Goal: Task Accomplishment & Management: Use online tool/utility

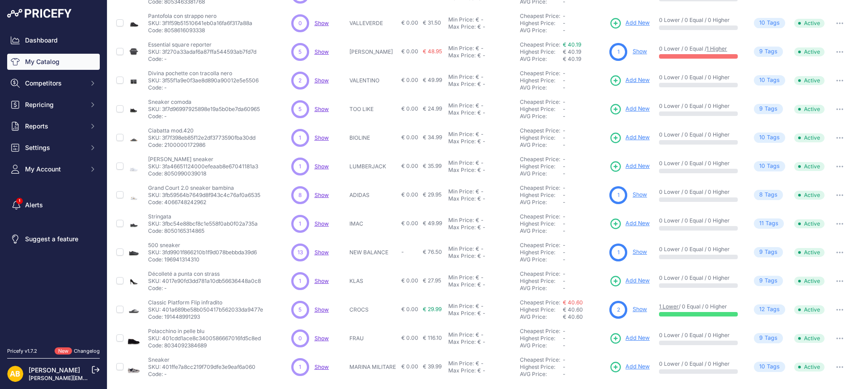
scroll to position [149, 0]
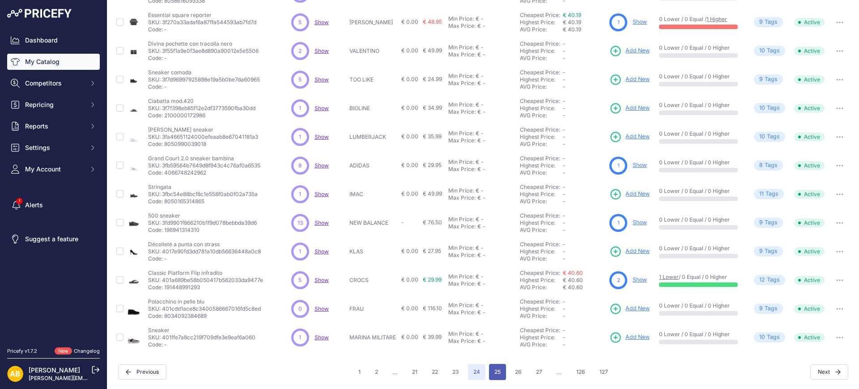
click at [493, 368] on button "25" at bounding box center [497, 372] width 17 height 16
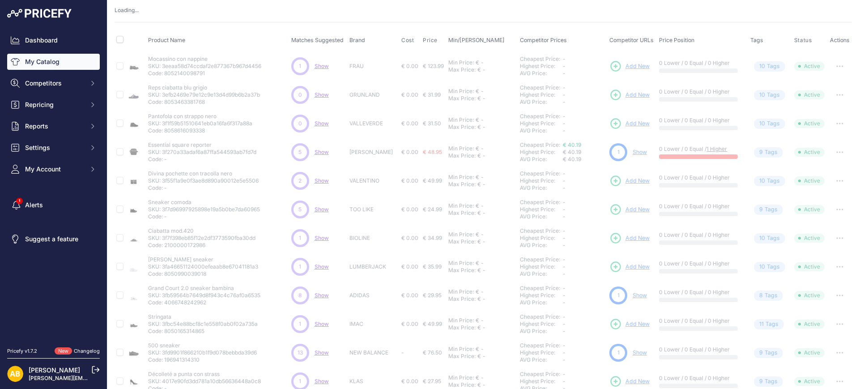
scroll to position [0, 0]
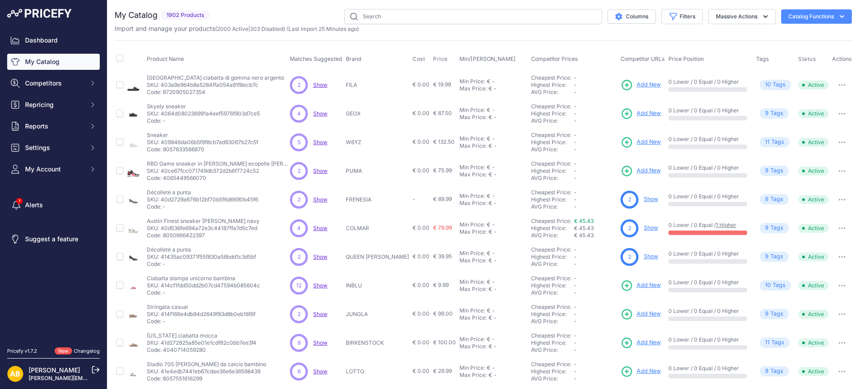
scroll to position [149, 0]
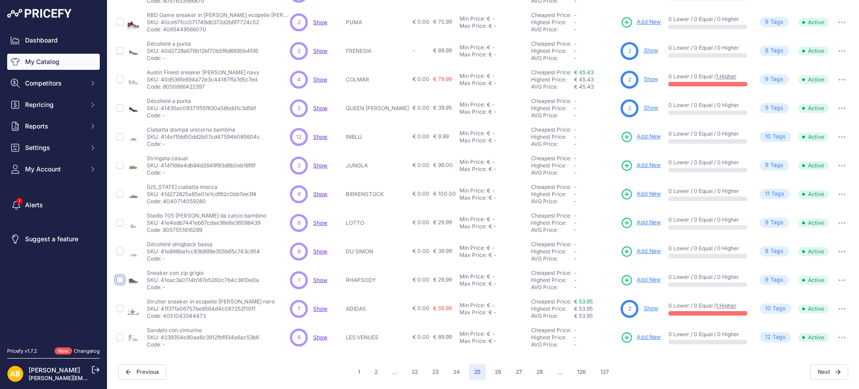
click at [121, 277] on input "checkbox" at bounding box center [119, 279] width 7 height 7
checkbox input "true"
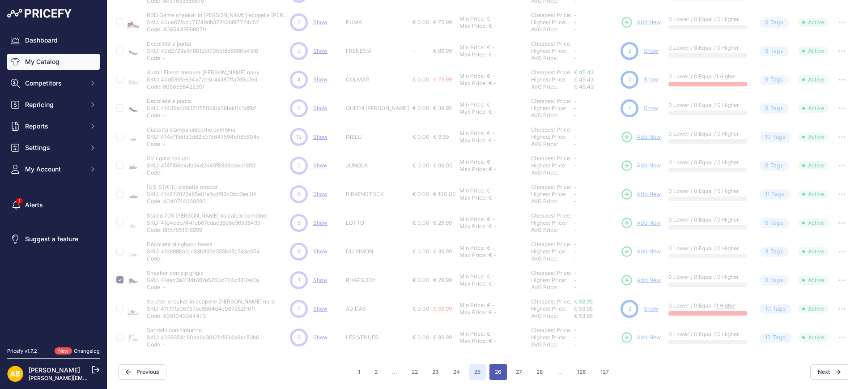
click at [497, 368] on button "26" at bounding box center [498, 372] width 17 height 16
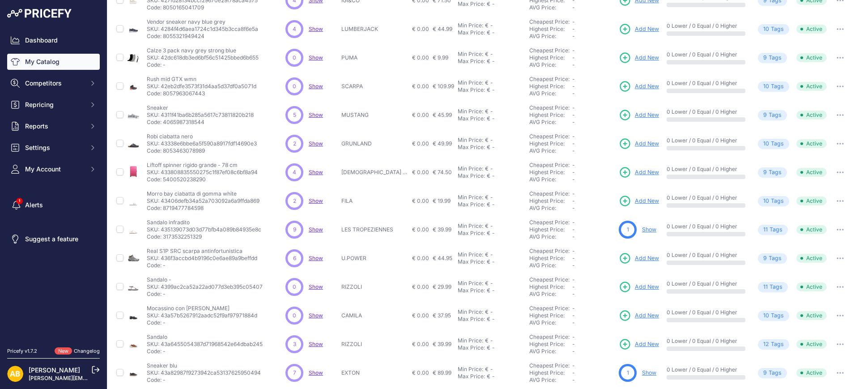
scroll to position [36, 0]
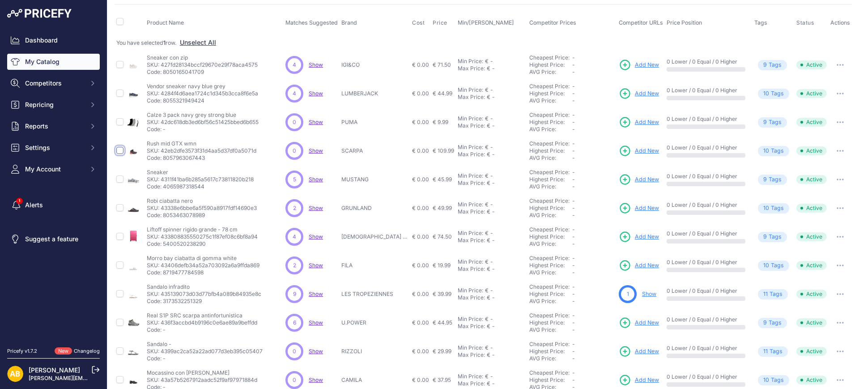
click at [117, 151] on input "checkbox" at bounding box center [119, 150] width 7 height 7
checkbox input "true"
click at [120, 123] on input "checkbox" at bounding box center [119, 121] width 7 height 7
checkbox input "true"
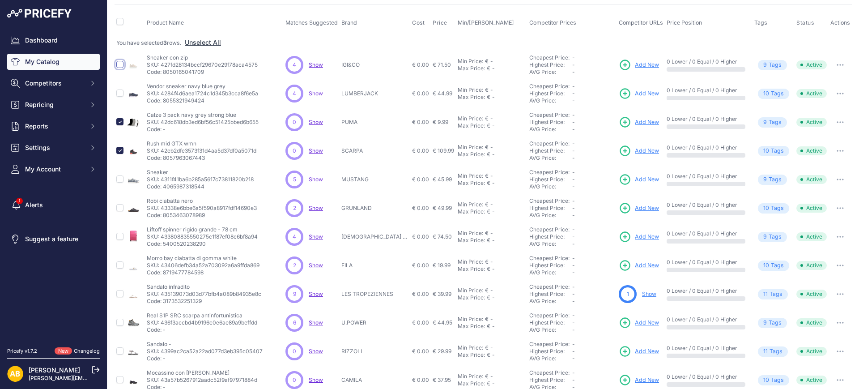
click at [118, 64] on input "checkbox" at bounding box center [119, 64] width 7 height 7
checkbox input "true"
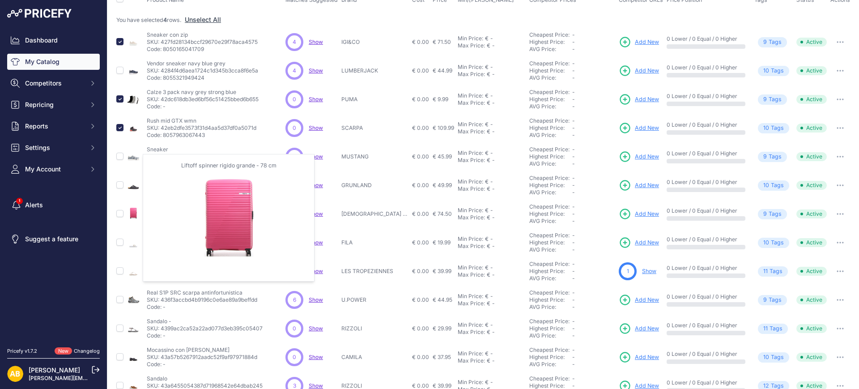
scroll to position [36, 0]
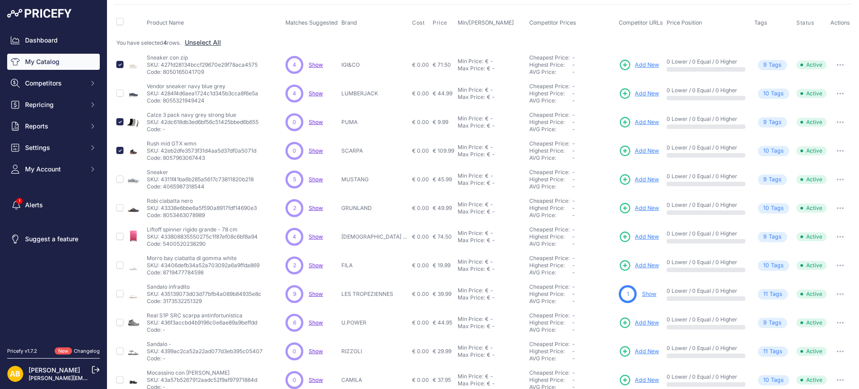
click at [120, 261] on div at bounding box center [119, 264] width 7 height 9
click at [121, 264] on input "checkbox" at bounding box center [119, 264] width 7 height 7
checkbox input "true"
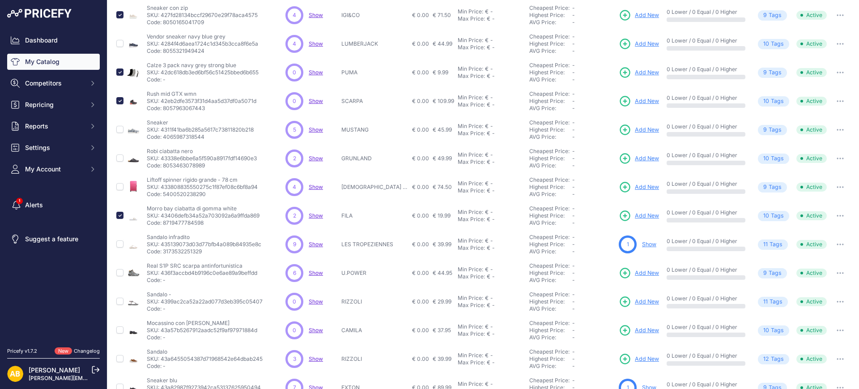
scroll to position [165, 0]
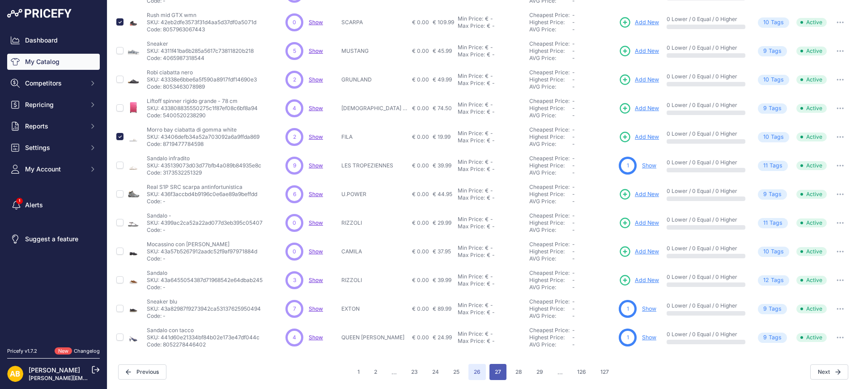
click at [496, 375] on button "27" at bounding box center [498, 372] width 17 height 16
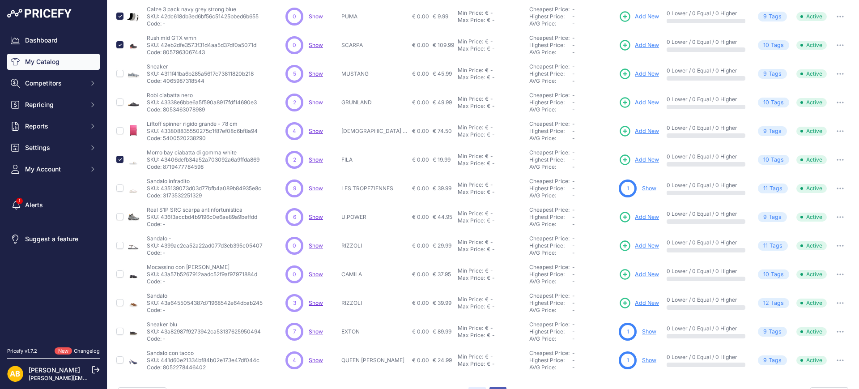
scroll to position [188, 0]
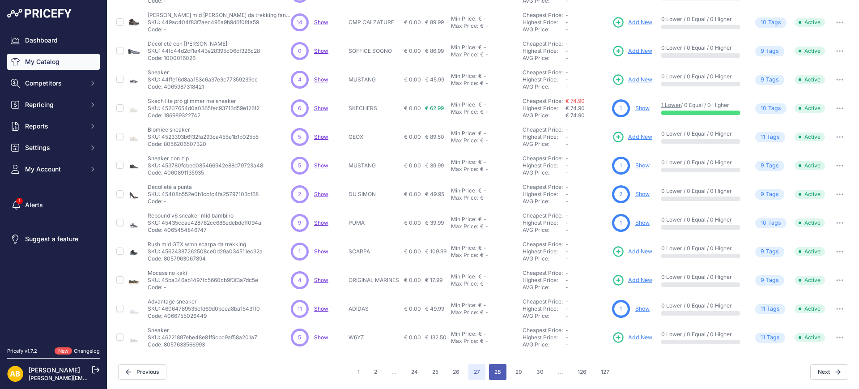
scroll to position [165, 0]
click at [120, 52] on input "checkbox" at bounding box center [119, 50] width 7 height 7
checkbox input "true"
click at [116, 82] on td at bounding box center [120, 79] width 11 height 29
click at [117, 79] on input "checkbox" at bounding box center [119, 79] width 7 height 7
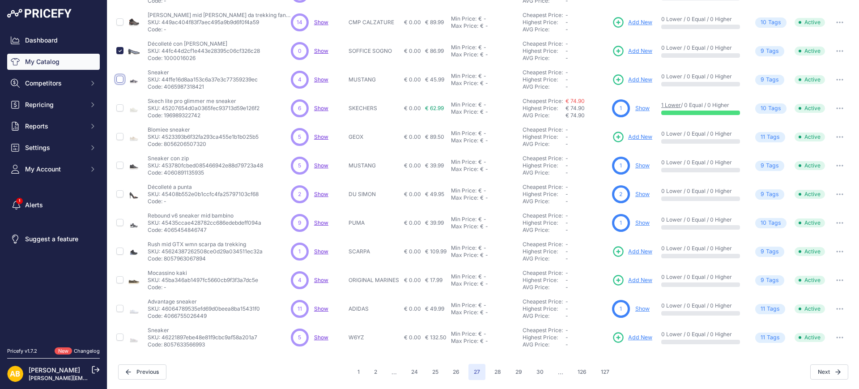
checkbox input "true"
click at [120, 109] on input "checkbox" at bounding box center [119, 107] width 7 height 7
checkbox input "true"
click at [120, 136] on input "checkbox" at bounding box center [119, 136] width 7 height 7
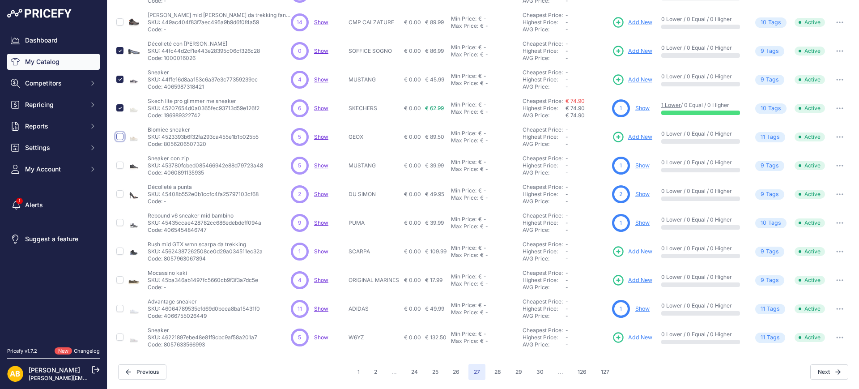
checkbox input "true"
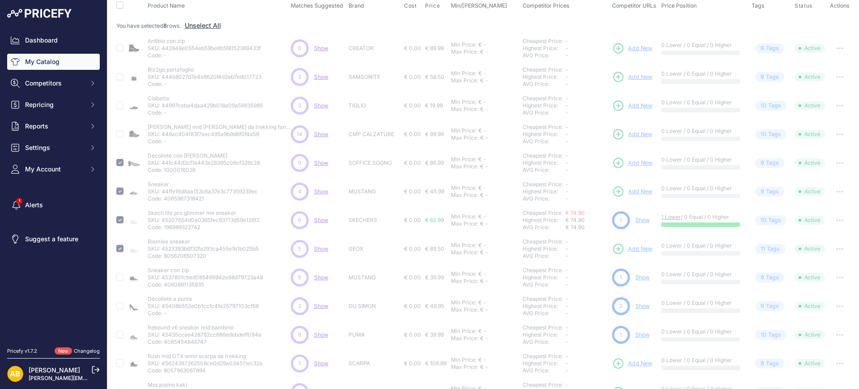
scroll to position [53, 0]
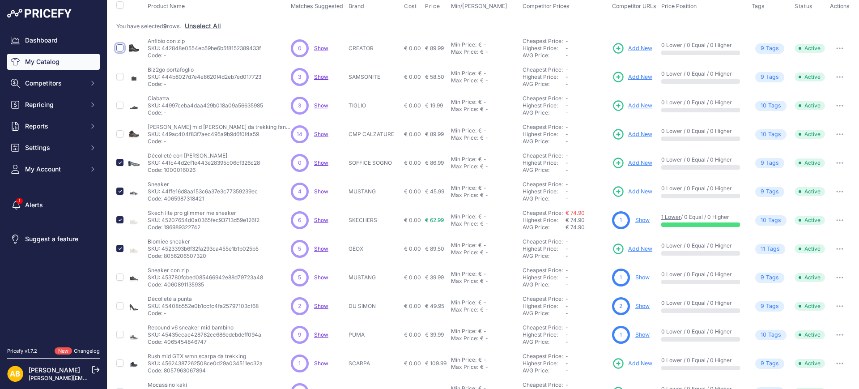
click at [120, 49] on input "checkbox" at bounding box center [119, 47] width 7 height 7
checkbox input "true"
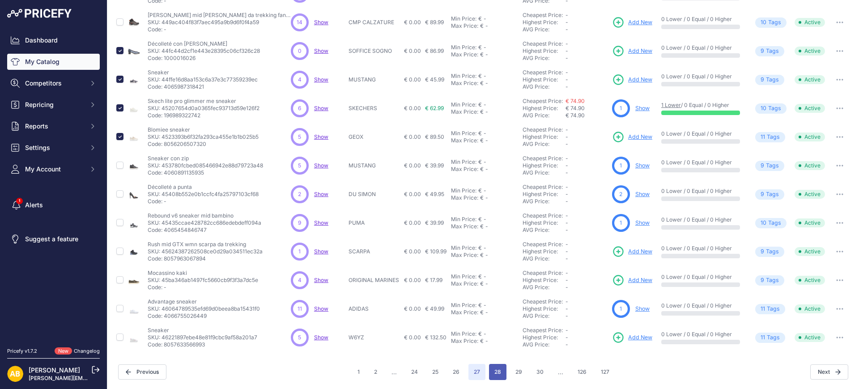
click at [491, 372] on button "28" at bounding box center [497, 372] width 17 height 16
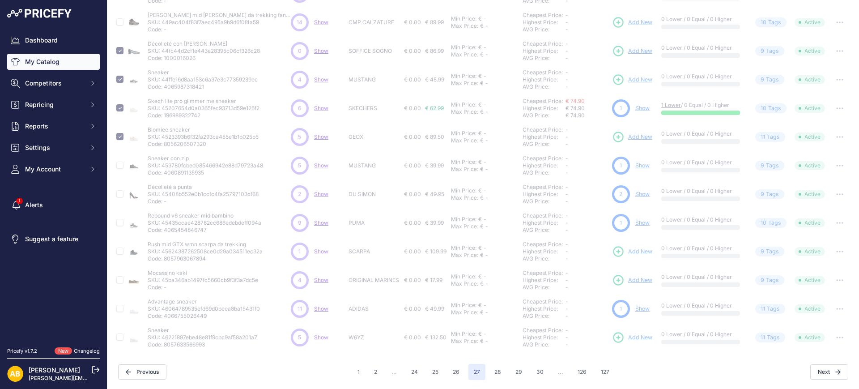
scroll to position [165, 0]
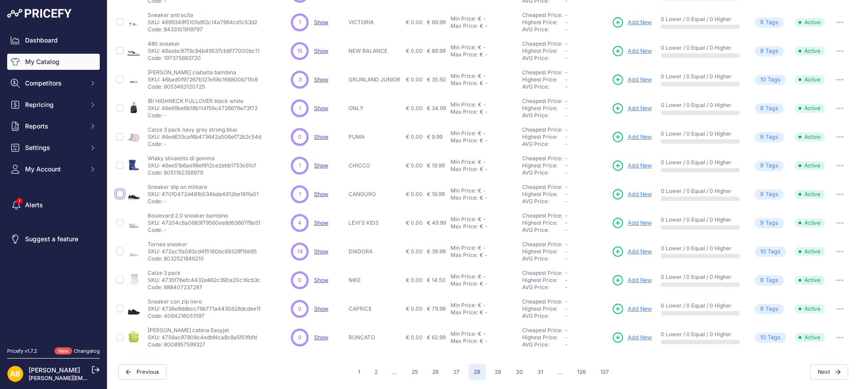
click at [120, 190] on input "checkbox" at bounding box center [119, 193] width 7 height 7
checkbox input "true"
click at [117, 134] on input "checkbox" at bounding box center [119, 136] width 7 height 7
checkbox input "true"
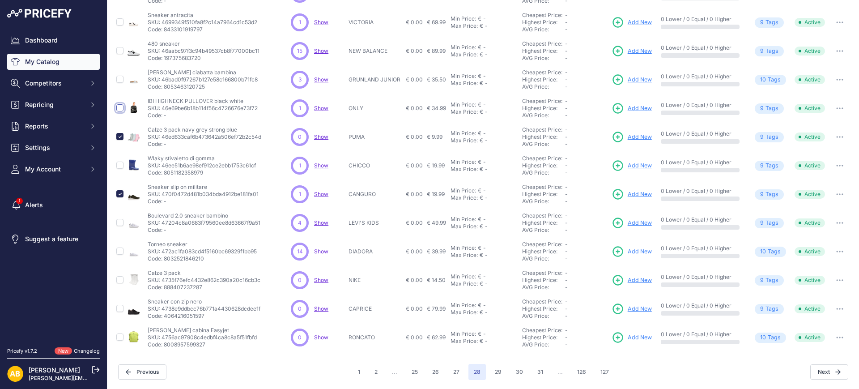
click at [120, 107] on input "checkbox" at bounding box center [119, 107] width 7 height 7
checkbox input "true"
click at [119, 79] on input "checkbox" at bounding box center [119, 79] width 7 height 7
checkbox input "true"
click at [119, 164] on input "checkbox" at bounding box center [119, 165] width 7 height 7
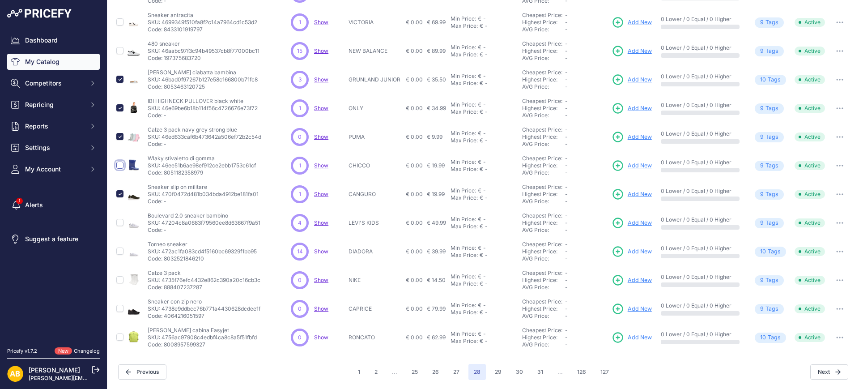
checkbox input "true"
click at [121, 280] on input "checkbox" at bounding box center [119, 279] width 7 height 7
checkbox input "true"
click at [120, 337] on input "checkbox" at bounding box center [119, 336] width 7 height 7
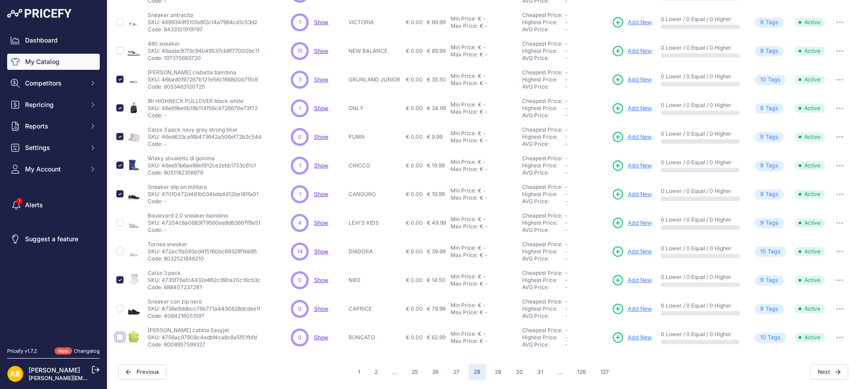
checkbox input "true"
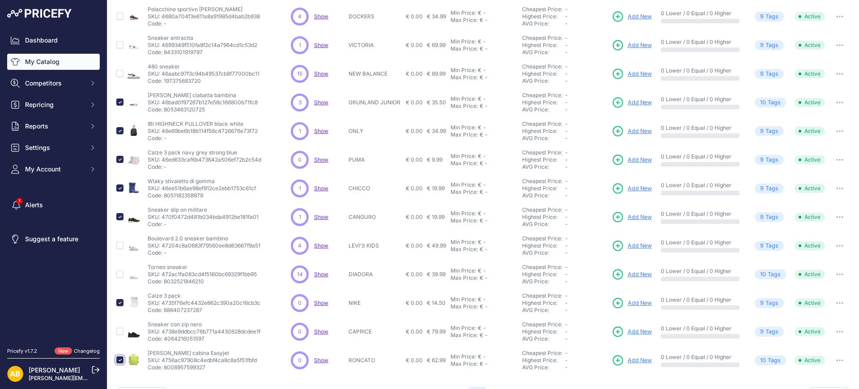
scroll to position [188, 0]
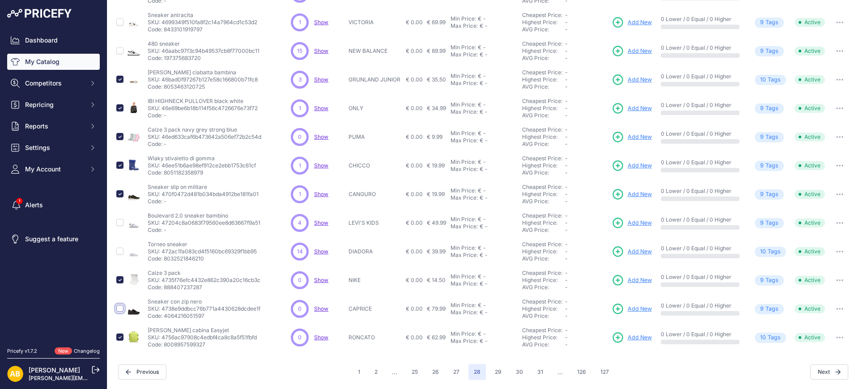
click at [120, 310] on input "checkbox" at bounding box center [119, 308] width 7 height 7
checkbox input "true"
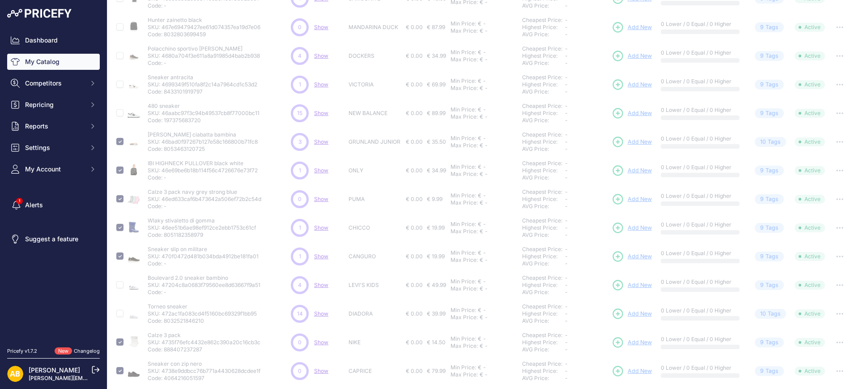
scroll to position [0, 0]
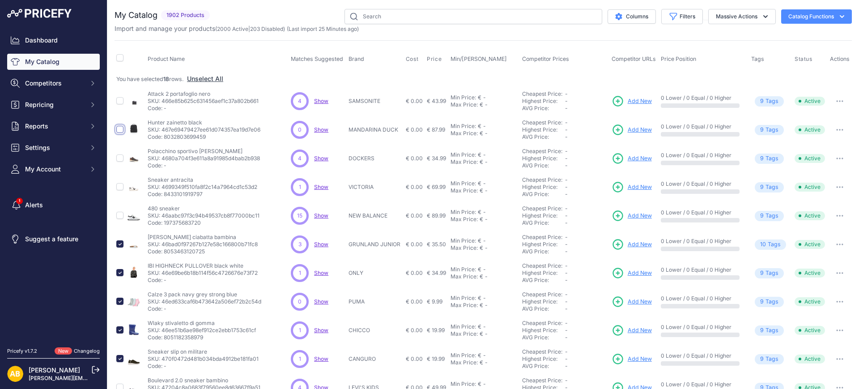
click at [121, 131] on input "checkbox" at bounding box center [119, 129] width 7 height 7
checkbox input "true"
click at [122, 98] on input "checkbox" at bounding box center [119, 100] width 7 height 7
checkbox input "true"
click at [119, 186] on input "checkbox" at bounding box center [119, 186] width 7 height 7
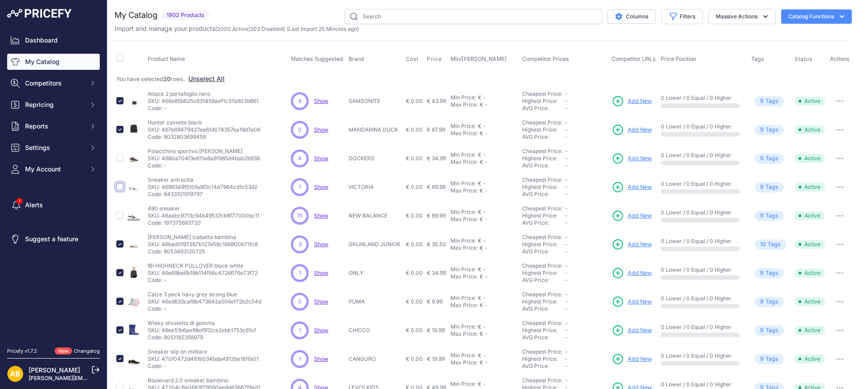
checkbox input "true"
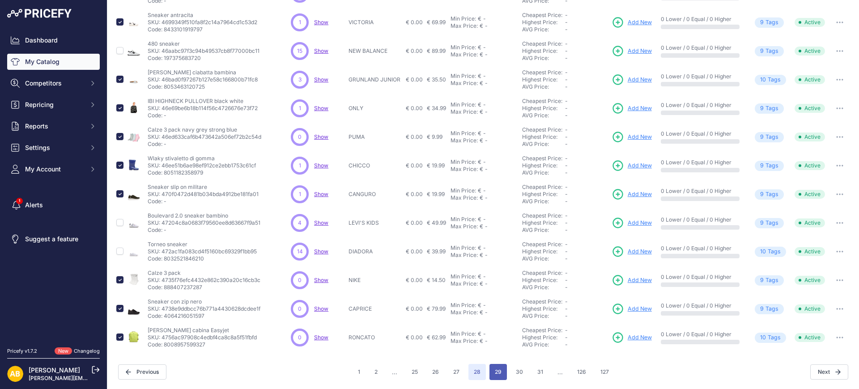
click at [490, 370] on button "29" at bounding box center [498, 372] width 17 height 16
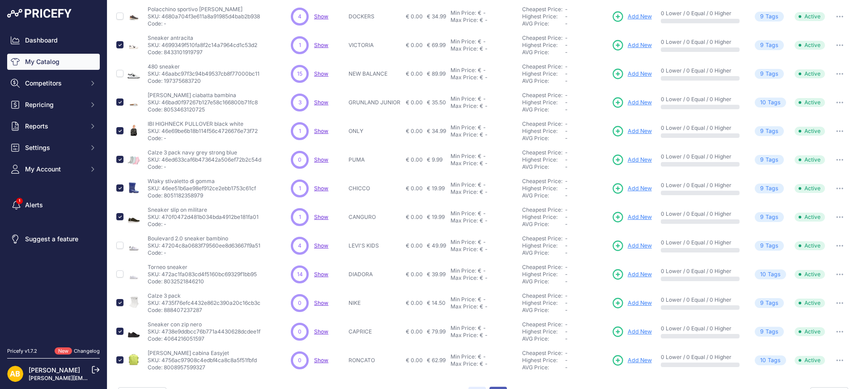
scroll to position [188, 0]
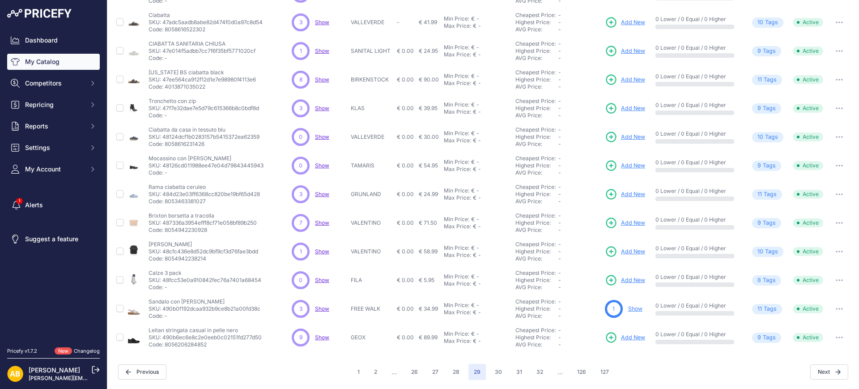
scroll to position [165, 0]
click at [121, 278] on input "checkbox" at bounding box center [119, 279] width 7 height 7
checkbox input "true"
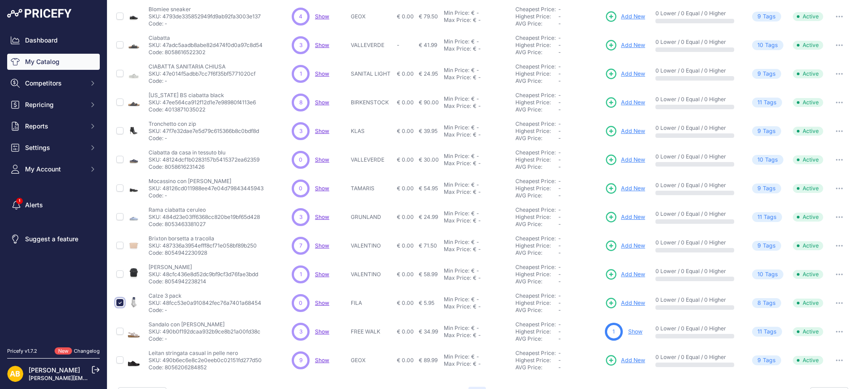
scroll to position [188, 0]
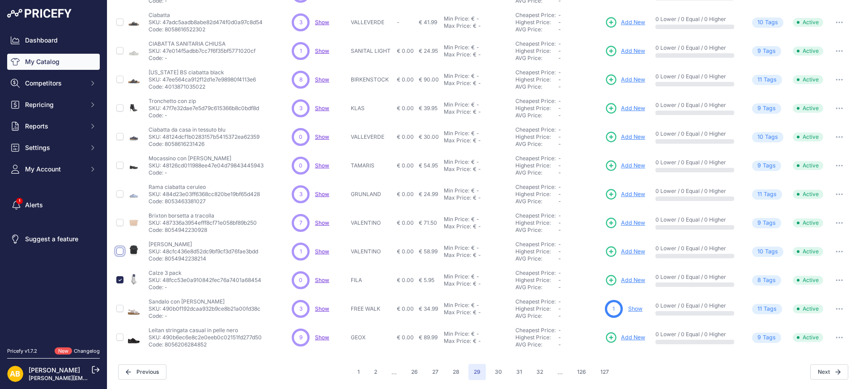
click at [119, 252] on input "checkbox" at bounding box center [119, 251] width 7 height 7
checkbox input "true"
click at [121, 193] on input "checkbox" at bounding box center [119, 193] width 7 height 7
checkbox input "true"
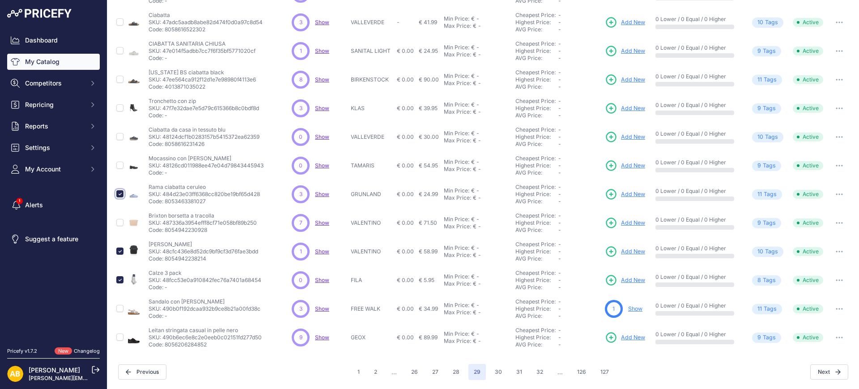
scroll to position [188, 0]
click at [120, 137] on input "checkbox" at bounding box center [119, 136] width 7 height 7
checkbox input "true"
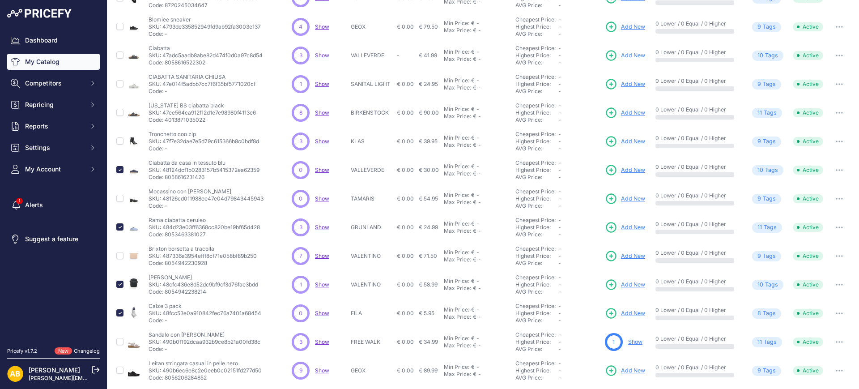
scroll to position [109, 0]
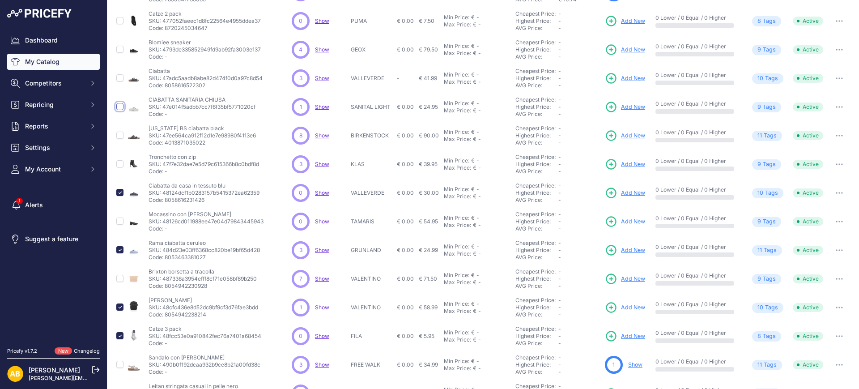
click at [117, 104] on input "checkbox" at bounding box center [119, 106] width 7 height 7
checkbox input "true"
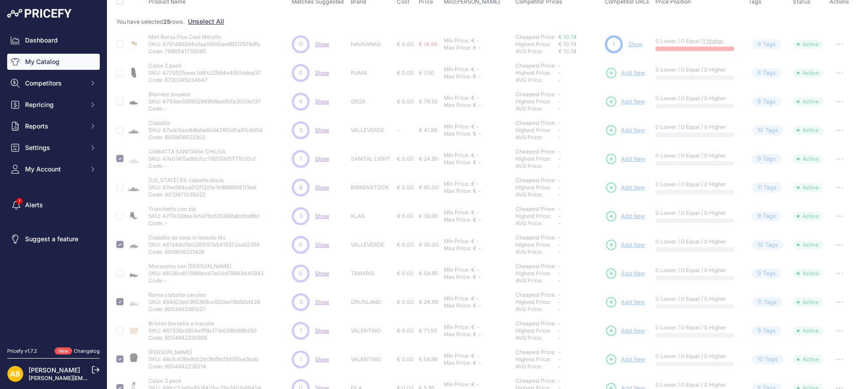
scroll to position [20, 0]
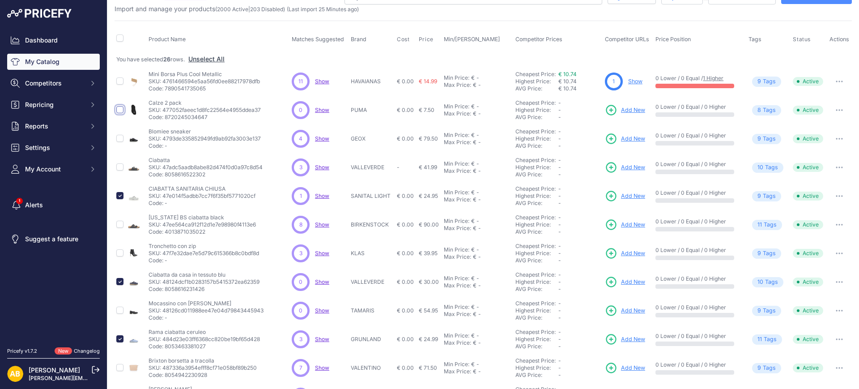
click at [120, 111] on input "checkbox" at bounding box center [119, 109] width 7 height 7
checkbox input "true"
click at [120, 82] on input "checkbox" at bounding box center [119, 80] width 7 height 7
checkbox input "true"
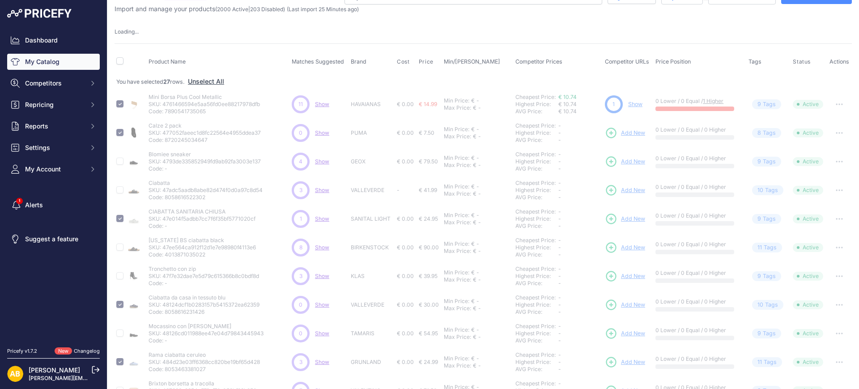
scroll to position [188, 0]
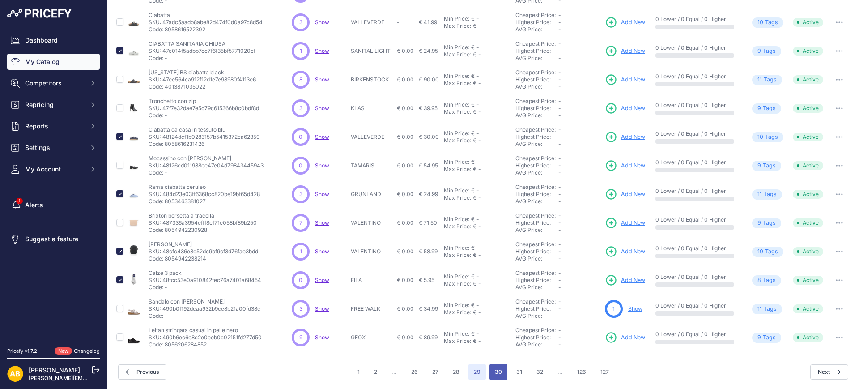
click at [490, 368] on button "30" at bounding box center [499, 372] width 18 height 16
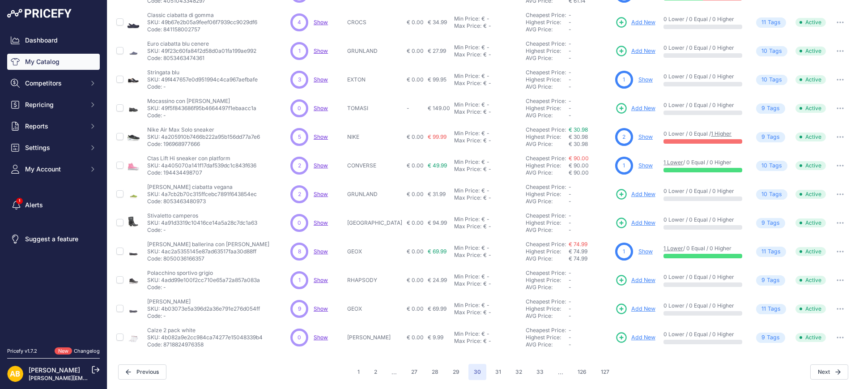
scroll to position [165, 0]
click at [118, 338] on input "checkbox" at bounding box center [119, 336] width 7 height 7
checkbox input "true"
click at [120, 279] on input "checkbox" at bounding box center [119, 279] width 7 height 7
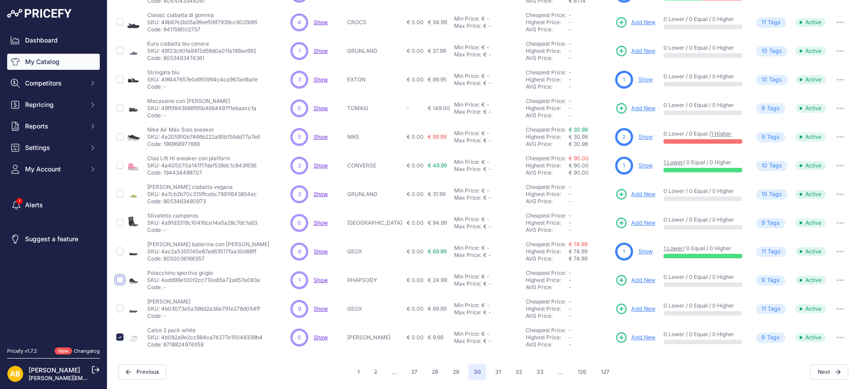
checkbox input "true"
click at [119, 221] on input "checkbox" at bounding box center [119, 222] width 7 height 7
checkbox input "true"
click at [120, 51] on input "checkbox" at bounding box center [119, 50] width 7 height 7
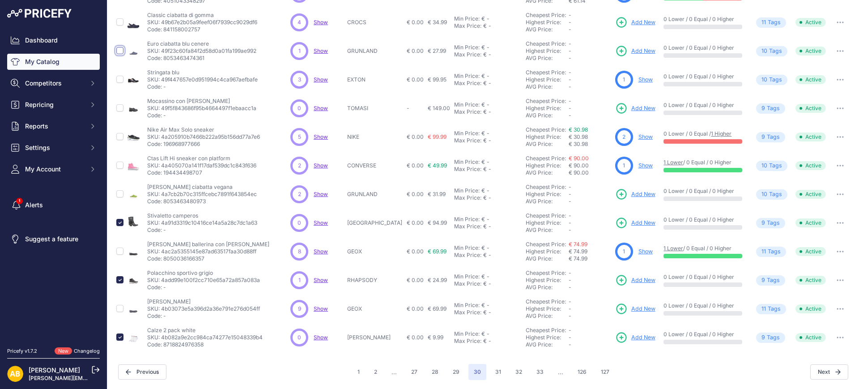
checkbox input "true"
click at [120, 107] on input "checkbox" at bounding box center [119, 107] width 7 height 7
checkbox input "true"
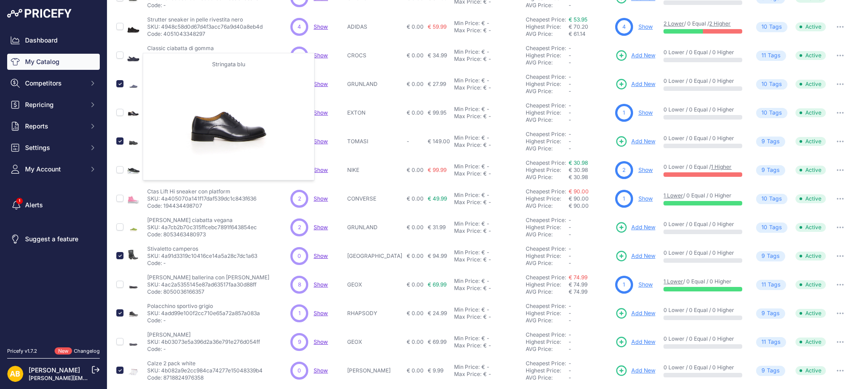
scroll to position [109, 0]
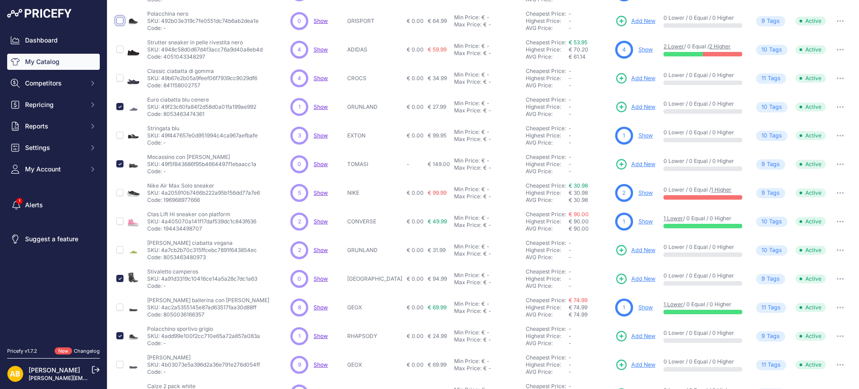
click at [120, 19] on input "checkbox" at bounding box center [119, 20] width 7 height 7
checkbox input "true"
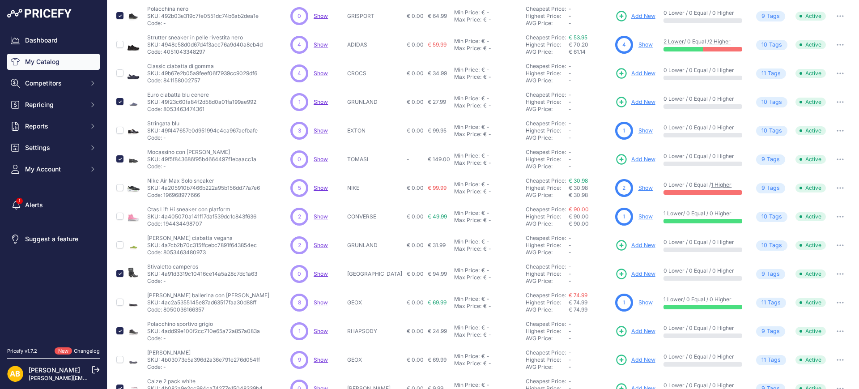
scroll to position [165, 0]
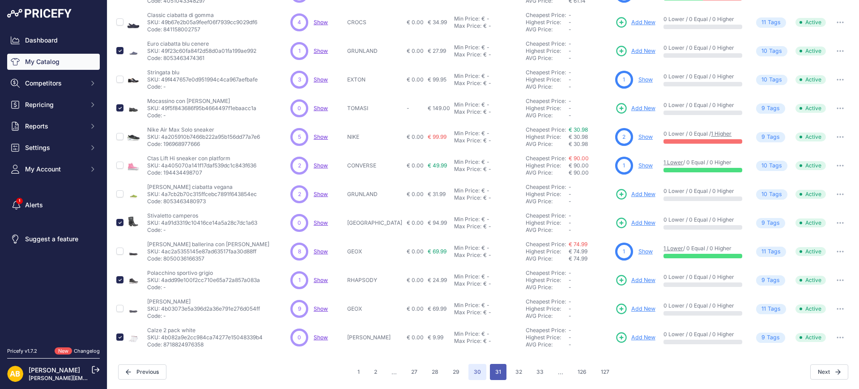
click at [496, 367] on button "31" at bounding box center [498, 372] width 17 height 16
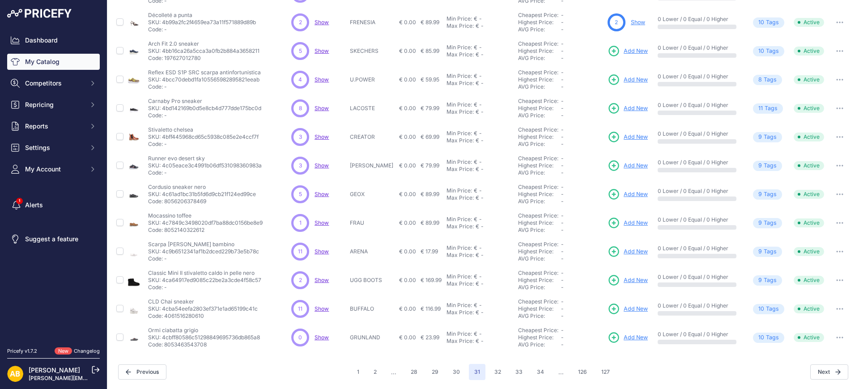
scroll to position [165, 0]
click at [119, 337] on input "checkbox" at bounding box center [119, 336] width 7 height 7
checkbox input "true"
click at [119, 249] on input "checkbox" at bounding box center [119, 251] width 7 height 7
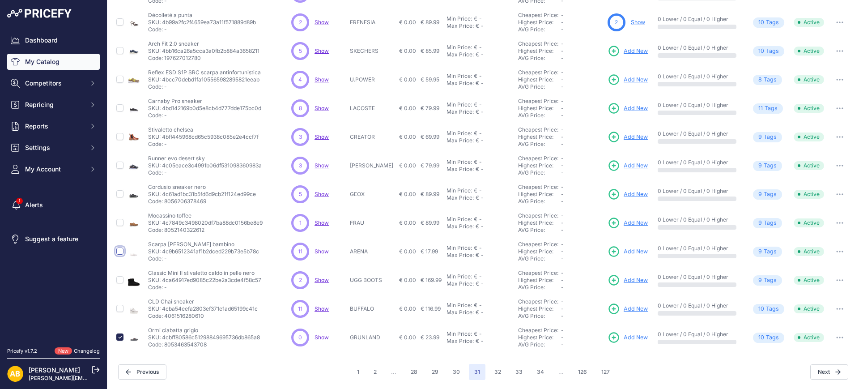
checkbox input "true"
click at [119, 105] on input "checkbox" at bounding box center [119, 107] width 7 height 7
checkbox input "true"
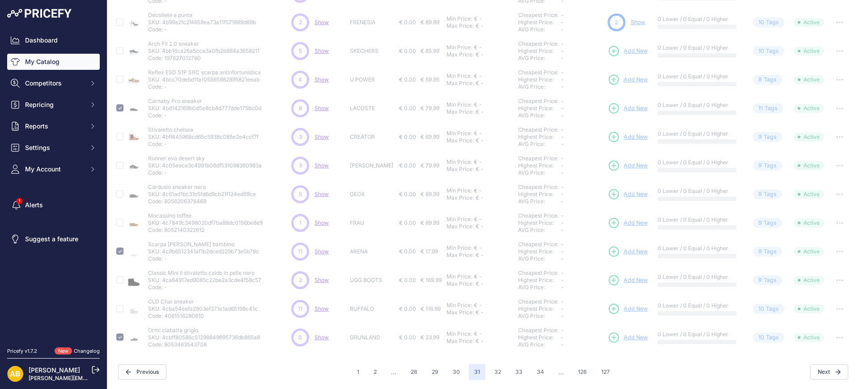
scroll to position [132, 0]
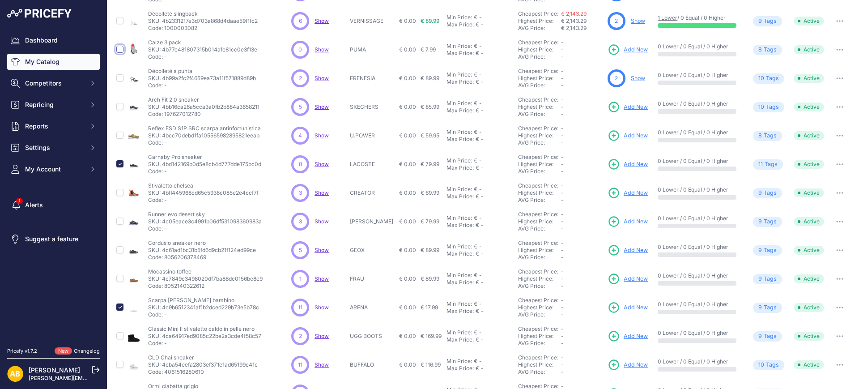
click at [119, 48] on input "checkbox" at bounding box center [119, 49] width 7 height 7
checkbox input "true"
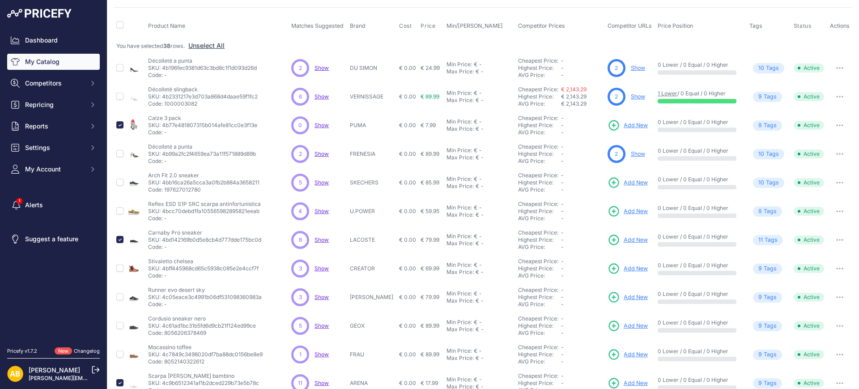
scroll to position [0, 0]
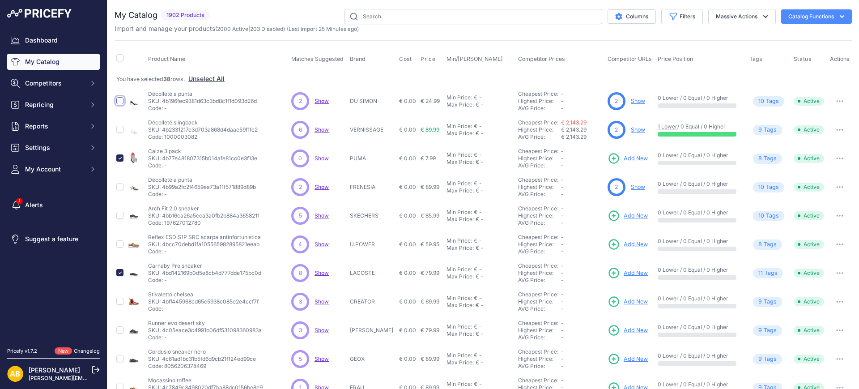
click at [120, 99] on input "checkbox" at bounding box center [119, 100] width 7 height 7
checkbox input "true"
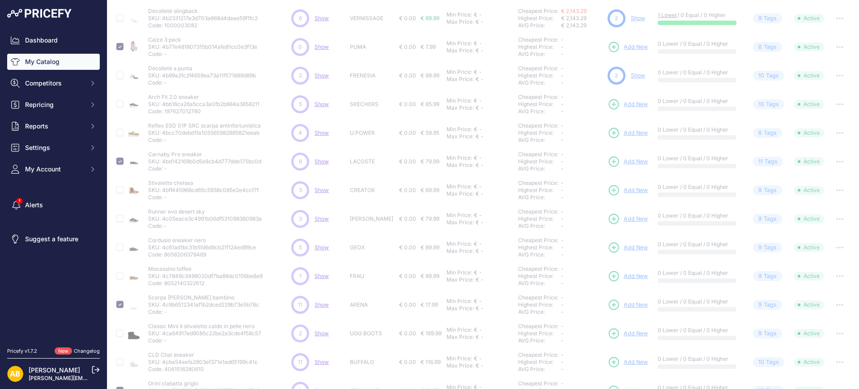
scroll to position [188, 0]
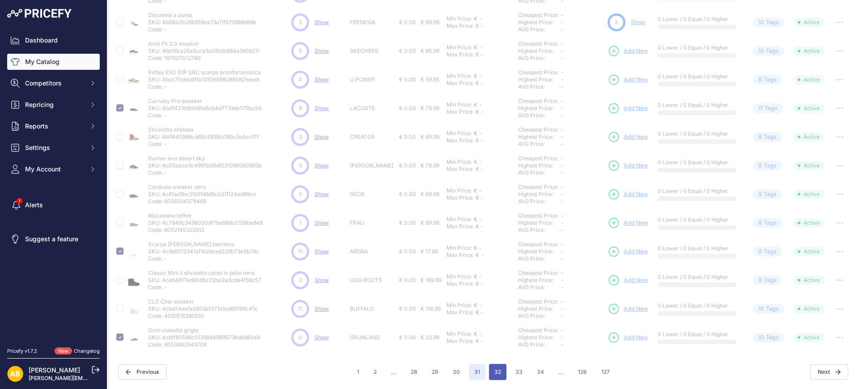
click at [489, 368] on button "32" at bounding box center [497, 372] width 17 height 16
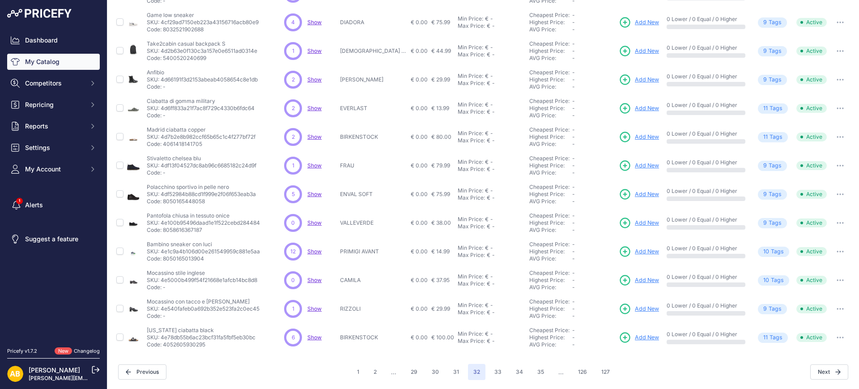
scroll to position [165, 0]
click at [120, 310] on input "checkbox" at bounding box center [119, 308] width 7 height 7
checkbox input "true"
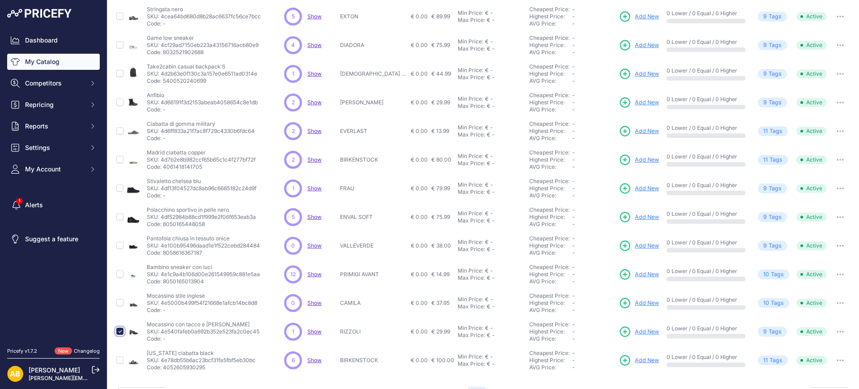
scroll to position [188, 0]
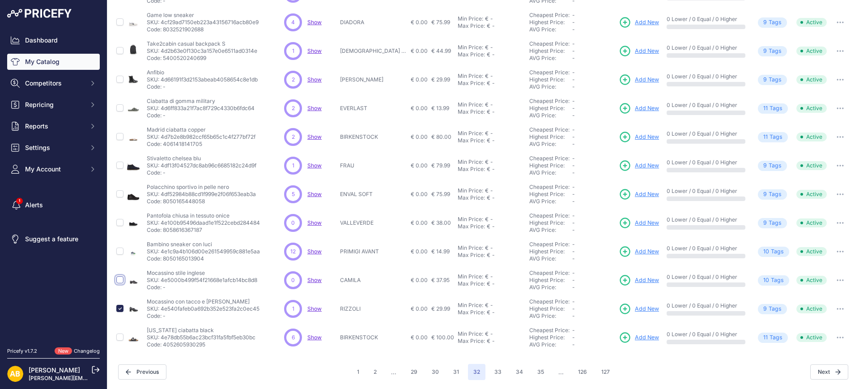
click at [120, 280] on input "checkbox" at bounding box center [119, 279] width 7 height 7
checkbox input "true"
click at [119, 222] on input "checkbox" at bounding box center [119, 222] width 7 height 7
checkbox input "true"
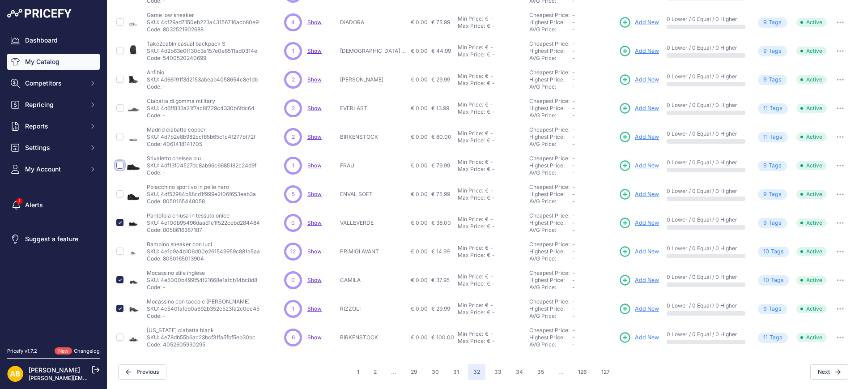
click at [120, 162] on input "checkbox" at bounding box center [119, 165] width 7 height 7
checkbox input "true"
click at [117, 51] on input "checkbox" at bounding box center [119, 50] width 7 height 7
checkbox input "true"
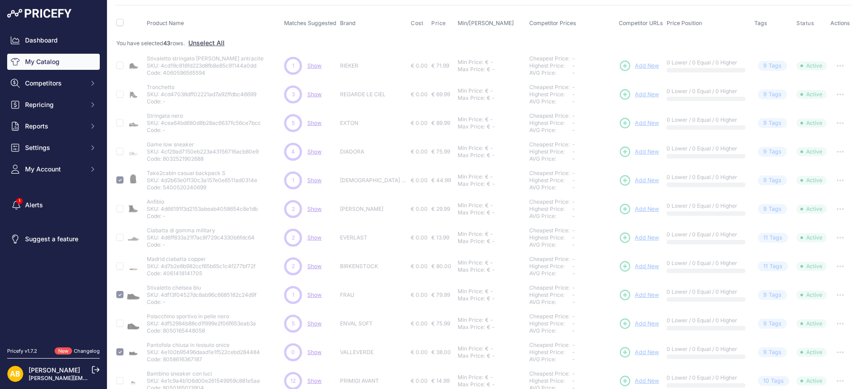
scroll to position [20, 0]
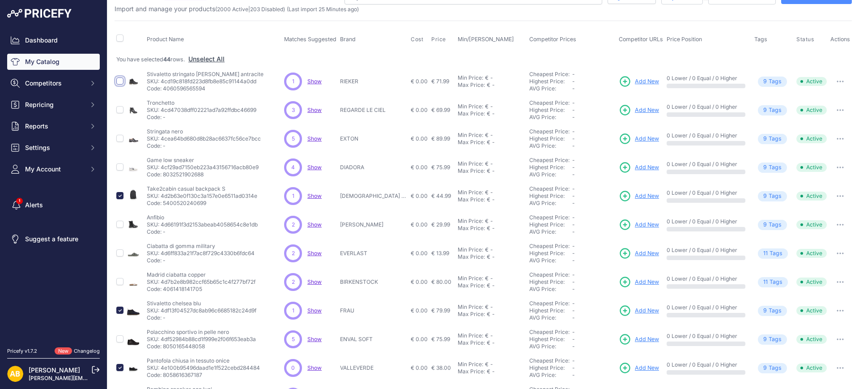
click at [121, 79] on input "checkbox" at bounding box center [119, 80] width 7 height 7
checkbox input "true"
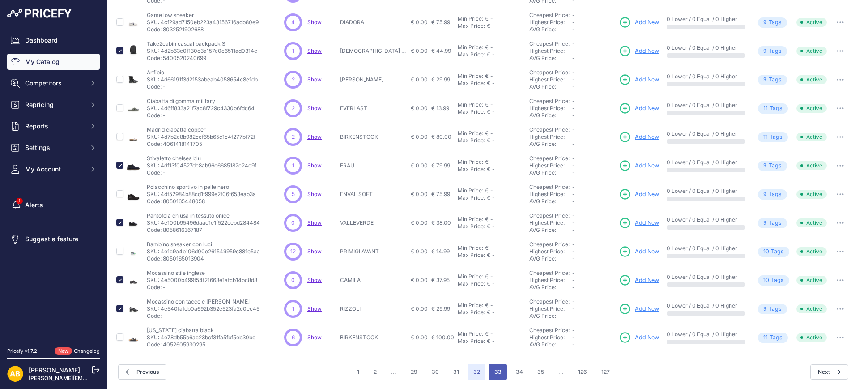
click at [489, 370] on button "33" at bounding box center [498, 372] width 18 height 16
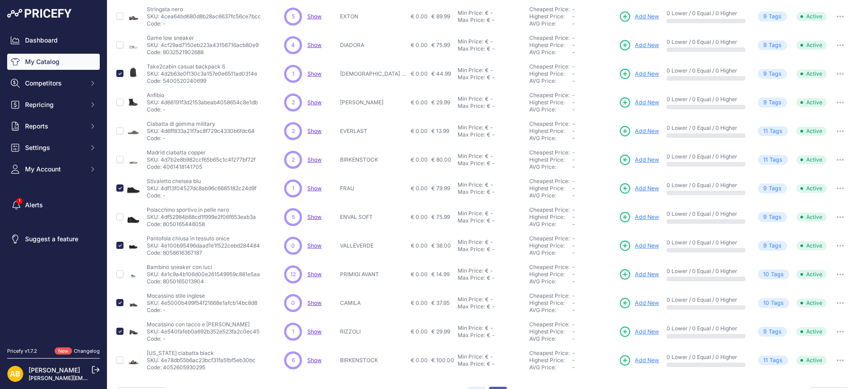
scroll to position [188, 0]
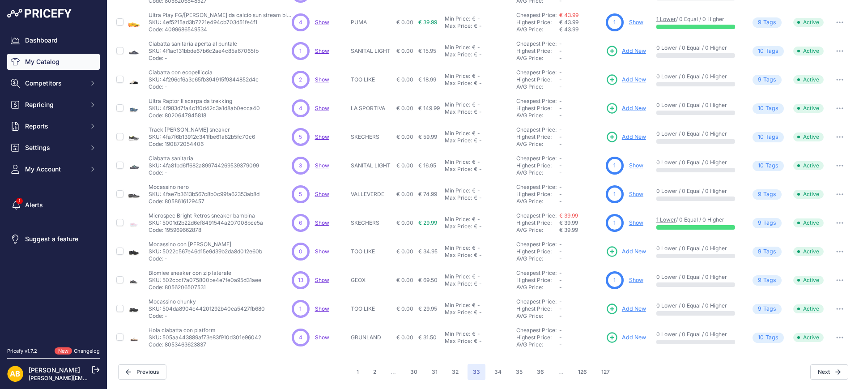
scroll to position [165, 0]
click at [120, 309] on input "checkbox" at bounding box center [119, 308] width 7 height 7
checkbox input "true"
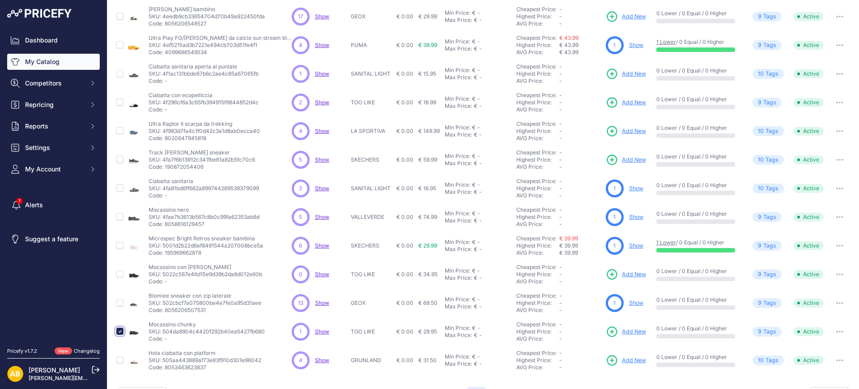
scroll to position [188, 0]
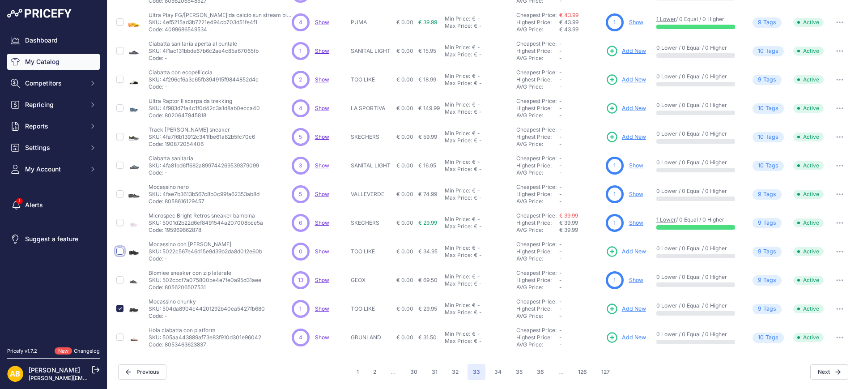
click at [119, 252] on input "checkbox" at bounding box center [119, 251] width 7 height 7
checkbox input "true"
click at [122, 79] on input "checkbox" at bounding box center [119, 79] width 7 height 7
checkbox input "true"
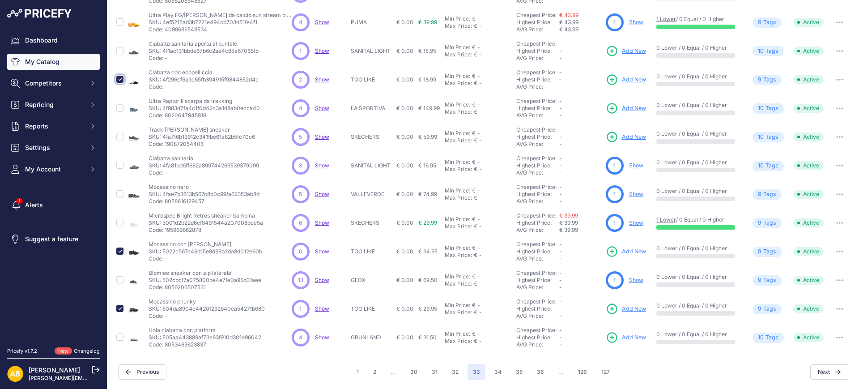
scroll to position [188, 0]
click at [121, 52] on input "checkbox" at bounding box center [119, 50] width 7 height 7
checkbox input "true"
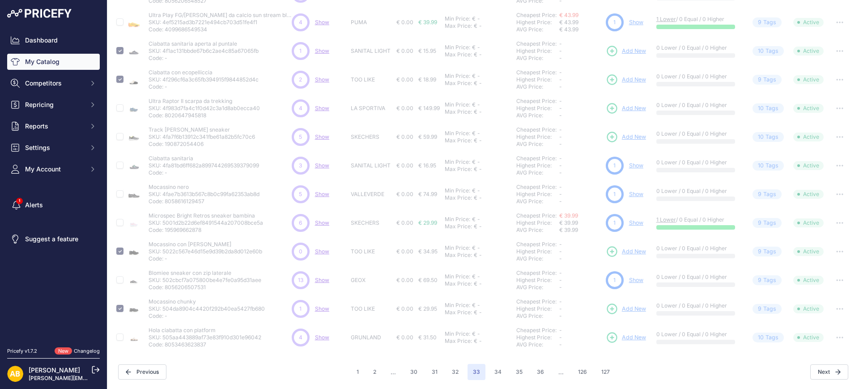
scroll to position [76, 0]
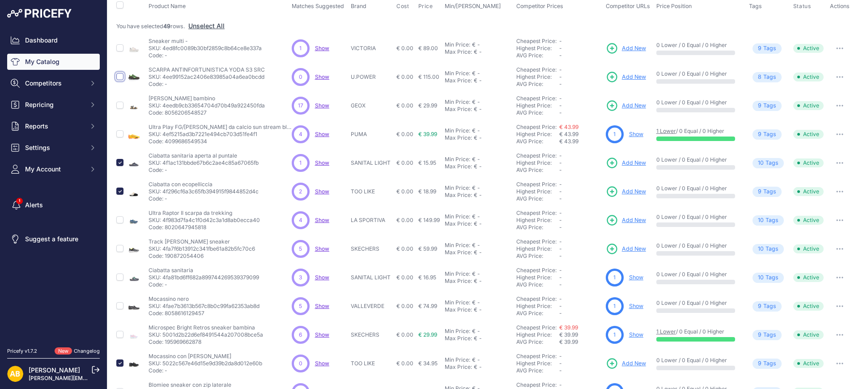
click at [119, 73] on input "checkbox" at bounding box center [119, 76] width 7 height 7
checkbox input "true"
click at [119, 46] on input "checkbox" at bounding box center [119, 47] width 7 height 7
checkbox input "true"
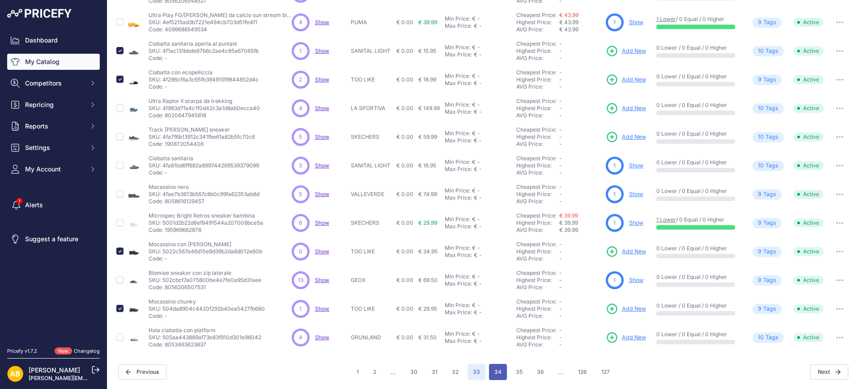
click at [499, 376] on button "34" at bounding box center [498, 372] width 18 height 16
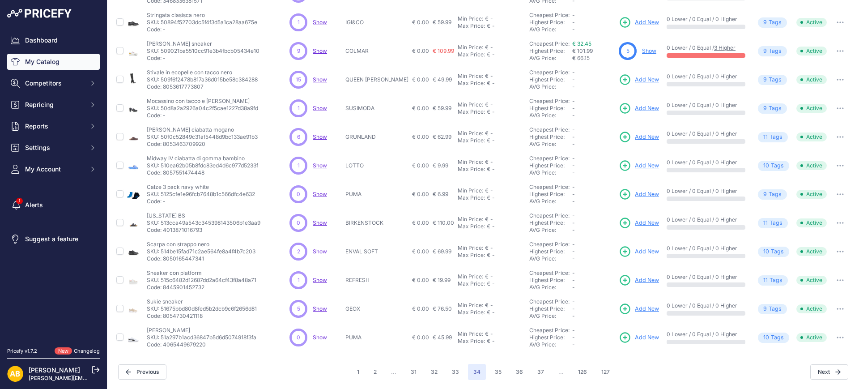
scroll to position [165, 0]
click at [120, 196] on input "checkbox" at bounding box center [119, 193] width 7 height 7
checkbox input "true"
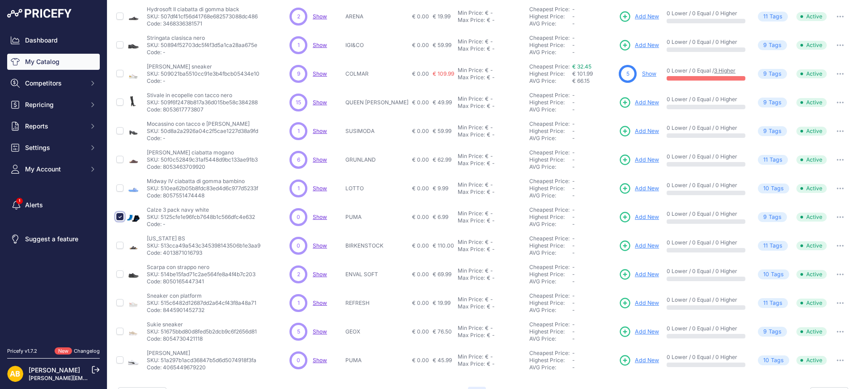
scroll to position [188, 0]
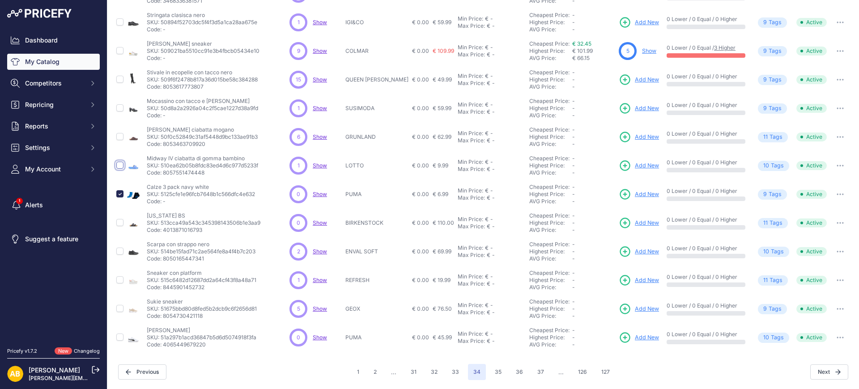
click at [121, 164] on input "checkbox" at bounding box center [119, 165] width 7 height 7
checkbox input "true"
click at [120, 108] on input "checkbox" at bounding box center [119, 107] width 7 height 7
checkbox input "true"
click at [118, 280] on input "checkbox" at bounding box center [119, 279] width 7 height 7
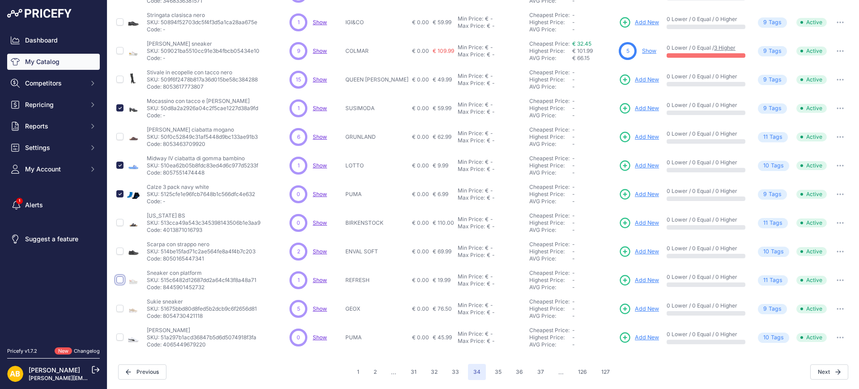
checkbox input "true"
click at [120, 221] on input "checkbox" at bounding box center [119, 222] width 7 height 7
checkbox input "true"
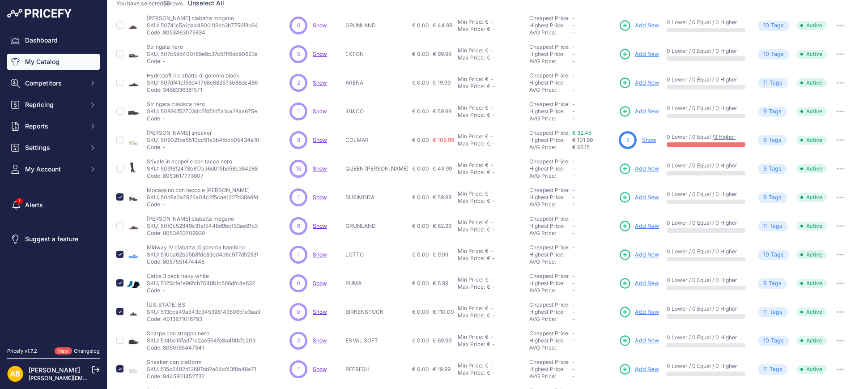
scroll to position [53, 0]
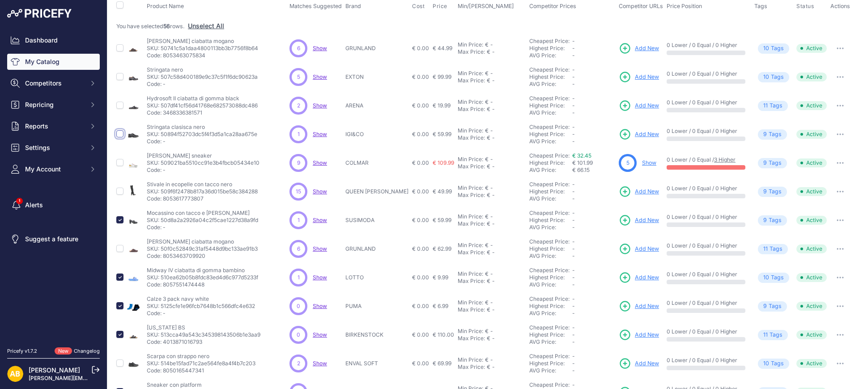
click at [120, 133] on input "checkbox" at bounding box center [119, 133] width 7 height 7
checkbox input "true"
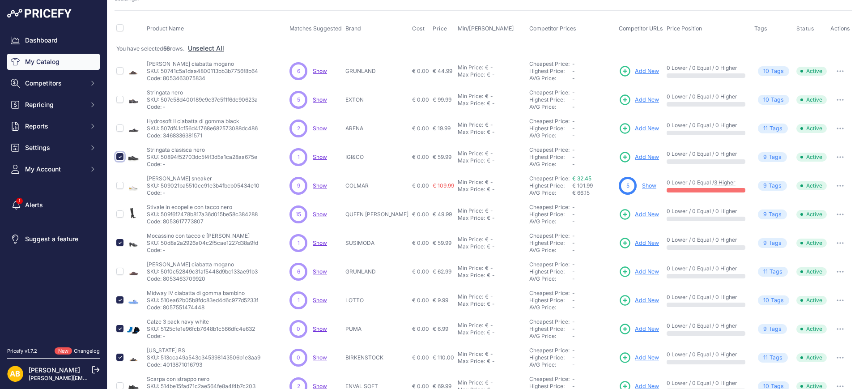
scroll to position [76, 0]
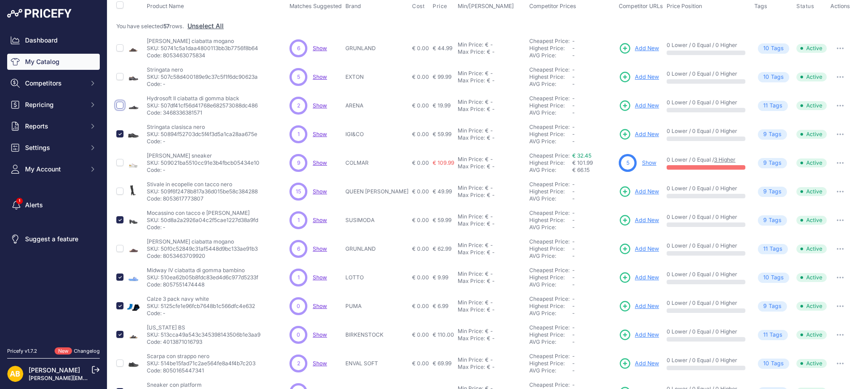
click at [120, 106] on input "checkbox" at bounding box center [119, 105] width 7 height 7
checkbox input "true"
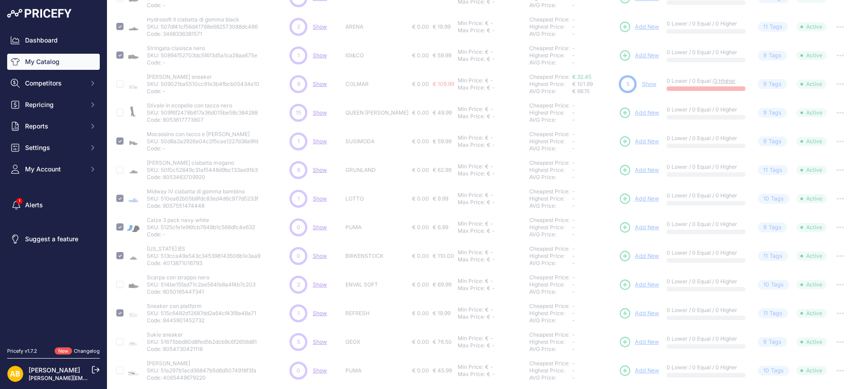
scroll to position [188, 0]
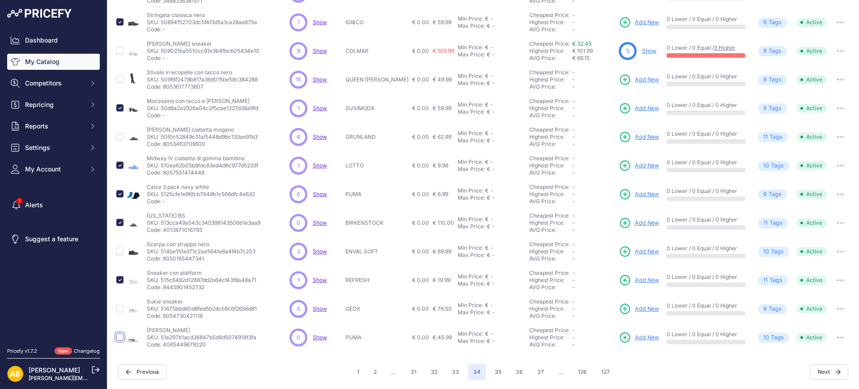
click at [119, 336] on input "checkbox" at bounding box center [119, 336] width 7 height 7
checkbox input "true"
click at [492, 369] on button "35" at bounding box center [498, 372] width 17 height 16
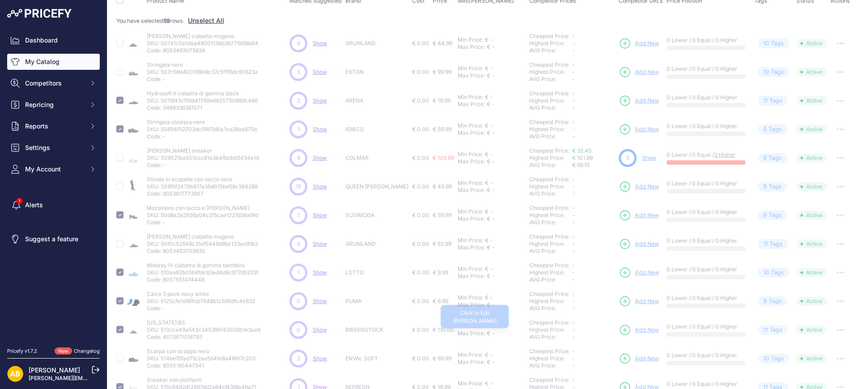
scroll to position [0, 0]
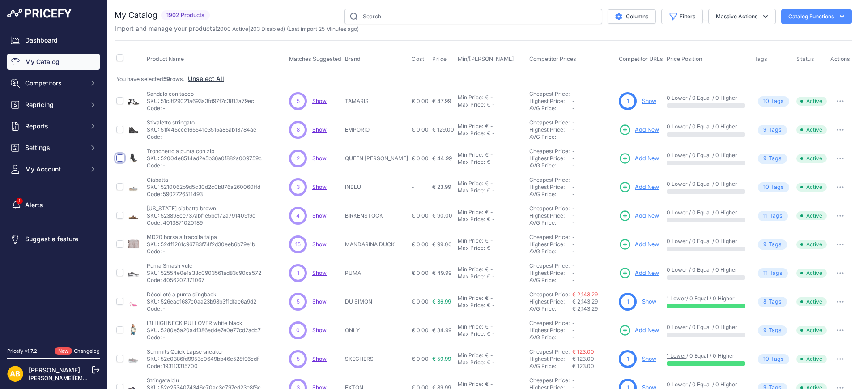
click at [121, 155] on input "checkbox" at bounding box center [119, 157] width 7 height 7
checkbox input "true"
click at [120, 271] on input "checkbox" at bounding box center [119, 272] width 7 height 7
checkbox input "true"
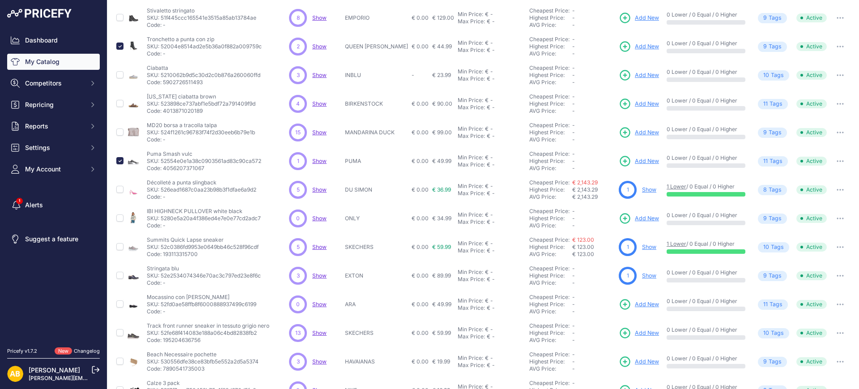
scroll to position [89, 0]
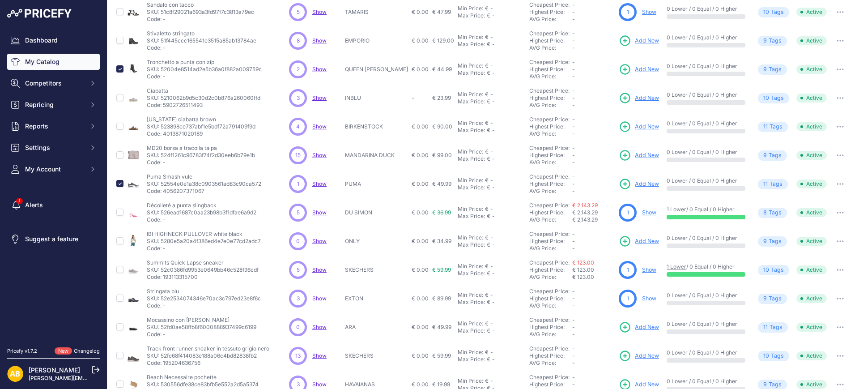
click at [119, 244] on td at bounding box center [120, 241] width 11 height 29
click at [120, 238] on input "checkbox" at bounding box center [119, 240] width 7 height 7
checkbox input "true"
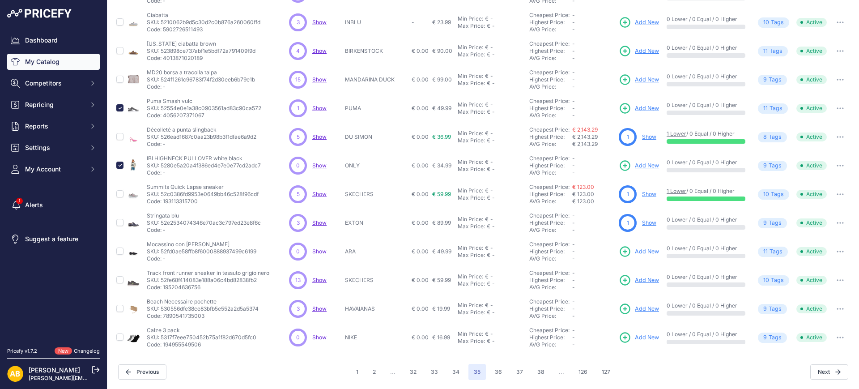
scroll to position [165, 0]
click at [120, 250] on input "checkbox" at bounding box center [119, 251] width 7 height 7
checkbox input "true"
click at [119, 337] on input "checkbox" at bounding box center [119, 336] width 7 height 7
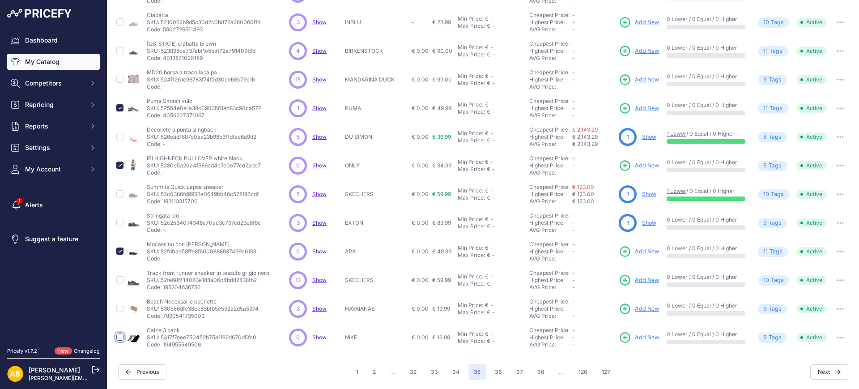
checkbox input "true"
click at [120, 308] on input "checkbox" at bounding box center [119, 308] width 7 height 7
checkbox input "true"
click at [499, 371] on button "36" at bounding box center [499, 372] width 18 height 16
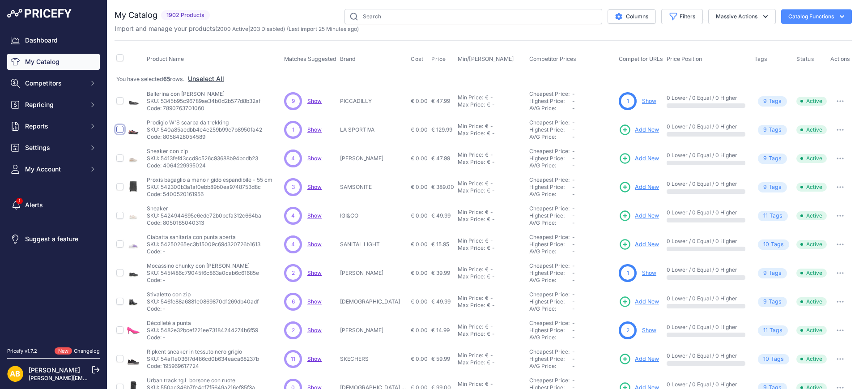
click at [120, 126] on input "checkbox" at bounding box center [119, 129] width 7 height 7
checkbox input "true"
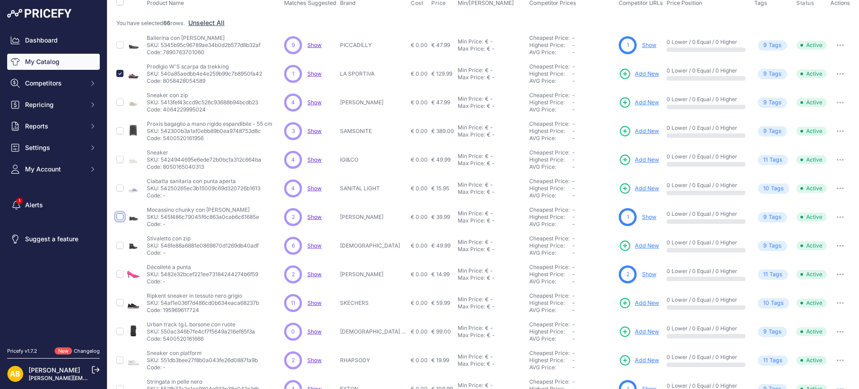
click at [122, 214] on input "checkbox" at bounding box center [119, 216] width 7 height 7
checkbox input "true"
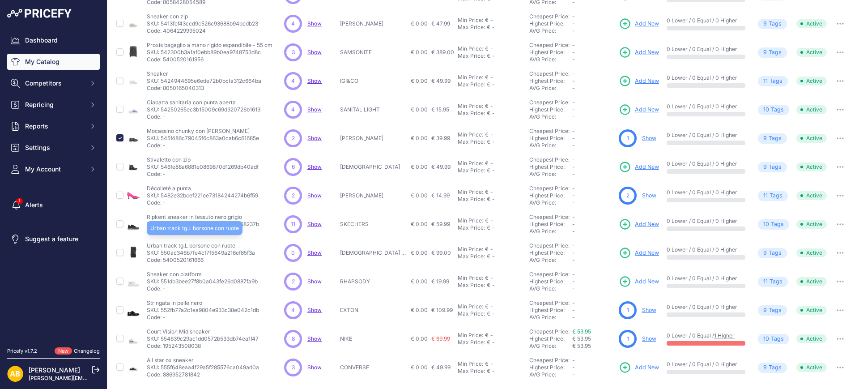
scroll to position [112, 0]
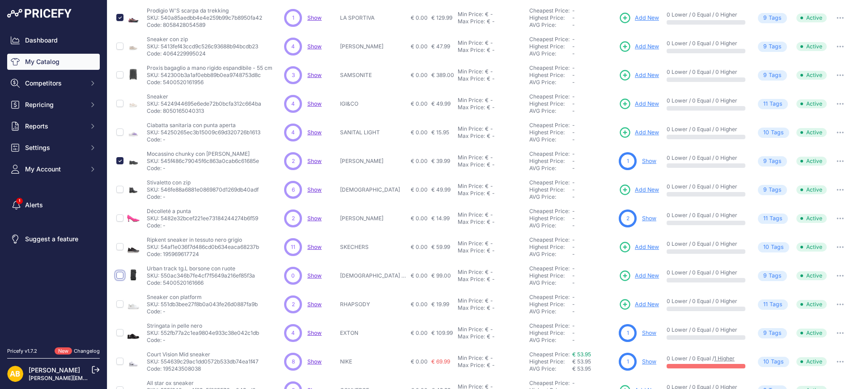
click at [122, 275] on input "checkbox" at bounding box center [119, 275] width 7 height 7
checkbox input "true"
click at [119, 303] on input "checkbox" at bounding box center [119, 303] width 7 height 7
checkbox input "true"
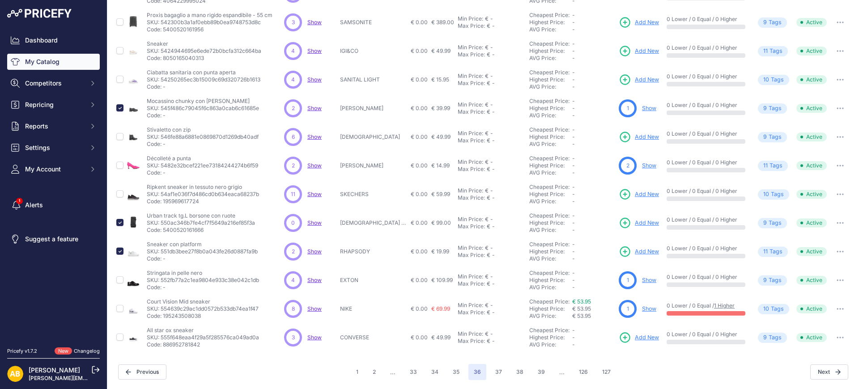
scroll to position [165, 0]
click at [492, 375] on button "37" at bounding box center [498, 372] width 17 height 16
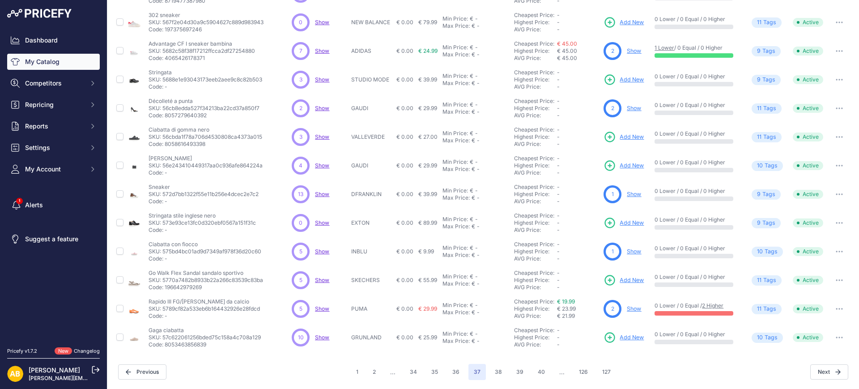
scroll to position [165, 0]
click at [118, 105] on input "checkbox" at bounding box center [119, 107] width 7 height 7
checkbox input "true"
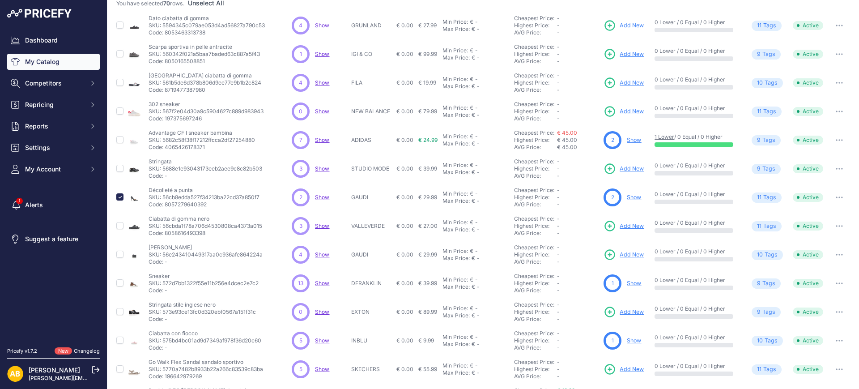
scroll to position [53, 0]
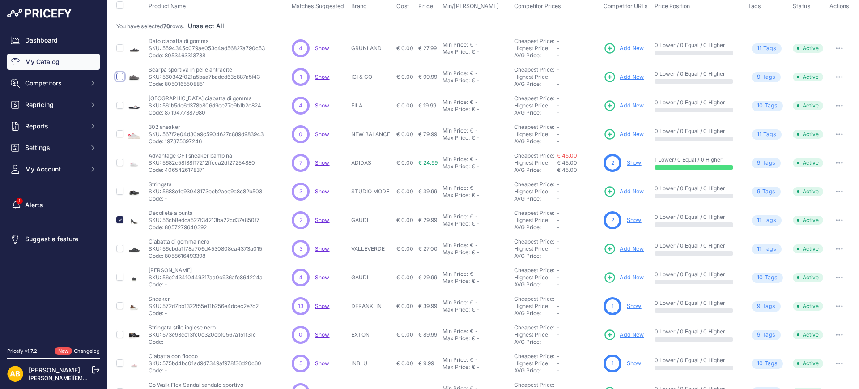
click at [120, 77] on input "checkbox" at bounding box center [119, 76] width 7 height 7
checkbox input "true"
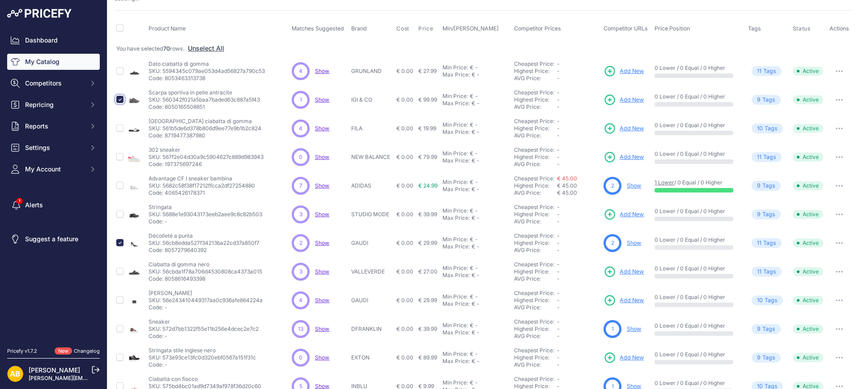
scroll to position [76, 0]
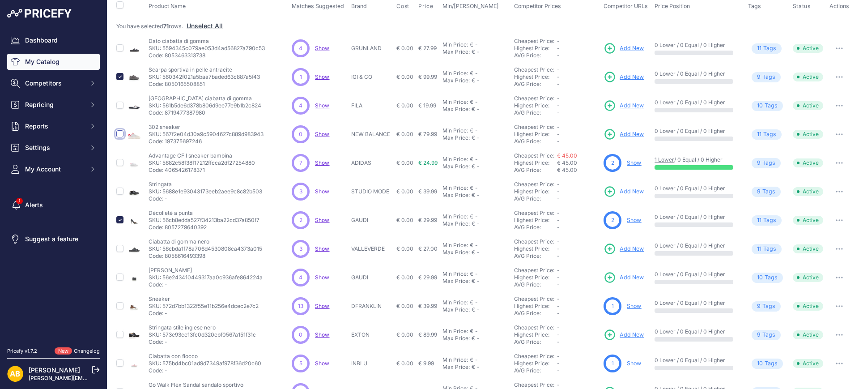
click at [120, 133] on input "checkbox" at bounding box center [119, 133] width 7 height 7
checkbox input "true"
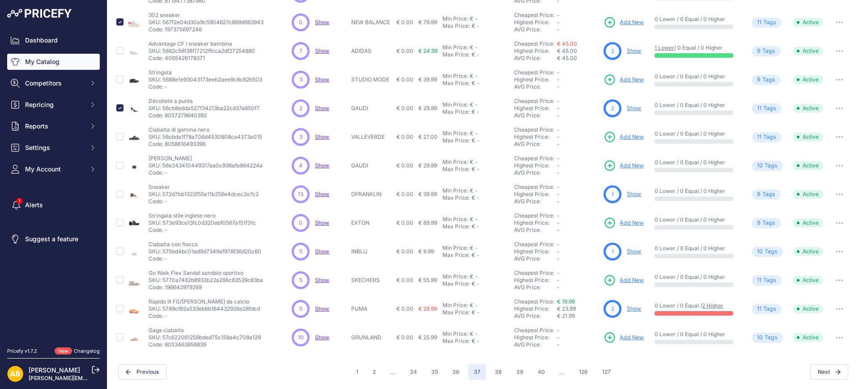
scroll to position [165, 0]
click at [122, 223] on input "checkbox" at bounding box center [119, 222] width 7 height 7
checkbox input "true"
click at [490, 371] on button "38" at bounding box center [499, 372] width 18 height 16
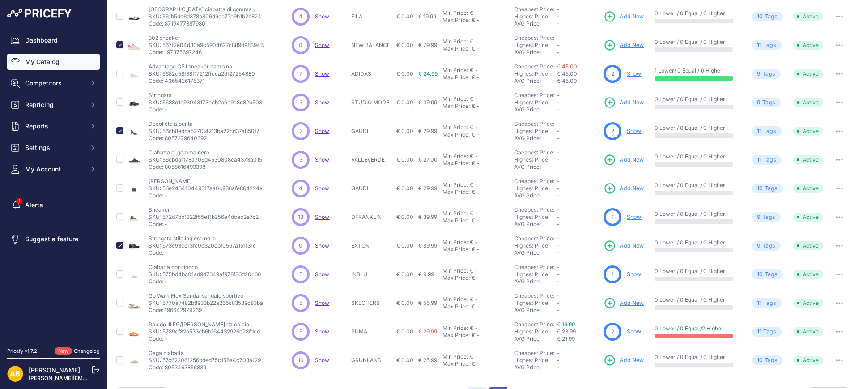
scroll to position [188, 0]
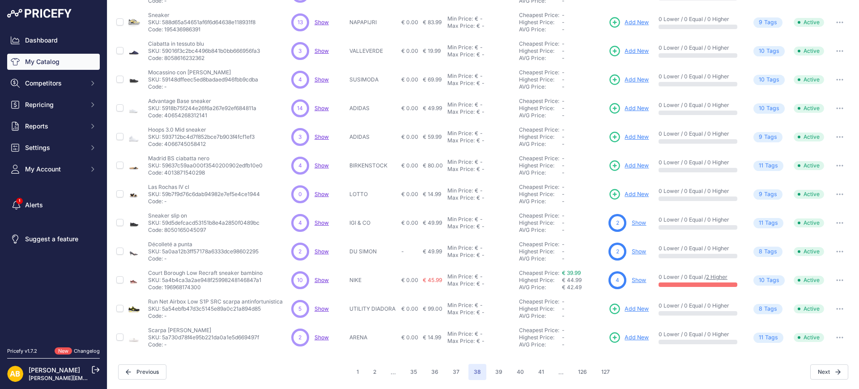
scroll to position [165, 0]
click at [120, 194] on input "checkbox" at bounding box center [119, 193] width 7 height 7
checkbox input "true"
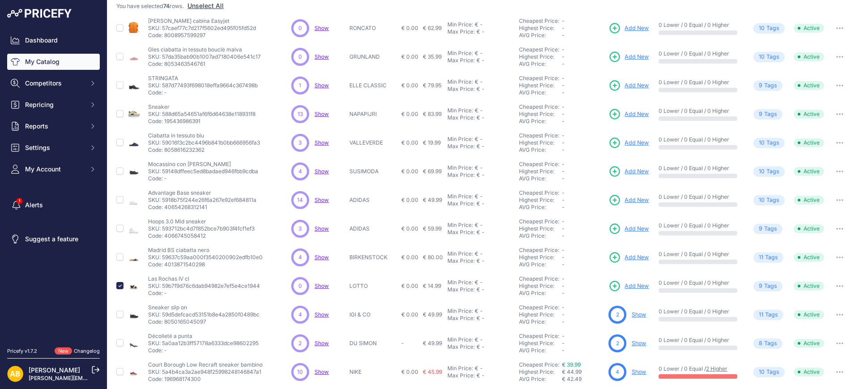
scroll to position [0, 0]
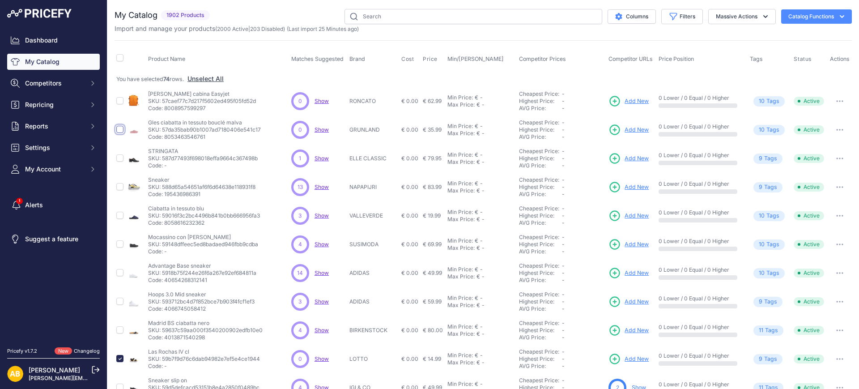
click at [119, 129] on input "checkbox" at bounding box center [119, 129] width 7 height 7
checkbox input "true"
click at [120, 100] on input "checkbox" at bounding box center [119, 100] width 7 height 7
checkbox input "true"
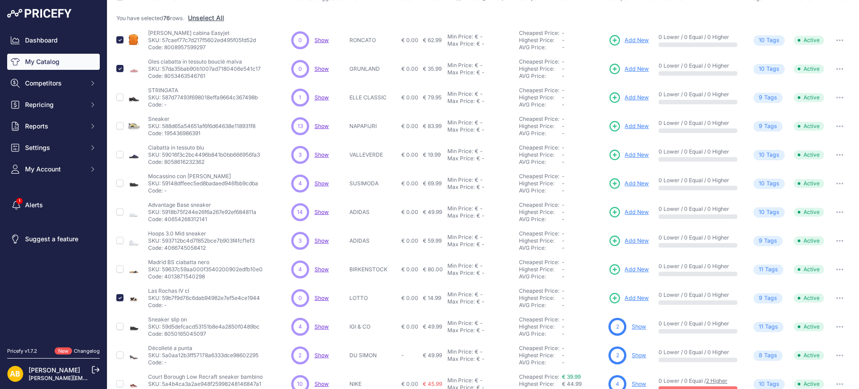
scroll to position [165, 0]
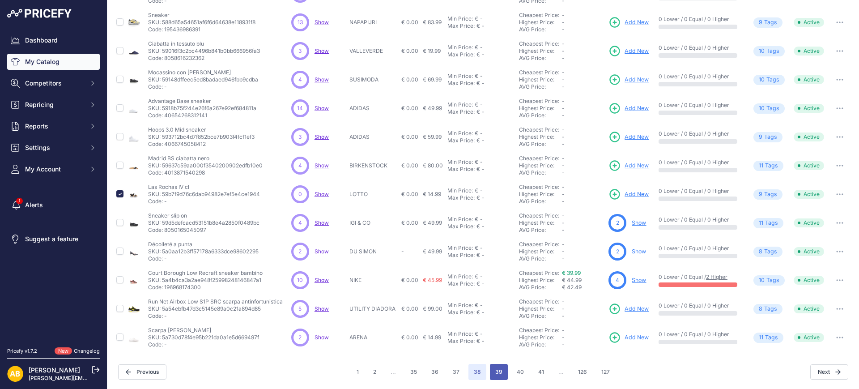
click at [495, 368] on button "39" at bounding box center [499, 372] width 18 height 16
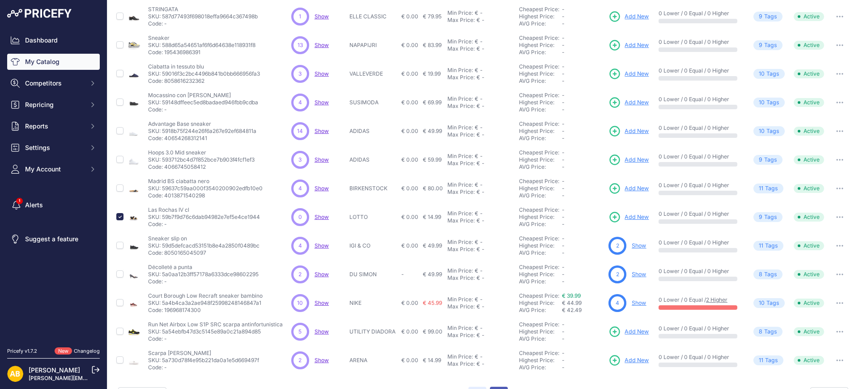
scroll to position [188, 0]
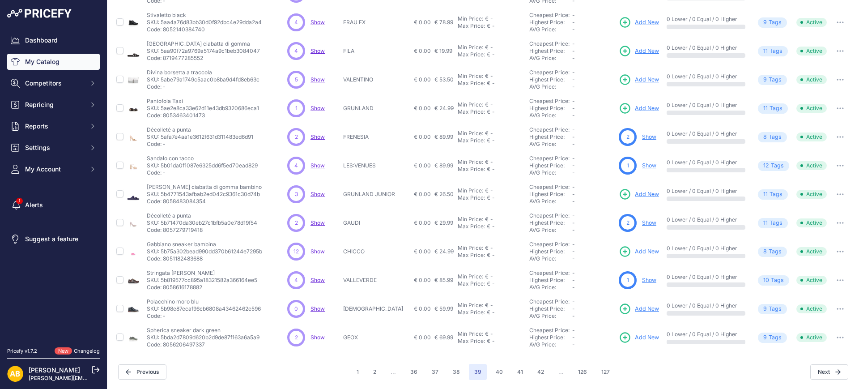
scroll to position [165, 0]
click at [121, 307] on input "checkbox" at bounding box center [119, 308] width 7 height 7
checkbox input "true"
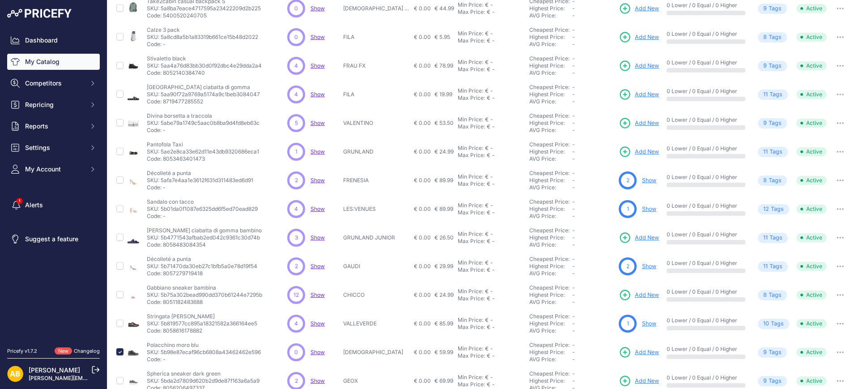
scroll to position [53, 0]
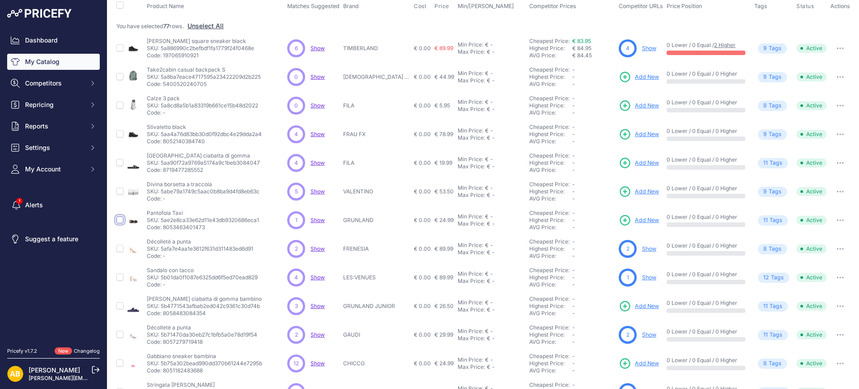
click at [121, 219] on input "checkbox" at bounding box center [119, 219] width 7 height 7
checkbox input "true"
click at [120, 107] on input "checkbox" at bounding box center [119, 105] width 7 height 7
checkbox input "true"
click at [121, 77] on input "checkbox" at bounding box center [119, 76] width 7 height 7
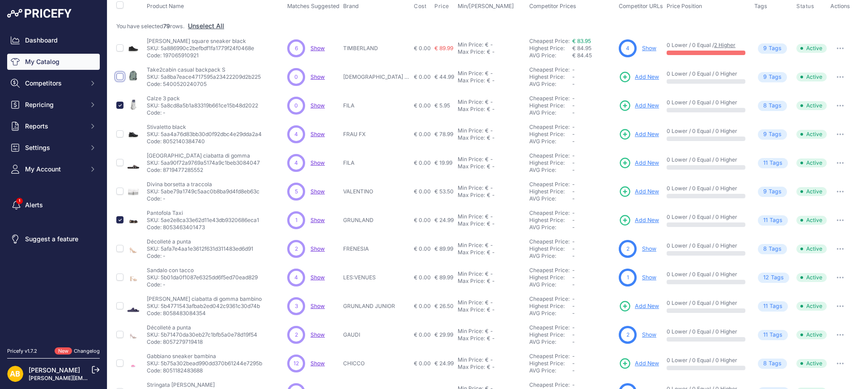
checkbox input "true"
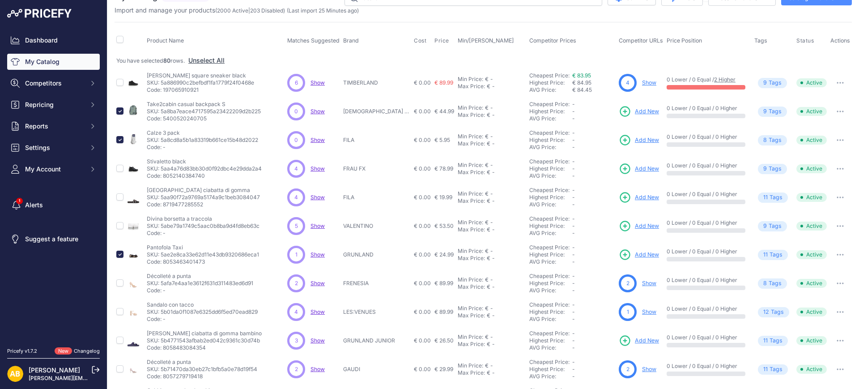
scroll to position [0, 0]
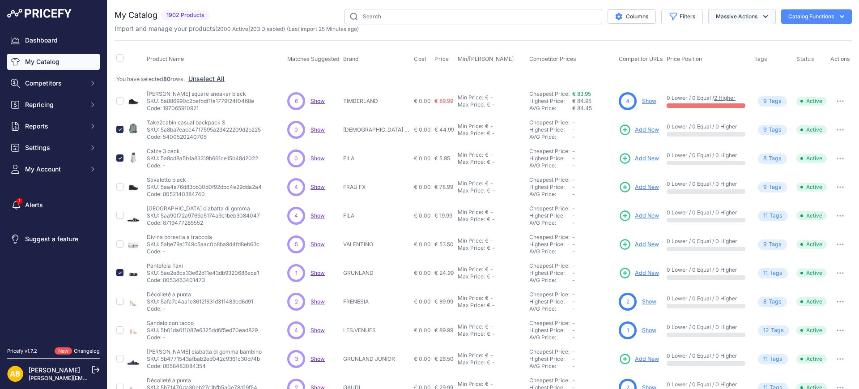
click at [747, 16] on button "Massive Actions" at bounding box center [743, 16] width 68 height 15
click at [744, 53] on button "Disable" at bounding box center [741, 54] width 72 height 16
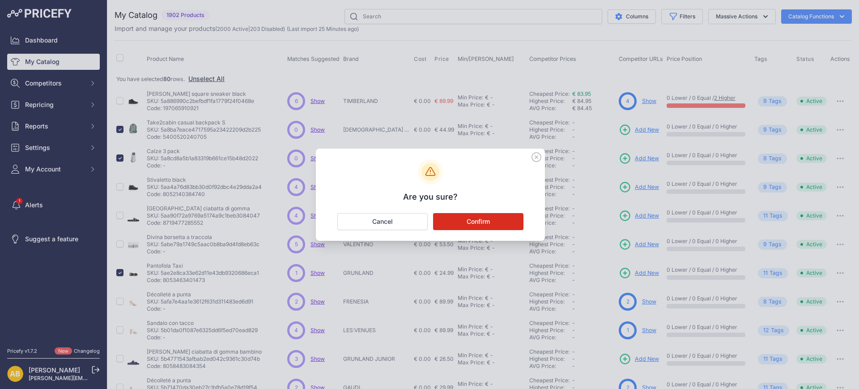
drag, startPoint x: 500, startPoint y: 216, endPoint x: 508, endPoint y: 202, distance: 16.4
click at [500, 217] on button "Confirm" at bounding box center [478, 221] width 90 height 17
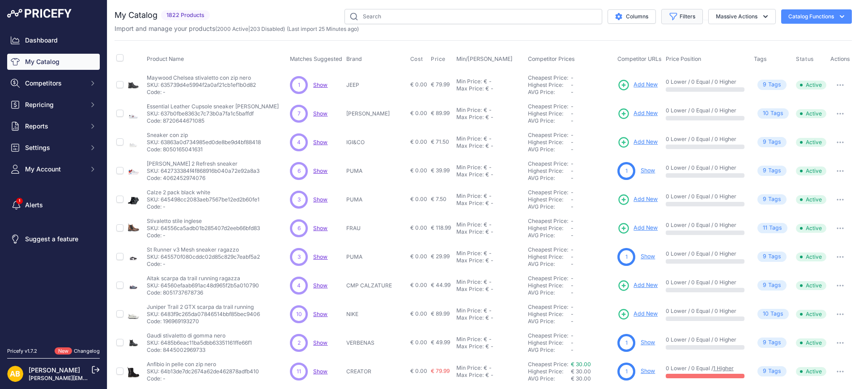
click at [669, 17] on icon "button" at bounding box center [673, 16] width 9 height 9
click at [646, 124] on select "Select an option ADIDAS AKU AMERICAN TOURISTER AMOLEI ARA ARENA ASICS BALIE BIO…" at bounding box center [653, 125] width 86 height 15
select select "FILA"
click at [610, 118] on select "Select an option ADIDAS AKU AMERICAN TOURISTER AMOLEI ARA ARENA ASICS BALIE BIO…" at bounding box center [653, 125] width 86 height 15
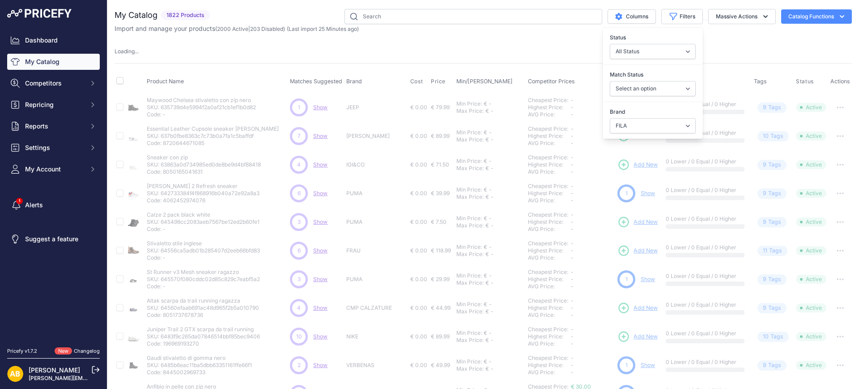
click at [493, 46] on div "My Catalog 1822 Products" at bounding box center [484, 280] width 738 height 542
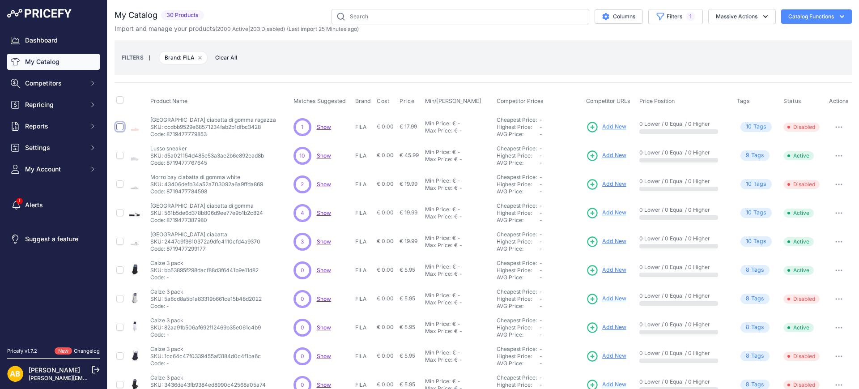
drag, startPoint x: 120, startPoint y: 125, endPoint x: 121, endPoint y: 133, distance: 7.2
click at [120, 126] on input "checkbox" at bounding box center [119, 126] width 7 height 7
checkbox input "true"
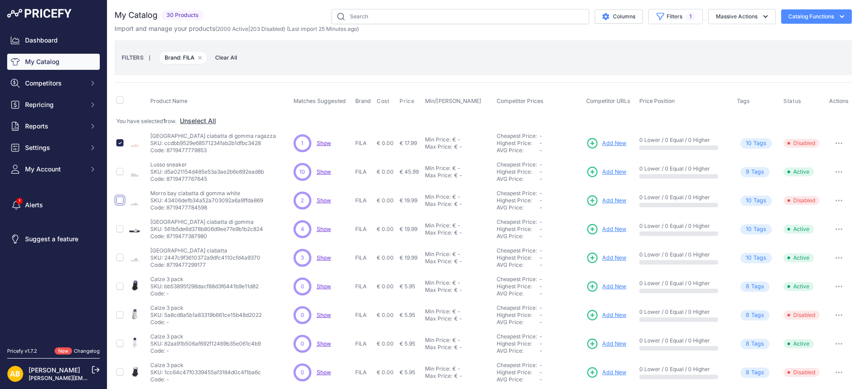
click at [119, 200] on input "checkbox" at bounding box center [119, 200] width 7 height 7
checkbox input "true"
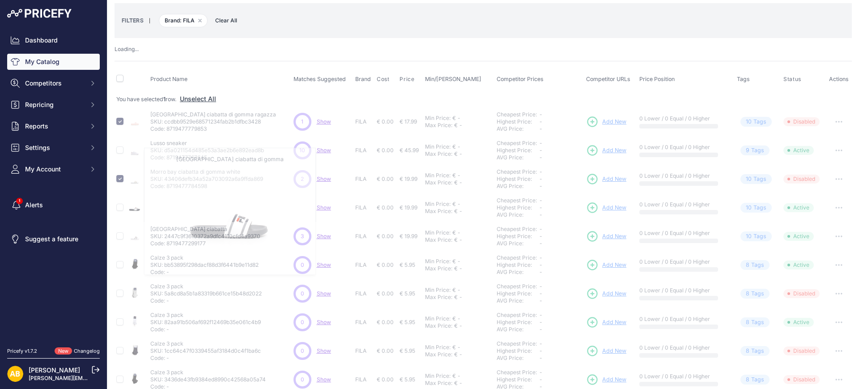
scroll to position [56, 0]
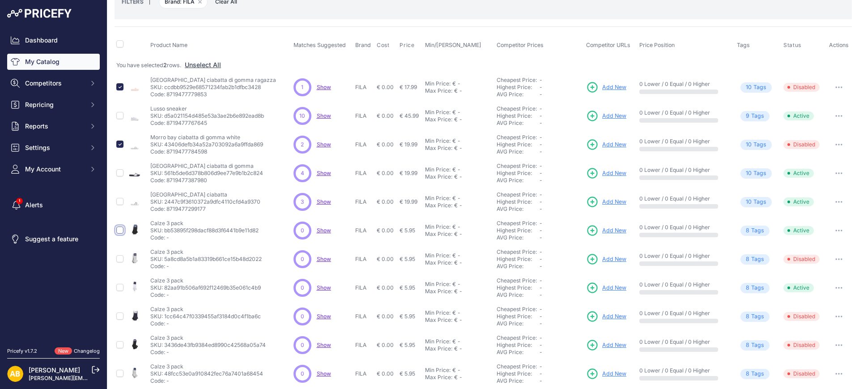
click at [121, 230] on input "checkbox" at bounding box center [119, 230] width 7 height 7
checkbox input "true"
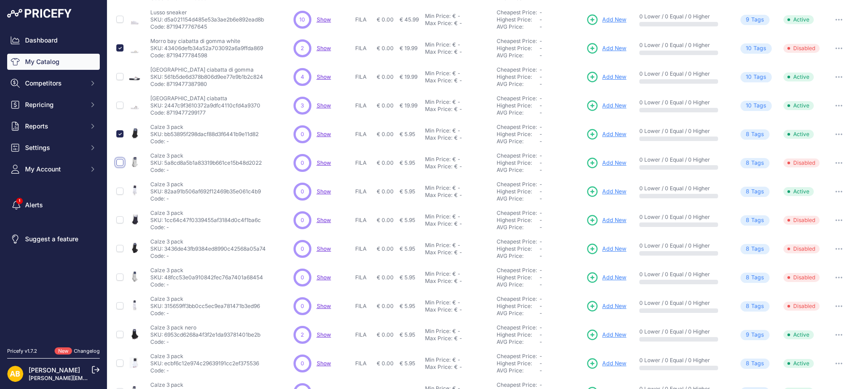
click at [120, 162] on input "checkbox" at bounding box center [119, 162] width 7 height 7
checkbox input "true"
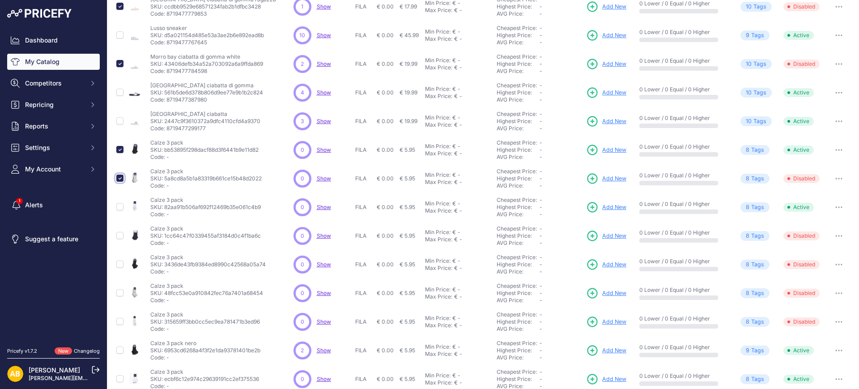
scroll to position [168, 0]
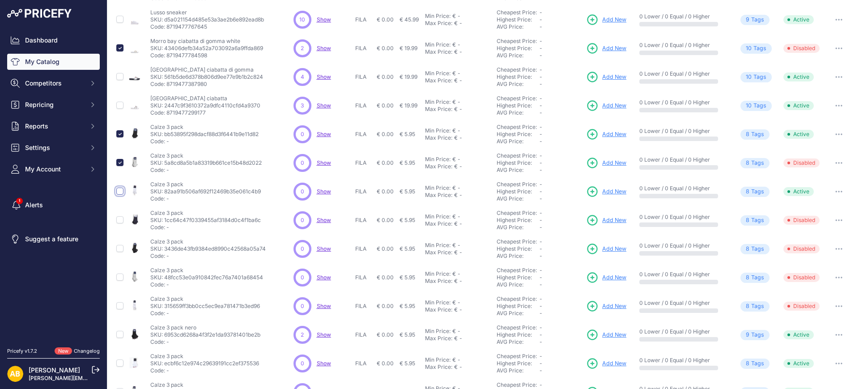
click at [120, 190] on input "checkbox" at bounding box center [119, 191] width 7 height 7
checkbox input "true"
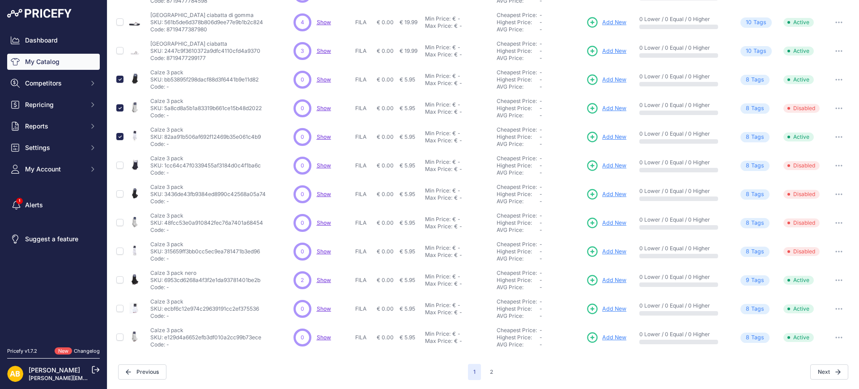
scroll to position [207, 0]
click at [121, 336] on input "checkbox" at bounding box center [119, 336] width 7 height 7
checkbox input "true"
click at [121, 311] on input "checkbox" at bounding box center [119, 308] width 7 height 7
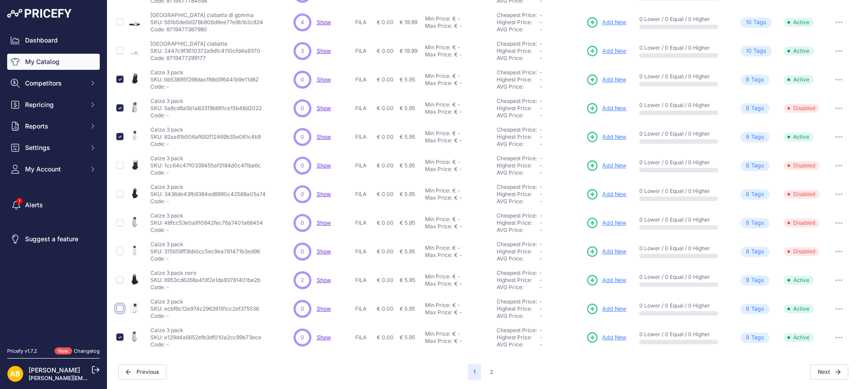
checkbox input "true"
click at [122, 282] on input "checkbox" at bounding box center [119, 279] width 7 height 7
checkbox input "true"
click at [120, 251] on input "checkbox" at bounding box center [119, 251] width 7 height 7
checkbox input "true"
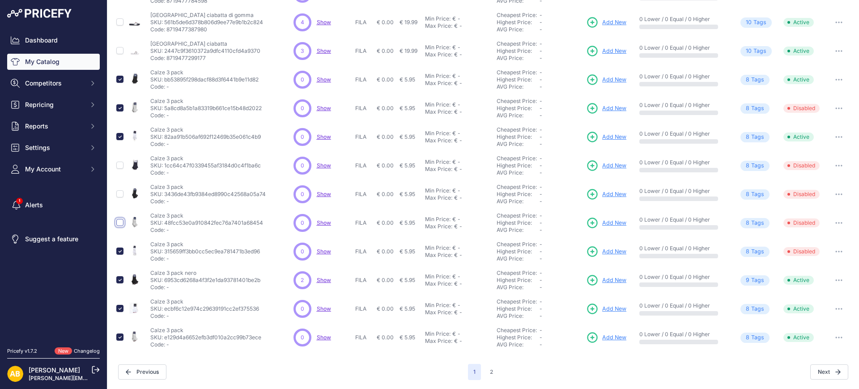
click at [122, 224] on input "checkbox" at bounding box center [119, 222] width 7 height 7
checkbox input "true"
click at [120, 193] on input "checkbox" at bounding box center [119, 193] width 7 height 7
checkbox input "true"
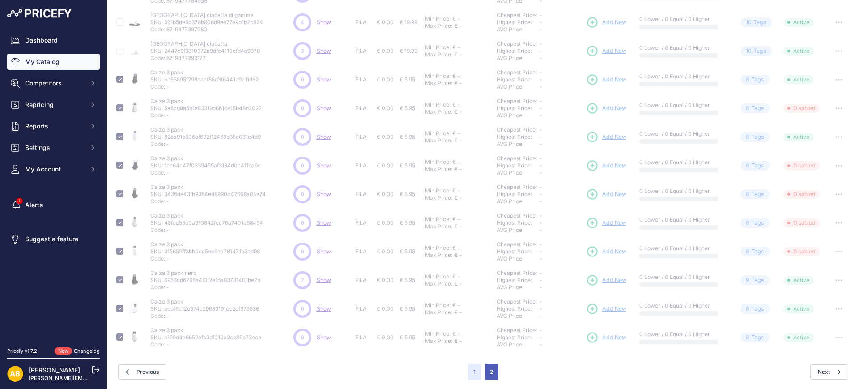
click at [490, 370] on button "2" at bounding box center [492, 372] width 14 height 16
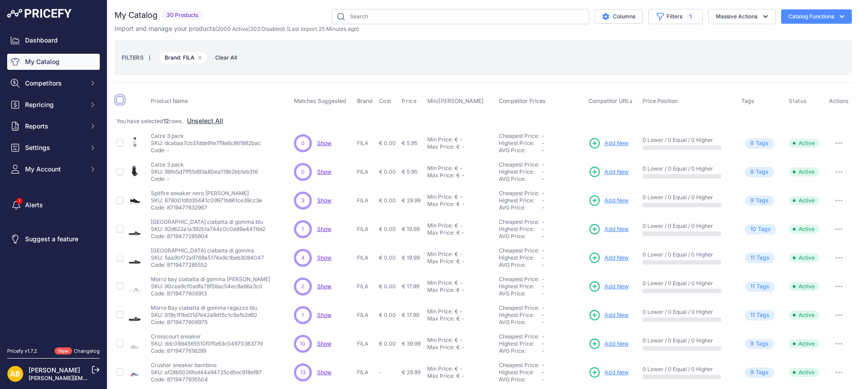
click at [119, 101] on input "checkbox" at bounding box center [119, 99] width 7 height 7
checkbox input "true"
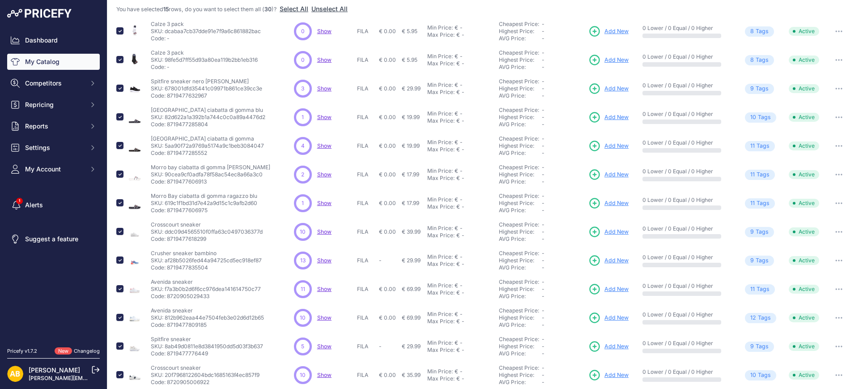
scroll to position [96, 0]
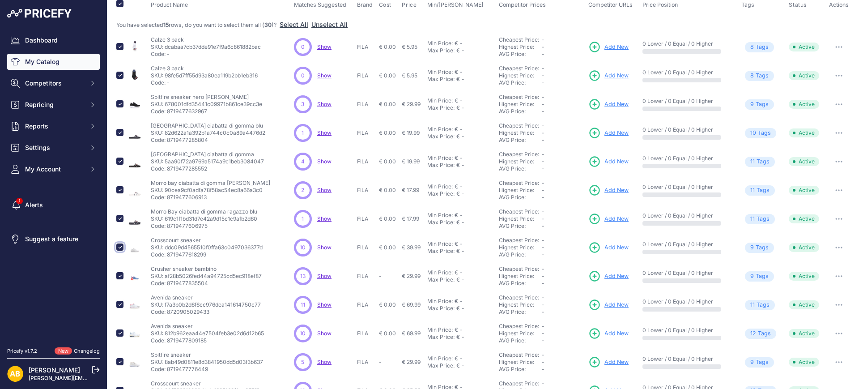
click at [121, 244] on input "checkbox" at bounding box center [119, 247] width 7 height 7
checkbox input "false"
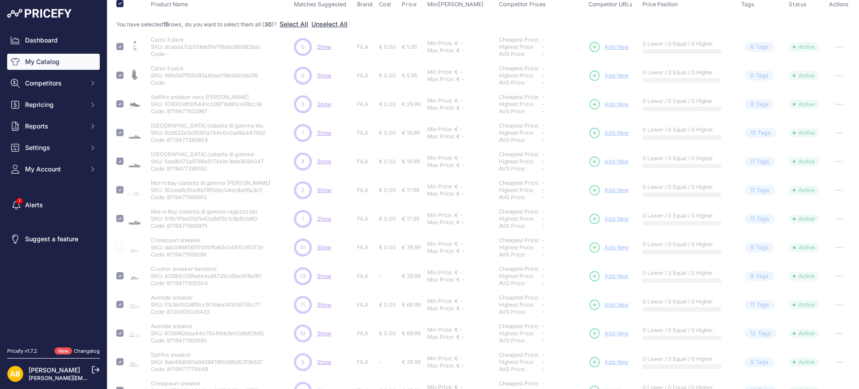
checkbox input "false"
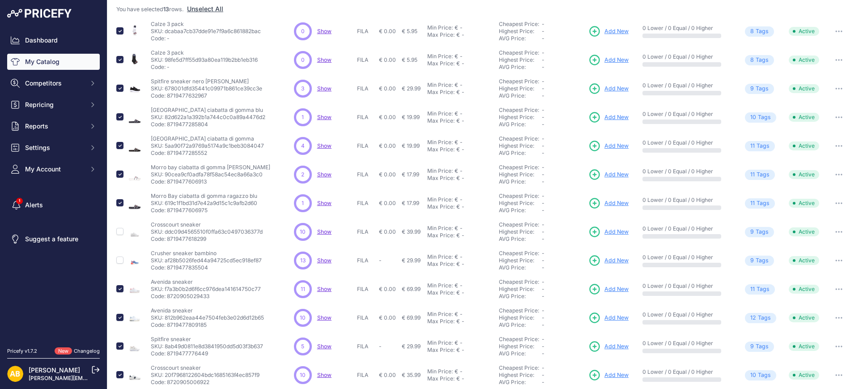
scroll to position [96, 0]
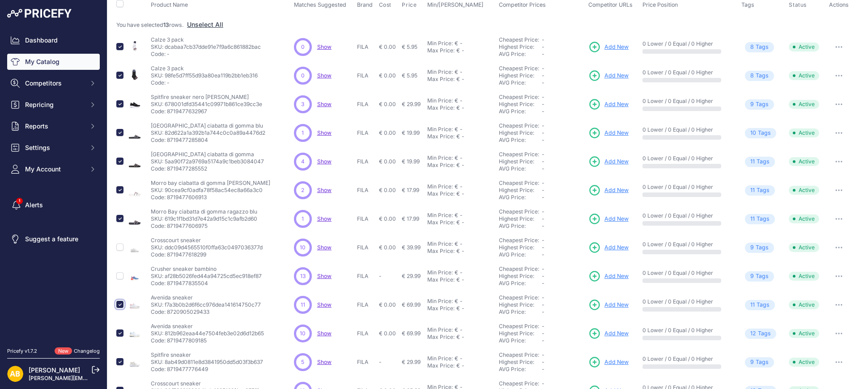
click at [120, 303] on input "checkbox" at bounding box center [119, 304] width 7 height 7
checkbox input "false"
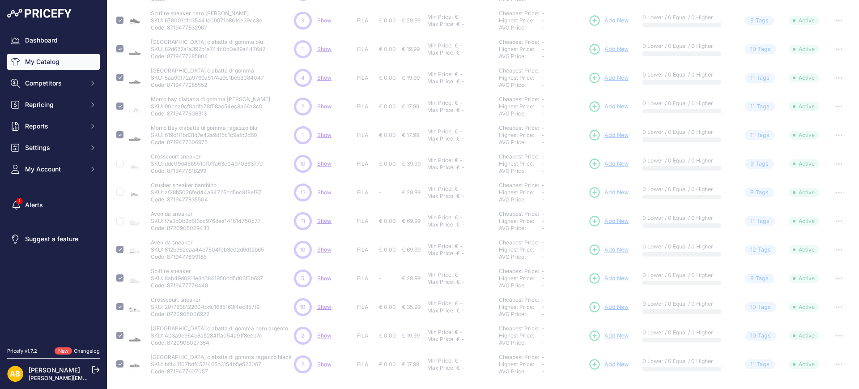
scroll to position [222, 0]
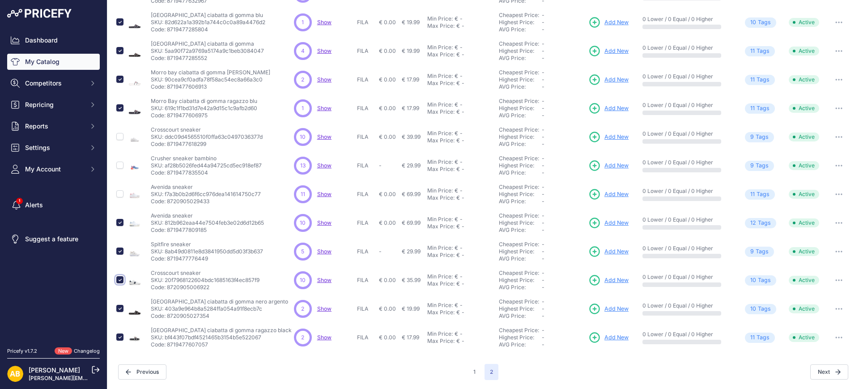
click at [118, 278] on input "checkbox" at bounding box center [119, 279] width 7 height 7
checkbox input "false"
drag, startPoint x: 121, startPoint y: 220, endPoint x: 125, endPoint y: 218, distance: 4.6
click at [121, 220] on input "checkbox" at bounding box center [119, 222] width 7 height 7
checkbox input "false"
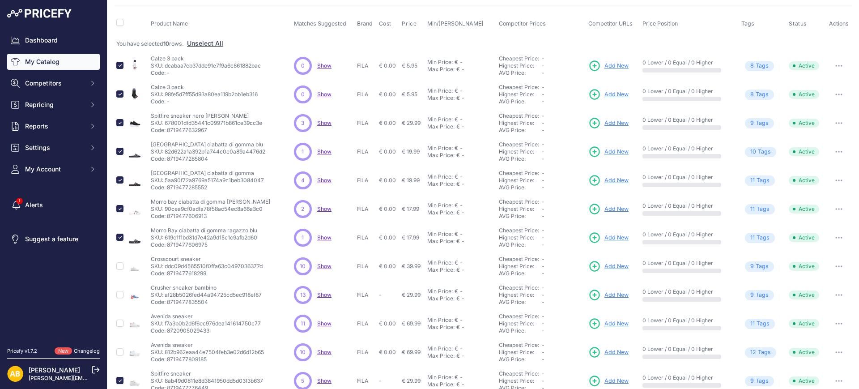
scroll to position [0, 0]
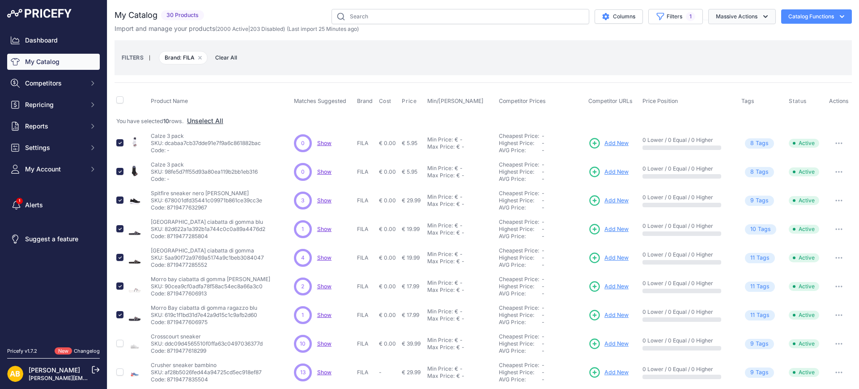
click at [716, 19] on button "Massive Actions" at bounding box center [743, 16] width 68 height 15
click at [721, 51] on span "Disable" at bounding box center [722, 54] width 21 height 8
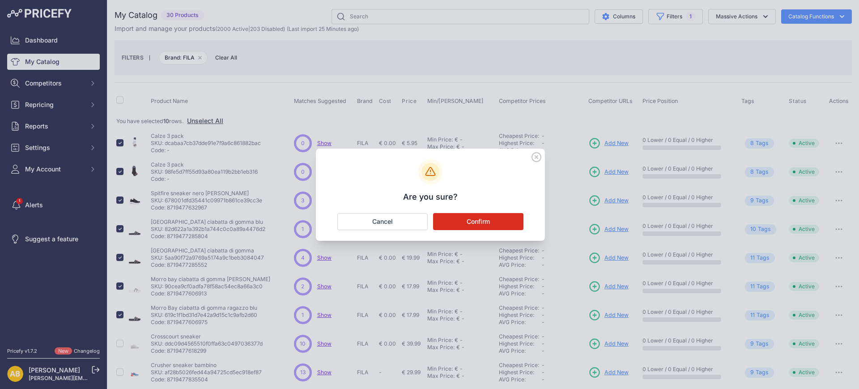
click at [502, 213] on button "Confirm" at bounding box center [478, 221] width 90 height 17
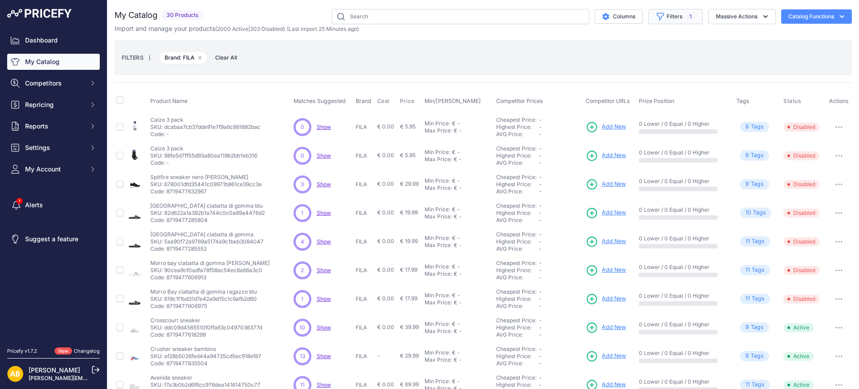
click at [666, 15] on button "Filters 1" at bounding box center [676, 16] width 55 height 15
click at [639, 125] on select "Select an option ADIDAS AKU AMERICAN TOURISTER AMOLEI ARA ARENA ASICS BALIE BIO…" at bounding box center [653, 125] width 86 height 15
select select "AKU"
click at [610, 118] on select "Select an option ADIDAS AKU AMERICAN TOURISTER AMOLEI ARA ARENA ASICS BALIE BIO…" at bounding box center [653, 125] width 86 height 15
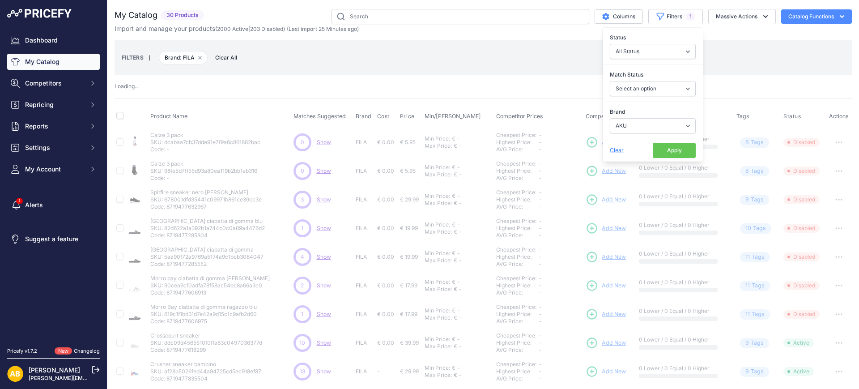
click at [660, 142] on div "Clear Apply" at bounding box center [653, 150] width 100 height 23
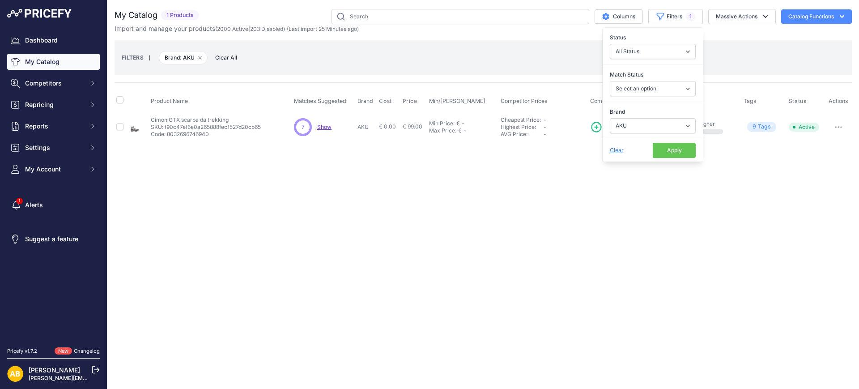
click at [659, 145] on button "Apply" at bounding box center [674, 150] width 43 height 15
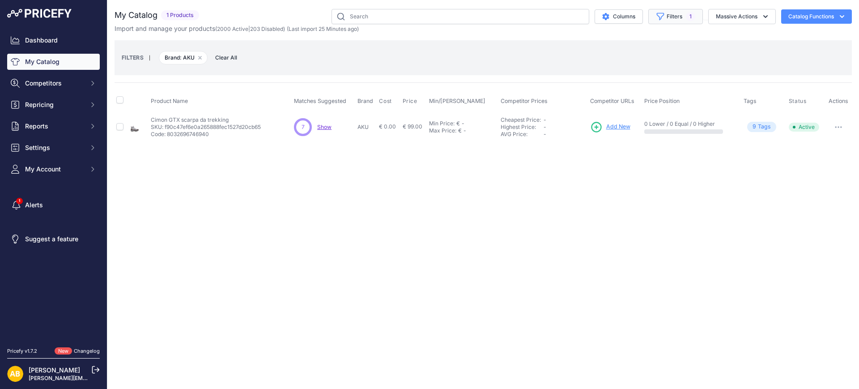
click at [683, 17] on button "Filters 1" at bounding box center [676, 16] width 55 height 15
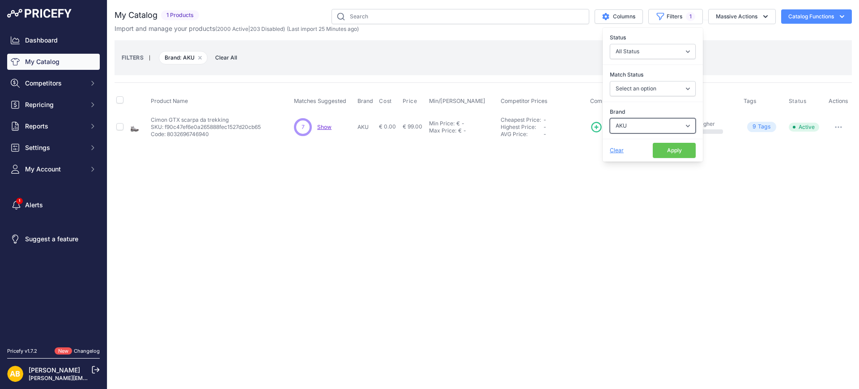
click at [633, 124] on select "Select an option ADIDAS AKU AMERICAN TOURISTER AMOLEI ARA ARENA ASICS BALIE BIO…" at bounding box center [653, 125] width 86 height 15
select select "AMERICAN TOURISTER"
click at [610, 118] on select "Select an option ADIDAS AKU AMERICAN TOURISTER AMOLEI ARA ARENA ASICS BALIE BIO…" at bounding box center [653, 125] width 86 height 15
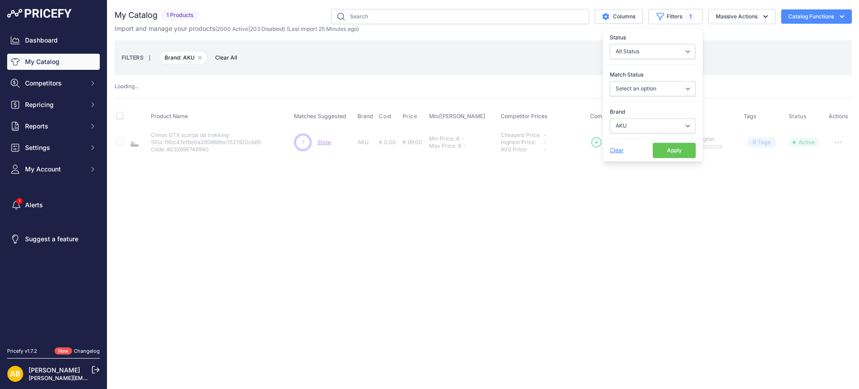
click at [664, 149] on button "Apply" at bounding box center [674, 150] width 43 height 15
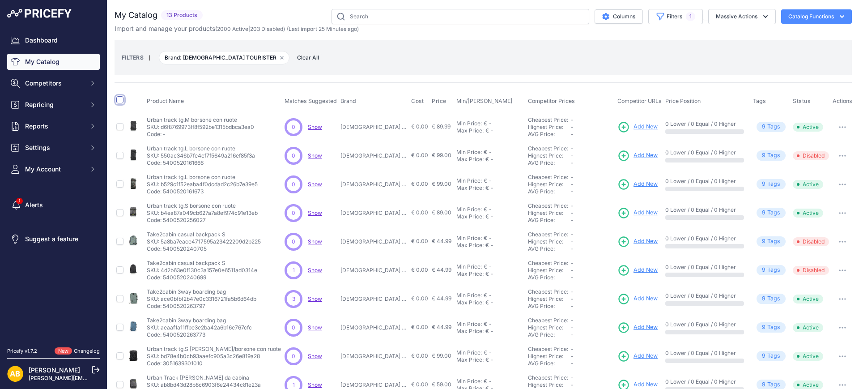
click at [120, 99] on input "checkbox" at bounding box center [119, 99] width 7 height 7
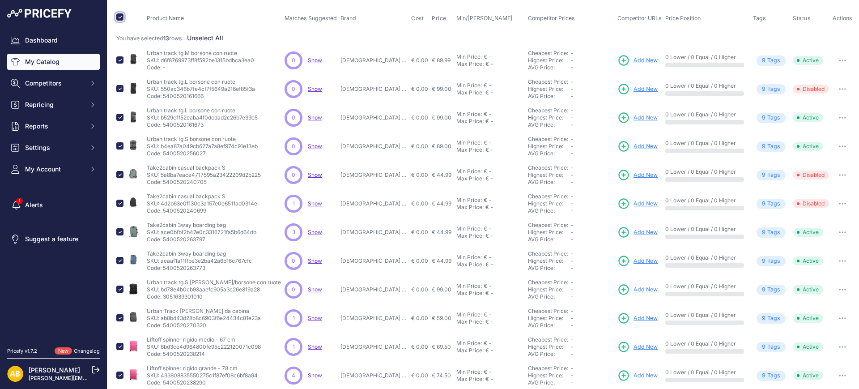
scroll to position [121, 0]
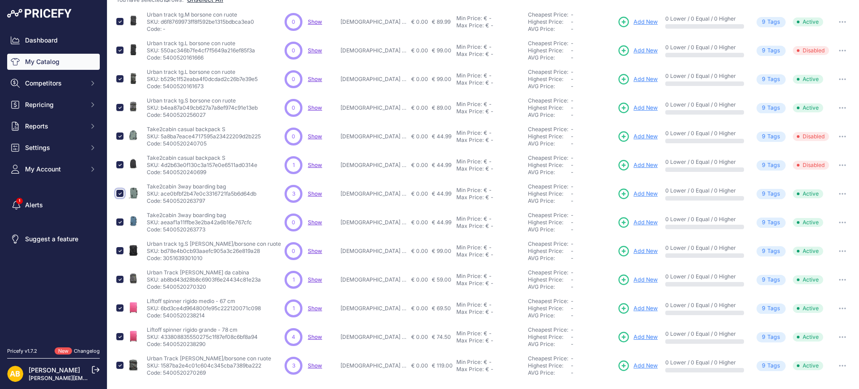
click at [120, 193] on input "checkbox" at bounding box center [119, 193] width 7 height 7
click at [120, 336] on input "checkbox" at bounding box center [119, 336] width 7 height 7
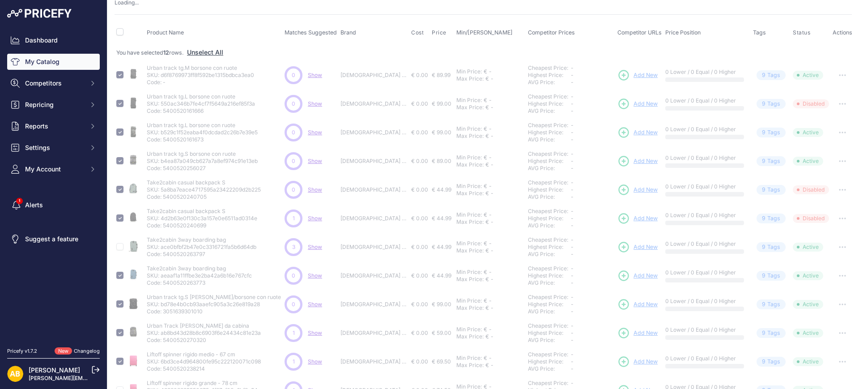
scroll to position [0, 0]
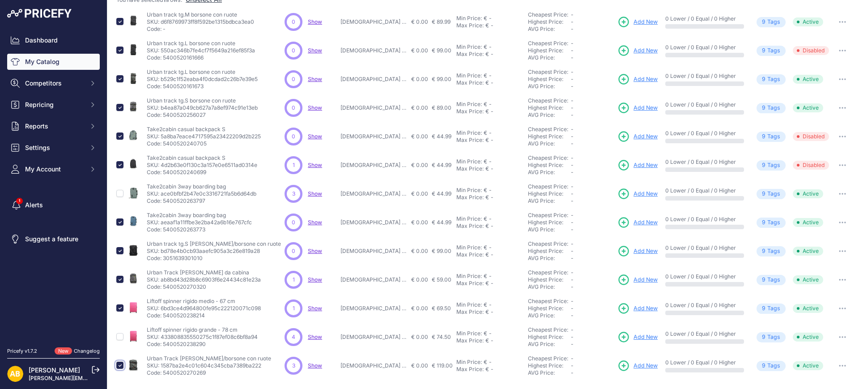
click at [120, 364] on input "checkbox" at bounding box center [119, 365] width 7 height 7
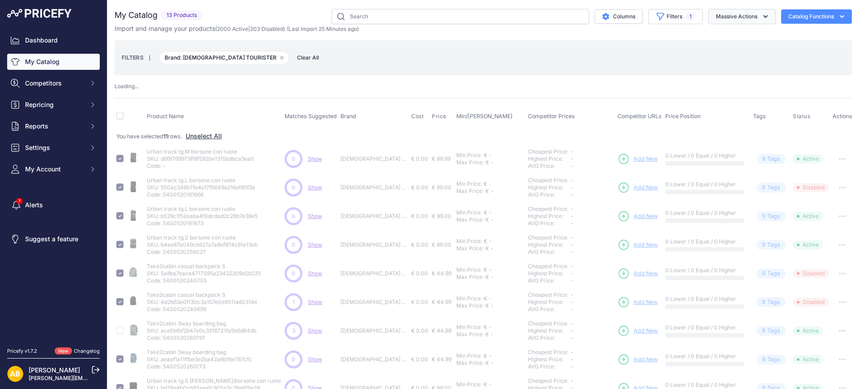
click at [742, 17] on button "Massive Actions" at bounding box center [743, 16] width 68 height 15
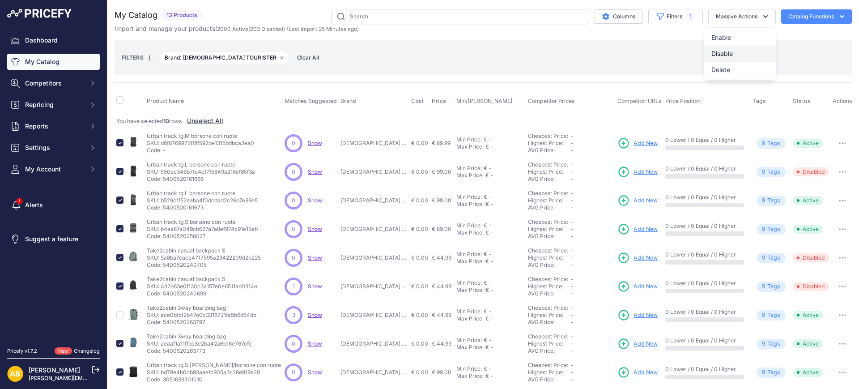
click at [723, 57] on button "Disable" at bounding box center [741, 54] width 72 height 16
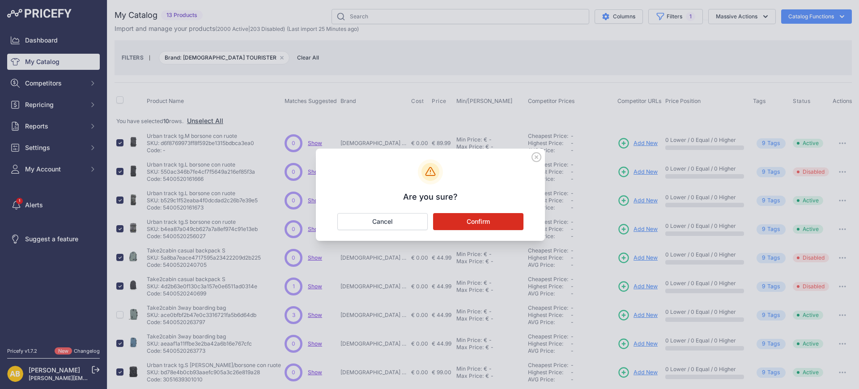
click at [496, 216] on button "Confirm" at bounding box center [478, 221] width 90 height 17
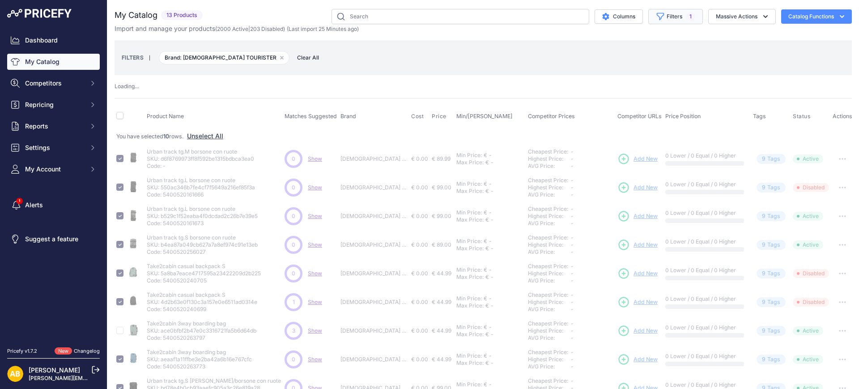
click at [667, 18] on button "Filters 1" at bounding box center [676, 16] width 55 height 15
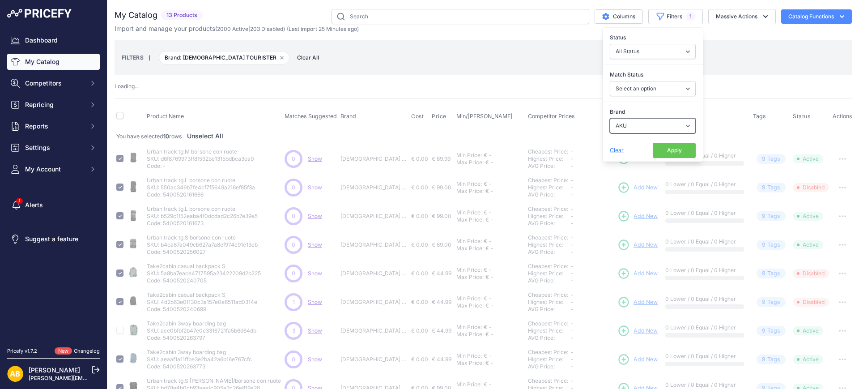
click at [635, 122] on select "Select an option ADIDAS AKU AMERICAN TOURISTER AMOLEI ARA ARENA ASICS BALIE BIO…" at bounding box center [653, 125] width 86 height 15
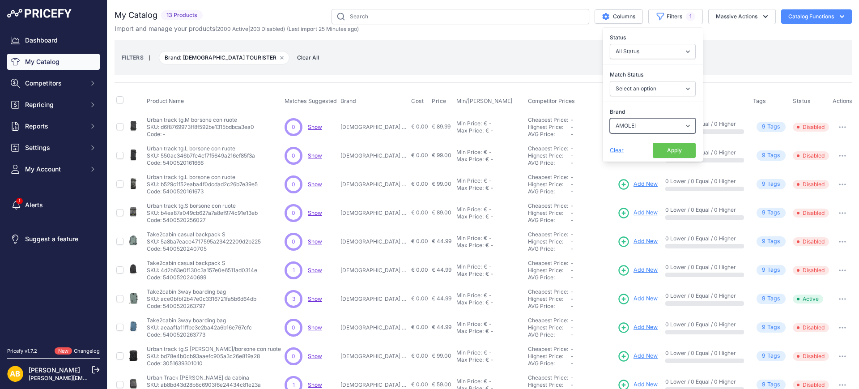
click at [610, 118] on select "Select an option ADIDAS AKU AMERICAN TOURISTER AMOLEI ARA ARENA ASICS BALIE BIO…" at bounding box center [653, 125] width 86 height 15
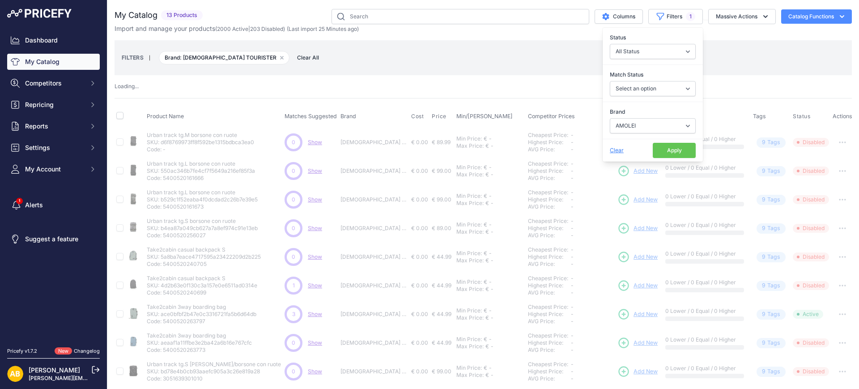
click at [659, 150] on button "Apply" at bounding box center [674, 150] width 43 height 15
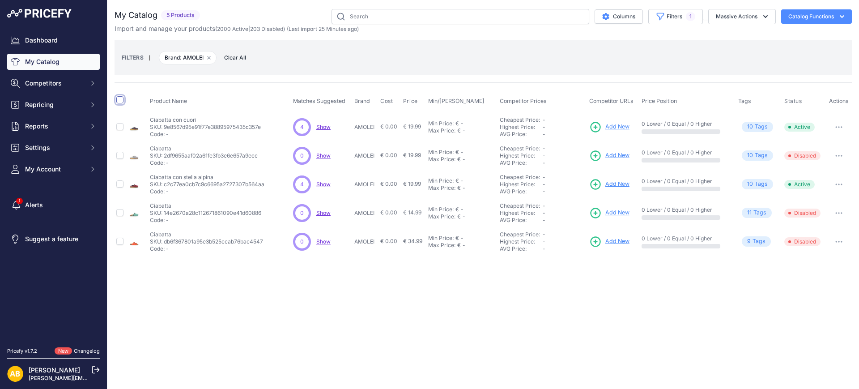
click at [118, 99] on input "checkbox" at bounding box center [119, 99] width 7 height 7
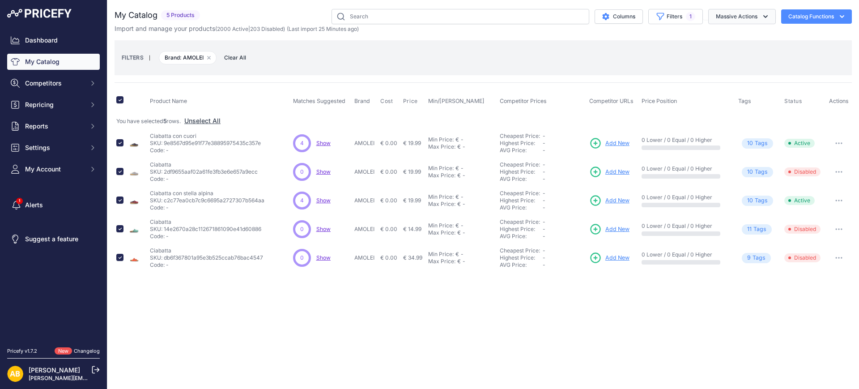
click at [729, 19] on button "Massive Actions" at bounding box center [743, 16] width 68 height 15
drag, startPoint x: 729, startPoint y: 71, endPoint x: 728, endPoint y: 52, distance: 18.4
click at [728, 52] on div "Enable Disable Delete" at bounding box center [741, 54] width 72 height 52
click at [735, 16] on button "Massive Actions" at bounding box center [743, 16] width 68 height 15
click at [735, 52] on button "Disable" at bounding box center [741, 54] width 72 height 16
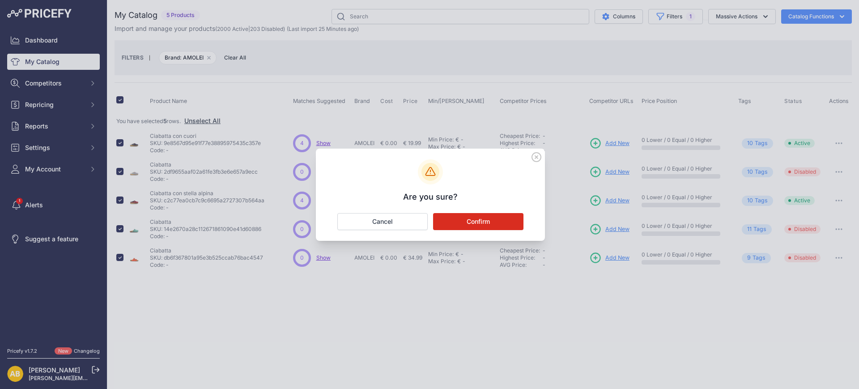
click at [511, 215] on button "Confirm" at bounding box center [478, 221] width 90 height 17
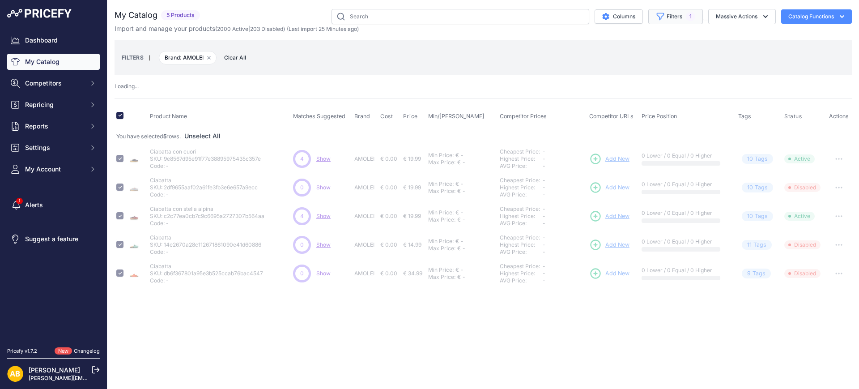
click at [677, 19] on button "Filters 1" at bounding box center [676, 16] width 55 height 15
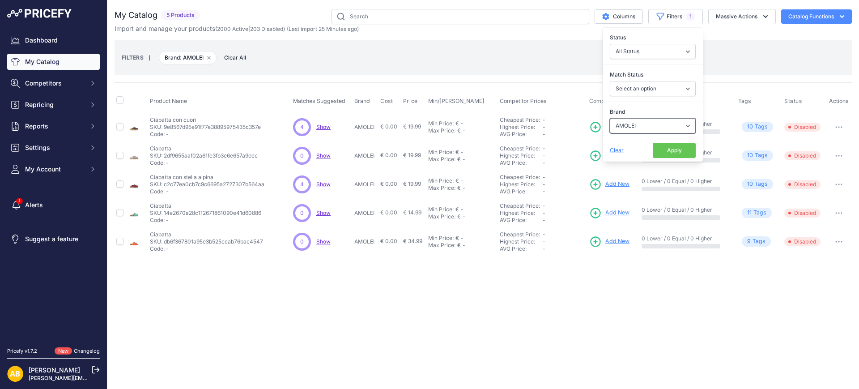
click at [638, 121] on select "Select an option ADIDAS AKU AMERICAN TOURISTER AMOLEI ARA ARENA ASICS BALIE BIO…" at bounding box center [653, 125] width 86 height 15
click at [610, 118] on select "Select an option ADIDAS AKU AMERICAN TOURISTER AMOLEI ARA ARENA ASICS BALIE BIO…" at bounding box center [653, 125] width 86 height 15
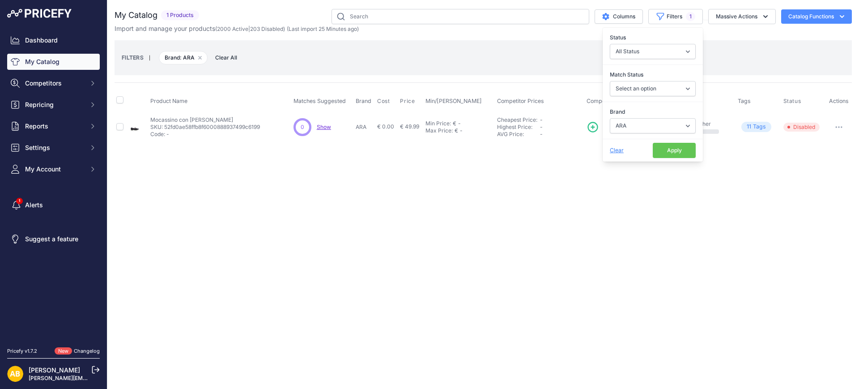
click at [661, 150] on button "Apply" at bounding box center [674, 150] width 43 height 15
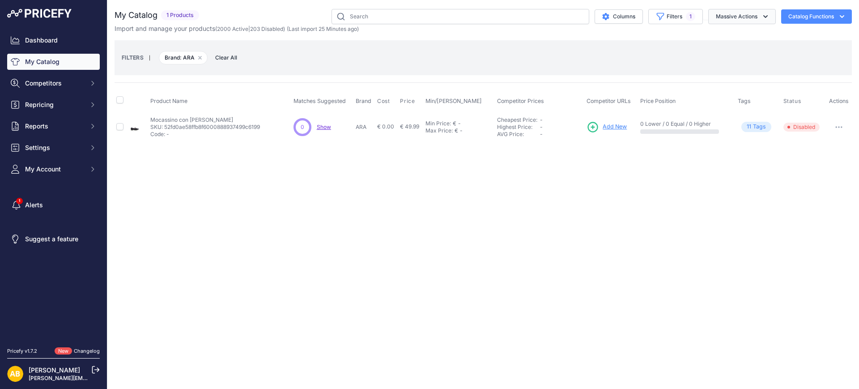
click at [745, 12] on button "Massive Actions" at bounding box center [743, 16] width 68 height 15
click at [694, 18] on button "Filters 1" at bounding box center [676, 16] width 55 height 15
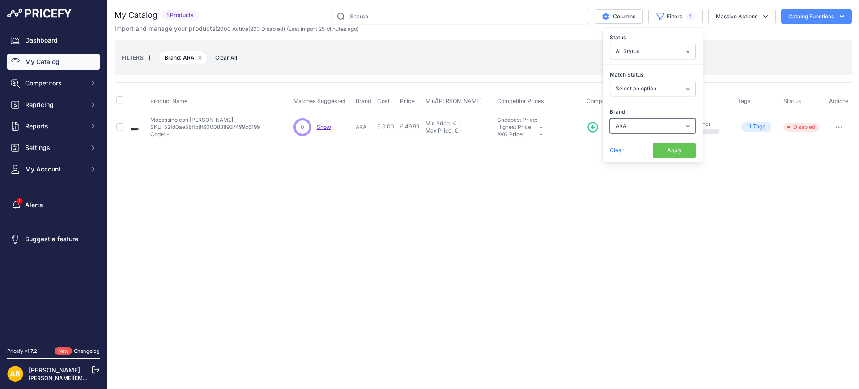
click at [645, 127] on select "Select an option ADIDAS AKU AMERICAN TOURISTER AMOLEI ARA ARENA ASICS BALIE BIO…" at bounding box center [653, 125] width 86 height 15
click at [610, 118] on select "Select an option ADIDAS AKU AMERICAN TOURISTER AMOLEI ARA ARENA ASICS BALIE BIO…" at bounding box center [653, 125] width 86 height 15
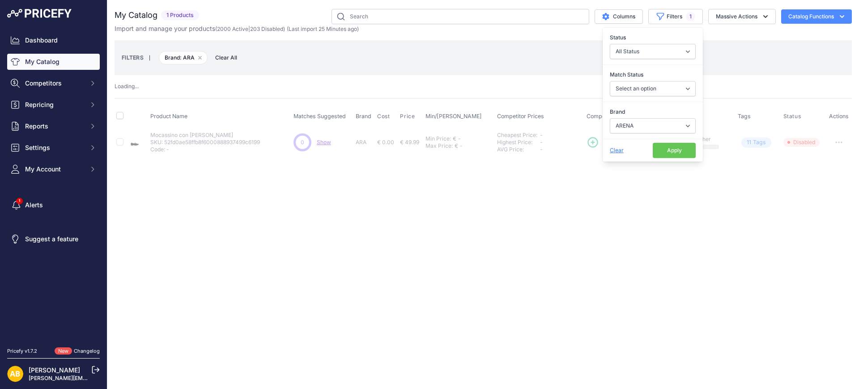
click at [671, 154] on button "Apply" at bounding box center [674, 150] width 43 height 15
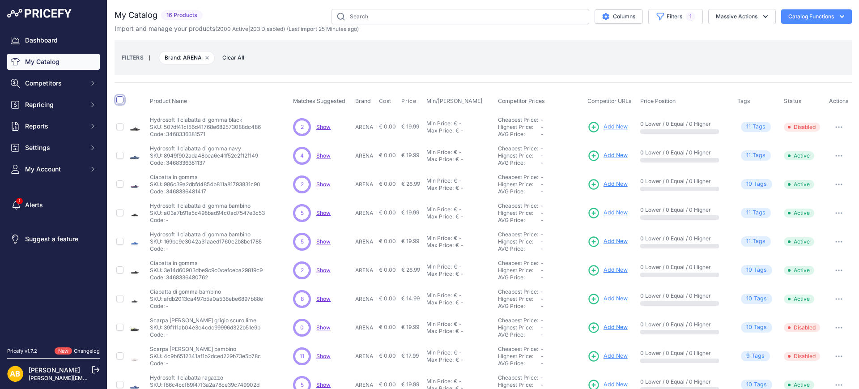
click at [121, 97] on input "checkbox" at bounding box center [119, 99] width 7 height 7
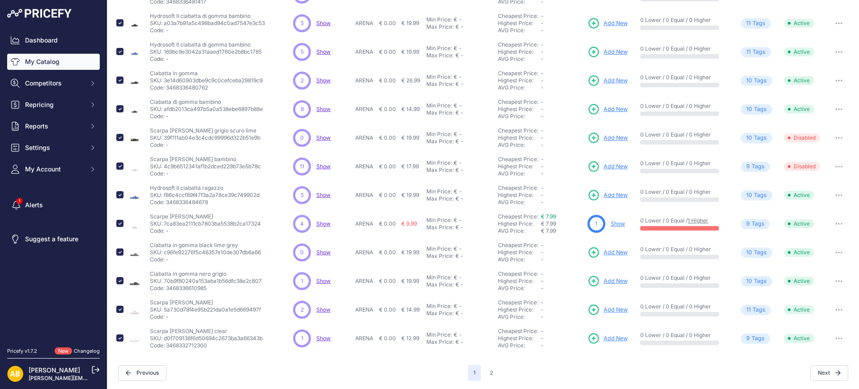
scroll to position [190, 0]
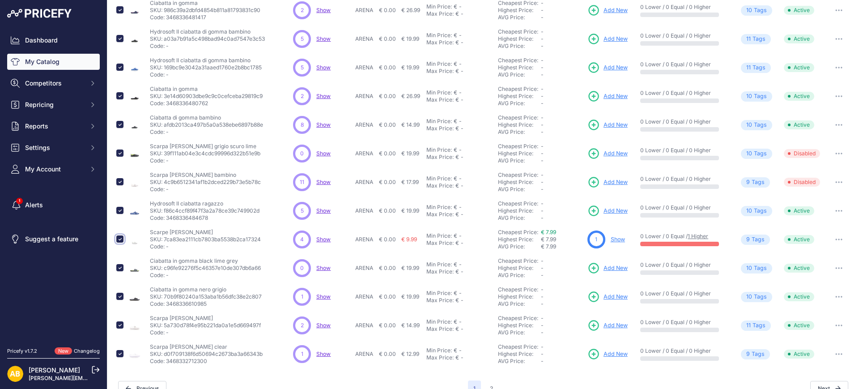
click at [121, 237] on input "checkbox" at bounding box center [119, 238] width 7 height 7
click at [119, 209] on input "checkbox" at bounding box center [119, 210] width 7 height 7
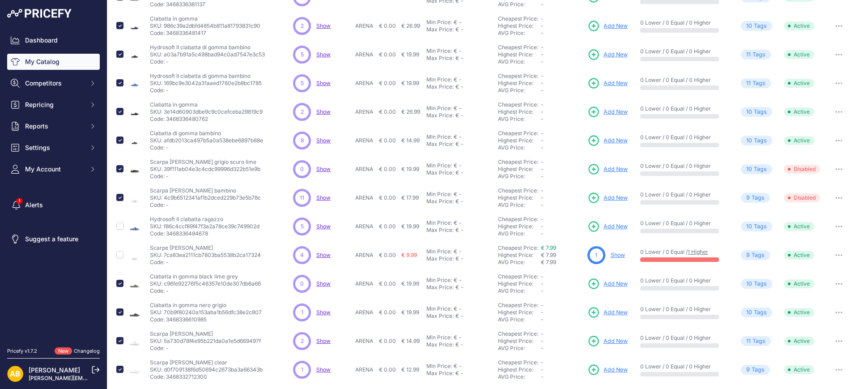
scroll to position [206, 0]
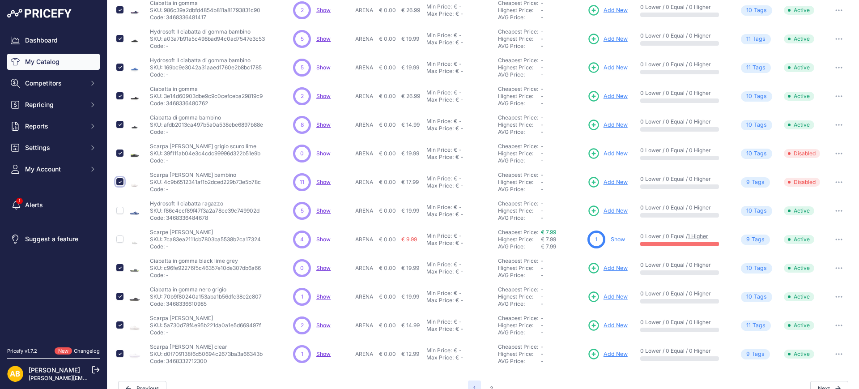
click at [120, 184] on input "checkbox" at bounding box center [119, 181] width 7 height 7
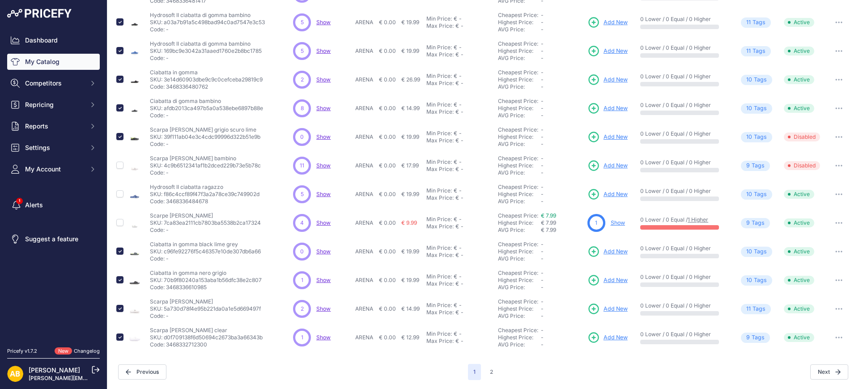
scroll to position [207, 0]
click at [485, 371] on button "2" at bounding box center [492, 372] width 14 height 16
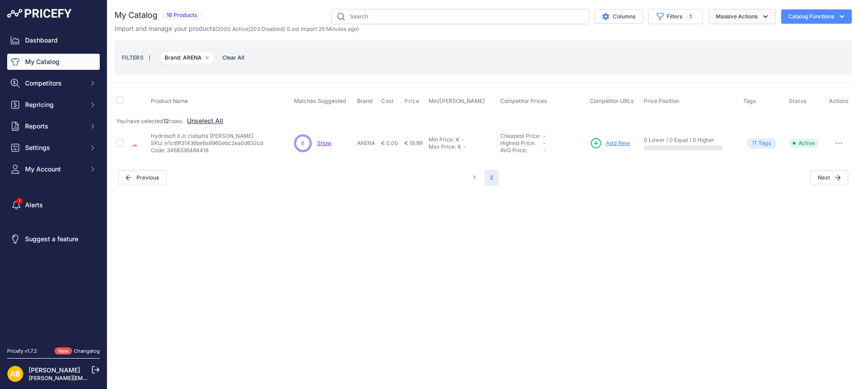
click at [742, 15] on button "Massive Actions" at bounding box center [743, 16] width 68 height 15
click at [741, 54] on button "Disable" at bounding box center [741, 54] width 72 height 16
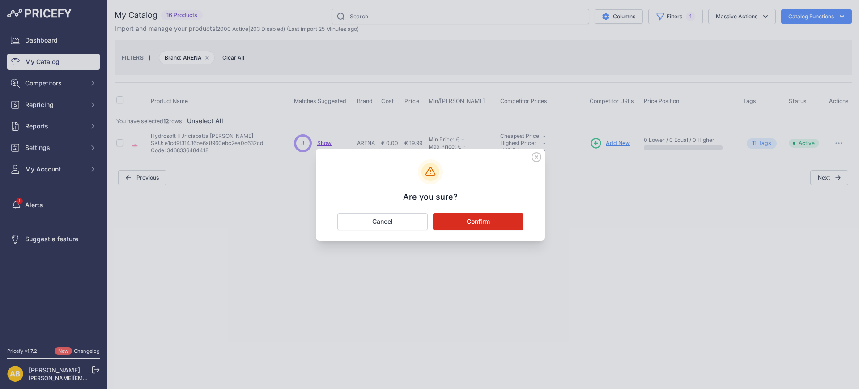
click at [497, 222] on button "Confirm" at bounding box center [478, 221] width 90 height 17
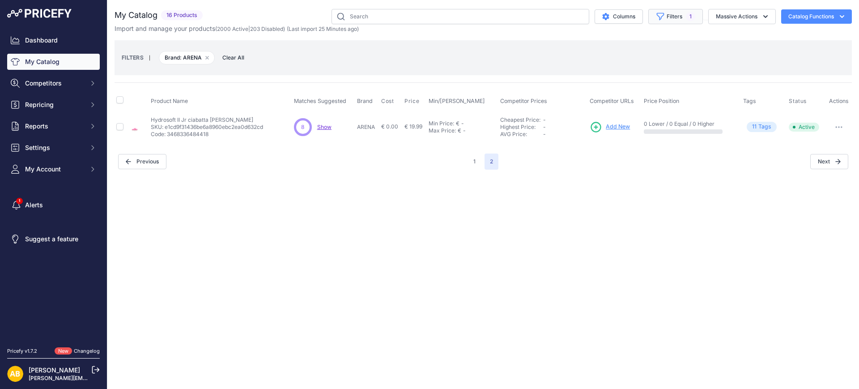
click at [665, 16] on button "Filters 1" at bounding box center [676, 16] width 55 height 15
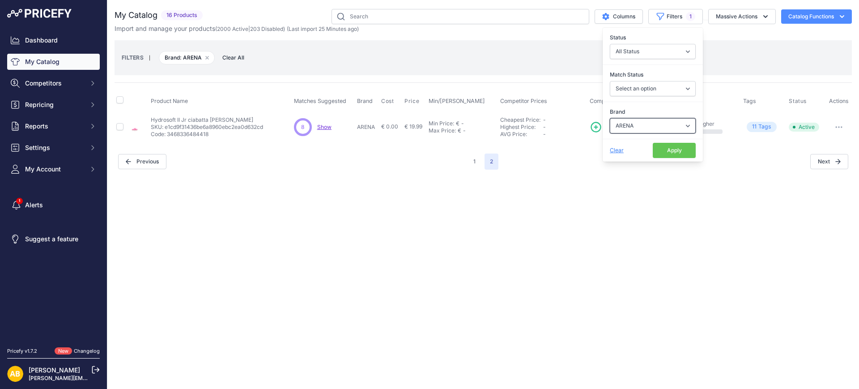
click at [646, 128] on select "Select an option ADIDAS AKU AMERICAN TOURISTER AMOLEI ARA ARENA ASICS BALIE BIO…" at bounding box center [653, 125] width 86 height 15
click at [610, 118] on select "Select an option ADIDAS AKU AMERICAN TOURISTER AMOLEI ARA ARENA ASICS BALIE BIO…" at bounding box center [653, 125] width 86 height 15
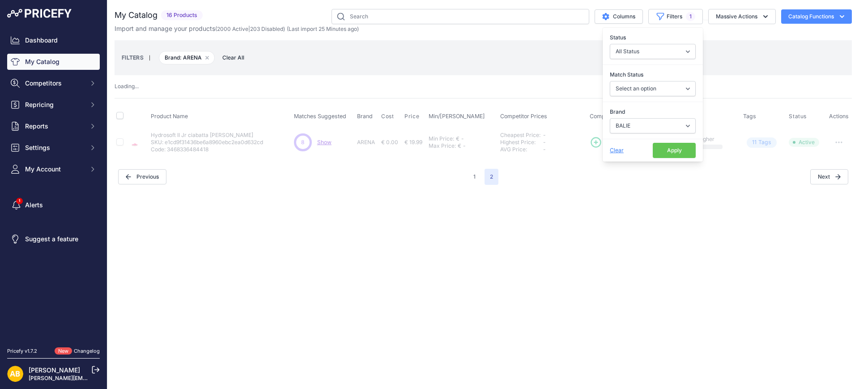
click at [669, 148] on button "Apply" at bounding box center [674, 150] width 43 height 15
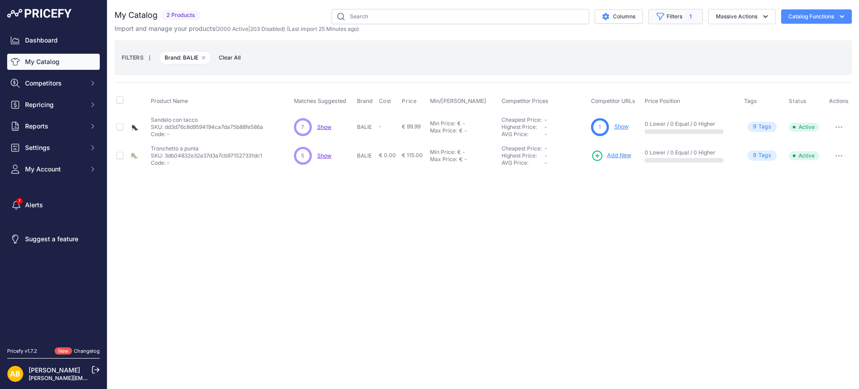
click at [679, 21] on button "Filters 1" at bounding box center [676, 16] width 55 height 15
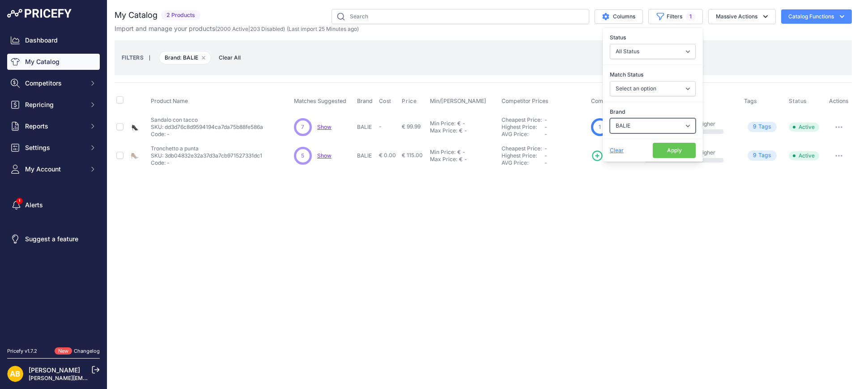
click at [658, 123] on select "Select an option ADIDAS AKU AMERICAN TOURISTER AMOLEI ARA ARENA ASICS BALIE BIO…" at bounding box center [653, 125] width 86 height 15
click at [610, 118] on select "Select an option ADIDAS AKU AMERICAN TOURISTER AMOLEI ARA ARENA ASICS BALIE BIO…" at bounding box center [653, 125] width 86 height 15
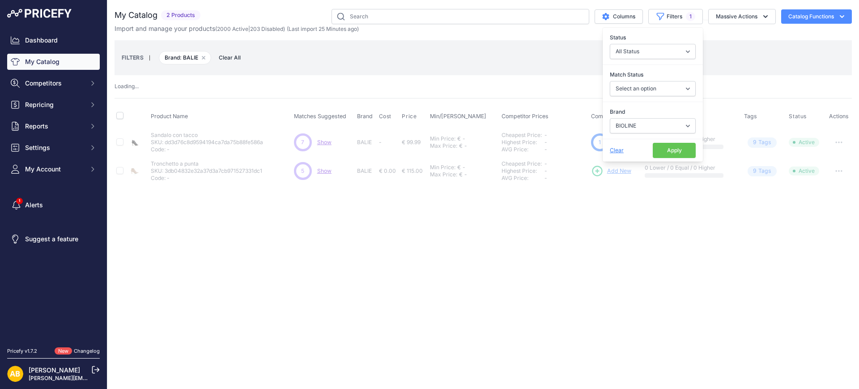
click at [665, 148] on button "Apply" at bounding box center [674, 150] width 43 height 15
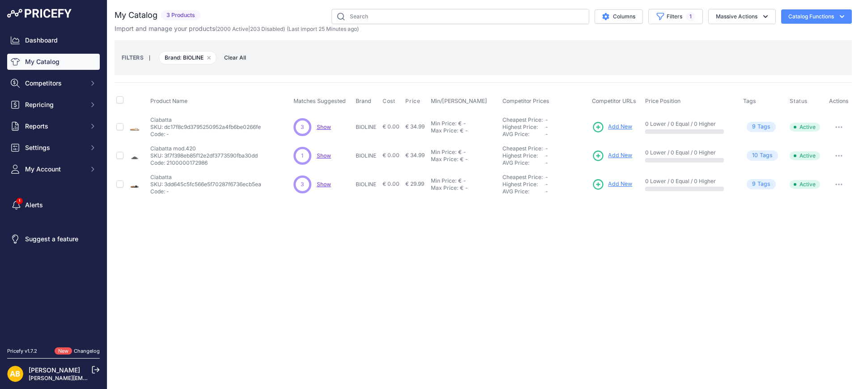
click at [837, 155] on icon "button" at bounding box center [836, 155] width 1 height 1
click at [825, 171] on button "Disable" at bounding box center [821, 174] width 57 height 14
click at [680, 13] on button "Filters 1" at bounding box center [676, 16] width 55 height 15
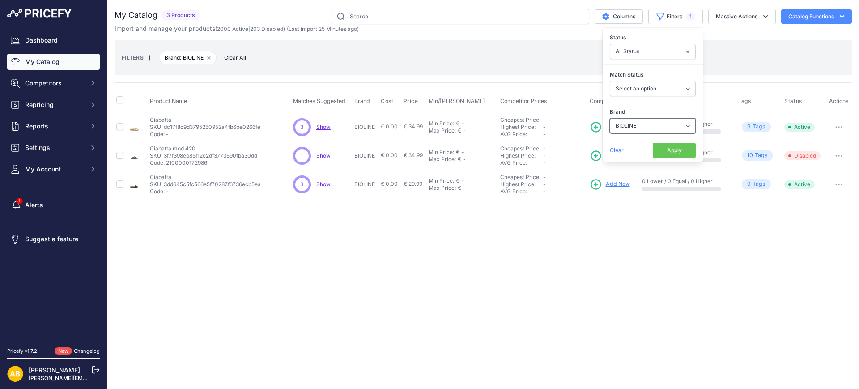
click at [630, 125] on select "Select an option ADIDAS AKU AMERICAN TOURISTER AMOLEI ARA ARENA ASICS BALIE BIO…" at bounding box center [653, 125] width 86 height 15
click at [610, 118] on select "Select an option ADIDAS AKU AMERICAN TOURISTER AMOLEI ARA ARENA ASICS BALIE BIO…" at bounding box center [653, 125] width 86 height 15
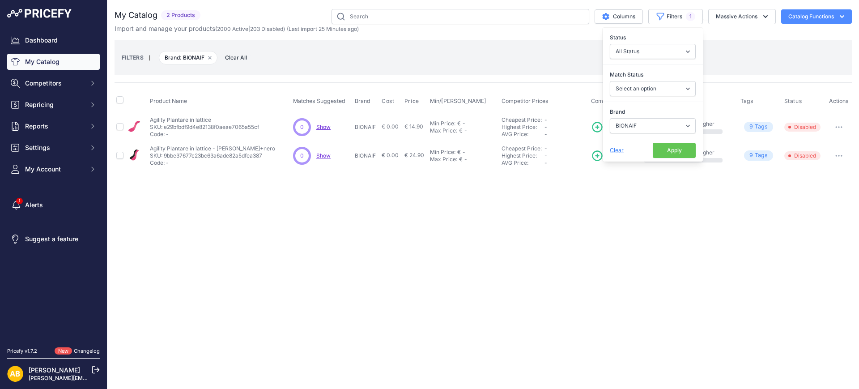
click at [683, 150] on button "Apply" at bounding box center [674, 150] width 43 height 15
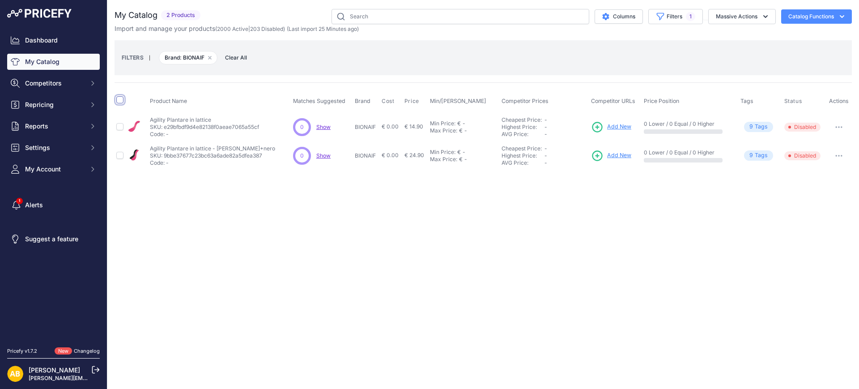
click at [120, 101] on input "checkbox" at bounding box center [119, 99] width 7 height 7
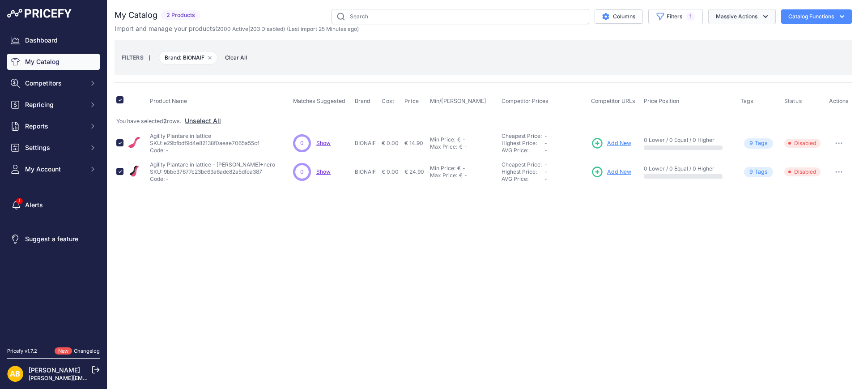
click at [722, 15] on button "Massive Actions" at bounding box center [743, 16] width 68 height 15
click at [725, 53] on span "Disable" at bounding box center [722, 54] width 21 height 8
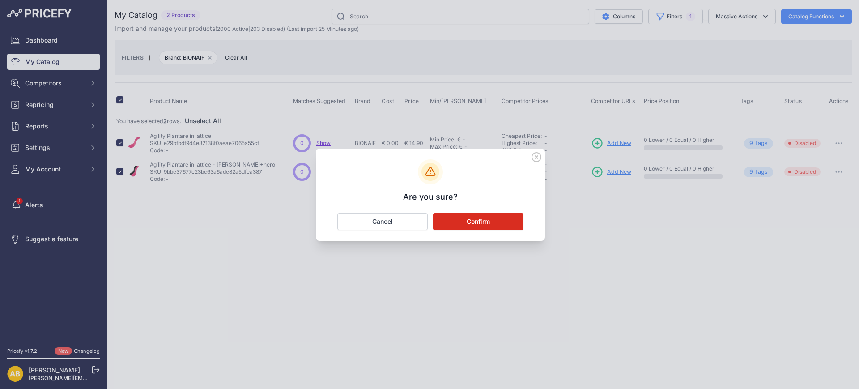
click at [503, 219] on button "Confirm" at bounding box center [478, 221] width 90 height 17
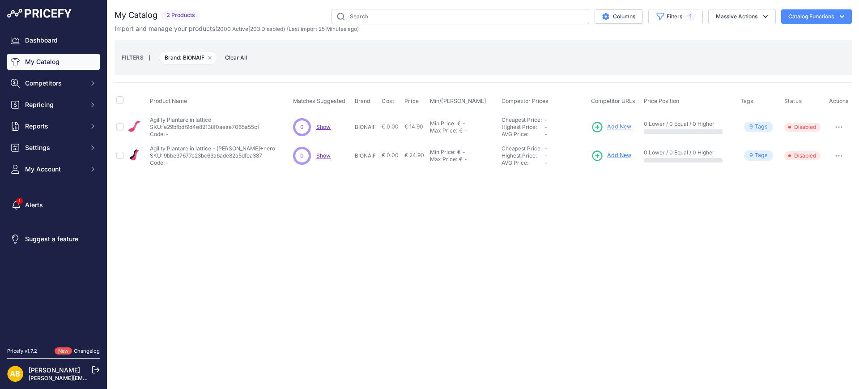
click at [670, 4] on div "You are not connected to the internet. My Catalog" at bounding box center [484, 89] width 738 height 179
click at [665, 17] on button "Filters 1" at bounding box center [676, 16] width 55 height 15
click at [651, 123] on select "Select an option ADIDAS AKU AMERICAN TOURISTER AMOLEI ARA ARENA ASICS BALIE BIO…" at bounding box center [653, 125] width 86 height 15
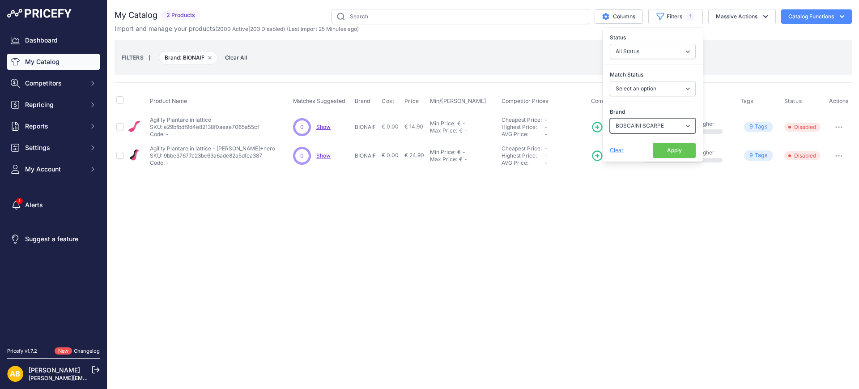
click at [610, 118] on select "Select an option ADIDAS AKU AMERICAN TOURISTER AMOLEI ARA ARENA ASICS BALIE BIO…" at bounding box center [653, 125] width 86 height 15
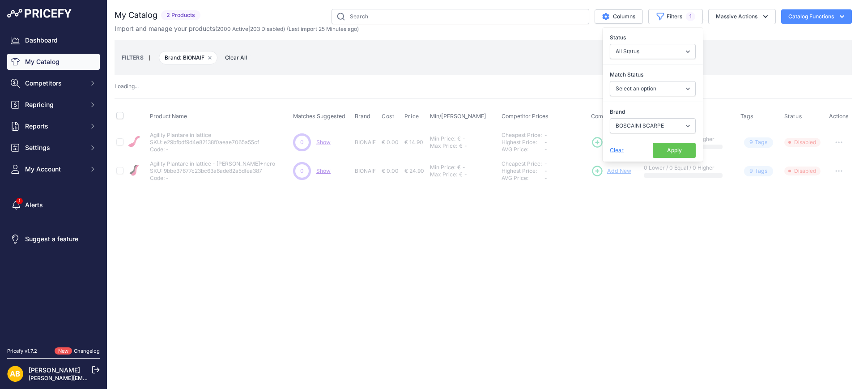
click at [665, 150] on button "Apply" at bounding box center [674, 150] width 43 height 15
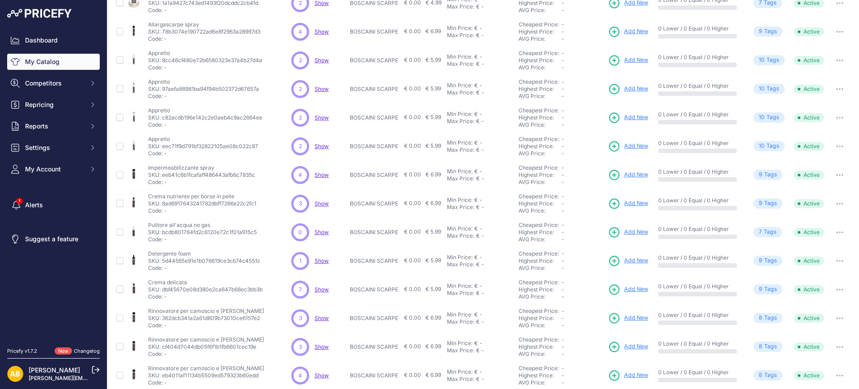
scroll to position [23, 0]
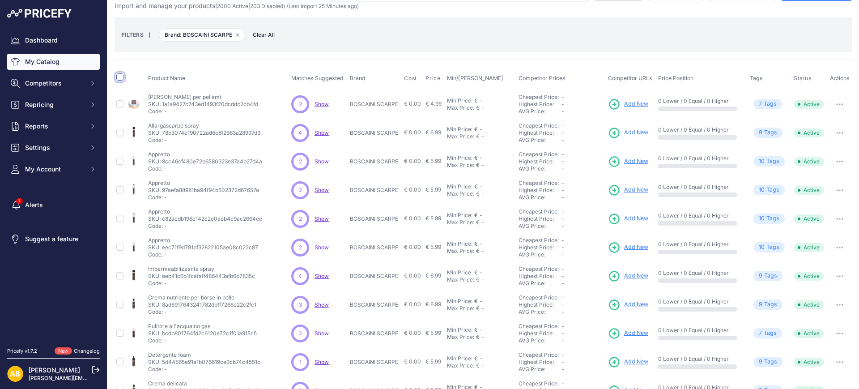
click at [120, 74] on input "checkbox" at bounding box center [119, 76] width 7 height 7
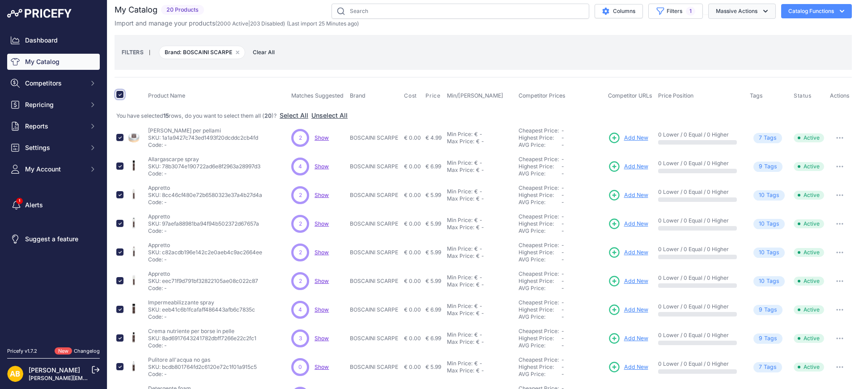
scroll to position [0, 0]
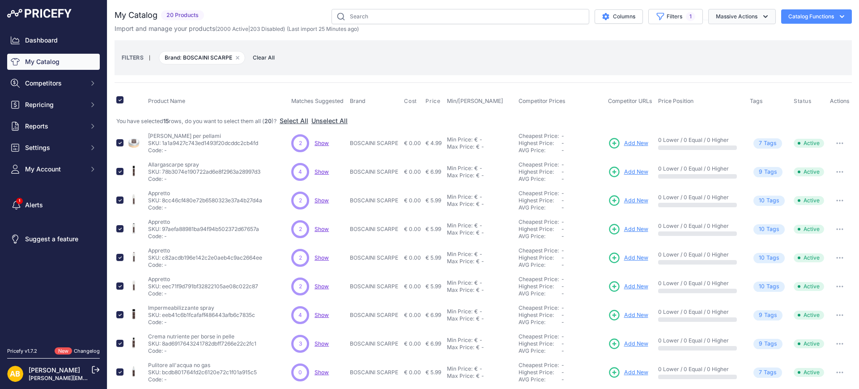
click at [727, 22] on button "Massive Actions" at bounding box center [743, 16] width 68 height 15
click at [723, 55] on span "Disable" at bounding box center [722, 54] width 21 height 8
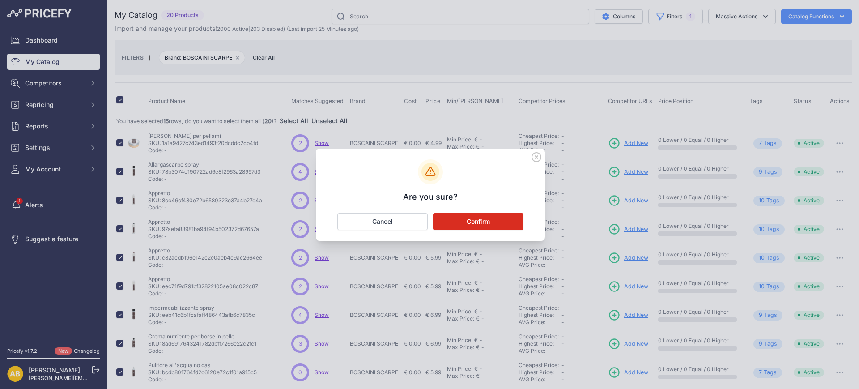
click at [505, 222] on button "Confirm" at bounding box center [478, 221] width 90 height 17
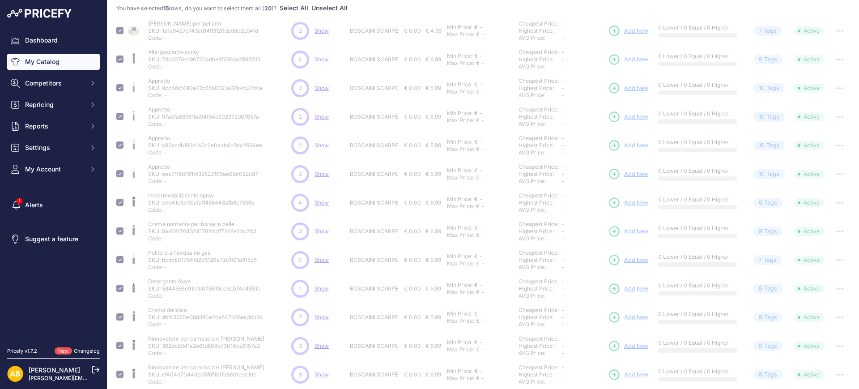
scroll to position [222, 0]
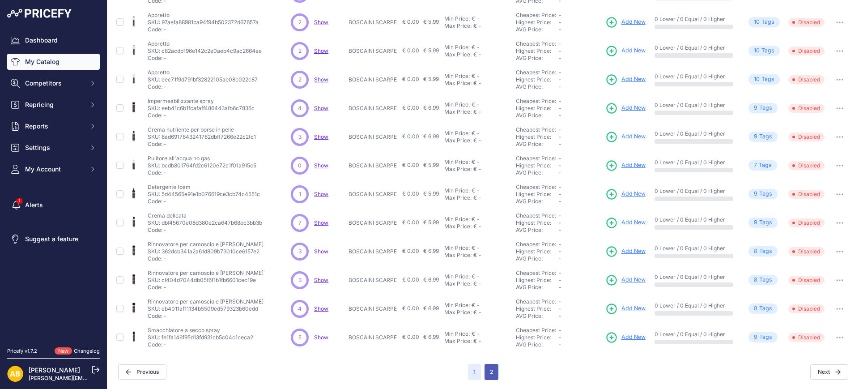
click at [487, 376] on button "2" at bounding box center [492, 372] width 14 height 16
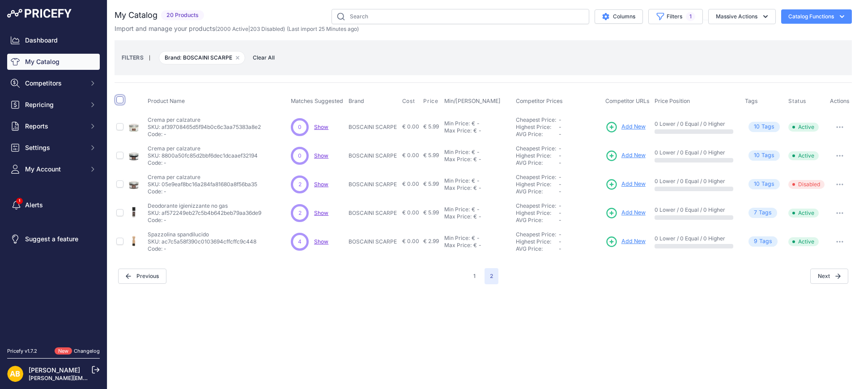
click at [117, 100] on input "checkbox" at bounding box center [119, 99] width 7 height 7
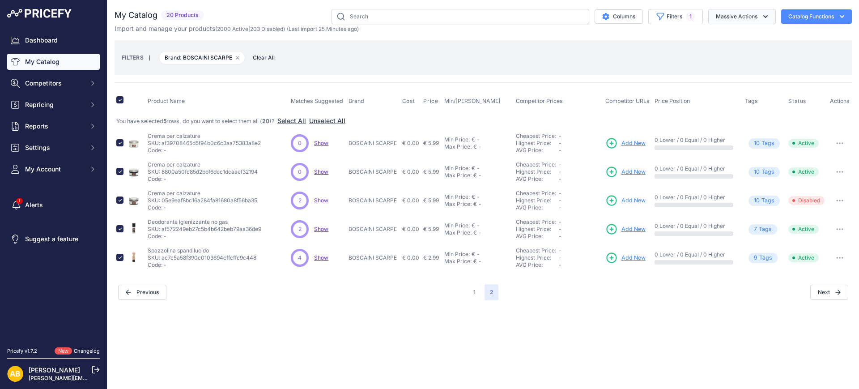
click at [734, 10] on button "Massive Actions" at bounding box center [743, 16] width 68 height 15
click at [725, 55] on span "Disable" at bounding box center [722, 54] width 21 height 8
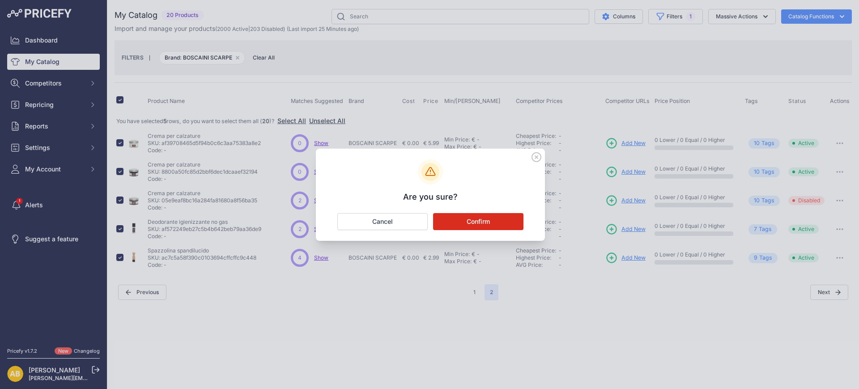
click at [496, 218] on button "Confirm" at bounding box center [478, 221] width 90 height 17
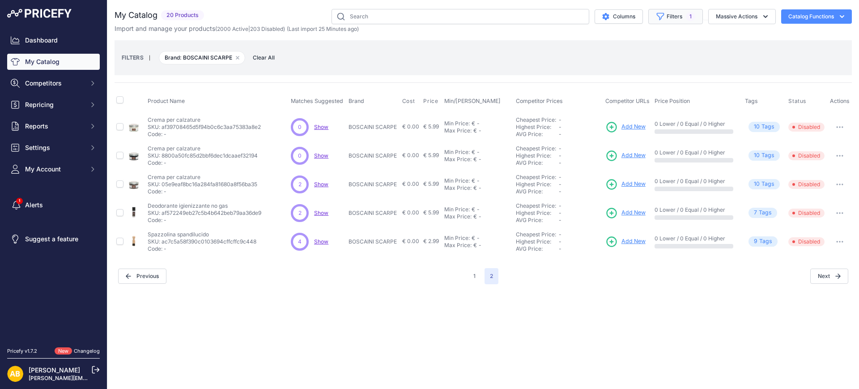
click at [690, 13] on span "1" at bounding box center [690, 16] width 9 height 9
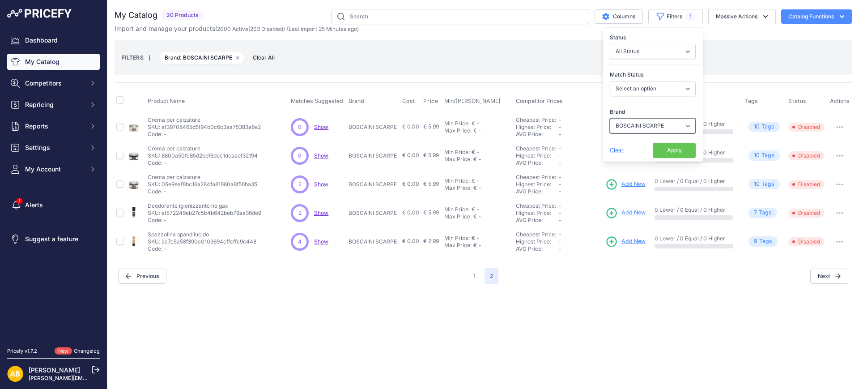
click at [637, 126] on select "Select an option ADIDAS AKU AMERICAN TOURISTER AMOLEI ARA ARENA ASICS BALIE BIO…" at bounding box center [653, 125] width 86 height 15
click at [610, 118] on select "Select an option ADIDAS AKU AMERICAN TOURISTER AMOLEI ARA ARENA ASICS BALIE BIO…" at bounding box center [653, 125] width 86 height 15
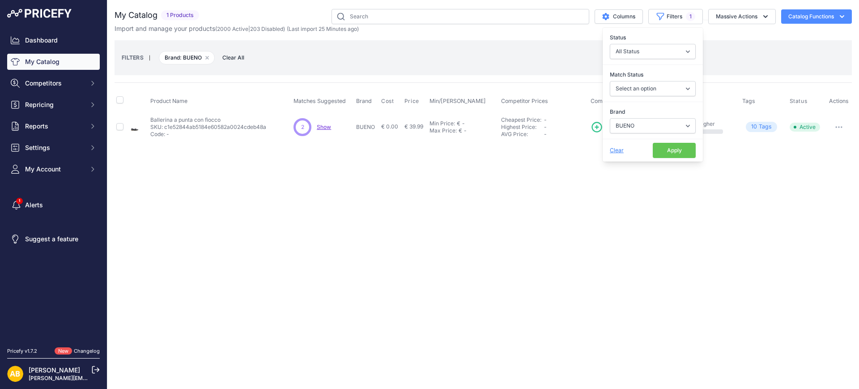
click at [668, 144] on button "Apply" at bounding box center [674, 150] width 43 height 15
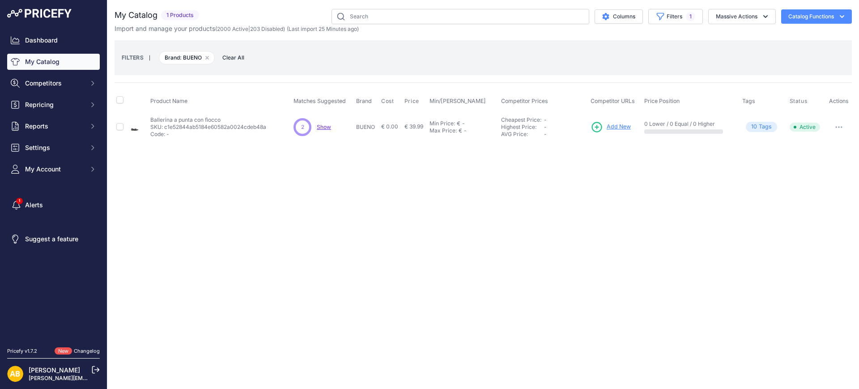
click at [838, 126] on icon "button" at bounding box center [839, 127] width 7 height 2
click at [821, 145] on button "Disable" at bounding box center [821, 146] width 57 height 14
click at [840, 125] on button "button" at bounding box center [839, 127] width 18 height 13
click at [804, 143] on button "Disable" at bounding box center [821, 146] width 57 height 14
click at [683, 17] on button "Filters 1" at bounding box center [676, 16] width 55 height 15
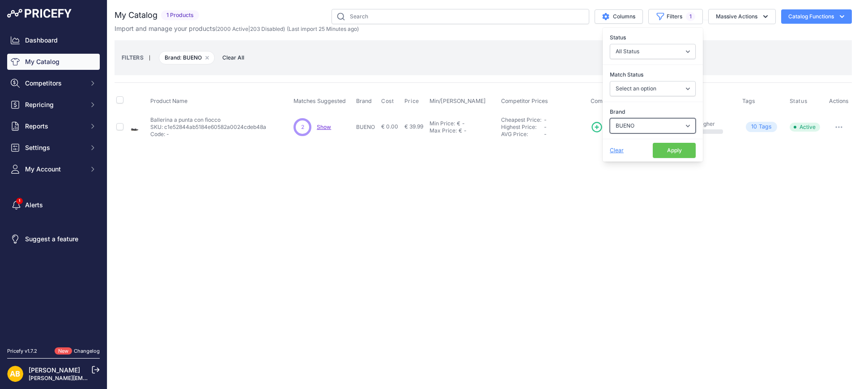
click at [632, 128] on select "Select an option ADIDAS AKU AMERICAN TOURISTER AMOLEI ARA ARENA ASICS BALIE BIO…" at bounding box center [653, 125] width 86 height 15
click at [610, 118] on select "Select an option ADIDAS AKU AMERICAN TOURISTER AMOLEI ARA ARENA ASICS BALIE BIO…" at bounding box center [653, 125] width 86 height 15
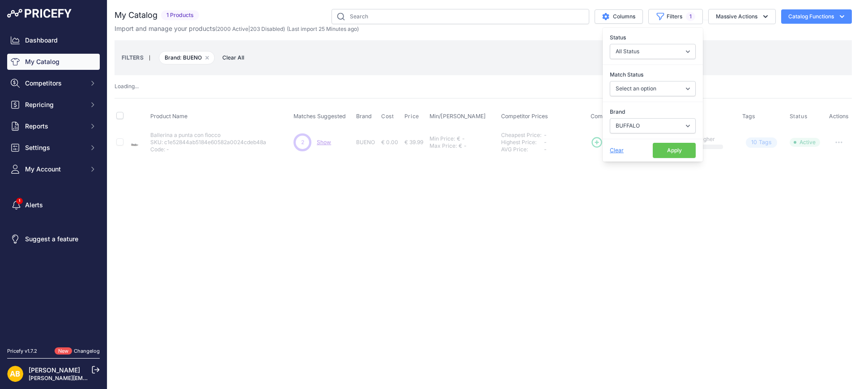
click at [676, 150] on button "Apply" at bounding box center [674, 150] width 43 height 15
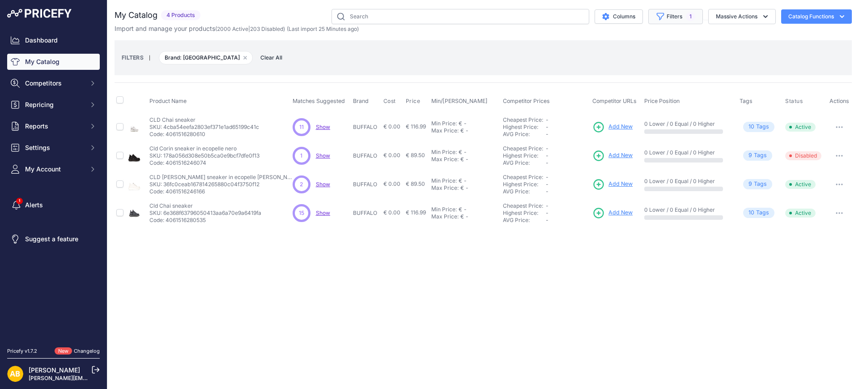
drag, startPoint x: 675, startPoint y: 14, endPoint x: 676, endPoint y: 20, distance: 5.4
click at [676, 15] on button "Filters 1" at bounding box center [676, 16] width 55 height 15
click at [633, 127] on select "Select an option ADIDAS AKU AMERICAN TOURISTER AMOLEI ARA ARENA ASICS BALIE BIO…" at bounding box center [653, 125] width 86 height 15
click at [610, 118] on select "Select an option ADIDAS AKU AMERICAN TOURISTER AMOLEI ARA ARENA ASICS BALIE BIO…" at bounding box center [653, 125] width 86 height 15
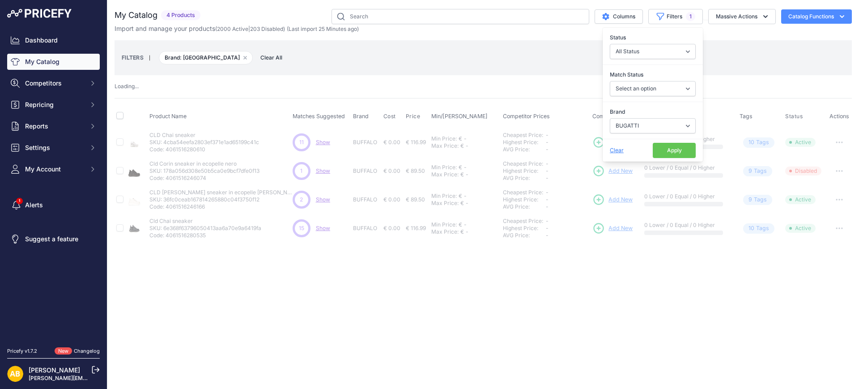
click at [658, 144] on button "Apply" at bounding box center [674, 150] width 43 height 15
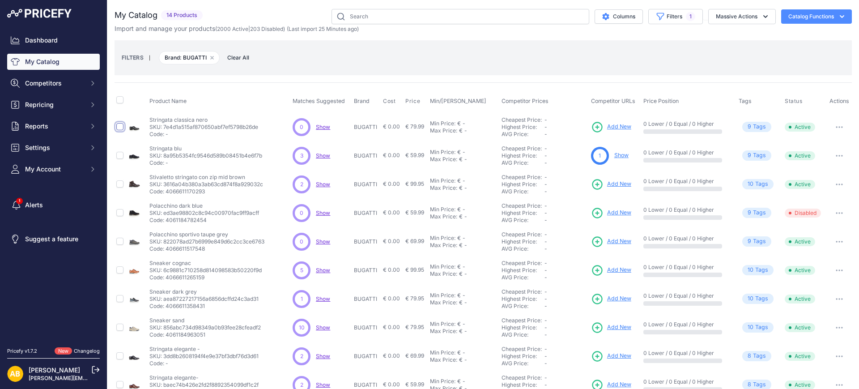
click at [122, 128] on input "checkbox" at bounding box center [119, 126] width 7 height 7
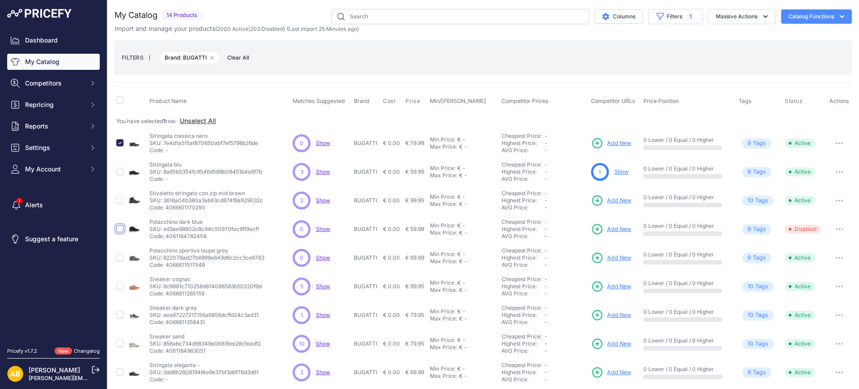
click at [120, 227] on input "checkbox" at bounding box center [119, 228] width 7 height 7
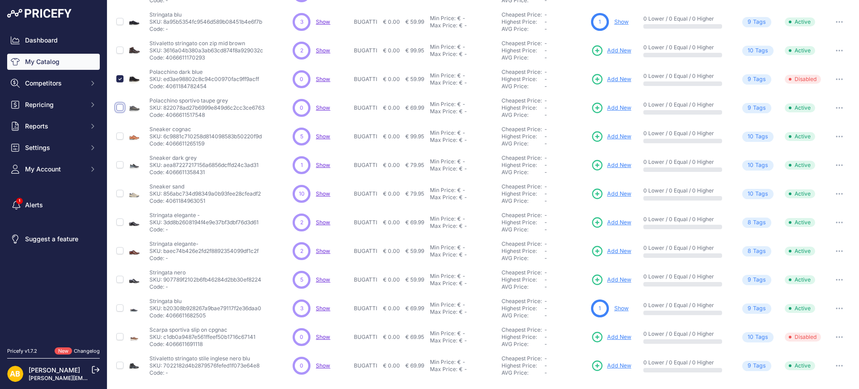
drag, startPoint x: 120, startPoint y: 108, endPoint x: 125, endPoint y: 114, distance: 7.6
click at [120, 108] on input "checkbox" at bounding box center [119, 107] width 7 height 7
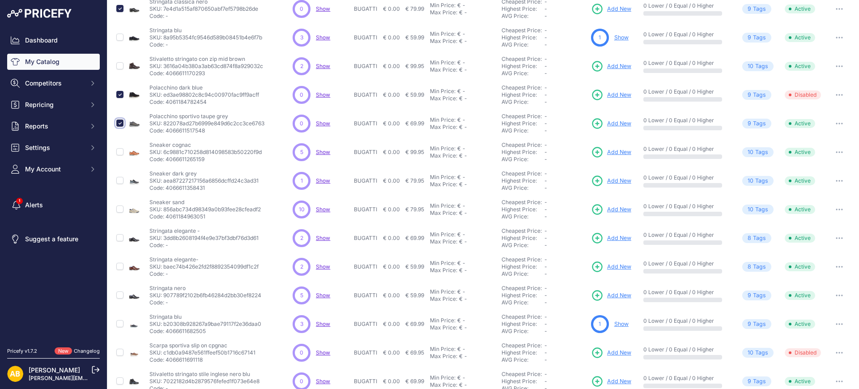
scroll to position [166, 0]
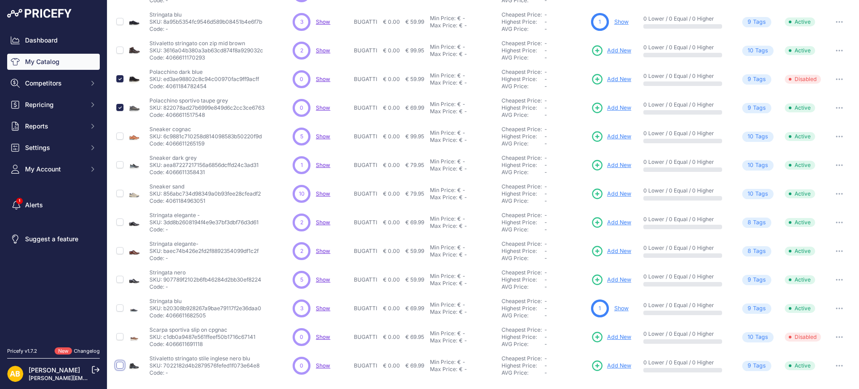
click at [120, 362] on input "checkbox" at bounding box center [119, 365] width 7 height 7
click at [119, 337] on input "checkbox" at bounding box center [119, 336] width 7 height 7
click at [123, 163] on input "checkbox" at bounding box center [119, 164] width 7 height 7
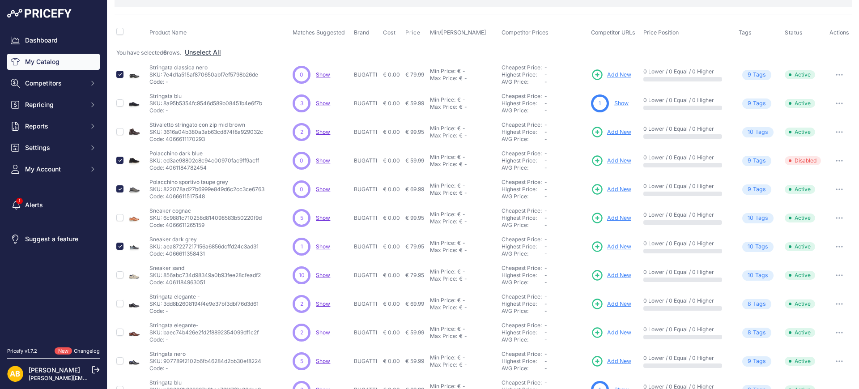
scroll to position [0, 0]
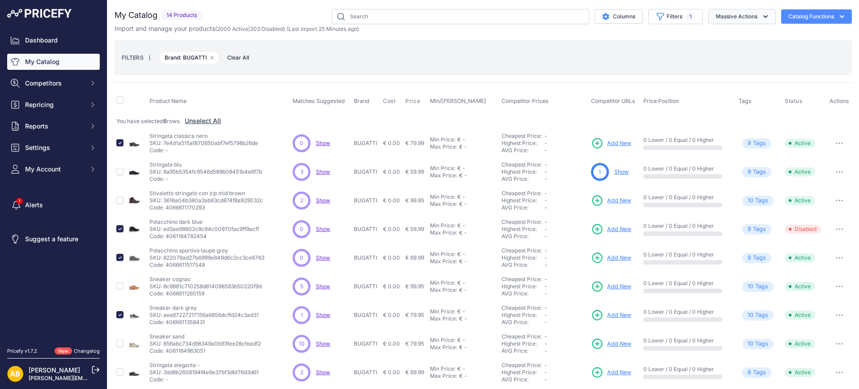
click at [742, 21] on button "Massive Actions" at bounding box center [743, 16] width 68 height 15
click at [726, 51] on button "Disable" at bounding box center [741, 54] width 72 height 16
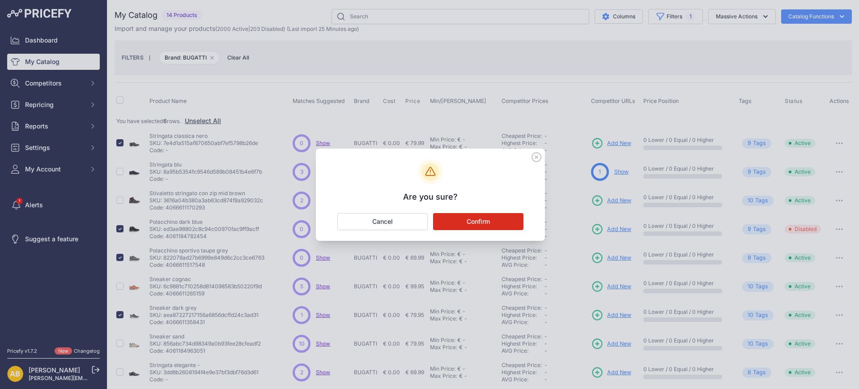
click at [512, 218] on button "Confirm" at bounding box center [478, 221] width 90 height 17
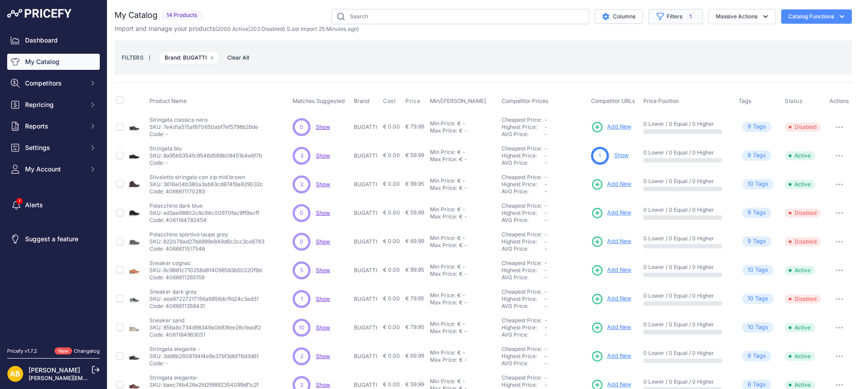
click at [664, 14] on button "Filters 1" at bounding box center [676, 16] width 55 height 15
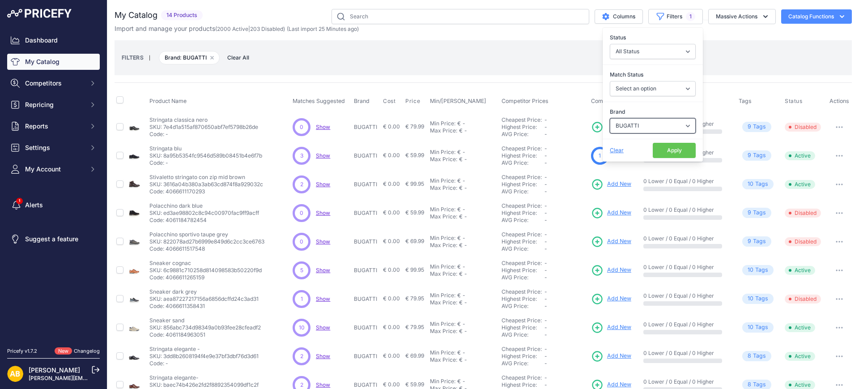
click at [633, 124] on select "Select an option ADIDAS AKU AMERICAN TOURISTER AMOLEI ARA ARENA ASICS BALIE BIO…" at bounding box center [653, 125] width 86 height 15
click at [610, 118] on select "Select an option ADIDAS AKU AMERICAN TOURISTER AMOLEI ARA ARENA ASICS BALIE BIO…" at bounding box center [653, 125] width 86 height 15
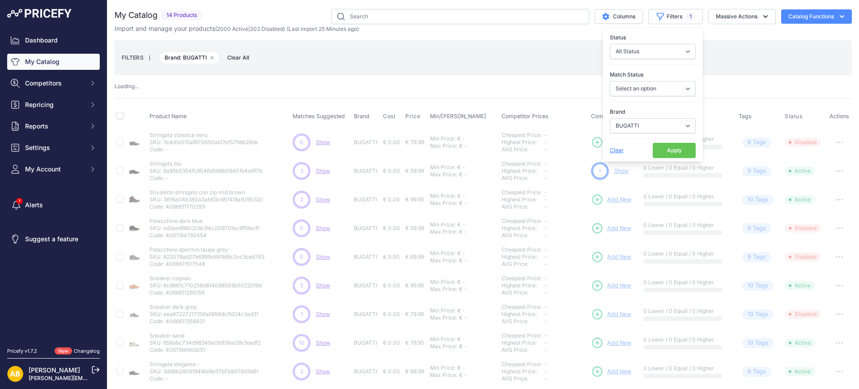
click at [653, 150] on button "Apply" at bounding box center [674, 150] width 43 height 15
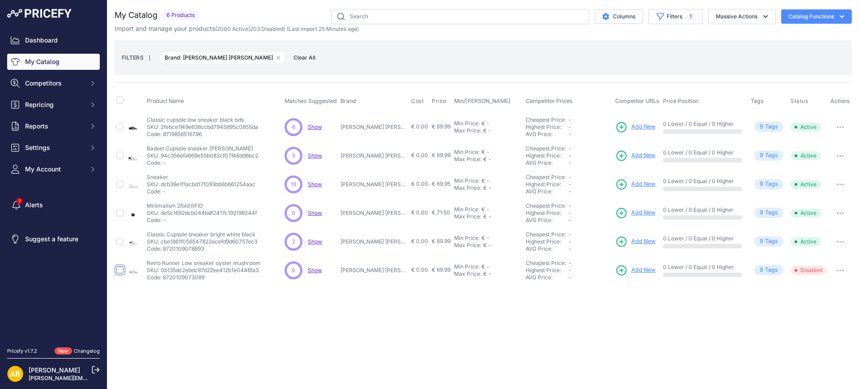
click at [119, 268] on input "checkbox" at bounding box center [119, 269] width 7 height 7
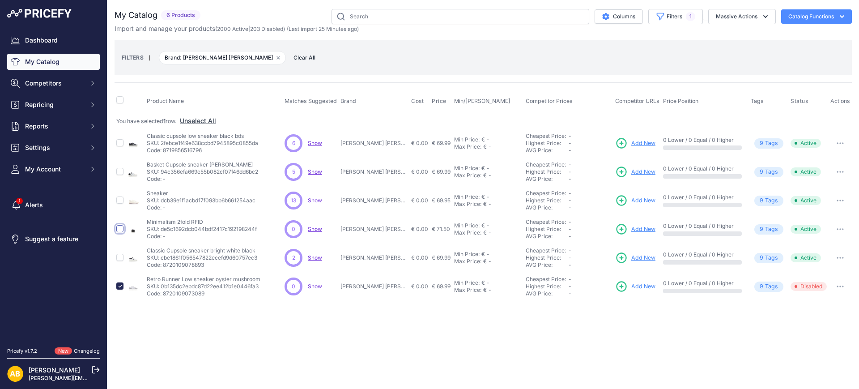
drag, startPoint x: 122, startPoint y: 229, endPoint x: 145, endPoint y: 228, distance: 23.7
click at [122, 229] on input "checkbox" at bounding box center [119, 228] width 7 height 7
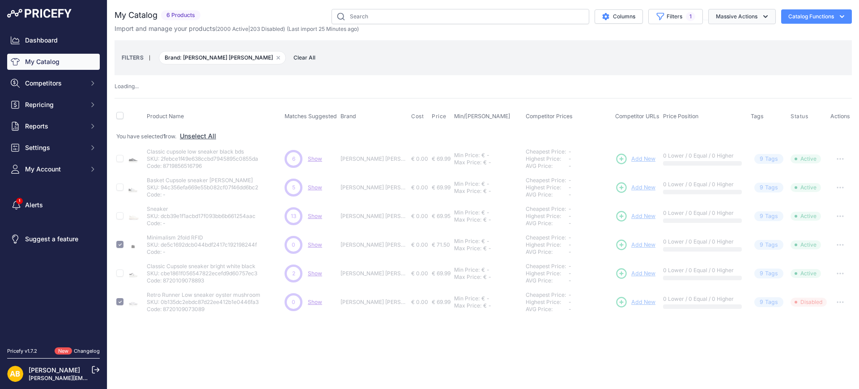
click at [750, 15] on button "Massive Actions" at bounding box center [743, 16] width 68 height 15
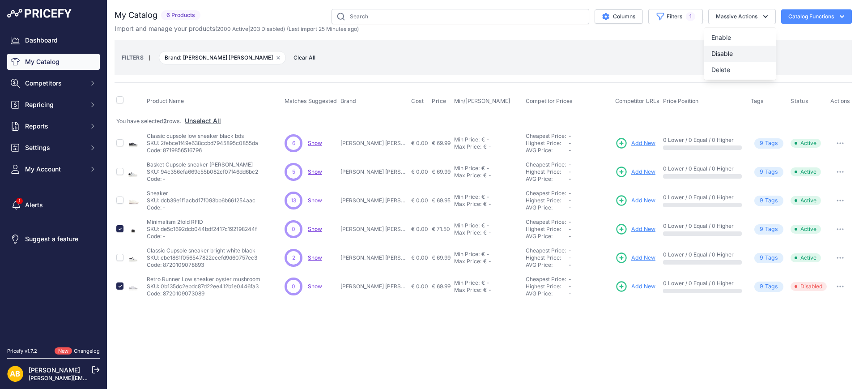
click at [733, 56] on button "Disable" at bounding box center [741, 54] width 72 height 16
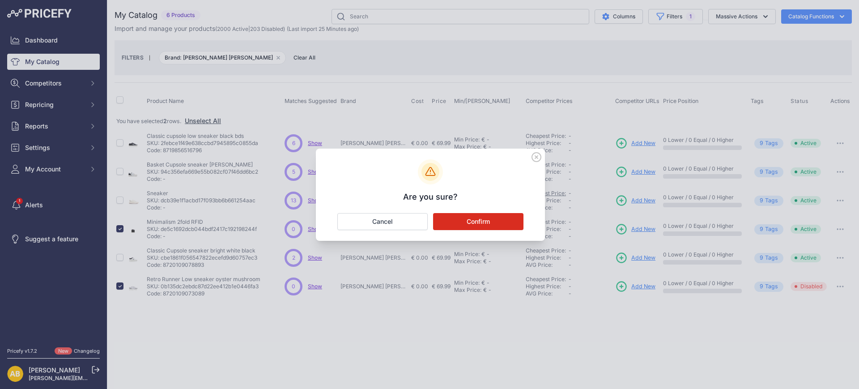
click at [506, 218] on button "Confirm" at bounding box center [478, 221] width 90 height 17
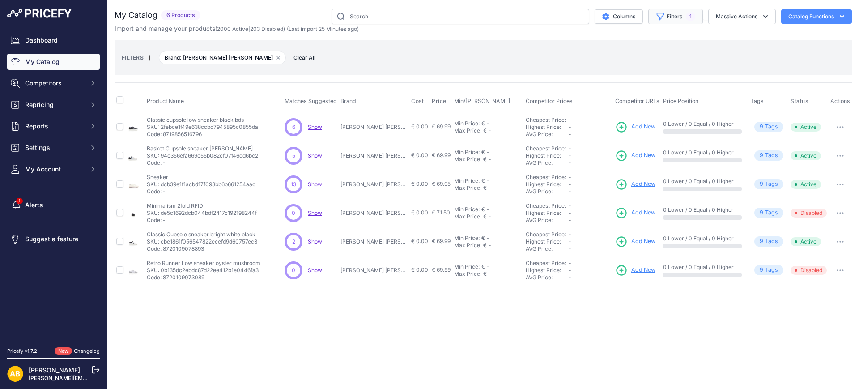
click at [671, 21] on button "Filters 1" at bounding box center [676, 16] width 55 height 15
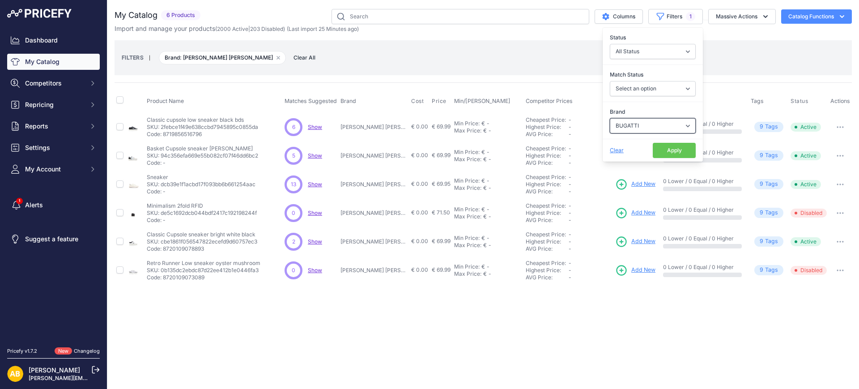
click at [658, 126] on select "Select an option ADIDAS AKU AMERICAN TOURISTER AMOLEI ARA ARENA ASICS BALIE BIO…" at bounding box center [653, 125] width 86 height 15
click at [610, 118] on select "Select an option ADIDAS AKU AMERICAN TOURISTER AMOLEI ARA ARENA ASICS BALIE BIO…" at bounding box center [653, 125] width 86 height 15
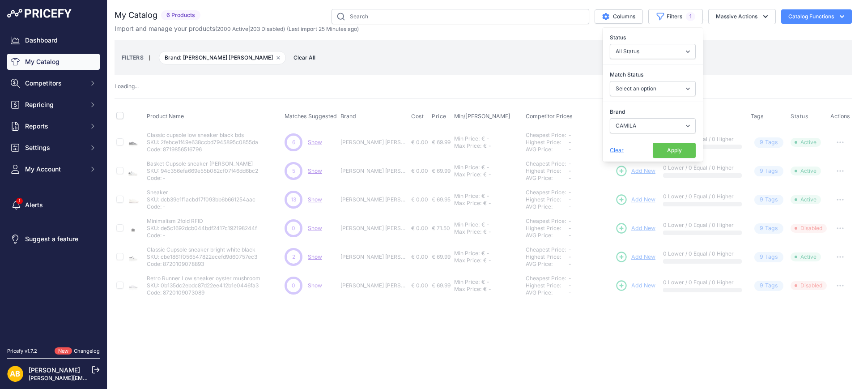
click at [672, 150] on button "Apply" at bounding box center [674, 150] width 43 height 15
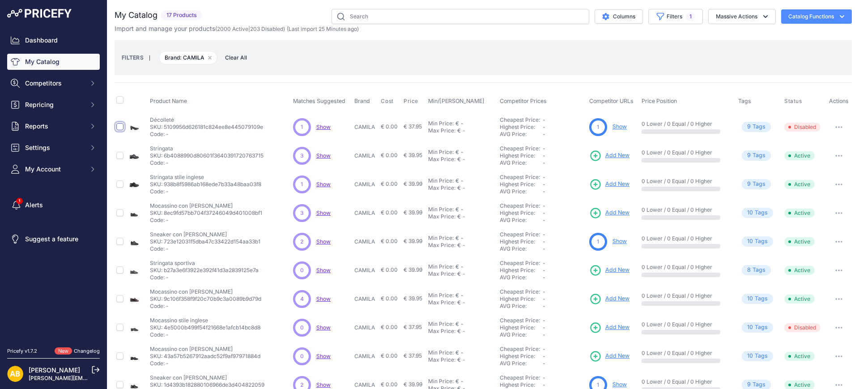
click at [120, 126] on input "checkbox" at bounding box center [119, 126] width 7 height 7
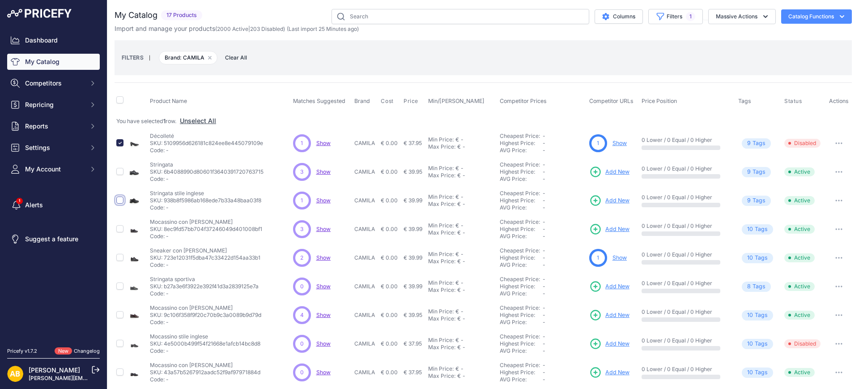
click at [120, 200] on input "checkbox" at bounding box center [119, 200] width 7 height 7
click at [117, 286] on input "checkbox" at bounding box center [119, 285] width 7 height 7
click at [120, 343] on input "checkbox" at bounding box center [119, 343] width 7 height 7
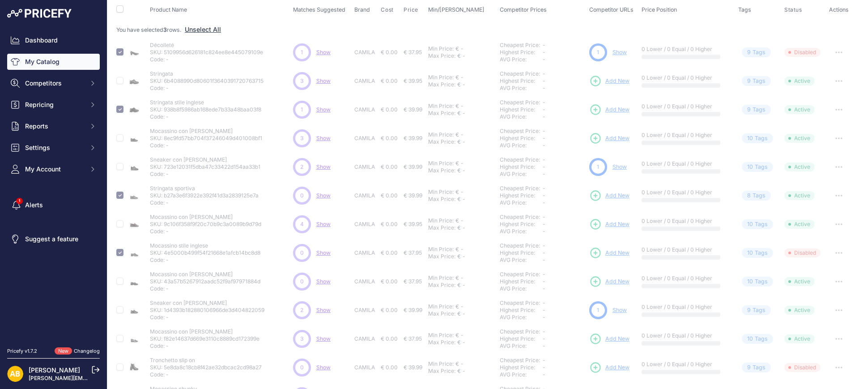
scroll to position [112, 0]
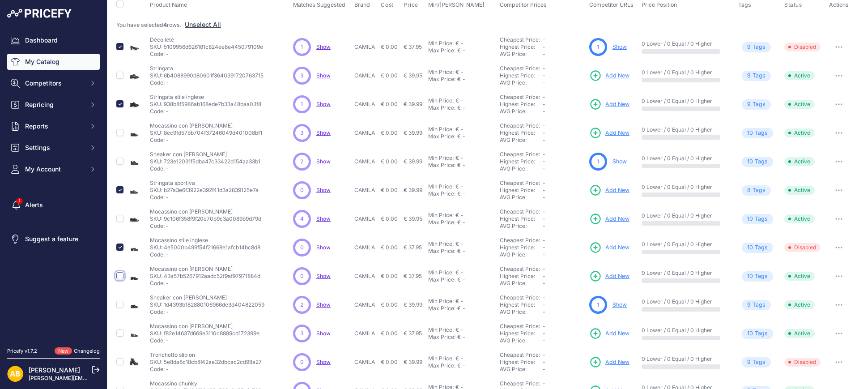
click at [120, 277] on input "checkbox" at bounding box center [119, 275] width 7 height 7
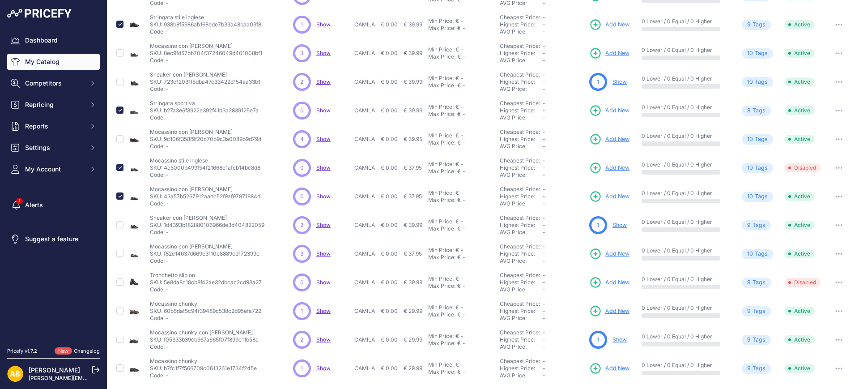
scroll to position [207, 0]
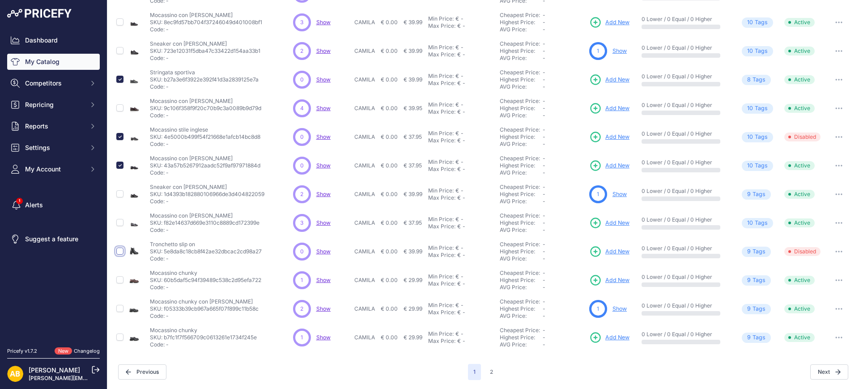
click at [119, 250] on input "checkbox" at bounding box center [119, 251] width 7 height 7
click at [120, 279] on input "checkbox" at bounding box center [119, 279] width 7 height 7
click at [120, 338] on input "checkbox" at bounding box center [119, 336] width 7 height 7
click at [487, 367] on button "2" at bounding box center [492, 372] width 14 height 16
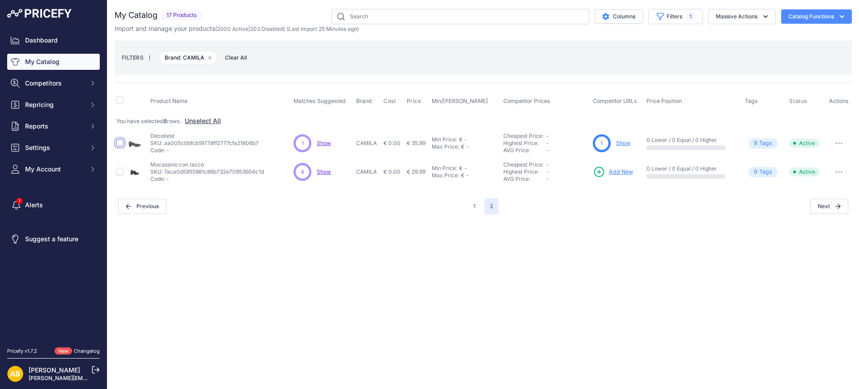
click at [122, 143] on input "checkbox" at bounding box center [119, 142] width 7 height 7
checkbox input "true"
click at [746, 14] on button "Massive Actions" at bounding box center [743, 16] width 68 height 15
click at [730, 54] on span "Disable" at bounding box center [722, 54] width 21 height 8
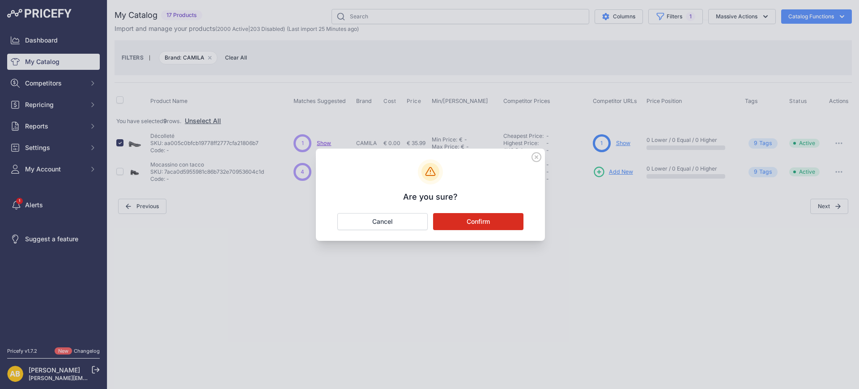
click at [515, 213] on button "Confirm" at bounding box center [478, 221] width 90 height 17
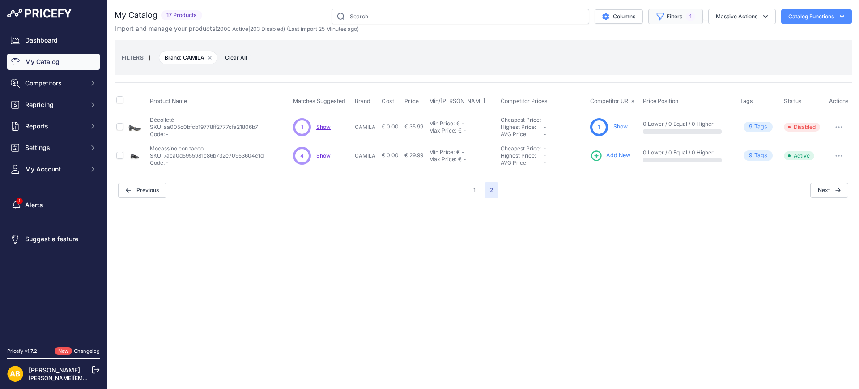
click at [695, 17] on button "Filters 1" at bounding box center [676, 16] width 55 height 15
click at [637, 126] on select "Select an option ADIDAS AKU AMERICAN TOURISTER AMOLEI ARA ARENA ASICS BALIE BIO…" at bounding box center [653, 125] width 86 height 15
select select "CAMPER"
click at [610, 118] on select "Select an option ADIDAS AKU AMERICAN TOURISTER AMOLEI ARA ARENA ASICS BALIE BIO…" at bounding box center [653, 125] width 86 height 15
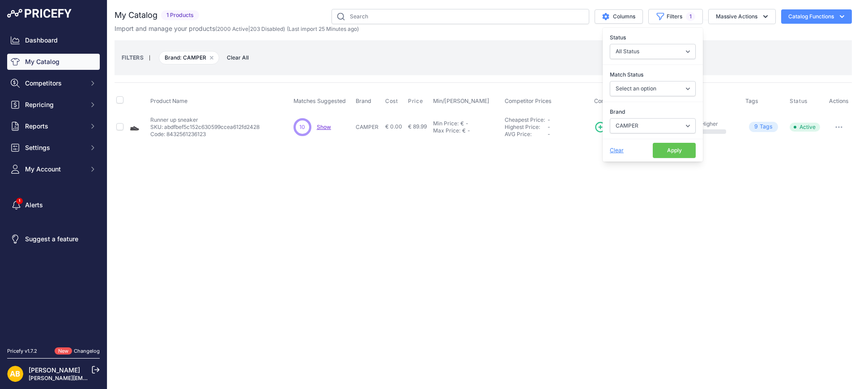
click at [670, 148] on button "Apply" at bounding box center [674, 150] width 43 height 15
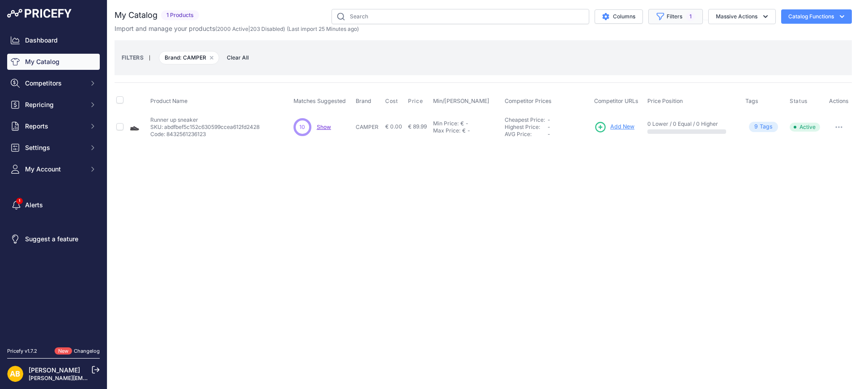
click at [672, 13] on button "Filters 1" at bounding box center [676, 16] width 55 height 15
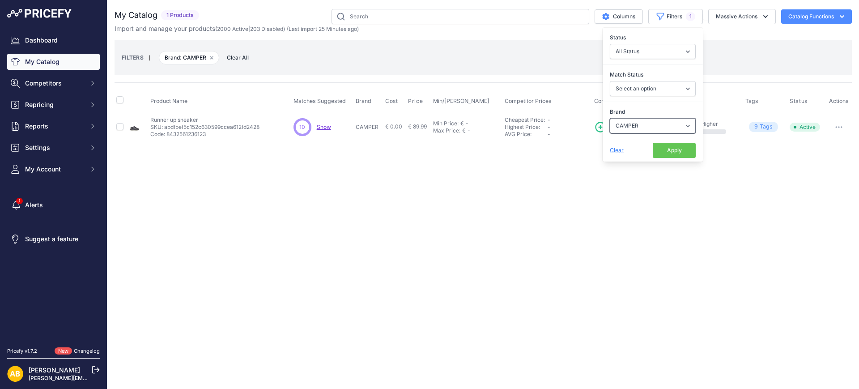
click at [665, 120] on select "Select an option ADIDAS AKU AMERICAN TOURISTER AMOLEI ARA ARENA ASICS BALIE BIO…" at bounding box center [653, 125] width 86 height 15
select select "CANGURO"
click at [610, 118] on select "Select an option ADIDAS AKU AMERICAN TOURISTER AMOLEI ARA ARENA ASICS BALIE BIO…" at bounding box center [653, 125] width 86 height 15
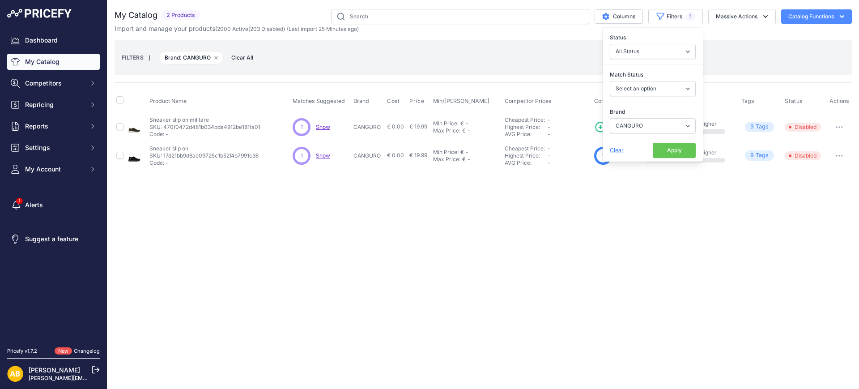
click at [669, 151] on button "Apply" at bounding box center [674, 150] width 43 height 15
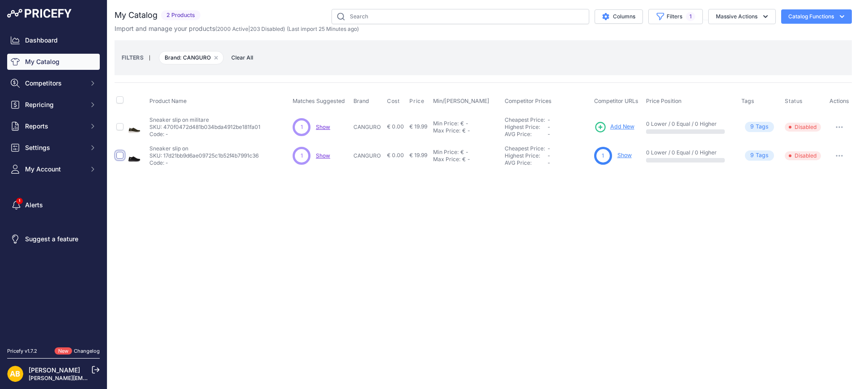
click at [119, 156] on input "checkbox" at bounding box center [119, 155] width 7 height 7
checkbox input "true"
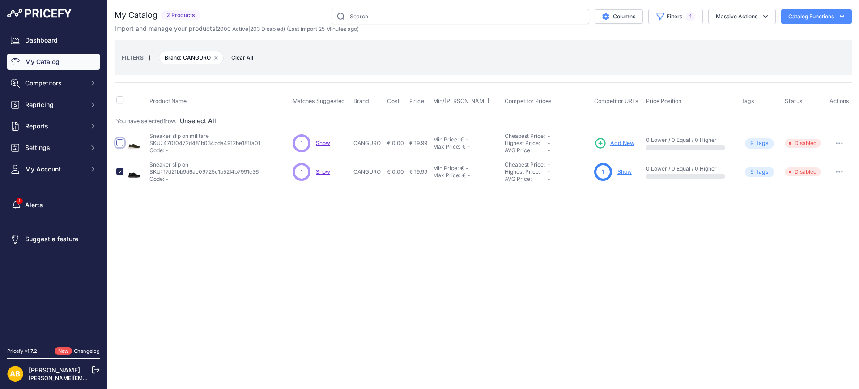
click at [119, 143] on input "checkbox" at bounding box center [119, 142] width 7 height 7
checkbox input "true"
click at [727, 13] on button "Massive Actions" at bounding box center [743, 16] width 68 height 15
click at [730, 59] on button "Disable" at bounding box center [741, 54] width 72 height 16
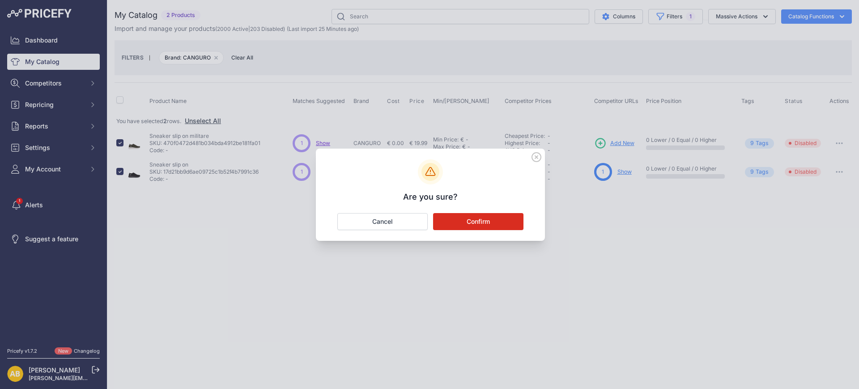
click at [515, 218] on button "Confirm" at bounding box center [478, 221] width 90 height 17
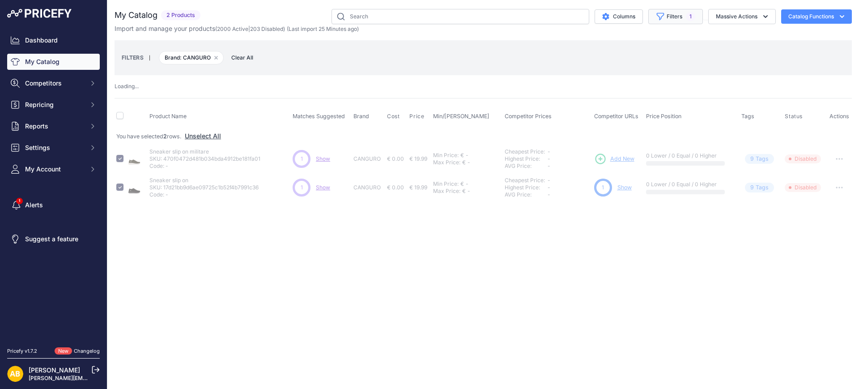
click at [684, 19] on button "Filters 1" at bounding box center [676, 16] width 55 height 15
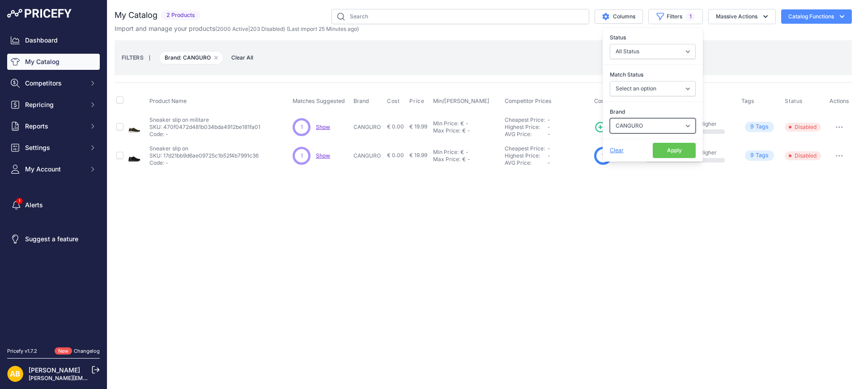
click at [624, 127] on select "Select an option ADIDAS AKU AMERICAN TOURISTER AMOLEI ARA ARENA ASICS BALIE BIO…" at bounding box center [653, 125] width 86 height 15
select select "CAPRICE"
click at [610, 118] on select "Select an option ADIDAS AKU AMERICAN TOURISTER AMOLEI ARA ARENA ASICS BALIE BIO…" at bounding box center [653, 125] width 86 height 15
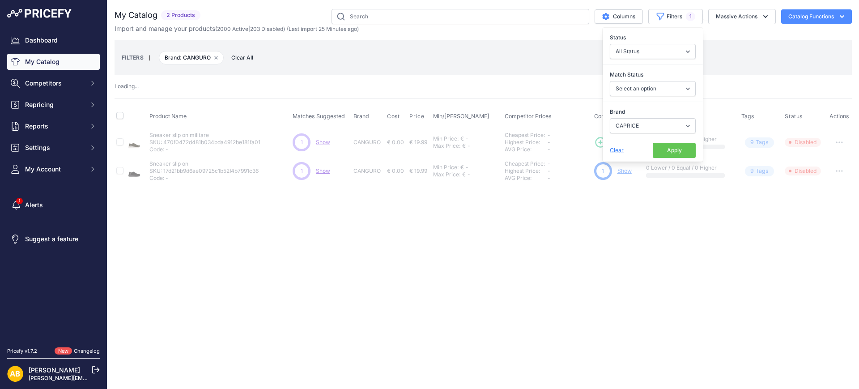
click at [673, 152] on button "Apply" at bounding box center [674, 150] width 43 height 15
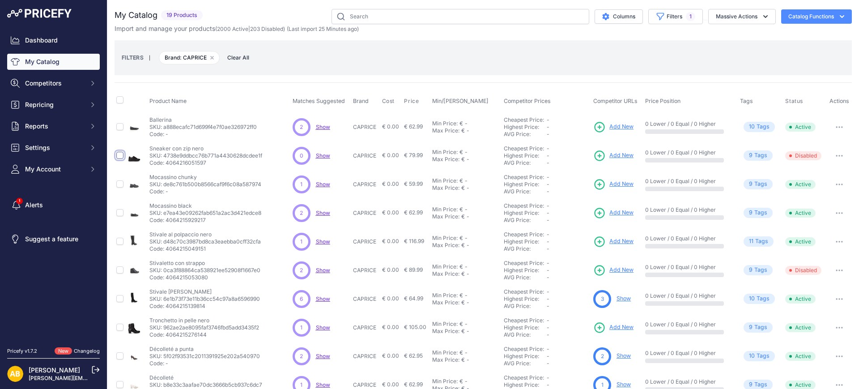
click at [120, 157] on input "checkbox" at bounding box center [119, 155] width 7 height 7
checkbox input "true"
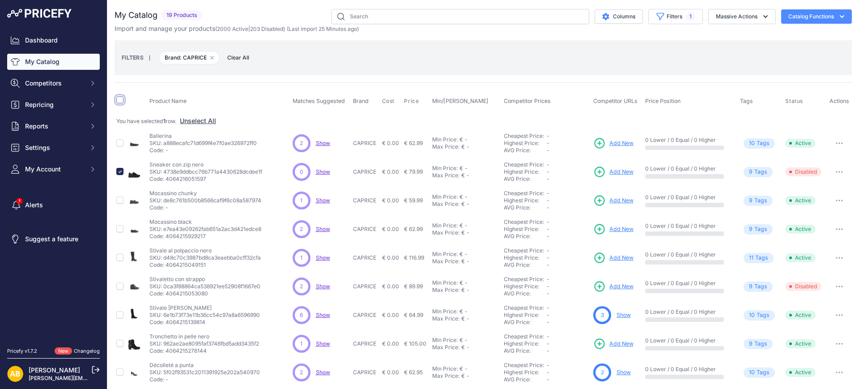
click at [122, 99] on input "checkbox" at bounding box center [119, 99] width 7 height 7
checkbox input "true"
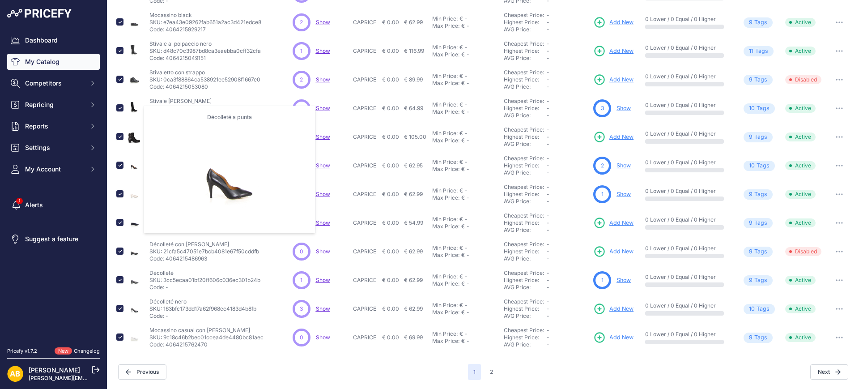
scroll to position [207, 0]
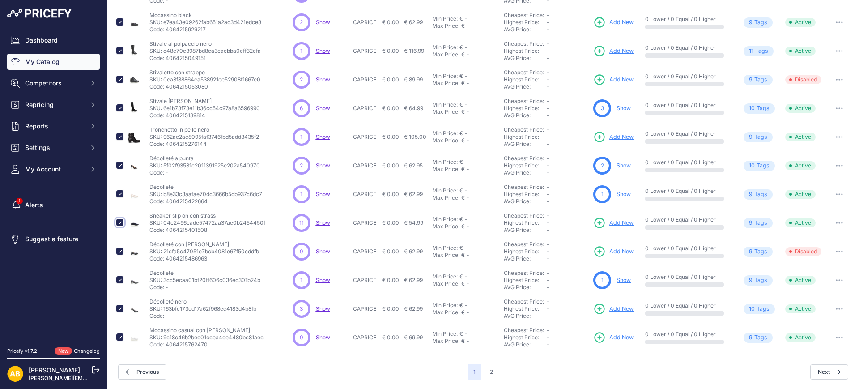
click at [121, 222] on input "checkbox" at bounding box center [119, 222] width 7 height 7
checkbox input "false"
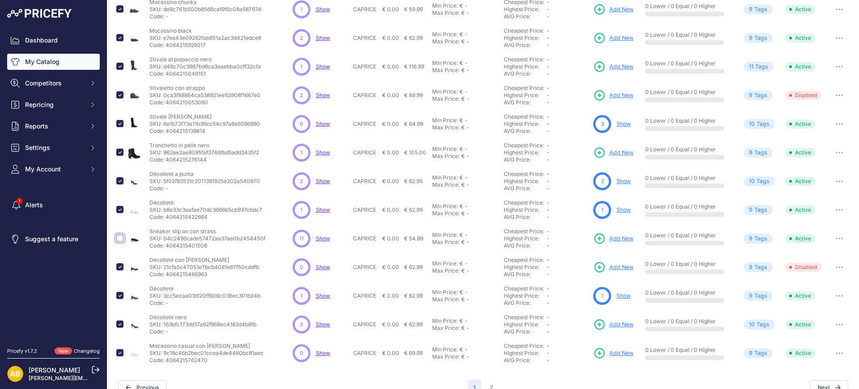
scroll to position [222, 0]
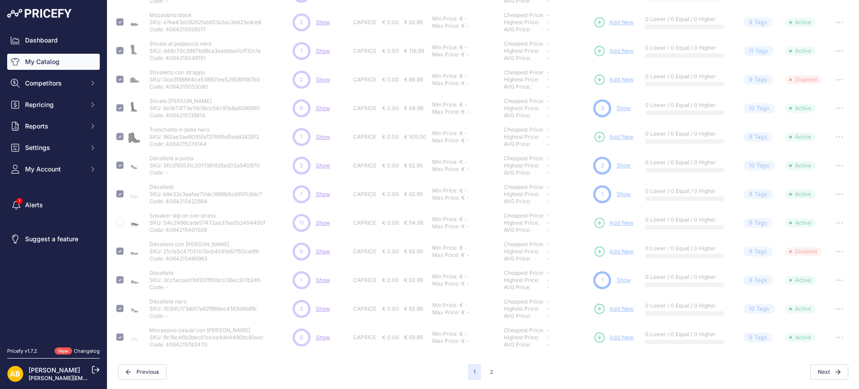
checkbox input "false"
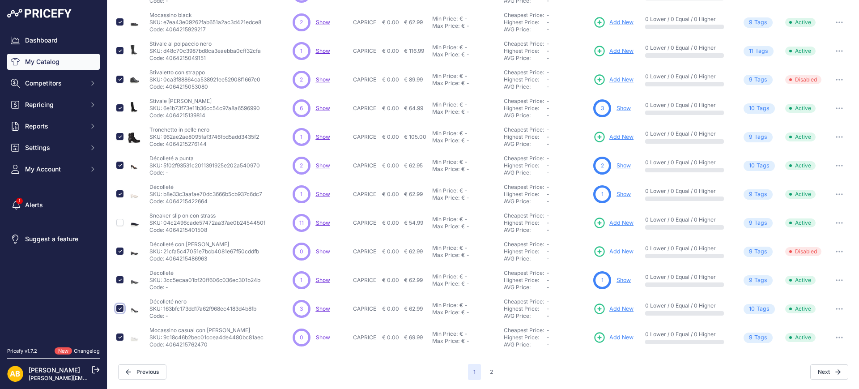
click at [120, 311] on input "checkbox" at bounding box center [119, 308] width 7 height 7
checkbox input "false"
click at [118, 164] on input "checkbox" at bounding box center [119, 165] width 7 height 7
checkbox input "false"
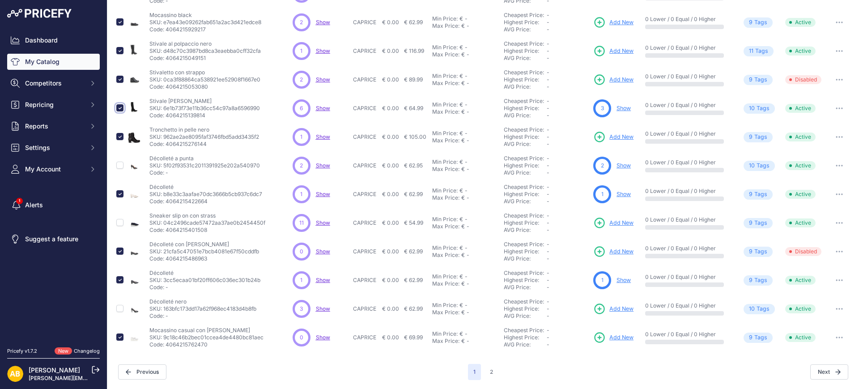
click at [119, 107] on input "checkbox" at bounding box center [119, 107] width 7 height 7
checkbox input "false"
click at [485, 371] on button "2" at bounding box center [492, 372] width 14 height 16
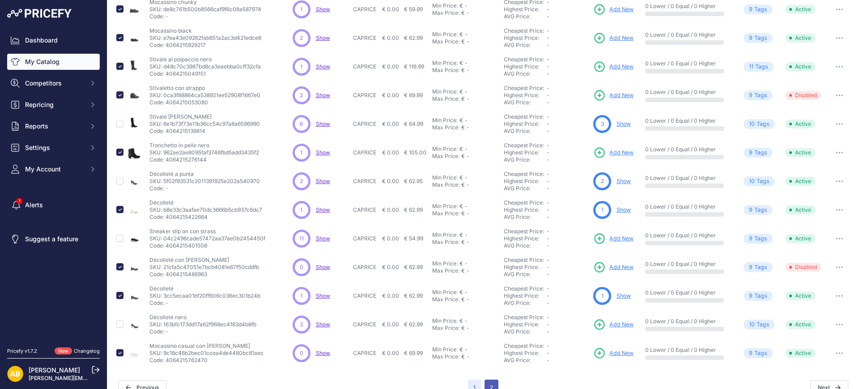
scroll to position [222, 0]
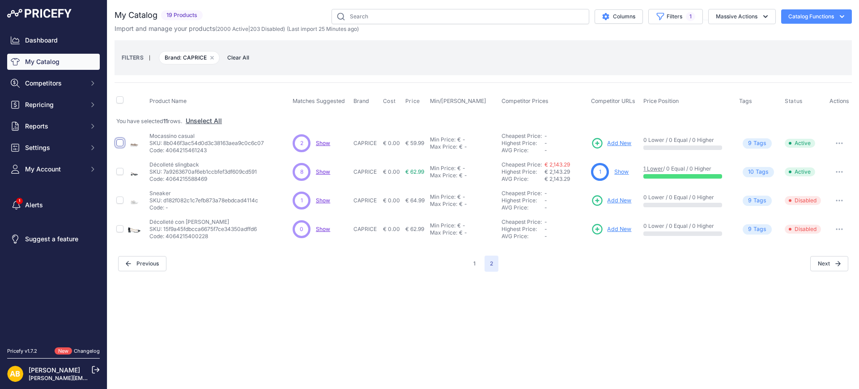
click at [117, 144] on input "checkbox" at bounding box center [119, 142] width 7 height 7
checkbox input "true"
click at [120, 200] on input "checkbox" at bounding box center [119, 200] width 7 height 7
checkbox input "true"
click at [742, 14] on button "Massive Actions" at bounding box center [743, 16] width 68 height 15
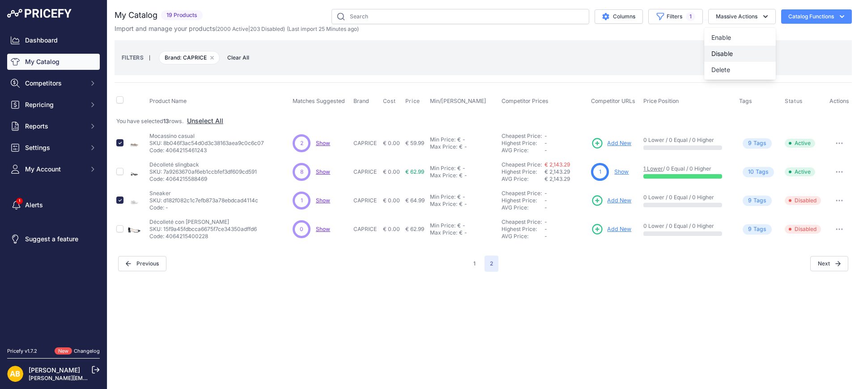
click at [732, 52] on span "Disable" at bounding box center [722, 54] width 21 height 8
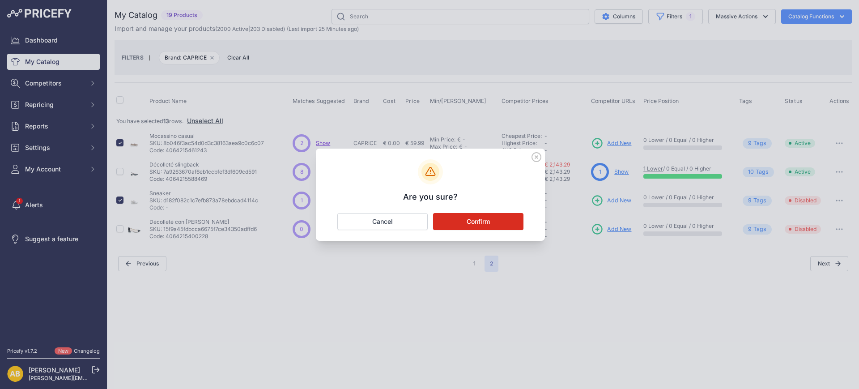
drag, startPoint x: 498, startPoint y: 219, endPoint x: 509, endPoint y: 208, distance: 15.5
click at [498, 220] on button "Confirm" at bounding box center [478, 221] width 90 height 17
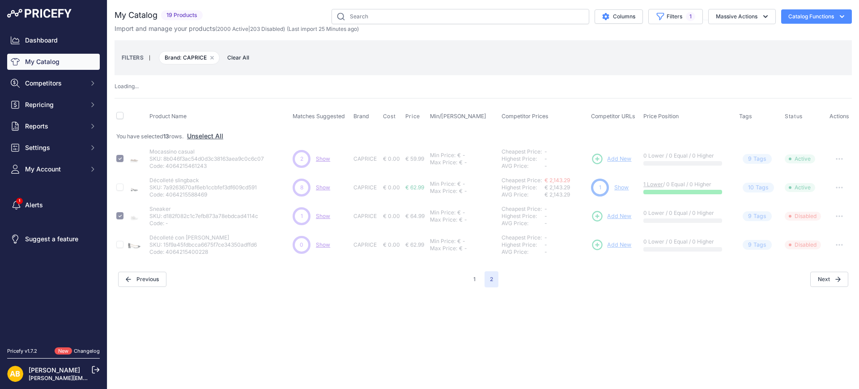
drag, startPoint x: 671, startPoint y: 19, endPoint x: 668, endPoint y: 28, distance: 9.2
click at [671, 20] on button "Filters 1" at bounding box center [676, 16] width 55 height 15
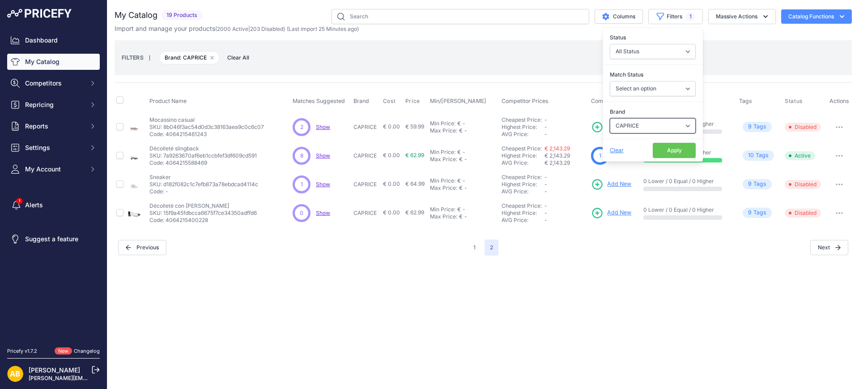
click at [635, 126] on select "Select an option ADIDAS AKU AMERICAN TOURISTER AMOLEI ARA ARENA ASICS BALIE BIO…" at bounding box center [653, 125] width 86 height 15
select select "CARRERA"
click at [610, 118] on select "Select an option ADIDAS AKU AMERICAN TOURISTER AMOLEI ARA ARENA ASICS BALIE BIO…" at bounding box center [653, 125] width 86 height 15
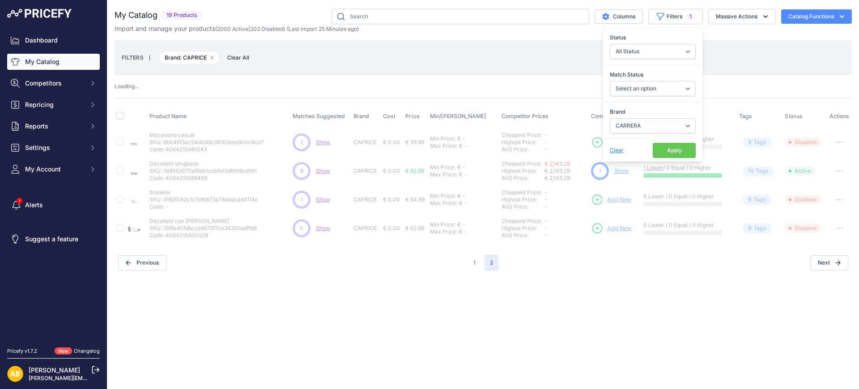
click at [670, 153] on button "Apply" at bounding box center [674, 150] width 43 height 15
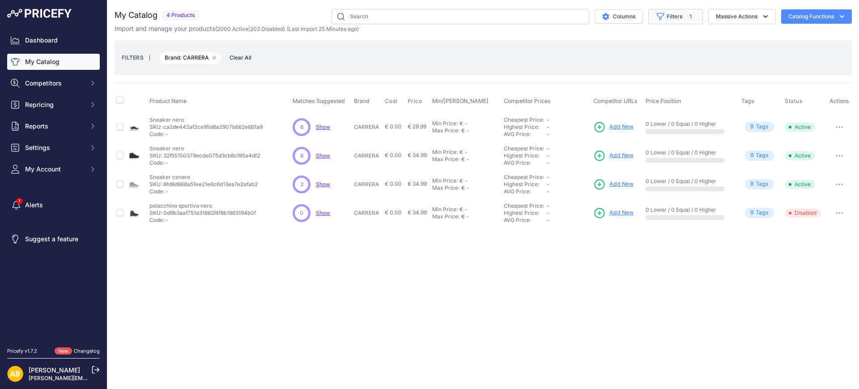
click at [689, 12] on span "1" at bounding box center [690, 16] width 9 height 9
click at [661, 120] on select "Select an option ADIDAS AKU AMERICAN TOURISTER AMOLEI ARA ARENA ASICS BALIE BIO…" at bounding box center [653, 125] width 86 height 15
select select "CHICCO"
click at [610, 118] on select "Select an option ADIDAS AKU AMERICAN TOURISTER AMOLEI ARA ARENA ASICS BALIE BIO…" at bounding box center [653, 125] width 86 height 15
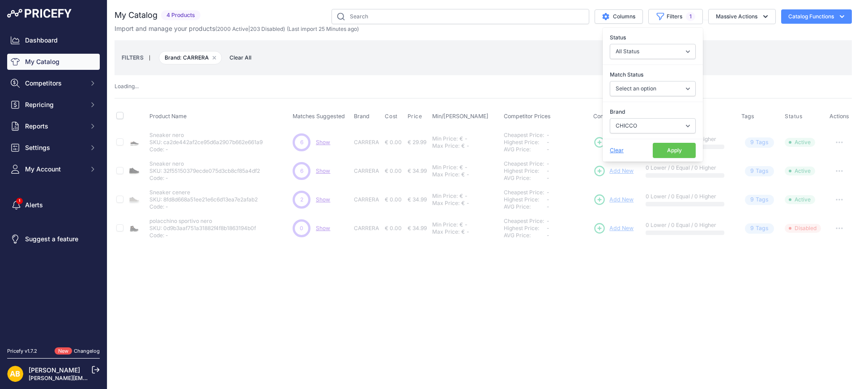
click at [669, 151] on button "Apply" at bounding box center [674, 150] width 43 height 15
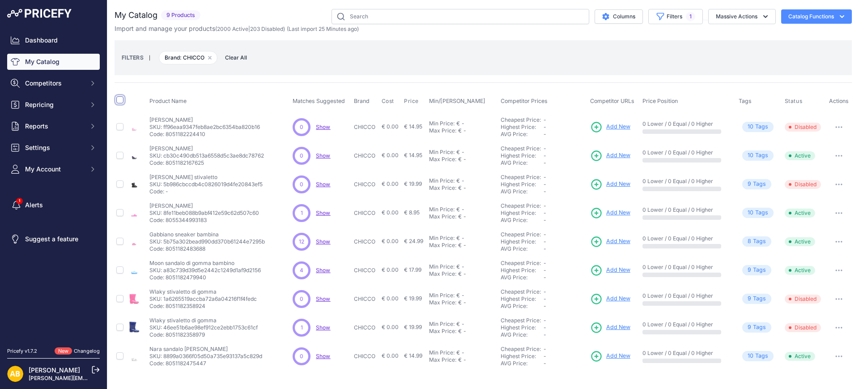
click at [119, 99] on input "checkbox" at bounding box center [119, 99] width 7 height 7
checkbox input "true"
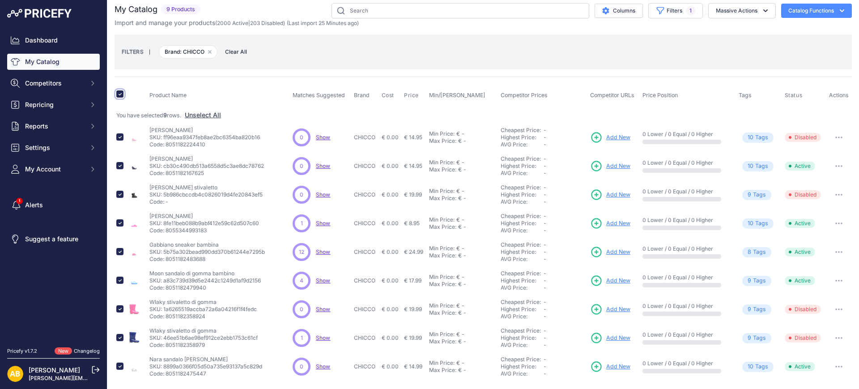
scroll to position [7, 0]
click at [726, 5] on button "Massive Actions" at bounding box center [743, 9] width 68 height 15
click at [726, 47] on button "Disable" at bounding box center [741, 47] width 72 height 16
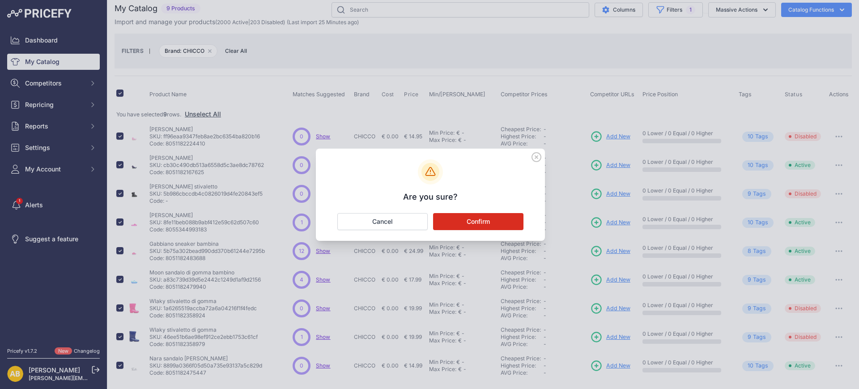
click at [500, 220] on button "Confirm" at bounding box center [478, 221] width 90 height 17
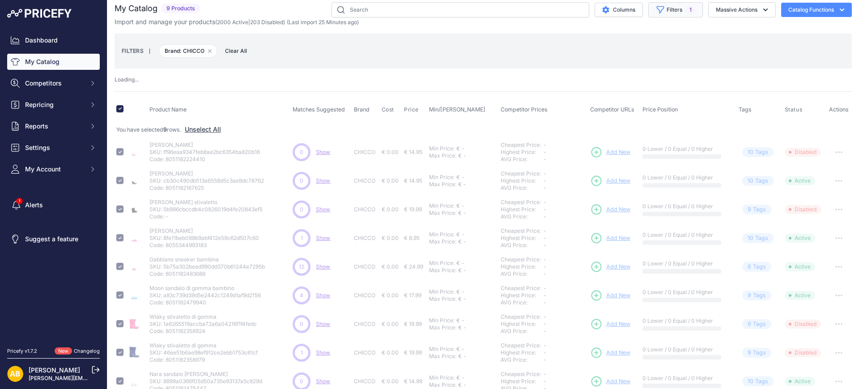
click at [662, 11] on button "Filters 1" at bounding box center [676, 9] width 55 height 15
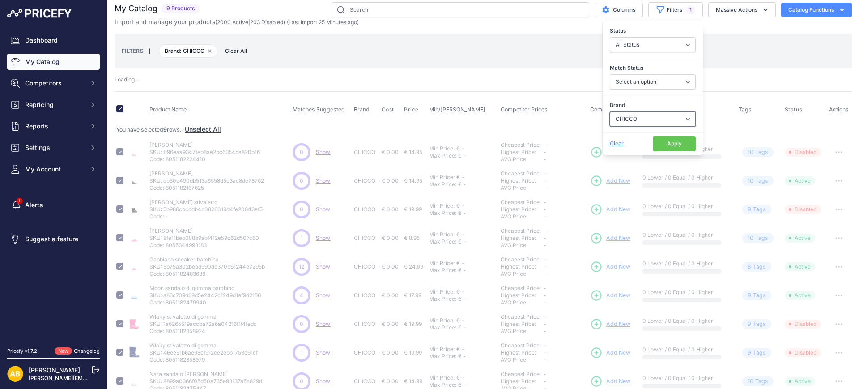
click at [636, 120] on select "Select an option ADIDAS AKU AMERICAN TOURISTER AMOLEI ARA ARENA ASICS BALIE BIO…" at bounding box center [653, 118] width 86 height 15
checkbox input "false"
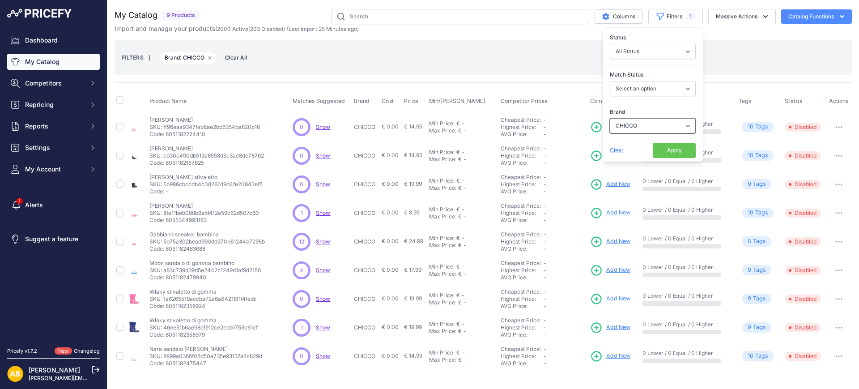
scroll to position [0, 0]
select select "CIENTA"
click at [610, 118] on select "Select an option ADIDAS AKU AMERICAN TOURISTER AMOLEI ARA ARENA ASICS BALIE BIO…" at bounding box center [653, 125] width 86 height 15
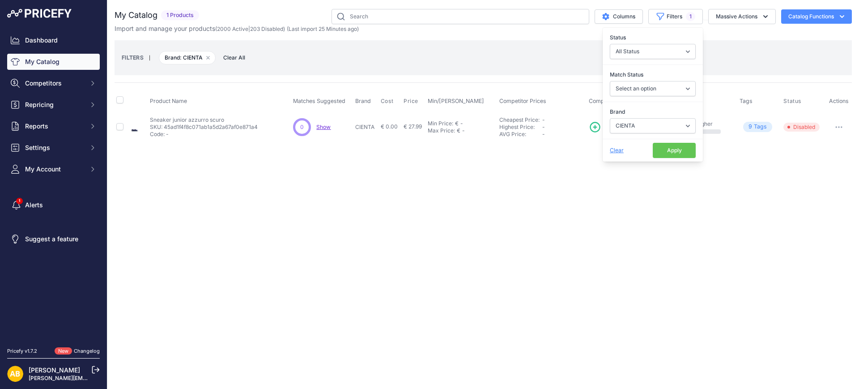
click at [665, 146] on button "Apply" at bounding box center [674, 150] width 43 height 15
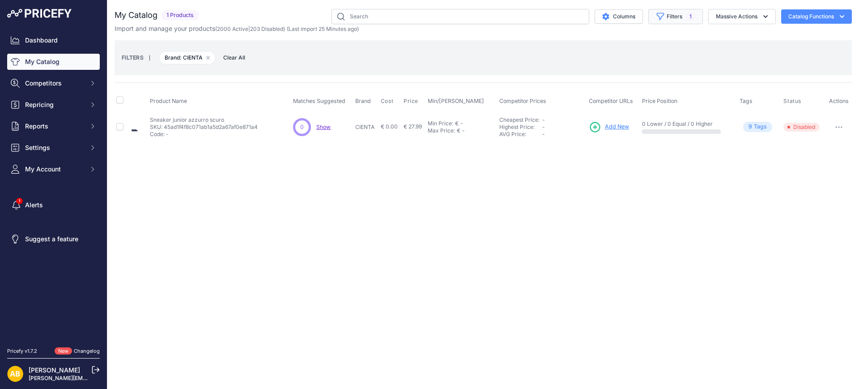
click at [674, 13] on button "Filters 1" at bounding box center [676, 16] width 55 height 15
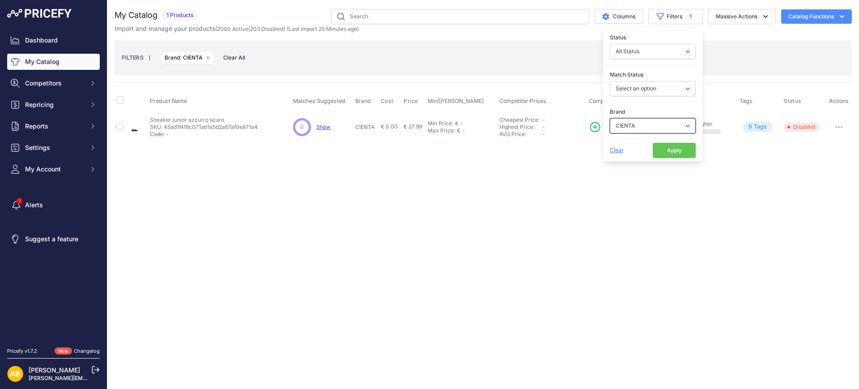
click at [645, 128] on select "Select an option ADIDAS AKU AMERICAN TOURISTER AMOLEI ARA ARENA ASICS BALIE BIO…" at bounding box center [653, 125] width 86 height 15
click at [641, 126] on select "Select an option ADIDAS AKU AMERICAN TOURISTER AMOLEI ARA ARENA ASICS BALIE BIO…" at bounding box center [653, 125] width 86 height 15
select select "CMP CALZATURE"
click at [610, 118] on select "Select an option ADIDAS AKU AMERICAN TOURISTER AMOLEI ARA ARENA ASICS BALIE BIO…" at bounding box center [653, 125] width 86 height 15
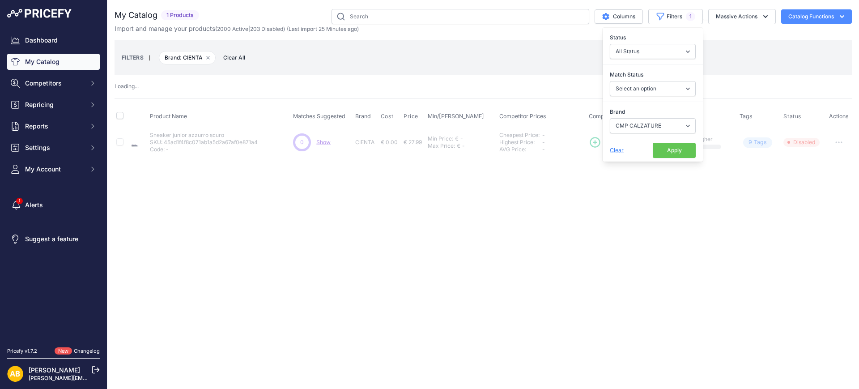
click at [680, 149] on button "Apply" at bounding box center [674, 150] width 43 height 15
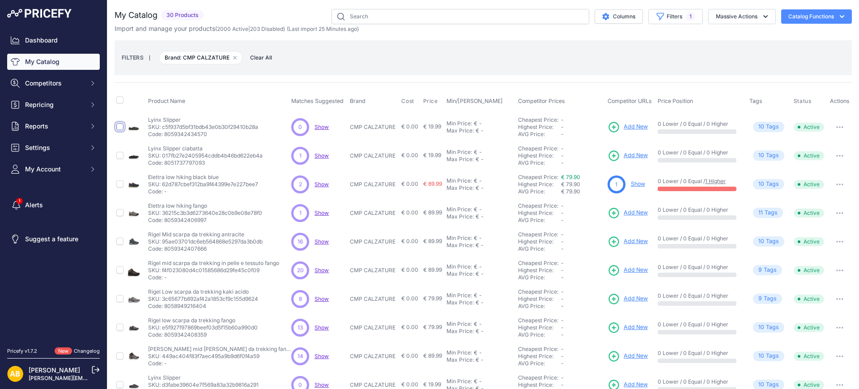
click at [121, 123] on input "checkbox" at bounding box center [119, 126] width 7 height 7
checkbox input "true"
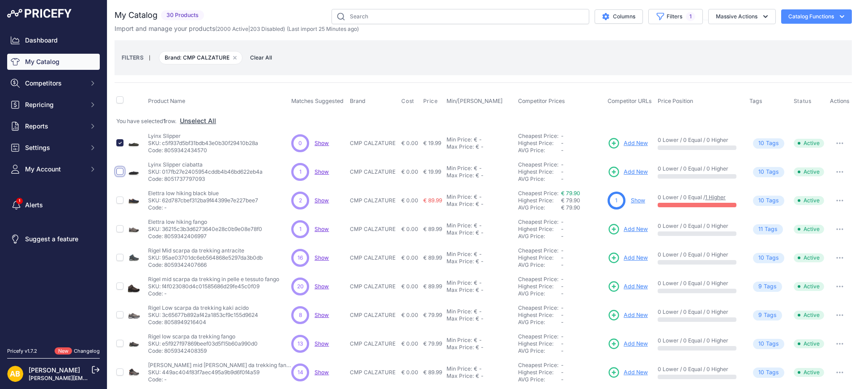
click at [119, 171] on input "checkbox" at bounding box center [119, 171] width 7 height 7
checkbox input "true"
click at [121, 231] on input "checkbox" at bounding box center [119, 228] width 7 height 7
checkbox input "true"
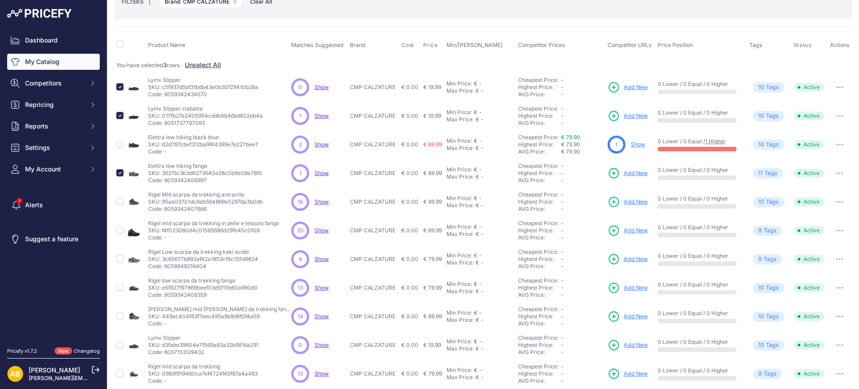
scroll to position [112, 0]
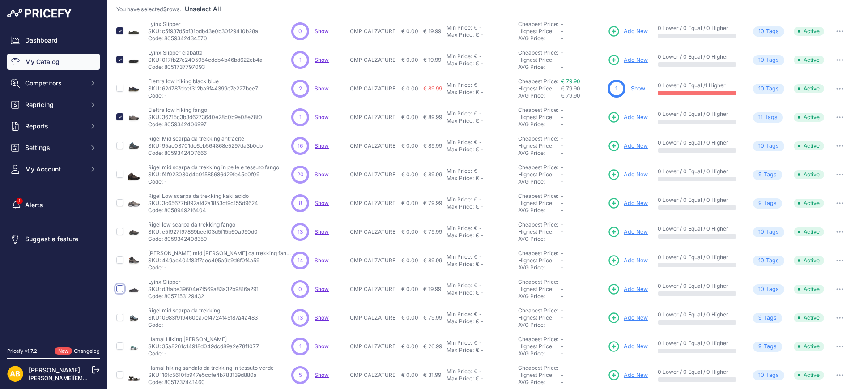
click at [123, 285] on input "checkbox" at bounding box center [119, 288] width 7 height 7
checkbox input "true"
click at [120, 348] on input "checkbox" at bounding box center [119, 345] width 7 height 7
checkbox input "true"
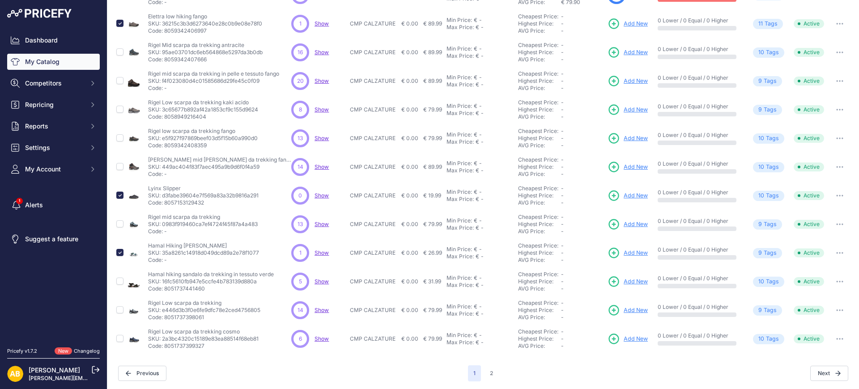
scroll to position [207, 0]
click at [490, 373] on button "2" at bounding box center [492, 372] width 14 height 16
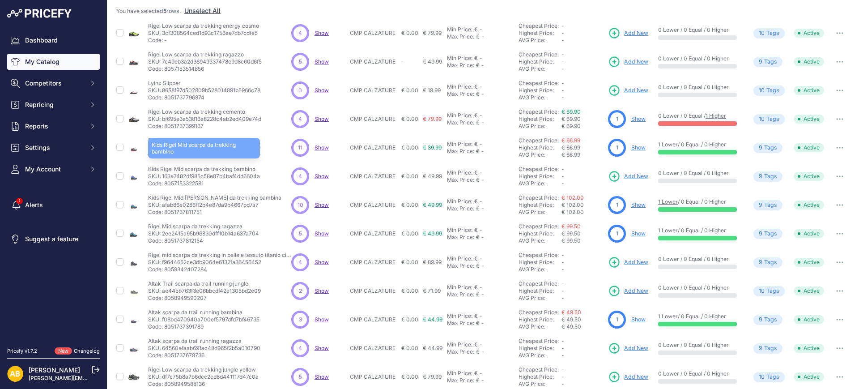
scroll to position [112, 0]
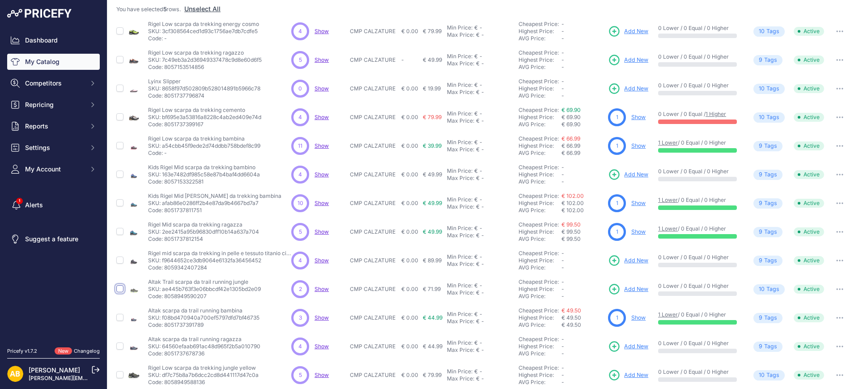
click at [116, 291] on td at bounding box center [120, 289] width 11 height 29
click at [121, 288] on input "checkbox" at bounding box center [119, 288] width 7 height 7
checkbox input "true"
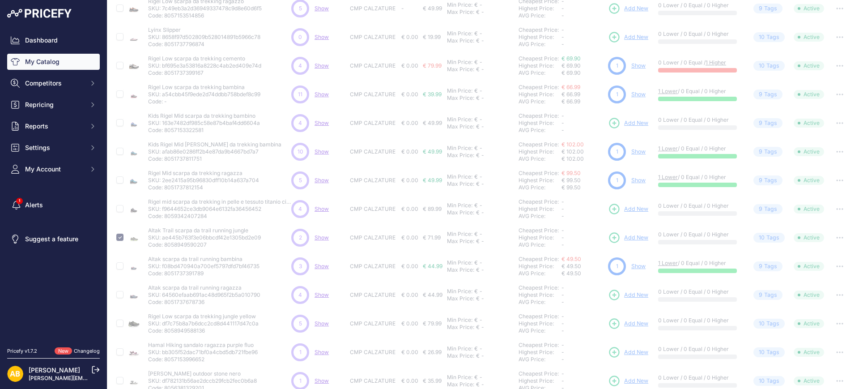
scroll to position [222, 0]
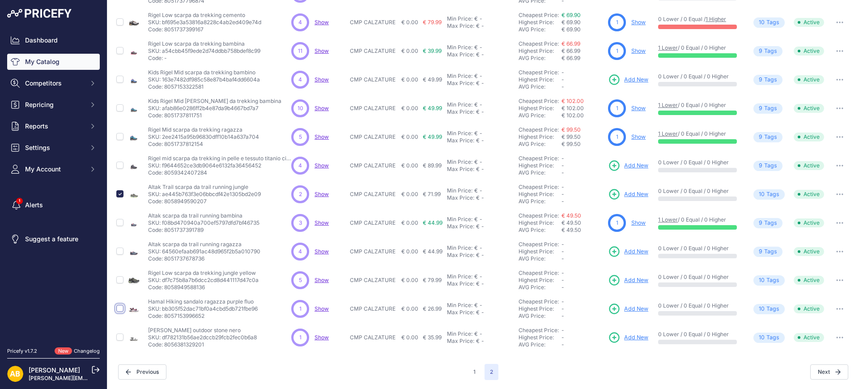
click at [119, 308] on input "checkbox" at bounding box center [119, 308] width 7 height 7
checkbox input "true"
click at [120, 338] on input "checkbox" at bounding box center [119, 336] width 7 height 7
checkbox input "true"
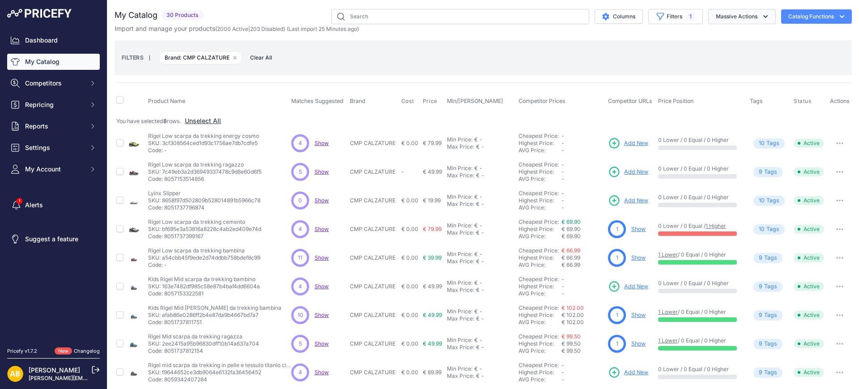
click at [727, 14] on button "Massive Actions" at bounding box center [743, 16] width 68 height 15
click at [716, 53] on span "Disable" at bounding box center [722, 54] width 21 height 8
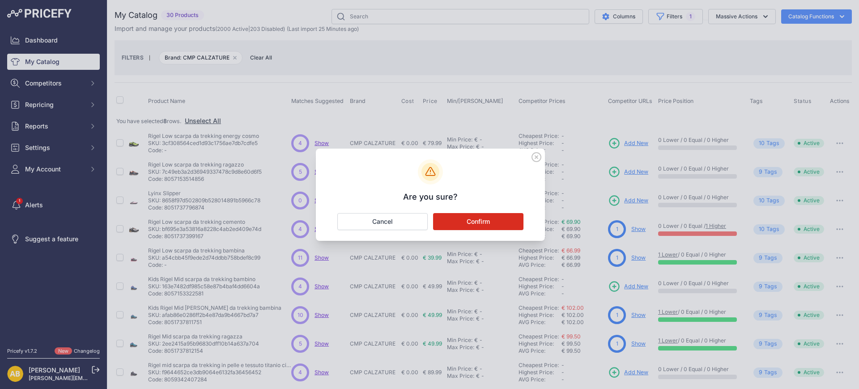
click at [488, 223] on button "Confirm" at bounding box center [478, 221] width 90 height 17
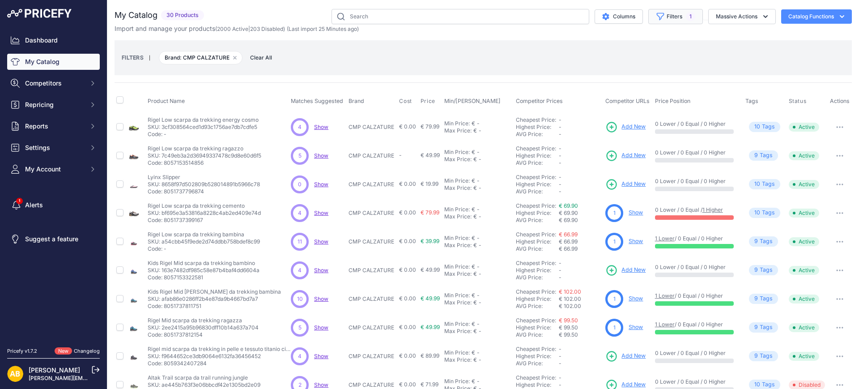
click at [658, 17] on icon "button" at bounding box center [661, 16] width 7 height 7
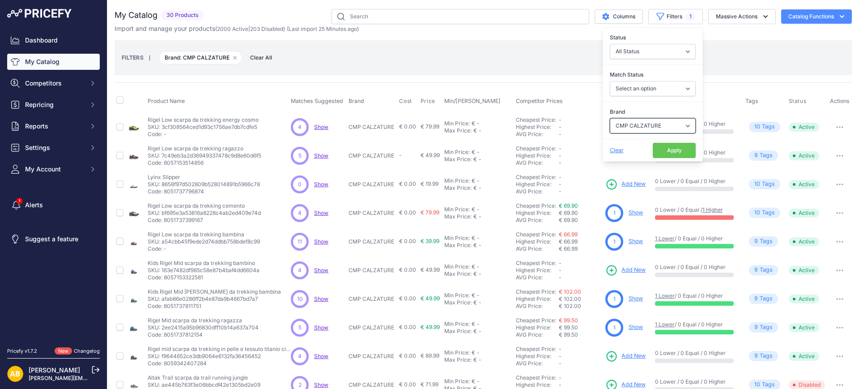
click at [638, 120] on select "Select an option ADIDAS AKU AMERICAN TOURISTER AMOLEI ARA ARENA ASICS BALIE BIO…" at bounding box center [653, 125] width 86 height 15
select select "COLMAR"
click at [610, 118] on select "Select an option ADIDAS AKU AMERICAN TOURISTER AMOLEI ARA ARENA ASICS BALIE BIO…" at bounding box center [653, 125] width 86 height 15
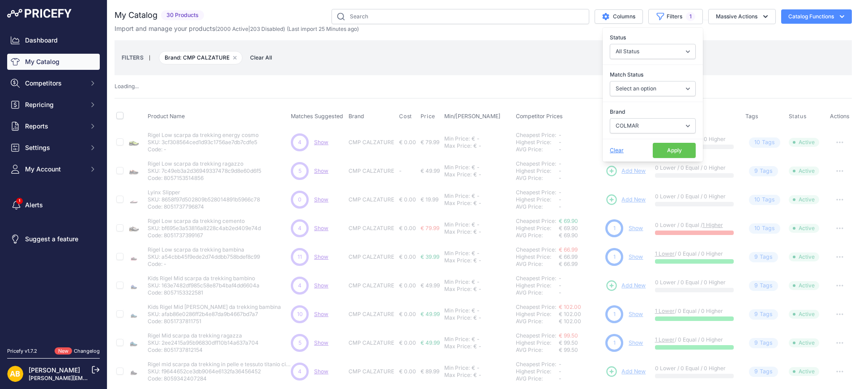
click at [658, 149] on button "Apply" at bounding box center [674, 150] width 43 height 15
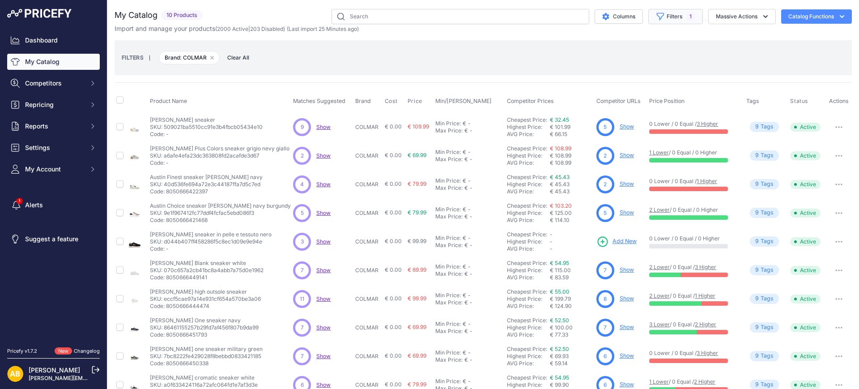
click at [656, 12] on icon "button" at bounding box center [660, 16] width 9 height 9
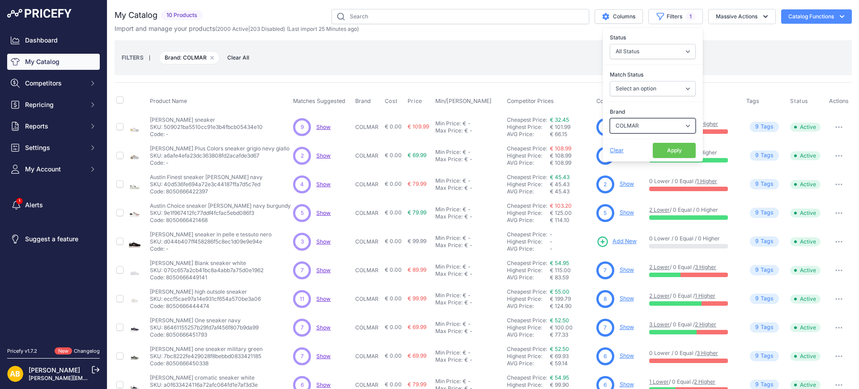
click at [635, 124] on select "Select an option ADIDAS AKU AMERICAN TOURISTER AMOLEI ARA ARENA ASICS BALIE BIO…" at bounding box center [653, 125] width 86 height 15
select select "CONVERSE"
click at [610, 118] on select "Select an option ADIDAS AKU AMERICAN TOURISTER AMOLEI ARA ARENA ASICS BALIE BIO…" at bounding box center [653, 125] width 86 height 15
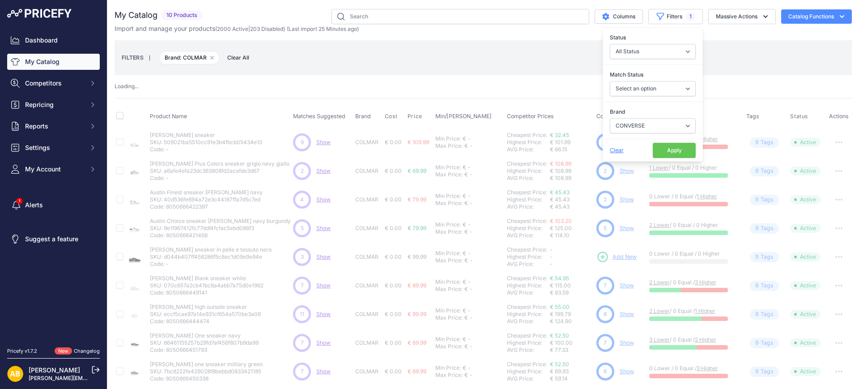
click at [653, 149] on button "Apply" at bounding box center [674, 150] width 43 height 15
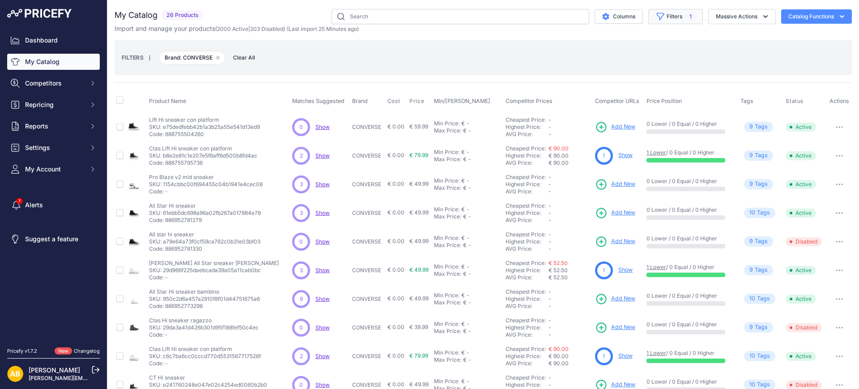
click at [654, 10] on button "Filters 1" at bounding box center [676, 16] width 55 height 15
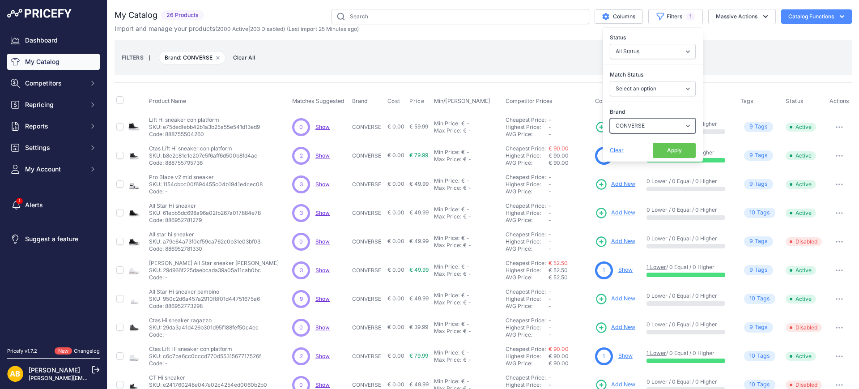
click at [633, 126] on select "Select an option ADIDAS AKU AMERICAN TOURISTER AMOLEI ARA ARENA ASICS BALIE BIO…" at bounding box center [653, 125] width 86 height 15
select select "[GEOGRAPHIC_DATA]"
click at [610, 118] on select "Select an option ADIDAS AKU AMERICAN TOURISTER AMOLEI ARA ARENA ASICS BALIE BIO…" at bounding box center [653, 125] width 86 height 15
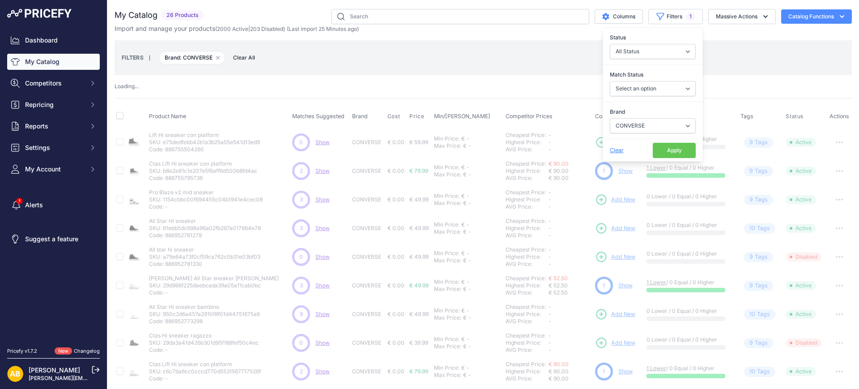
click at [653, 147] on button "Apply" at bounding box center [674, 150] width 43 height 15
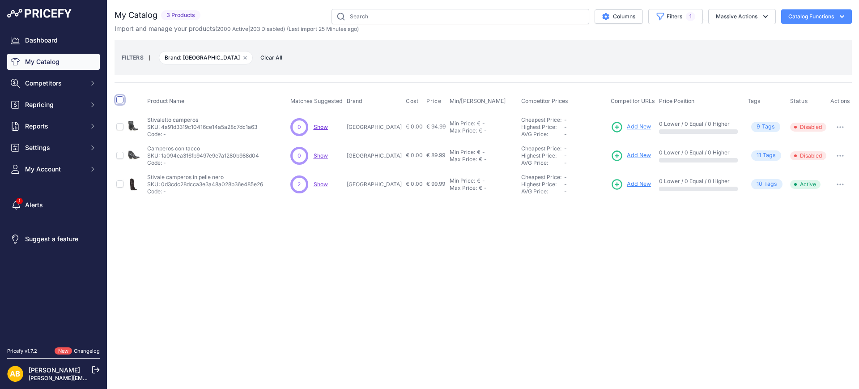
click at [120, 100] on input "checkbox" at bounding box center [119, 99] width 7 height 7
checkbox input "true"
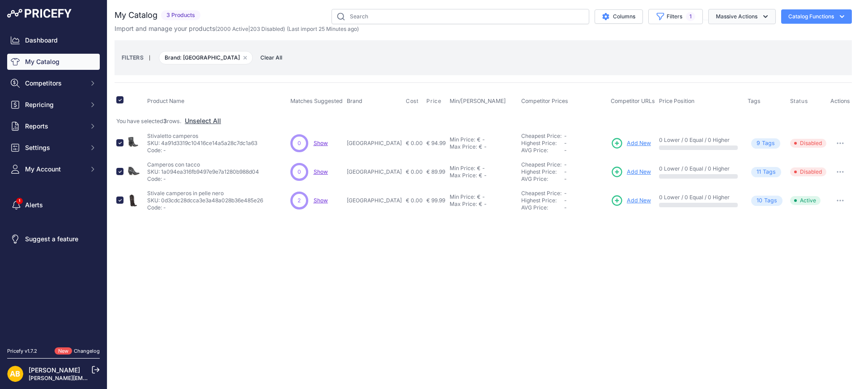
click at [732, 12] on button "Massive Actions" at bounding box center [743, 16] width 68 height 15
click at [734, 49] on button "Disable" at bounding box center [741, 54] width 72 height 16
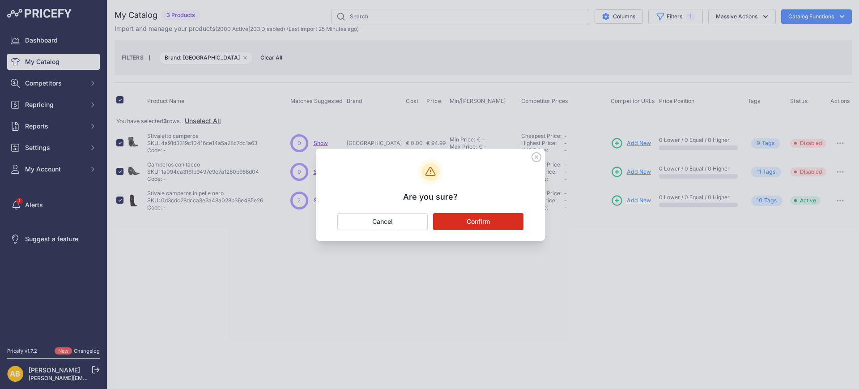
click at [508, 223] on button "Confirm" at bounding box center [478, 221] width 90 height 17
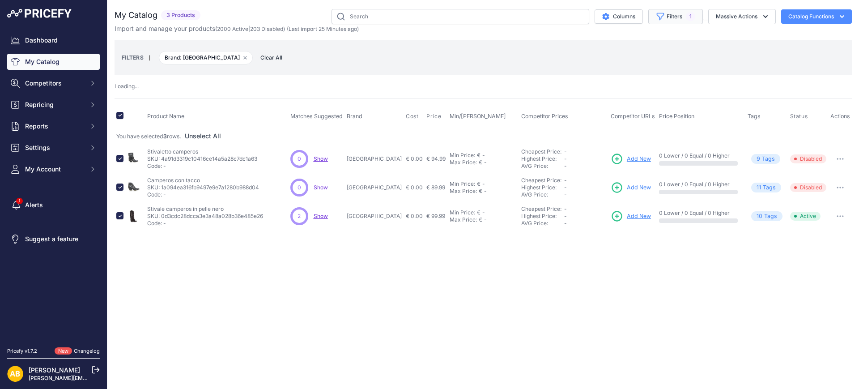
click at [667, 15] on button "Filters 1" at bounding box center [676, 16] width 55 height 15
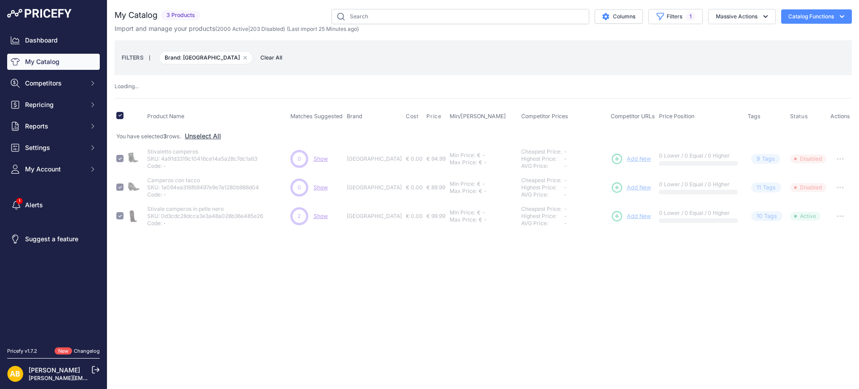
checkbox input "false"
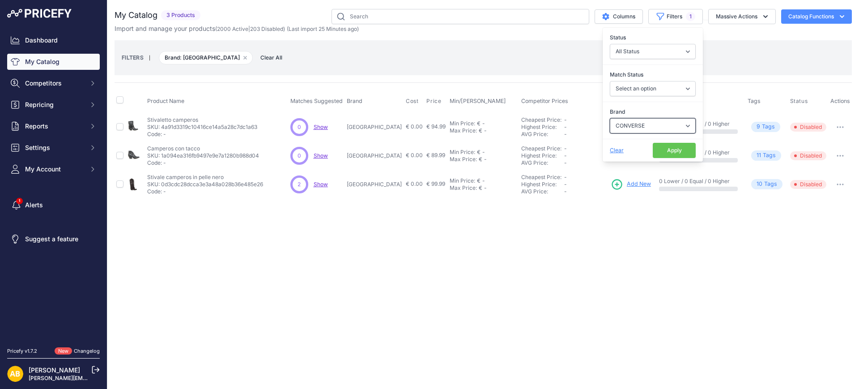
click at [619, 124] on select "Select an option ADIDAS AKU AMERICAN TOURISTER AMOLEI ARA ARENA ASICS BALIE BIO…" at bounding box center [653, 125] width 86 height 15
select select "CREATOR"
click at [610, 118] on select "Select an option ADIDAS AKU AMERICAN TOURISTER AMOLEI ARA ARENA ASICS BALIE BIO…" at bounding box center [653, 125] width 86 height 15
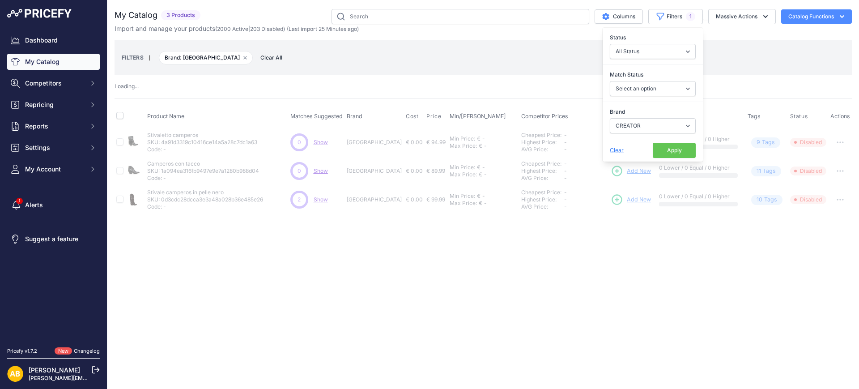
click at [669, 148] on button "Apply" at bounding box center [674, 150] width 43 height 15
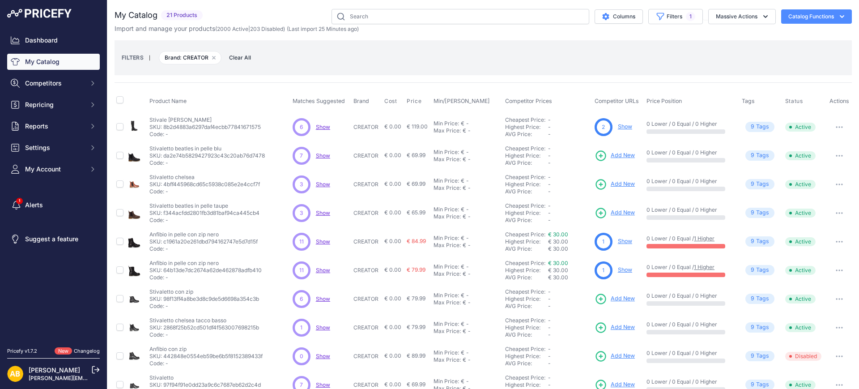
scroll to position [56, 0]
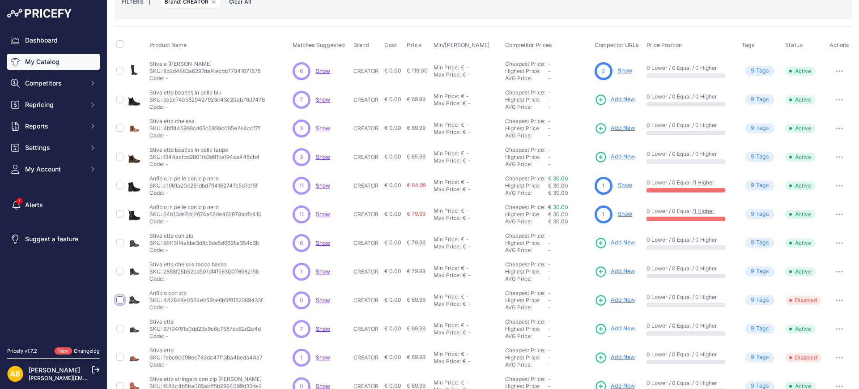
click at [117, 300] on input "checkbox" at bounding box center [119, 299] width 7 height 7
checkbox input "true"
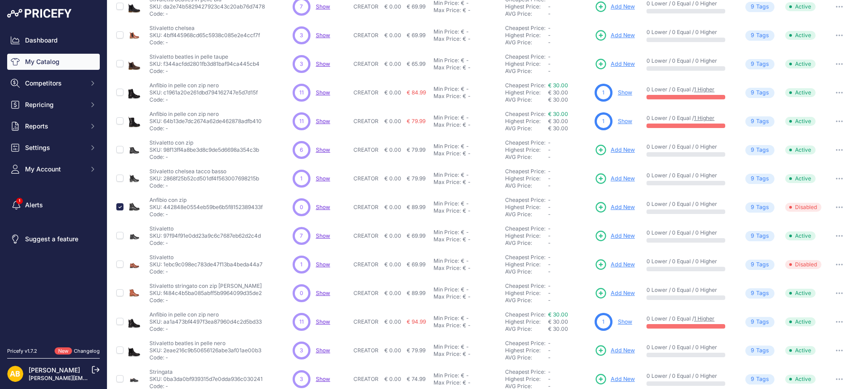
scroll to position [168, 0]
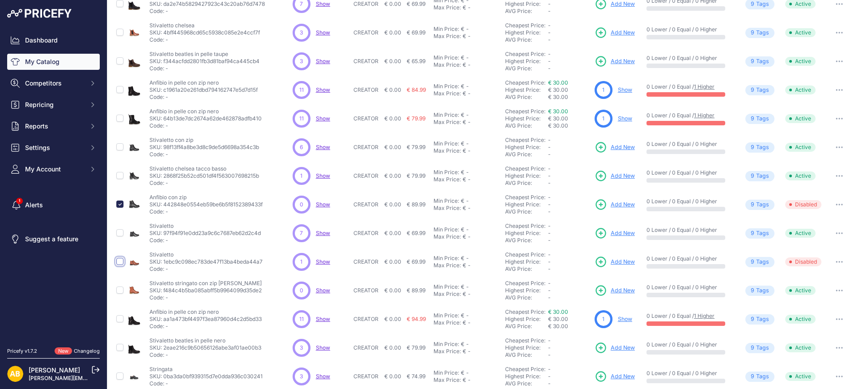
click at [118, 261] on input "checkbox" at bounding box center [119, 261] width 7 height 7
checkbox input "true"
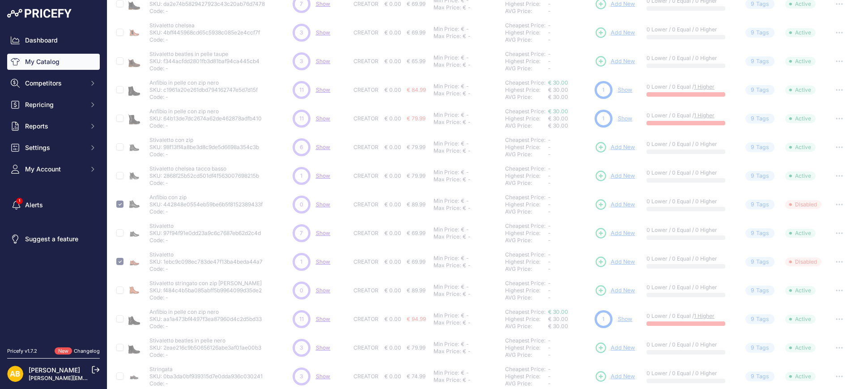
scroll to position [222, 0]
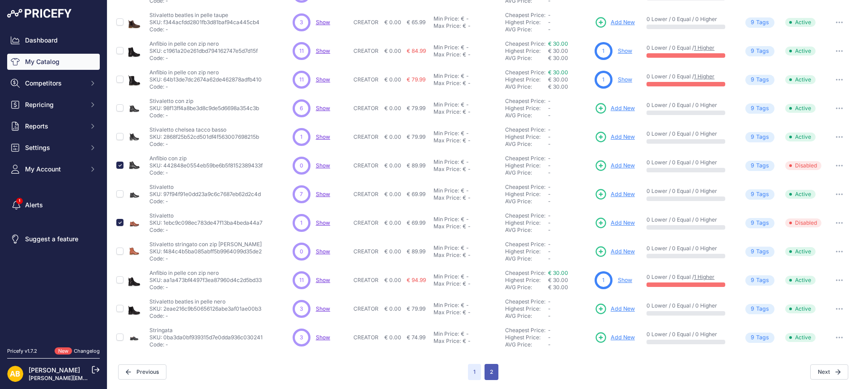
click at [485, 374] on button "2" at bounding box center [492, 372] width 14 height 16
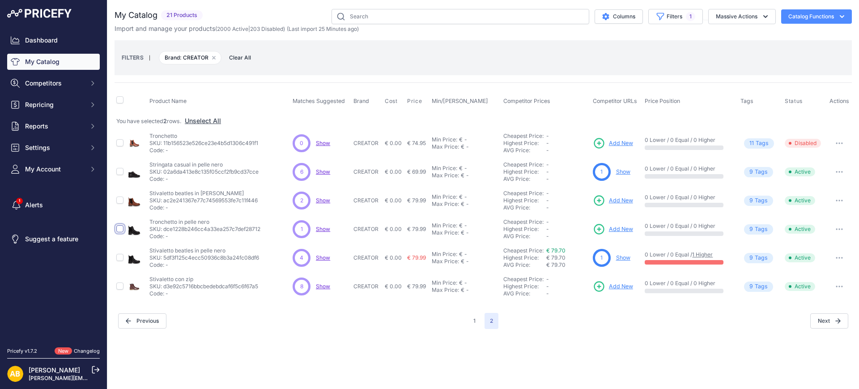
click at [121, 227] on input "checkbox" at bounding box center [119, 228] width 7 height 7
checkbox input "true"
click at [120, 142] on input "checkbox" at bounding box center [119, 142] width 7 height 7
checkbox input "true"
click at [730, 15] on button "Massive Actions" at bounding box center [743, 16] width 68 height 15
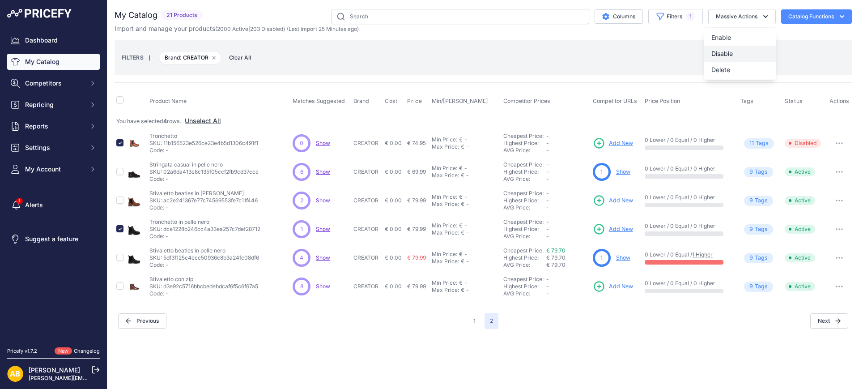
click at [730, 51] on span "Disable" at bounding box center [722, 54] width 21 height 8
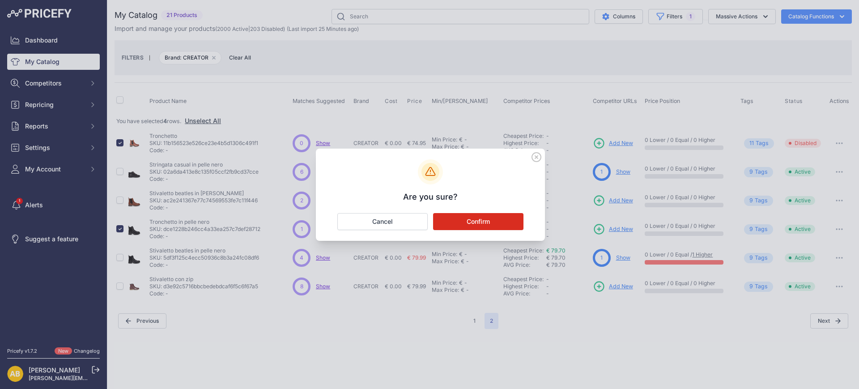
click at [521, 226] on button "Confirm" at bounding box center [478, 221] width 90 height 17
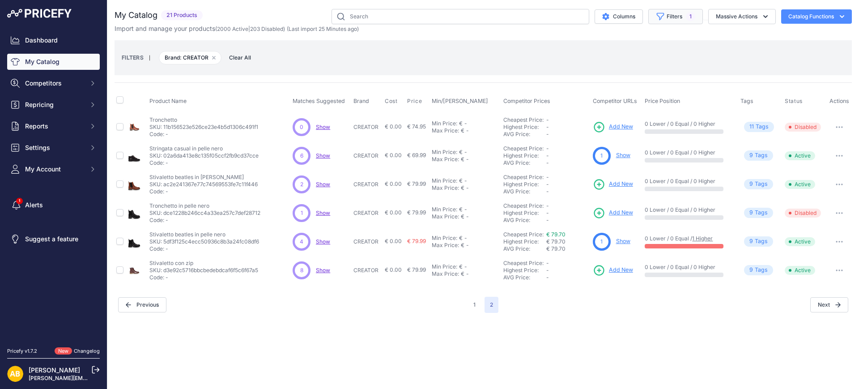
click at [666, 21] on button "Filters 1" at bounding box center [676, 16] width 55 height 15
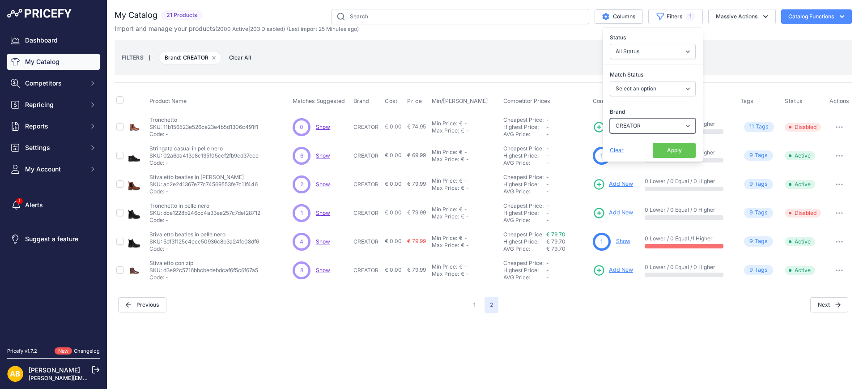
click at [655, 120] on select "Select an option ADIDAS AKU AMERICAN TOURISTER AMOLEI ARA ARENA ASICS BALIE BIO…" at bounding box center [653, 125] width 86 height 15
select select "CRISTIN"
click at [610, 118] on select "Select an option ADIDAS AKU AMERICAN TOURISTER AMOLEI ARA ARENA ASICS BALIE BIO…" at bounding box center [653, 125] width 86 height 15
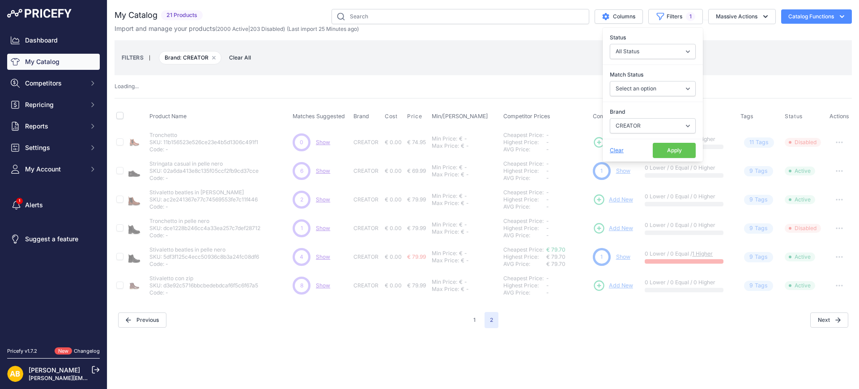
click at [665, 148] on button "Apply" at bounding box center [674, 150] width 43 height 15
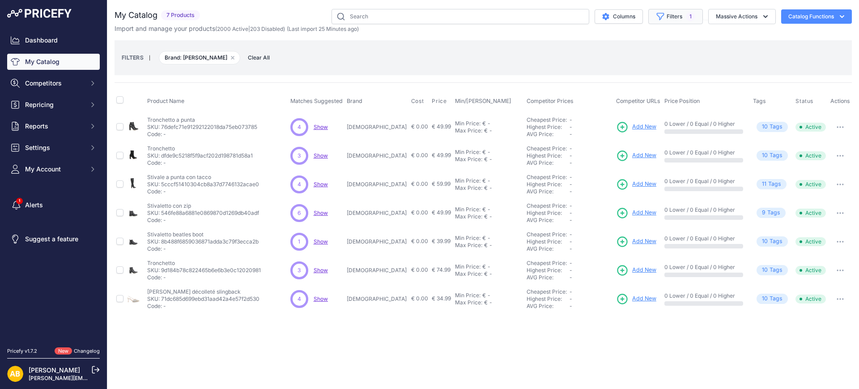
click at [680, 18] on button "Filters 1" at bounding box center [676, 16] width 55 height 15
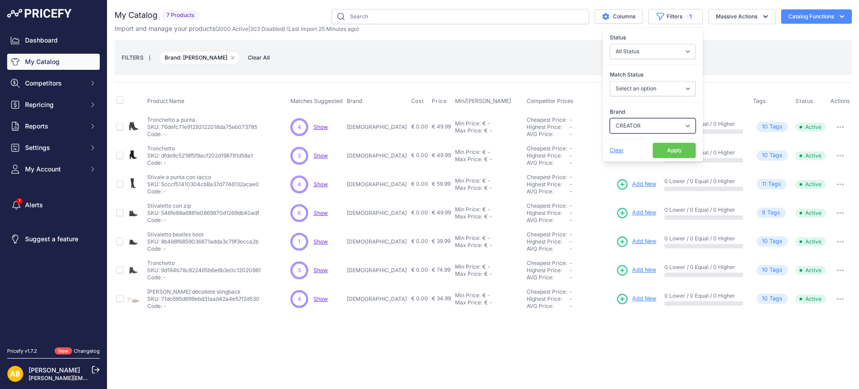
click at [659, 123] on select "Select an option ADIDAS AKU AMERICAN TOURISTER AMOLEI ARA ARENA ASICS BALIE BIO…" at bounding box center [653, 125] width 86 height 15
select select "CROCS"
click at [610, 118] on select "Select an option ADIDAS AKU AMERICAN TOURISTER AMOLEI ARA ARENA ASICS BALIE BIO…" at bounding box center [653, 125] width 86 height 15
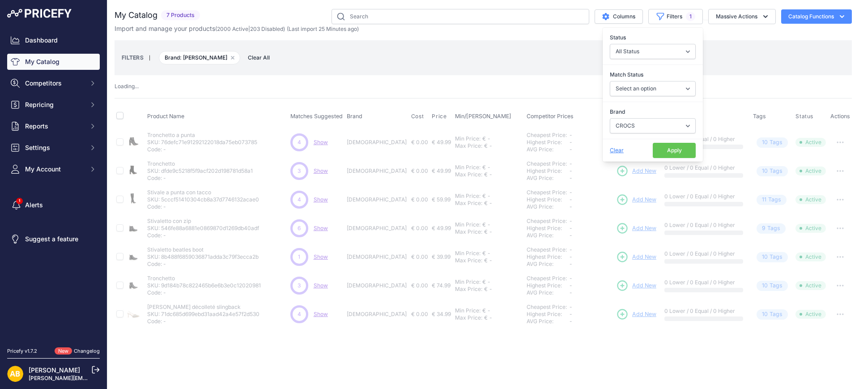
click at [665, 148] on button "Apply" at bounding box center [674, 150] width 43 height 15
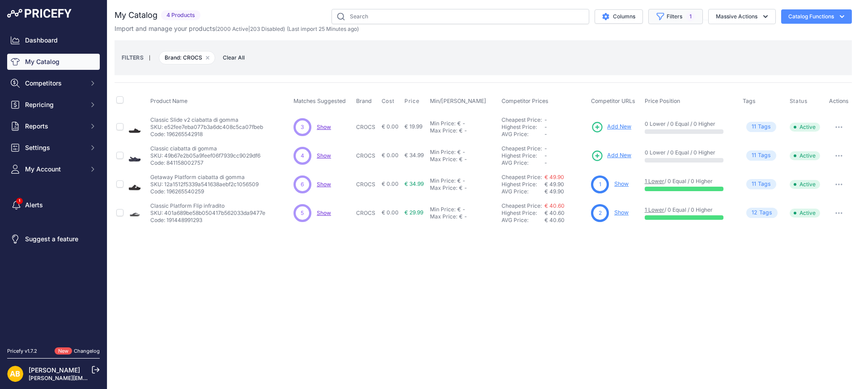
click at [669, 17] on button "Filters 1" at bounding box center [676, 16] width 55 height 15
click at [651, 131] on select "Select an option ADIDAS AKU AMERICAN TOURISTER AMOLEI ARA ARENA ASICS BALIE BIO…" at bounding box center [653, 125] width 86 height 15
select select "DFRANKLIN"
click at [610, 118] on select "Select an option ADIDAS AKU AMERICAN TOURISTER AMOLEI ARA ARENA ASICS BALIE BIO…" at bounding box center [653, 125] width 86 height 15
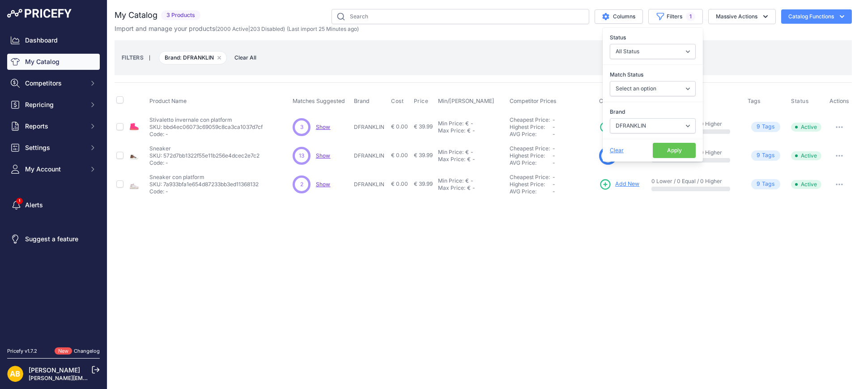
click at [681, 150] on button "Apply" at bounding box center [674, 150] width 43 height 15
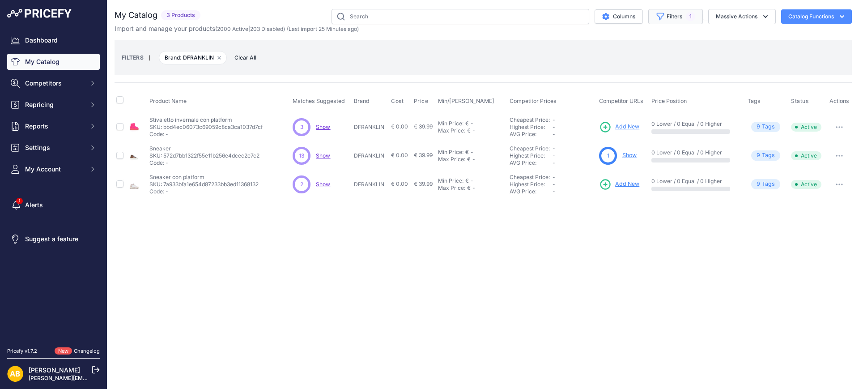
click at [663, 20] on icon "button" at bounding box center [660, 16] width 9 height 9
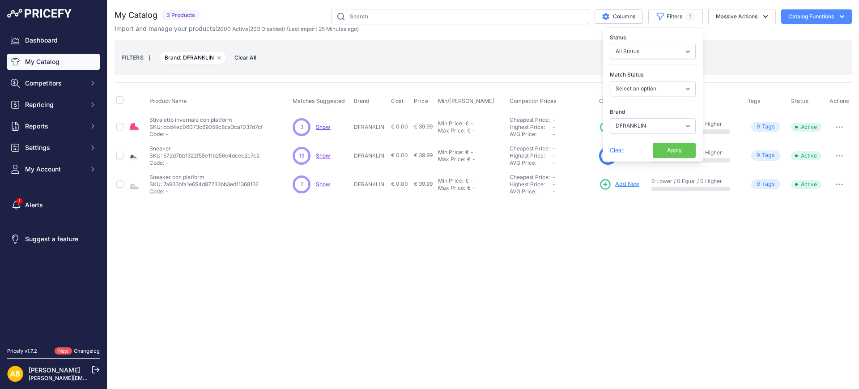
click at [644, 136] on div "Brand Select an option ADIDAS AKU AMERICAN TOURISTER AMOLEI ARA ARENA ASICS BAL…" at bounding box center [653, 120] width 100 height 33
drag, startPoint x: 644, startPoint y: 127, endPoint x: 644, endPoint y: 132, distance: 4.9
click at [644, 127] on select "Select an option ADIDAS AKU AMERICAN TOURISTER AMOLEI ARA ARENA ASICS BALIE BIO…" at bounding box center [653, 125] width 86 height 15
select select "DIADORA"
click at [610, 118] on select "Select an option ADIDAS AKU AMERICAN TOURISTER AMOLEI ARA ARENA ASICS BALIE BIO…" at bounding box center [653, 125] width 86 height 15
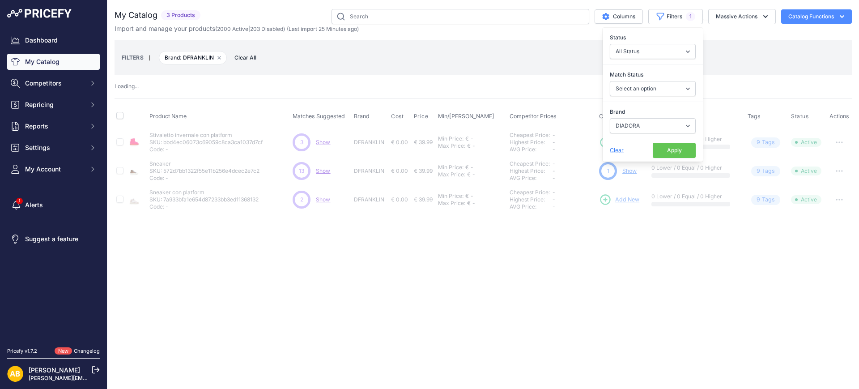
click at [663, 156] on button "Apply" at bounding box center [674, 150] width 43 height 15
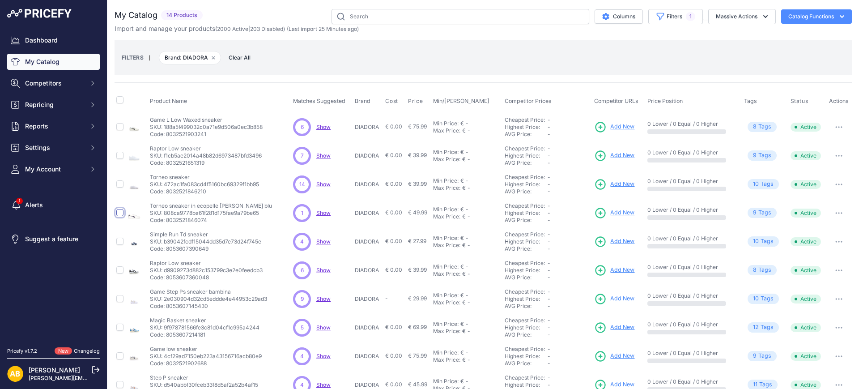
click at [119, 211] on input "checkbox" at bounding box center [119, 212] width 7 height 7
checkbox input "true"
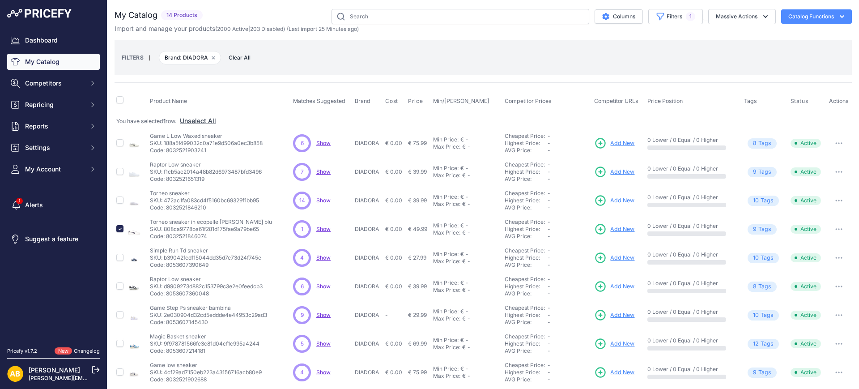
click at [837, 229] on icon "button" at bounding box center [837, 229] width 1 height 1
drag, startPoint x: 806, startPoint y: 261, endPoint x: 804, endPoint y: 250, distance: 11.3
click at [804, 250] on div "Disable Delete" at bounding box center [821, 255] width 57 height 32
click at [836, 257] on icon "button" at bounding box center [839, 258] width 7 height 2
click at [821, 275] on button "Disable" at bounding box center [821, 276] width 57 height 14
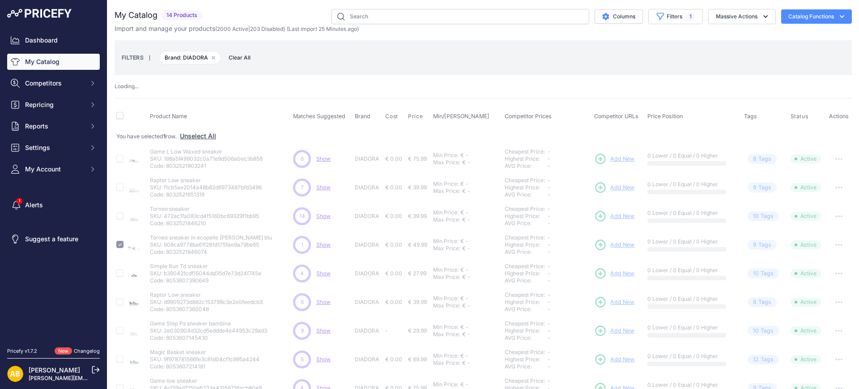
click at [663, 19] on button "Filters 1" at bounding box center [676, 16] width 55 height 15
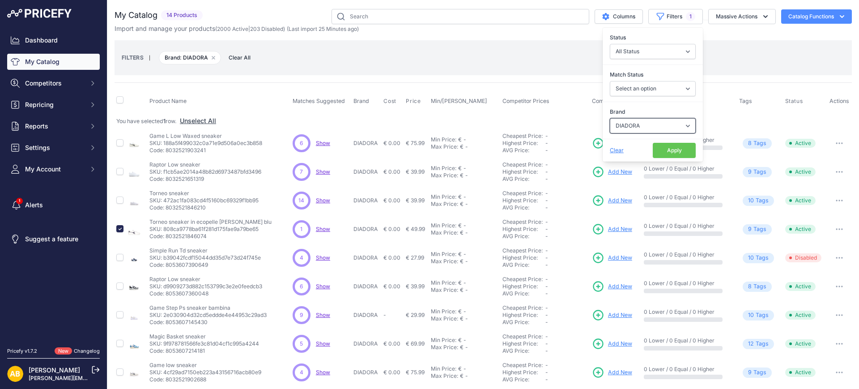
click at [631, 125] on select "Select an option ADIDAS AKU AMERICAN TOURISTER AMOLEI ARA ARENA ASICS BALIE BIO…" at bounding box center [653, 125] width 86 height 15
select select "DOCKERS"
click at [610, 118] on select "Select an option ADIDAS AKU AMERICAN TOURISTER AMOLEI ARA ARENA ASICS BALIE BIO…" at bounding box center [653, 125] width 86 height 15
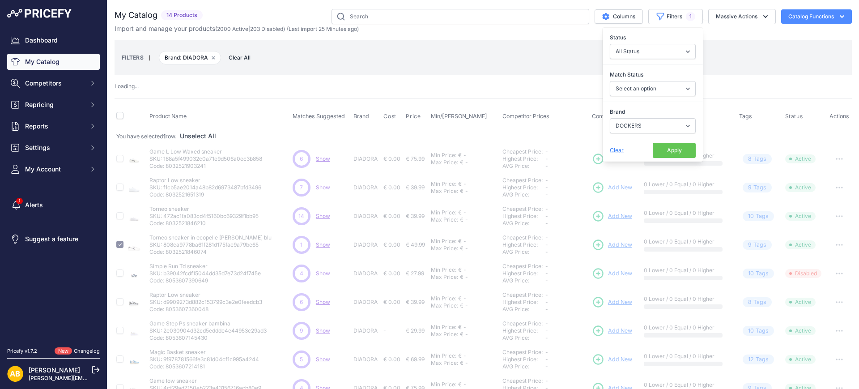
click at [665, 145] on button "Apply" at bounding box center [674, 150] width 43 height 15
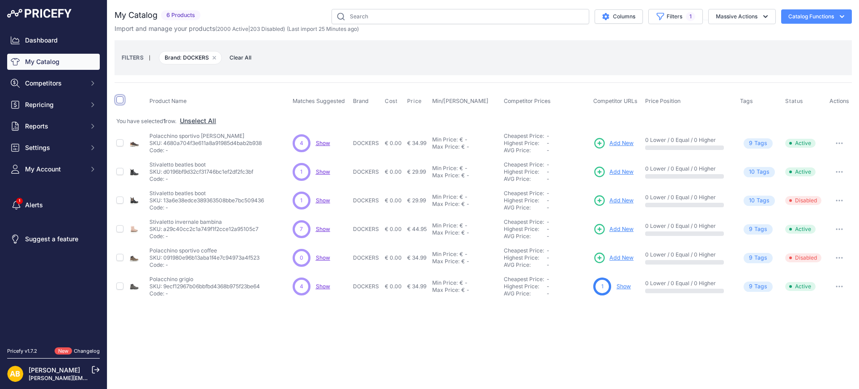
click at [122, 101] on input "checkbox" at bounding box center [119, 99] width 7 height 7
checkbox input "true"
click at [721, 15] on button "Massive Actions" at bounding box center [743, 16] width 68 height 15
click at [727, 54] on span "Disable" at bounding box center [722, 54] width 21 height 8
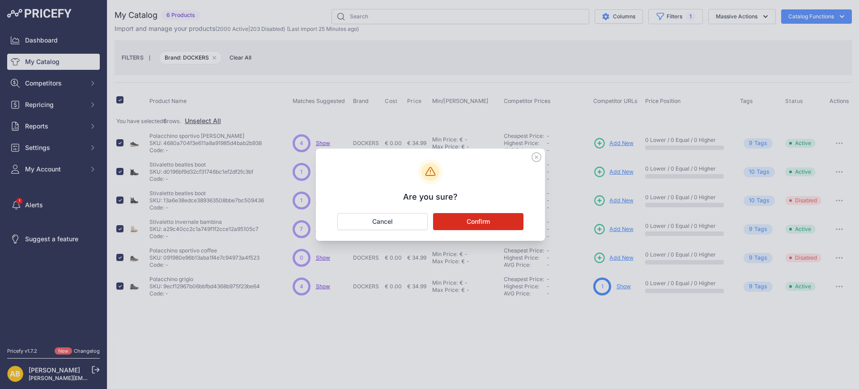
click at [503, 216] on button "Confirm" at bounding box center [478, 221] width 90 height 17
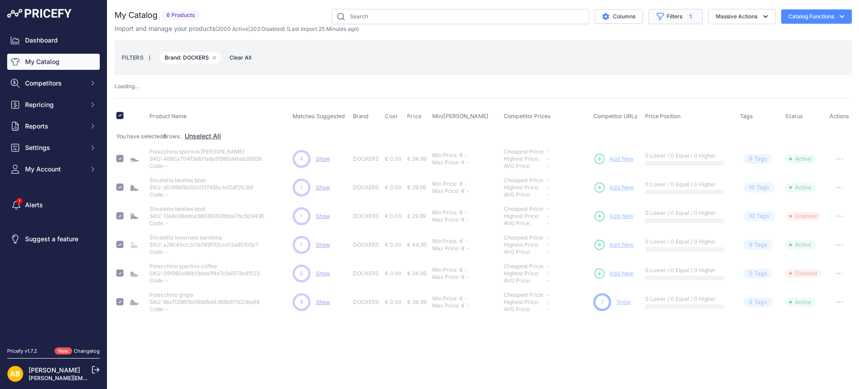
click at [670, 10] on button "Filters 1" at bounding box center [676, 16] width 55 height 15
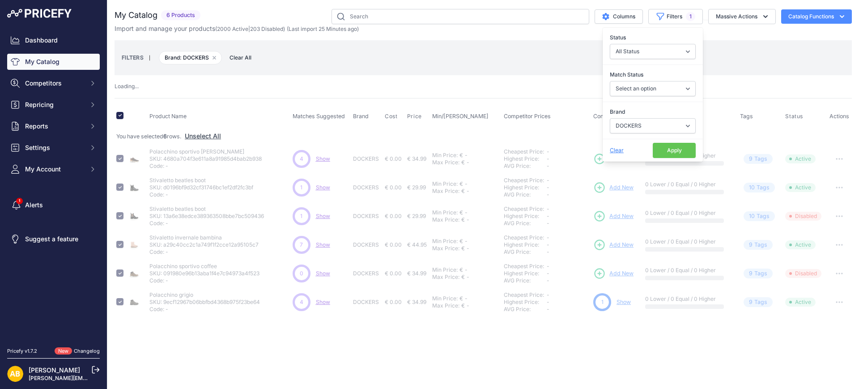
checkbox input "false"
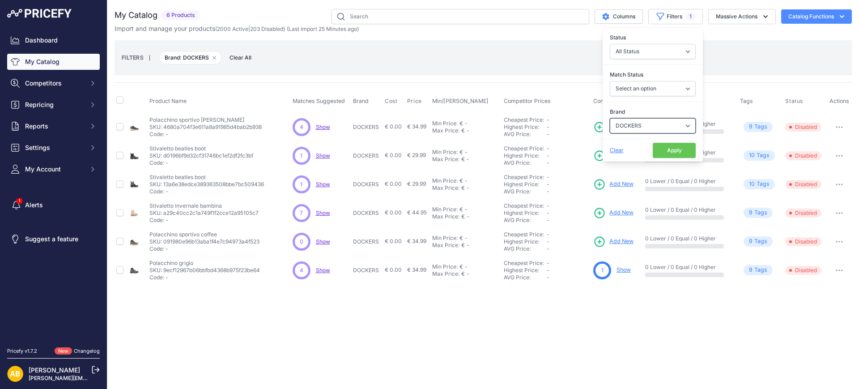
click at [651, 128] on select "Select an option ADIDAS AKU AMERICAN TOURISTER AMOLEI ARA ARENA ASICS BALIE BIO…" at bounding box center [653, 125] width 86 height 15
select select "DORKING"
click at [610, 118] on select "Select an option ADIDAS AKU AMERICAN TOURISTER AMOLEI ARA ARENA ASICS BALIE BIO…" at bounding box center [653, 125] width 86 height 15
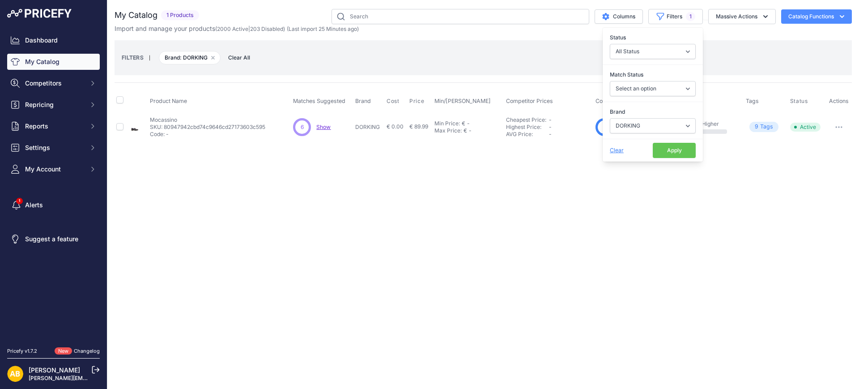
click at [673, 144] on button "Apply" at bounding box center [674, 150] width 43 height 15
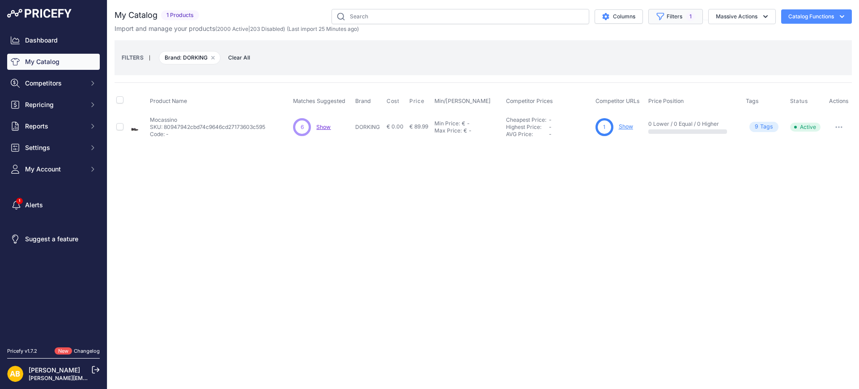
click at [667, 11] on button "Filters 1" at bounding box center [676, 16] width 55 height 15
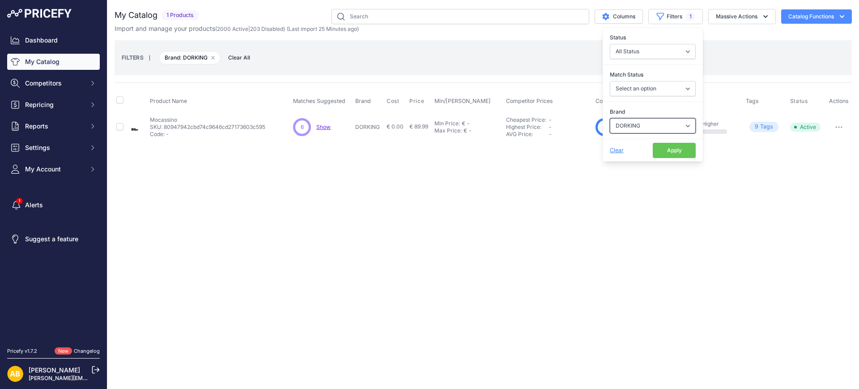
click at [638, 122] on select "Select an option ADIDAS AKU AMERICAN TOURISTER AMOLEI ARA ARENA ASICS BALIE BIO…" at bounding box center [653, 125] width 86 height 15
select select "DR.MARTENS"
click at [610, 118] on select "Select an option ADIDAS AKU AMERICAN TOURISTER AMOLEI ARA ARENA ASICS BALIE BIO…" at bounding box center [653, 125] width 86 height 15
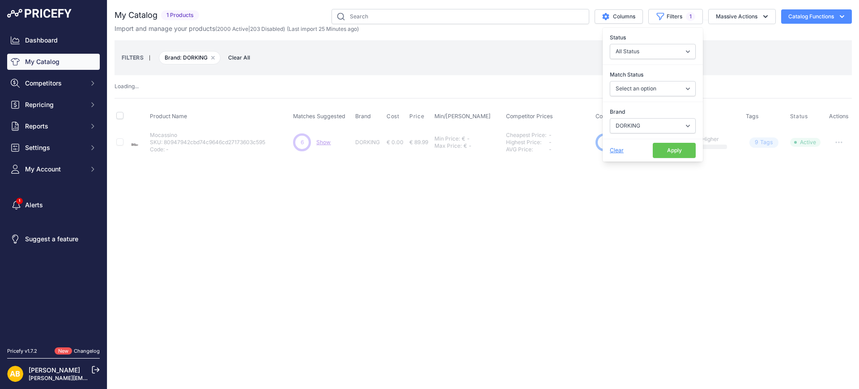
click at [667, 154] on button "Apply" at bounding box center [674, 150] width 43 height 15
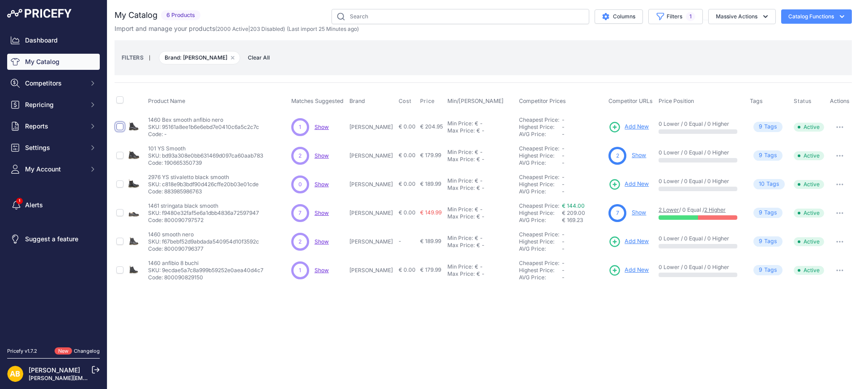
drag, startPoint x: 119, startPoint y: 128, endPoint x: 119, endPoint y: 146, distance: 18.8
click at [119, 128] on input "checkbox" at bounding box center [119, 126] width 7 height 7
checkbox input "true"
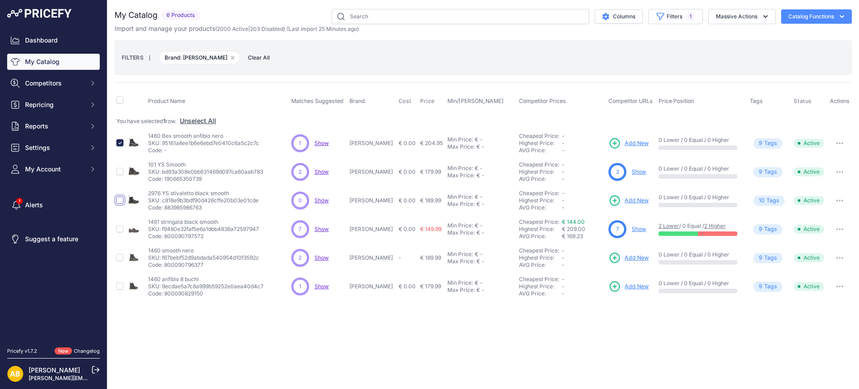
click at [122, 199] on input "checkbox" at bounding box center [119, 200] width 7 height 7
checkbox input "true"
click at [718, 17] on button "Massive Actions" at bounding box center [743, 16] width 68 height 15
click at [719, 50] on span "Disable" at bounding box center [722, 54] width 21 height 8
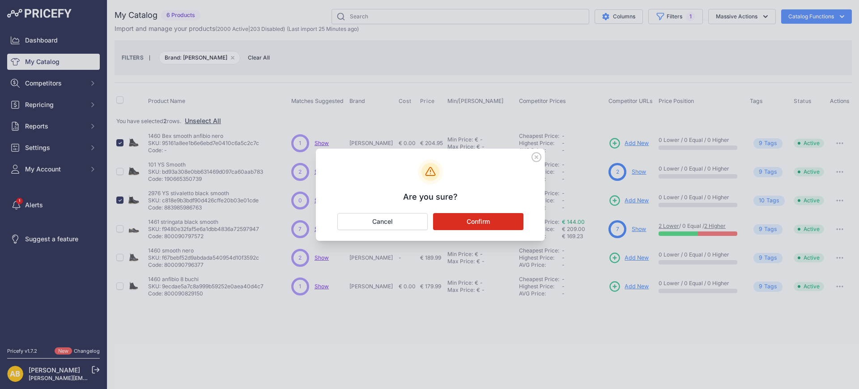
click at [479, 215] on button "Confirm" at bounding box center [478, 221] width 90 height 17
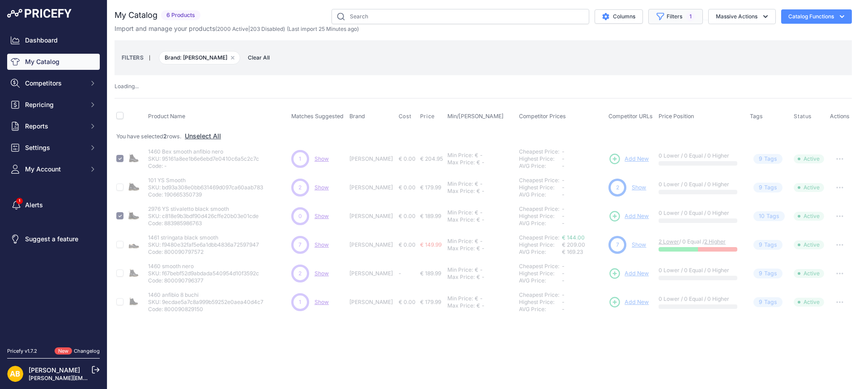
click at [667, 20] on button "Filters 1" at bounding box center [676, 16] width 55 height 15
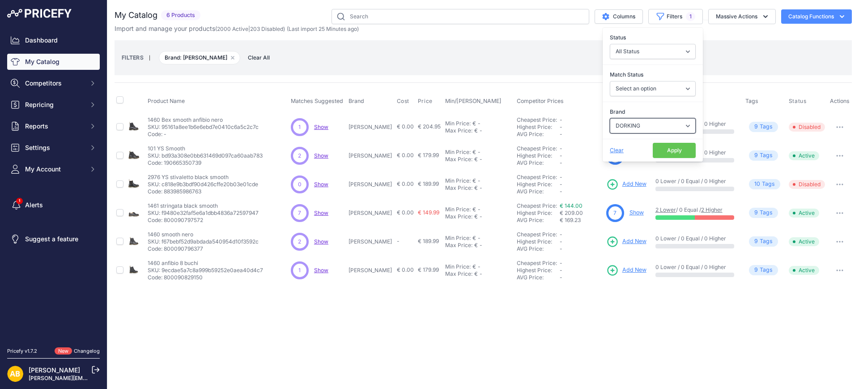
click at [625, 123] on select "Select an option ADIDAS AKU AMERICAN TOURISTER AMOLEI ARA ARENA ASICS BALIE BIO…" at bounding box center [653, 125] width 86 height 15
select select "DU SIMON"
click at [610, 118] on select "Select an option ADIDAS AKU AMERICAN TOURISTER AMOLEI ARA ARENA ASICS BALIE BIO…" at bounding box center [653, 125] width 86 height 15
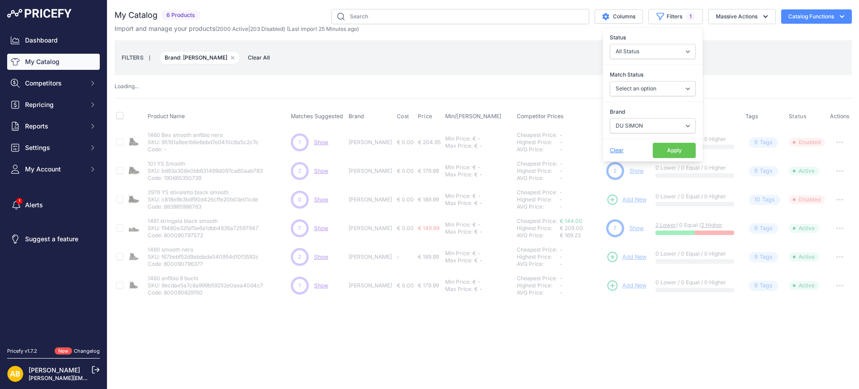
click at [665, 150] on button "Apply" at bounding box center [674, 150] width 43 height 15
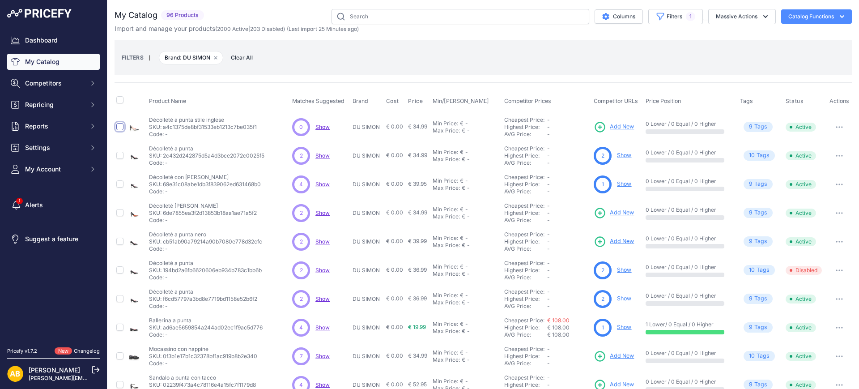
click at [120, 124] on input "checkbox" at bounding box center [119, 126] width 7 height 7
checkbox input "true"
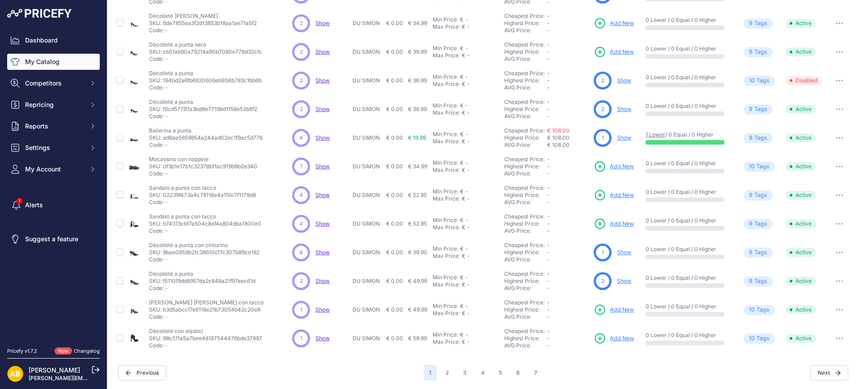
scroll to position [190, 0]
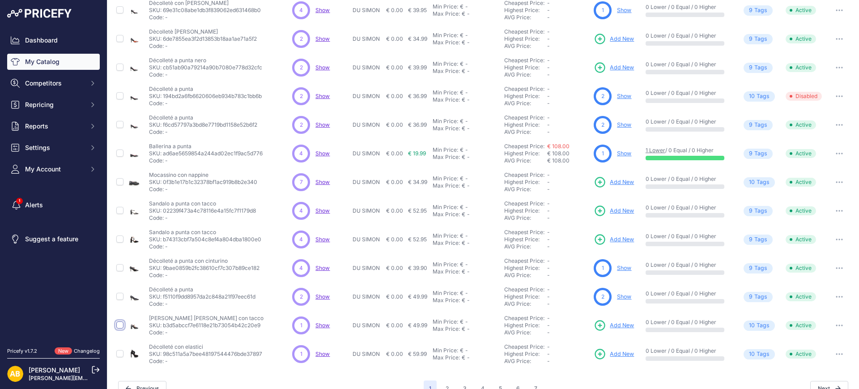
click at [120, 325] on input "checkbox" at bounding box center [119, 324] width 7 height 7
checkbox input "true"
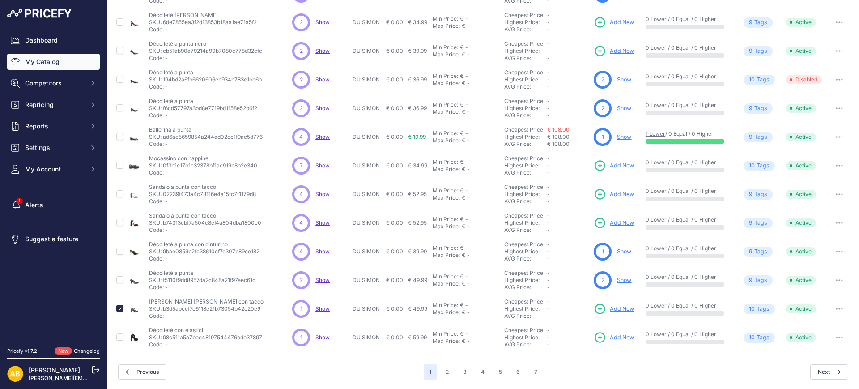
drag, startPoint x: 113, startPoint y: 337, endPoint x: 118, endPoint y: 338, distance: 5.0
click at [117, 337] on div "You are not connected to the internet. My Catalog" at bounding box center [483, 91] width 752 height 596
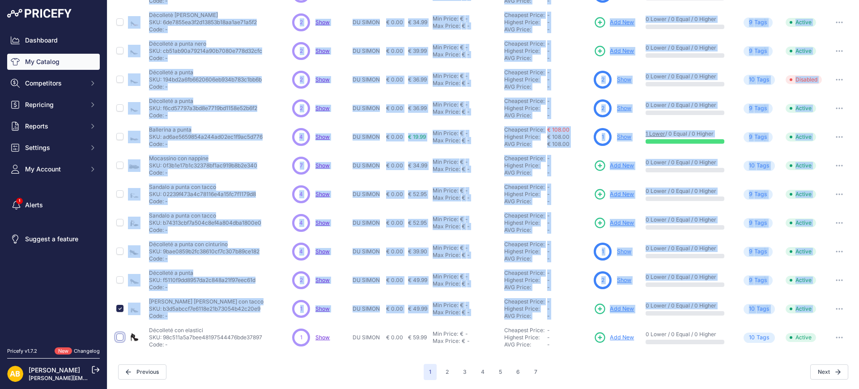
click at [120, 338] on input "checkbox" at bounding box center [119, 336] width 7 height 7
checkbox input "true"
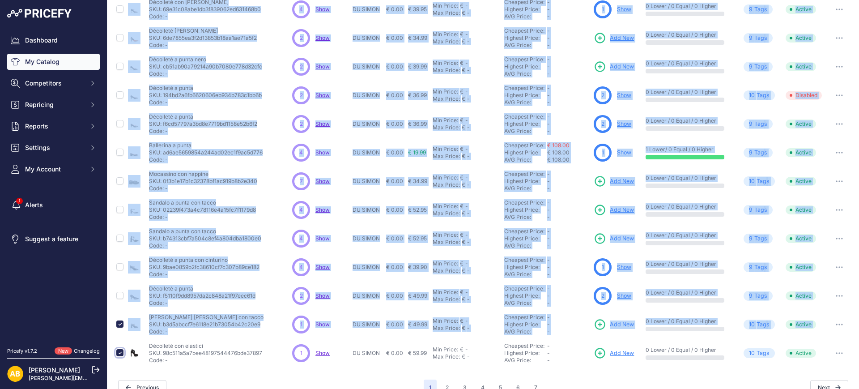
scroll to position [222, 0]
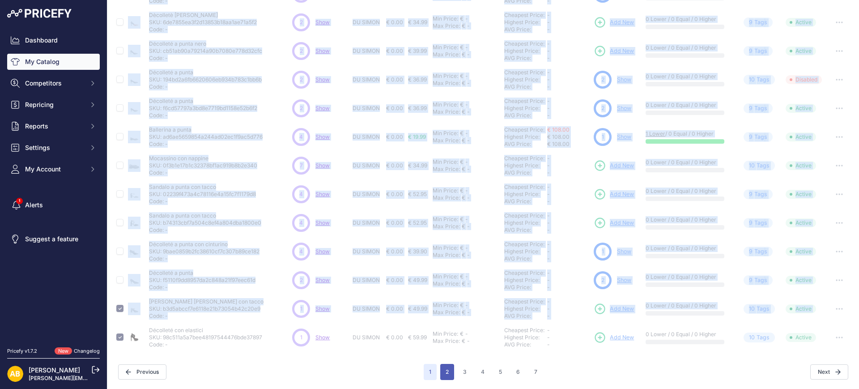
click at [443, 374] on button "2" at bounding box center [447, 372] width 14 height 16
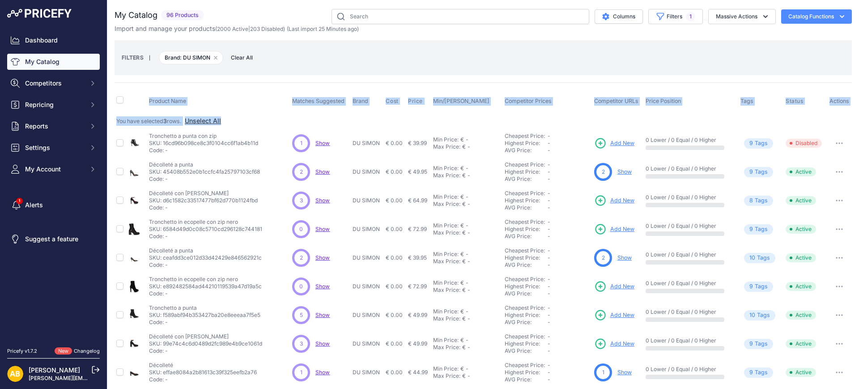
click at [247, 99] on th "Product Name" at bounding box center [218, 101] width 143 height 22
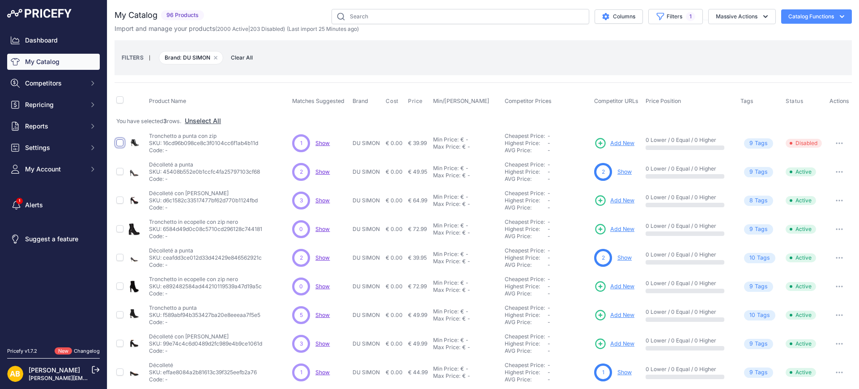
click at [120, 142] on input "checkbox" at bounding box center [119, 142] width 7 height 7
checkbox input "true"
click at [120, 226] on input "checkbox" at bounding box center [119, 228] width 7 height 7
checkbox input "true"
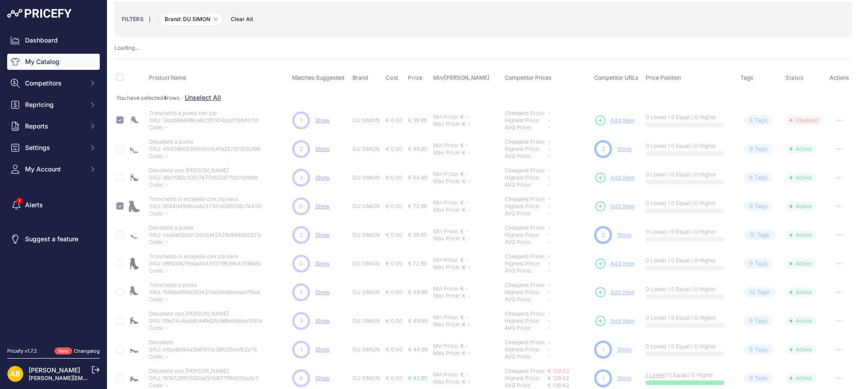
scroll to position [56, 0]
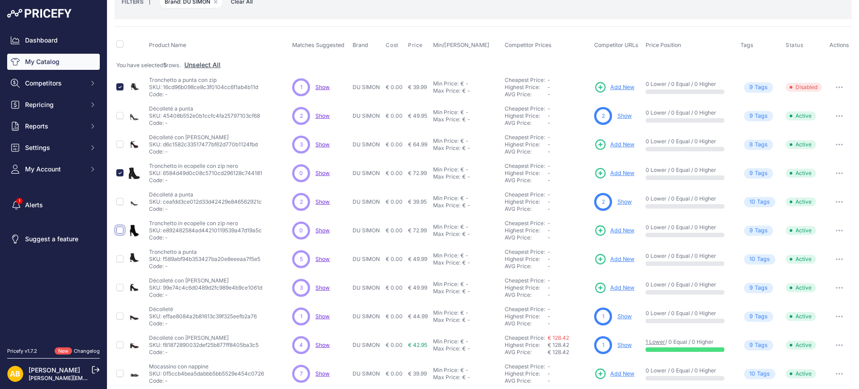
click at [118, 228] on input "checkbox" at bounding box center [119, 230] width 7 height 7
checkbox input "true"
click at [115, 315] on td at bounding box center [121, 316] width 12 height 29
click at [118, 317] on input "checkbox" at bounding box center [119, 315] width 7 height 7
checkbox input "true"
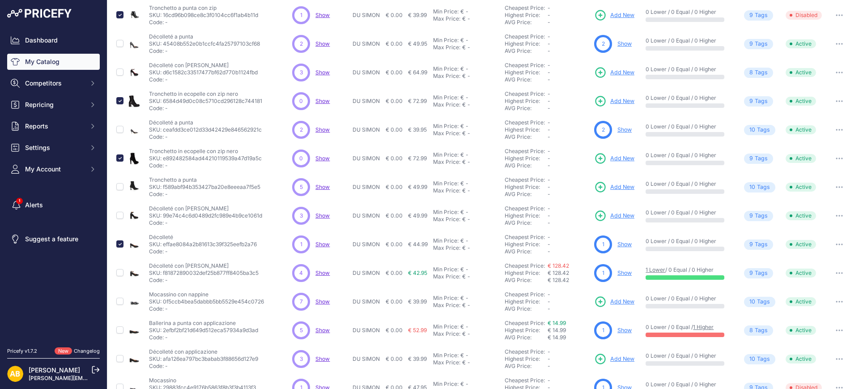
scroll to position [207, 0]
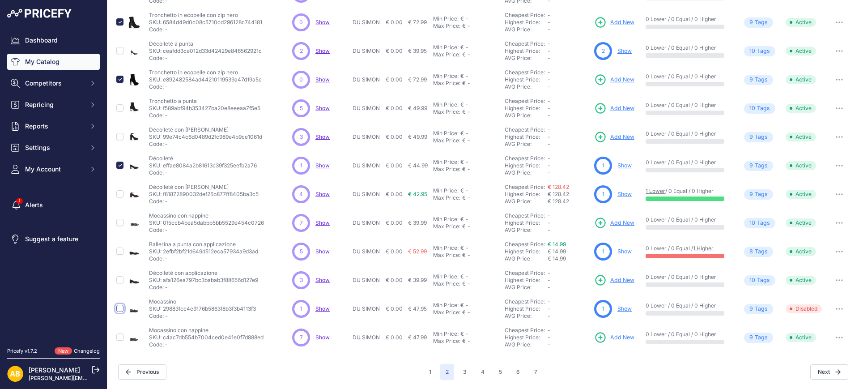
click at [116, 308] on input "checkbox" at bounding box center [119, 308] width 7 height 7
checkbox input "true"
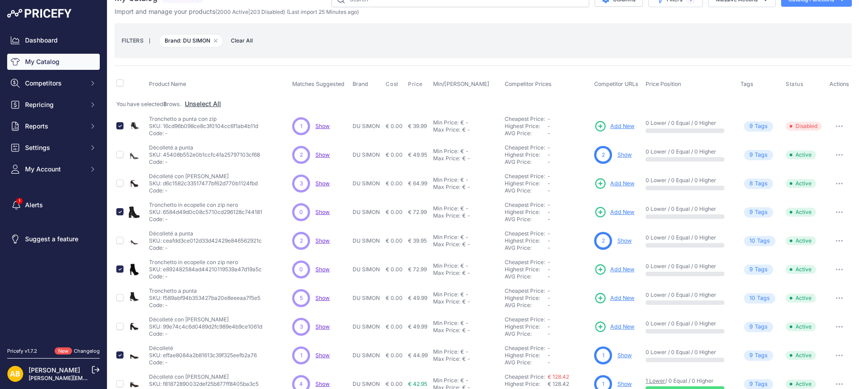
scroll to position [0, 0]
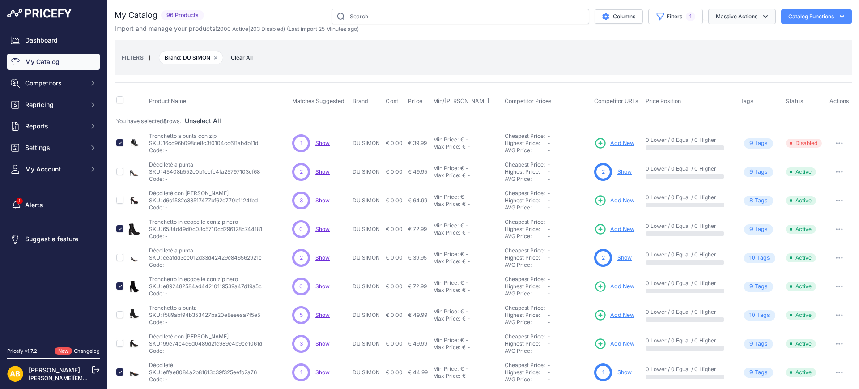
click at [761, 16] on icon "button" at bounding box center [765, 16] width 9 height 9
click at [742, 51] on button "Disable" at bounding box center [741, 54] width 72 height 16
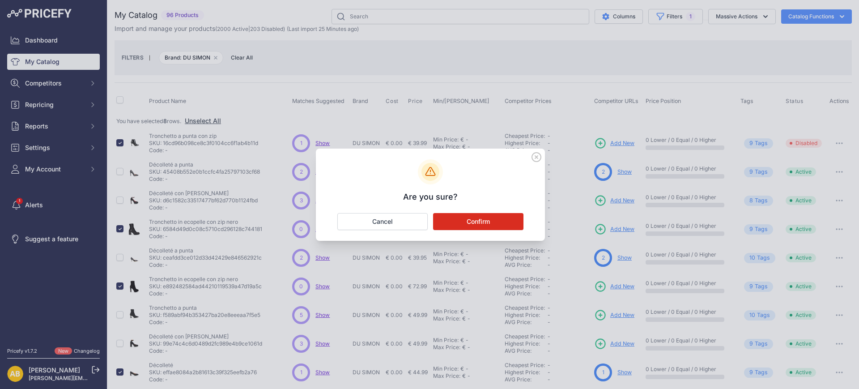
click at [493, 218] on button "Confirm" at bounding box center [478, 221] width 90 height 17
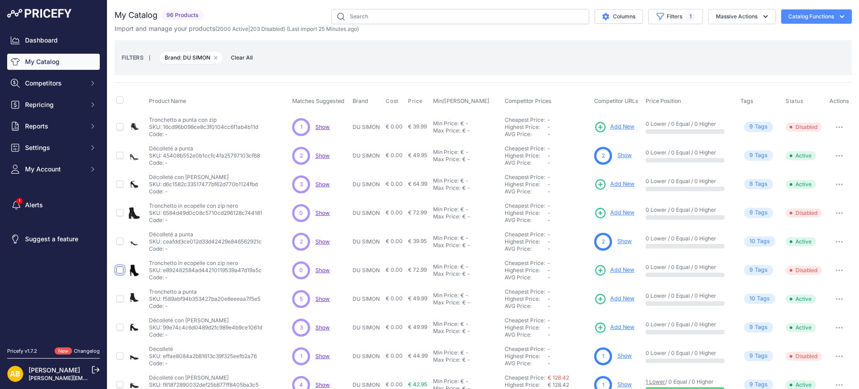
click at [120, 267] on input "checkbox" at bounding box center [119, 269] width 7 height 7
checkbox input "true"
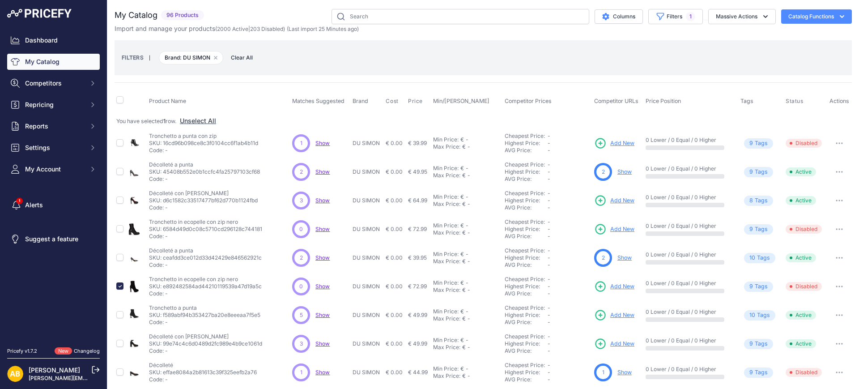
scroll to position [206, 0]
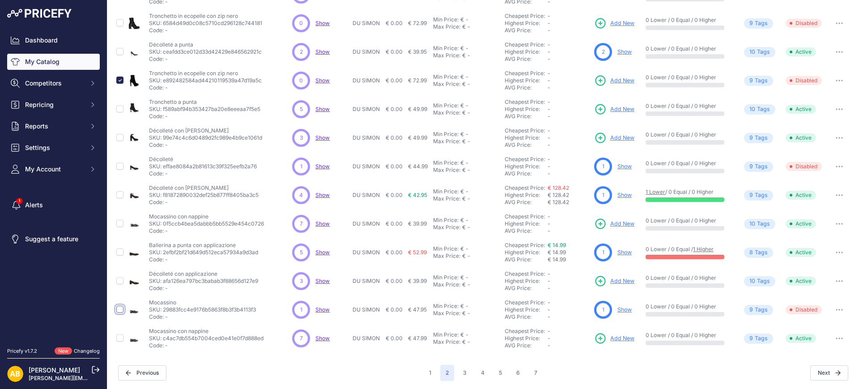
click at [122, 310] on input "checkbox" at bounding box center [119, 309] width 7 height 7
checkbox input "true"
click at [122, 167] on input "checkbox" at bounding box center [119, 165] width 7 height 7
checkbox input "true"
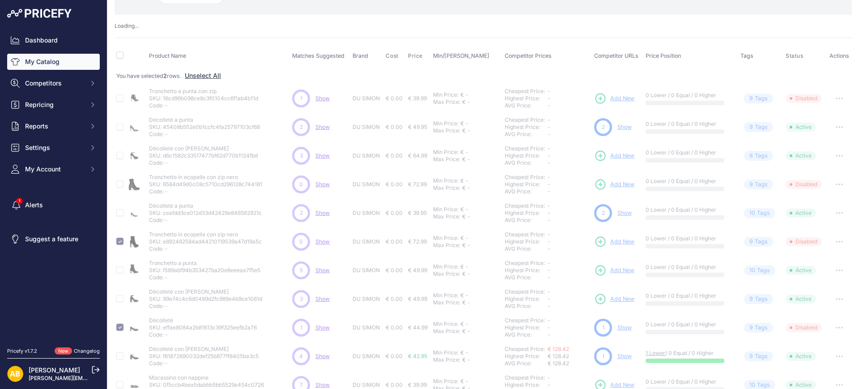
scroll to position [54, 0]
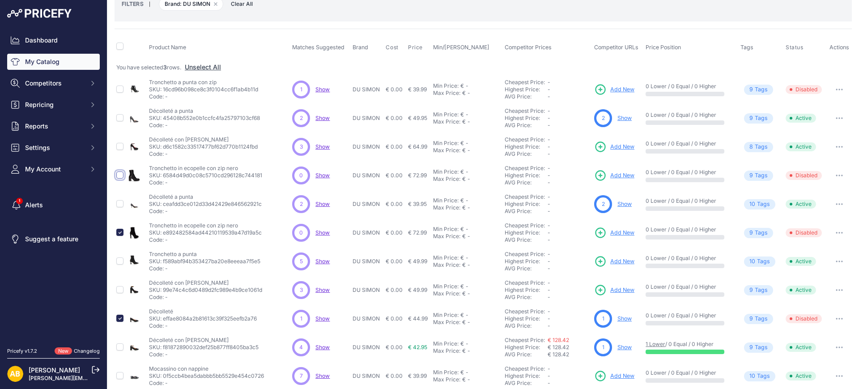
click at [120, 173] on input "checkbox" at bounding box center [119, 174] width 7 height 7
checkbox input "true"
click at [122, 89] on input "checkbox" at bounding box center [119, 89] width 7 height 7
checkbox input "true"
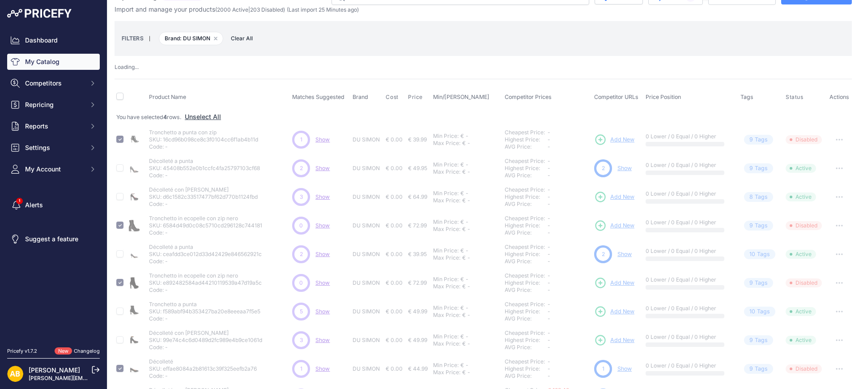
scroll to position [0, 0]
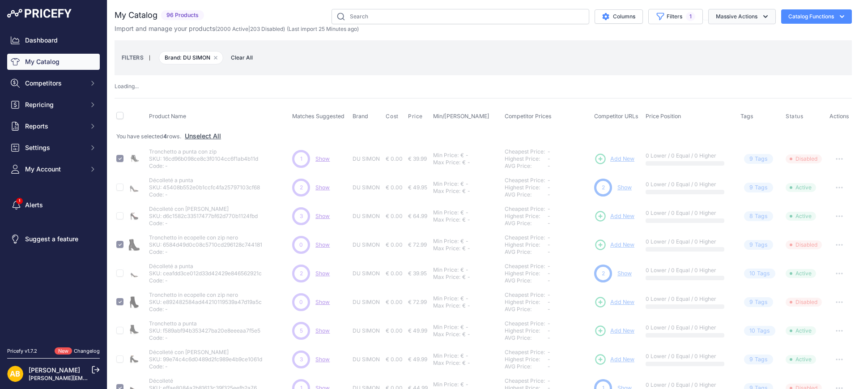
click at [747, 14] on button "Massive Actions" at bounding box center [743, 16] width 68 height 15
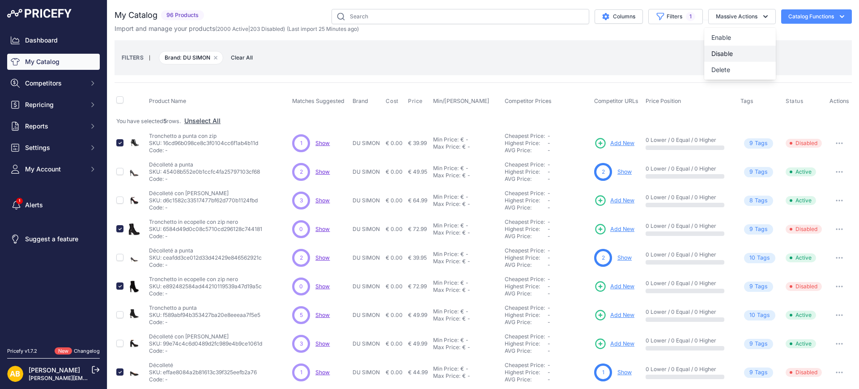
click at [724, 50] on span "Disable" at bounding box center [722, 54] width 21 height 8
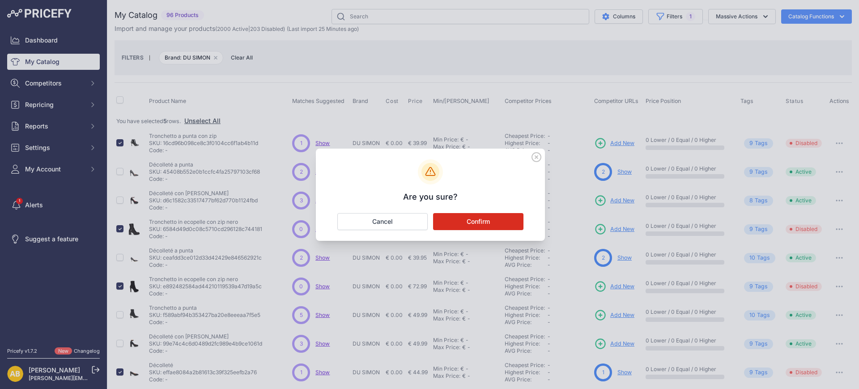
click at [490, 228] on button "Confirm" at bounding box center [478, 221] width 90 height 17
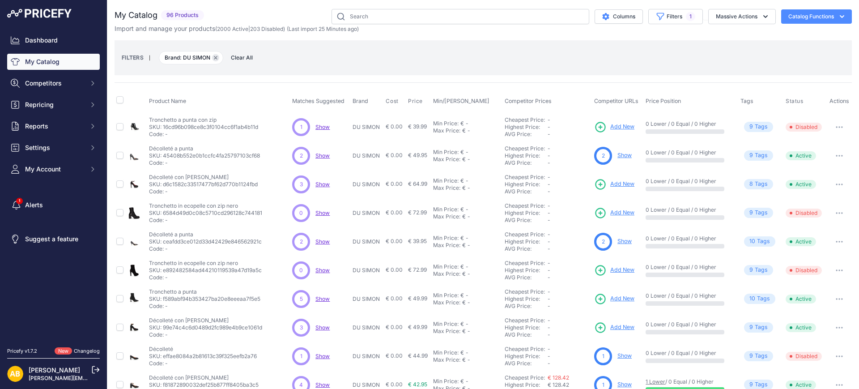
click at [213, 58] on button "Remove filter option" at bounding box center [215, 57] width 7 height 7
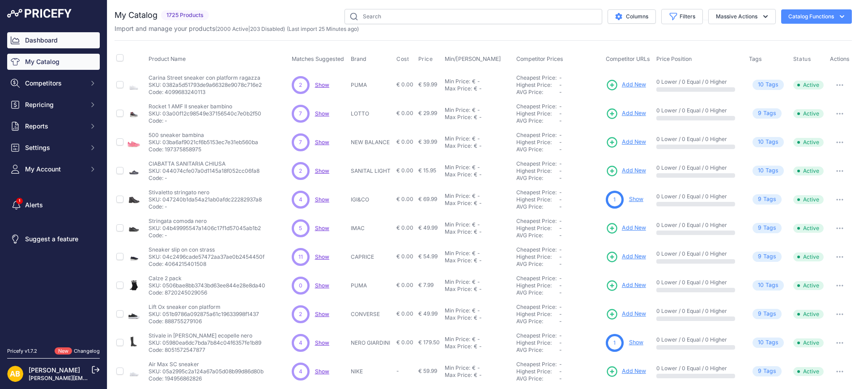
click at [51, 34] on link "Dashboard" at bounding box center [53, 40] width 93 height 16
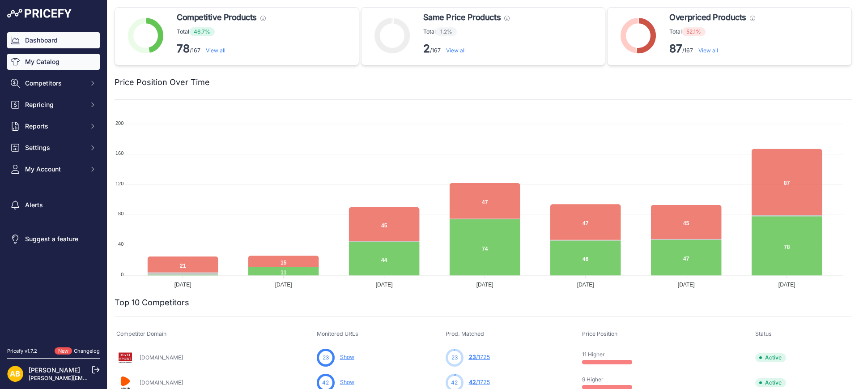
click at [55, 55] on link "My Catalog" at bounding box center [53, 62] width 93 height 16
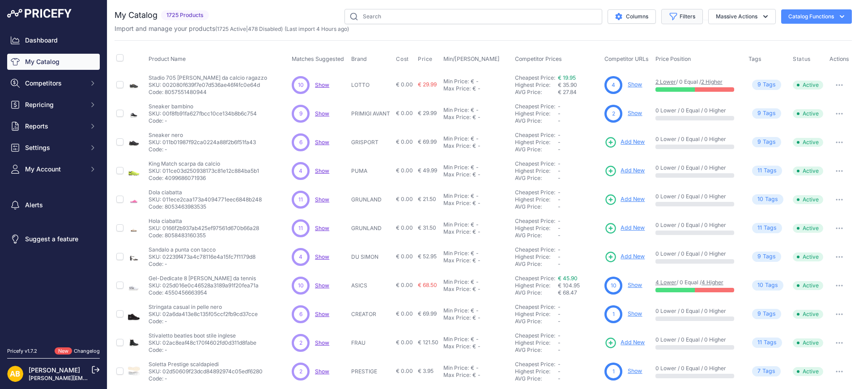
click at [662, 14] on button "Filters" at bounding box center [683, 16] width 42 height 15
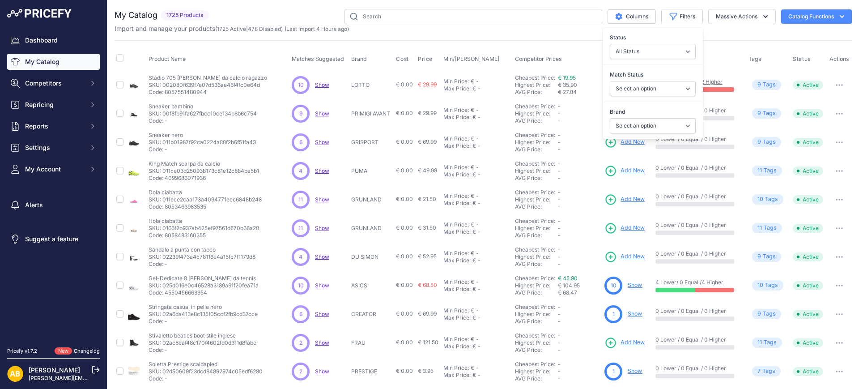
click at [635, 115] on label "Brand" at bounding box center [653, 111] width 86 height 9
click at [635, 118] on select "Select an option ADIDAS AKU AMERICAN TOURISTER AMOLEI ARA ARENA ASICS BALIE BIO…" at bounding box center [653, 125] width 86 height 15
click at [626, 127] on select "Select an option ADIDAS AKU AMERICAN TOURISTER AMOLEI ARA ARENA ASICS BALIE BIO…" at bounding box center [653, 125] width 86 height 15
select select "DUSIMON-LOTTI"
click at [610, 118] on select "Select an option ADIDAS AKU AMERICAN TOURISTER AMOLEI ARA ARENA ASICS BALIE BIO…" at bounding box center [653, 125] width 86 height 15
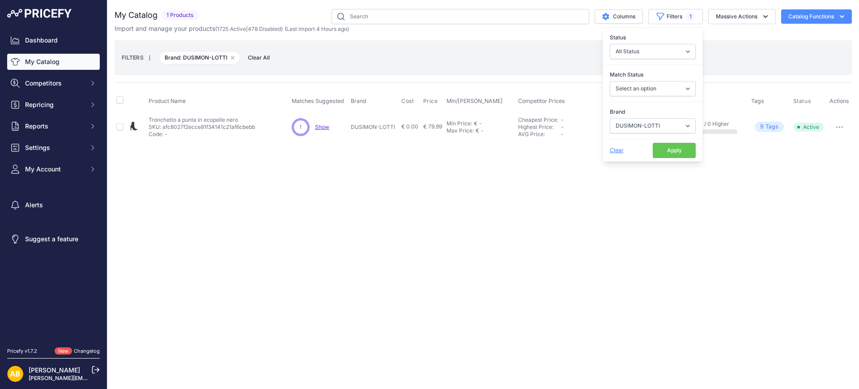
click at [521, 166] on div "Close You are not connected to the internet." at bounding box center [483, 194] width 752 height 389
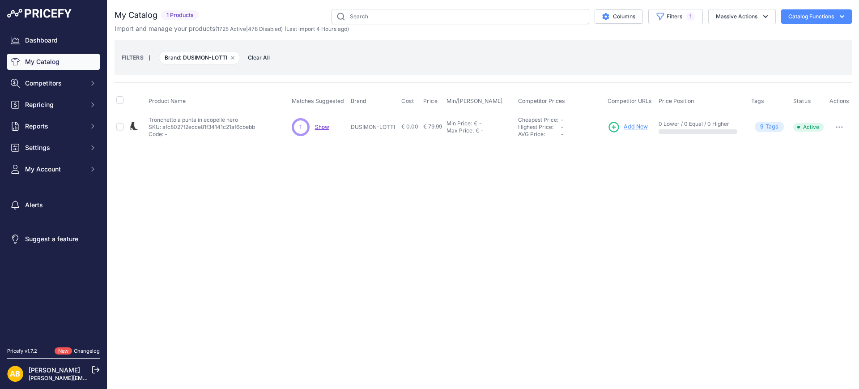
click at [847, 128] on button "button" at bounding box center [840, 127] width 18 height 13
click at [813, 150] on button "Disable" at bounding box center [821, 146] width 57 height 14
click at [678, 21] on button "Filters 1" at bounding box center [676, 16] width 55 height 15
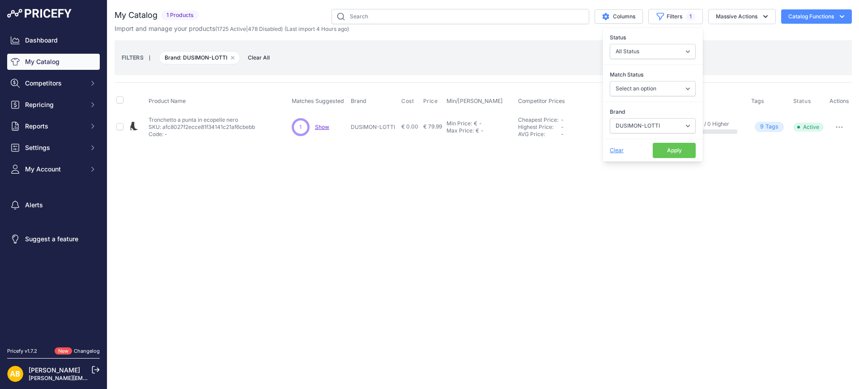
click at [829, 121] on div at bounding box center [839, 127] width 21 height 13
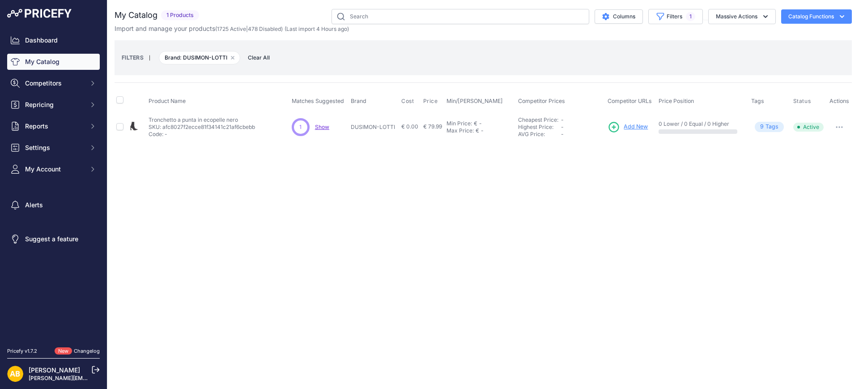
click at [838, 126] on icon "button" at bounding box center [839, 127] width 7 height 2
click at [810, 157] on button "Delete" at bounding box center [821, 160] width 57 height 14
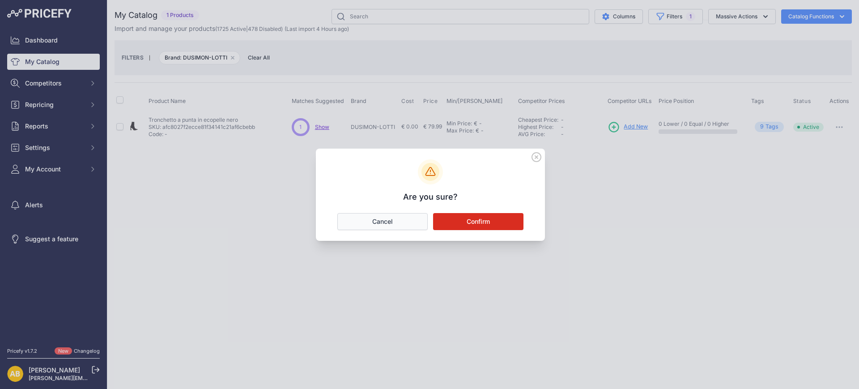
click at [415, 224] on button "Cancel" at bounding box center [383, 221] width 90 height 17
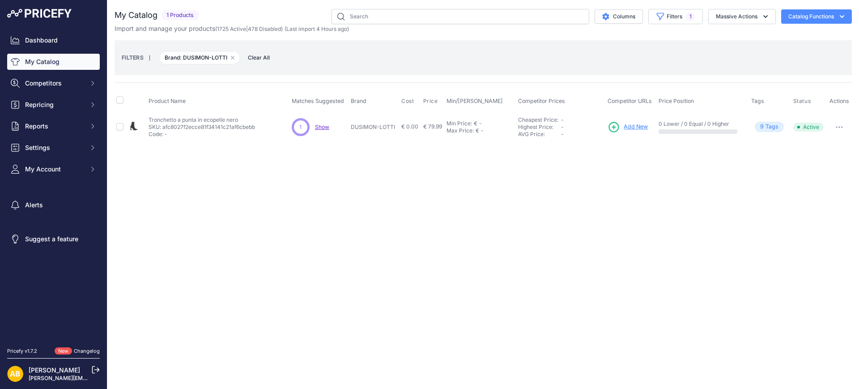
click at [843, 127] on icon "button" at bounding box center [842, 127] width 1 height 1
click at [809, 146] on button "Disable" at bounding box center [821, 146] width 57 height 14
click at [837, 129] on button "button" at bounding box center [840, 127] width 18 height 13
click at [800, 147] on button "Disable" at bounding box center [821, 146] width 57 height 14
click at [121, 125] on input "checkbox" at bounding box center [119, 126] width 7 height 7
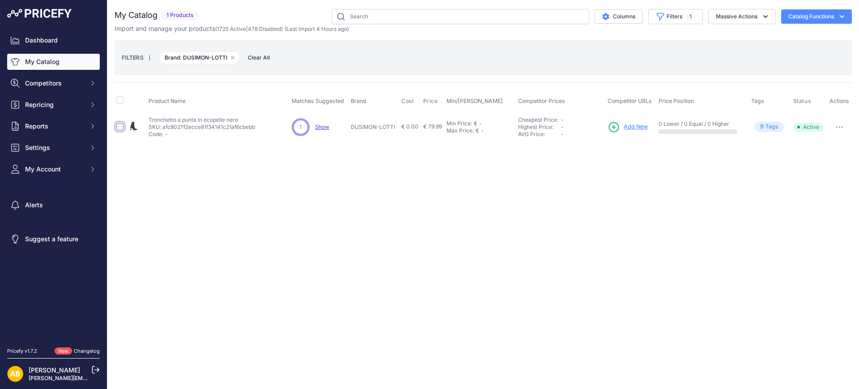
checkbox input "true"
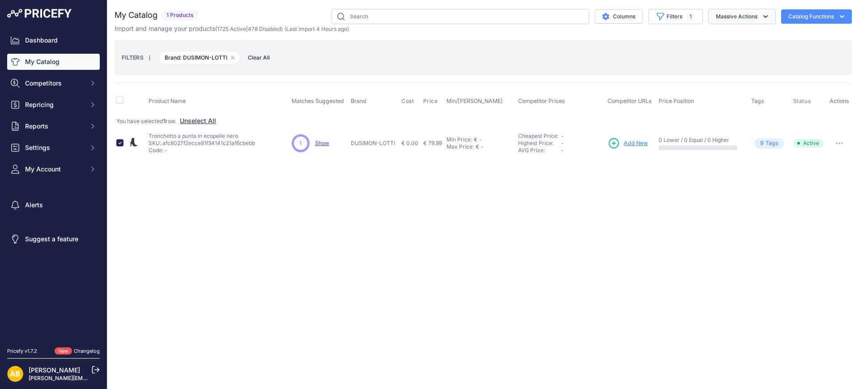
click at [726, 15] on button "Massive Actions" at bounding box center [743, 16] width 68 height 15
click at [715, 56] on span "Disable" at bounding box center [722, 54] width 21 height 8
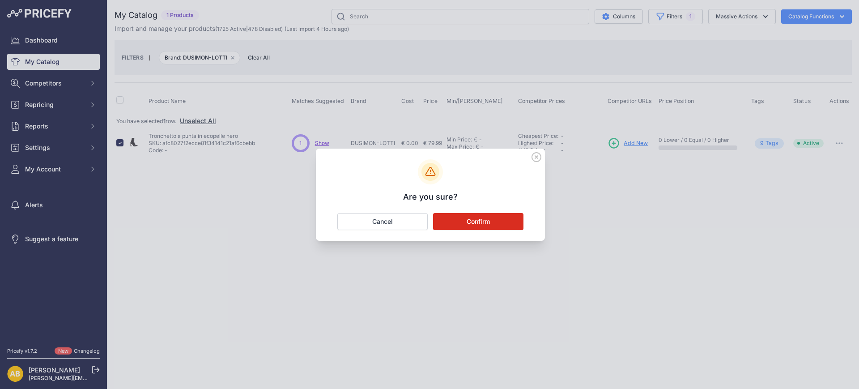
click at [507, 218] on button "Confirm" at bounding box center [478, 221] width 90 height 17
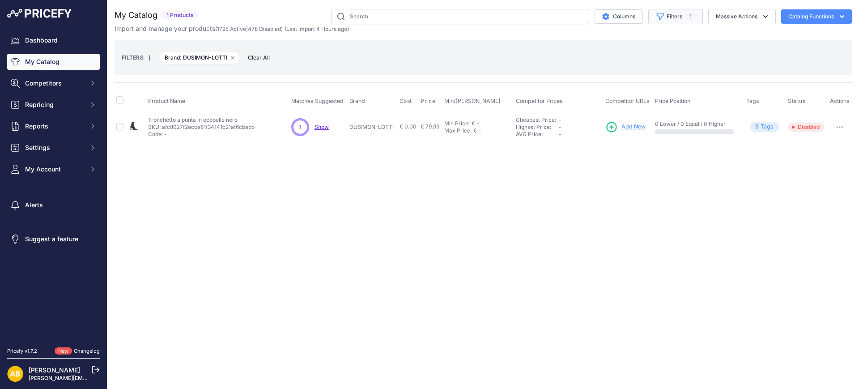
click at [662, 20] on icon "button" at bounding box center [660, 16] width 9 height 9
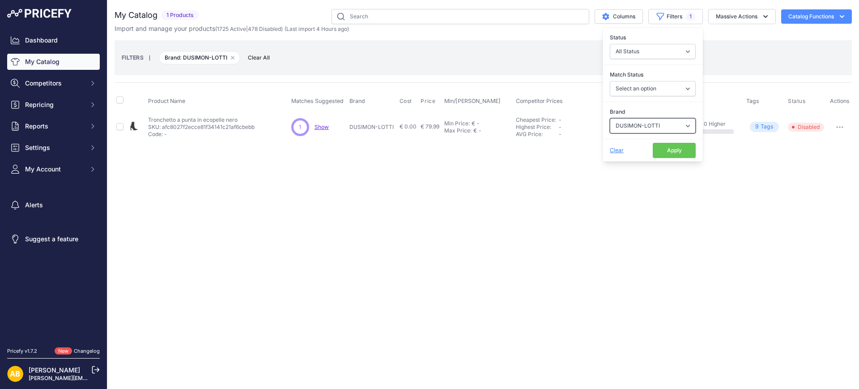
click at [635, 125] on select "Select an option ADIDAS AKU AMERICAN TOURISTER AMOLEI ARA ARENA ASICS BALIE BIO…" at bounding box center [653, 125] width 86 height 15
select select "EASY WALK"
click at [610, 118] on select "Select an option ADIDAS AKU AMERICAN TOURISTER AMOLEI ARA ARENA ASICS BALIE BIO…" at bounding box center [653, 125] width 86 height 15
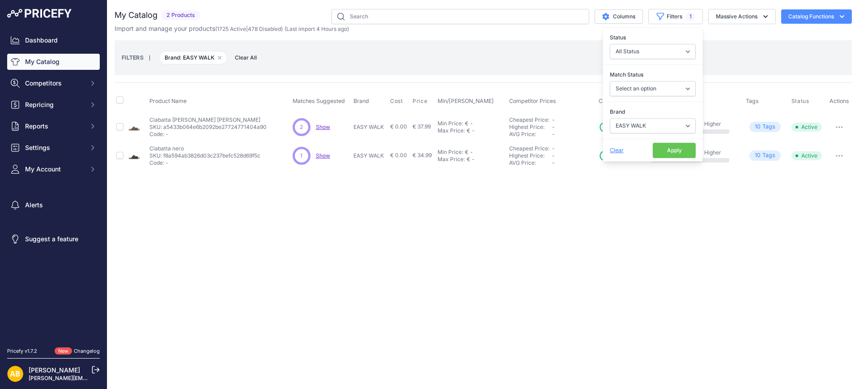
click at [665, 147] on button "Apply" at bounding box center [674, 150] width 43 height 15
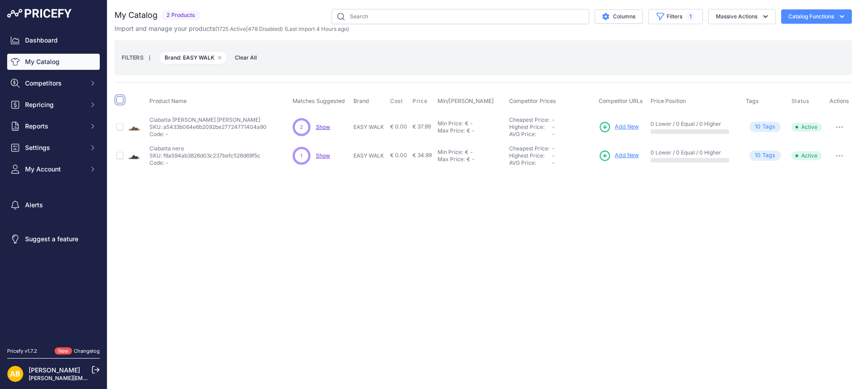
click at [121, 99] on input "checkbox" at bounding box center [119, 99] width 7 height 7
checkbox input "true"
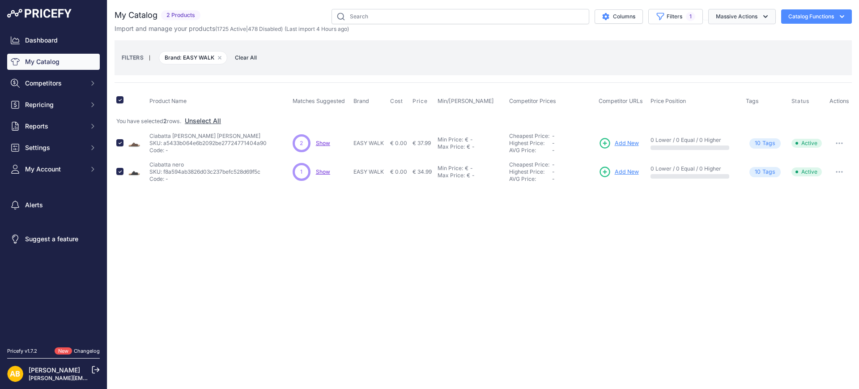
click at [715, 18] on button "Massive Actions" at bounding box center [743, 16] width 68 height 15
click at [719, 49] on button "Disable" at bounding box center [741, 54] width 72 height 16
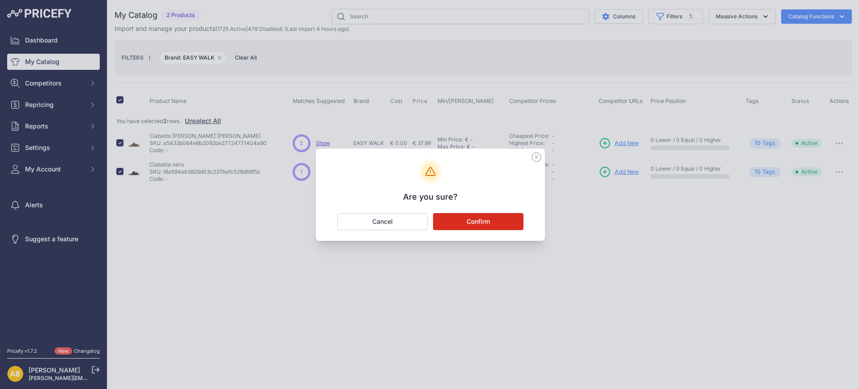
click at [506, 218] on button "Confirm" at bounding box center [478, 221] width 90 height 17
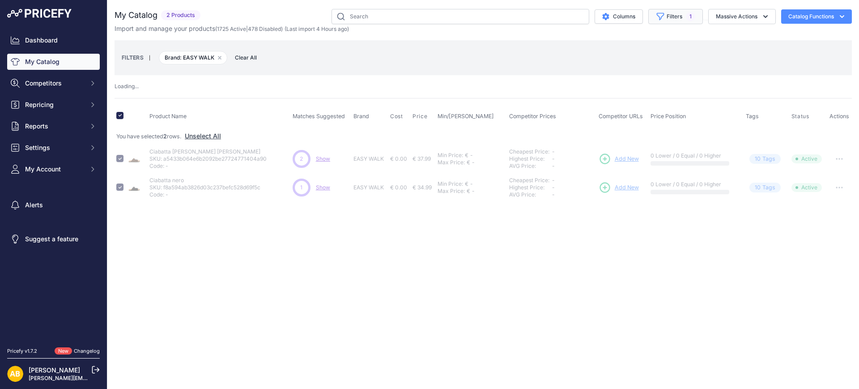
click at [664, 19] on icon "button" at bounding box center [660, 16] width 9 height 9
checkbox input "false"
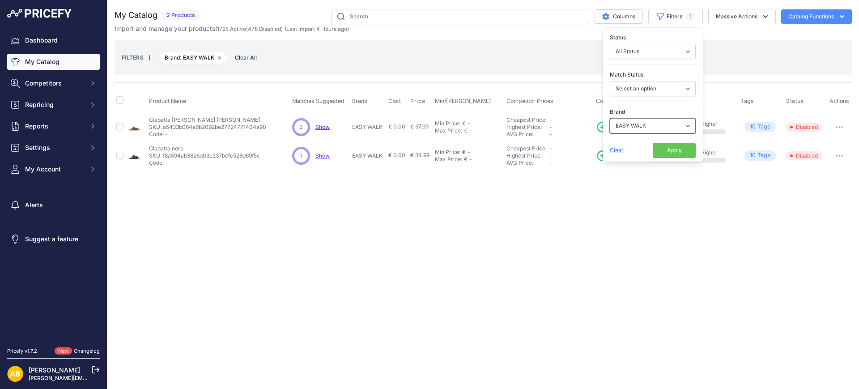
click at [647, 121] on select "Select an option ADIDAS AKU AMERICAN TOURISTER AMOLEI ARA ARENA ASICS BALIE BIO…" at bounding box center [653, 125] width 86 height 15
select select "ECCO"
click at [610, 118] on select "Select an option ADIDAS AKU AMERICAN TOURISTER AMOLEI ARA ARENA ASICS BALIE BIO…" at bounding box center [653, 125] width 86 height 15
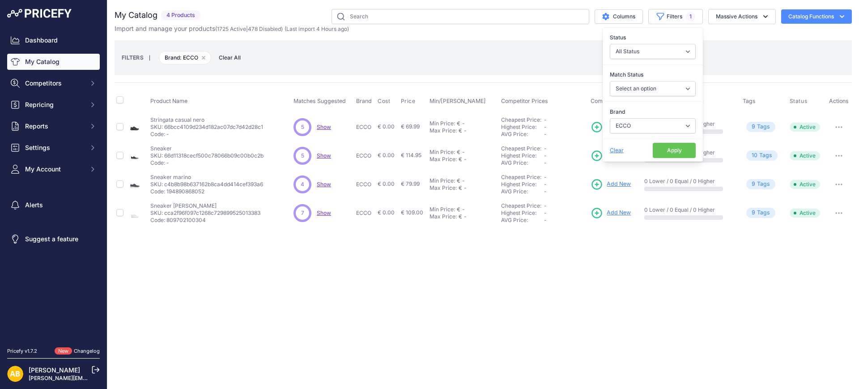
click at [481, 254] on div "Close You are not connected to the internet." at bounding box center [483, 194] width 752 height 389
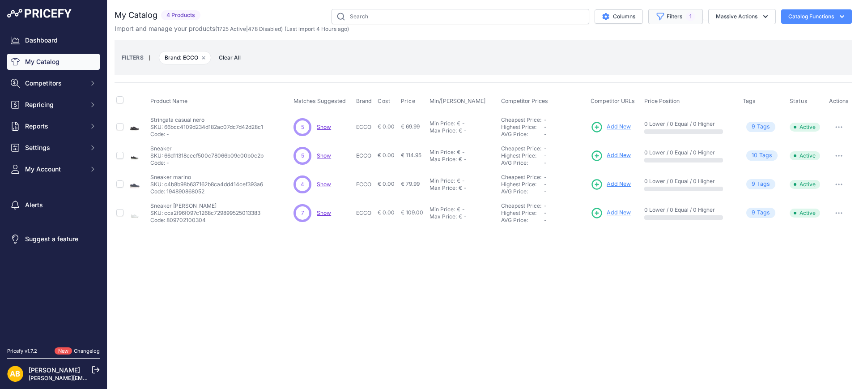
click at [676, 17] on button "Filters 1" at bounding box center [676, 16] width 55 height 15
click at [658, 128] on select "Select an option ADIDAS AKU AMERICAN TOURISTER AMOLEI ARA ARENA ASICS BALIE BIO…" at bounding box center [653, 125] width 86 height 15
select select "ELLE CLASSIC"
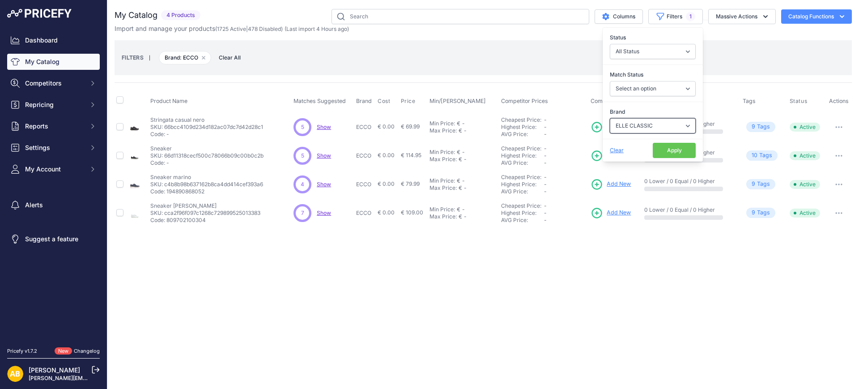
click at [610, 118] on select "Select an option ADIDAS AKU AMERICAN TOURISTER AMOLEI ARA ARENA ASICS BALIE BIO…" at bounding box center [653, 125] width 86 height 15
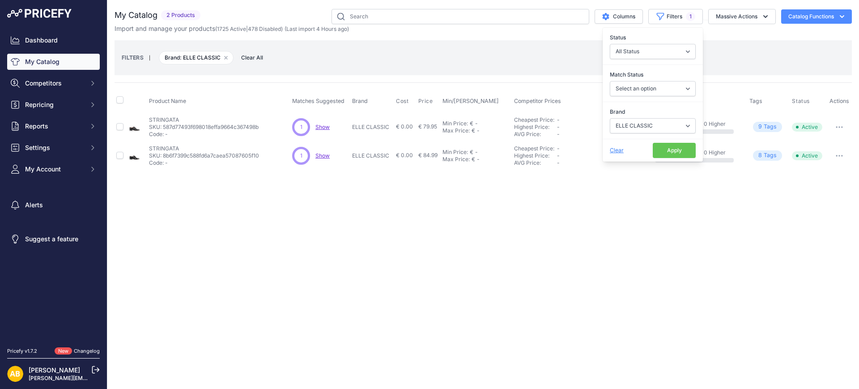
click at [665, 147] on button "Apply" at bounding box center [674, 150] width 43 height 15
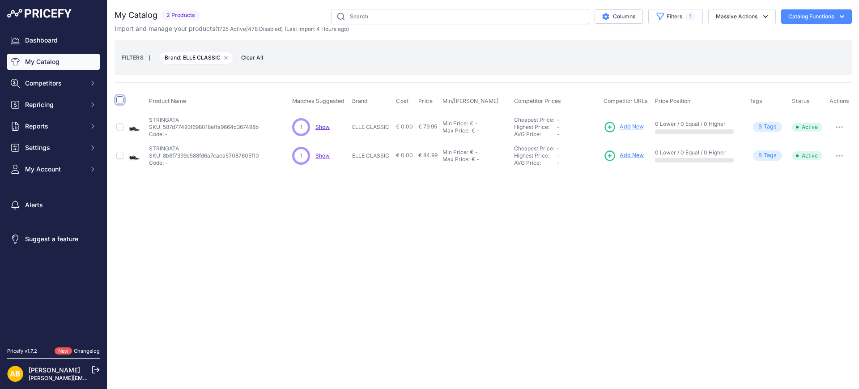
click at [122, 100] on input "checkbox" at bounding box center [119, 99] width 7 height 7
checkbox input "true"
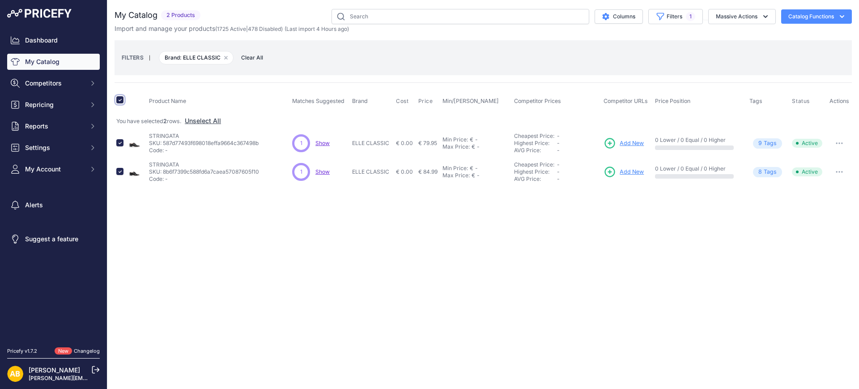
drag, startPoint x: 120, startPoint y: 97, endPoint x: 159, endPoint y: 97, distance: 39.8
click at [120, 97] on input "checkbox" at bounding box center [119, 99] width 7 height 7
checkbox input "false"
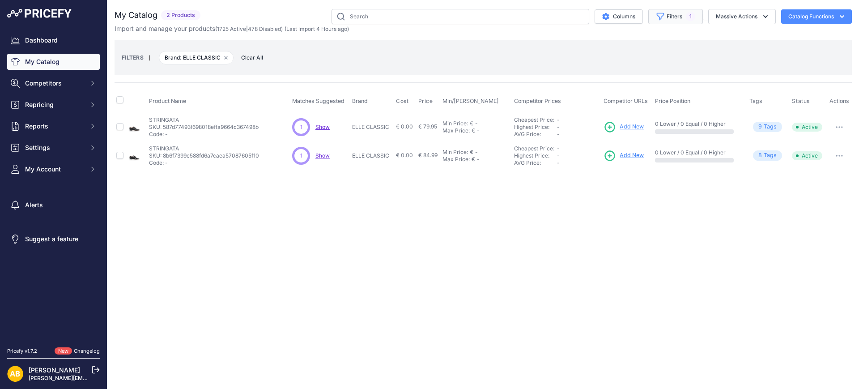
click at [671, 21] on button "Filters 1" at bounding box center [676, 16] width 55 height 15
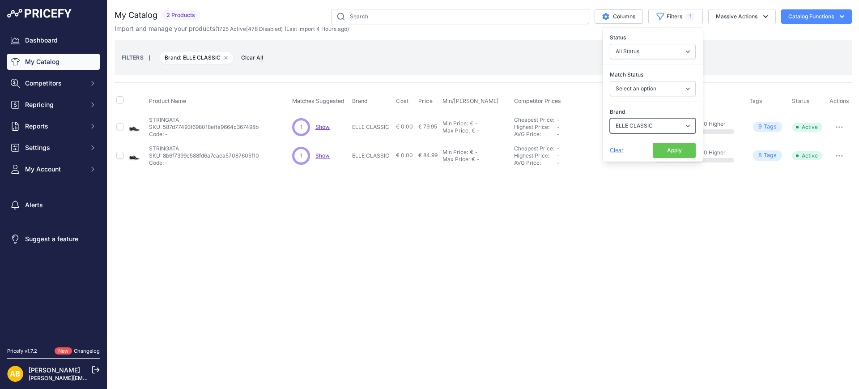
click at [650, 125] on select "Select an option ADIDAS AKU AMERICAN TOURISTER AMOLEI ARA ARENA ASICS BALIE BIO…" at bounding box center [653, 125] width 86 height 15
select select "[PERSON_NAME]"
click at [610, 118] on select "Select an option ADIDAS AKU AMERICAN TOURISTER AMOLEI ARA ARENA ASICS BALIE BIO…" at bounding box center [653, 125] width 86 height 15
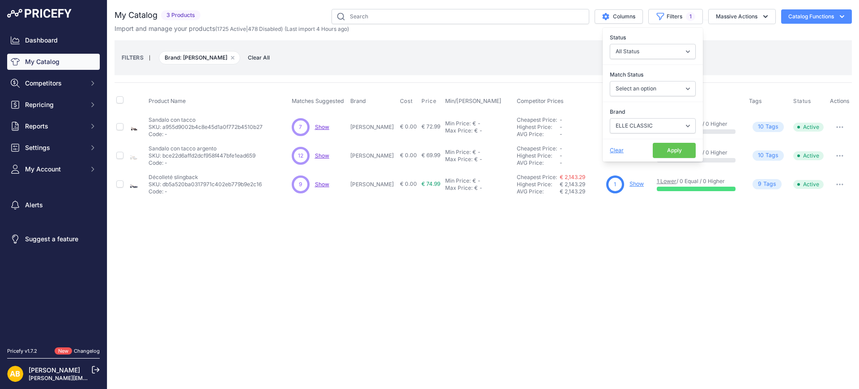
click at [669, 146] on button "Apply" at bounding box center [674, 150] width 43 height 15
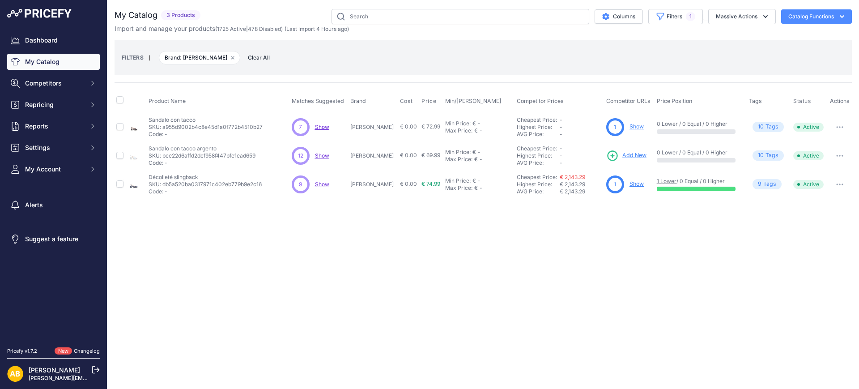
click at [831, 179] on button "button" at bounding box center [840, 184] width 18 height 13
click at [838, 184] on icon "button" at bounding box center [840, 185] width 7 height 2
click at [839, 184] on icon "button" at bounding box center [840, 185] width 7 height 2
click at [599, 228] on div "Close You are not connected to the internet." at bounding box center [483, 194] width 752 height 389
click at [560, 177] on link "€ 2,143.29" at bounding box center [573, 177] width 26 height 7
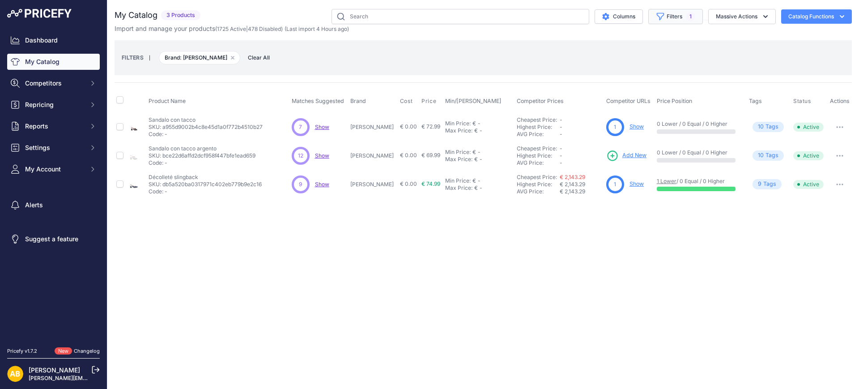
click at [659, 11] on button "Filters 1" at bounding box center [676, 16] width 55 height 15
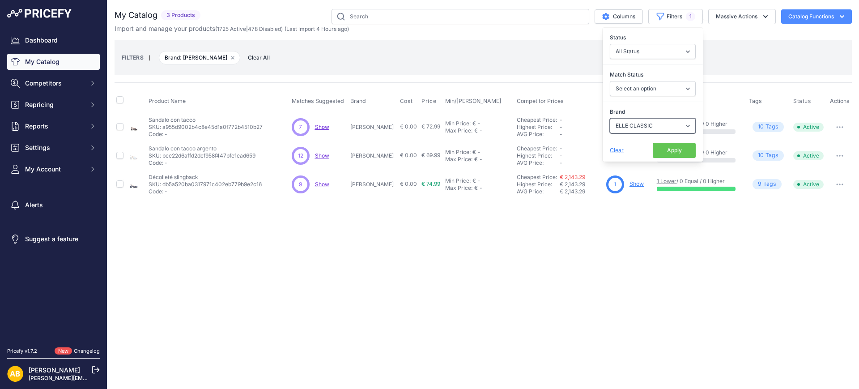
click at [633, 121] on select "Select an option ADIDAS AKU AMERICAN TOURISTER AMOLEI ARA ARENA ASICS BALIE BIO…" at bounding box center [653, 125] width 86 height 15
select select "EMANUELA"
click at [610, 118] on select "Select an option ADIDAS AKU AMERICAN TOURISTER AMOLEI ARA ARENA ASICS BALIE BIO…" at bounding box center [653, 125] width 86 height 15
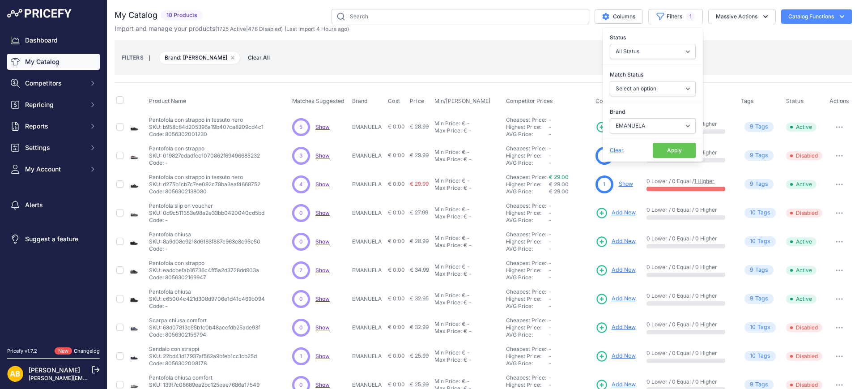
click at [662, 146] on button "Apply" at bounding box center [674, 150] width 43 height 15
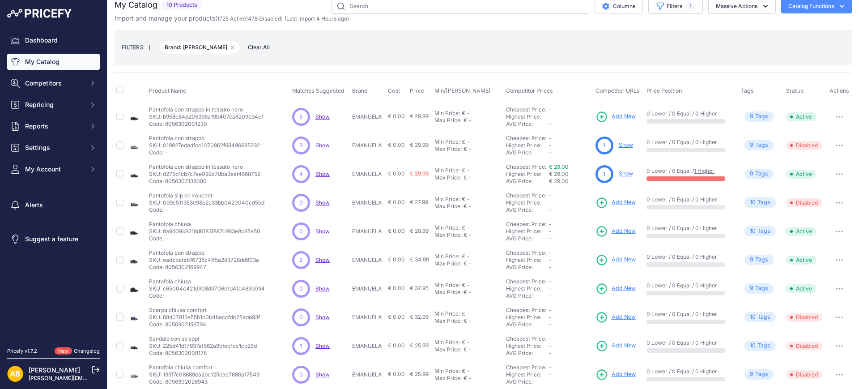
scroll to position [19, 0]
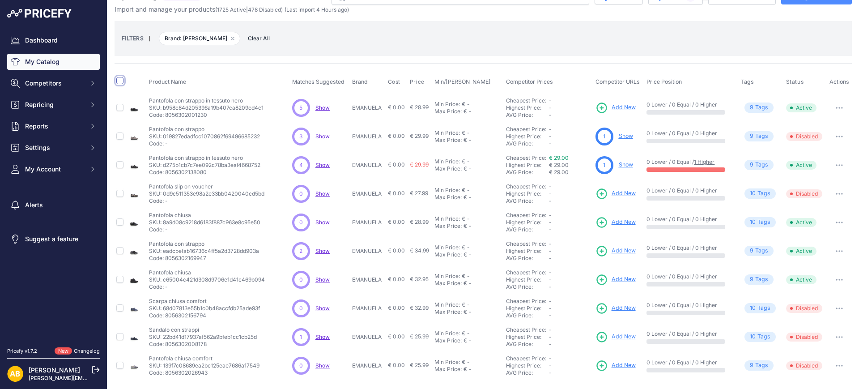
click at [120, 82] on input "checkbox" at bounding box center [119, 80] width 7 height 7
checkbox input "true"
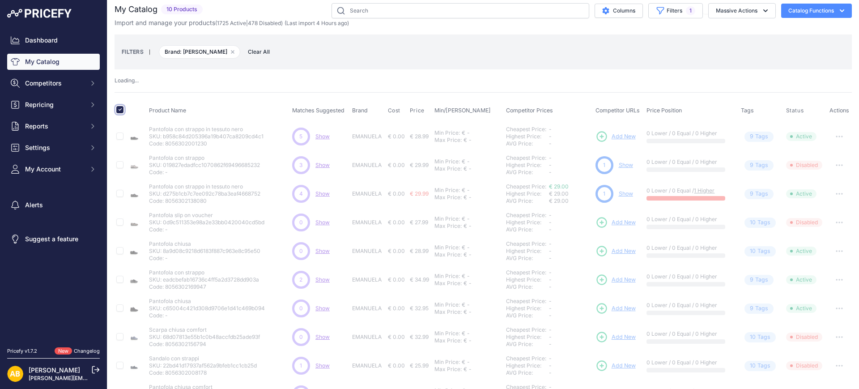
scroll to position [0, 0]
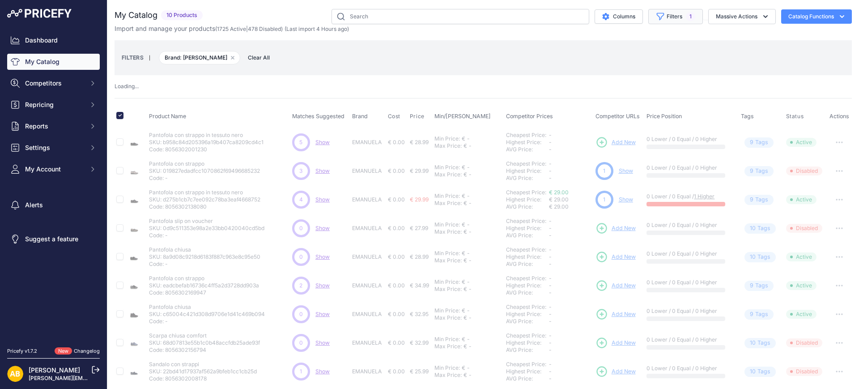
click at [656, 14] on icon "button" at bounding box center [660, 16] width 9 height 9
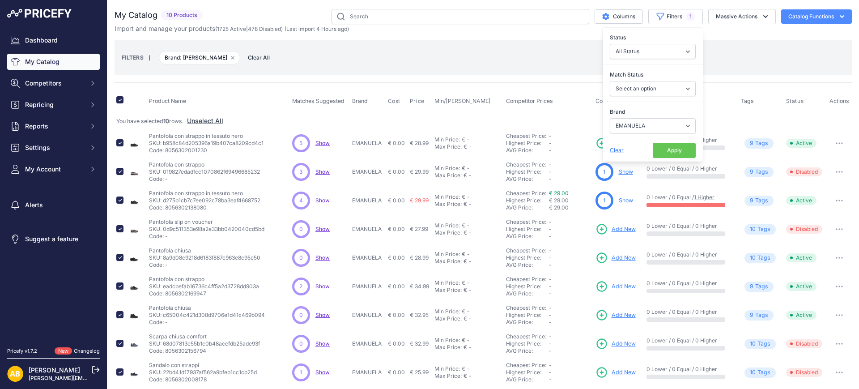
click at [718, 48] on div "FILTERS | Brand: EMANUELA Remove filter option Clear All" at bounding box center [483, 58] width 723 height 24
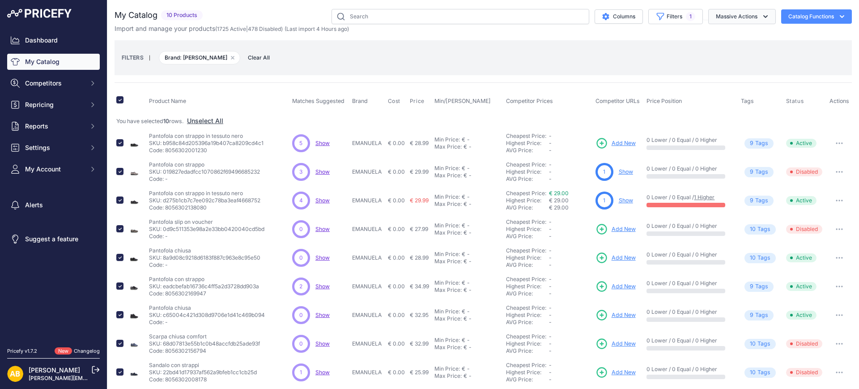
click at [717, 19] on button "Massive Actions" at bounding box center [743, 16] width 68 height 15
click at [717, 56] on span "Disable" at bounding box center [722, 54] width 21 height 8
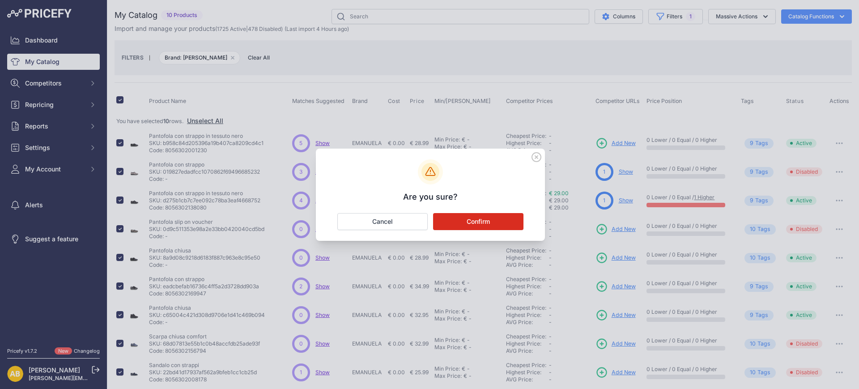
click at [442, 221] on button "Confirm" at bounding box center [478, 221] width 90 height 17
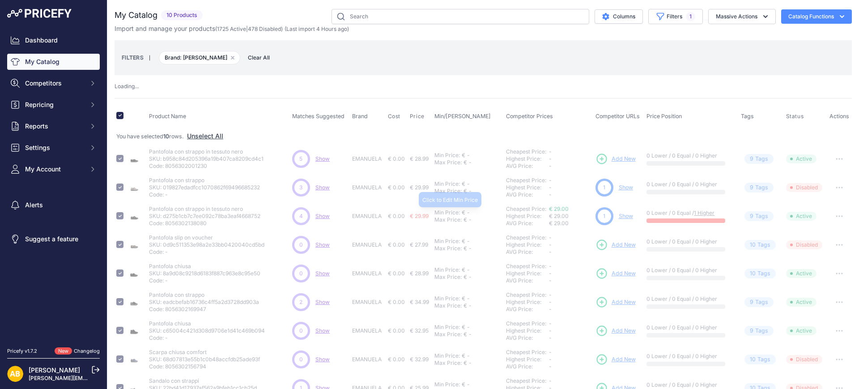
checkbox input "false"
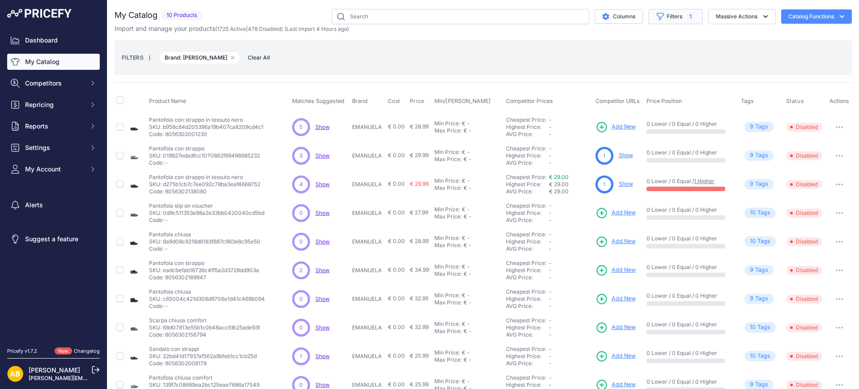
click at [656, 16] on icon "button" at bounding box center [660, 16] width 9 height 9
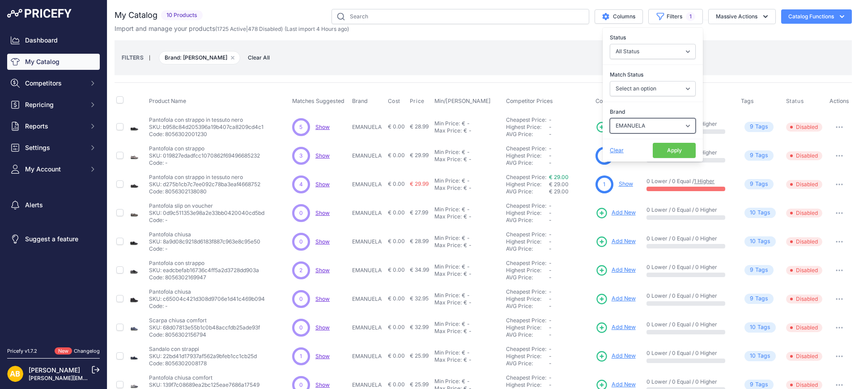
click at [631, 127] on select "Select an option ADIDAS AKU AMERICAN TOURISTER AMOLEI ARA ARENA ASICS BALIE BIO…" at bounding box center [653, 125] width 86 height 15
select select "[PERSON_NAME]"
click at [610, 118] on select "Select an option ADIDAS AKU AMERICAN TOURISTER AMOLEI ARA ARENA ASICS BALIE BIO…" at bounding box center [653, 125] width 86 height 15
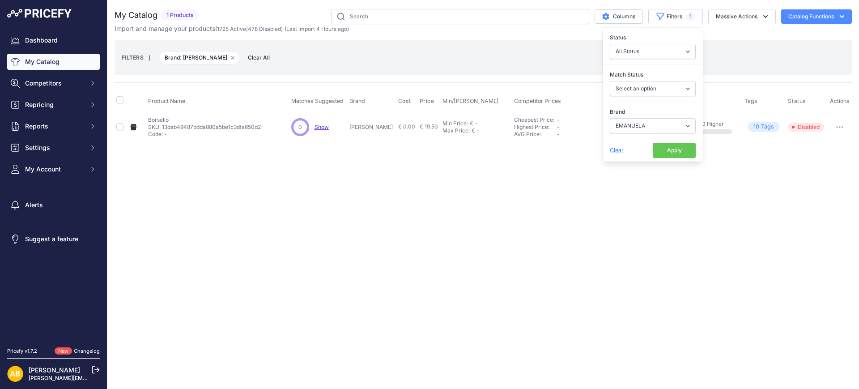
click at [664, 152] on button "Apply" at bounding box center [674, 150] width 43 height 15
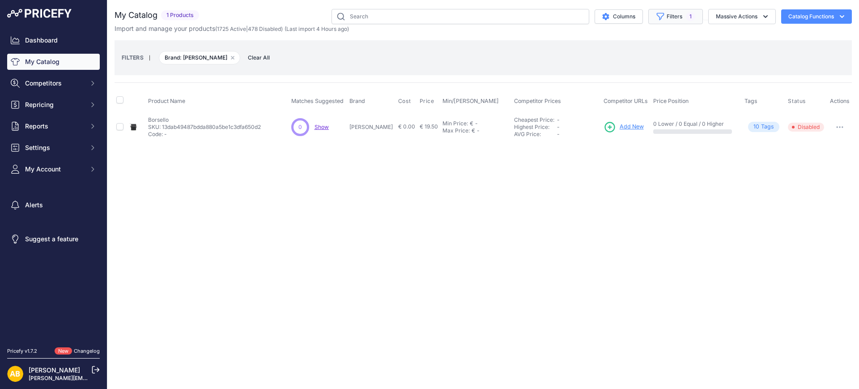
click at [671, 18] on button "Filters 1" at bounding box center [676, 16] width 55 height 15
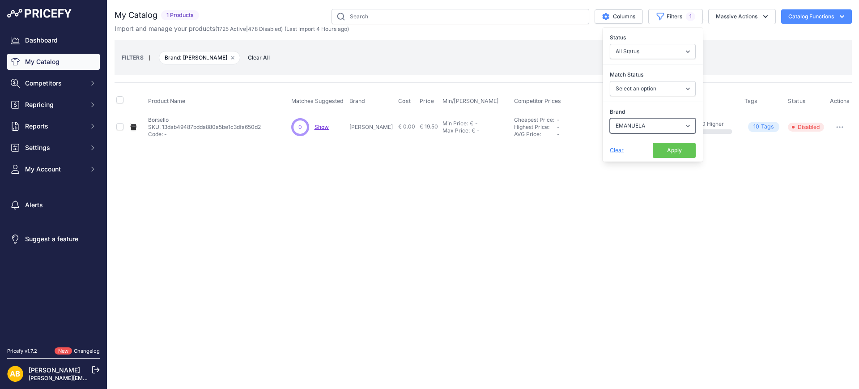
click at [646, 123] on select "Select an option ADIDAS AKU AMERICAN TOURISTER AMOLEI ARA ARENA ASICS BALIE BIO…" at bounding box center [653, 125] width 86 height 15
select select "EMPORIO"
click at [610, 118] on select "Select an option ADIDAS AKU AMERICAN TOURISTER AMOLEI ARA ARENA ASICS BALIE BIO…" at bounding box center [653, 125] width 86 height 15
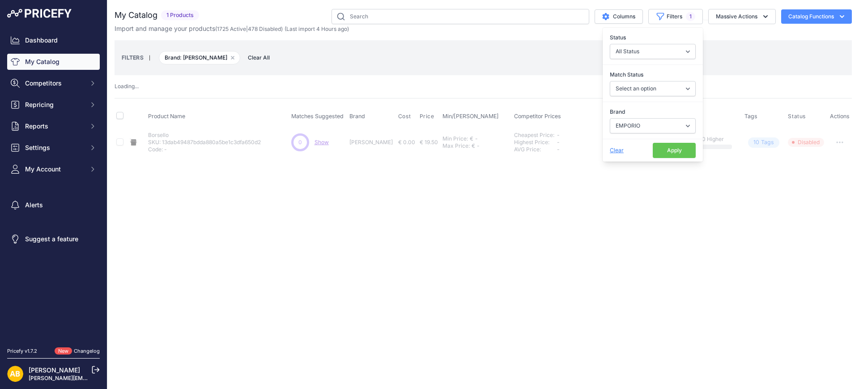
click at [659, 147] on button "Apply" at bounding box center [674, 150] width 43 height 15
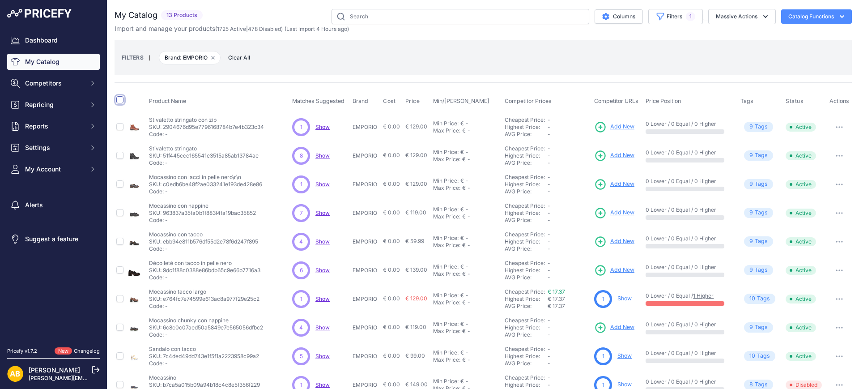
click at [118, 96] on input "checkbox" at bounding box center [119, 99] width 7 height 7
checkbox input "true"
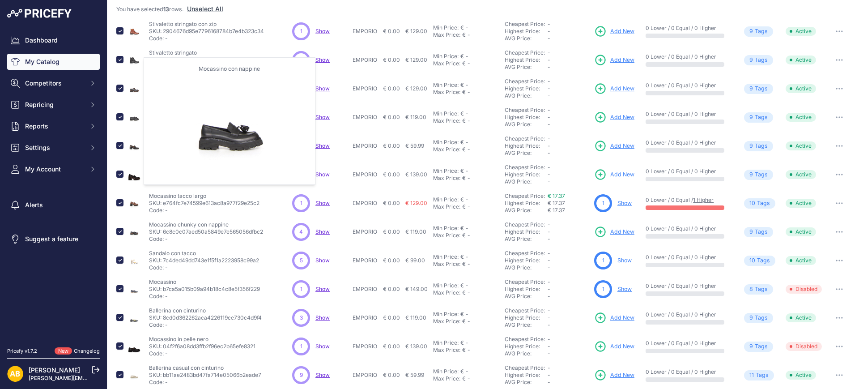
scroll to position [96, 0]
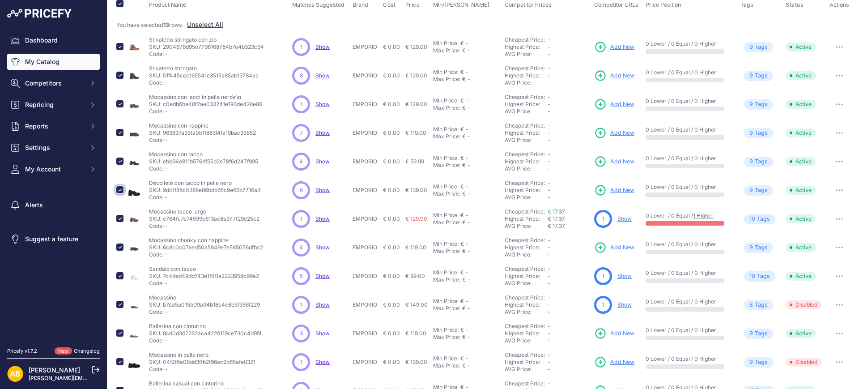
click at [119, 189] on input "checkbox" at bounding box center [119, 189] width 7 height 7
checkbox input "false"
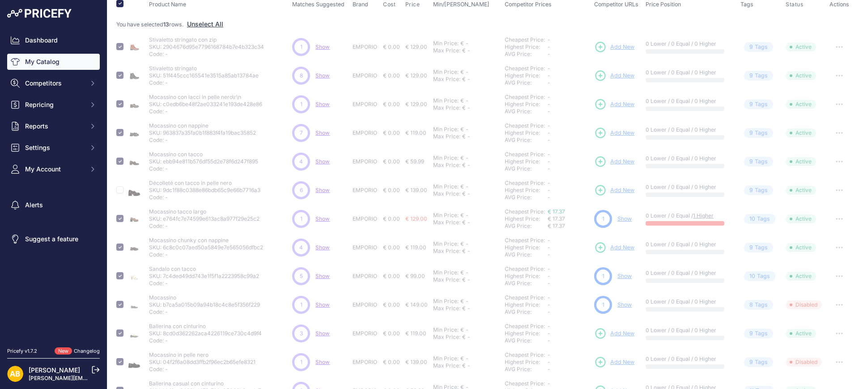
checkbox input "false"
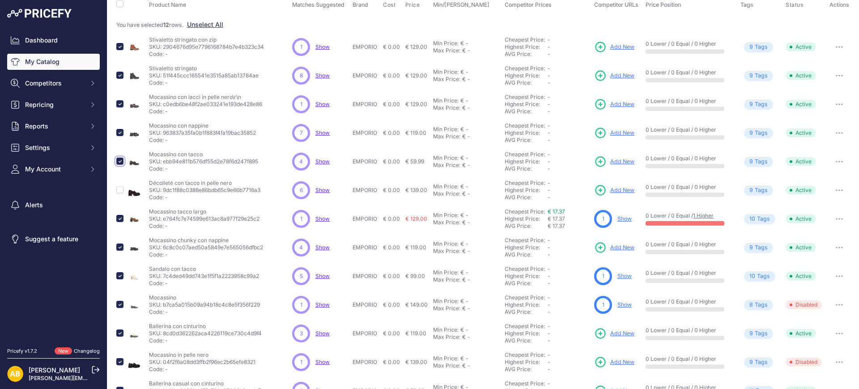
click at [120, 160] on input "checkbox" at bounding box center [119, 161] width 7 height 7
checkbox input "false"
click at [119, 218] on input "checkbox" at bounding box center [119, 218] width 7 height 7
checkbox input "false"
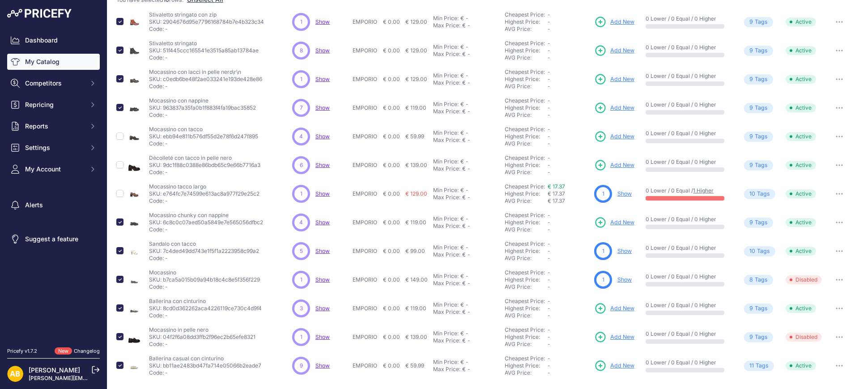
scroll to position [121, 0]
click at [119, 225] on input "checkbox" at bounding box center [119, 221] width 7 height 7
checkbox input "false"
click at [121, 364] on input "checkbox" at bounding box center [119, 365] width 7 height 7
checkbox input "false"
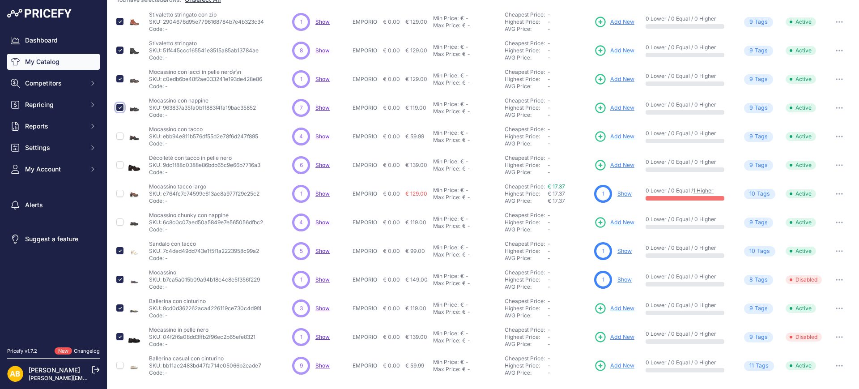
click at [119, 107] on input "checkbox" at bounding box center [119, 107] width 7 height 7
checkbox input "false"
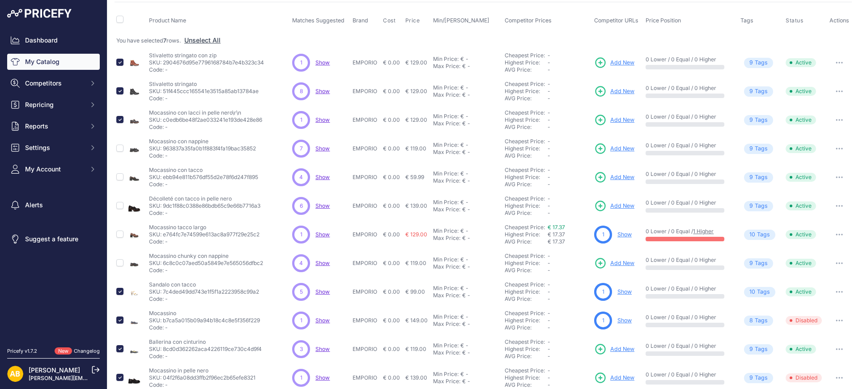
scroll to position [65, 0]
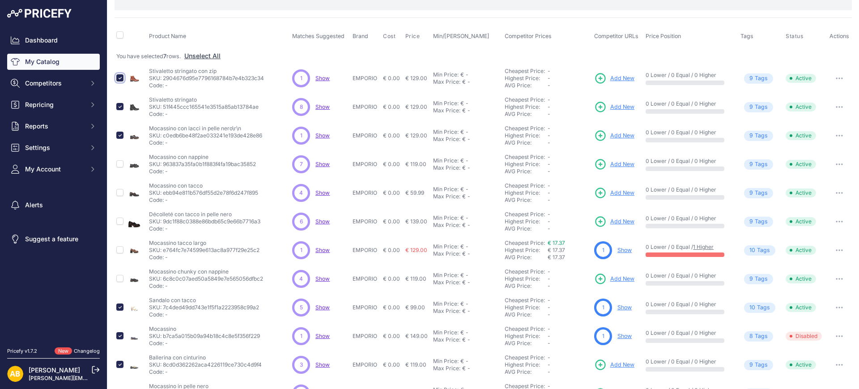
click at [121, 80] on input "checkbox" at bounding box center [119, 77] width 7 height 7
checkbox input "false"
click at [117, 104] on input "checkbox" at bounding box center [119, 106] width 7 height 7
checkbox input "false"
click at [122, 86] on td at bounding box center [121, 78] width 12 height 29
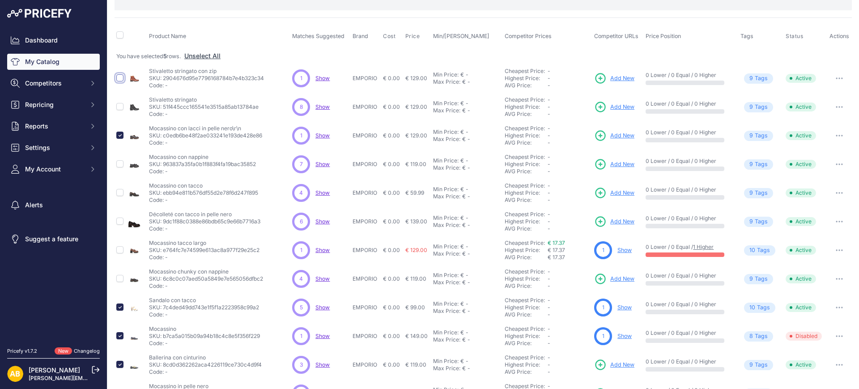
click at [121, 78] on input "checkbox" at bounding box center [119, 77] width 7 height 7
checkbox input "true"
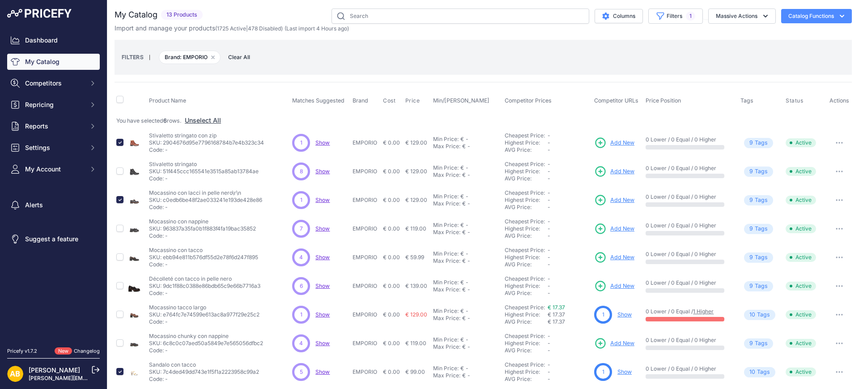
scroll to position [0, 0]
click at [737, 19] on button "Massive Actions" at bounding box center [743, 16] width 68 height 15
click at [717, 50] on span "Disable" at bounding box center [722, 54] width 21 height 8
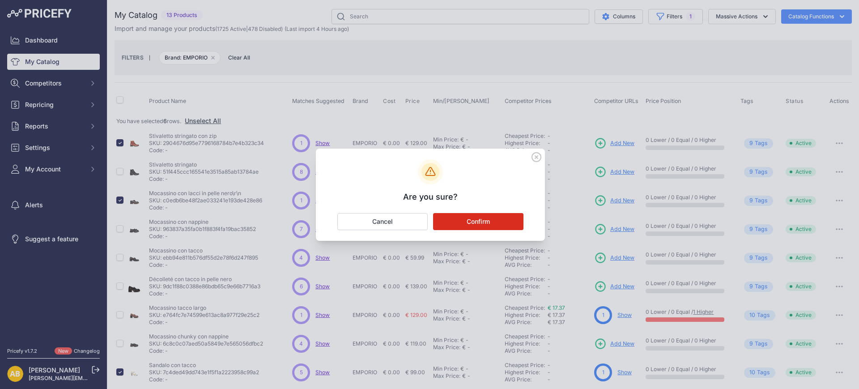
click at [484, 226] on button "Confirm" at bounding box center [478, 221] width 90 height 17
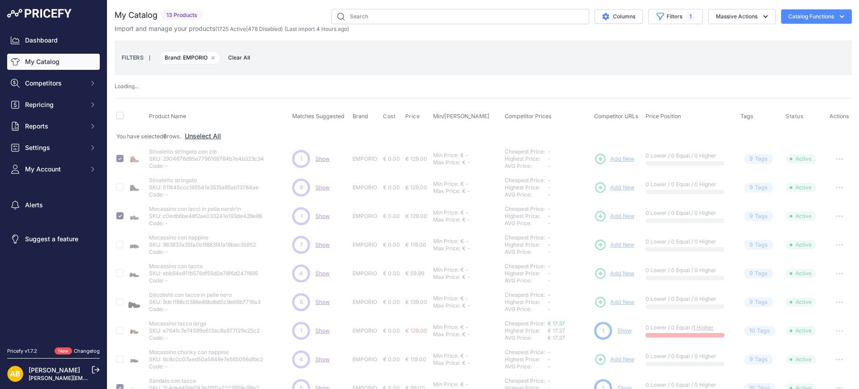
click at [660, 24] on div "Import and manage your products ( 1725 Active | 478 Disabled ) (Last import 4 H…" at bounding box center [484, 28] width 738 height 9
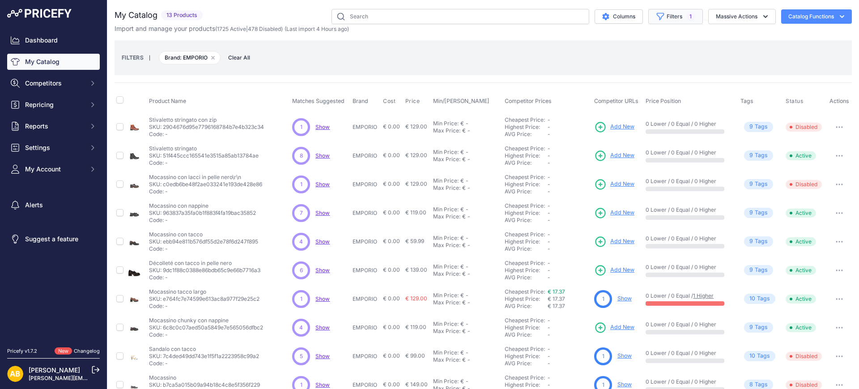
click at [660, 18] on button "Filters 1" at bounding box center [676, 16] width 55 height 15
click at [644, 124] on select "Select an option ADIDAS AKU AMERICAN TOURISTER AMOLEI ARA ARENA ASICS BALIE BIO…" at bounding box center [653, 125] width 86 height 15
select select "ENVAL SOFT"
click at [610, 118] on select "Select an option ADIDAS AKU AMERICAN TOURISTER AMOLEI ARA ARENA ASICS BALIE BIO…" at bounding box center [653, 125] width 86 height 15
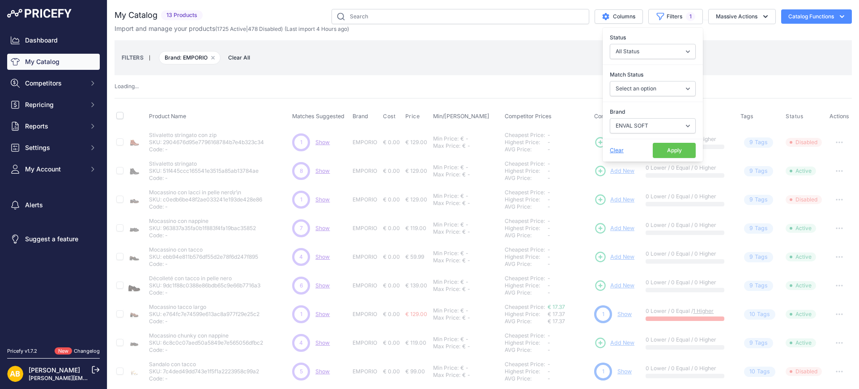
click at [667, 147] on button "Apply" at bounding box center [674, 150] width 43 height 15
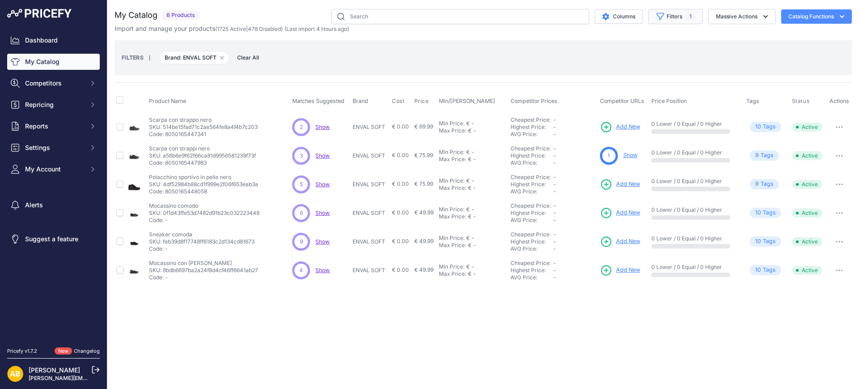
click at [675, 13] on button "Filters 1" at bounding box center [676, 16] width 55 height 15
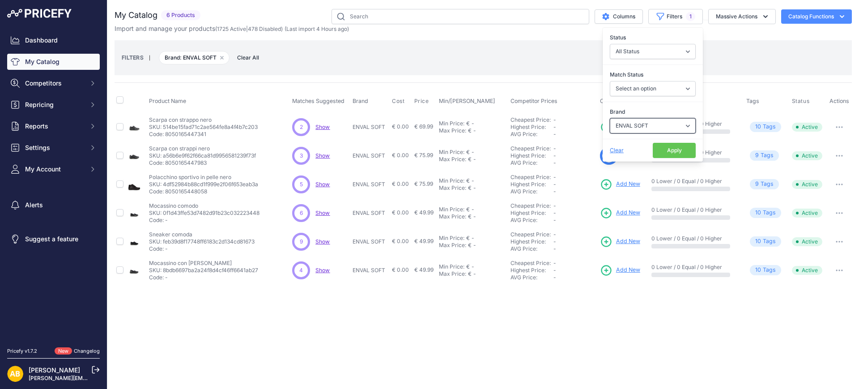
click at [665, 124] on select "Select an option ADIDAS AKU AMERICAN TOURISTER AMOLEI ARA ARENA ASICS BALIE BIO…" at bounding box center [653, 125] width 86 height 15
select select "EVERLAST"
click at [610, 118] on select "Select an option ADIDAS AKU AMERICAN TOURISTER AMOLEI ARA ARENA ASICS BALIE BIO…" at bounding box center [653, 125] width 86 height 15
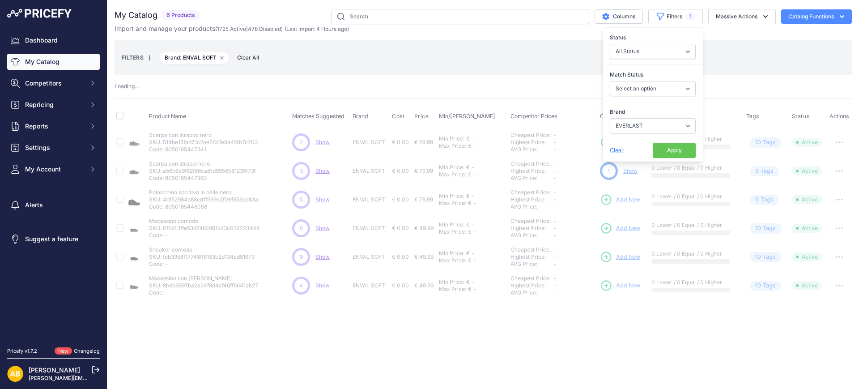
click at [664, 150] on button "Apply" at bounding box center [674, 150] width 43 height 15
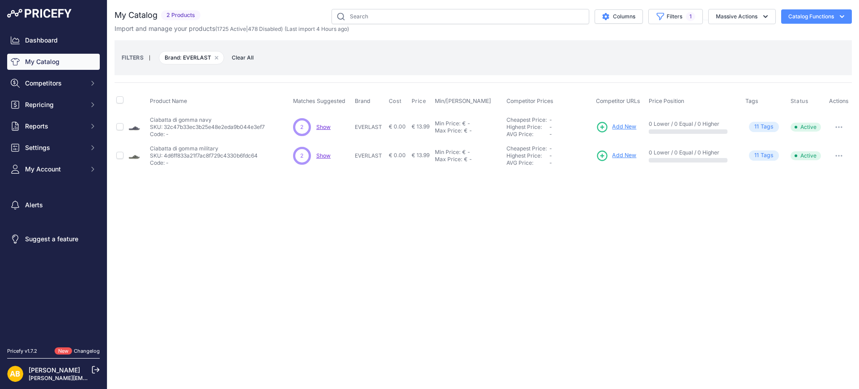
click at [124, 103] on th at bounding box center [121, 101] width 12 height 22
click at [122, 98] on input "checkbox" at bounding box center [119, 99] width 7 height 7
checkbox input "true"
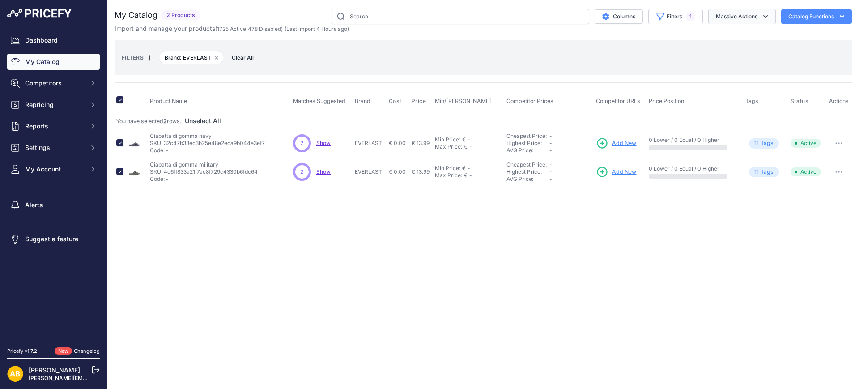
click at [732, 19] on button "Massive Actions" at bounding box center [743, 16] width 68 height 15
click at [731, 50] on span "Disable" at bounding box center [722, 54] width 21 height 8
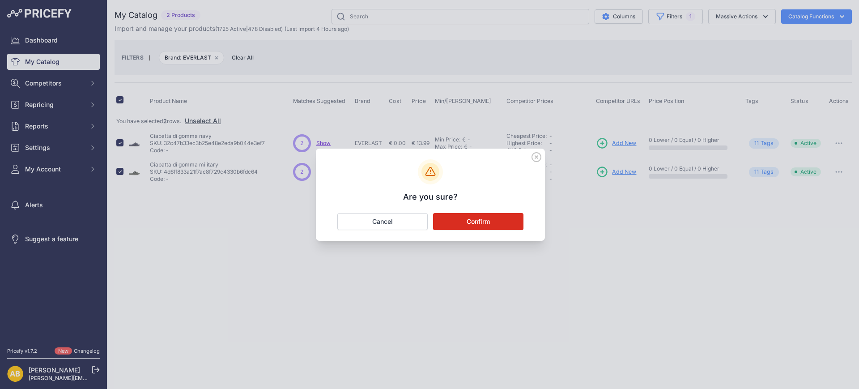
click at [504, 222] on button "Confirm" at bounding box center [478, 221] width 90 height 17
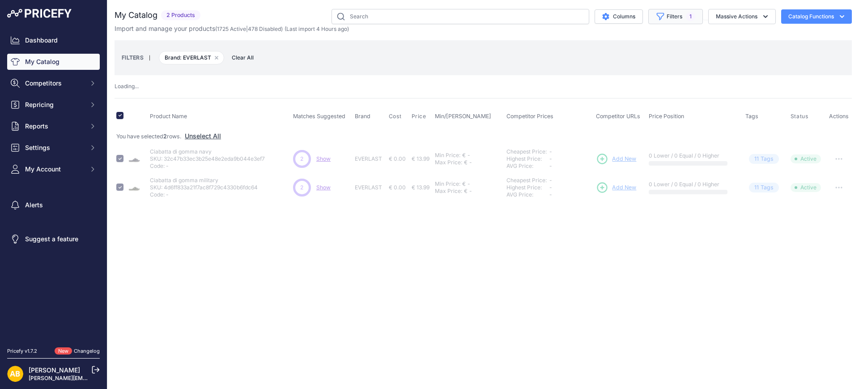
checkbox input "false"
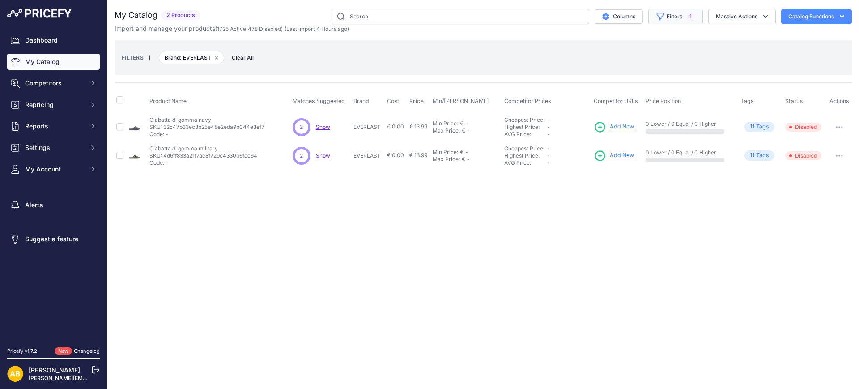
click at [669, 19] on button "Filters 1" at bounding box center [676, 16] width 55 height 15
click at [640, 127] on select "Select an option ADIDAS AKU AMERICAN TOURISTER AMOLEI ARA ARENA ASICS BALIE BIO…" at bounding box center [653, 125] width 86 height 15
select select "EXTON"
click at [610, 118] on select "Select an option ADIDAS AKU AMERICAN TOURISTER AMOLEI ARA ARENA ASICS BALIE BIO…" at bounding box center [653, 125] width 86 height 15
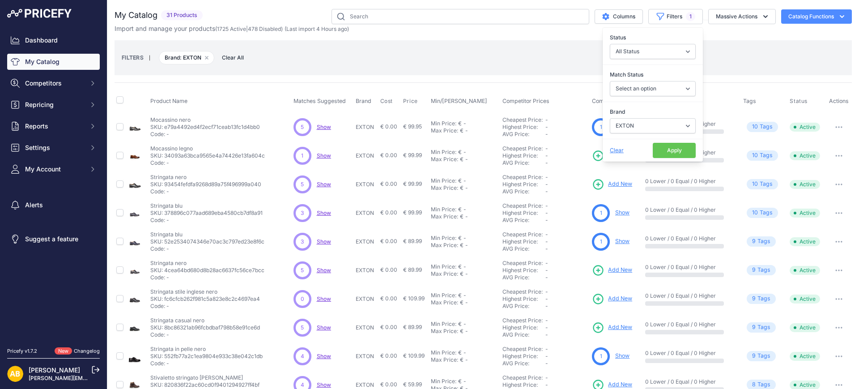
click at [679, 149] on button "Apply" at bounding box center [674, 150] width 43 height 15
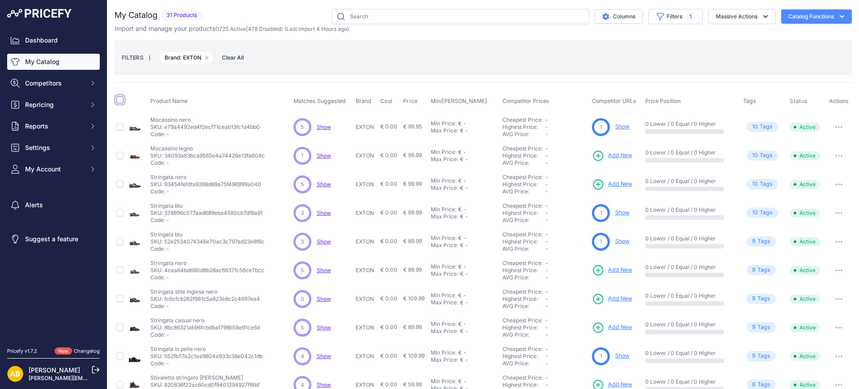
click at [121, 99] on input "checkbox" at bounding box center [119, 99] width 7 height 7
checkbox input "true"
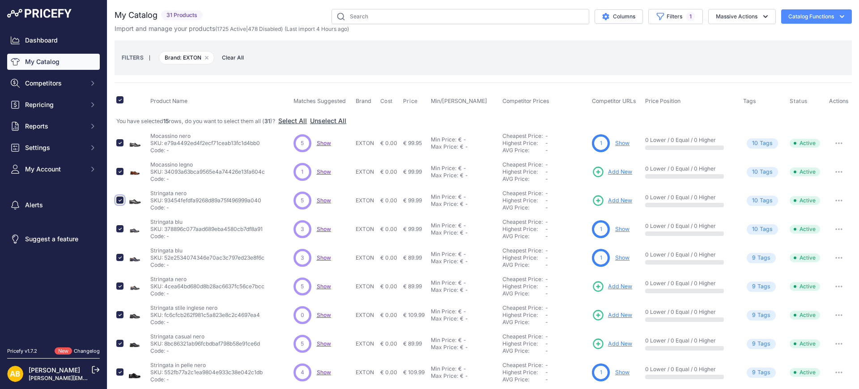
click at [119, 200] on input "checkbox" at bounding box center [119, 200] width 7 height 7
checkbox input "false"
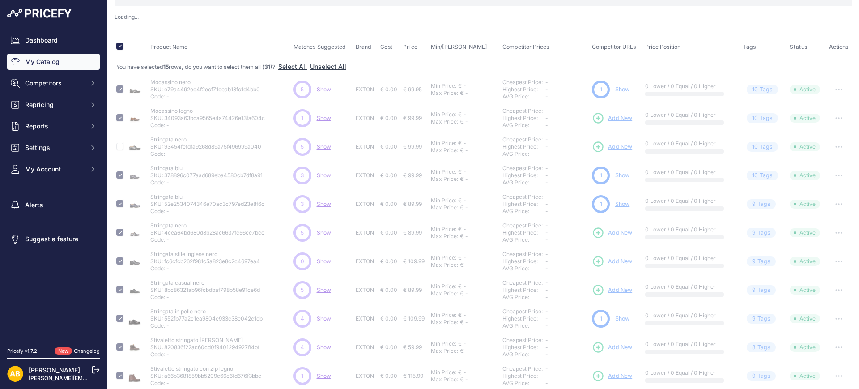
scroll to position [112, 0]
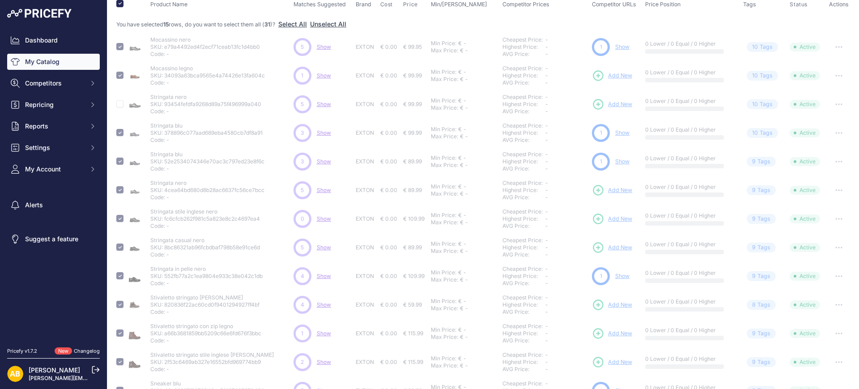
checkbox input "false"
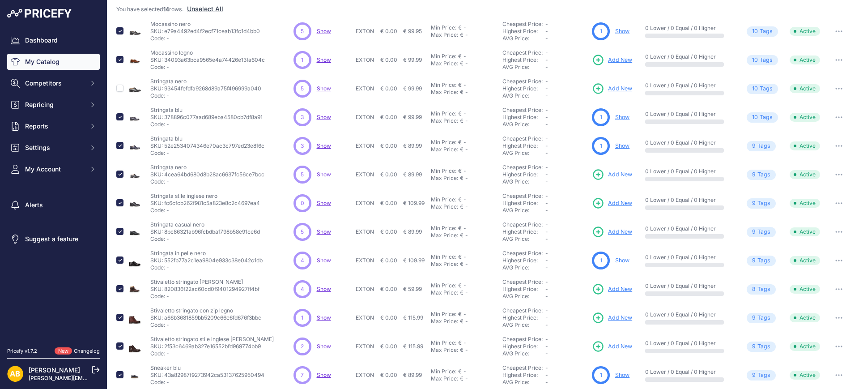
scroll to position [96, 0]
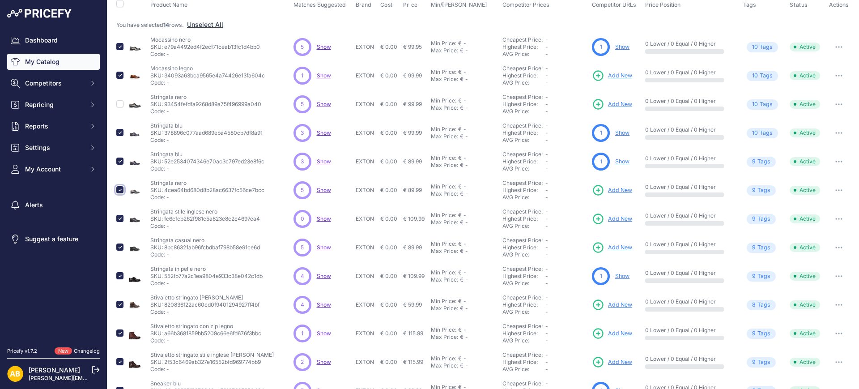
click at [120, 190] on input "checkbox" at bounding box center [119, 189] width 7 height 7
checkbox input "false"
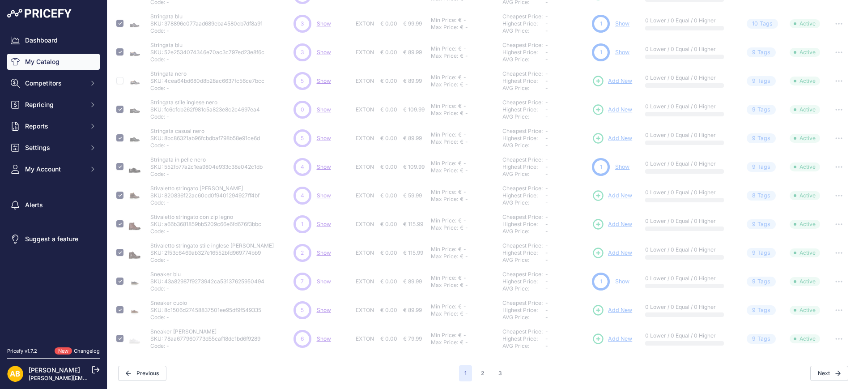
scroll to position [222, 0]
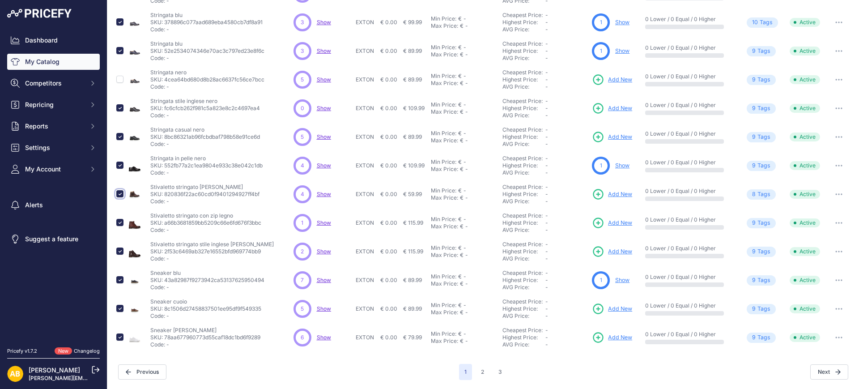
click at [121, 194] on input "checkbox" at bounding box center [119, 193] width 7 height 7
checkbox input "false"
click at [119, 251] on input "checkbox" at bounding box center [119, 251] width 7 height 7
checkbox input "false"
click at [119, 220] on input "checkbox" at bounding box center [119, 222] width 7 height 7
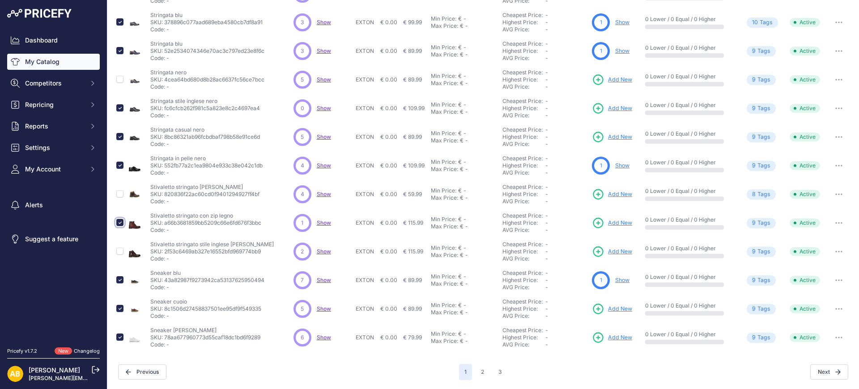
checkbox input "false"
click at [119, 167] on input "checkbox" at bounding box center [119, 165] width 7 height 7
checkbox input "false"
click at [120, 138] on input "checkbox" at bounding box center [119, 136] width 7 height 7
checkbox input "false"
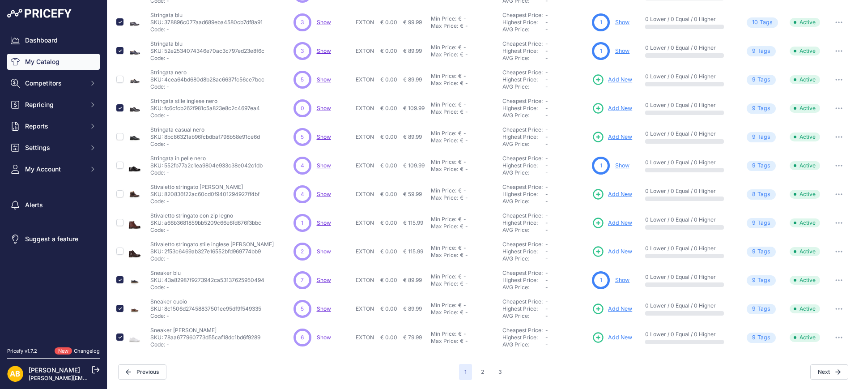
scroll to position [207, 0]
click at [125, 20] on td at bounding box center [121, 22] width 12 height 29
click at [120, 20] on input "checkbox" at bounding box center [119, 21] width 7 height 7
checkbox input "false"
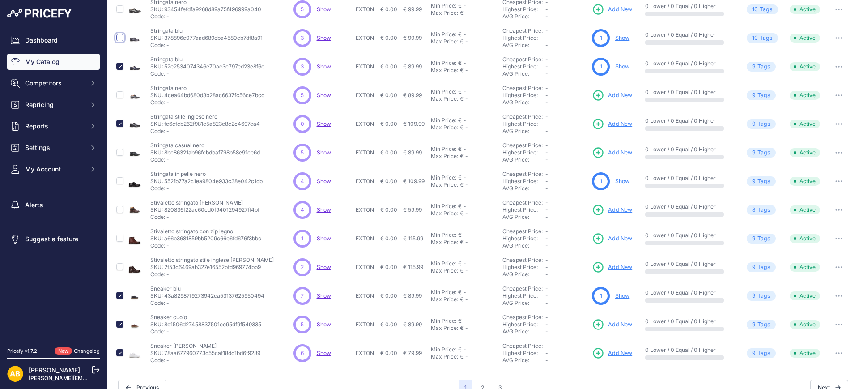
scroll to position [222, 0]
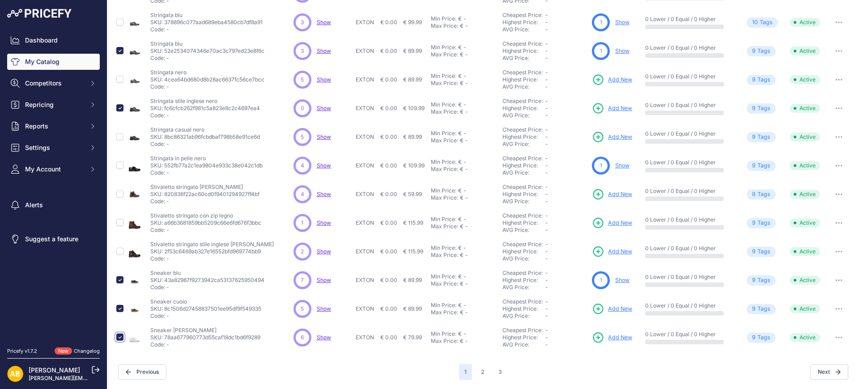
click at [121, 337] on input "checkbox" at bounding box center [119, 336] width 7 height 7
checkbox input "false"
click at [120, 305] on input "checkbox" at bounding box center [119, 308] width 7 height 7
checkbox input "false"
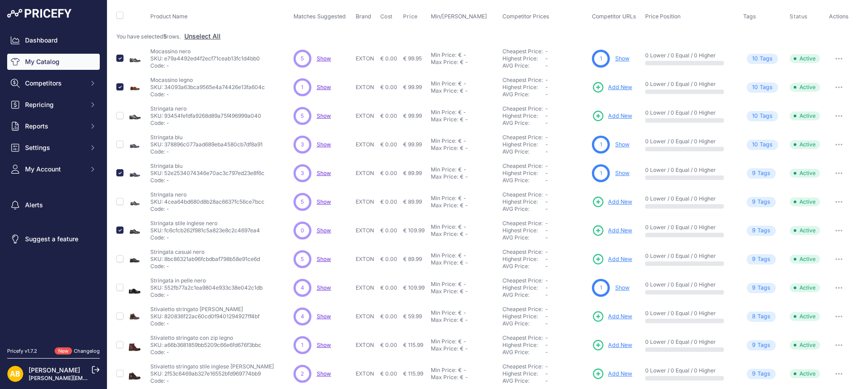
scroll to position [0, 0]
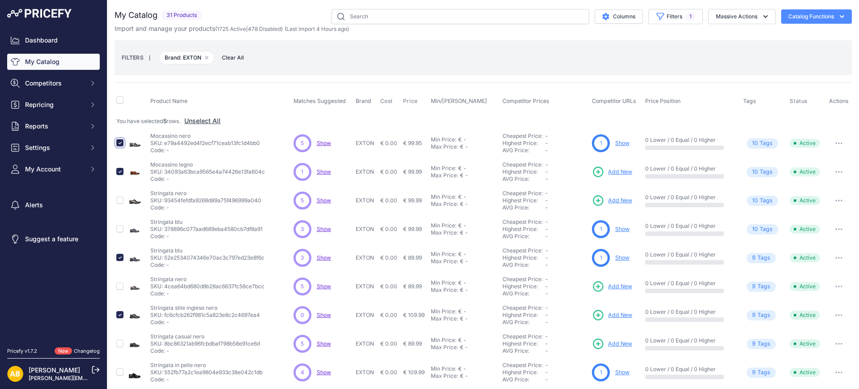
click at [120, 142] on input "checkbox" at bounding box center [119, 142] width 7 height 7
checkbox input "false"
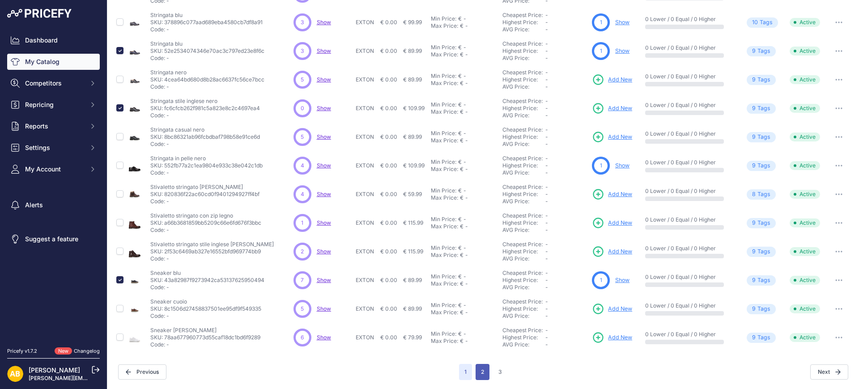
drag, startPoint x: 477, startPoint y: 372, endPoint x: 475, endPoint y: 367, distance: 5.0
click at [477, 372] on button "2" at bounding box center [483, 372] width 14 height 16
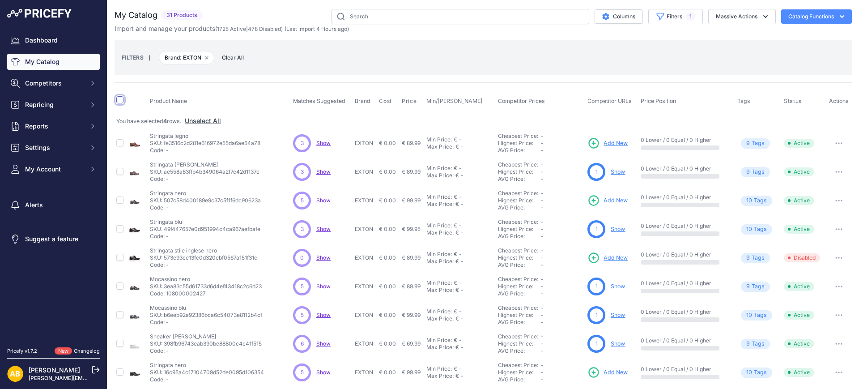
click at [119, 99] on input "checkbox" at bounding box center [119, 99] width 7 height 7
checkbox input "true"
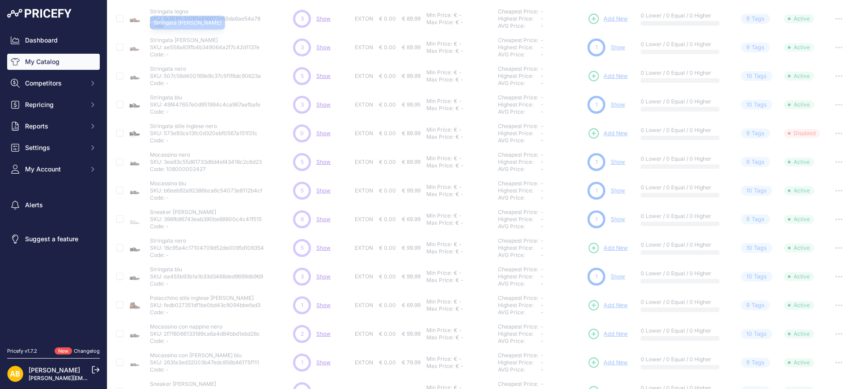
scroll to position [168, 0]
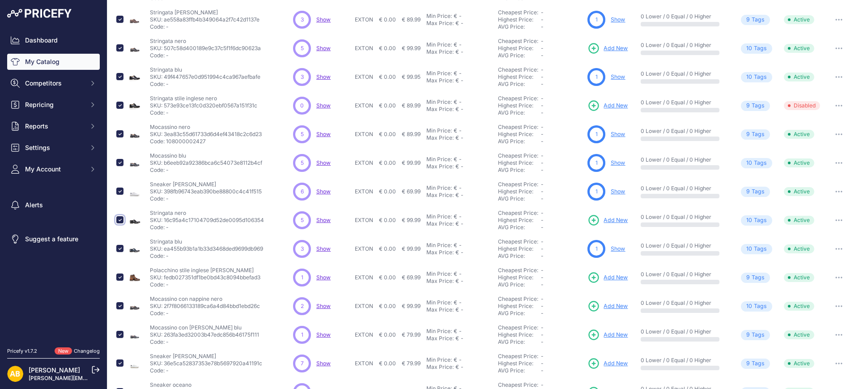
click at [120, 219] on input "checkbox" at bounding box center [119, 219] width 7 height 7
checkbox input "false"
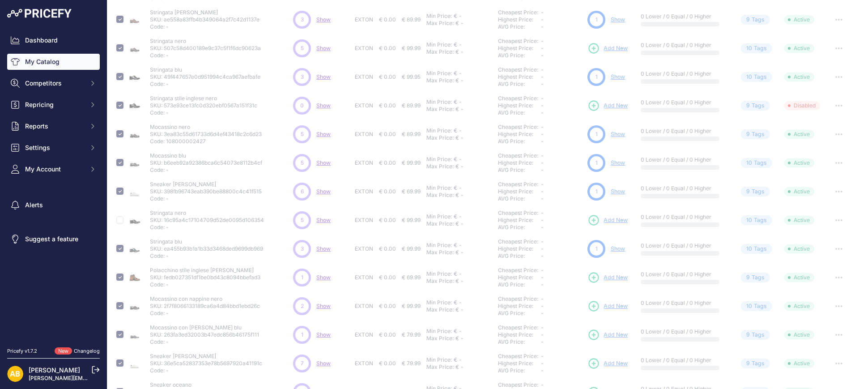
checkbox input "false"
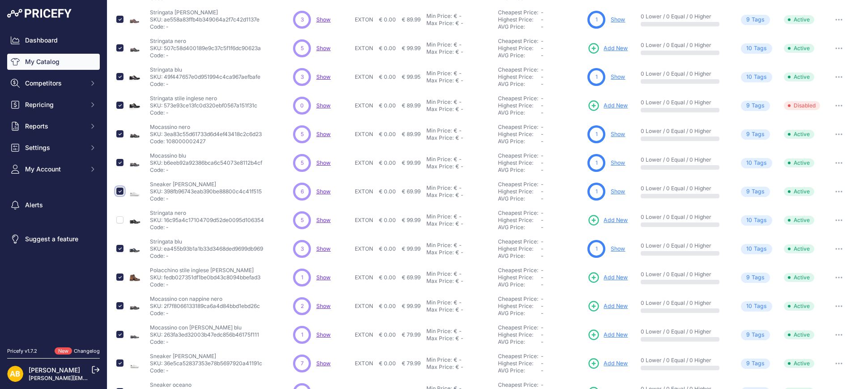
click at [121, 190] on input "checkbox" at bounding box center [119, 191] width 7 height 7
checkbox input "false"
click at [120, 161] on input "checkbox" at bounding box center [119, 162] width 7 height 7
checkbox input "false"
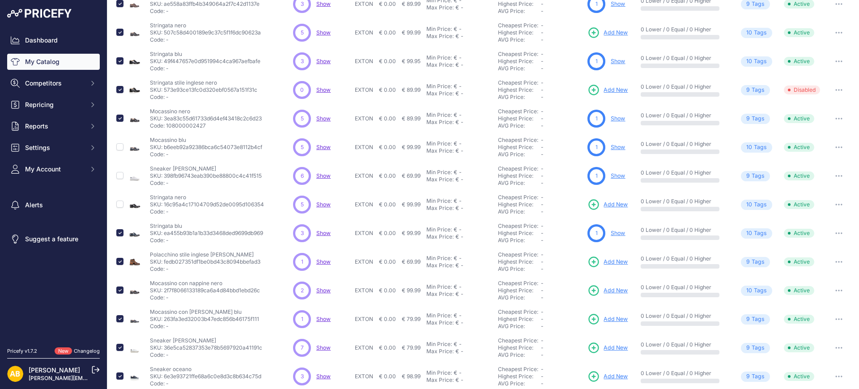
click at [119, 122] on input "checkbox" at bounding box center [119, 118] width 7 height 7
checkbox input "false"
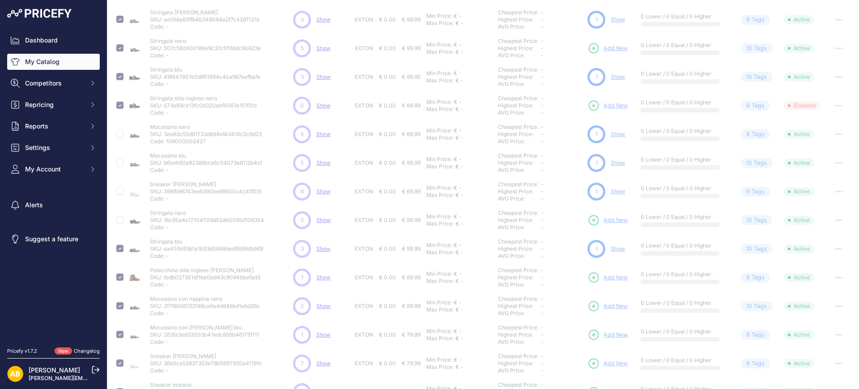
scroll to position [222, 0]
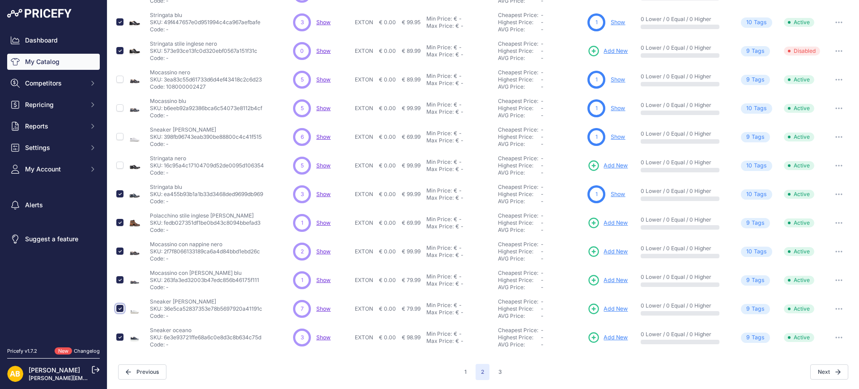
click at [120, 307] on input "checkbox" at bounding box center [119, 308] width 7 height 7
checkbox input "false"
click at [119, 335] on input "checkbox" at bounding box center [119, 336] width 7 height 7
checkbox input "false"
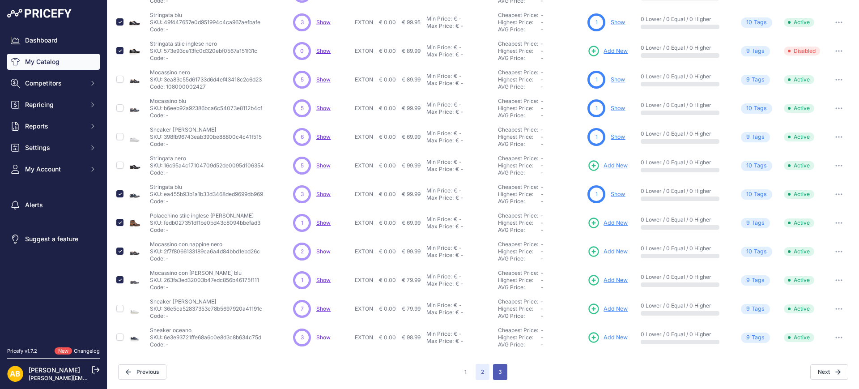
click at [498, 368] on button "3" at bounding box center [500, 372] width 14 height 16
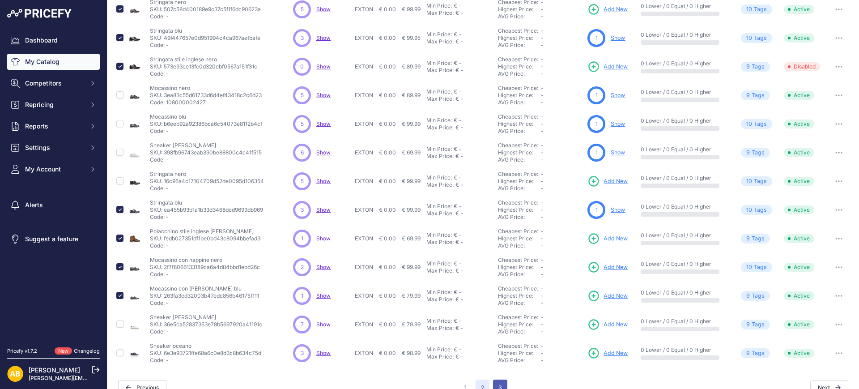
scroll to position [222, 0]
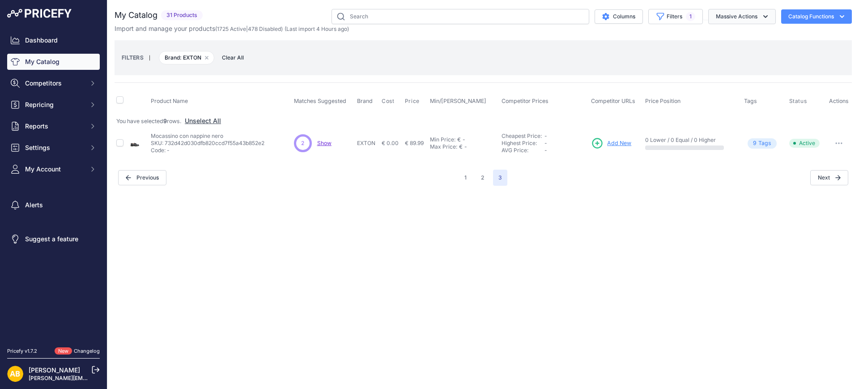
click at [755, 23] on button "Massive Actions" at bounding box center [743, 16] width 68 height 15
click at [741, 50] on button "Disable" at bounding box center [741, 54] width 72 height 16
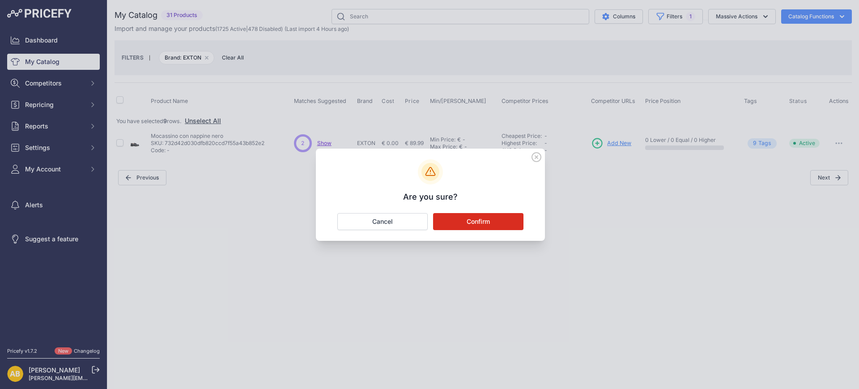
click at [504, 216] on button "Confirm" at bounding box center [478, 221] width 90 height 17
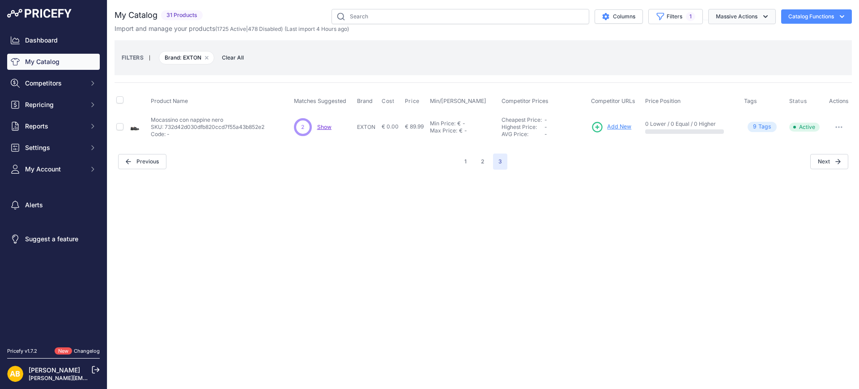
click at [735, 20] on button "Massive Actions" at bounding box center [743, 16] width 68 height 15
click at [684, 19] on button "Filters 1" at bounding box center [676, 16] width 55 height 15
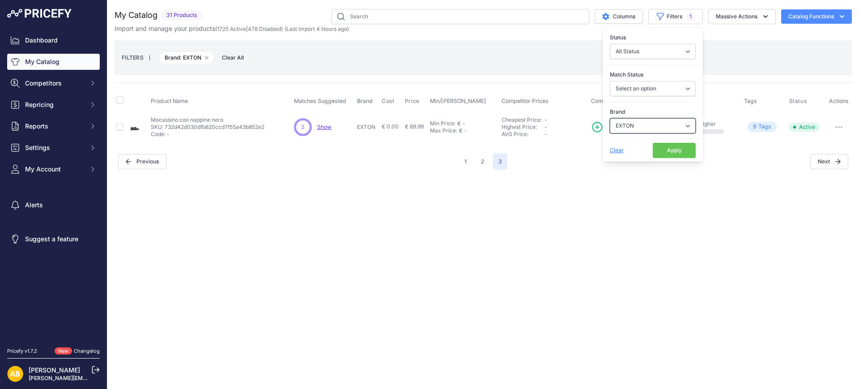
click at [637, 124] on select "Select an option ADIDAS AKU AMERICAN TOURISTER AMOLEI ARA ARENA ASICS BALIE BIO…" at bounding box center [653, 125] width 86 height 15
select select "FALCOTTO"
click at [610, 118] on select "Select an option ADIDAS AKU AMERICAN TOURISTER AMOLEI ARA ARENA ASICS BALIE BIO…" at bounding box center [653, 125] width 86 height 15
click at [668, 144] on button "Apply" at bounding box center [674, 150] width 43 height 15
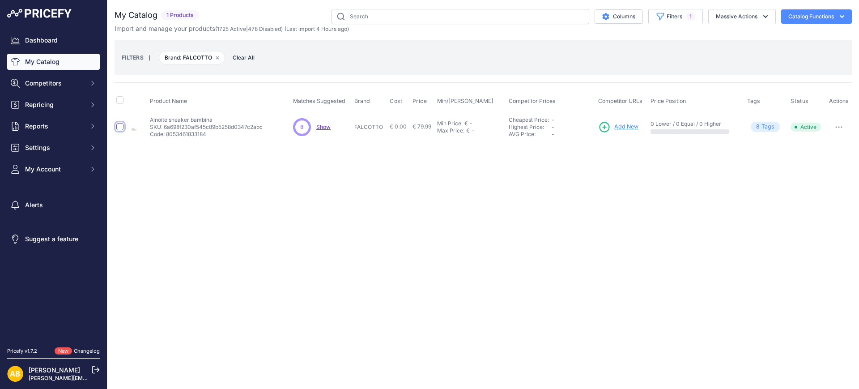
click at [122, 126] on input "checkbox" at bounding box center [119, 126] width 7 height 7
checkbox input "true"
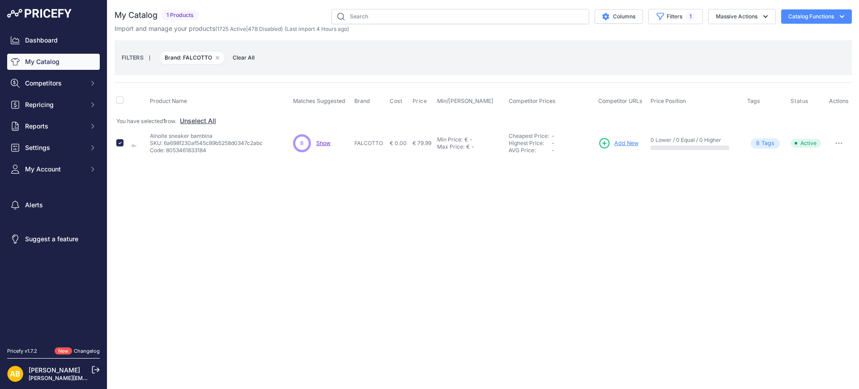
click at [835, 140] on button "button" at bounding box center [839, 143] width 18 height 13
click at [821, 165] on button "Disable" at bounding box center [821, 162] width 57 height 14
click at [762, 19] on icon "button" at bounding box center [765, 16] width 9 height 9
click at [744, 55] on button "Disable" at bounding box center [741, 54] width 72 height 16
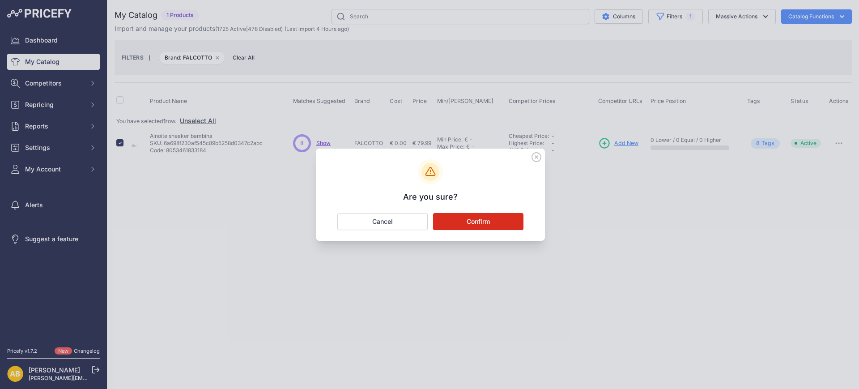
drag, startPoint x: 512, startPoint y: 219, endPoint x: 540, endPoint y: 177, distance: 50.8
click at [512, 220] on button "Confirm" at bounding box center [478, 221] width 90 height 17
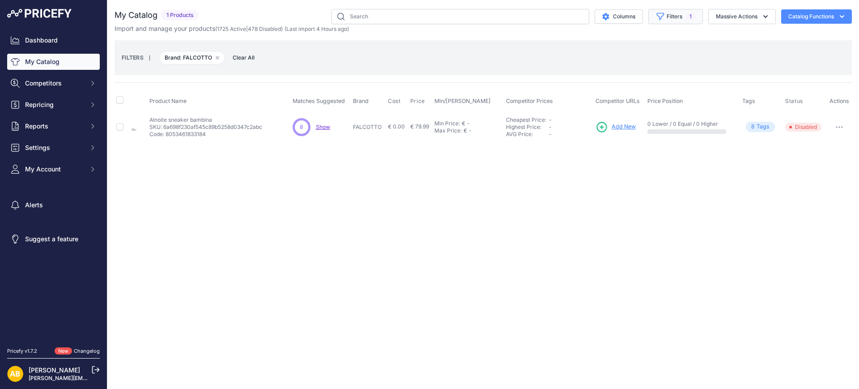
click at [683, 17] on button "Filters 1" at bounding box center [676, 16] width 55 height 15
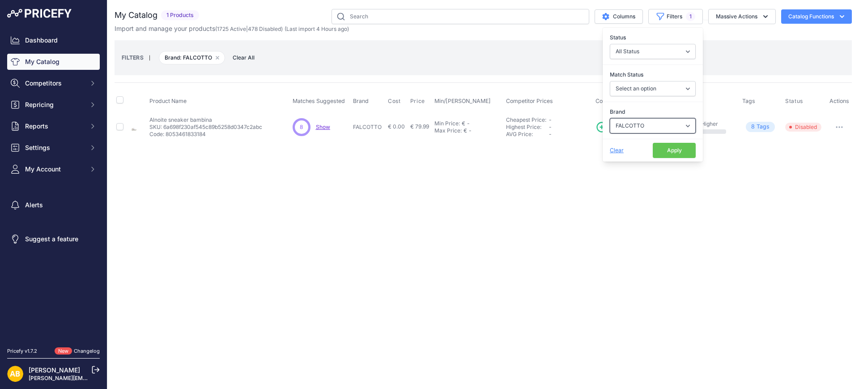
click at [647, 127] on select "Select an option ADIDAS AKU AMERICAN TOURISTER AMOLEI ARA ARENA ASICS BALIE BIO…" at bounding box center [653, 125] width 86 height 15
select select "FELMINI"
click at [610, 118] on select "Select an option ADIDAS AKU AMERICAN TOURISTER AMOLEI ARA ARENA ASICS BALIE BIO…" at bounding box center [653, 125] width 86 height 15
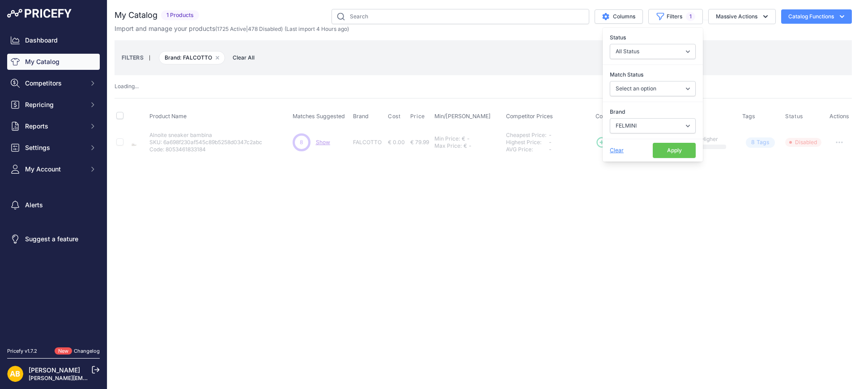
click at [665, 146] on button "Apply" at bounding box center [674, 150] width 43 height 15
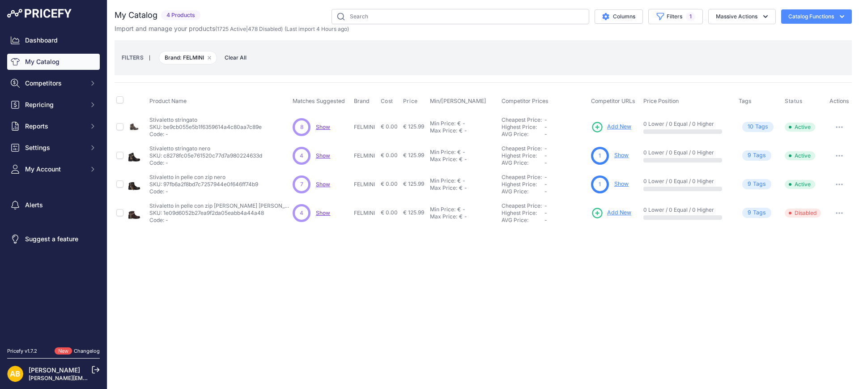
click at [831, 212] on button "button" at bounding box center [840, 213] width 18 height 13
click at [124, 212] on td at bounding box center [121, 213] width 12 height 29
click at [120, 214] on input "checkbox" at bounding box center [119, 212] width 7 height 7
checkbox input "true"
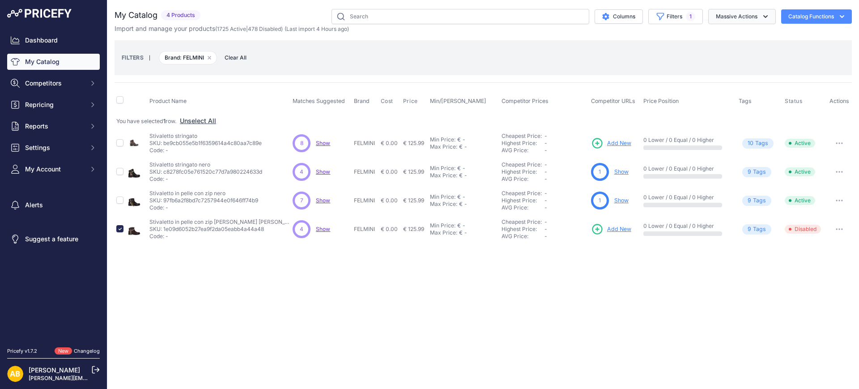
click at [755, 16] on button "Massive Actions" at bounding box center [743, 16] width 68 height 15
click at [743, 41] on button "Enable" at bounding box center [741, 38] width 72 height 16
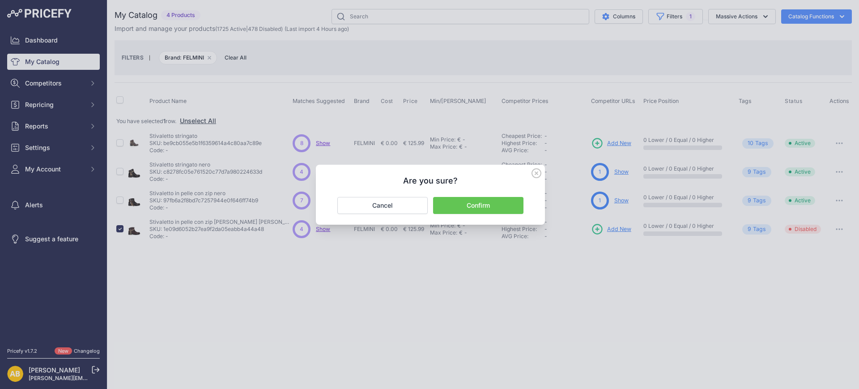
click at [481, 211] on button "Confirm" at bounding box center [478, 205] width 90 height 17
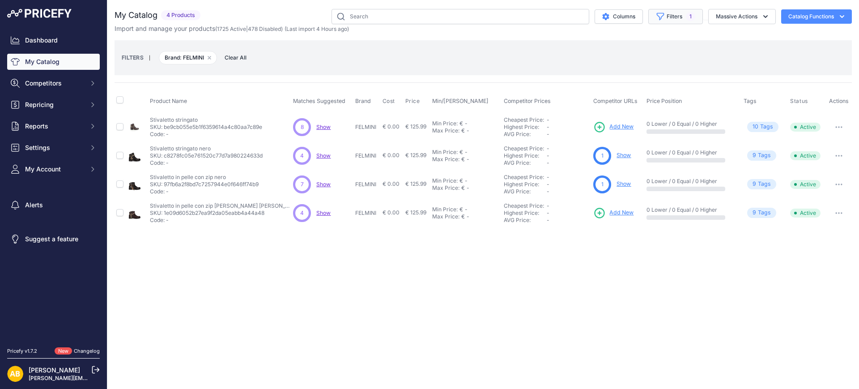
click at [664, 17] on icon "button" at bounding box center [660, 16] width 9 height 9
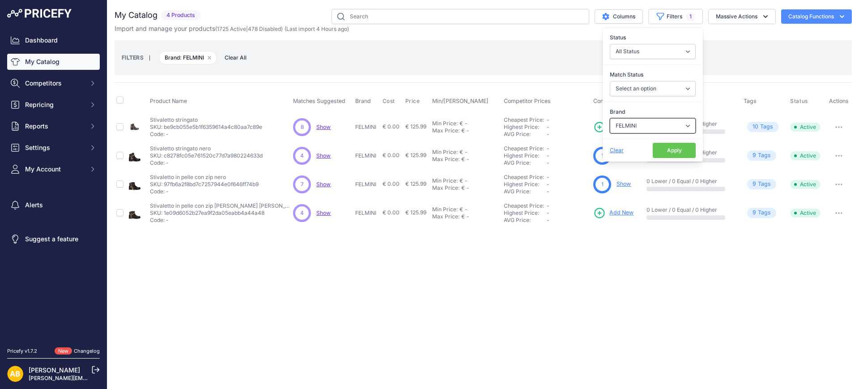
click at [652, 122] on select "Select an option ADIDAS AKU AMERICAN TOURISTER AMOLEI ARA ARENA ASICS BALIE BIO…" at bounding box center [653, 125] width 86 height 15
select select "FLUCHOS"
click at [610, 118] on select "Select an option ADIDAS AKU AMERICAN TOURISTER AMOLEI ARA ARENA ASICS BALIE BIO…" at bounding box center [653, 125] width 86 height 15
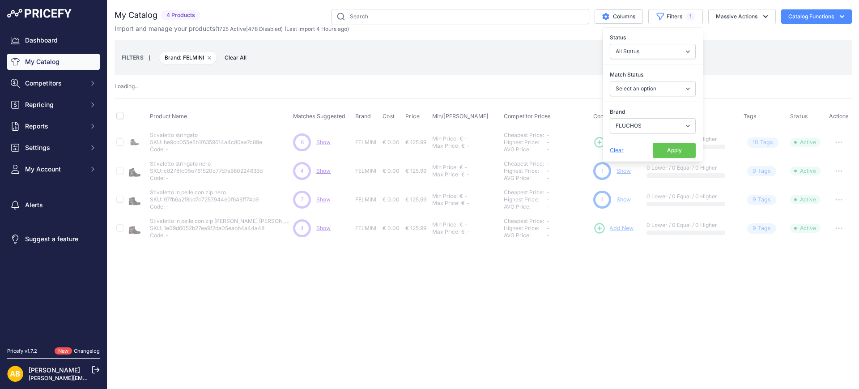
click at [682, 145] on button "Apply" at bounding box center [674, 150] width 43 height 15
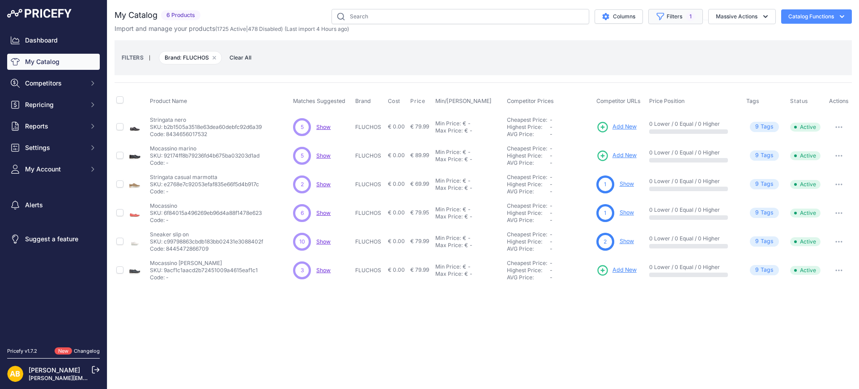
click at [675, 19] on button "Filters 1" at bounding box center [676, 16] width 55 height 15
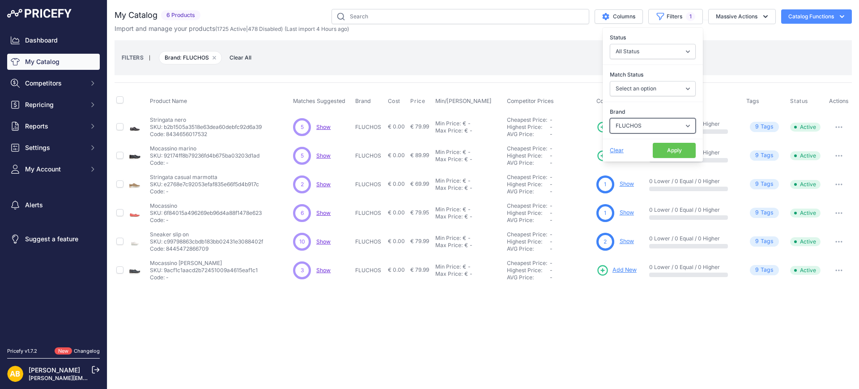
drag, startPoint x: 662, startPoint y: 126, endPoint x: 667, endPoint y: 132, distance: 8.0
click at [662, 126] on select "Select an option ADIDAS AKU AMERICAN TOURISTER AMOLEI ARA ARENA ASICS BALIE BIO…" at bounding box center [653, 125] width 86 height 15
select select "FRANCO BELLINI"
click at [610, 118] on select "Select an option ADIDAS AKU AMERICAN TOURISTER AMOLEI ARA ARENA ASICS BALIE BIO…" at bounding box center [653, 125] width 86 height 15
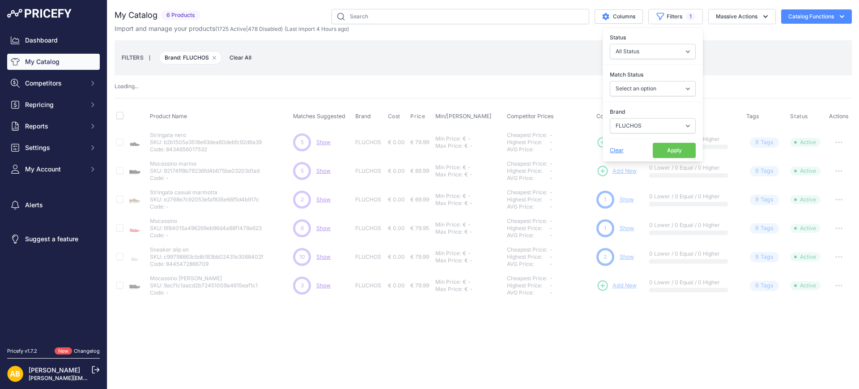
click at [669, 149] on button "Apply" at bounding box center [674, 150] width 43 height 15
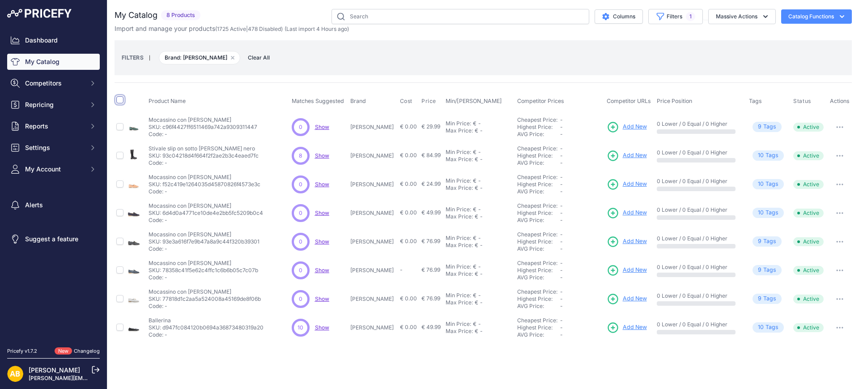
click at [122, 97] on input "checkbox" at bounding box center [119, 99] width 7 height 7
checkbox input "true"
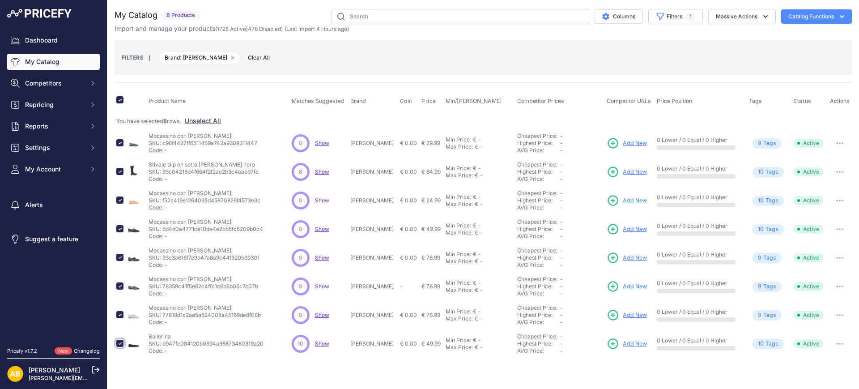
click at [120, 344] on input "checkbox" at bounding box center [119, 343] width 7 height 7
checkbox input "false"
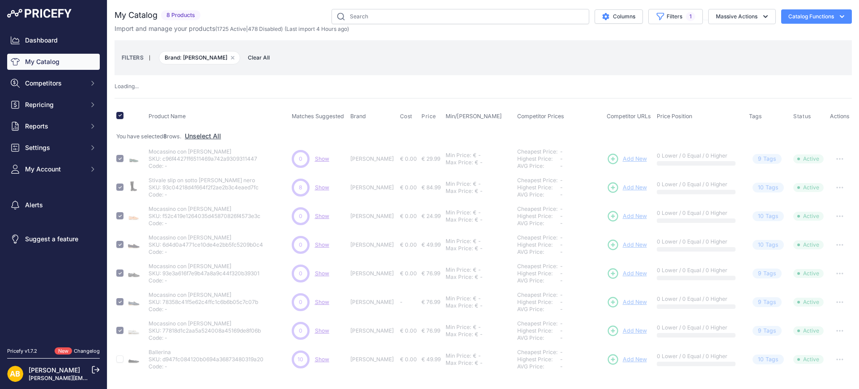
checkbox input "false"
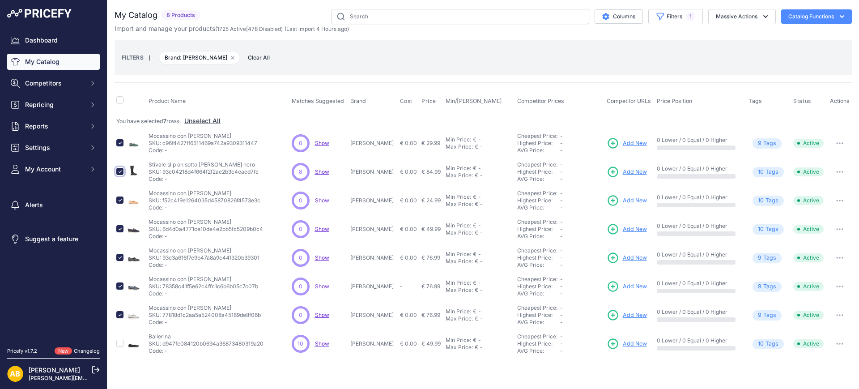
click at [117, 170] on input "checkbox" at bounding box center [119, 171] width 7 height 7
checkbox input "false"
click at [727, 18] on button "Massive Actions" at bounding box center [743, 16] width 68 height 15
click at [727, 53] on span "Disable" at bounding box center [722, 54] width 21 height 8
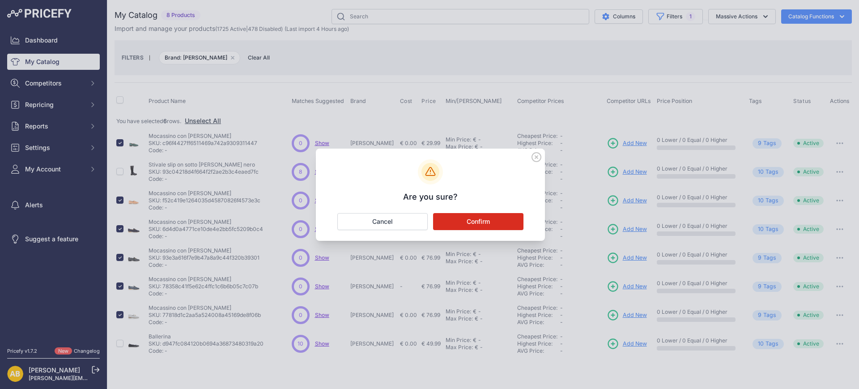
click at [512, 214] on button "Confirm" at bounding box center [478, 221] width 90 height 17
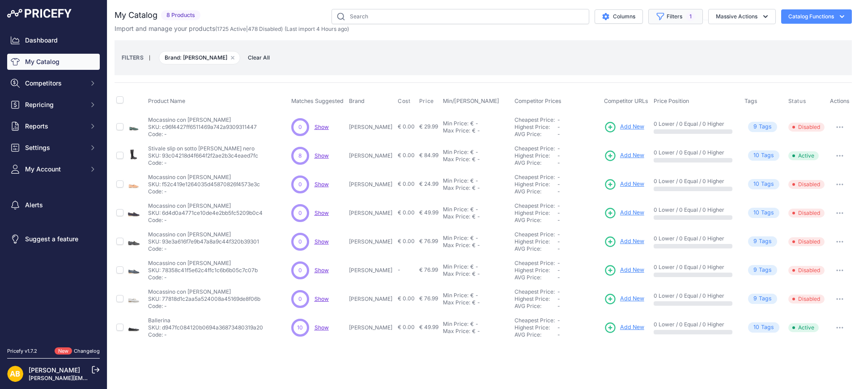
click at [678, 16] on button "Filters 1" at bounding box center [676, 16] width 55 height 15
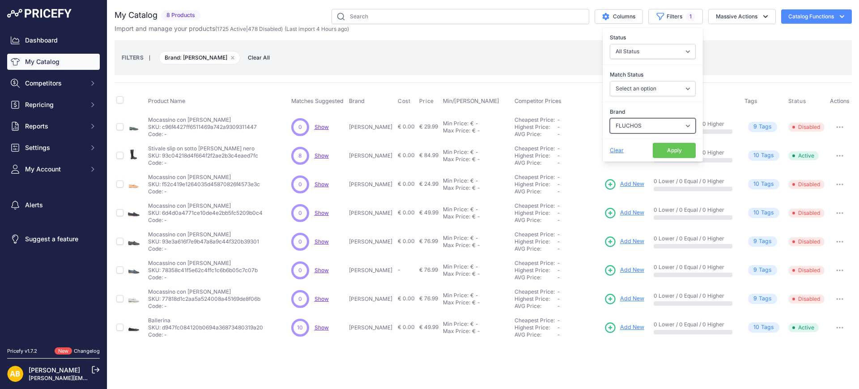
click at [654, 123] on select "Select an option ADIDAS AKU AMERICAN TOURISTER AMOLEI ARA ARENA ASICS BALIE BIO…" at bounding box center [653, 125] width 86 height 15
select select "FRATELLI RIZZOLI"
click at [610, 118] on select "Select an option ADIDAS AKU AMERICAN TOURISTER AMOLEI ARA ARENA ASICS BALIE BIO…" at bounding box center [653, 125] width 86 height 15
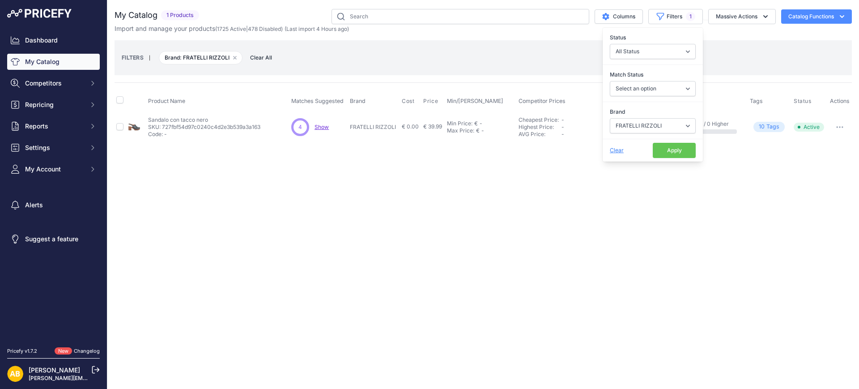
click at [679, 150] on button "Apply" at bounding box center [674, 150] width 43 height 15
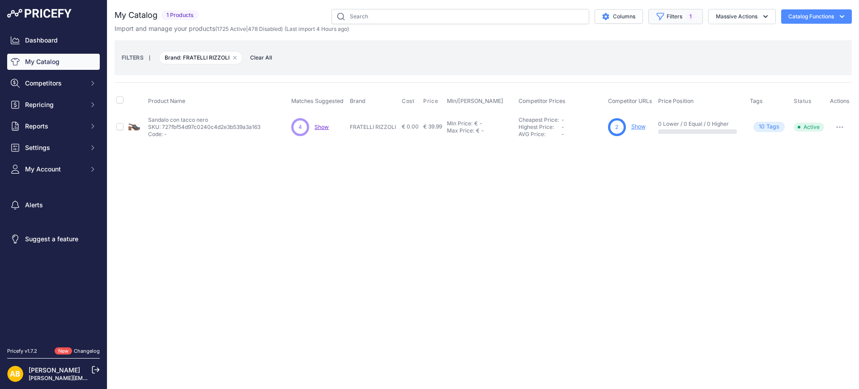
click at [666, 20] on button "Filters 1" at bounding box center [676, 16] width 55 height 15
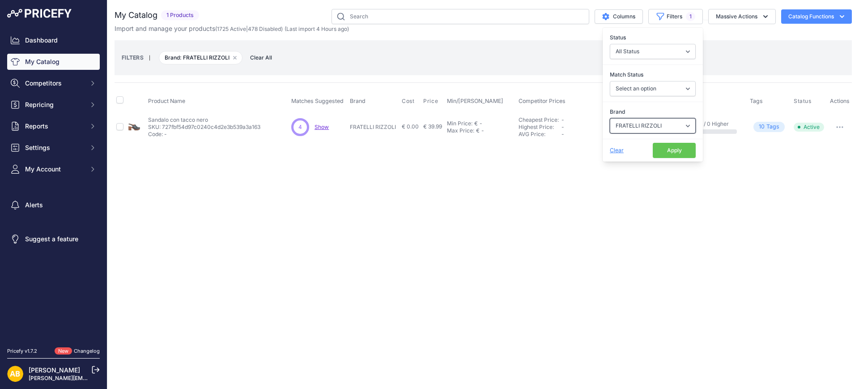
click at [669, 124] on select "Select an option ADIDAS AKU AMERICAN TOURISTER AMOLEI ARA ARENA ASICS BALIE BIO…" at bounding box center [653, 125] width 86 height 15
select select "FRAU FX"
click at [610, 118] on select "Select an option ADIDAS AKU AMERICAN TOURISTER AMOLEI ARA ARENA ASICS BALIE BIO…" at bounding box center [653, 125] width 86 height 15
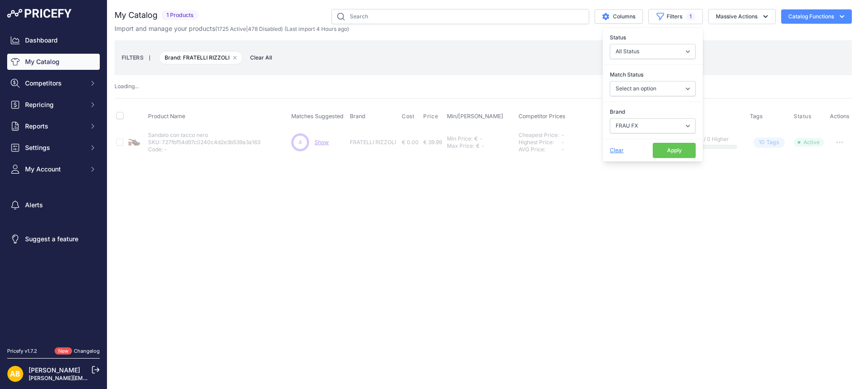
click at [660, 146] on button "Apply" at bounding box center [674, 150] width 43 height 15
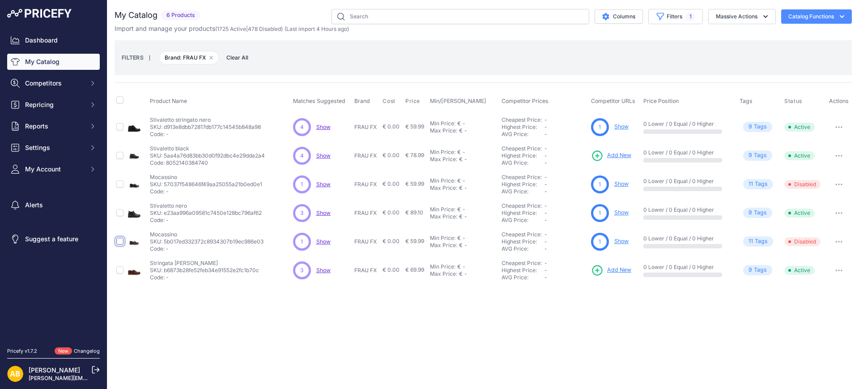
click at [122, 241] on input "checkbox" at bounding box center [119, 241] width 7 height 7
checkbox input "true"
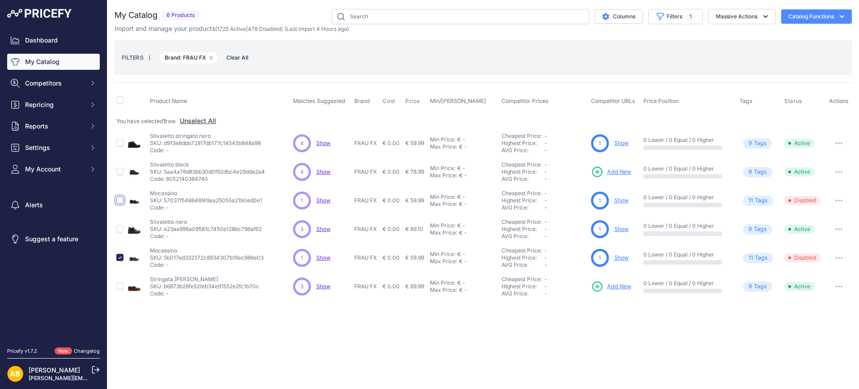
click at [122, 197] on input "checkbox" at bounding box center [119, 200] width 7 height 7
checkbox input "true"
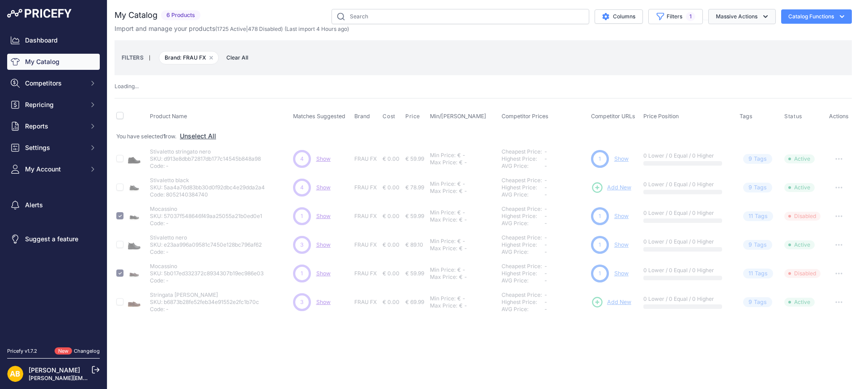
click at [729, 16] on button "Massive Actions" at bounding box center [743, 16] width 68 height 15
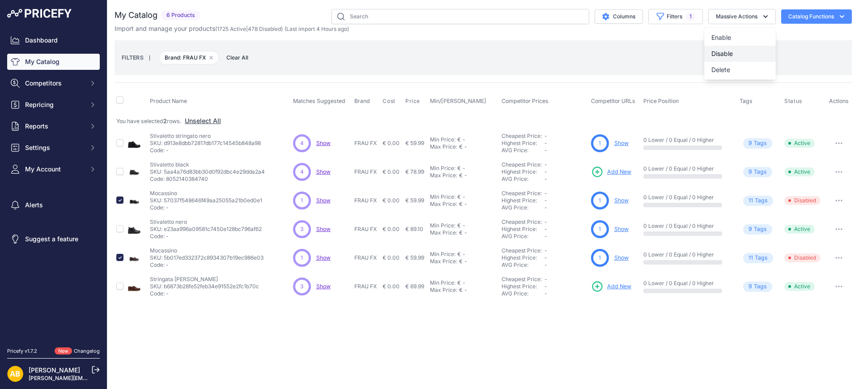
click at [717, 60] on button "Disable" at bounding box center [741, 54] width 72 height 16
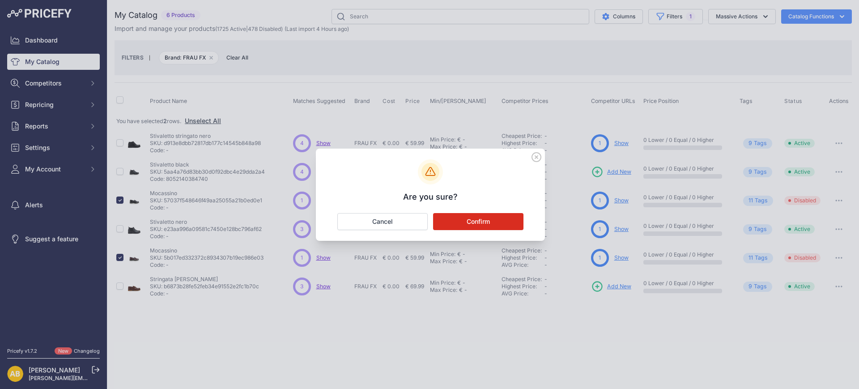
click at [521, 217] on button "Confirm" at bounding box center [478, 221] width 90 height 17
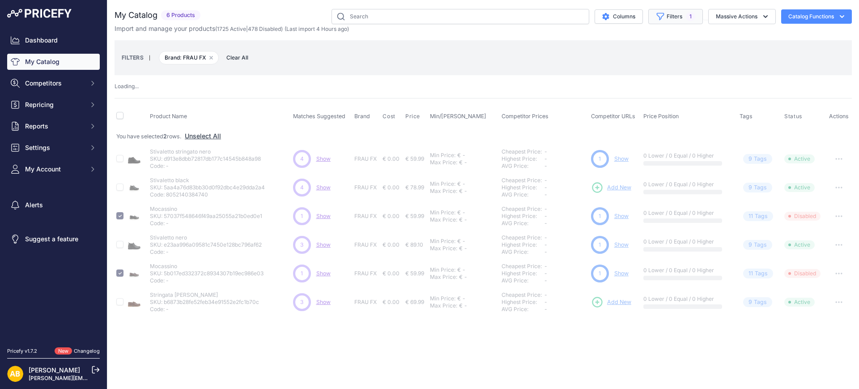
click at [687, 18] on span "1" at bounding box center [690, 16] width 9 height 9
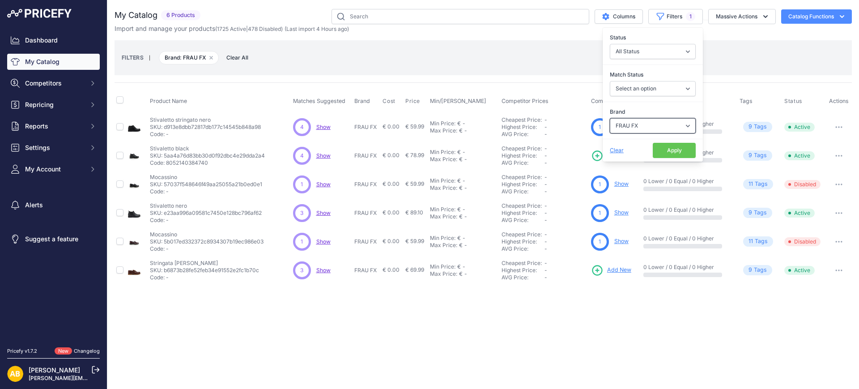
click at [670, 120] on select "Select an option ADIDAS AKU AMERICAN TOURISTER AMOLEI ARA ARENA ASICS BALIE BIO…" at bounding box center [653, 125] width 86 height 15
select select "FREE LIFE"
click at [610, 118] on select "Select an option ADIDAS AKU AMERICAN TOURISTER AMOLEI ARA ARENA ASICS BALIE BIO…" at bounding box center [653, 125] width 86 height 15
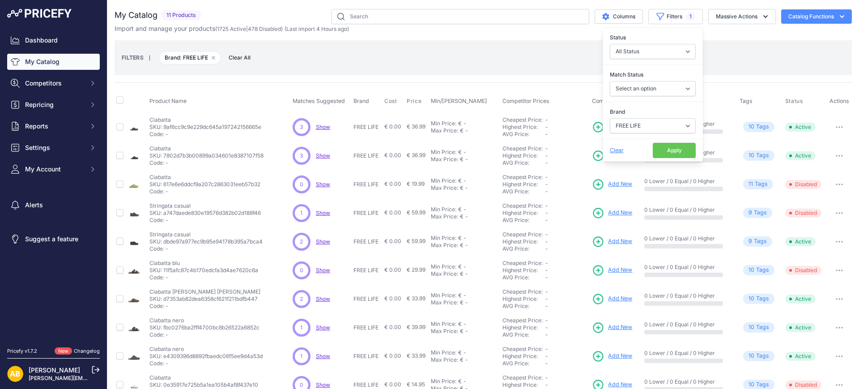
click at [671, 153] on button "Apply" at bounding box center [674, 150] width 43 height 15
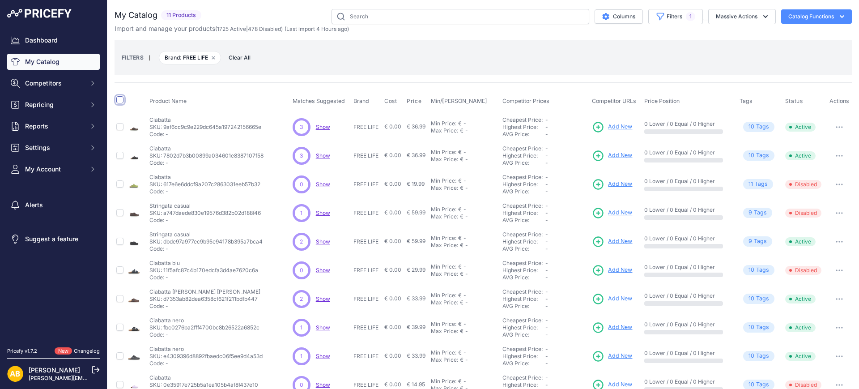
drag, startPoint x: 118, startPoint y: 100, endPoint x: 130, endPoint y: 103, distance: 13.0
click at [118, 100] on input "checkbox" at bounding box center [119, 99] width 7 height 7
checkbox input "true"
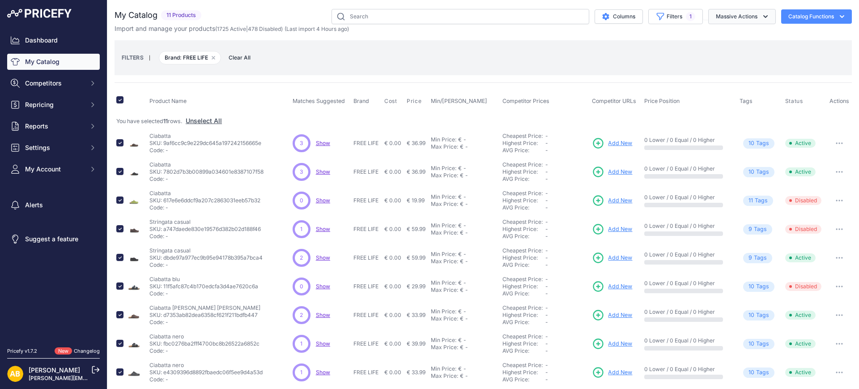
click at [761, 15] on icon "button" at bounding box center [765, 16] width 9 height 9
click at [736, 56] on button "Disable" at bounding box center [741, 54] width 72 height 16
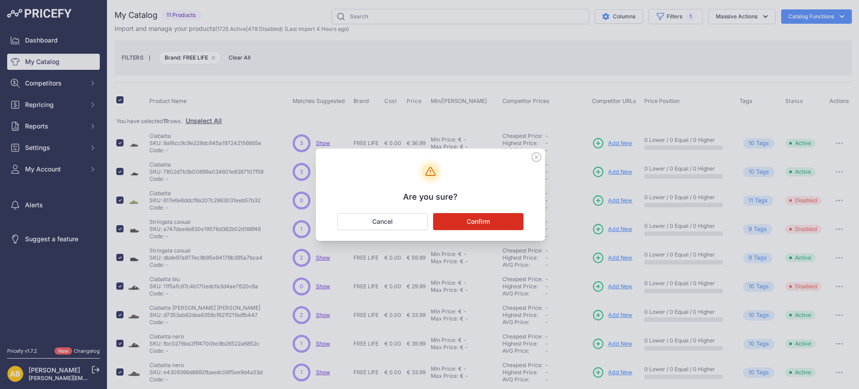
click at [496, 218] on button "Confirm" at bounding box center [478, 221] width 90 height 17
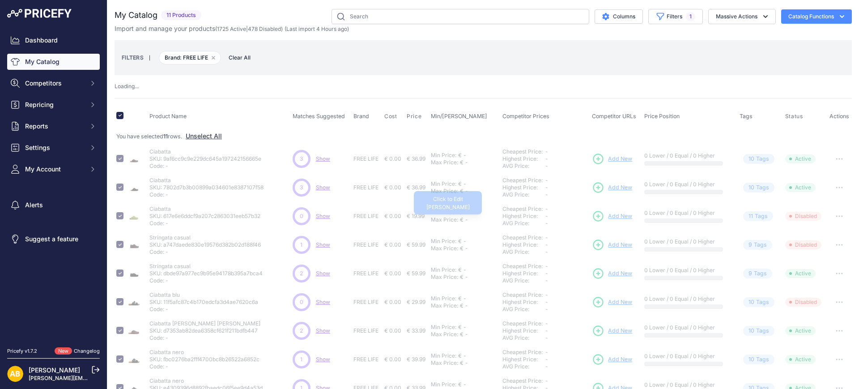
checkbox input "false"
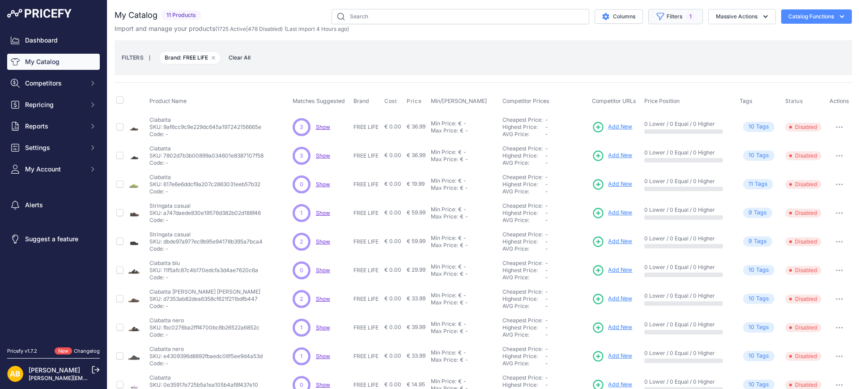
click at [671, 18] on button "Filters 1" at bounding box center [676, 16] width 55 height 15
click at [655, 127] on select "Select an option ADIDAS AKU AMERICAN TOURISTER AMOLEI ARA ARENA ASICS BALIE BIO…" at bounding box center [653, 125] width 86 height 15
select select "FREE WALK"
click at [610, 118] on select "Select an option ADIDAS AKU AMERICAN TOURISTER AMOLEI ARA ARENA ASICS BALIE BIO…" at bounding box center [653, 125] width 86 height 15
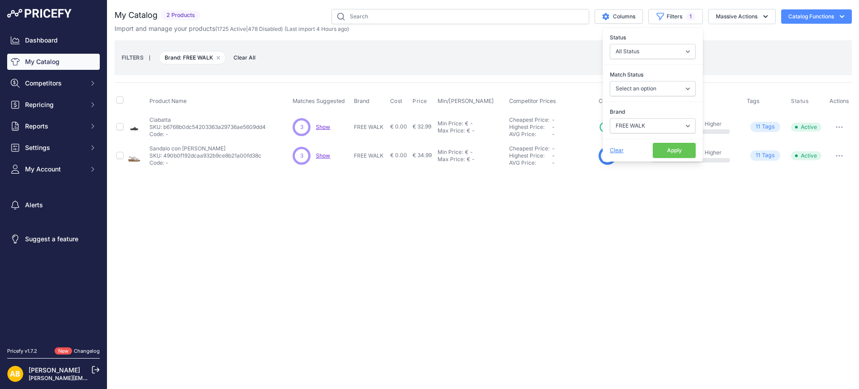
click at [616, 298] on div "Close You are not connected to the internet." at bounding box center [483, 194] width 752 height 389
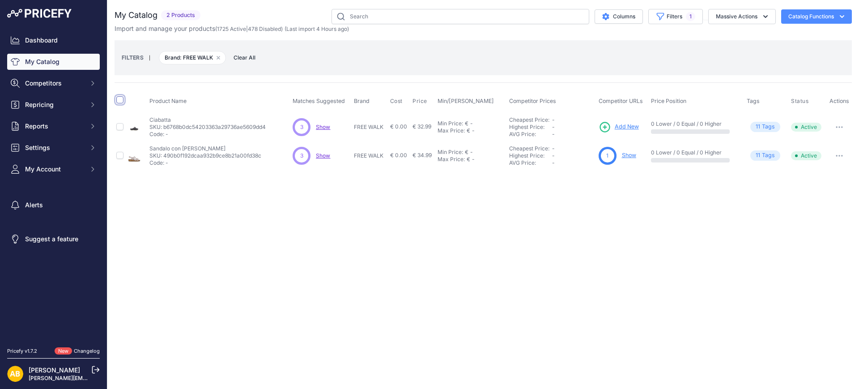
click at [120, 97] on input "checkbox" at bounding box center [119, 99] width 7 height 7
checkbox input "true"
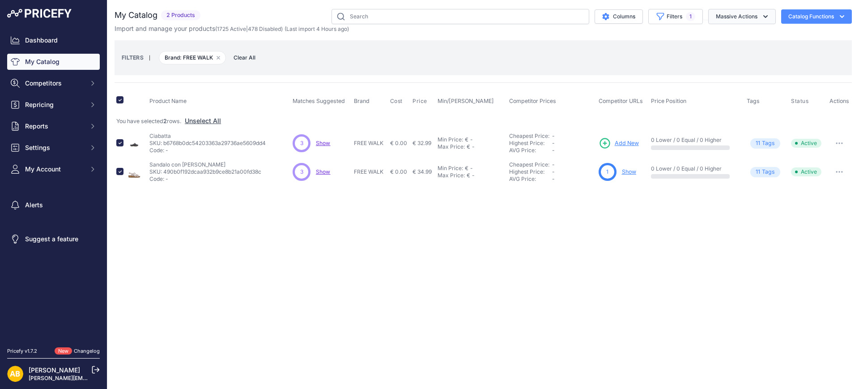
click at [753, 17] on button "Massive Actions" at bounding box center [743, 16] width 68 height 15
click at [718, 55] on span "Disable" at bounding box center [722, 54] width 21 height 8
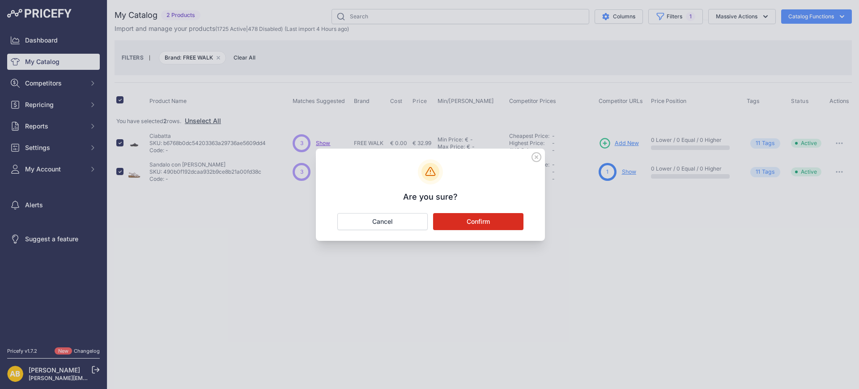
click at [501, 227] on button "Confirm" at bounding box center [478, 221] width 90 height 17
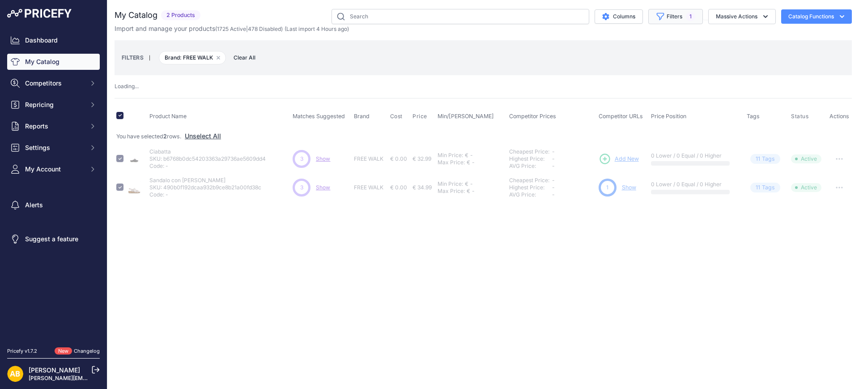
checkbox input "false"
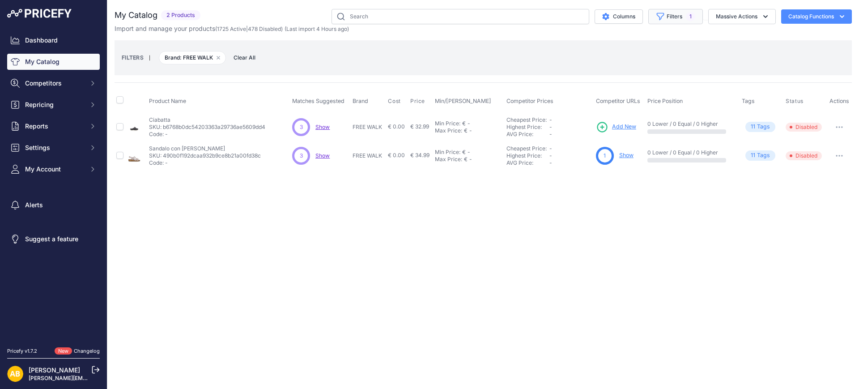
click at [683, 11] on button "Filters 1" at bounding box center [676, 16] width 55 height 15
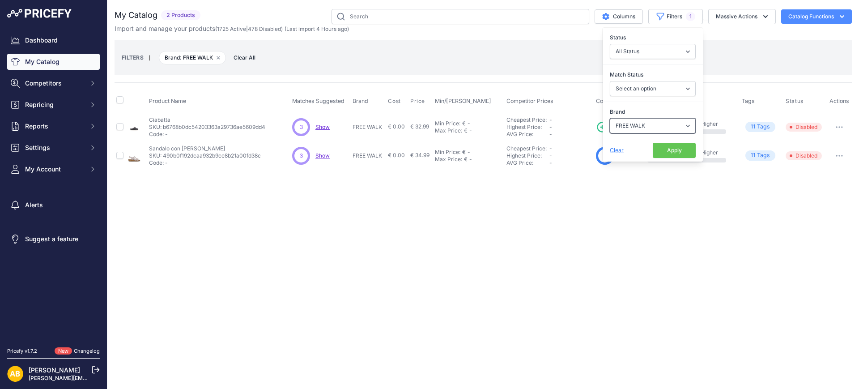
click at [644, 122] on select "Select an option ADIDAS AKU AMERICAN TOURISTER AMOLEI ARA ARENA ASICS BALIE BIO…" at bounding box center [653, 125] width 86 height 15
click at [610, 118] on select "Select an option ADIDAS AKU AMERICAN TOURISTER AMOLEI ARA ARENA ASICS BALIE BIO…" at bounding box center [653, 125] width 86 height 15
click at [675, 150] on button "Apply" at bounding box center [674, 150] width 43 height 15
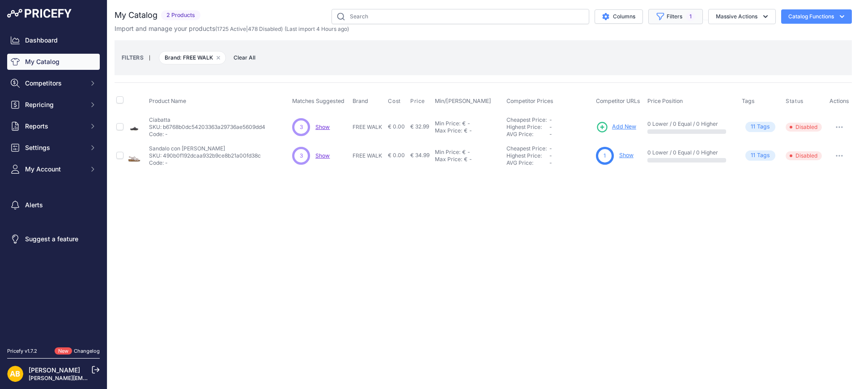
click at [676, 21] on button "Filters 1" at bounding box center [676, 16] width 55 height 15
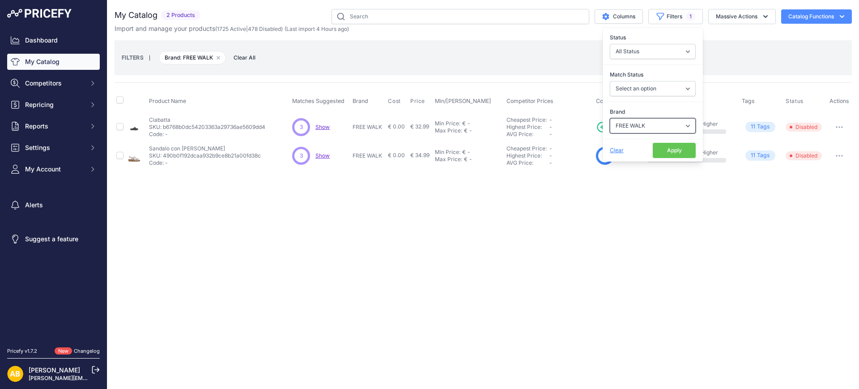
drag, startPoint x: 686, startPoint y: 126, endPoint x: 685, endPoint y: 132, distance: 5.4
click at [686, 126] on select "Select an option ADIDAS AKU AMERICAN TOURISTER AMOLEI ARA ARENA ASICS BALIE BIO…" at bounding box center [653, 125] width 86 height 15
select select "FRENESIA"
click at [610, 118] on select "Select an option ADIDAS AKU AMERICAN TOURISTER AMOLEI ARA ARENA ASICS BALIE BIO…" at bounding box center [653, 125] width 86 height 15
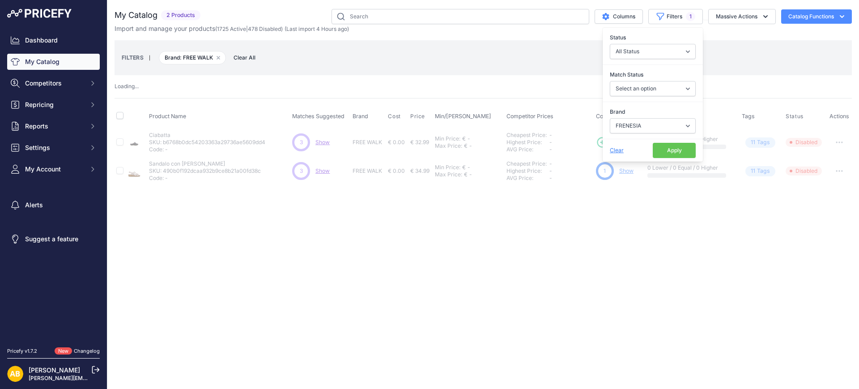
click at [680, 147] on button "Apply" at bounding box center [674, 150] width 43 height 15
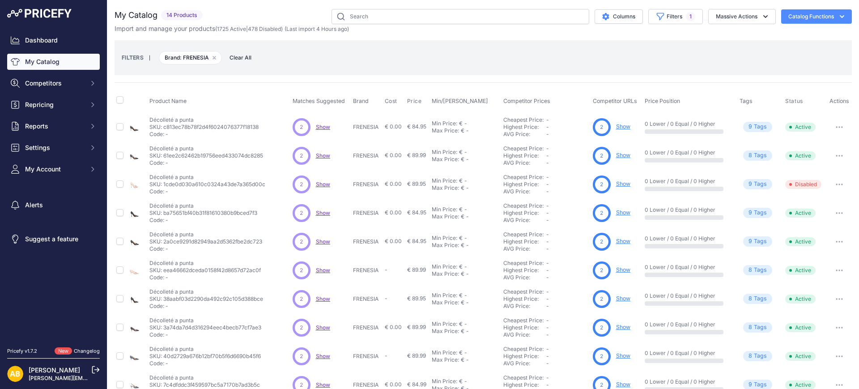
click at [124, 98] on th at bounding box center [121, 101] width 12 height 22
drag, startPoint x: 118, startPoint y: 98, endPoint x: 124, endPoint y: 97, distance: 5.4
click at [118, 98] on input "checkbox" at bounding box center [119, 99] width 7 height 7
checkbox input "true"
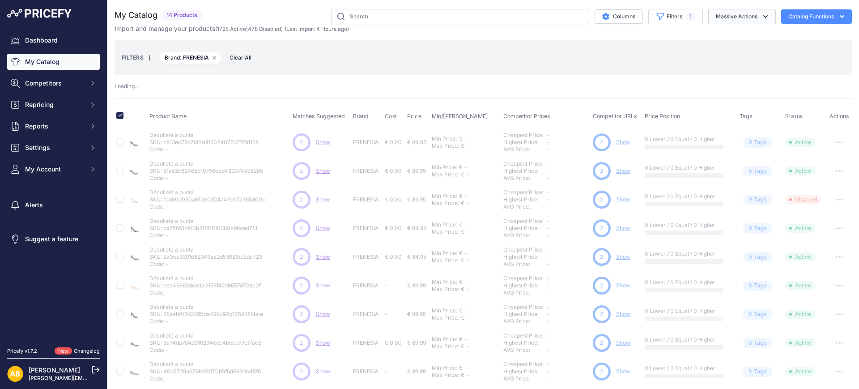
click at [741, 15] on button "Massive Actions" at bounding box center [743, 16] width 68 height 15
click at [724, 57] on button "Disable" at bounding box center [741, 54] width 72 height 16
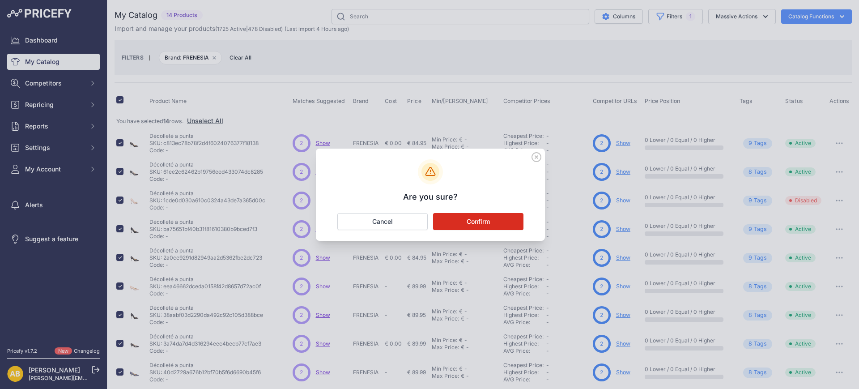
click at [509, 216] on button "Confirm" at bounding box center [478, 221] width 90 height 17
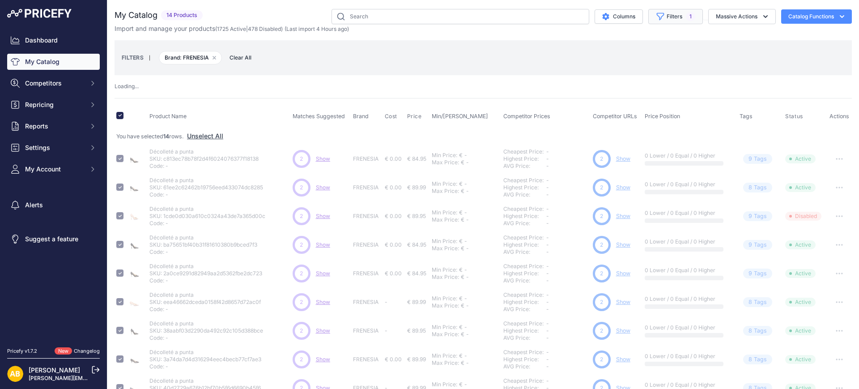
click at [677, 21] on button "Filters 1" at bounding box center [676, 16] width 55 height 15
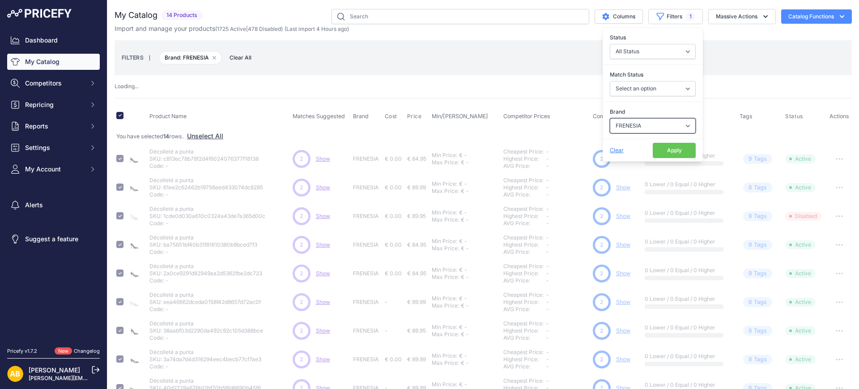
click at [664, 125] on select "Select an option ADIDAS AKU AMERICAN TOURISTER AMOLEI ARA ARENA ASICS BALIE BIO…" at bounding box center [653, 125] width 86 height 15
checkbox input "false"
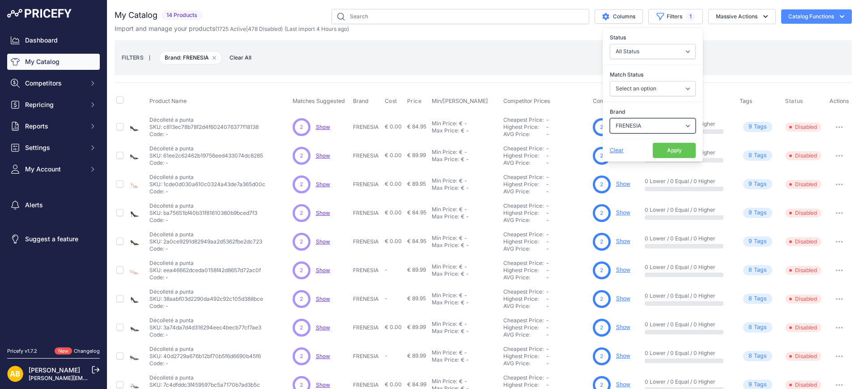
select select "FROZEN"
click at [610, 118] on select "Select an option ADIDAS AKU AMERICAN TOURISTER AMOLEI ARA ARENA ASICS BALIE BIO…" at bounding box center [653, 125] width 86 height 15
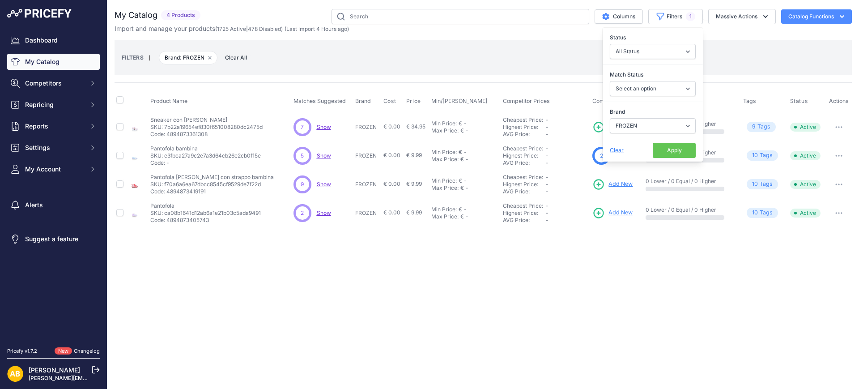
click at [668, 149] on button "Apply" at bounding box center [674, 150] width 43 height 15
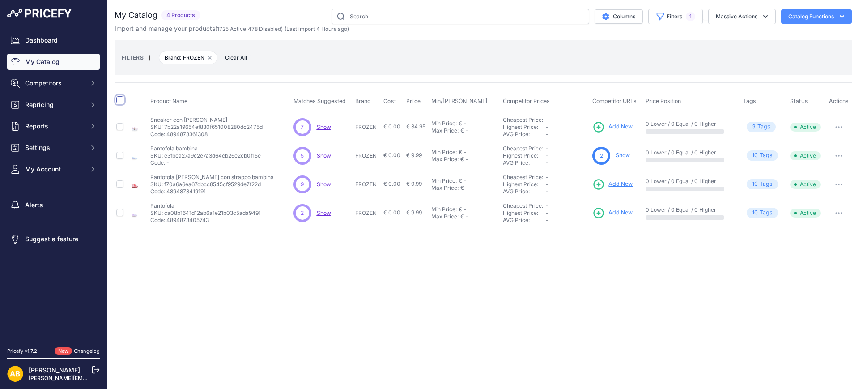
click at [119, 103] on input "checkbox" at bounding box center [119, 99] width 7 height 7
checkbox input "true"
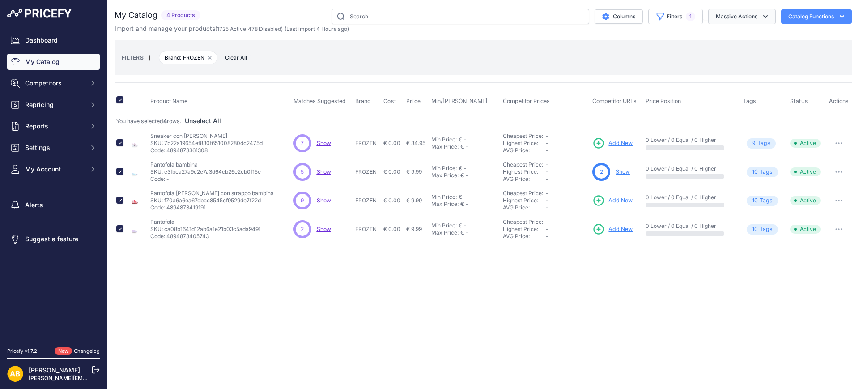
click at [746, 17] on button "Massive Actions" at bounding box center [743, 16] width 68 height 15
click at [731, 50] on span "Disable" at bounding box center [722, 54] width 21 height 8
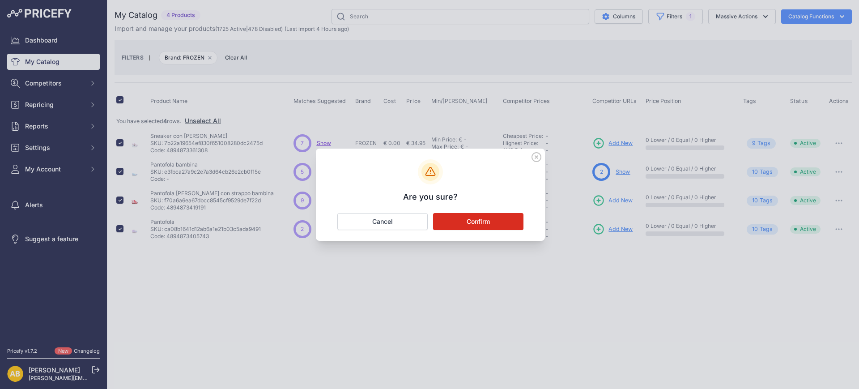
click at [509, 222] on button "Confirm" at bounding box center [478, 221] width 90 height 17
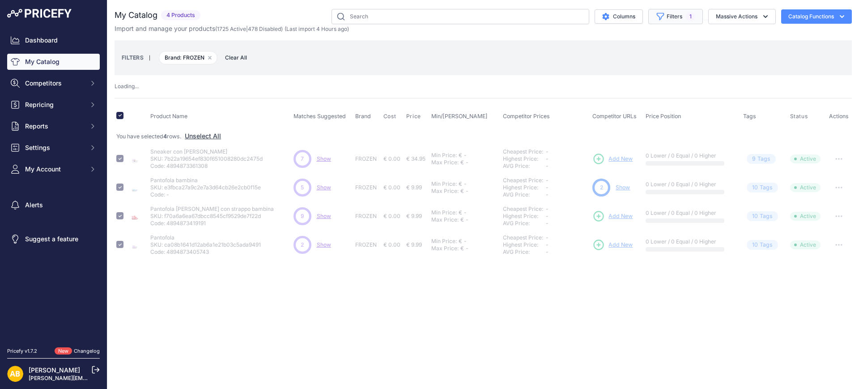
click at [679, 17] on button "Filters 1" at bounding box center [676, 16] width 55 height 15
checkbox input "false"
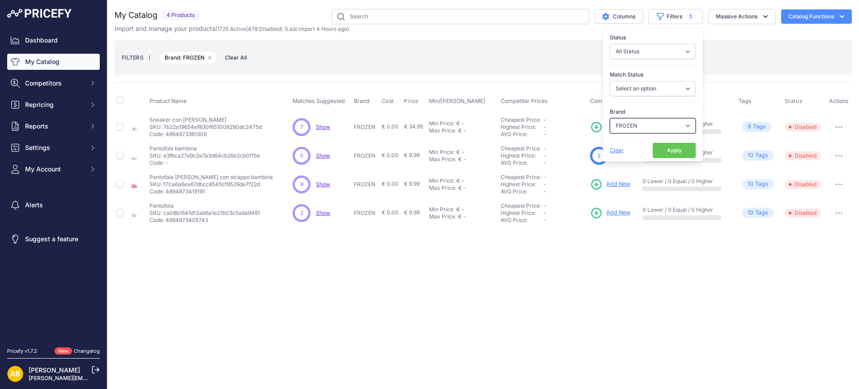
click at [668, 119] on select "Select an option ADIDAS AKU AMERICAN TOURISTER AMOLEI ARA ARENA ASICS BALIE BIO…" at bounding box center [653, 125] width 86 height 15
select select "GAS"
click at [610, 118] on select "Select an option ADIDAS AKU AMERICAN TOURISTER AMOLEI ARA ARENA ASICS BALIE BIO…" at bounding box center [653, 125] width 86 height 15
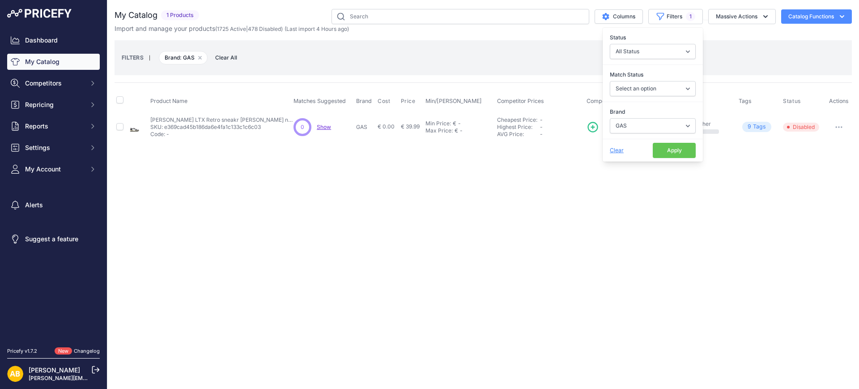
click at [680, 147] on button "Apply" at bounding box center [674, 150] width 43 height 15
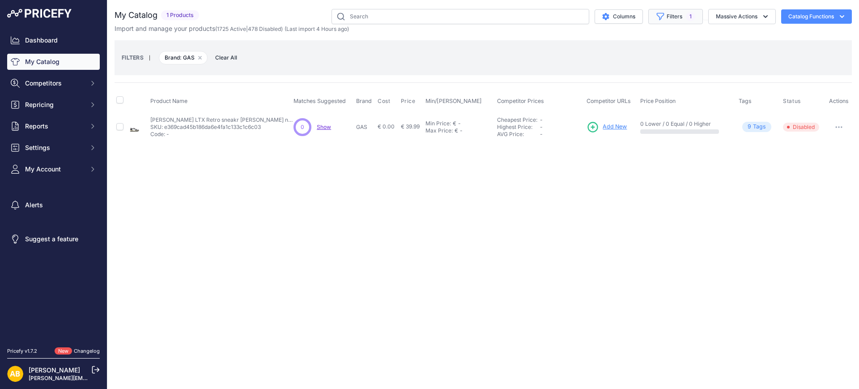
click at [682, 18] on button "Filters 1" at bounding box center [676, 16] width 55 height 15
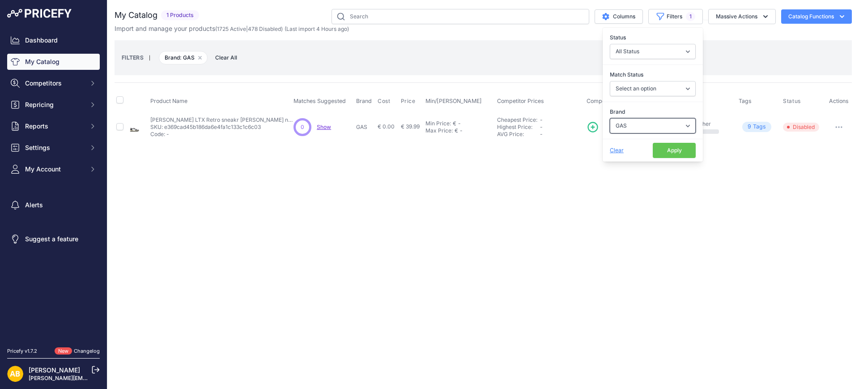
click at [672, 124] on select "Select an option ADIDAS AKU AMERICAN TOURISTER AMOLEI ARA ARENA ASICS BALIE BIO…" at bounding box center [653, 125] width 86 height 15
select select "GAUDI"
click at [610, 118] on select "Select an option ADIDAS AKU AMERICAN TOURISTER AMOLEI ARA ARENA ASICS BALIE BIO…" at bounding box center [653, 125] width 86 height 15
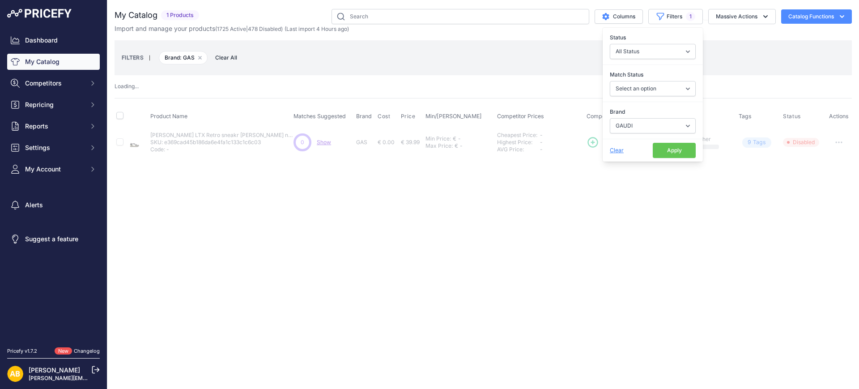
click at [665, 150] on button "Apply" at bounding box center [674, 150] width 43 height 15
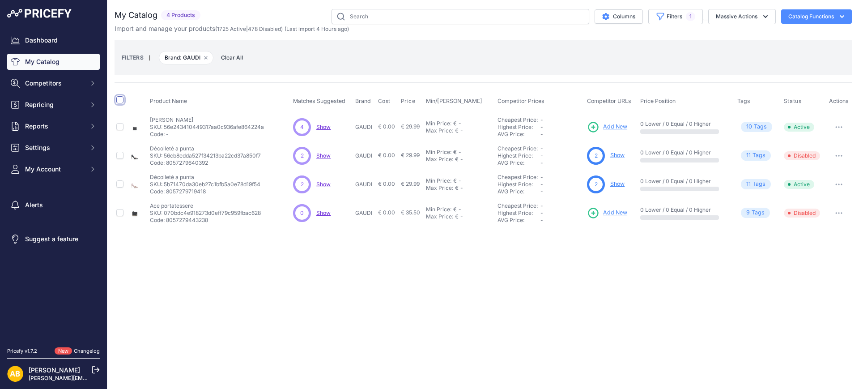
click at [123, 100] on input "checkbox" at bounding box center [119, 99] width 7 height 7
checkbox input "true"
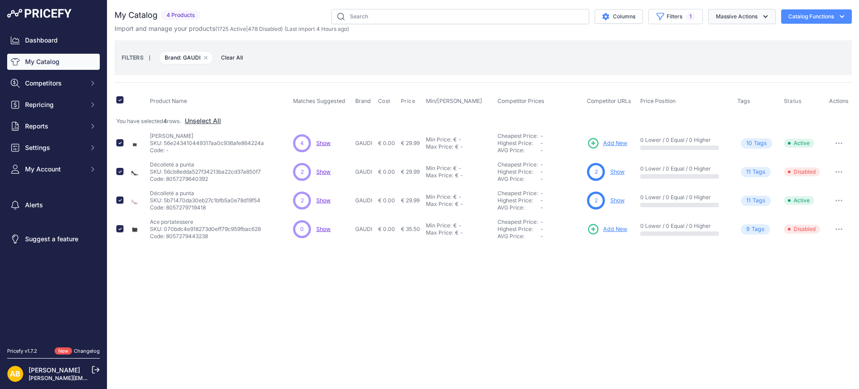
click at [726, 19] on button "Massive Actions" at bounding box center [743, 16] width 68 height 15
click at [718, 47] on button "Disable" at bounding box center [741, 54] width 72 height 16
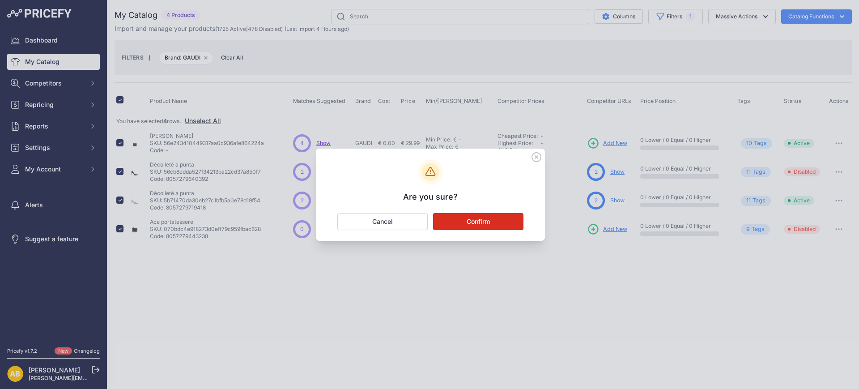
click at [467, 221] on button "Confirm" at bounding box center [478, 221] width 90 height 17
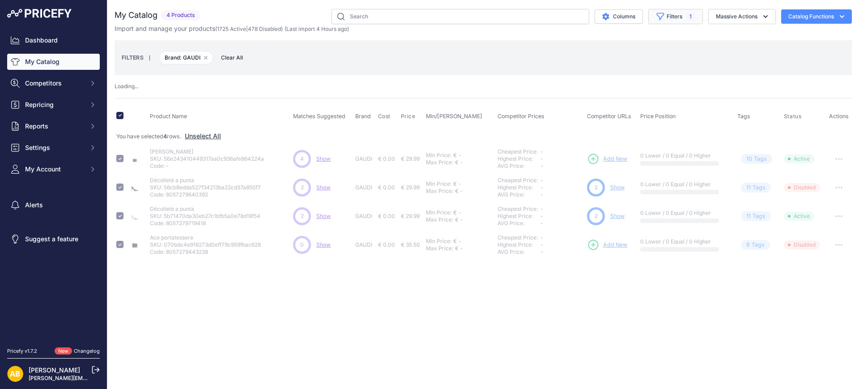
click at [659, 14] on icon "button" at bounding box center [660, 16] width 9 height 9
checkbox input "false"
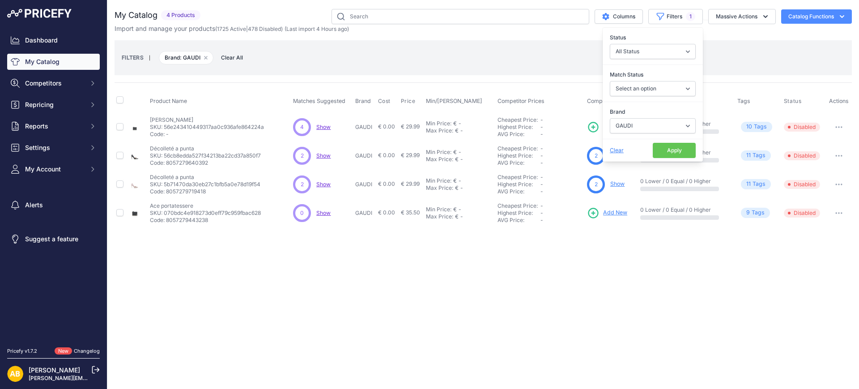
click at [636, 117] on div "Brand Select an option ADIDAS AKU AMERICAN TOURISTER AMOLEI ARA ARENA ASICS BAL…" at bounding box center [653, 120] width 100 height 33
click at [638, 124] on select "Select an option ADIDAS AKU AMERICAN TOURISTER AMOLEI ARA ARENA ASICS BALIE BIO…" at bounding box center [653, 125] width 86 height 15
click at [368, 335] on div "Close You are not connected to the internet." at bounding box center [483, 194] width 752 height 389
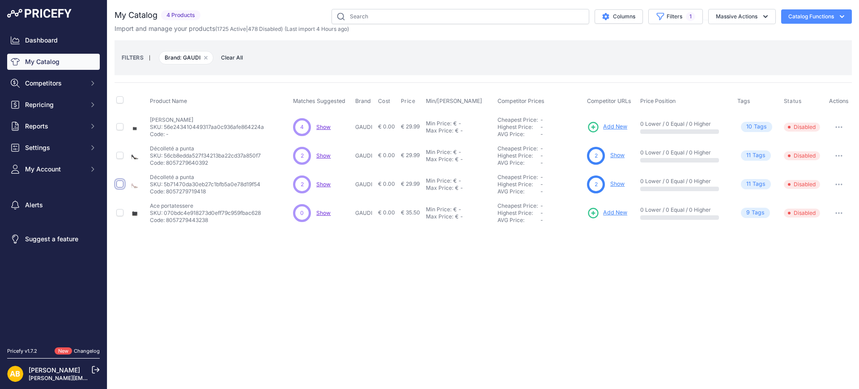
click at [120, 186] on input "checkbox" at bounding box center [119, 183] width 7 height 7
checkbox input "true"
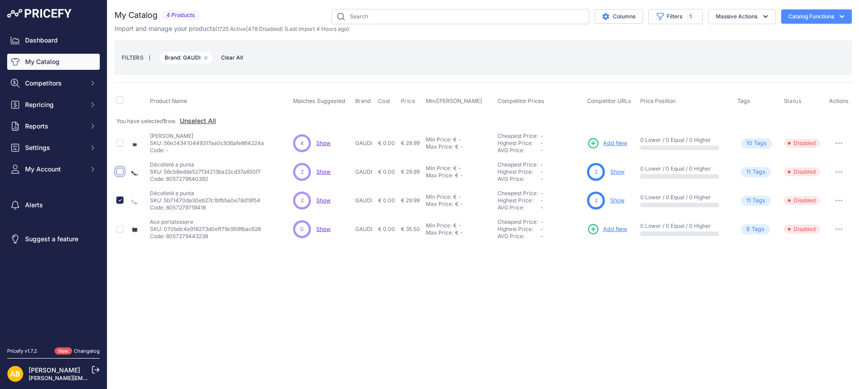
click at [119, 171] on input "checkbox" at bounding box center [119, 171] width 7 height 7
checkbox input "true"
click at [731, 16] on button "Massive Actions" at bounding box center [743, 16] width 68 height 15
click at [730, 40] on span "Enable" at bounding box center [722, 38] width 20 height 8
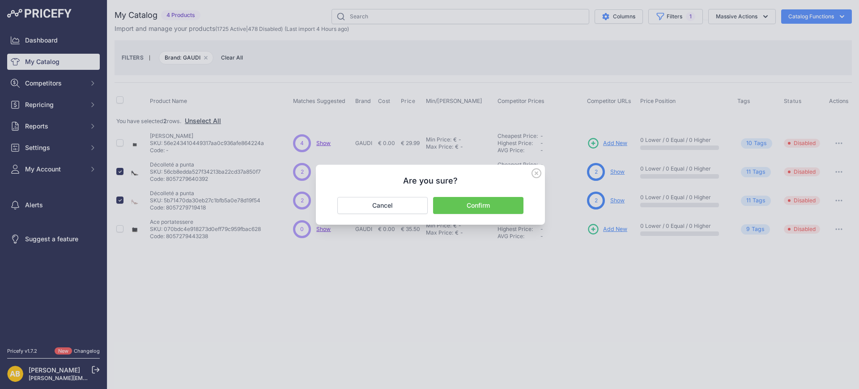
click at [494, 202] on button "Confirm" at bounding box center [478, 205] width 90 height 17
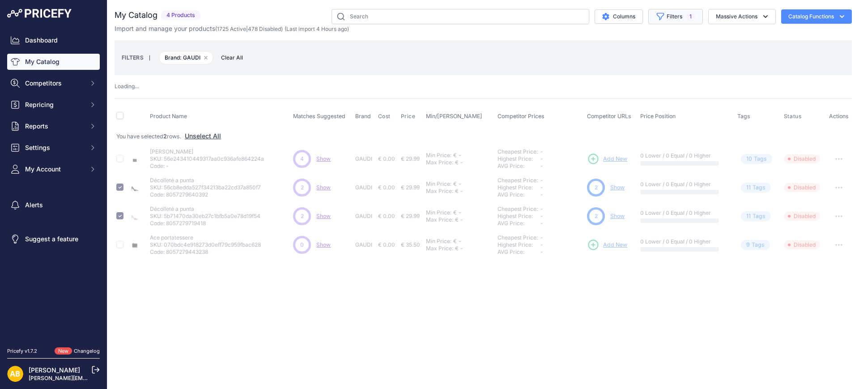
click at [662, 18] on icon "button" at bounding box center [660, 16] width 9 height 9
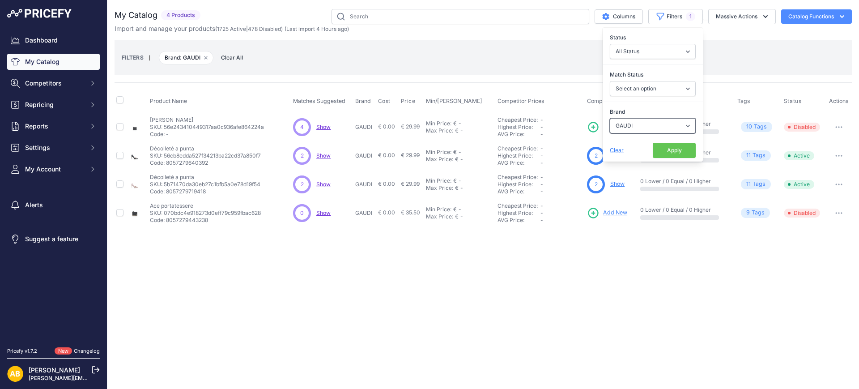
click at [660, 120] on select "Select an option ADIDAS AKU AMERICAN TOURISTER AMOLEI ARA ARENA ASICS BALIE BIO…" at bounding box center [653, 125] width 86 height 15
select select "GEOX"
click at [610, 118] on select "Select an option ADIDAS AKU AMERICAN TOURISTER AMOLEI ARA ARENA ASICS BALIE BIO…" at bounding box center [653, 125] width 86 height 15
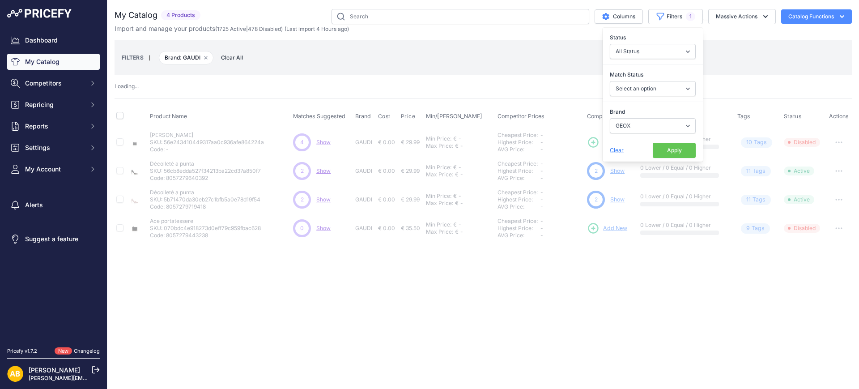
click at [678, 147] on button "Apply" at bounding box center [674, 150] width 43 height 15
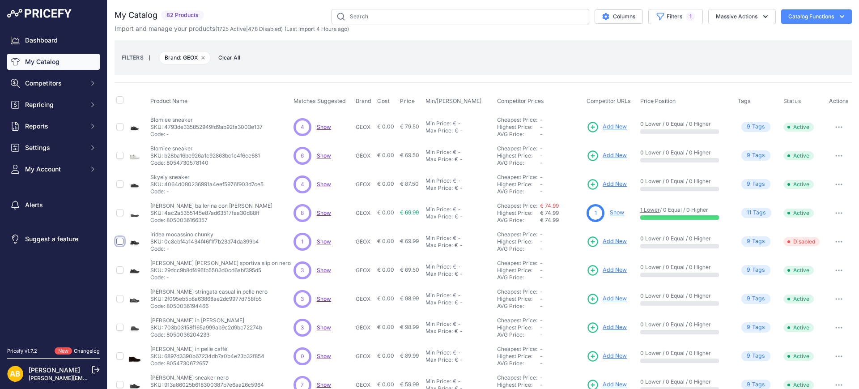
click at [121, 240] on input "checkbox" at bounding box center [119, 241] width 7 height 7
checkbox input "true"
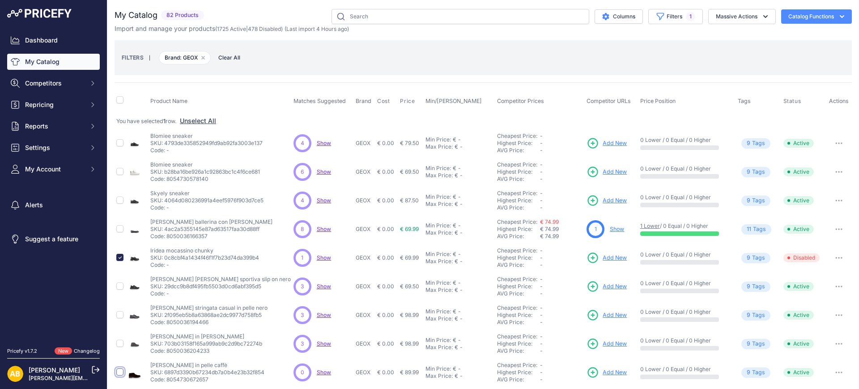
click at [117, 373] on input "checkbox" at bounding box center [119, 371] width 7 height 7
checkbox input "true"
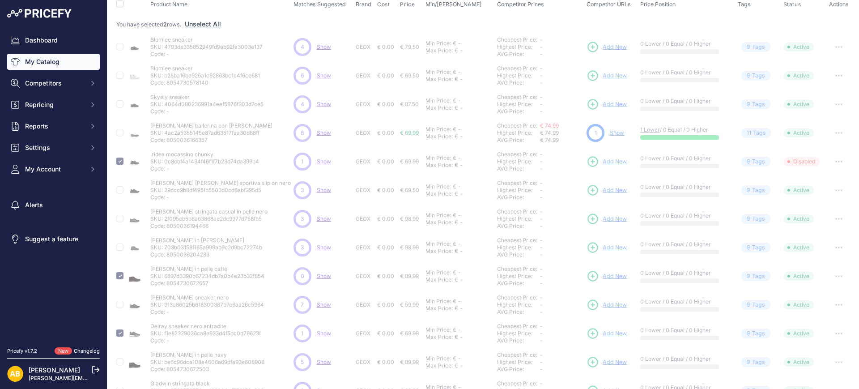
scroll to position [222, 0]
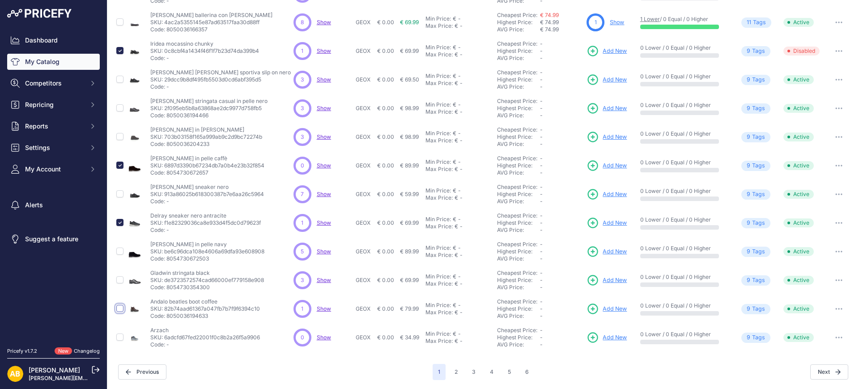
click at [120, 309] on input "checkbox" at bounding box center [119, 308] width 7 height 7
checkbox input "true"
click at [119, 338] on input "checkbox" at bounding box center [119, 336] width 7 height 7
checkbox input "true"
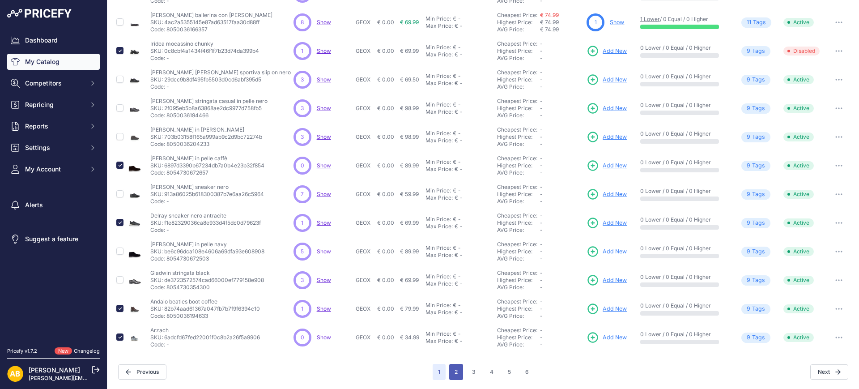
click at [454, 369] on button "2" at bounding box center [456, 372] width 14 height 16
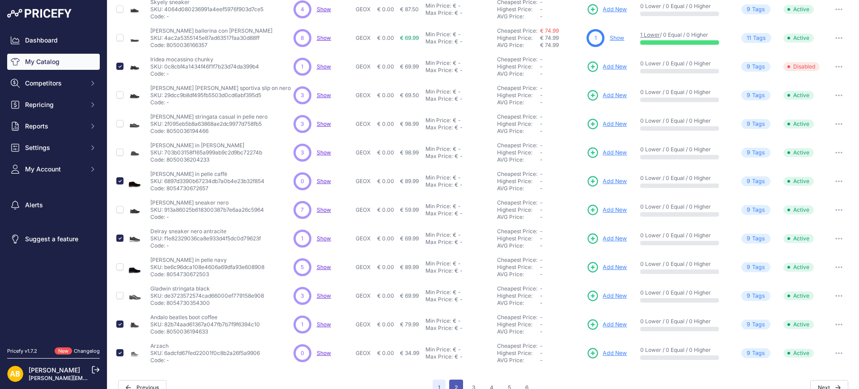
scroll to position [222, 0]
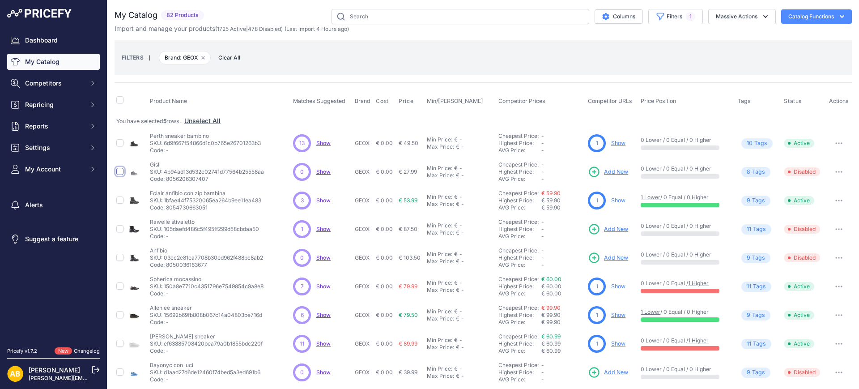
click at [121, 170] on input "checkbox" at bounding box center [119, 171] width 7 height 7
checkbox input "true"
click at [120, 256] on input "checkbox" at bounding box center [119, 257] width 7 height 7
checkbox input "true"
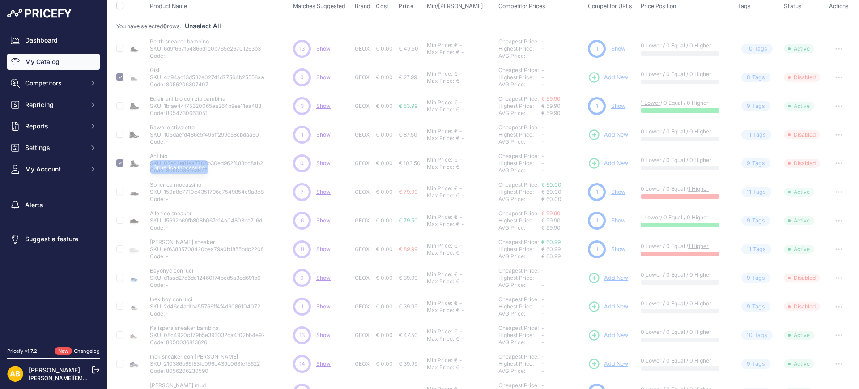
scroll to position [112, 0]
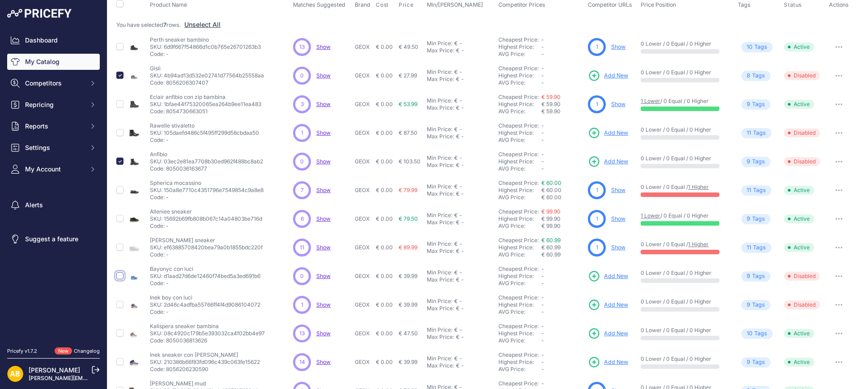
click at [121, 274] on input "checkbox" at bounding box center [119, 275] width 7 height 7
checkbox input "true"
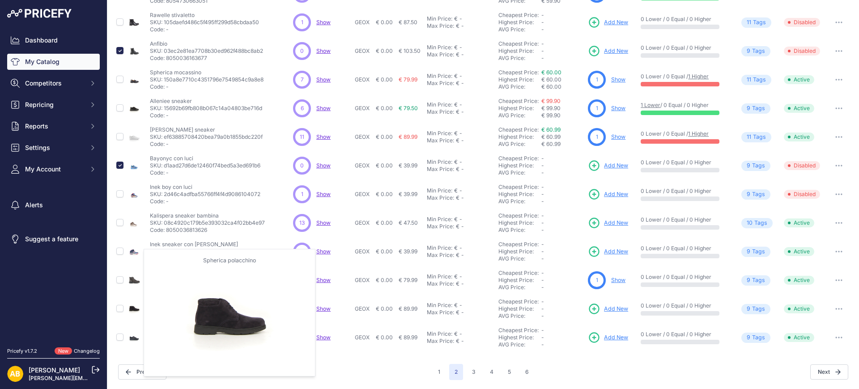
scroll to position [207, 0]
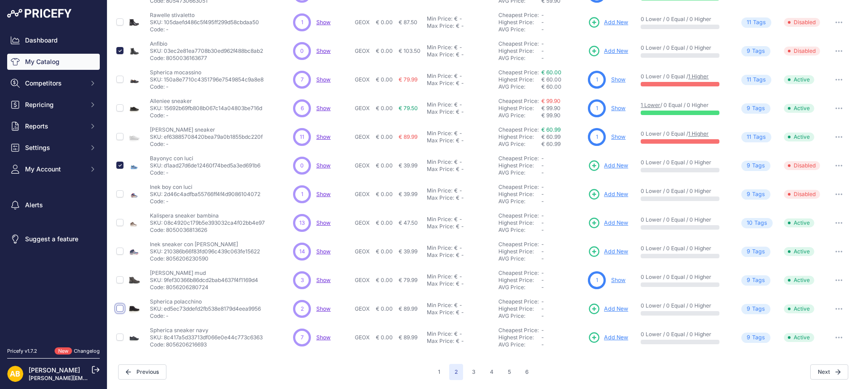
click at [120, 308] on input "checkbox" at bounding box center [119, 308] width 7 height 7
checkbox input "true"
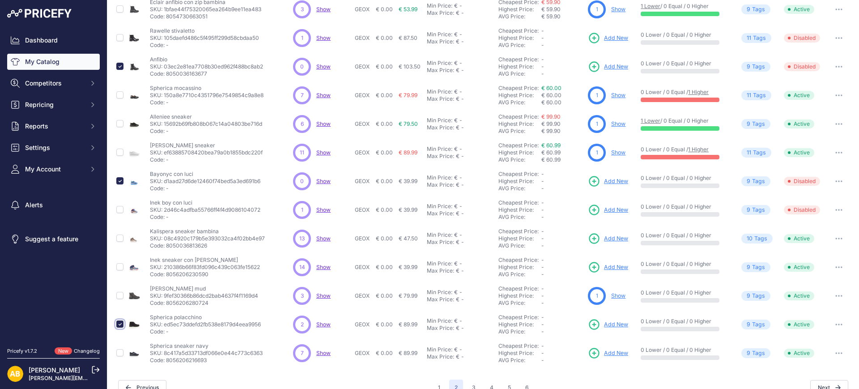
scroll to position [222, 0]
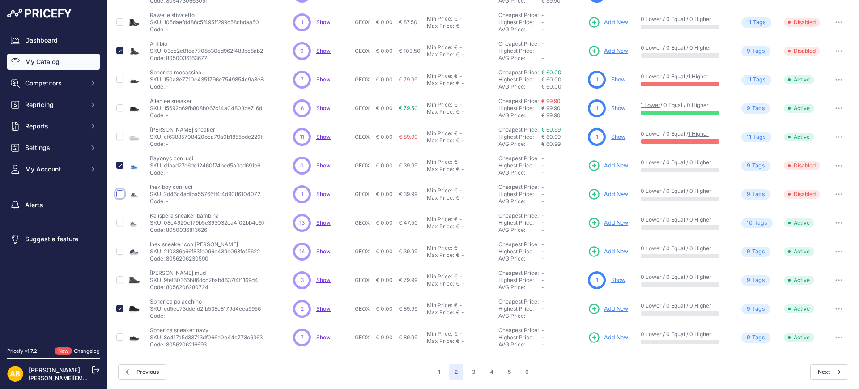
click at [120, 196] on input "checkbox" at bounding box center [119, 193] width 7 height 7
checkbox input "true"
click at [470, 368] on button "3" at bounding box center [474, 372] width 14 height 16
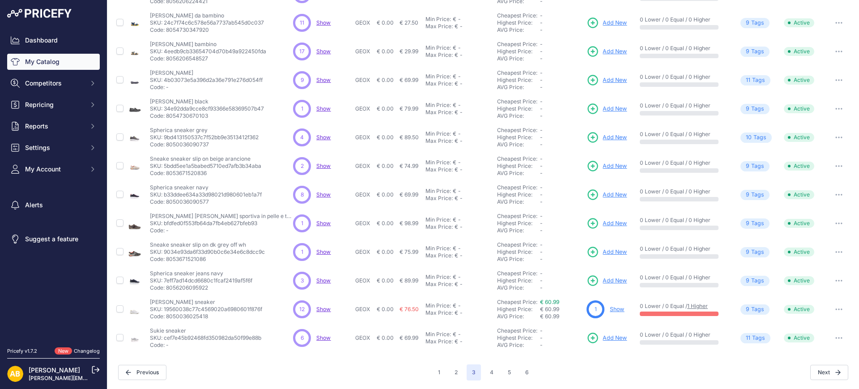
scroll to position [207, 0]
click at [485, 365] on button "4" at bounding box center [492, 372] width 14 height 16
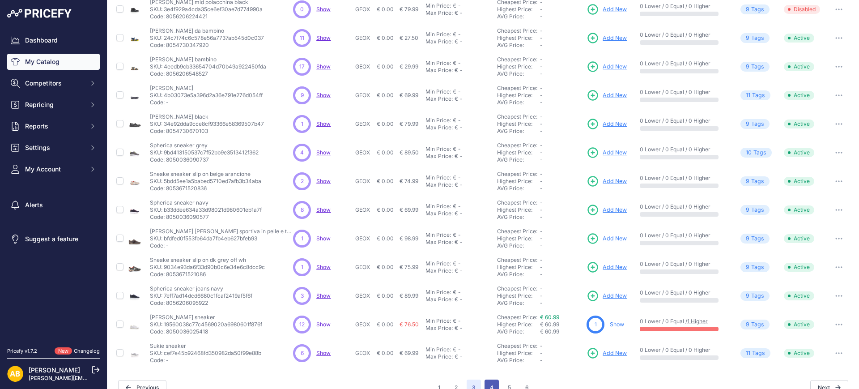
scroll to position [222, 0]
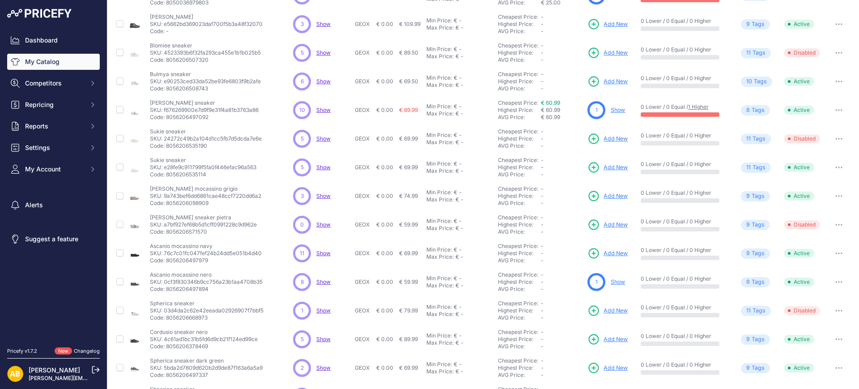
scroll to position [168, 0]
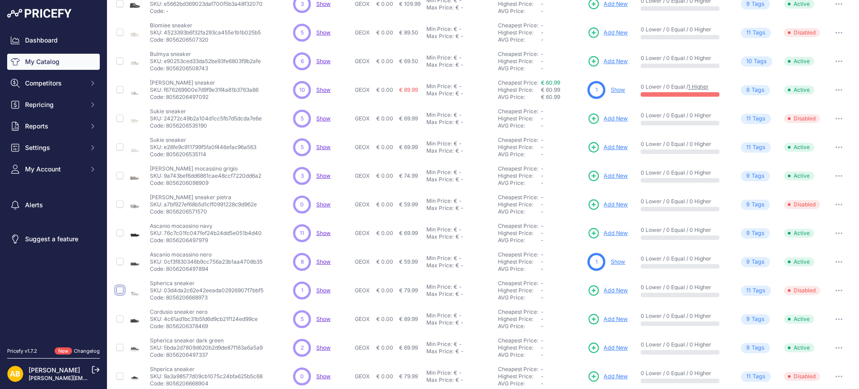
click at [122, 289] on input "checkbox" at bounding box center [119, 289] width 7 height 7
checkbox input "true"
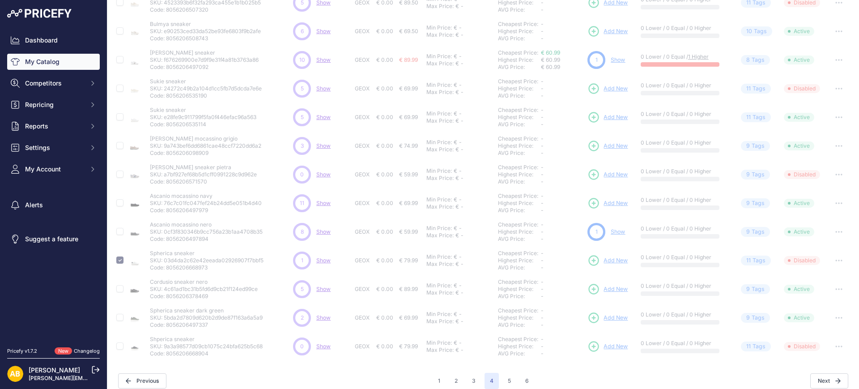
scroll to position [222, 0]
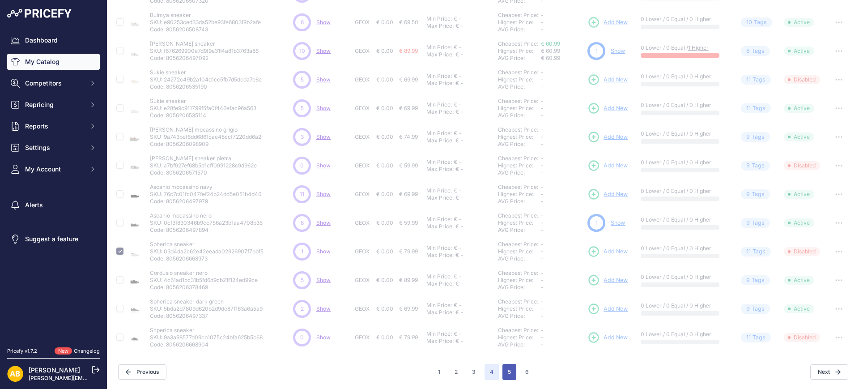
click at [508, 367] on button "5" at bounding box center [510, 372] width 14 height 16
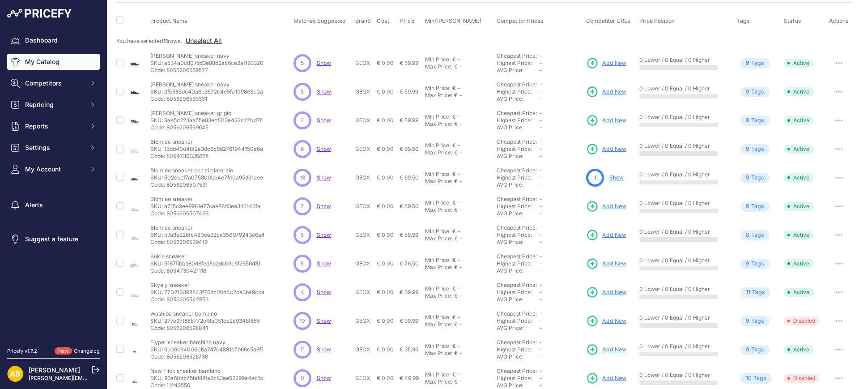
scroll to position [168, 0]
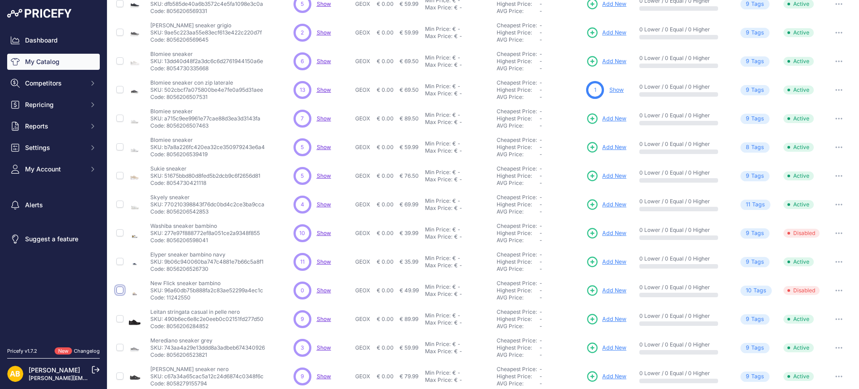
click at [119, 287] on input "checkbox" at bounding box center [119, 289] width 7 height 7
checkbox input "true"
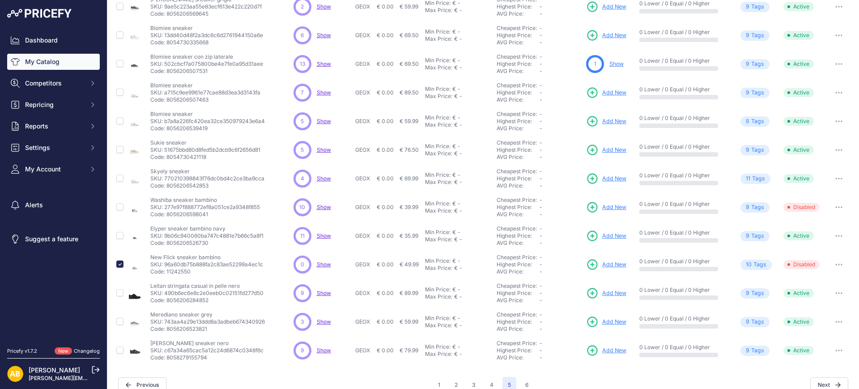
scroll to position [207, 0]
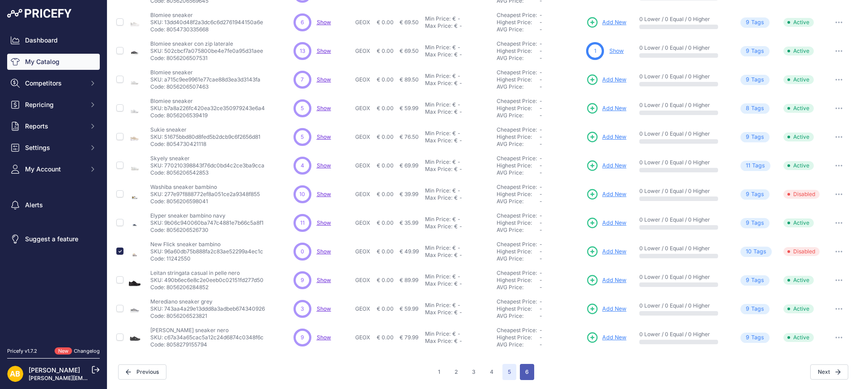
click at [520, 373] on button "6" at bounding box center [527, 372] width 14 height 16
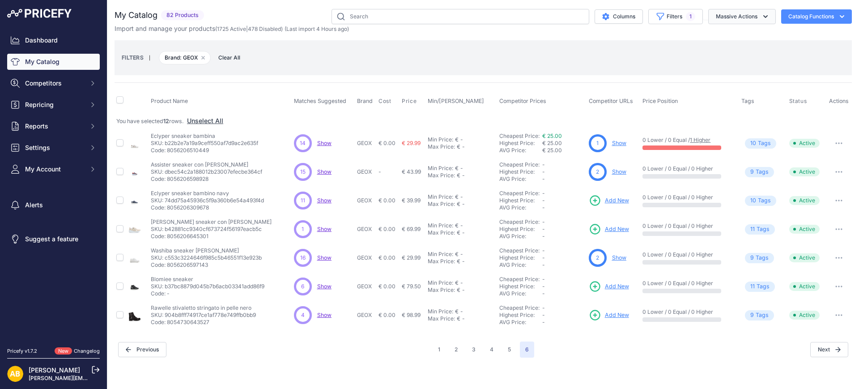
click at [731, 19] on button "Massive Actions" at bounding box center [743, 16] width 68 height 15
click at [721, 51] on span "Disable" at bounding box center [722, 54] width 21 height 8
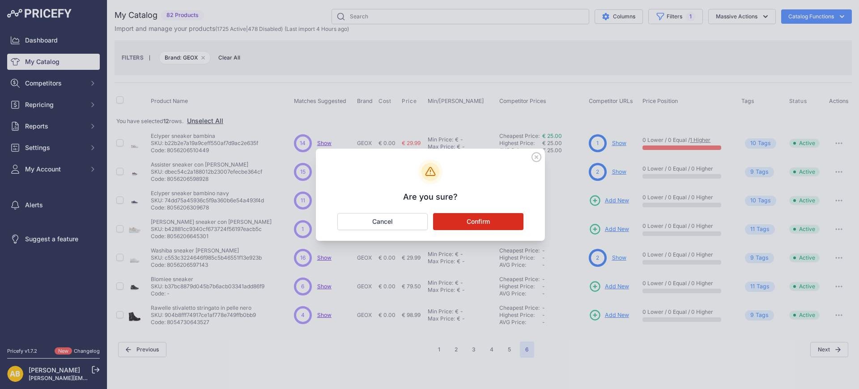
click at [508, 218] on button "Confirm" at bounding box center [478, 221] width 90 height 17
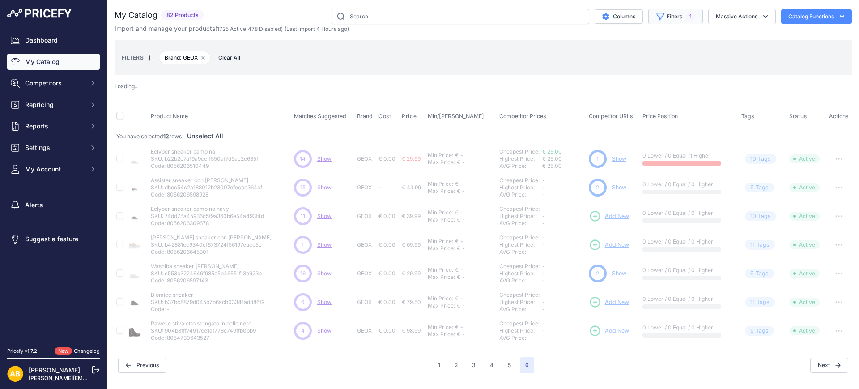
click at [663, 17] on icon "button" at bounding box center [660, 16] width 9 height 9
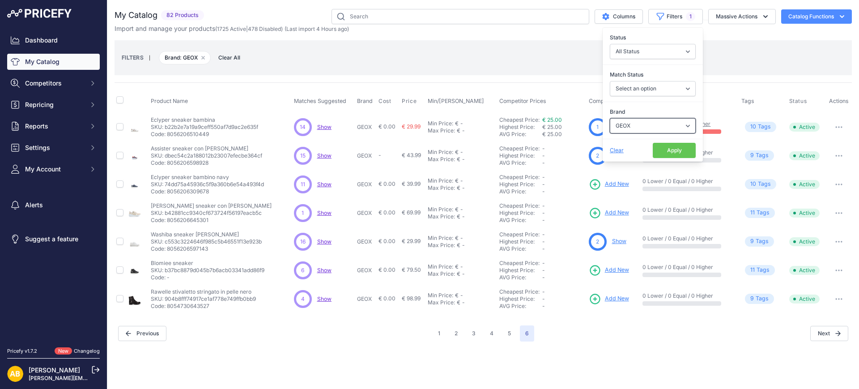
click at [633, 121] on select "Select an option ADIDAS AKU AMERICAN TOURISTER AMOLEI ARA ARENA ASICS BALIE BIO…" at bounding box center [653, 125] width 86 height 15
click at [610, 118] on select "Select an option ADIDAS AKU AMERICAN TOURISTER AMOLEI ARA ARENA ASICS BALIE BIO…" at bounding box center [653, 125] width 86 height 15
click at [669, 132] on select "Select an option ADIDAS AKU AMERICAN TOURISTER AMOLEI ARA ARENA ASICS BALIE BIO…" at bounding box center [653, 125] width 86 height 15
select select "GIAN MARCO VENTURI"
click at [610, 118] on select "Select an option ADIDAS AKU AMERICAN TOURISTER AMOLEI ARA ARENA ASICS BALIE BIO…" at bounding box center [653, 125] width 86 height 15
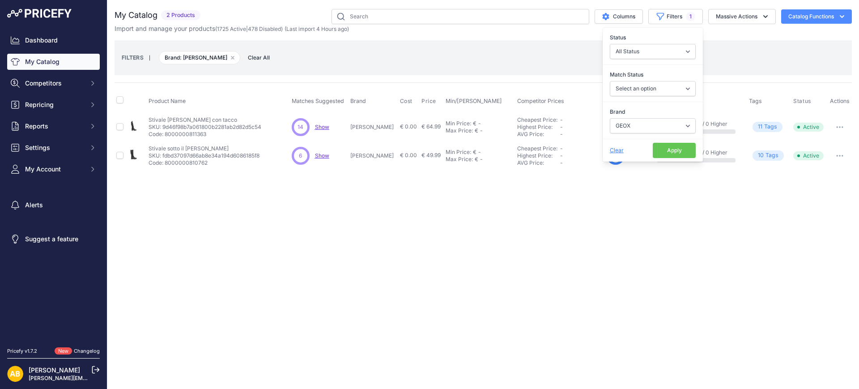
click at [670, 155] on button "Apply" at bounding box center [674, 150] width 43 height 15
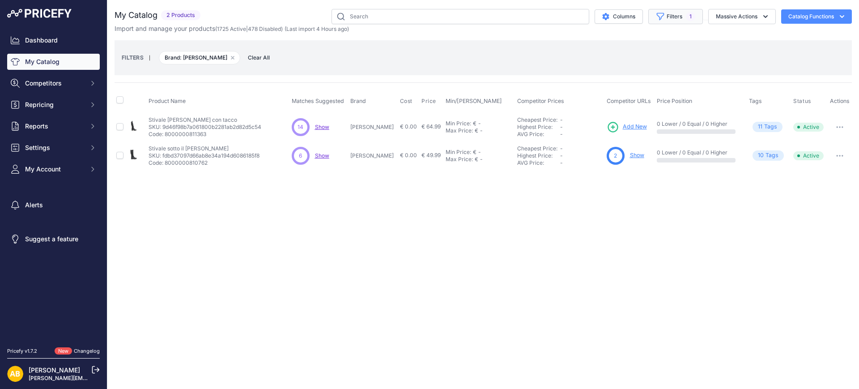
click at [668, 15] on button "Filters 1" at bounding box center [676, 16] width 55 height 15
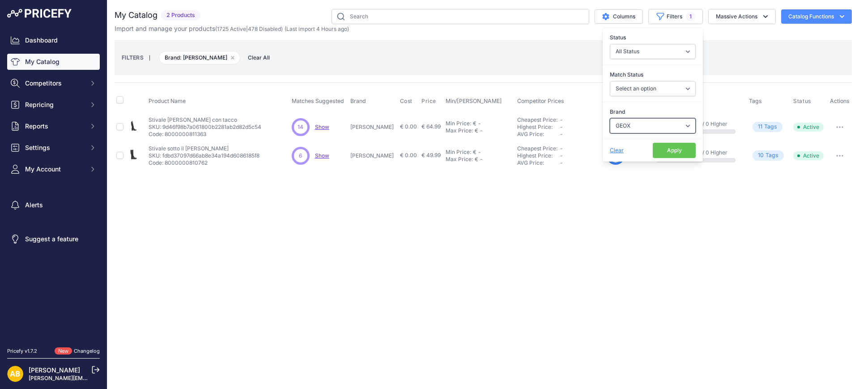
click at [648, 127] on select "Select an option ADIDAS AKU AMERICAN TOURISTER AMOLEI ARA ARENA ASICS BALIE BIO…" at bounding box center [653, 125] width 86 height 15
select select "GLOBE"
click at [610, 118] on select "Select an option ADIDAS AKU AMERICAN TOURISTER AMOLEI ARA ARENA ASICS BALIE BIO…" at bounding box center [653, 125] width 86 height 15
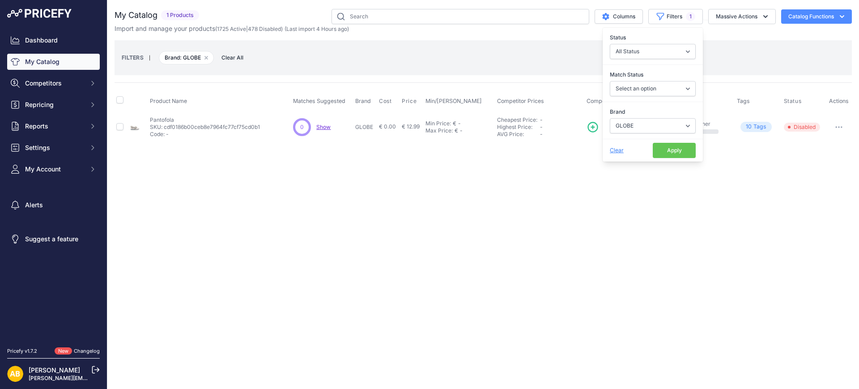
click at [675, 152] on button "Apply" at bounding box center [674, 150] width 43 height 15
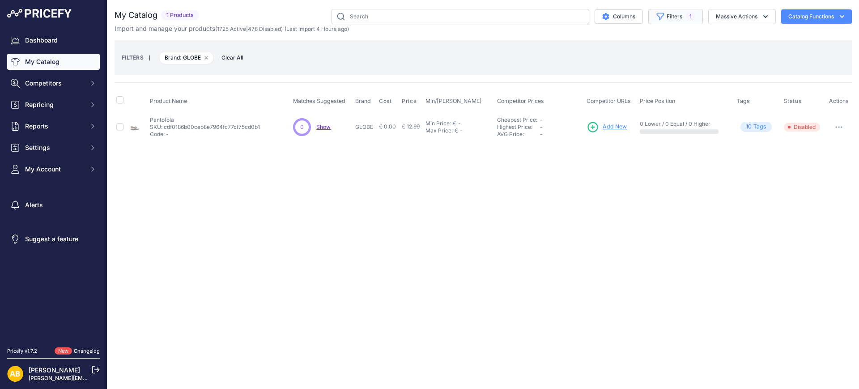
click at [677, 15] on button "Filters 1" at bounding box center [676, 16] width 55 height 15
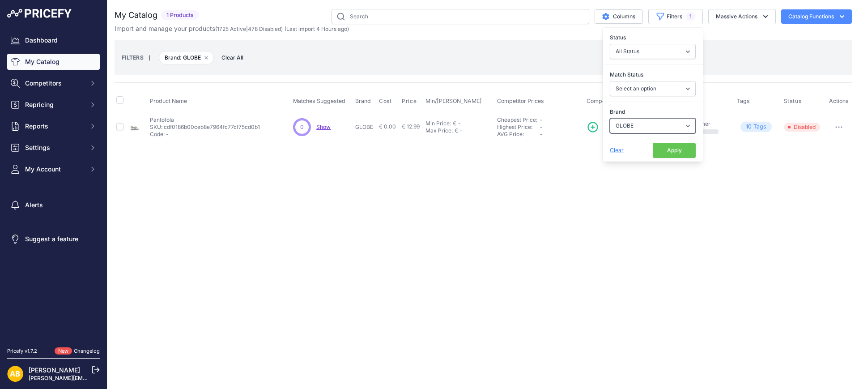
click at [656, 130] on select "Select an option ADIDAS AKU AMERICAN TOURISTER AMOLEI ARA ARENA ASICS BALIE BIO…" at bounding box center [653, 125] width 86 height 15
select select "GLORIA"
click at [610, 118] on select "Select an option ADIDAS AKU AMERICAN TOURISTER AMOLEI ARA ARENA ASICS BALIE BIO…" at bounding box center [653, 125] width 86 height 15
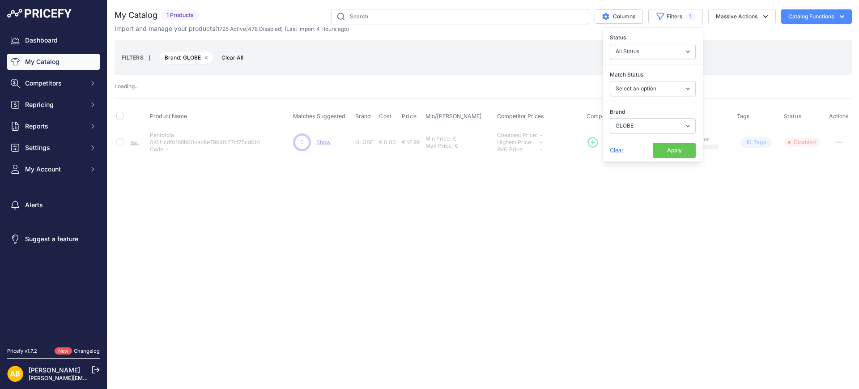
click at [683, 150] on button "Apply" at bounding box center [674, 150] width 43 height 15
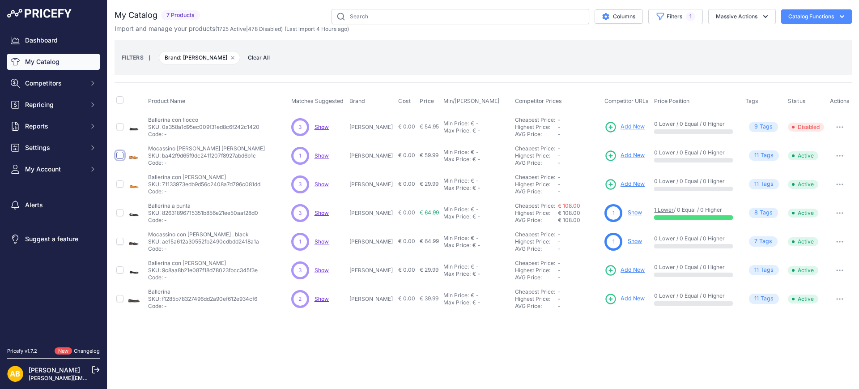
click at [120, 156] on input "checkbox" at bounding box center [119, 155] width 7 height 7
checkbox input "true"
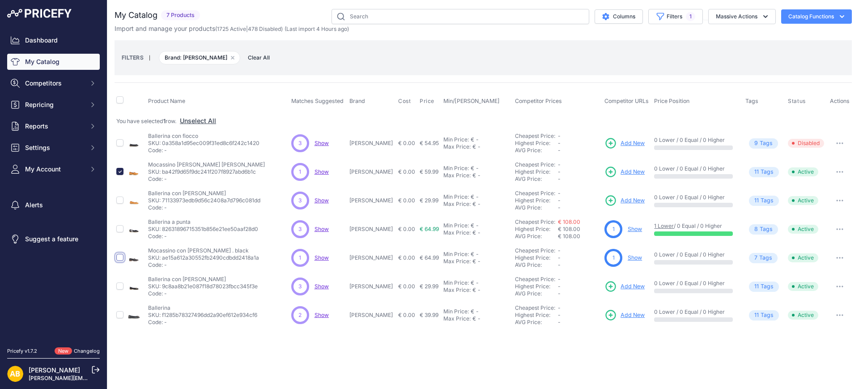
click at [123, 257] on input "checkbox" at bounding box center [119, 257] width 7 height 7
checkbox input "true"
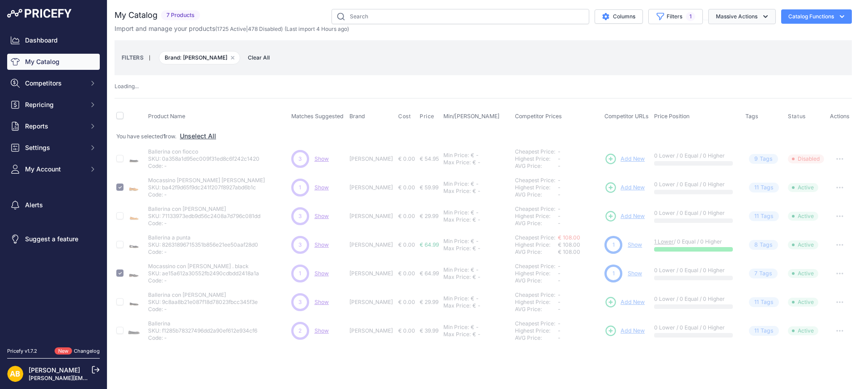
click at [723, 13] on button "Massive Actions" at bounding box center [743, 16] width 68 height 15
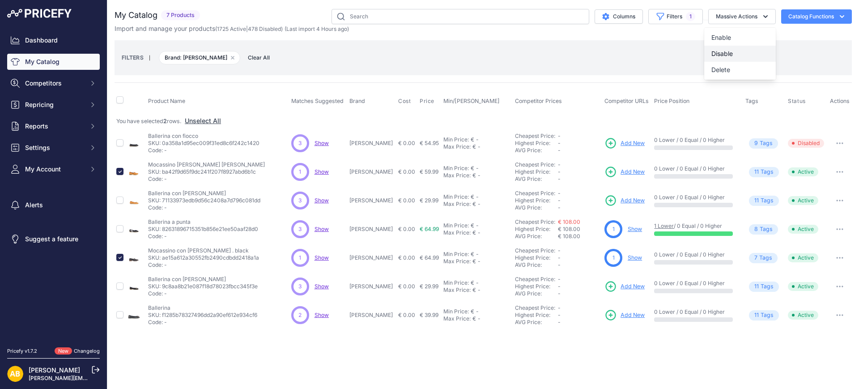
click at [727, 48] on button "Disable" at bounding box center [741, 54] width 72 height 16
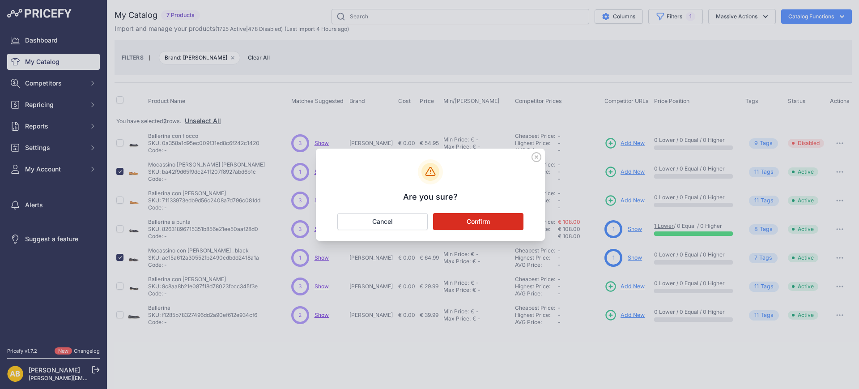
click at [470, 223] on button "Confirm" at bounding box center [478, 221] width 90 height 17
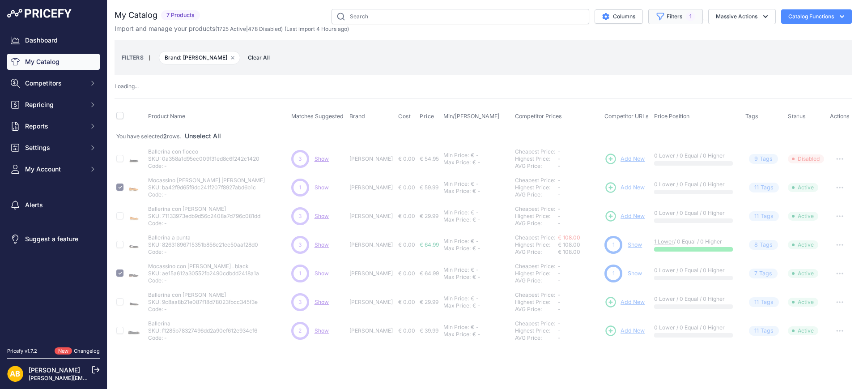
click at [678, 18] on button "Filters 1" at bounding box center [676, 16] width 55 height 15
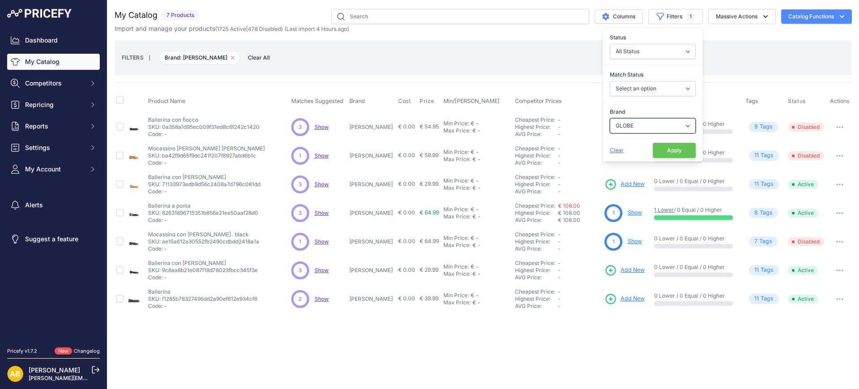
drag, startPoint x: 624, startPoint y: 125, endPoint x: 628, endPoint y: 129, distance: 6.3
click at [624, 125] on select "Select an option ADIDAS AKU AMERICAN TOURISTER AMOLEI ARA ARENA ASICS BALIE BIO…" at bounding box center [653, 125] width 86 height 15
select select "GOLD & GOLD"
click at [610, 118] on select "Select an option ADIDAS AKU AMERICAN TOURISTER AMOLEI ARA ARENA ASICS BALIE BIO…" at bounding box center [653, 125] width 86 height 15
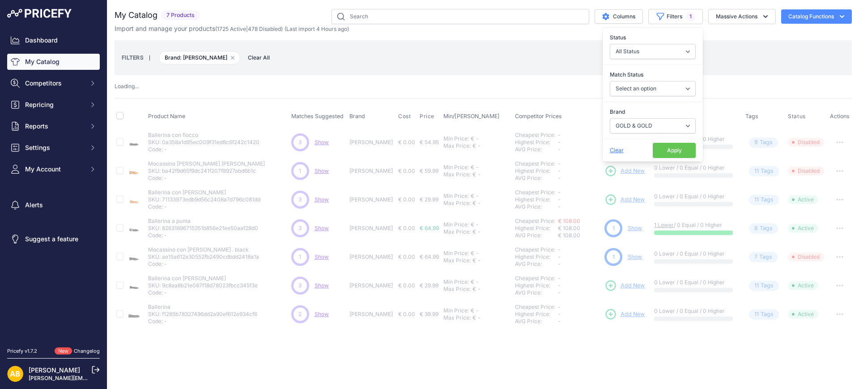
click at [683, 149] on button "Apply" at bounding box center [674, 150] width 43 height 15
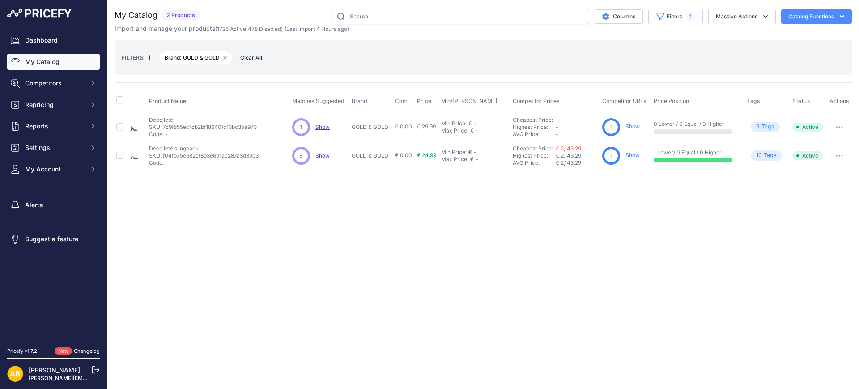
click at [581, 148] on link "€ 2,143.29" at bounding box center [569, 148] width 26 height 7
click at [668, 21] on button "Filters 1" at bounding box center [676, 16] width 55 height 15
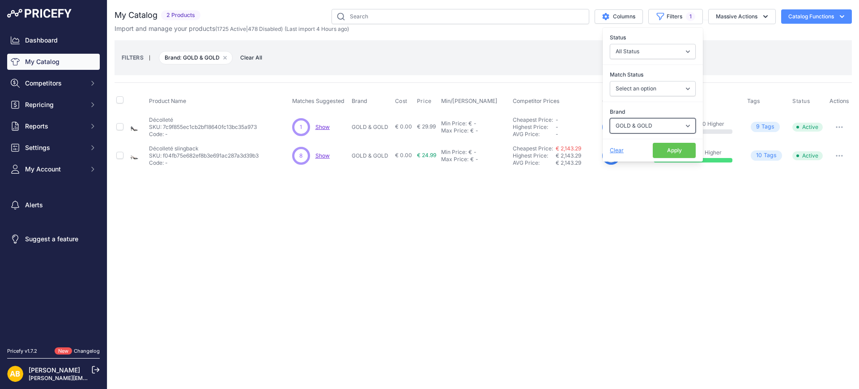
click at [646, 120] on select "Select an option ADIDAS AKU AMERICAN TOURISTER AMOLEI ARA ARENA ASICS BALIE BIO…" at bounding box center [653, 125] width 86 height 15
select select "GOLD&GOLD"
click at [610, 118] on select "Select an option ADIDAS AKU AMERICAN TOURISTER AMOLEI ARA ARENA ASICS BALIE BIO…" at bounding box center [653, 125] width 86 height 15
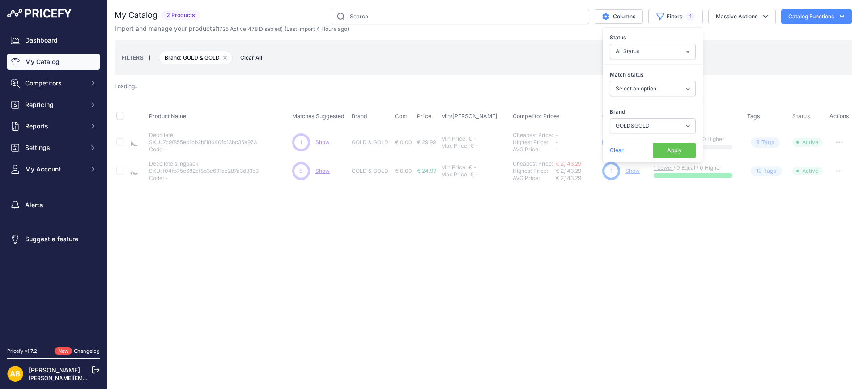
drag, startPoint x: 671, startPoint y: 141, endPoint x: 673, endPoint y: 133, distance: 7.5
click at [672, 140] on div "Clear Apply" at bounding box center [653, 150] width 100 height 23
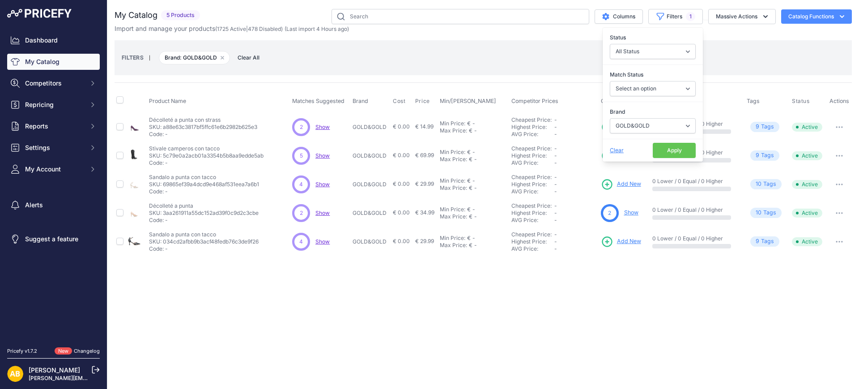
click at [555, 280] on div "Close You are not connected to the internet." at bounding box center [483, 194] width 752 height 389
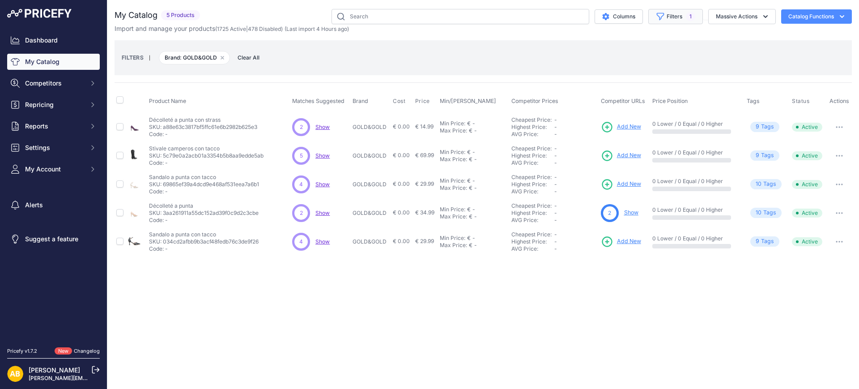
click at [655, 15] on button "Filters 1" at bounding box center [676, 16] width 55 height 15
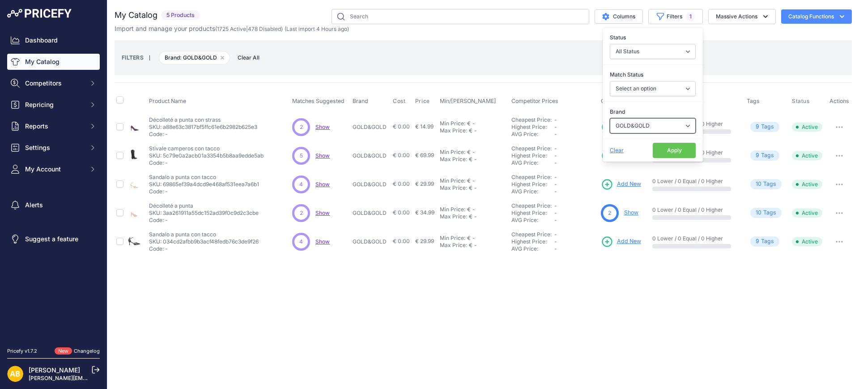
click at [659, 119] on select "Select an option ADIDAS AKU AMERICAN TOURISTER AMOLEI ARA ARENA ASICS BALIE BIO…" at bounding box center [653, 125] width 86 height 15
select select "GRAFIA"
click at [610, 118] on select "Select an option ADIDAS AKU AMERICAN TOURISTER AMOLEI ARA ARENA ASICS BALIE BIO…" at bounding box center [653, 125] width 86 height 15
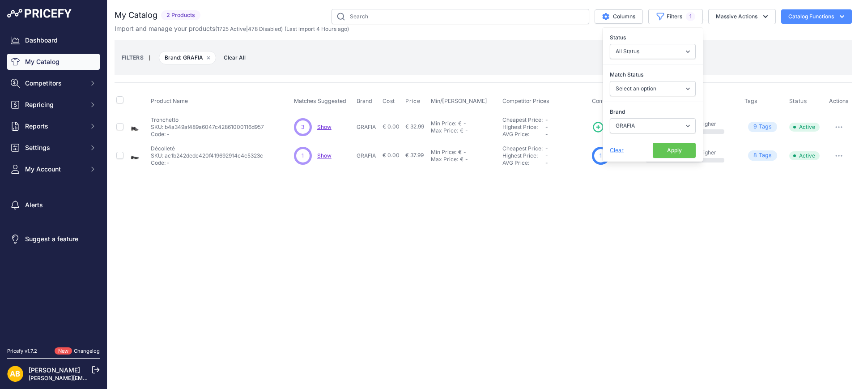
click at [670, 143] on button "Apply" at bounding box center [674, 150] width 43 height 15
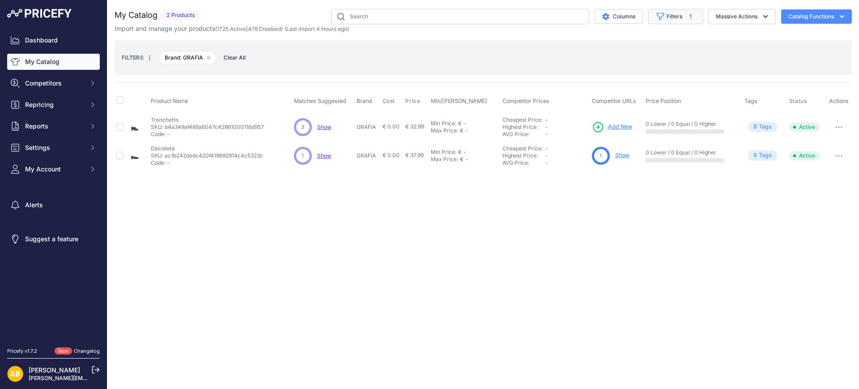
click at [668, 10] on button "Filters 1" at bounding box center [676, 16] width 55 height 15
click at [646, 127] on select "Select an option ADIDAS AKU AMERICAN TOURISTER AMOLEI ARA ARENA ASICS BALIE BIO…" at bounding box center [653, 125] width 86 height 15
select select "GRISPORT"
click at [610, 118] on select "Select an option ADIDAS AKU AMERICAN TOURISTER AMOLEI ARA ARENA ASICS BALIE BIO…" at bounding box center [653, 125] width 86 height 15
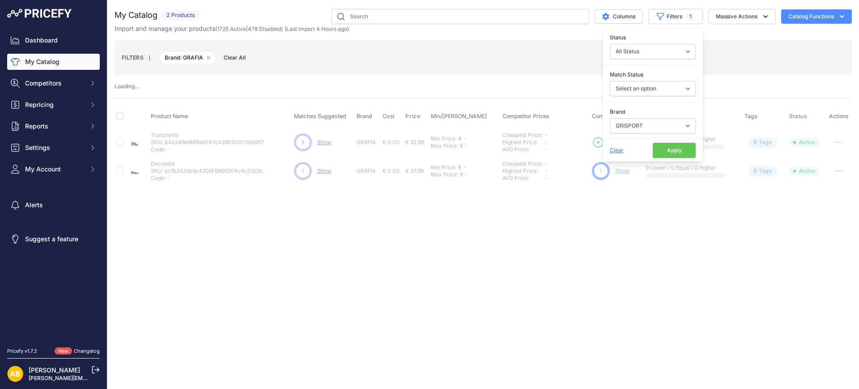
click at [674, 151] on button "Apply" at bounding box center [674, 150] width 43 height 15
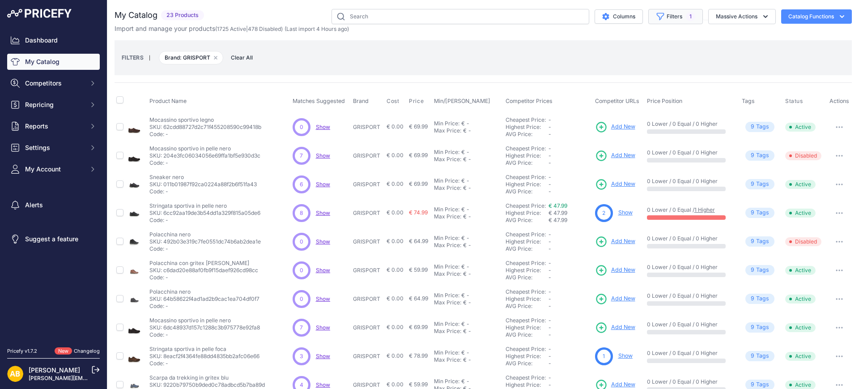
click at [664, 15] on button "Filters 1" at bounding box center [676, 16] width 55 height 15
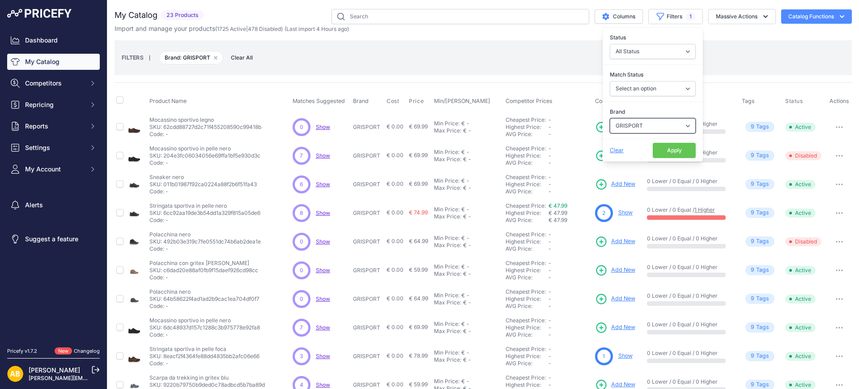
click at [647, 123] on select "Select an option ADIDAS AKU AMERICAN TOURISTER AMOLEI ARA ARENA ASICS BALIE BIO…" at bounding box center [653, 125] width 86 height 15
select select "GRUNLAND"
click at [610, 118] on select "Select an option ADIDAS AKU AMERICAN TOURISTER AMOLEI ARA ARENA ASICS BALIE BIO…" at bounding box center [653, 125] width 86 height 15
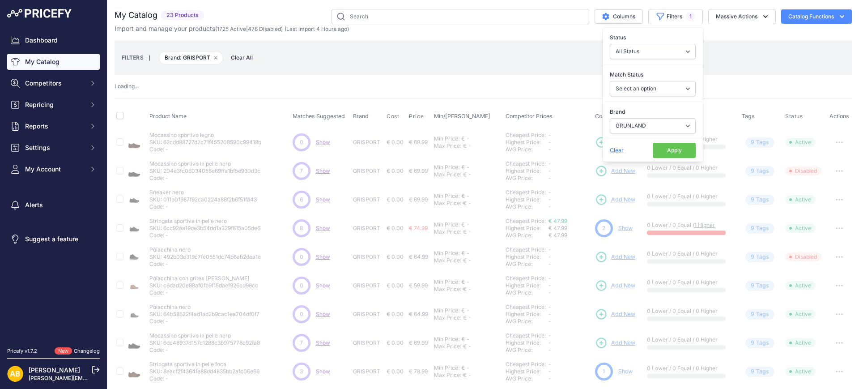
click at [663, 155] on button "Apply" at bounding box center [674, 150] width 43 height 15
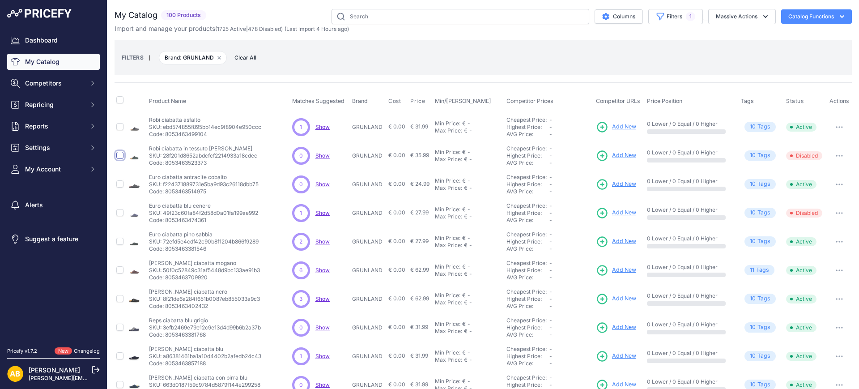
click at [118, 154] on input "checkbox" at bounding box center [119, 155] width 7 height 7
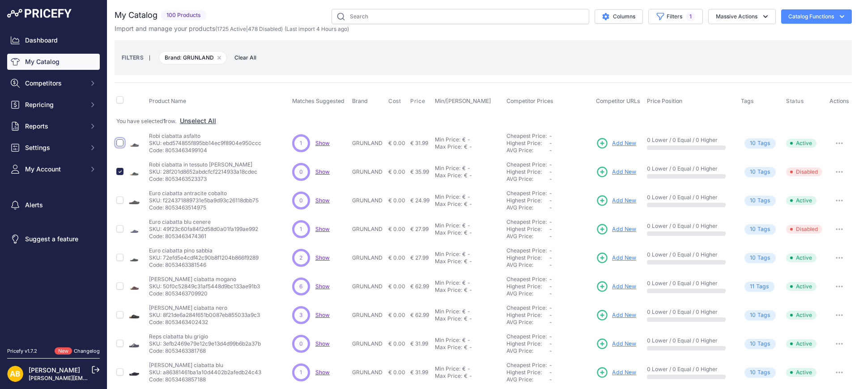
click at [123, 141] on input "checkbox" at bounding box center [119, 142] width 7 height 7
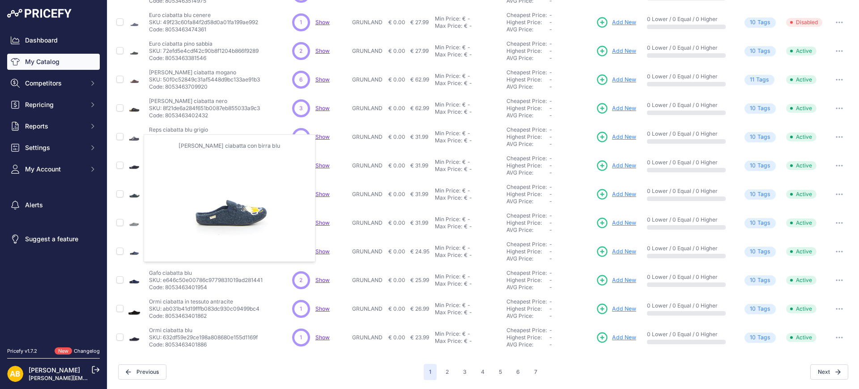
scroll to position [207, 0]
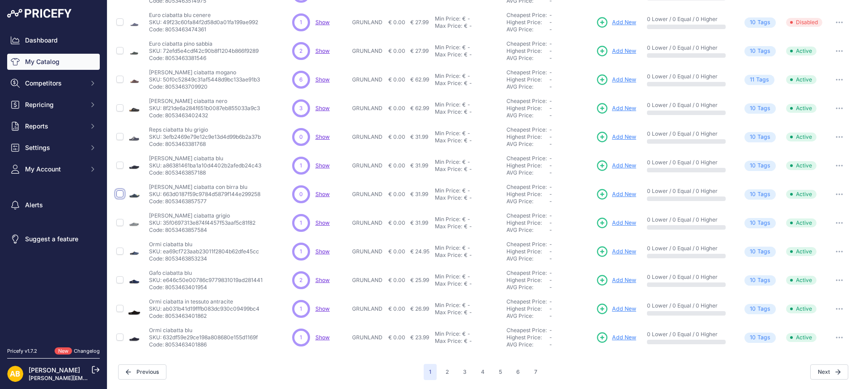
click at [119, 194] on input "checkbox" at bounding box center [119, 193] width 7 height 7
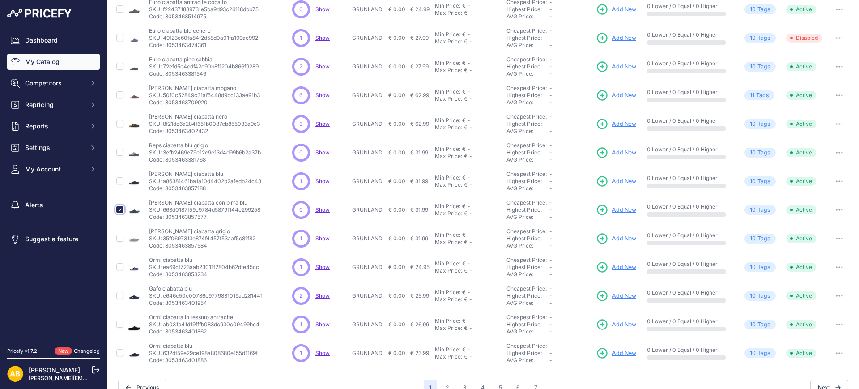
scroll to position [222, 0]
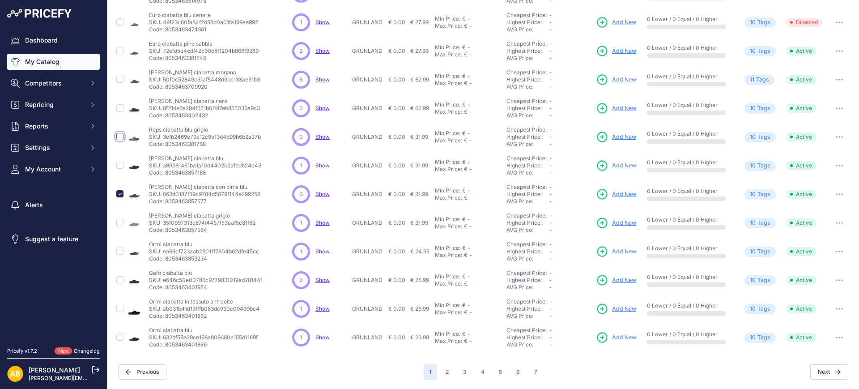
click at [121, 138] on input "checkbox" at bounding box center [119, 136] width 7 height 7
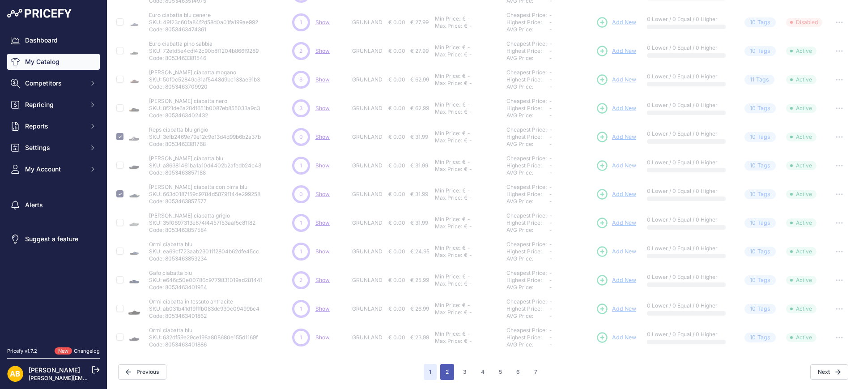
click at [445, 372] on button "2" at bounding box center [447, 372] width 14 height 16
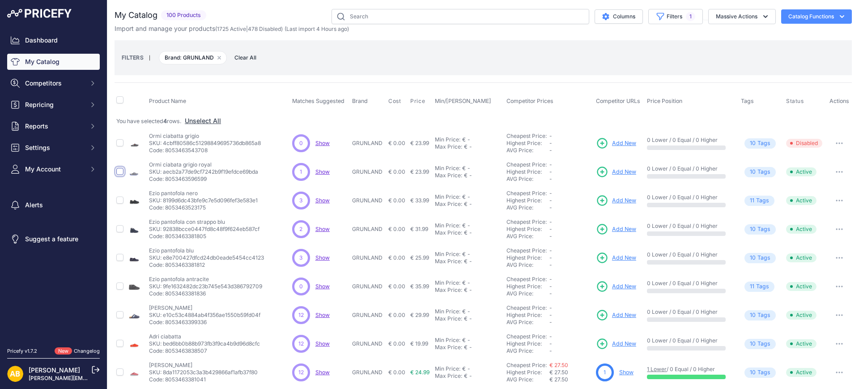
click at [120, 174] on input "checkbox" at bounding box center [119, 171] width 7 height 7
click at [123, 145] on input "checkbox" at bounding box center [119, 142] width 7 height 7
click at [118, 283] on input "checkbox" at bounding box center [119, 285] width 7 height 7
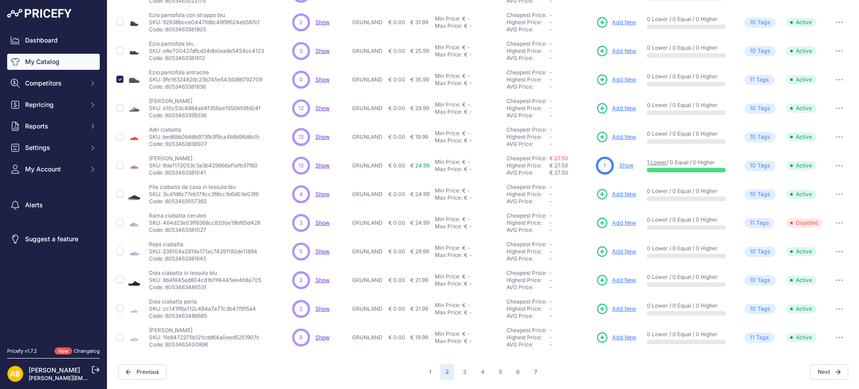
scroll to position [207, 0]
click at [458, 370] on button "3" at bounding box center [465, 372] width 14 height 16
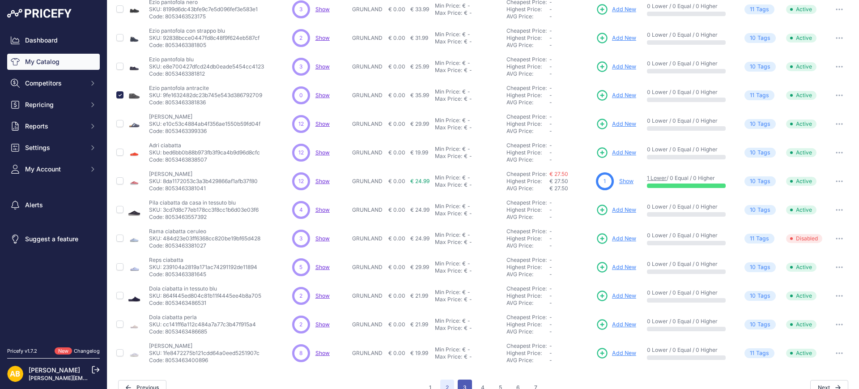
scroll to position [222, 0]
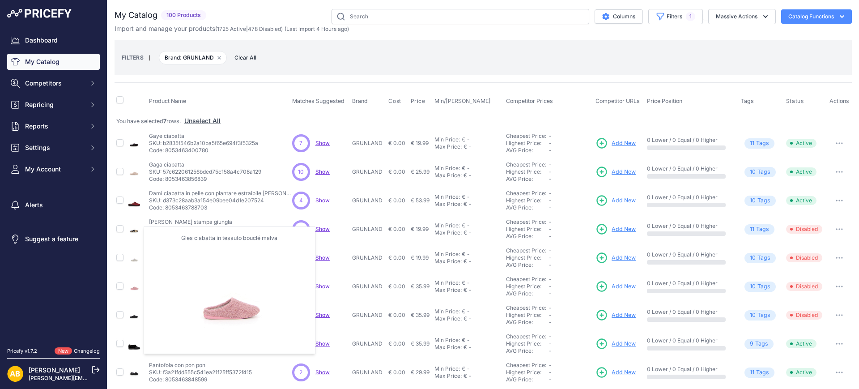
scroll to position [207, 0]
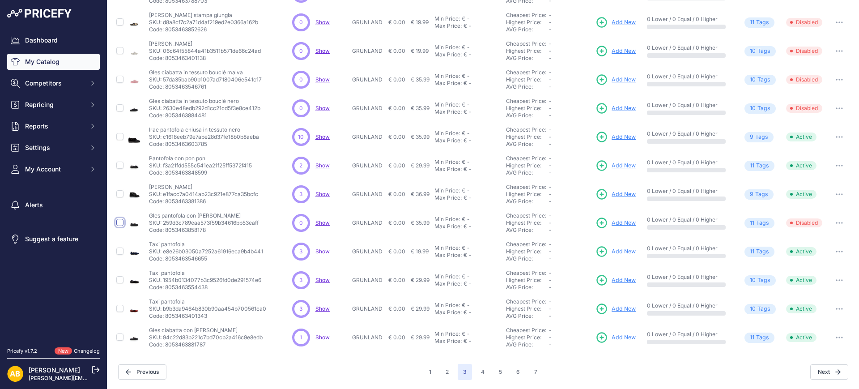
click at [119, 224] on input "checkbox" at bounding box center [119, 222] width 7 height 7
click at [120, 338] on input "checkbox" at bounding box center [119, 336] width 7 height 7
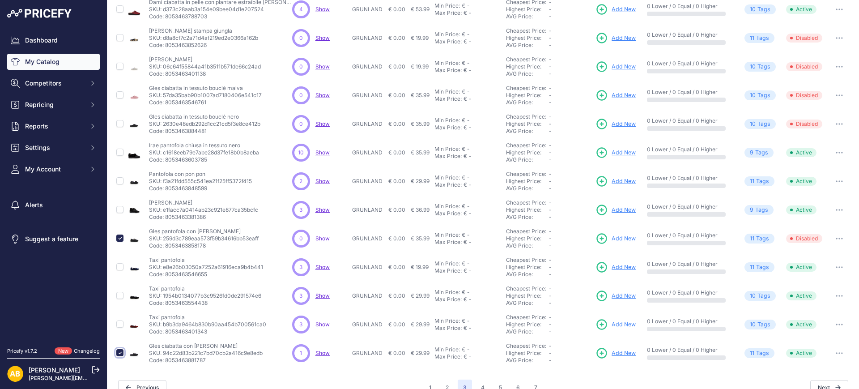
scroll to position [222, 0]
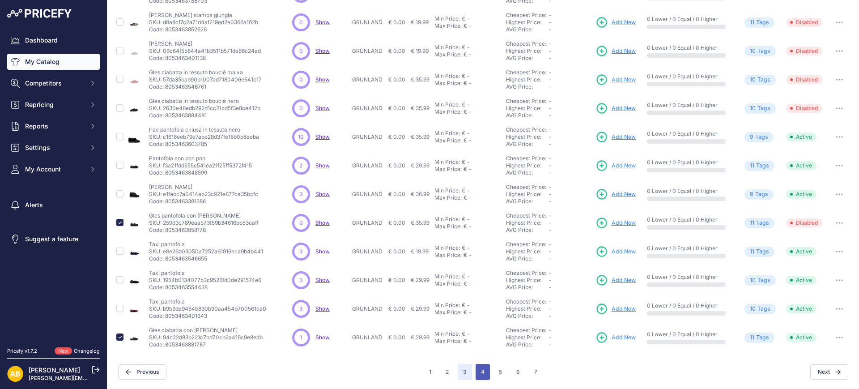
click at [479, 371] on button "4" at bounding box center [483, 372] width 14 height 16
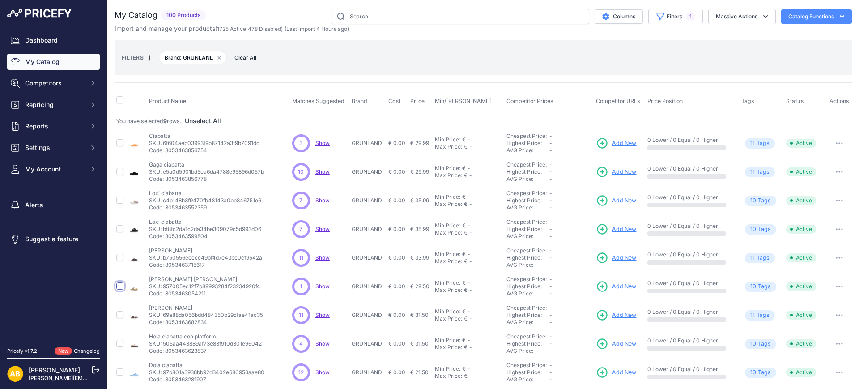
click at [120, 285] on input "checkbox" at bounding box center [119, 285] width 7 height 7
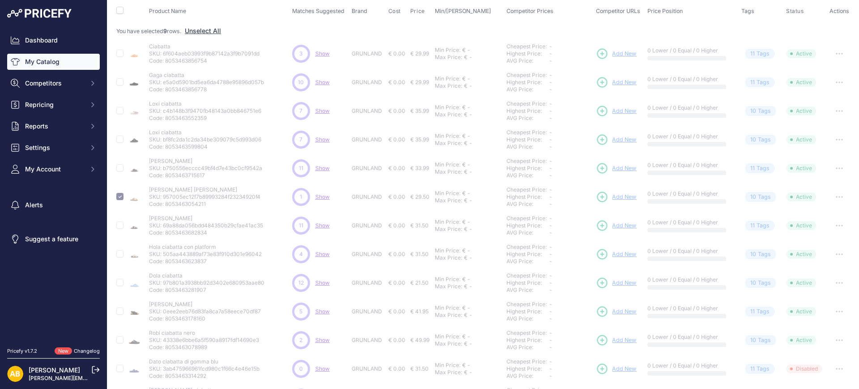
scroll to position [168, 0]
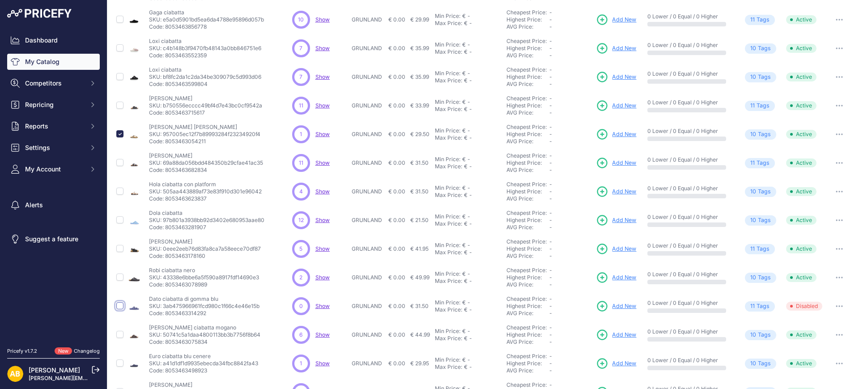
click at [120, 305] on input "checkbox" at bounding box center [119, 305] width 7 height 7
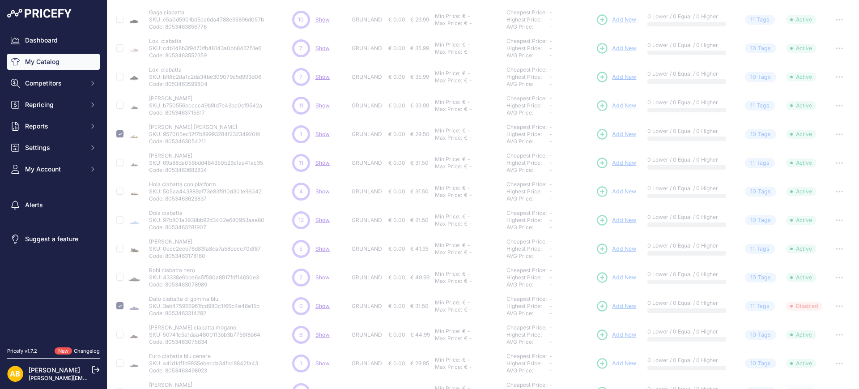
scroll to position [222, 0]
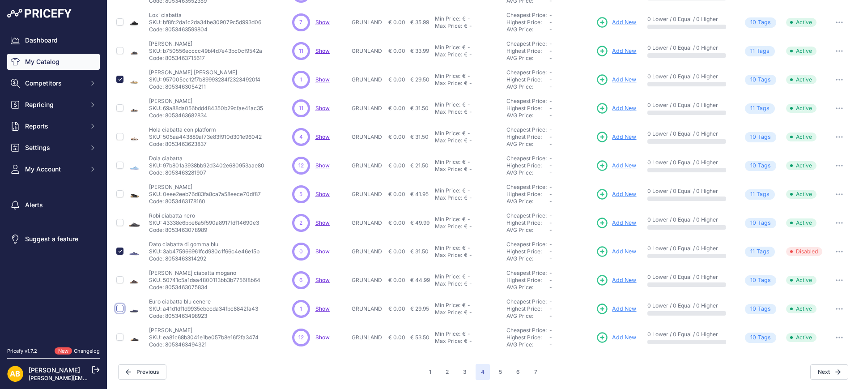
click at [120, 308] on input "checkbox" at bounding box center [119, 308] width 7 height 7
click at [494, 368] on button "5" at bounding box center [501, 372] width 14 height 16
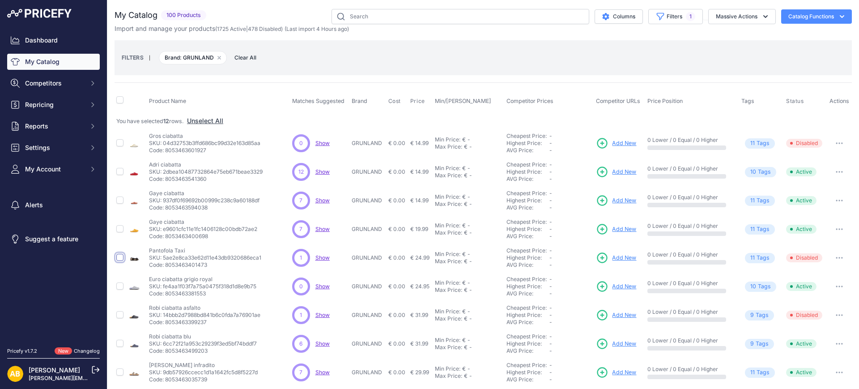
click at [120, 257] on input "checkbox" at bounding box center [119, 257] width 7 height 7
click at [119, 144] on input "checkbox" at bounding box center [119, 142] width 7 height 7
click at [120, 287] on input "checkbox" at bounding box center [119, 285] width 7 height 7
click at [120, 314] on input "checkbox" at bounding box center [119, 314] width 7 height 7
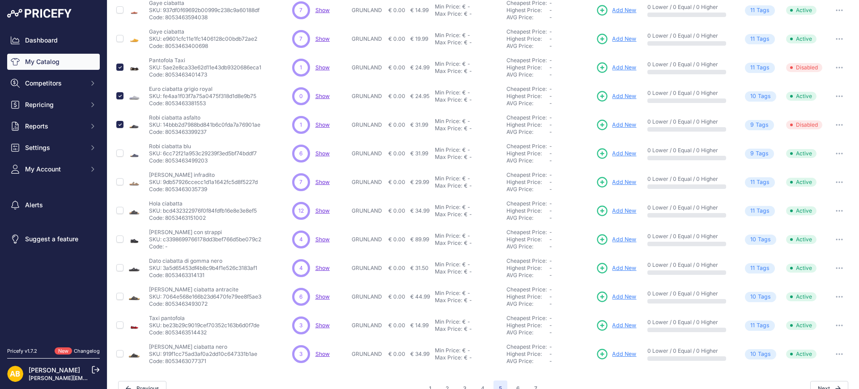
scroll to position [207, 0]
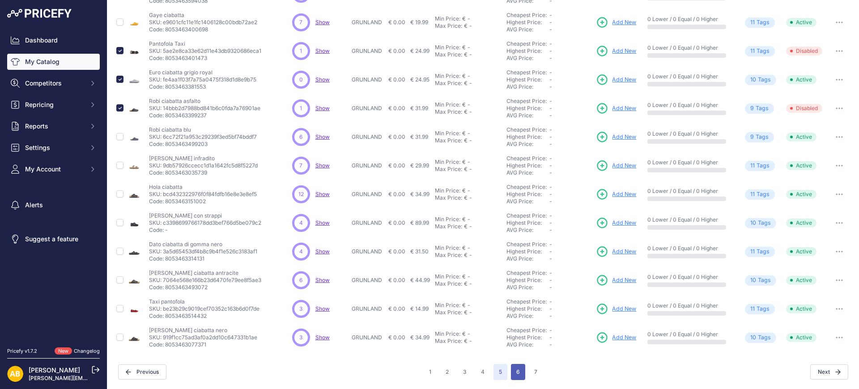
click at [514, 375] on button "6" at bounding box center [518, 372] width 14 height 16
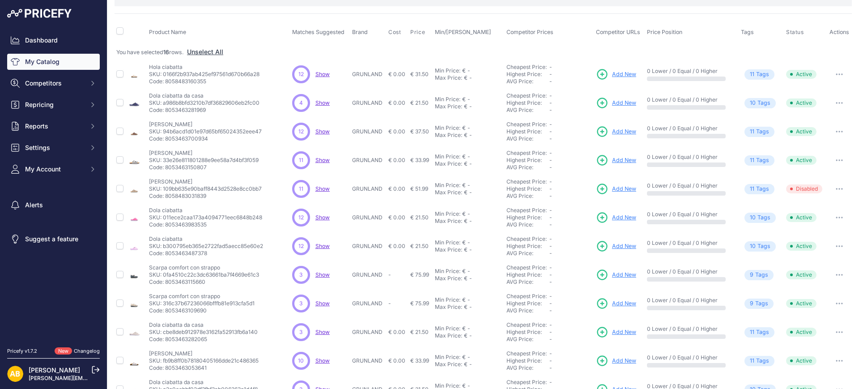
scroll to position [168, 0]
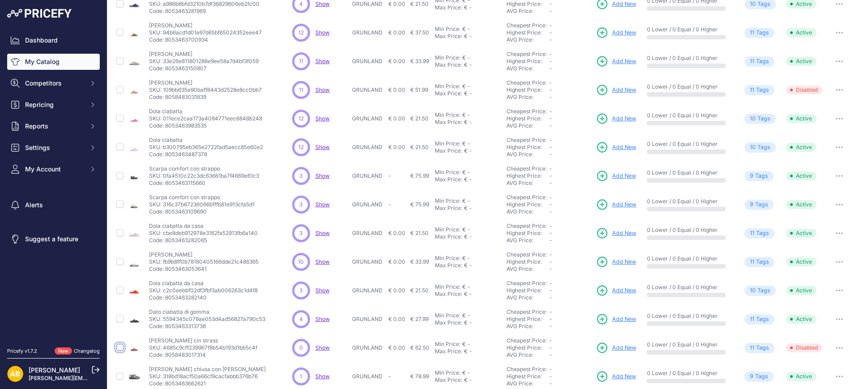
click at [121, 347] on input "checkbox" at bounding box center [119, 347] width 7 height 7
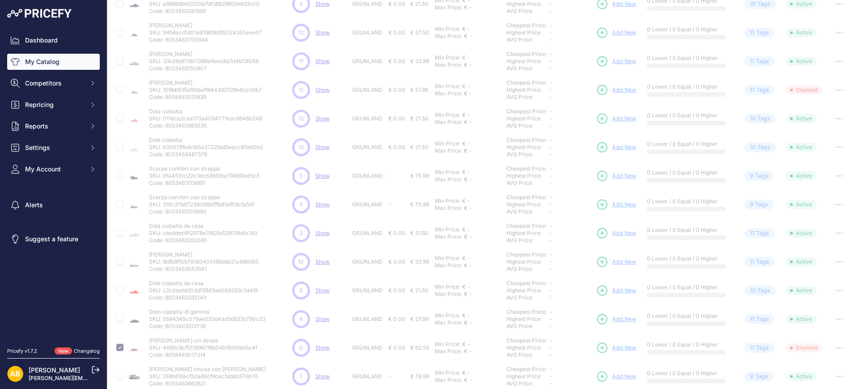
scroll to position [222, 0]
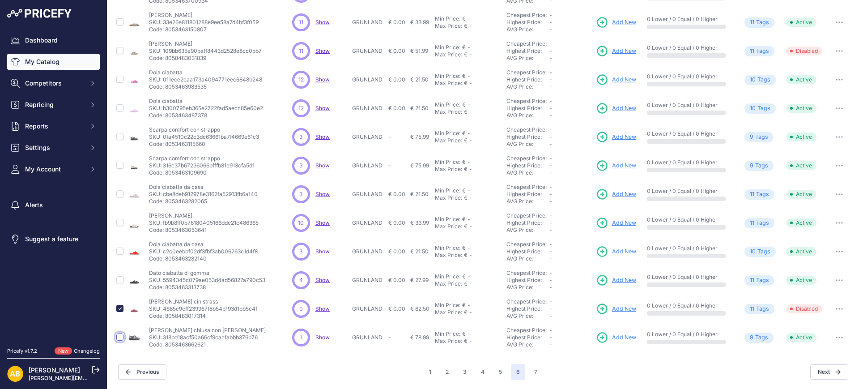
click at [120, 338] on input "checkbox" at bounding box center [119, 336] width 7 height 7
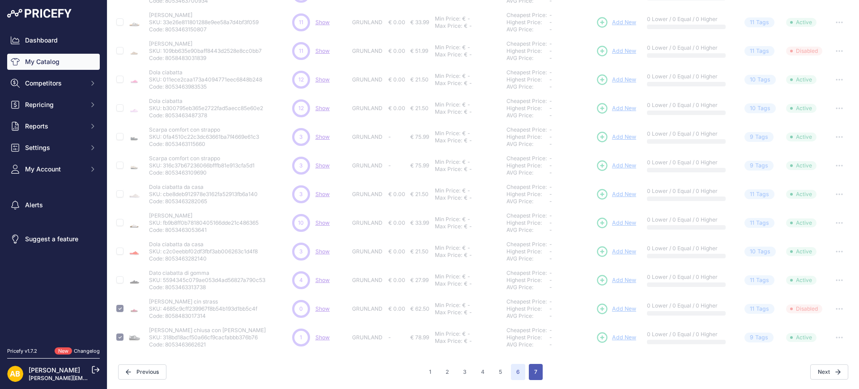
click at [532, 374] on button "7" at bounding box center [536, 372] width 14 height 16
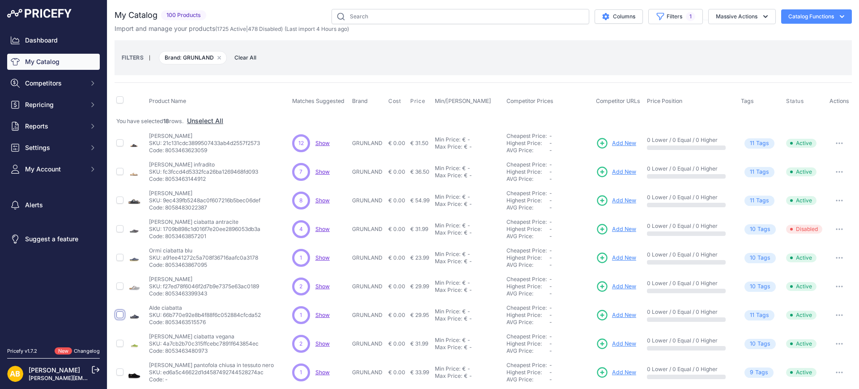
click at [120, 316] on input "checkbox" at bounding box center [119, 314] width 7 height 7
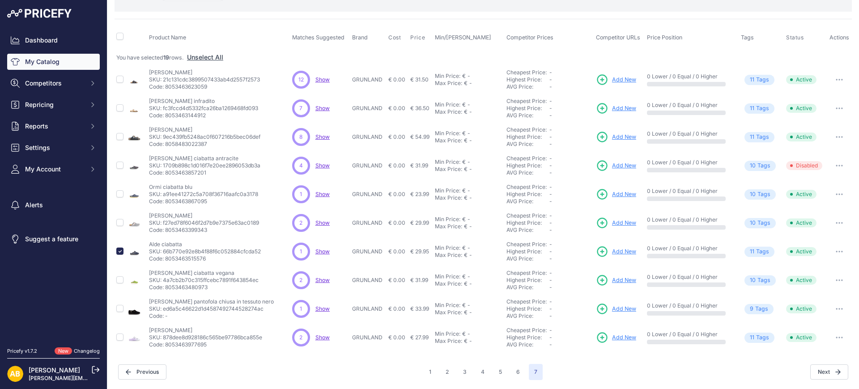
scroll to position [64, 0]
click at [121, 278] on input "checkbox" at bounding box center [119, 279] width 7 height 7
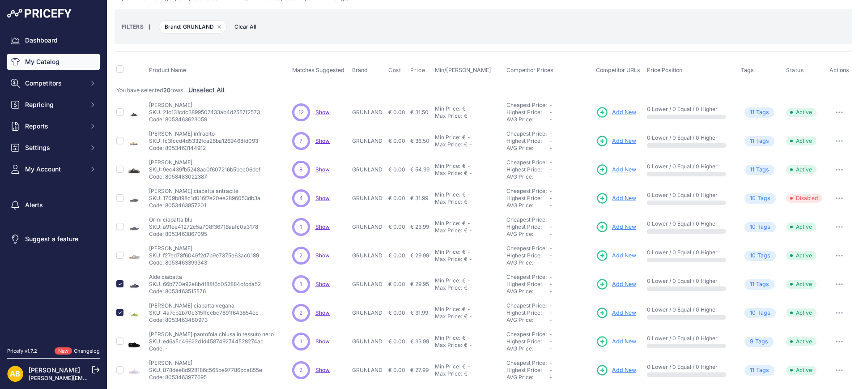
scroll to position [0, 0]
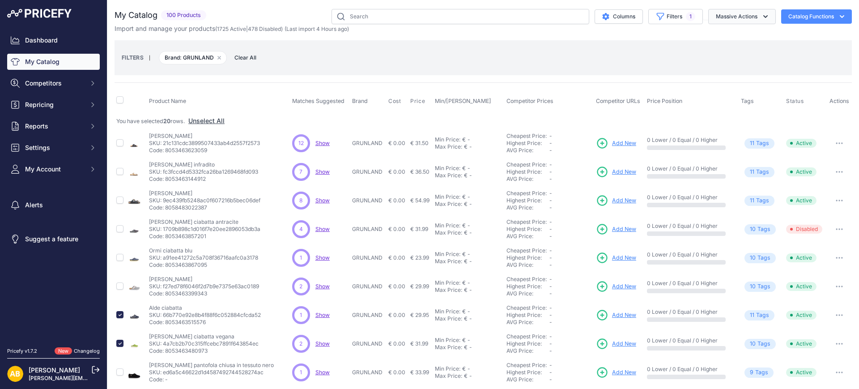
click at [714, 13] on button "Massive Actions" at bounding box center [743, 16] width 68 height 15
click at [718, 48] on button "Disable" at bounding box center [741, 54] width 72 height 16
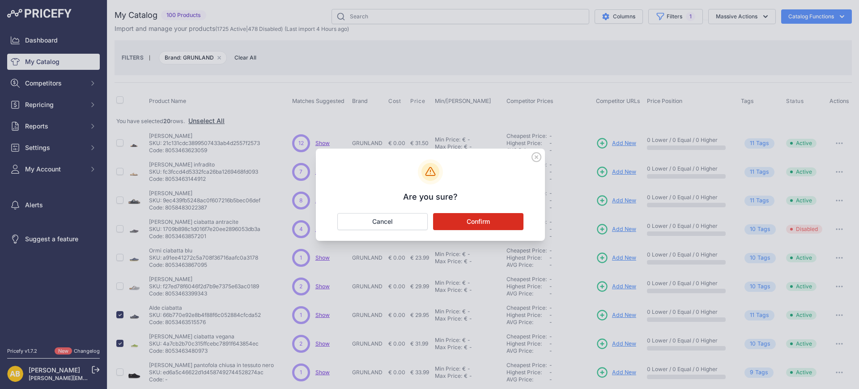
click at [506, 218] on button "Confirm" at bounding box center [478, 221] width 90 height 17
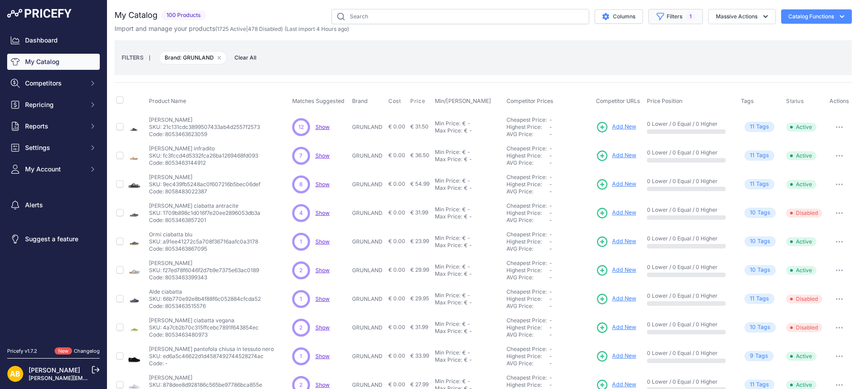
click at [661, 18] on button "Filters 1" at bounding box center [676, 16] width 55 height 15
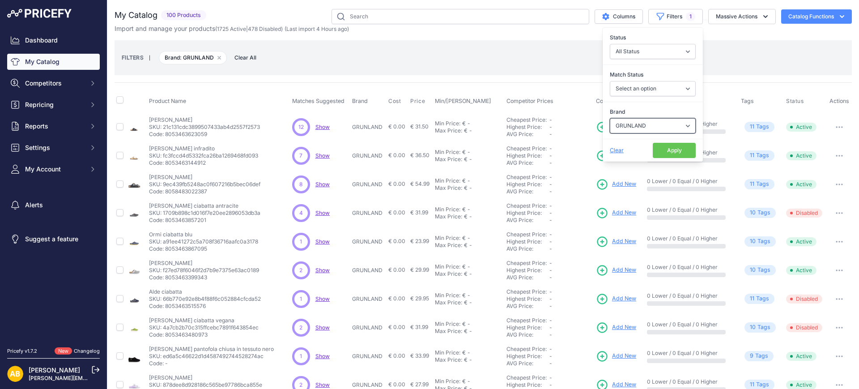
click at [657, 123] on select "Select an option ADIDAS AKU AMERICAN TOURISTER AMOLEI ARA ARENA ASICS BALIE BIO…" at bounding box center [653, 125] width 86 height 15
click at [610, 118] on select "Select an option ADIDAS AKU AMERICAN TOURISTER AMOLEI ARA ARENA ASICS BALIE BIO…" at bounding box center [653, 125] width 86 height 15
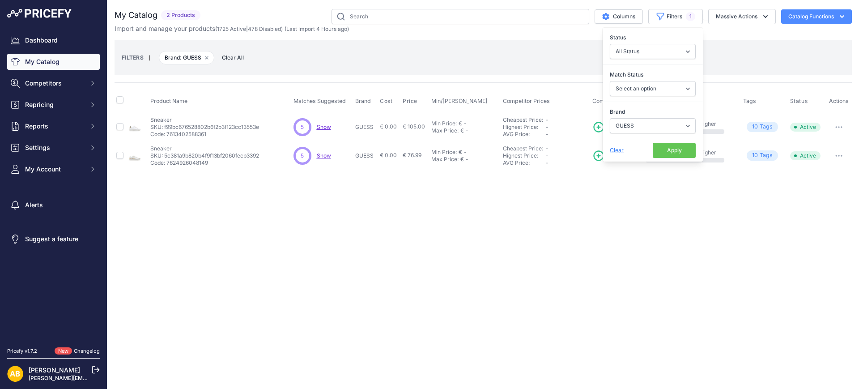
click at [661, 152] on button "Apply" at bounding box center [674, 150] width 43 height 15
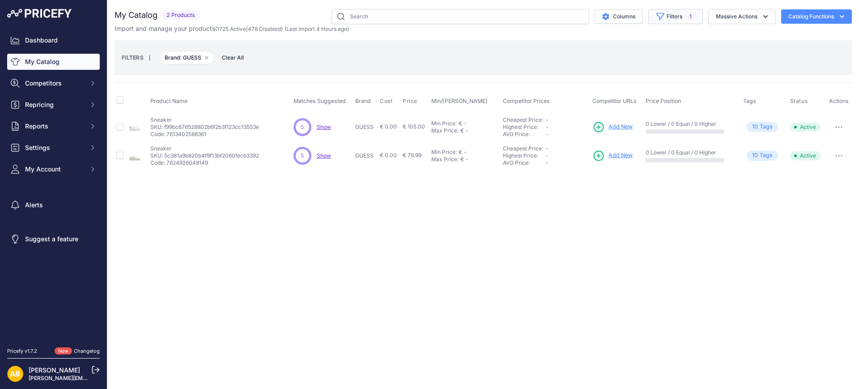
click at [666, 19] on button "Filters 1" at bounding box center [676, 16] width 55 height 15
click at [646, 128] on select "Select an option ADIDAS AKU AMERICAN TOURISTER AMOLEI ARA ARENA ASICS BALIE BIO…" at bounding box center [653, 125] width 86 height 15
click at [610, 118] on select "Select an option ADIDAS AKU AMERICAN TOURISTER AMOLEI ARA ARENA ASICS BALIE BIO…" at bounding box center [653, 125] width 86 height 15
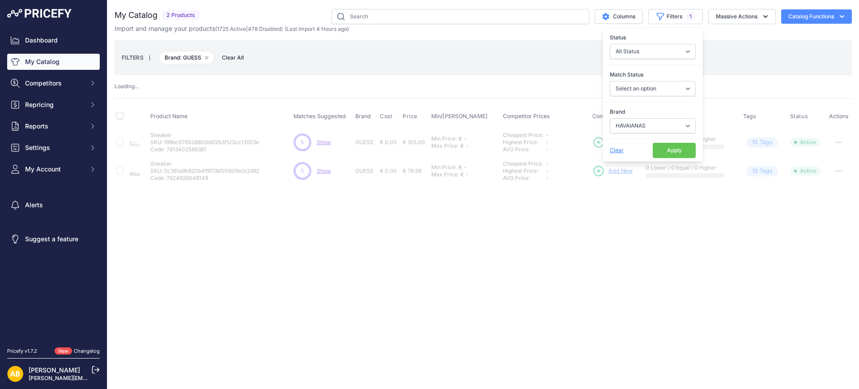
click at [657, 154] on button "Apply" at bounding box center [674, 150] width 43 height 15
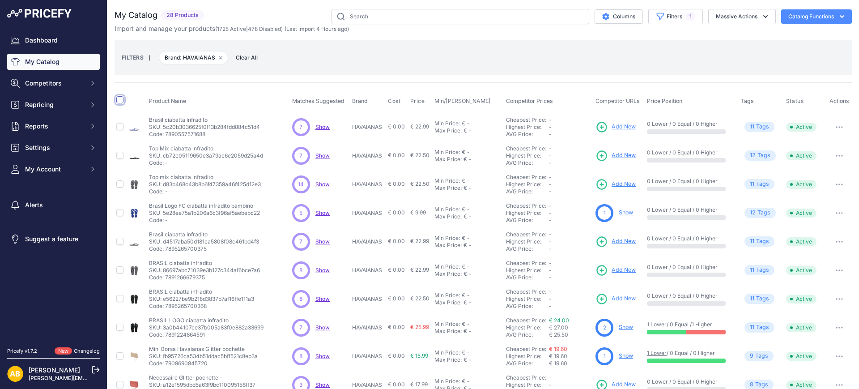
click at [121, 99] on input "checkbox" at bounding box center [119, 99] width 7 height 7
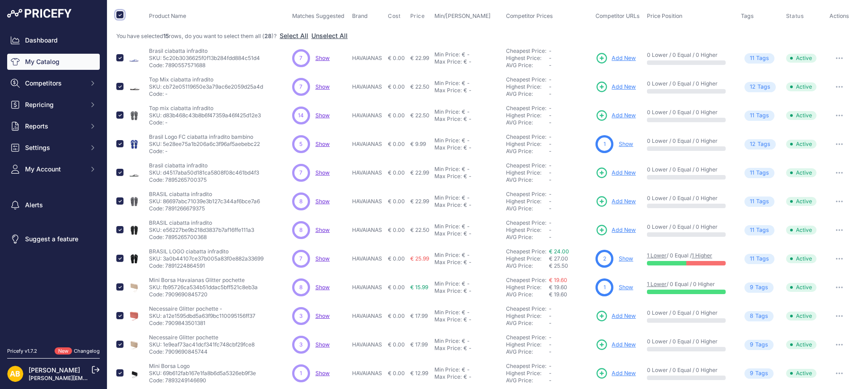
scroll to position [112, 0]
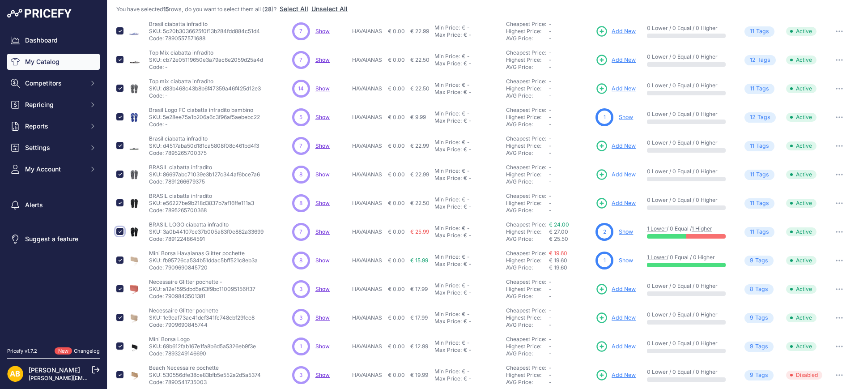
click at [120, 231] on input "checkbox" at bounding box center [119, 231] width 7 height 7
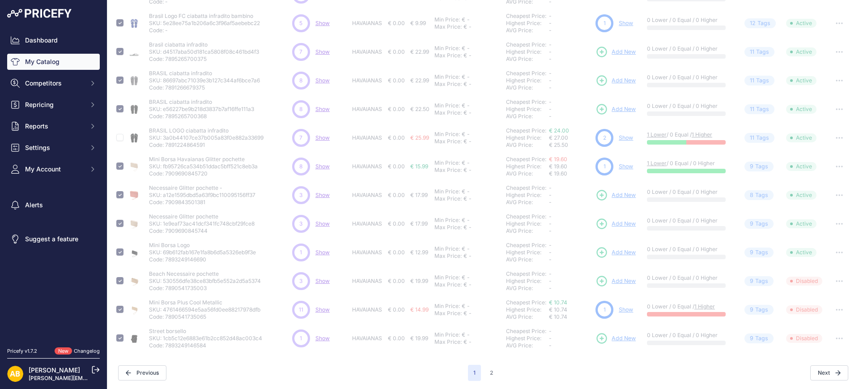
scroll to position [222, 0]
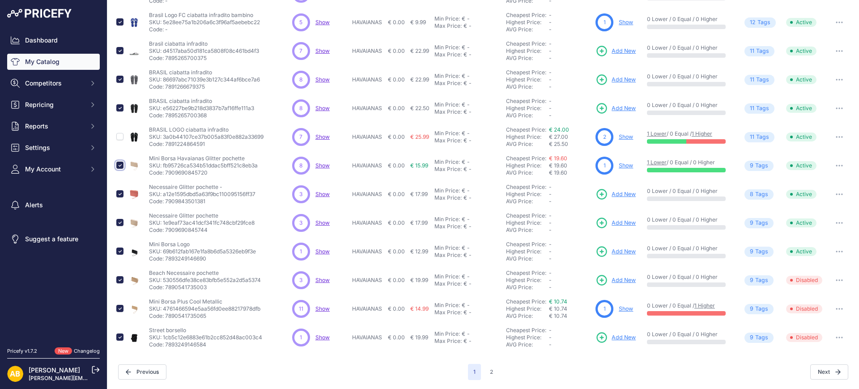
click at [121, 162] on input "checkbox" at bounding box center [119, 165] width 7 height 7
click at [125, 311] on td at bounding box center [121, 309] width 12 height 29
click at [119, 309] on input "checkbox" at bounding box center [119, 308] width 7 height 7
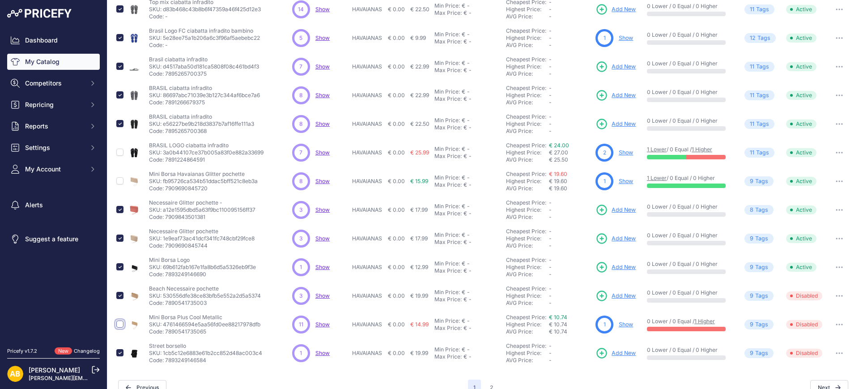
scroll to position [222, 0]
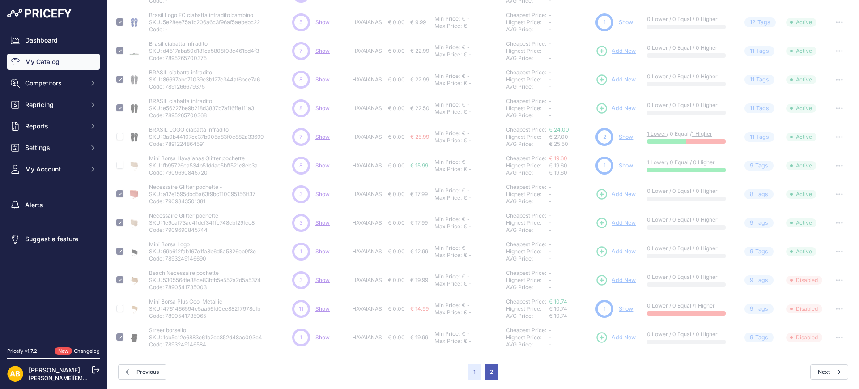
click at [485, 373] on button "2" at bounding box center [492, 372] width 14 height 16
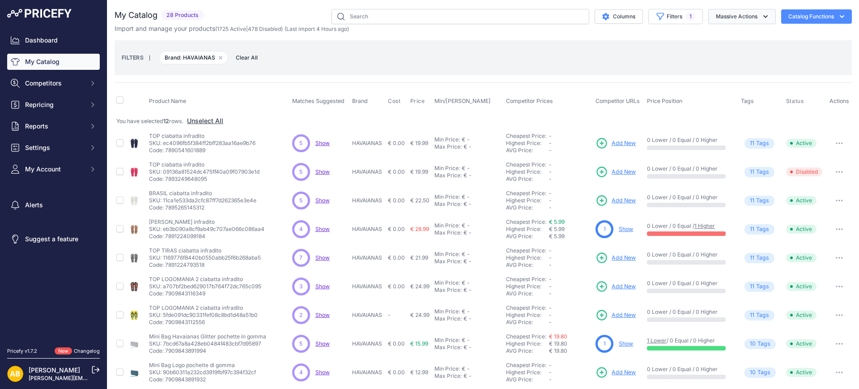
click at [718, 19] on button "Massive Actions" at bounding box center [743, 16] width 68 height 15
click at [721, 48] on button "Disable" at bounding box center [741, 54] width 72 height 16
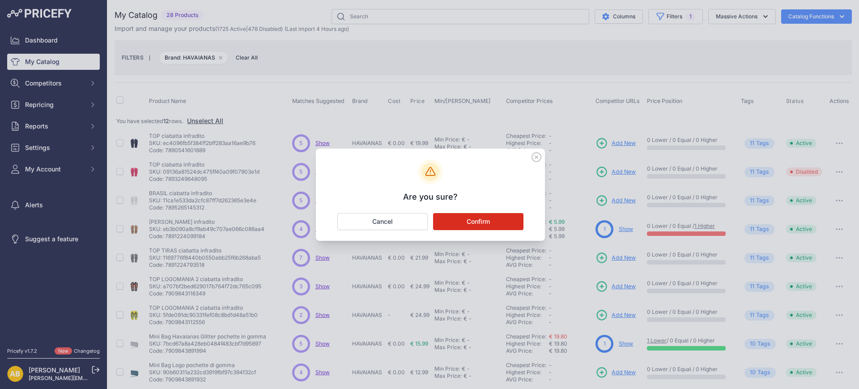
click at [504, 223] on button "Confirm" at bounding box center [478, 221] width 90 height 17
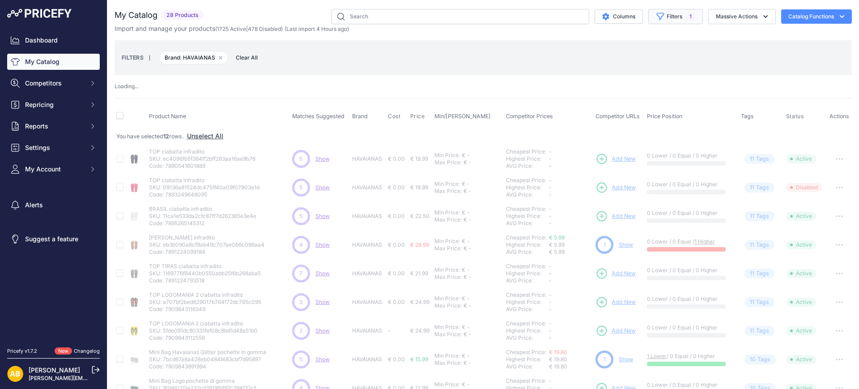
click at [661, 21] on button "Filters 1" at bounding box center [676, 16] width 55 height 15
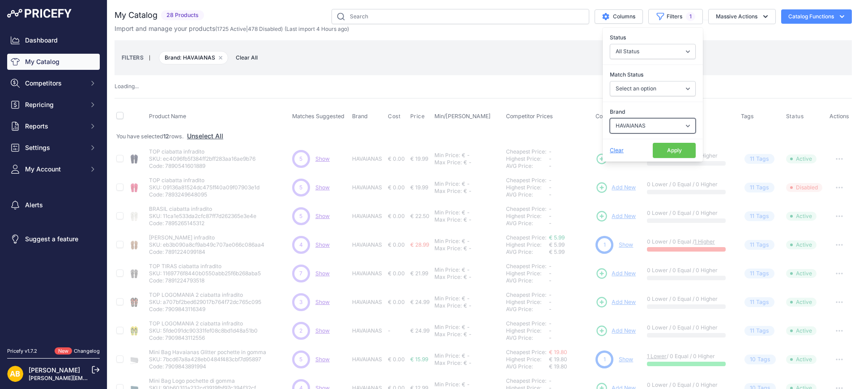
click at [627, 125] on select "Select an option ADIDAS AKU AMERICAN TOURISTER AMOLEI ARA ARENA ASICS BALIE BIO…" at bounding box center [653, 125] width 86 height 15
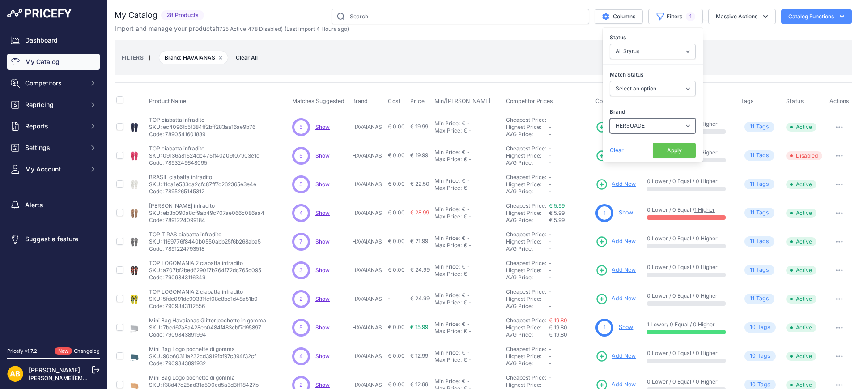
click at [610, 118] on select "Select an option ADIDAS AKU AMERICAN TOURISTER AMOLEI ARA ARENA ASICS BALIE BIO…" at bounding box center [653, 125] width 86 height 15
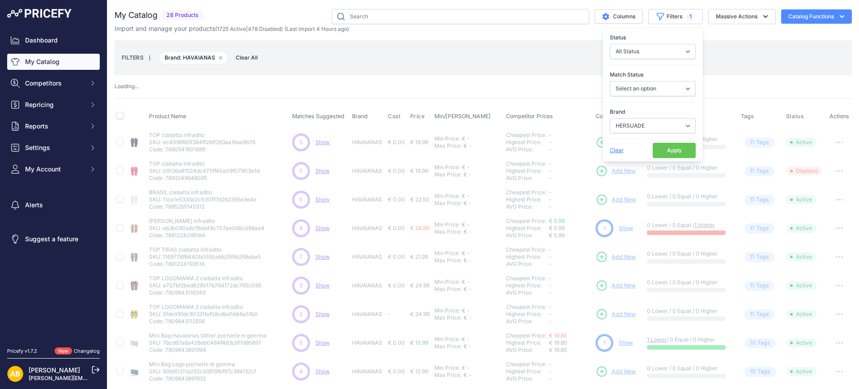
click at [654, 145] on button "Apply" at bounding box center [674, 150] width 43 height 15
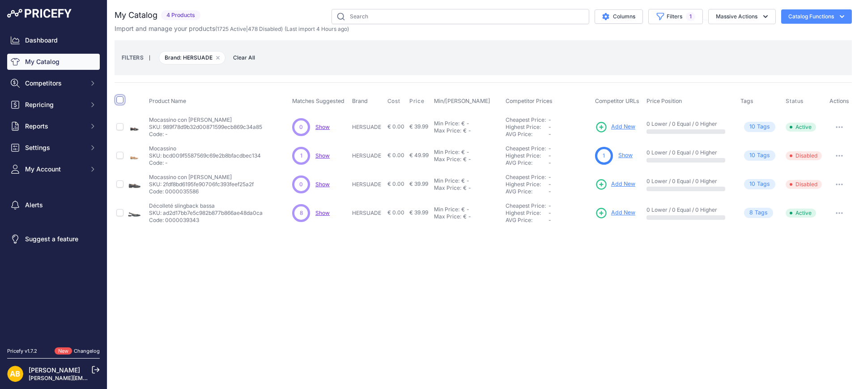
click at [120, 99] on input "checkbox" at bounding box center [119, 99] width 7 height 7
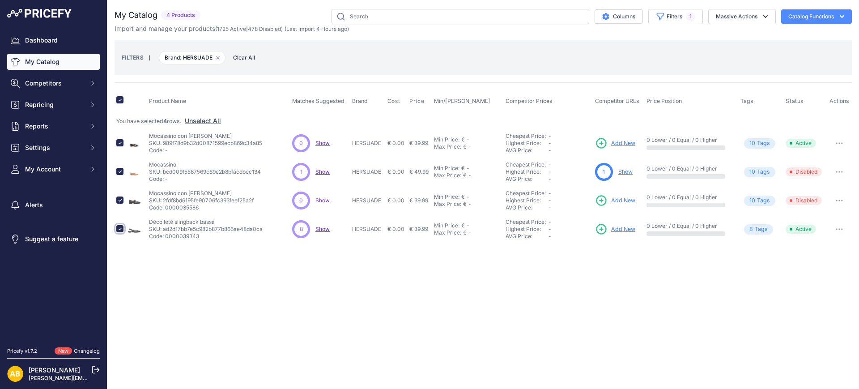
click at [122, 225] on input "checkbox" at bounding box center [119, 228] width 7 height 7
click at [736, 20] on button "Massive Actions" at bounding box center [743, 16] width 68 height 15
click at [732, 51] on span "Disable" at bounding box center [722, 54] width 21 height 8
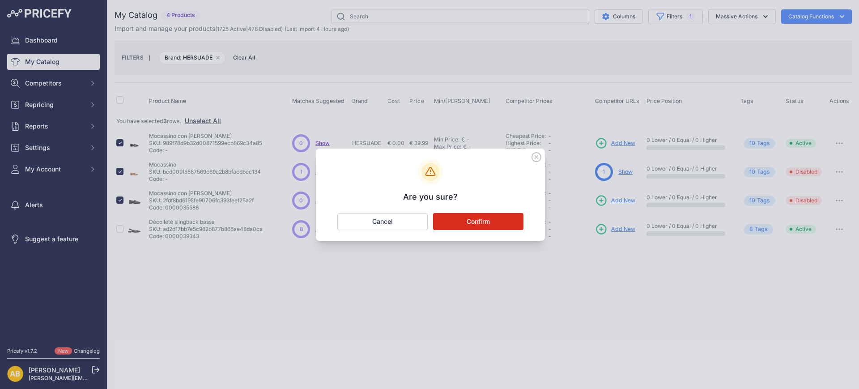
click at [522, 223] on button "Confirm" at bounding box center [478, 221] width 90 height 17
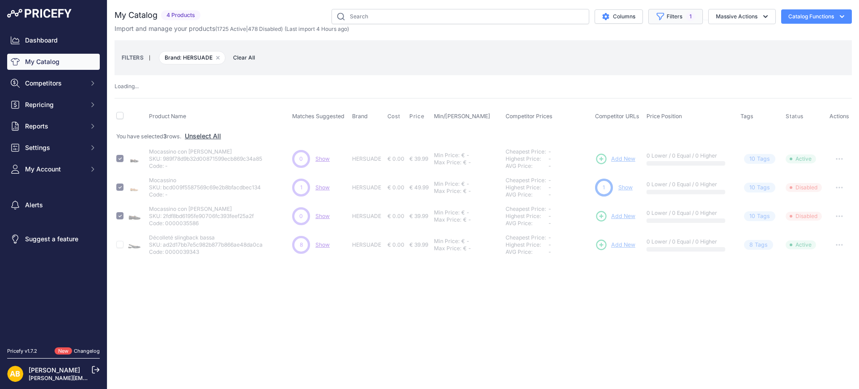
click at [674, 9] on button "Filters 1" at bounding box center [676, 16] width 55 height 15
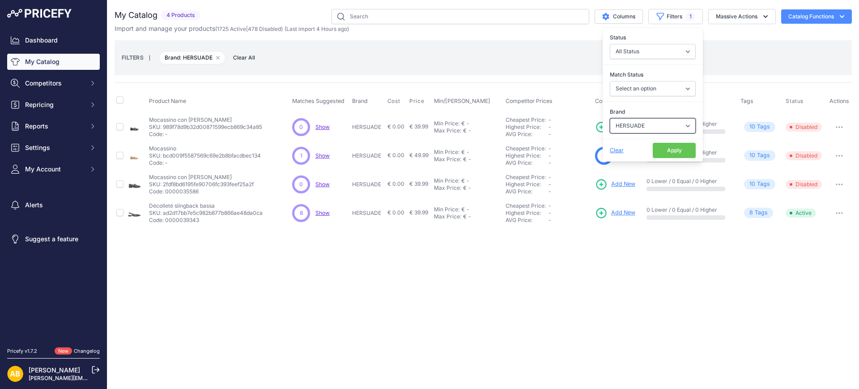
click at [627, 125] on select "Select an option ADIDAS AKU AMERICAN TOURISTER AMOLEI ARA ARENA ASICS BALIE BIO…" at bounding box center [653, 125] width 86 height 15
click at [610, 118] on select "Select an option ADIDAS AKU AMERICAN TOURISTER AMOLEI ARA ARENA ASICS BALIE BIO…" at bounding box center [653, 125] width 86 height 15
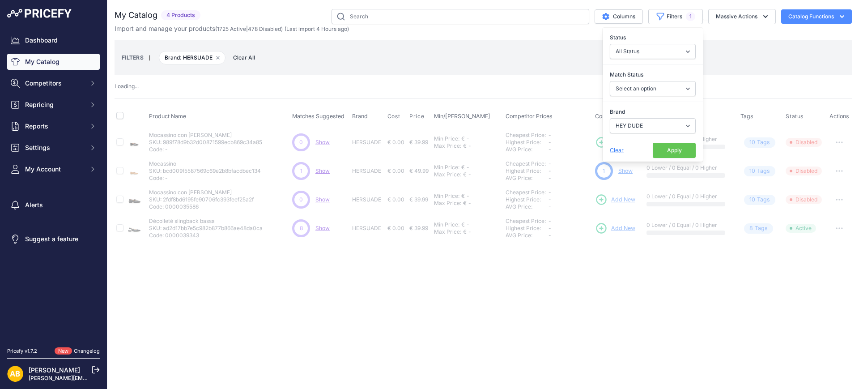
click at [673, 151] on button "Apply" at bounding box center [674, 150] width 43 height 15
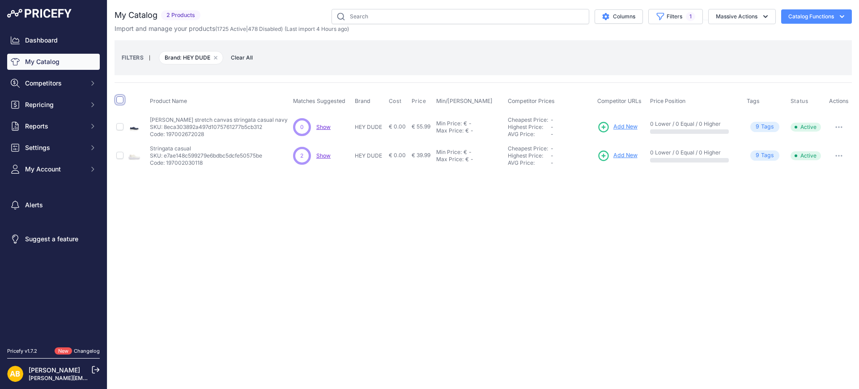
click at [123, 101] on input "checkbox" at bounding box center [119, 99] width 7 height 7
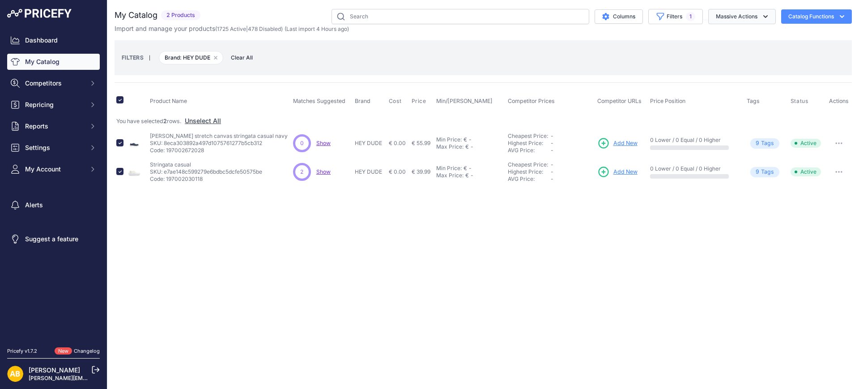
click at [748, 16] on button "Massive Actions" at bounding box center [743, 16] width 68 height 15
click at [734, 56] on button "Disable" at bounding box center [741, 54] width 72 height 16
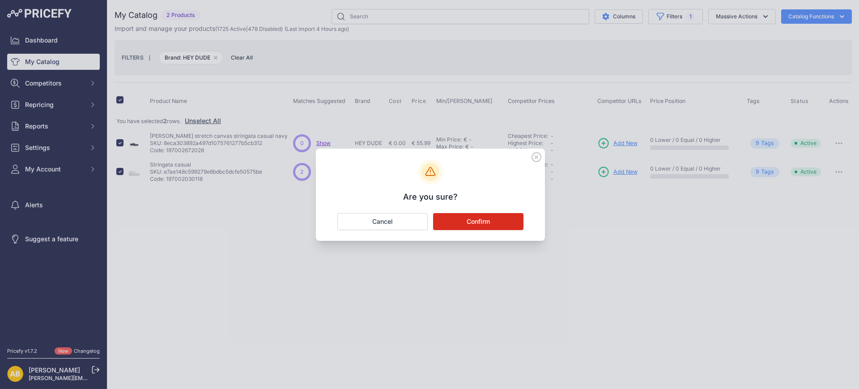
click at [511, 223] on button "Confirm" at bounding box center [478, 221] width 90 height 17
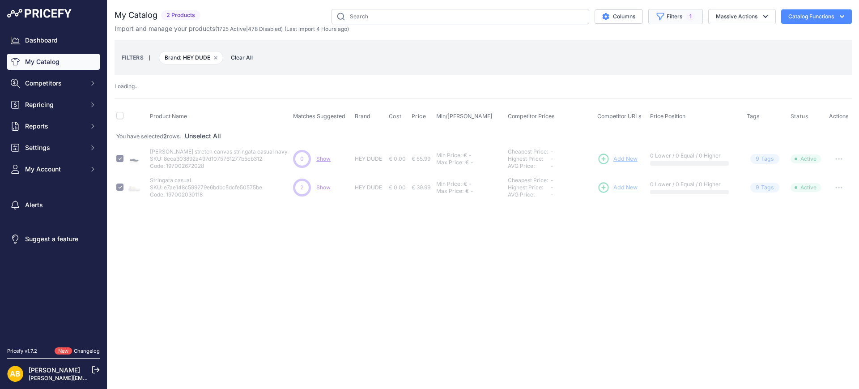
click at [675, 18] on button "Filters 1" at bounding box center [676, 16] width 55 height 15
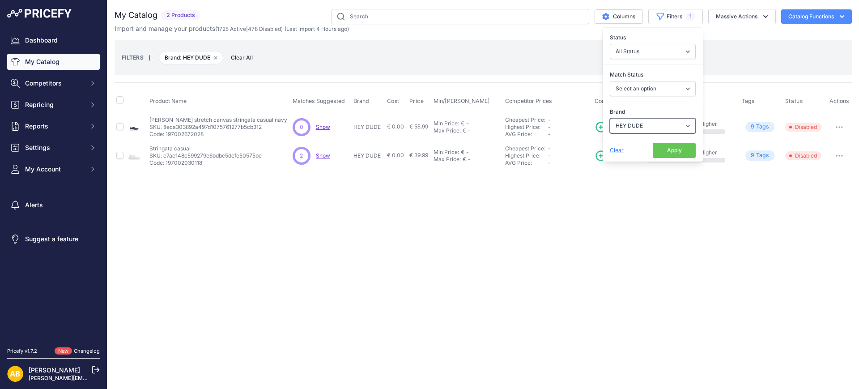
drag, startPoint x: 672, startPoint y: 125, endPoint x: 672, endPoint y: 130, distance: 4.9
click at [672, 125] on select "Select an option ADIDAS AKU AMERICAN TOURISTER AMOLEI ARA ARENA ASICS BALIE BIO…" at bounding box center [653, 125] width 86 height 15
click at [610, 118] on select "Select an option ADIDAS AKU AMERICAN TOURISTER AMOLEI ARA ARENA ASICS BALIE BIO…" at bounding box center [653, 125] width 86 height 15
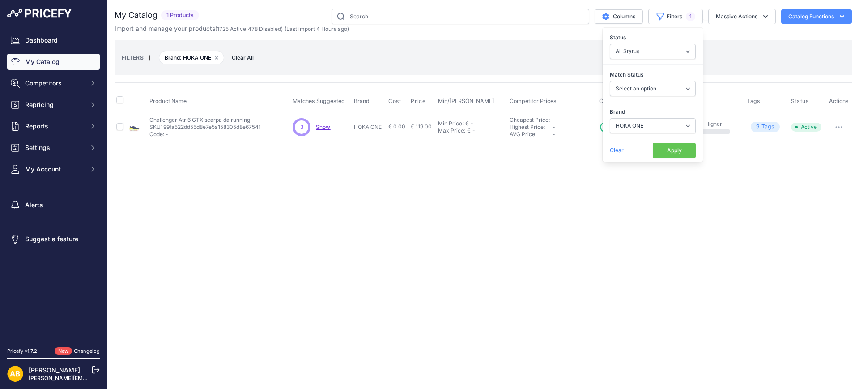
click at [679, 151] on button "Apply" at bounding box center [674, 150] width 43 height 15
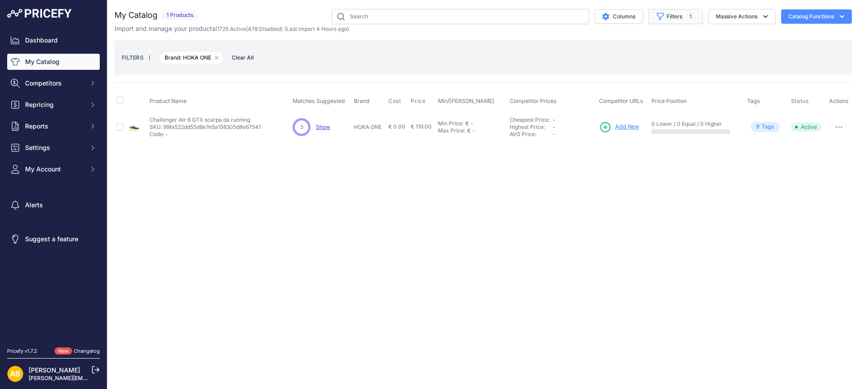
click at [677, 16] on button "Filters 1" at bounding box center [676, 16] width 55 height 15
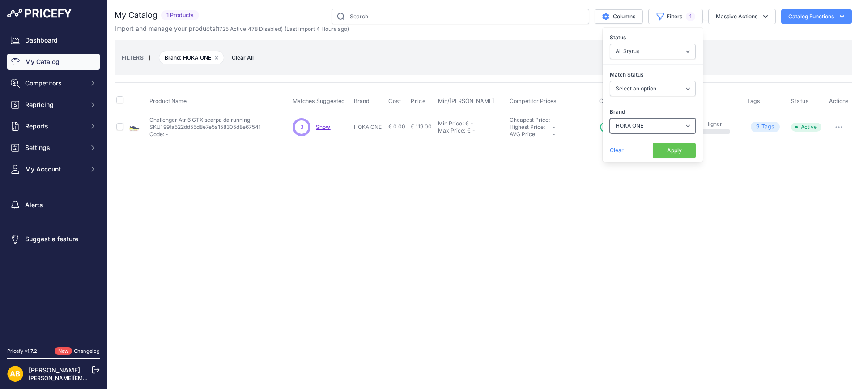
click at [672, 119] on select "Select an option ADIDAS AKU AMERICAN TOURISTER AMOLEI ARA ARENA ASICS BALIE BIO…" at bounding box center [653, 125] width 86 height 15
click at [610, 118] on select "Select an option ADIDAS AKU AMERICAN TOURISTER AMOLEI ARA ARENA ASICS BALIE BIO…" at bounding box center [653, 125] width 86 height 15
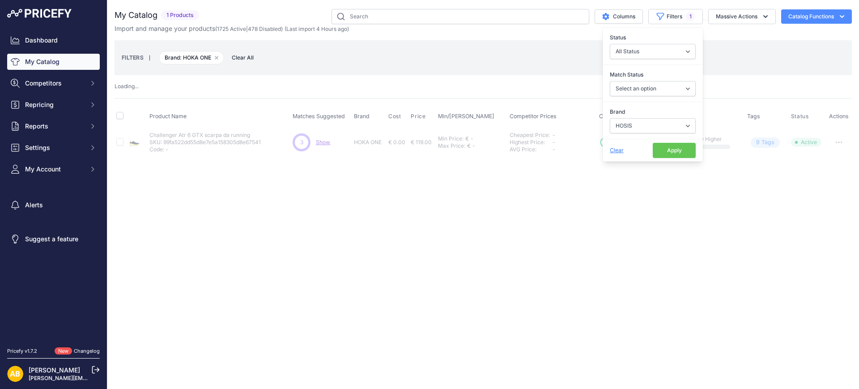
click at [675, 144] on button "Apply" at bounding box center [674, 150] width 43 height 15
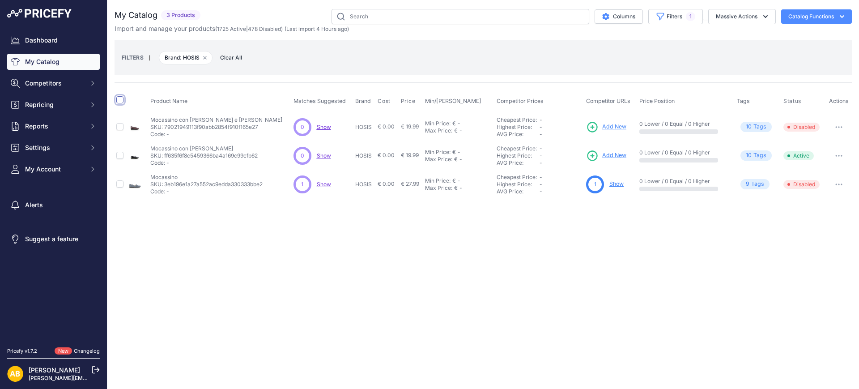
click at [119, 101] on input "checkbox" at bounding box center [119, 99] width 7 height 7
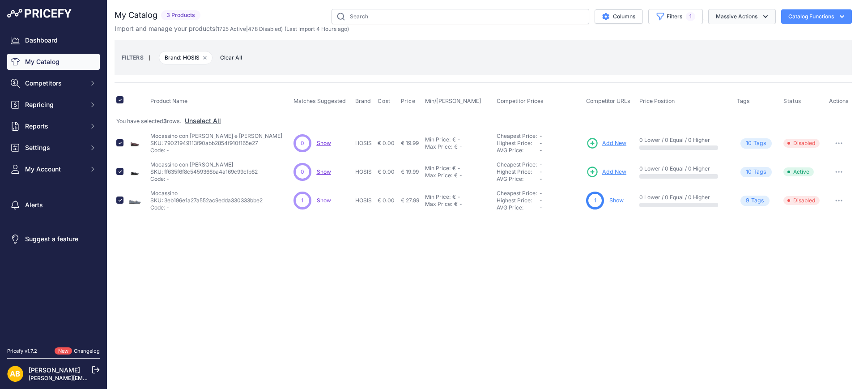
click at [730, 19] on button "Massive Actions" at bounding box center [743, 16] width 68 height 15
click at [728, 54] on span "Disable" at bounding box center [722, 54] width 21 height 8
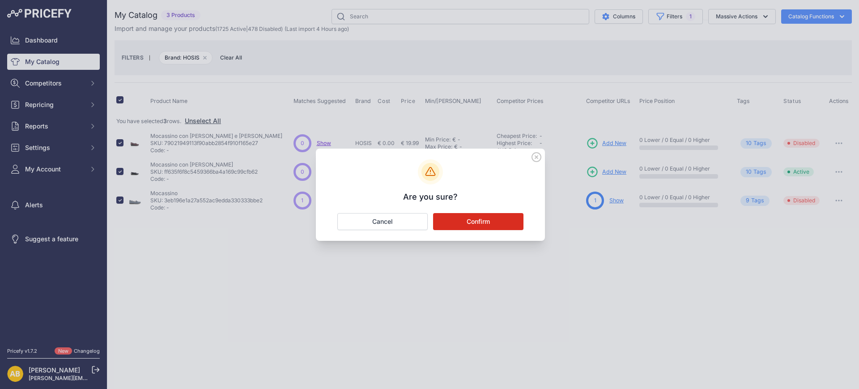
click at [517, 215] on button "Confirm" at bounding box center [478, 221] width 90 height 17
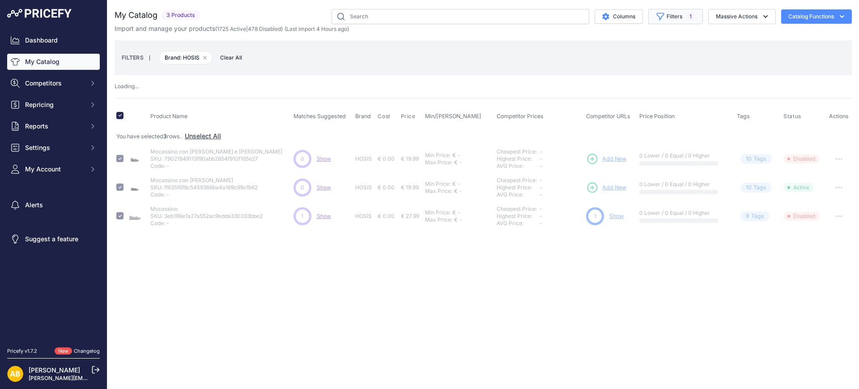
click at [672, 17] on button "Filters 1" at bounding box center [676, 16] width 55 height 15
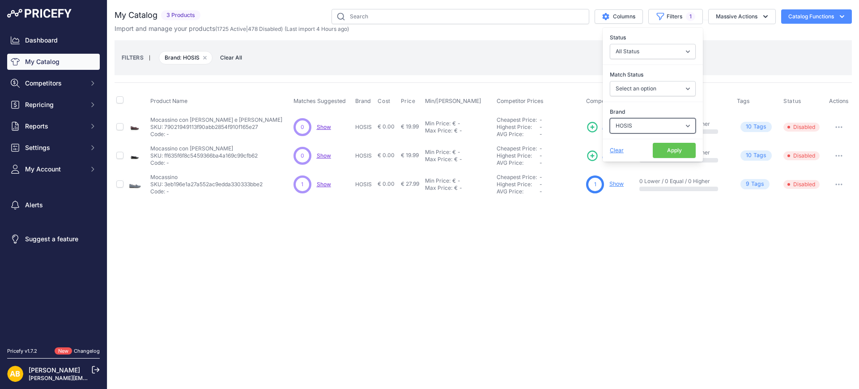
click at [655, 123] on select "Select an option ADIDAS AKU AMERICAN TOURISTER AMOLEI ARA ARENA ASICS BALIE BIO…" at bounding box center [653, 125] width 86 height 15
click at [610, 118] on select "Select an option ADIDAS AKU AMERICAN TOURISTER AMOLEI ARA ARENA ASICS BALIE BIO…" at bounding box center [653, 125] width 86 height 15
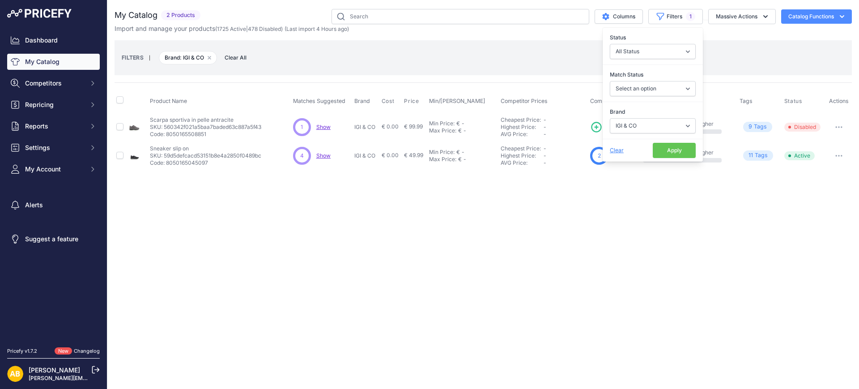
click at [680, 149] on button "Apply" at bounding box center [674, 150] width 43 height 15
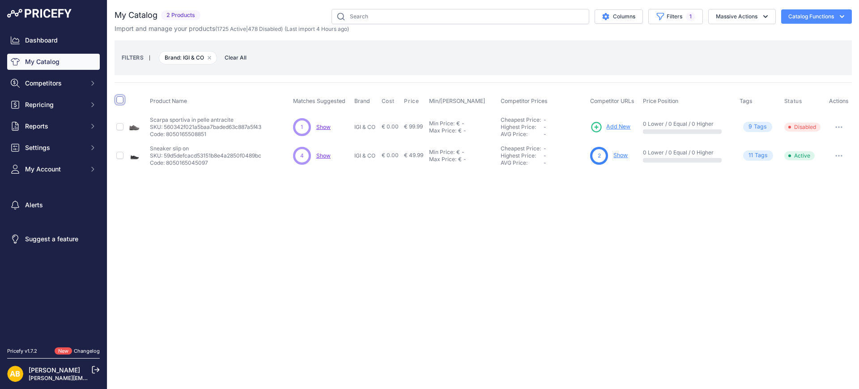
click at [121, 101] on input "checkbox" at bounding box center [119, 99] width 7 height 7
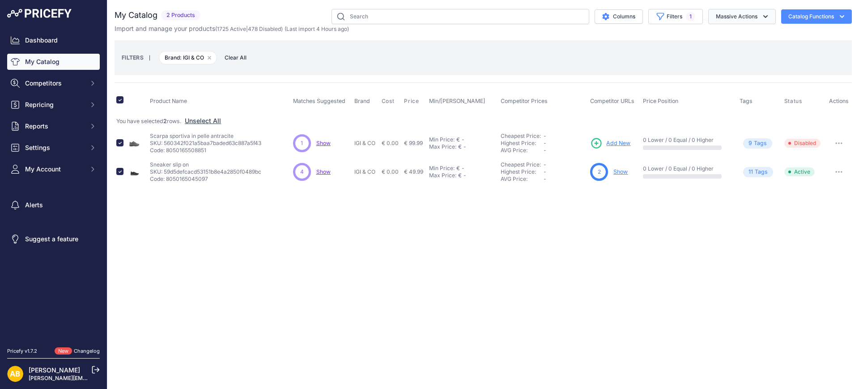
click at [733, 19] on button "Massive Actions" at bounding box center [743, 16] width 68 height 15
click at [729, 58] on button "Disable" at bounding box center [741, 54] width 72 height 16
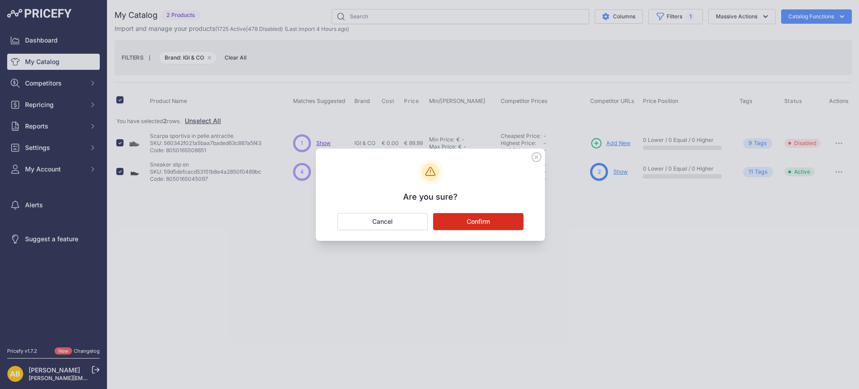
click at [506, 216] on button "Confirm" at bounding box center [478, 221] width 90 height 17
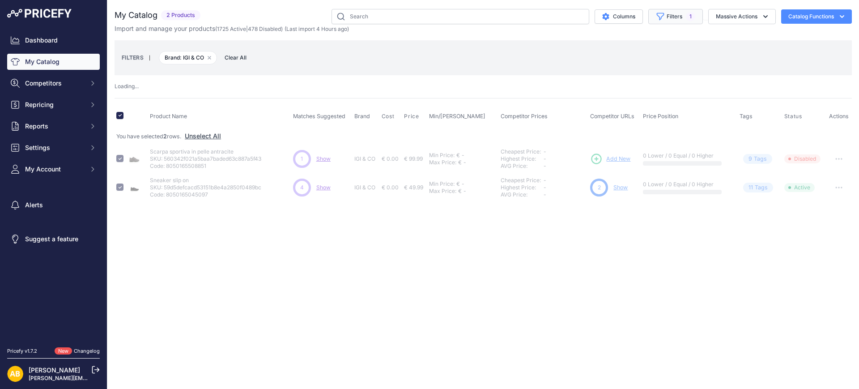
click at [678, 16] on button "Filters 1" at bounding box center [676, 16] width 55 height 15
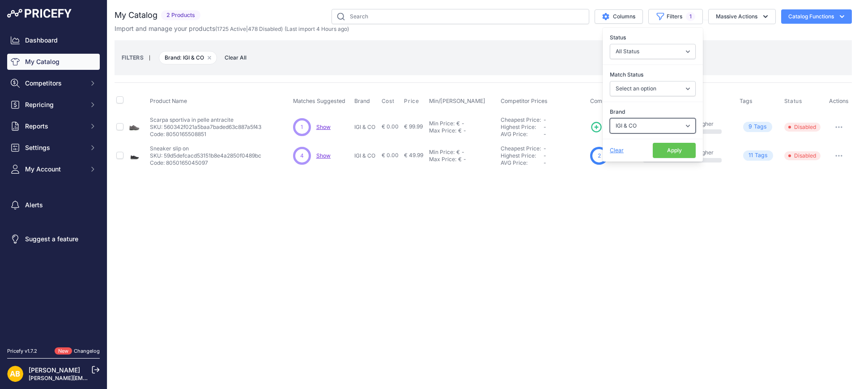
click at [646, 120] on select "Select an option ADIDAS AKU AMERICAN TOURISTER AMOLEI ARA ARENA ASICS BALIE BIO…" at bounding box center [653, 125] width 86 height 15
click at [610, 118] on select "Select an option ADIDAS AKU AMERICAN TOURISTER AMOLEI ARA ARENA ASICS BALIE BIO…" at bounding box center [653, 125] width 86 height 15
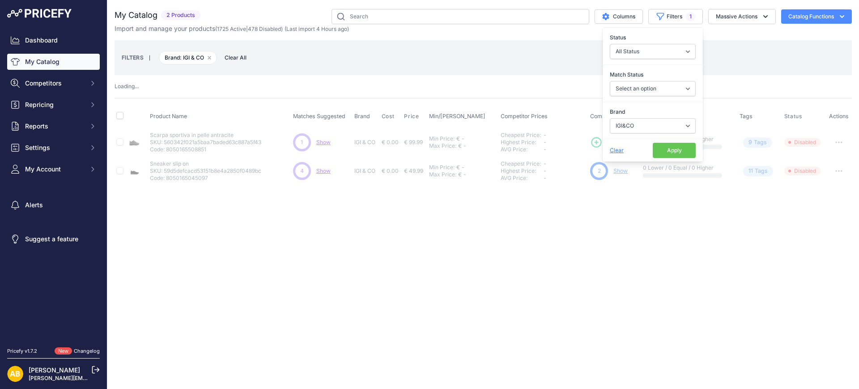
click at [671, 150] on button "Apply" at bounding box center [674, 150] width 43 height 15
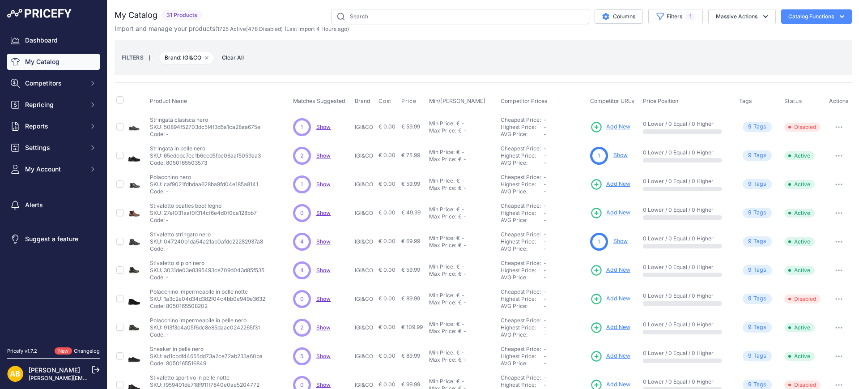
scroll to position [191, 0]
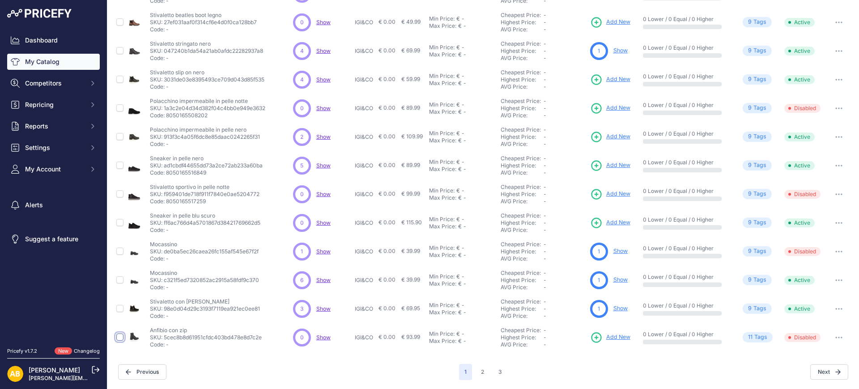
click at [122, 334] on input "checkbox" at bounding box center [119, 336] width 7 height 7
click at [476, 370] on button "2" at bounding box center [483, 372] width 14 height 16
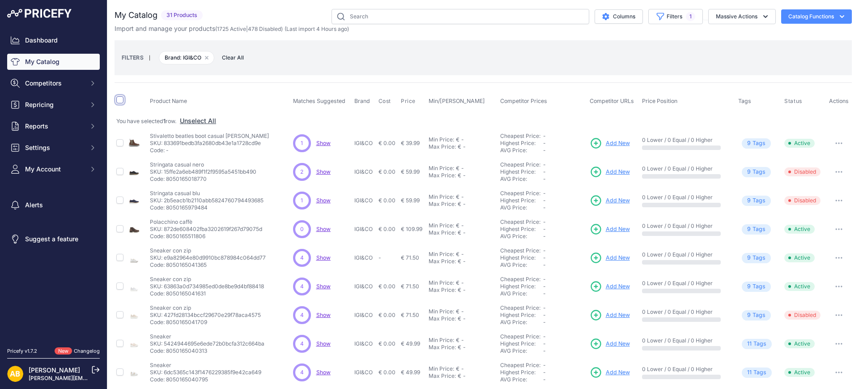
click at [121, 98] on input "checkbox" at bounding box center [119, 99] width 7 height 7
click at [122, 170] on input "checkbox" at bounding box center [119, 171] width 7 height 7
click at [120, 257] on input "checkbox" at bounding box center [119, 257] width 7 height 7
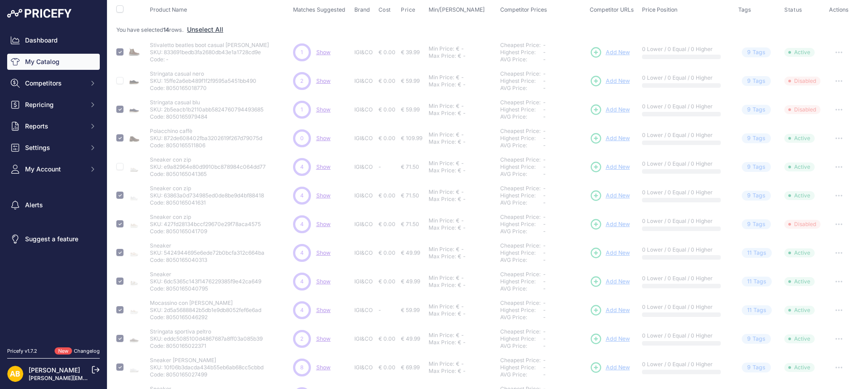
scroll to position [168, 0]
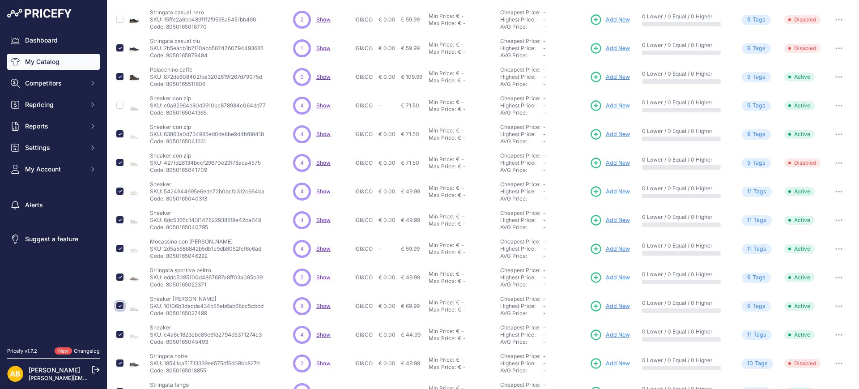
click at [123, 305] on input "checkbox" at bounding box center [119, 305] width 7 height 7
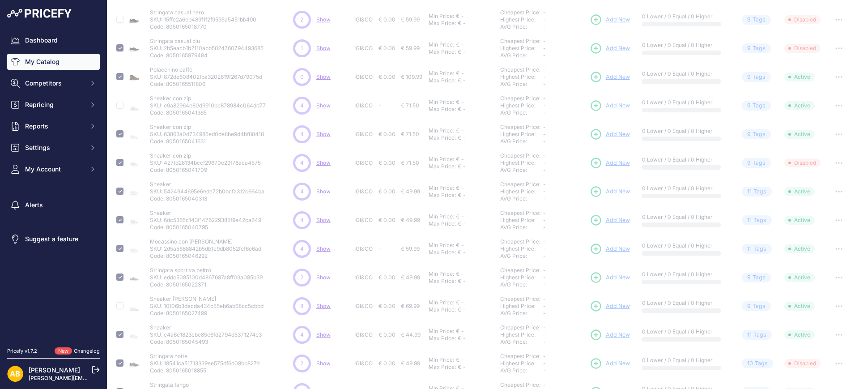
scroll to position [222, 0]
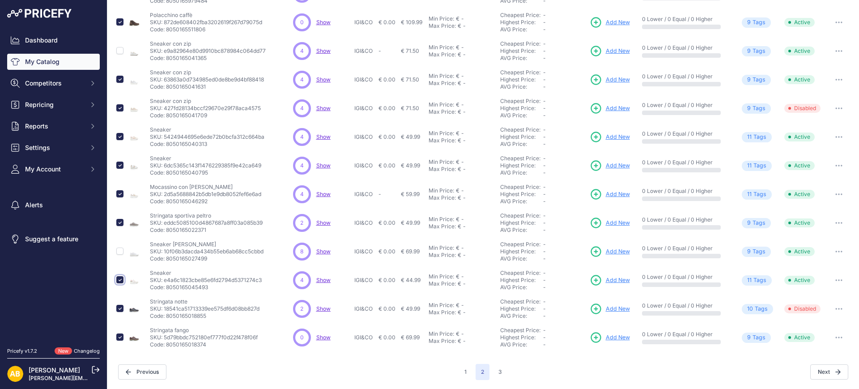
click at [120, 279] on input "checkbox" at bounding box center [119, 279] width 7 height 7
click at [121, 166] on input "checkbox" at bounding box center [119, 165] width 7 height 7
click at [120, 110] on input "checkbox" at bounding box center [119, 107] width 7 height 7
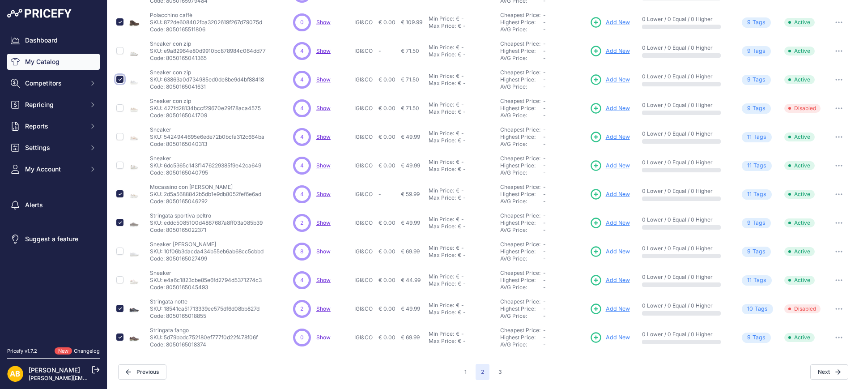
click at [122, 79] on input "checkbox" at bounding box center [119, 79] width 7 height 7
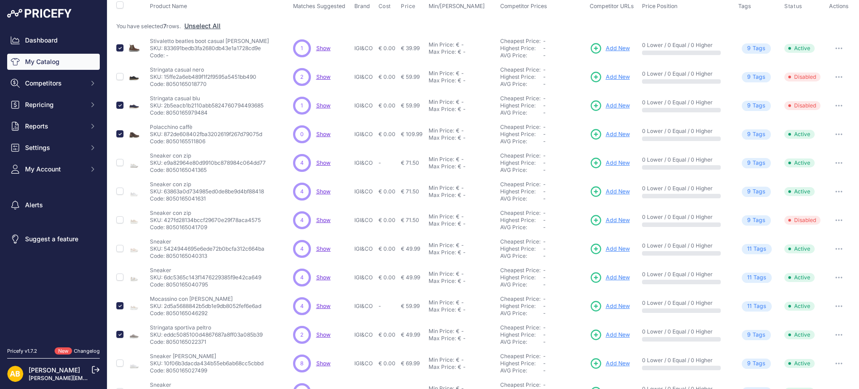
scroll to position [207, 0]
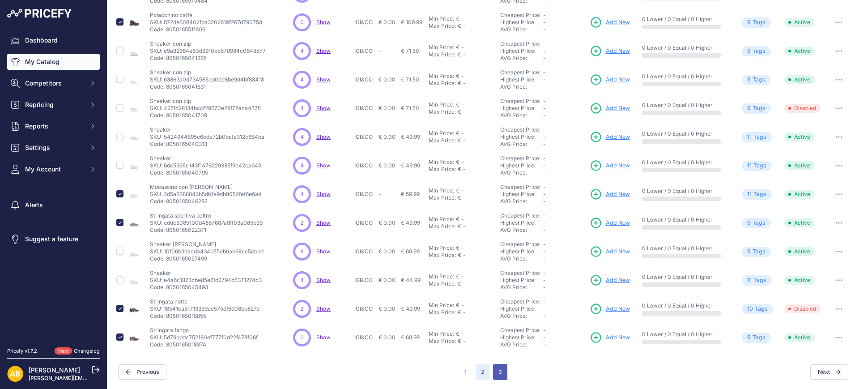
click at [493, 373] on button "3" at bounding box center [500, 372] width 14 height 16
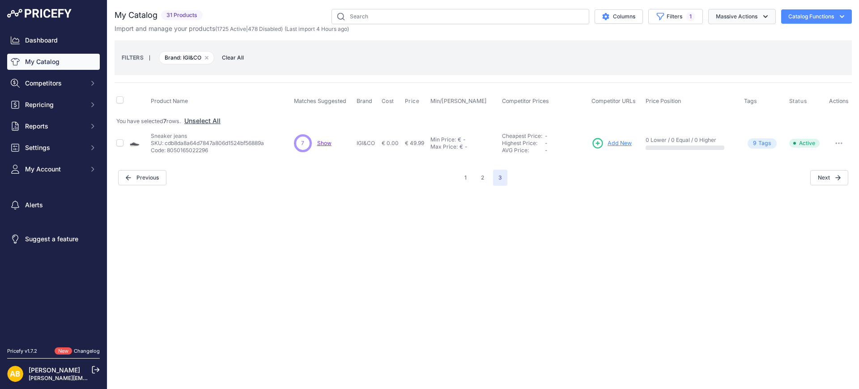
click at [722, 21] on button "Massive Actions" at bounding box center [743, 16] width 68 height 15
click at [717, 47] on button "Disable" at bounding box center [741, 54] width 72 height 16
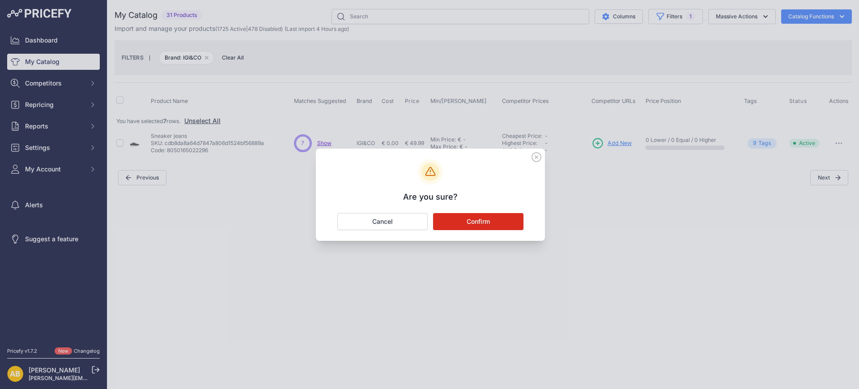
click at [500, 222] on button "Confirm" at bounding box center [478, 221] width 90 height 17
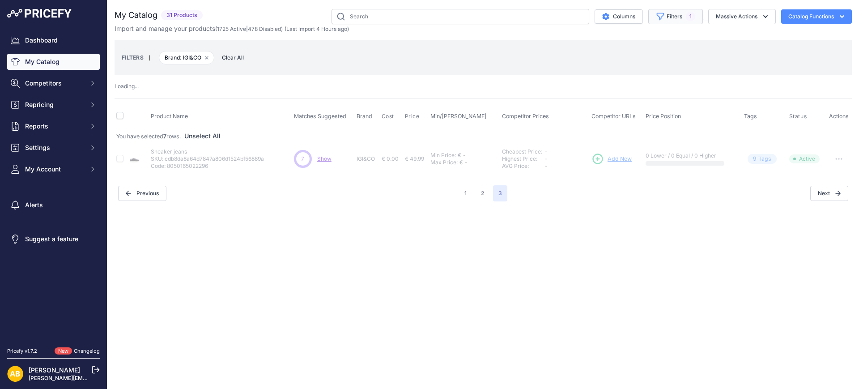
click at [659, 12] on icon "button" at bounding box center [660, 16] width 9 height 9
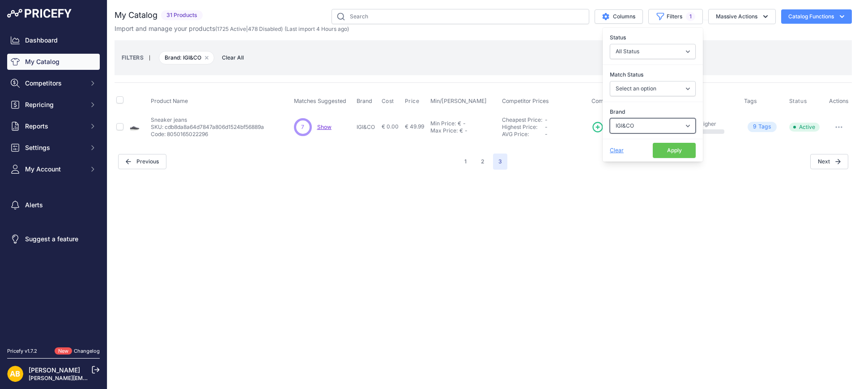
click at [644, 127] on select "Select an option ADIDAS AKU AMERICAN TOURISTER AMOLEI ARA ARENA ASICS BALIE BIO…" at bounding box center [653, 125] width 86 height 15
click at [610, 118] on select "Select an option ADIDAS AKU AMERICAN TOURISTER AMOLEI ARA ARENA ASICS BALIE BIO…" at bounding box center [653, 125] width 86 height 15
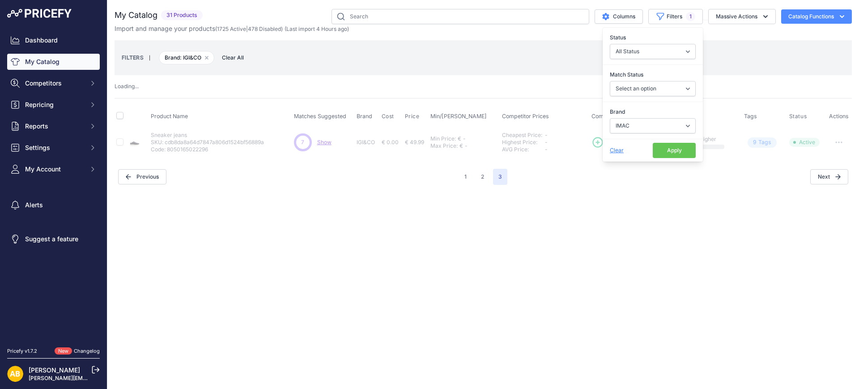
click at [665, 147] on button "Apply" at bounding box center [674, 150] width 43 height 15
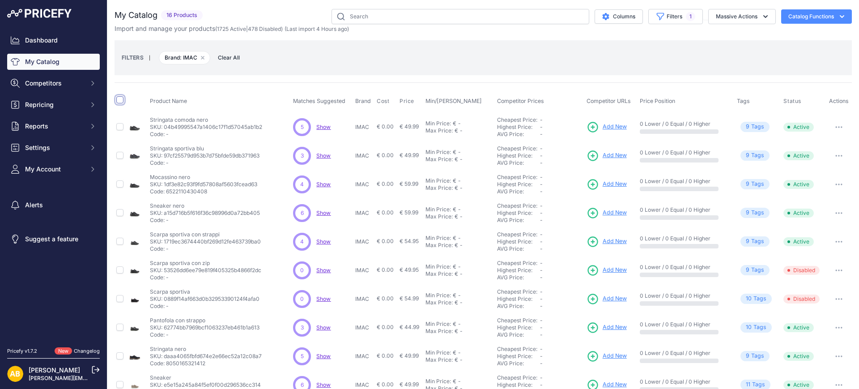
click at [119, 101] on input "checkbox" at bounding box center [119, 99] width 7 height 7
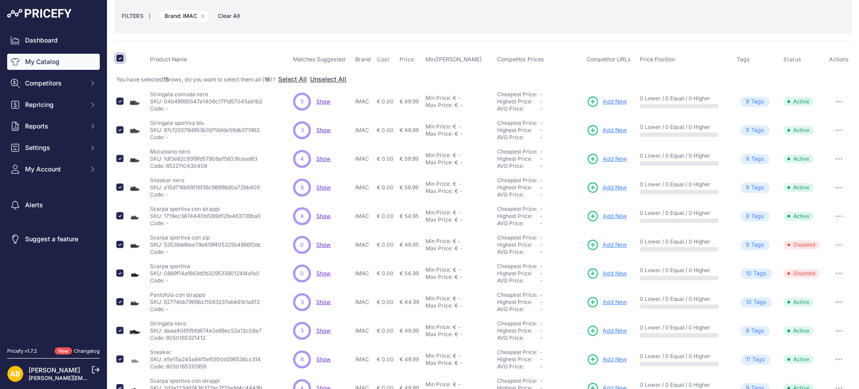
scroll to position [39, 0]
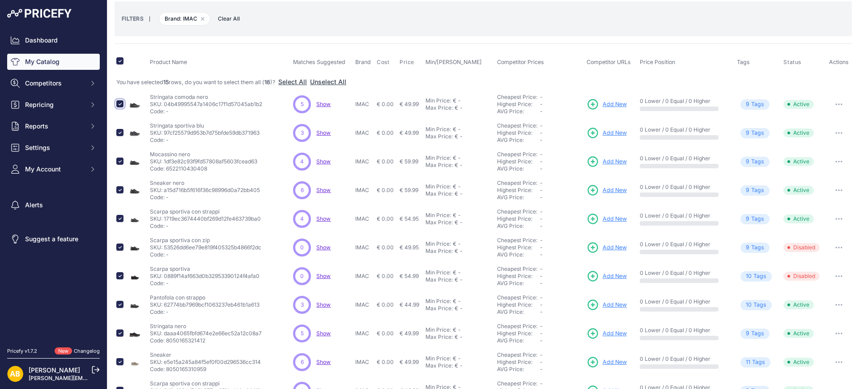
click at [121, 104] on input "checkbox" at bounding box center [119, 103] width 7 height 7
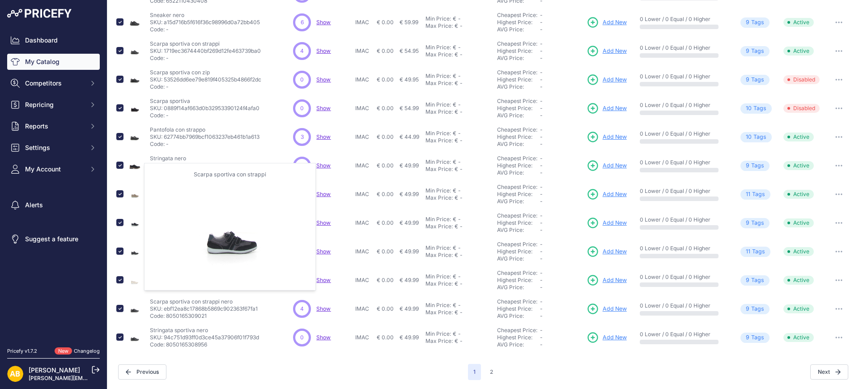
scroll to position [191, 0]
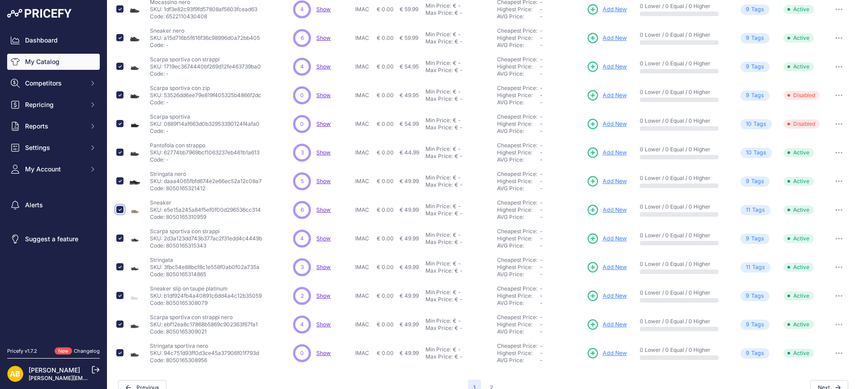
click at [119, 209] on input "checkbox" at bounding box center [119, 209] width 7 height 7
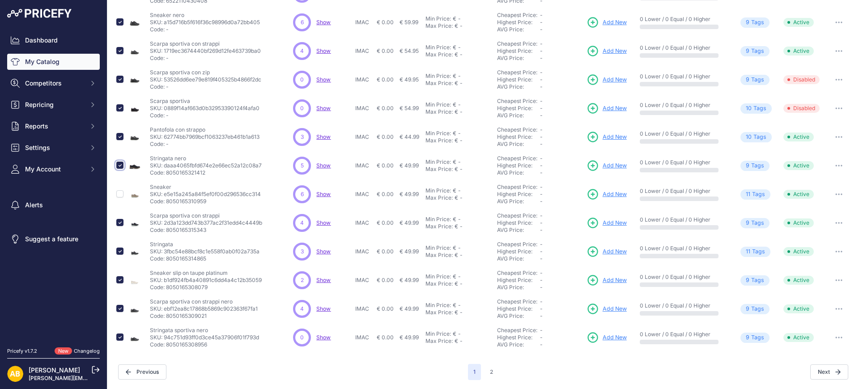
scroll to position [207, 0]
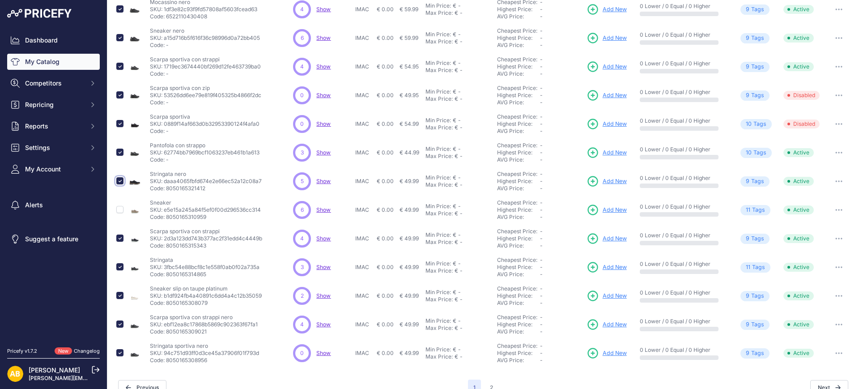
click at [120, 181] on input "checkbox" at bounding box center [119, 180] width 7 height 7
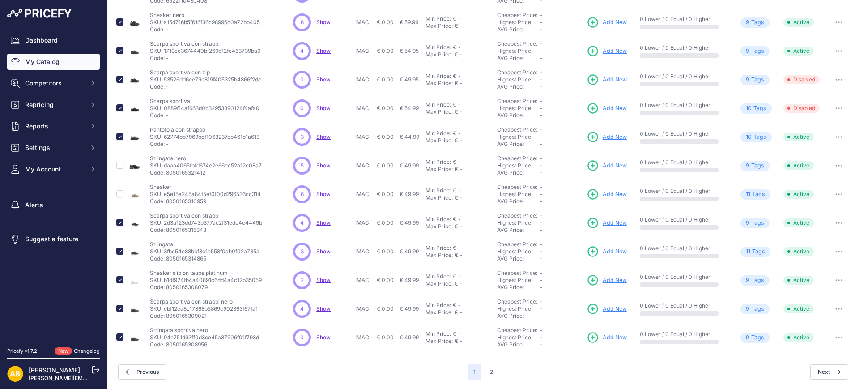
click at [119, 312] on input "checkbox" at bounding box center [119, 308] width 7 height 7
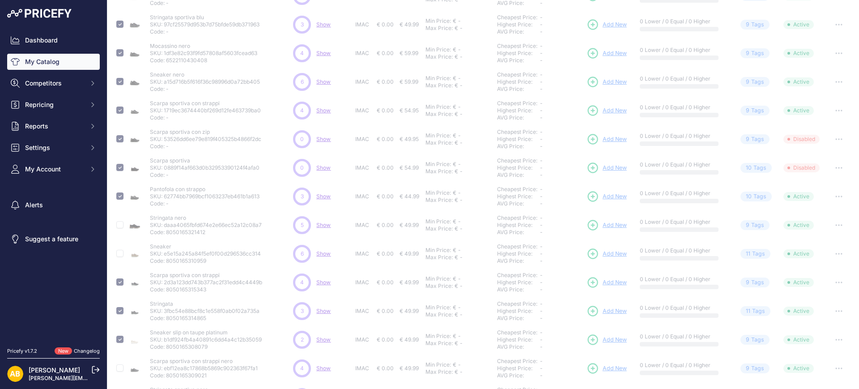
scroll to position [151, 0]
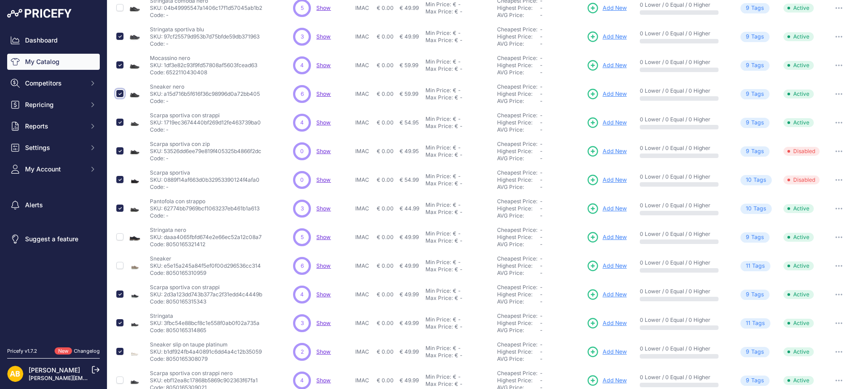
click at [119, 91] on input "checkbox" at bounding box center [119, 93] width 7 height 7
click at [121, 64] on input "checkbox" at bounding box center [119, 64] width 7 height 7
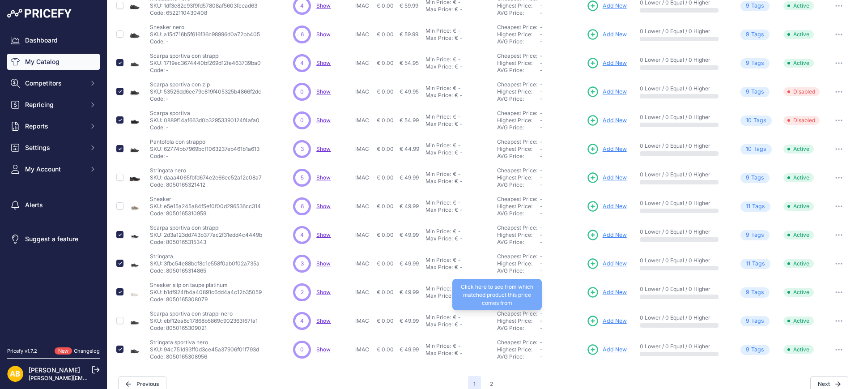
scroll to position [207, 0]
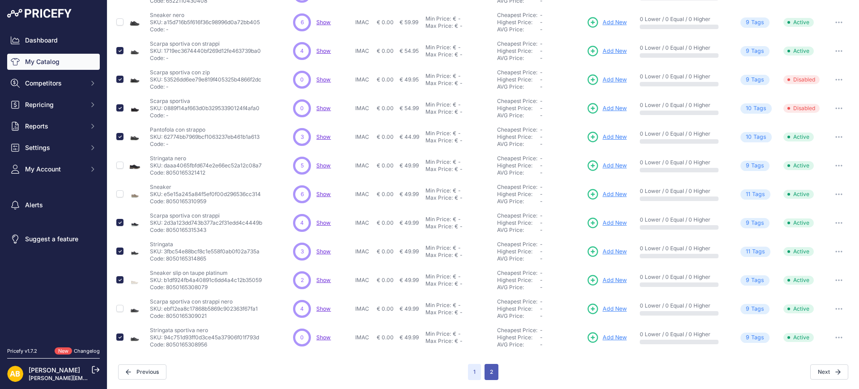
click at [485, 370] on button "2" at bounding box center [492, 372] width 14 height 16
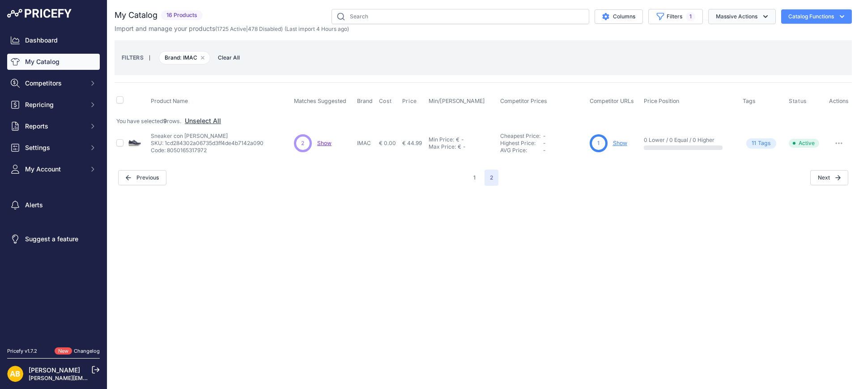
click at [732, 10] on button "Massive Actions" at bounding box center [743, 16] width 68 height 15
click at [723, 55] on span "Disable" at bounding box center [722, 54] width 21 height 8
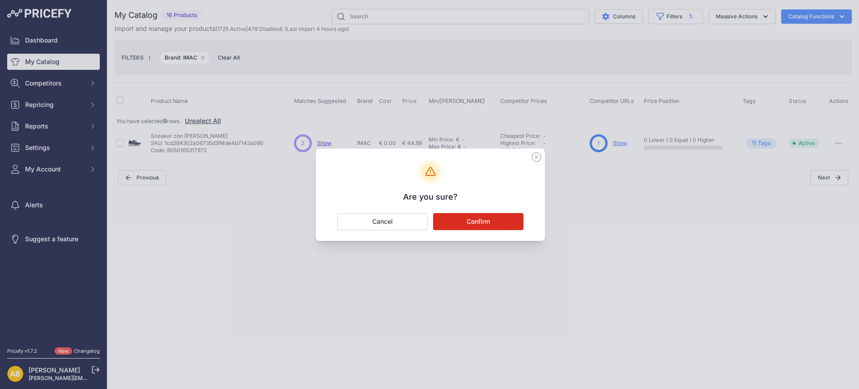
click at [454, 224] on button "Confirm" at bounding box center [478, 221] width 90 height 17
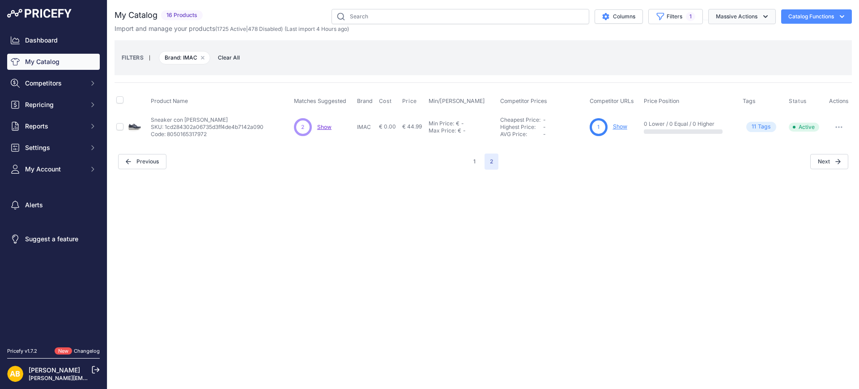
click at [720, 18] on button "Massive Actions" at bounding box center [743, 16] width 68 height 15
click at [674, 18] on button "Filters 1" at bounding box center [676, 16] width 55 height 15
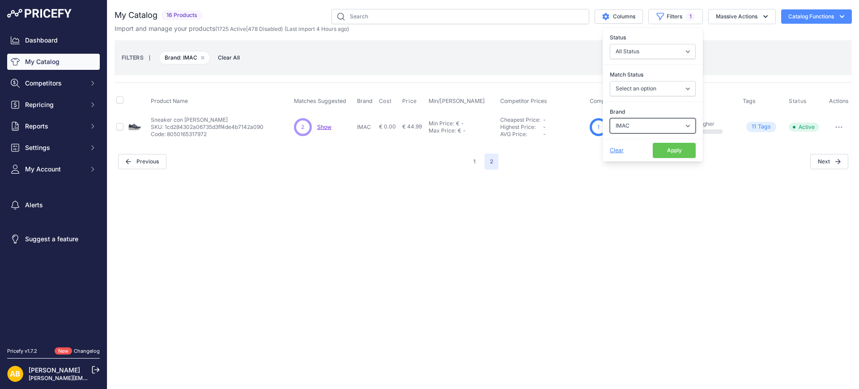
click at [661, 124] on select "Select an option ADIDAS AKU AMERICAN TOURISTER AMOLEI ARA ARENA ASICS BALIE BIO…" at bounding box center [653, 125] width 86 height 15
click at [610, 118] on select "Select an option ADIDAS AKU AMERICAN TOURISTER AMOLEI ARA ARENA ASICS BALIE BIO…" at bounding box center [653, 125] width 86 height 15
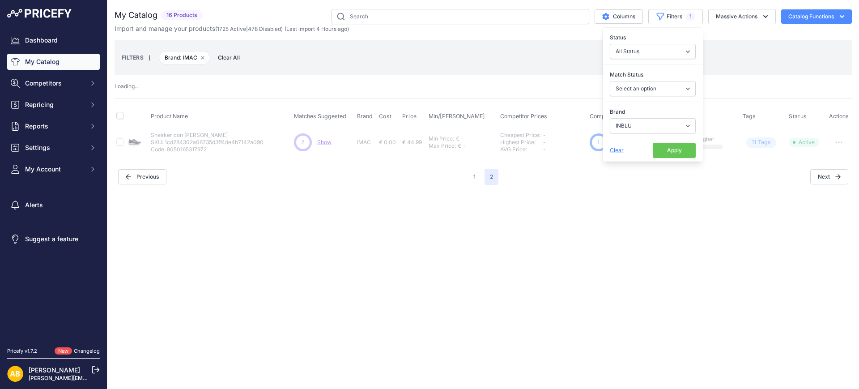
click at [661, 151] on button "Apply" at bounding box center [674, 150] width 43 height 15
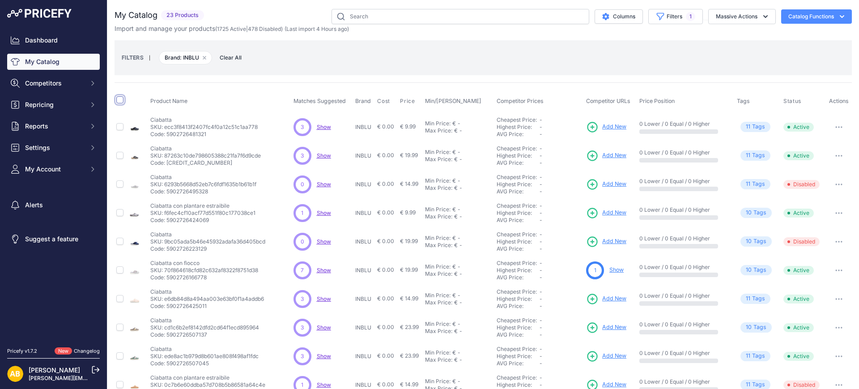
click at [120, 98] on input "checkbox" at bounding box center [119, 99] width 7 height 7
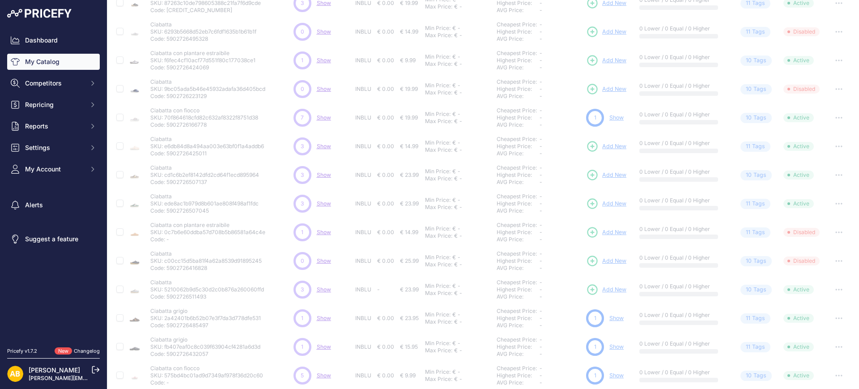
scroll to position [206, 0]
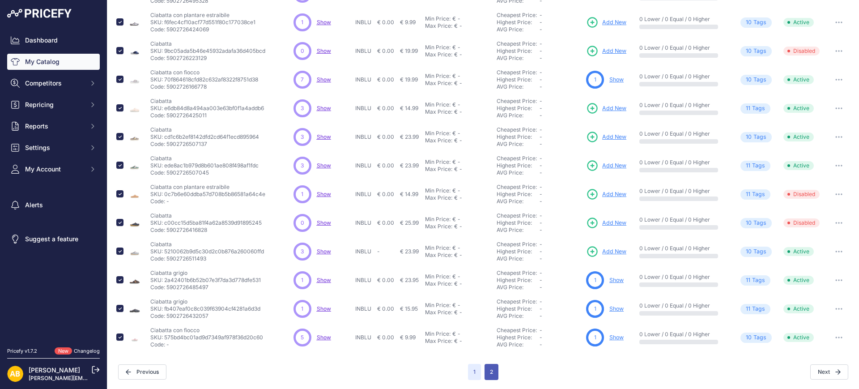
click at [486, 364] on button "2" at bounding box center [492, 372] width 14 height 16
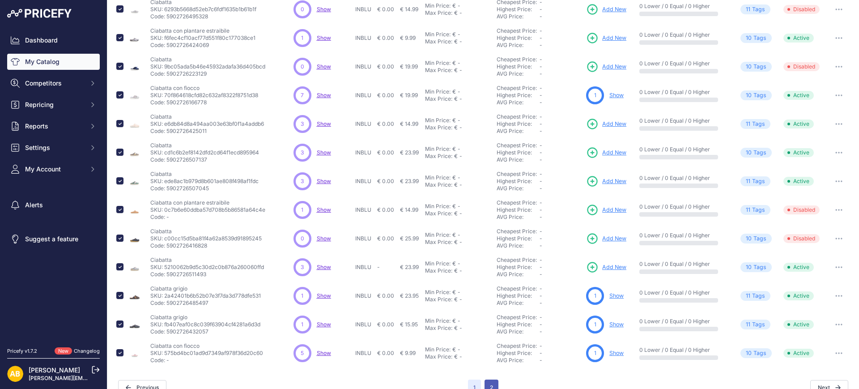
scroll to position [222, 0]
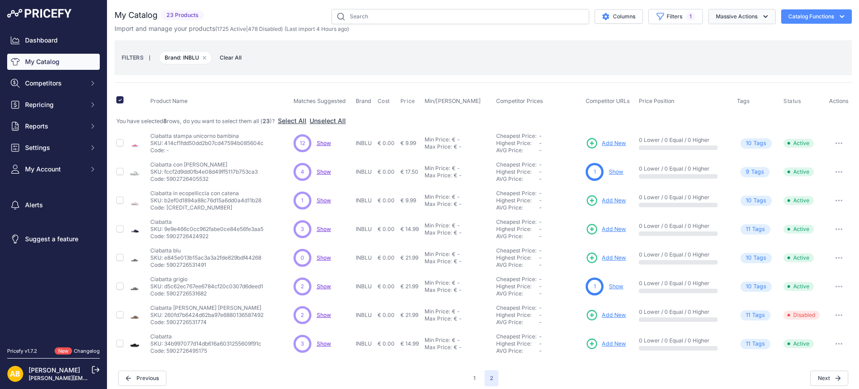
click at [743, 18] on button "Massive Actions" at bounding box center [743, 16] width 68 height 15
click at [709, 58] on button "Disable" at bounding box center [741, 54] width 72 height 16
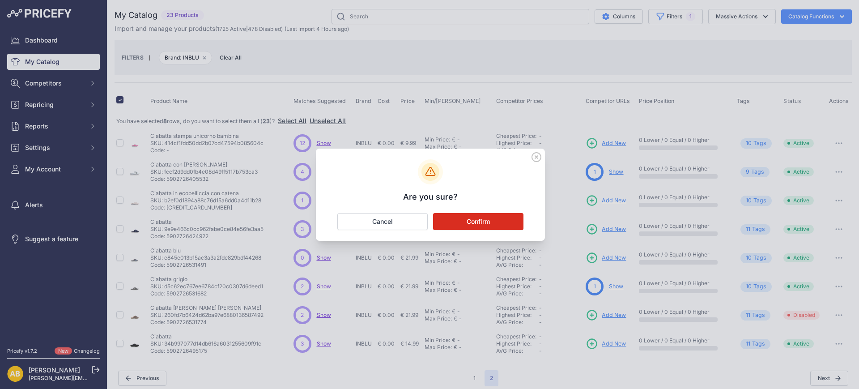
click at [522, 218] on button "Confirm" at bounding box center [478, 221] width 90 height 17
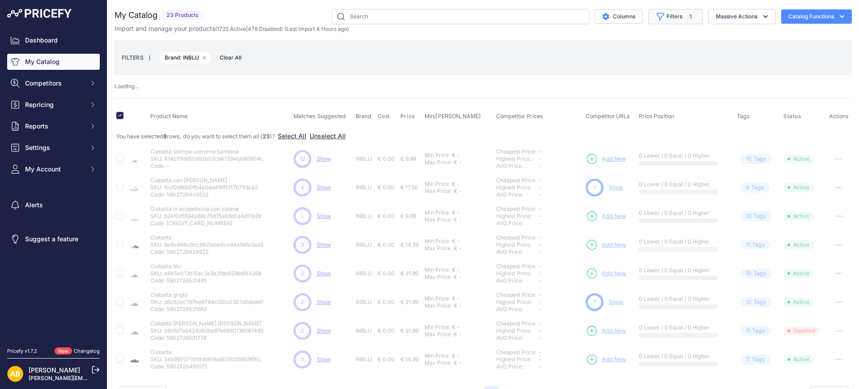
click at [657, 21] on button "Filters 1" at bounding box center [676, 16] width 55 height 15
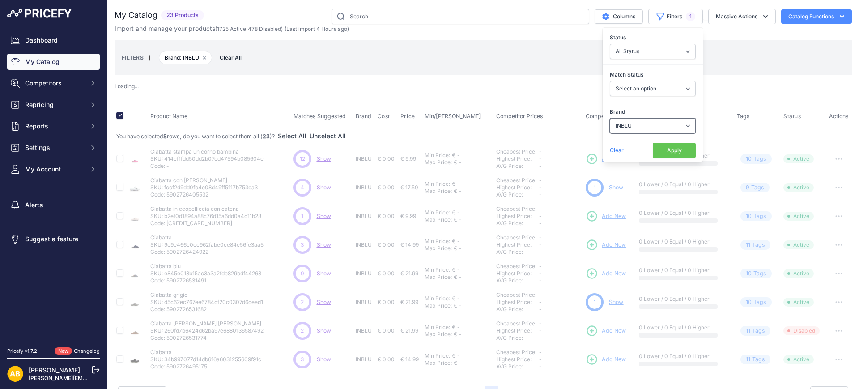
click at [654, 121] on select "Select an option ADIDAS AKU AMERICAN TOURISTER AMOLEI ARA ARENA ASICS BALIE BIO…" at bounding box center [653, 125] width 86 height 15
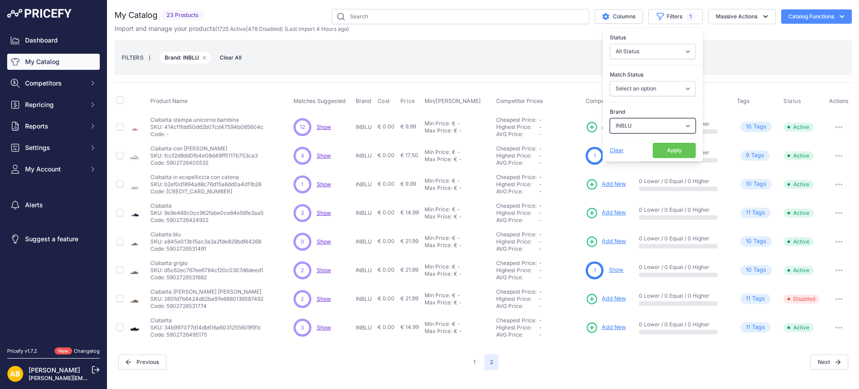
click at [610, 118] on select "Select an option ADIDAS AKU AMERICAN TOURISTER AMOLEI ARA ARENA ASICS BALIE BIO…" at bounding box center [653, 125] width 86 height 15
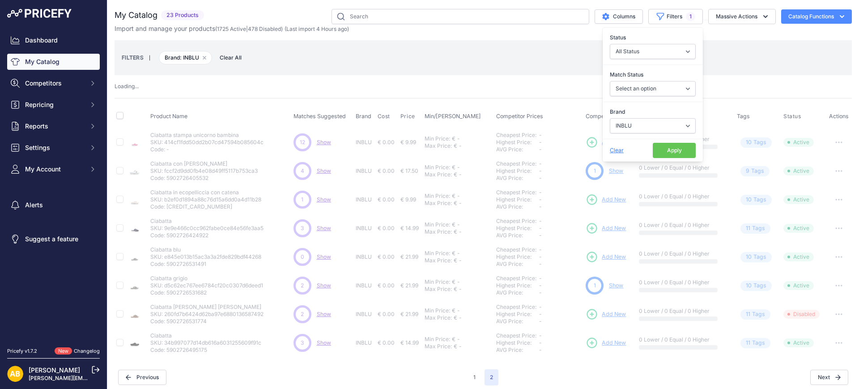
click at [660, 149] on button "Apply" at bounding box center [674, 150] width 43 height 15
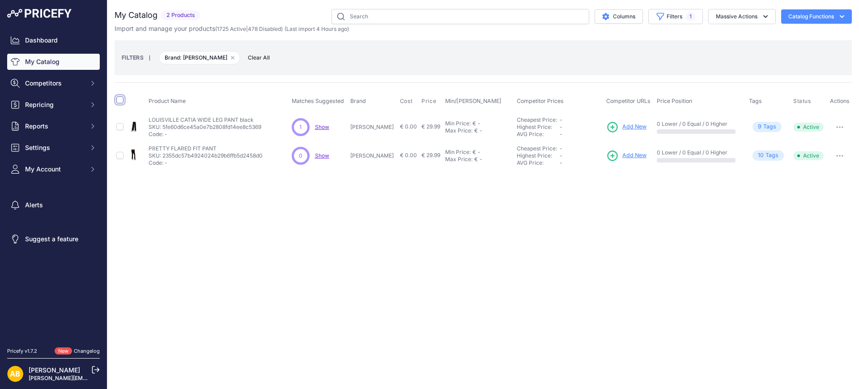
click at [120, 99] on input "checkbox" at bounding box center [119, 99] width 7 height 7
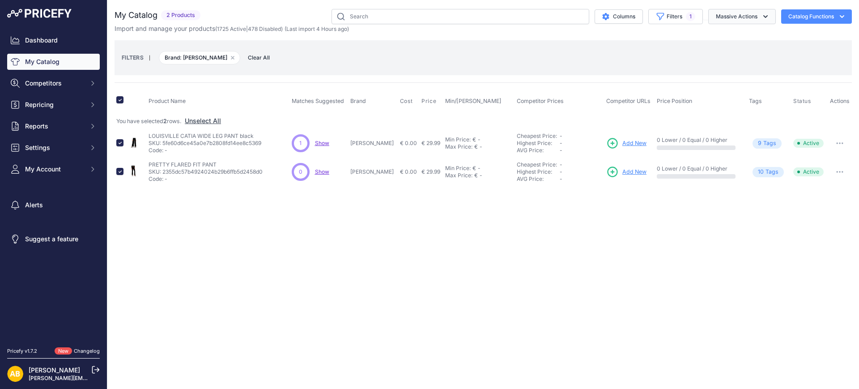
click at [726, 17] on button "Massive Actions" at bounding box center [743, 16] width 68 height 15
click at [723, 54] on span "Disable" at bounding box center [722, 54] width 21 height 8
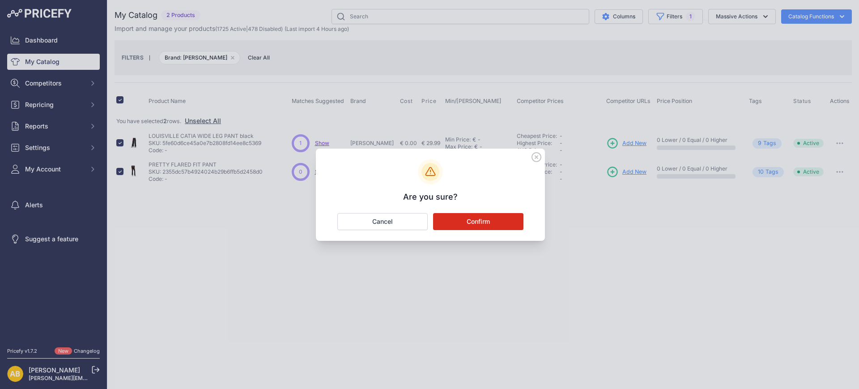
click at [498, 222] on button "Confirm" at bounding box center [478, 221] width 90 height 17
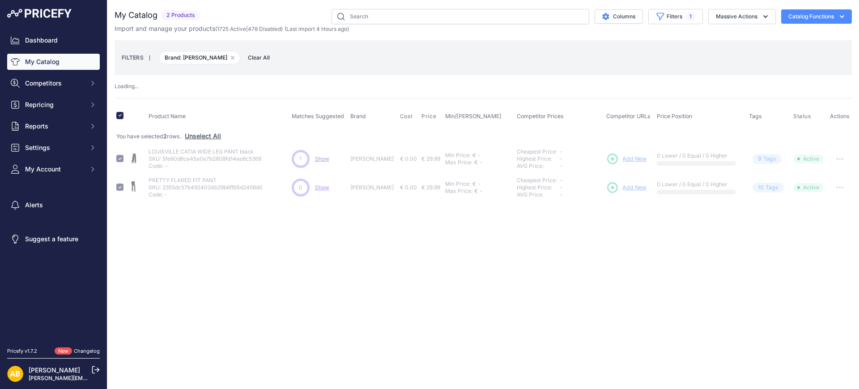
click at [669, 24] on div "Import and manage your products ( 1725 Active | 478 Disabled ) (Last import 4 H…" at bounding box center [484, 28] width 738 height 9
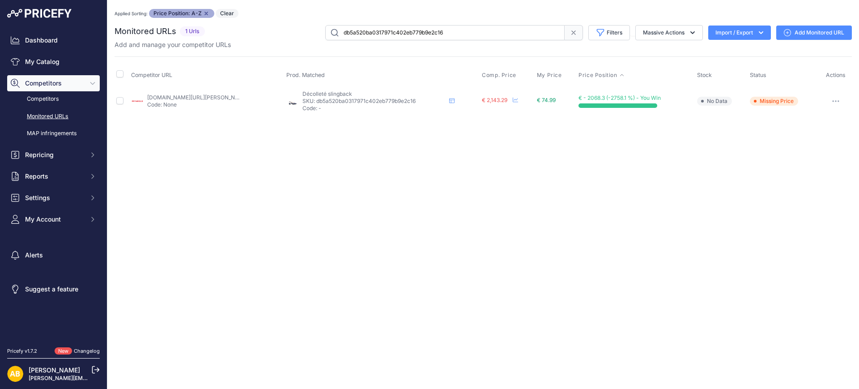
click at [833, 101] on icon "button" at bounding box center [836, 101] width 7 height 2
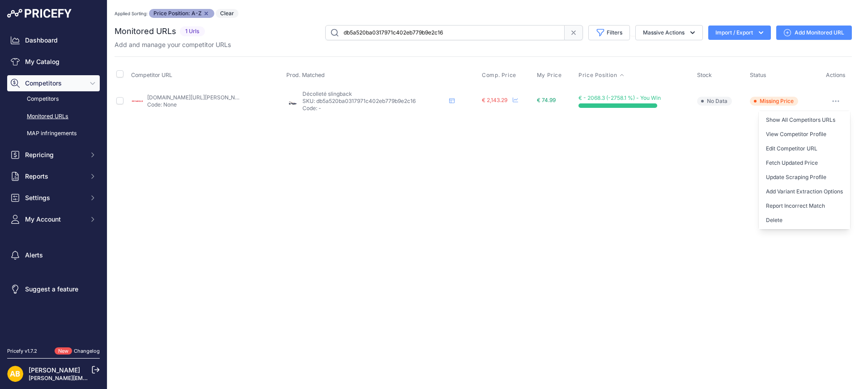
drag, startPoint x: 801, startPoint y: 162, endPoint x: 797, endPoint y: 157, distance: 6.7
click at [801, 162] on button "Fetch Updated Price" at bounding box center [804, 163] width 91 height 14
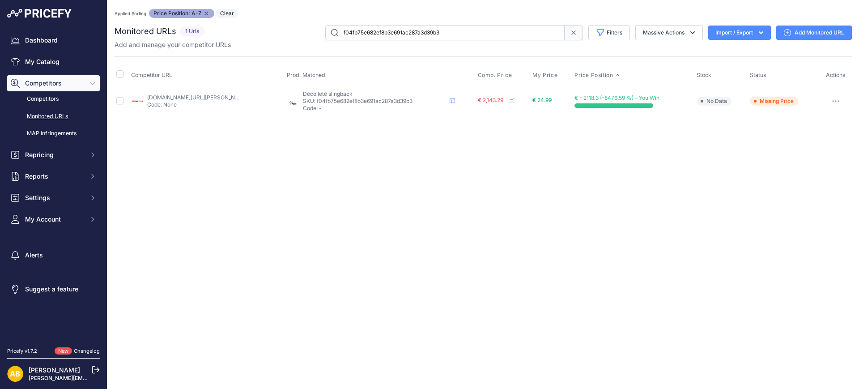
click at [835, 101] on icon "button" at bounding box center [836, 101] width 7 height 2
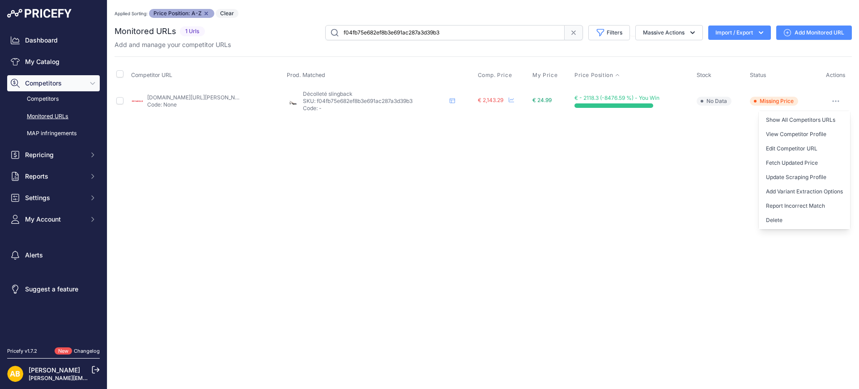
drag, startPoint x: 817, startPoint y: 160, endPoint x: 804, endPoint y: 138, distance: 25.5
click at [817, 161] on button "Fetch Updated Price" at bounding box center [804, 163] width 91 height 14
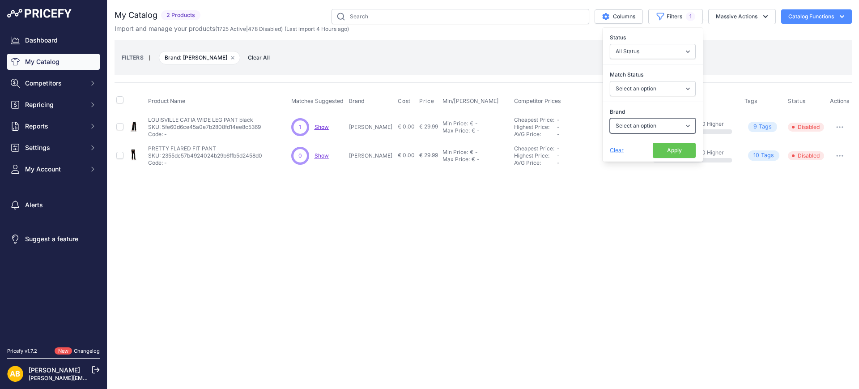
drag, startPoint x: 652, startPoint y: 124, endPoint x: 651, endPoint y: 132, distance: 7.7
click at [652, 124] on select "Select an option ADIDAS AKU AMERICAN TOURISTER AMOLEI ARA ARENA ASICS BALIE BIO…" at bounding box center [653, 125] width 86 height 15
select select "[PERSON_NAME]"
click at [610, 118] on select "Select an option ADIDAS AKU AMERICAN TOURISTER AMOLEI ARA ARENA ASICS BALIE BIO…" at bounding box center [653, 125] width 86 height 15
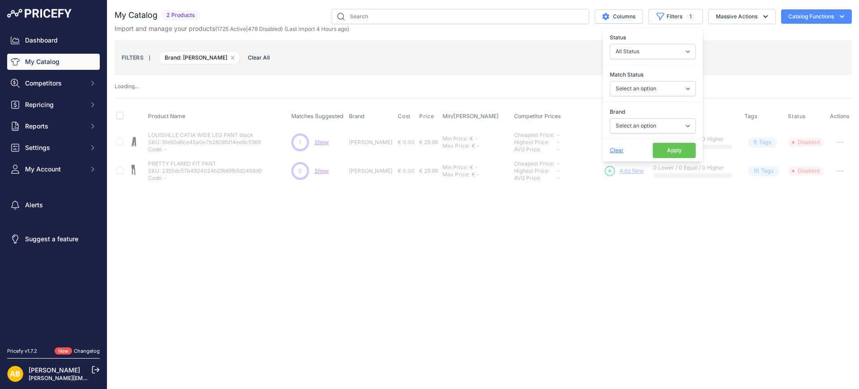
click at [689, 147] on button "Apply" at bounding box center [674, 150] width 43 height 15
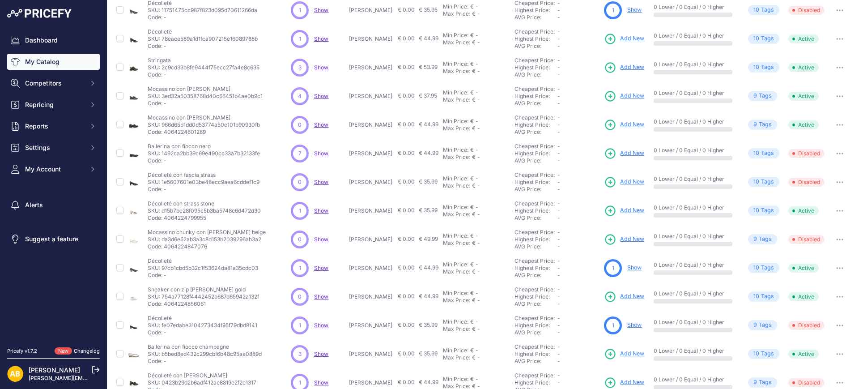
scroll to position [162, 0]
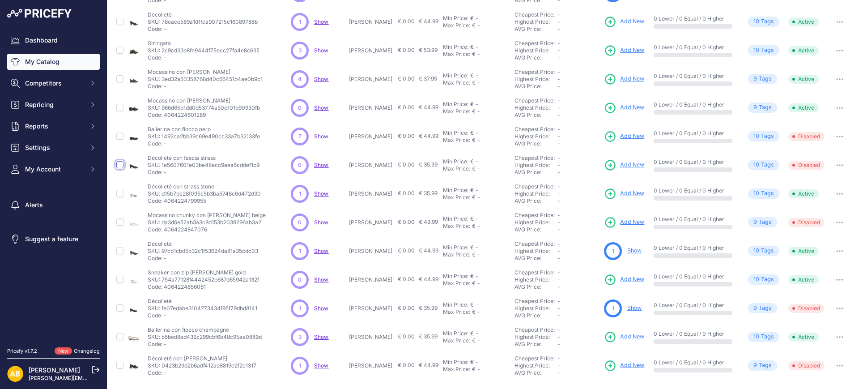
click at [121, 165] on input "checkbox" at bounding box center [119, 164] width 7 height 7
checkbox input "true"
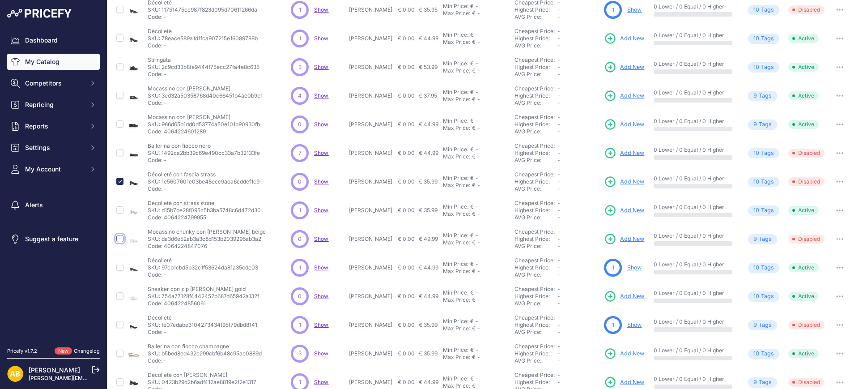
click at [119, 241] on input "checkbox" at bounding box center [119, 238] width 7 height 7
checkbox input "true"
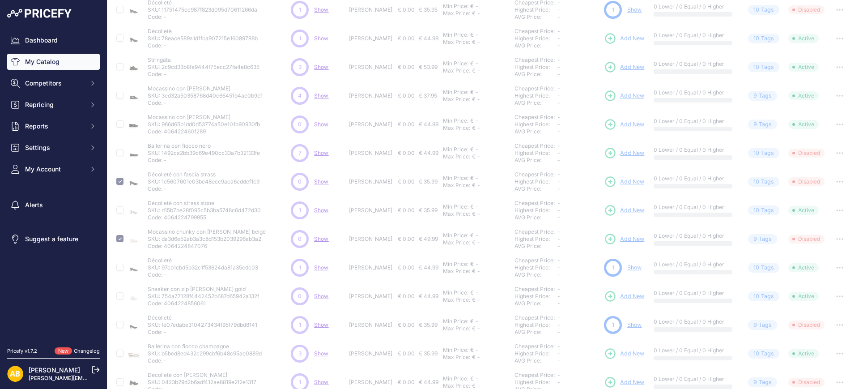
scroll to position [194, 0]
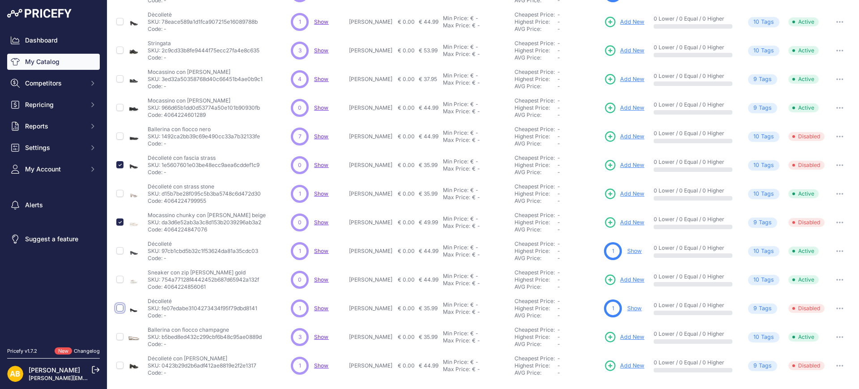
click at [121, 308] on input "checkbox" at bounding box center [119, 307] width 7 height 7
checkbox input "true"
click at [120, 280] on input "checkbox" at bounding box center [119, 279] width 7 height 7
checkbox input "true"
click at [119, 251] on input "checkbox" at bounding box center [119, 250] width 7 height 7
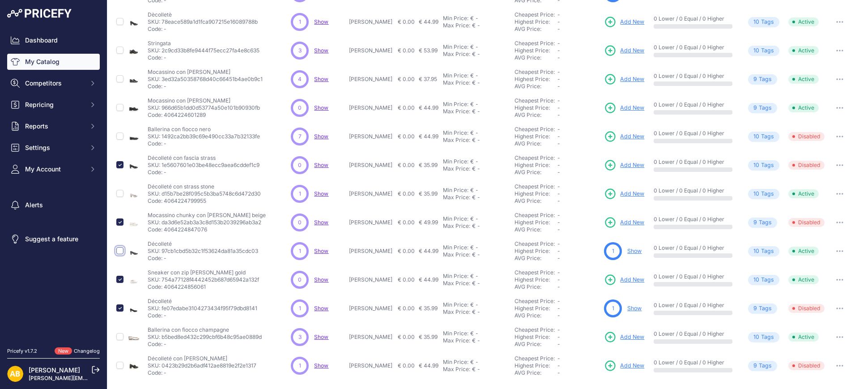
checkbox input "true"
click at [121, 367] on input "checkbox" at bounding box center [119, 365] width 7 height 7
checkbox input "true"
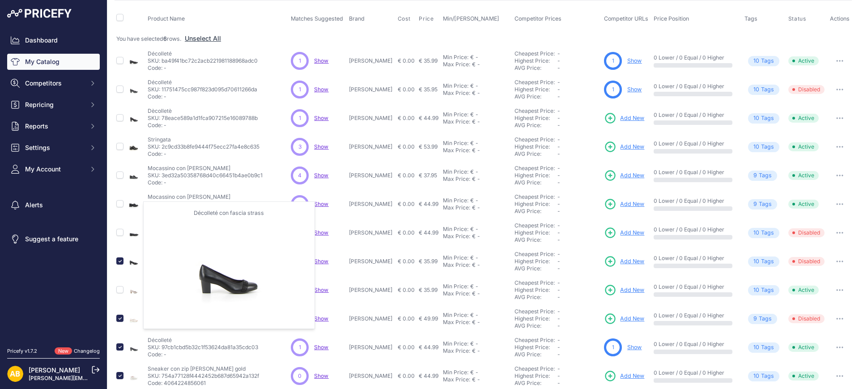
scroll to position [67, 0]
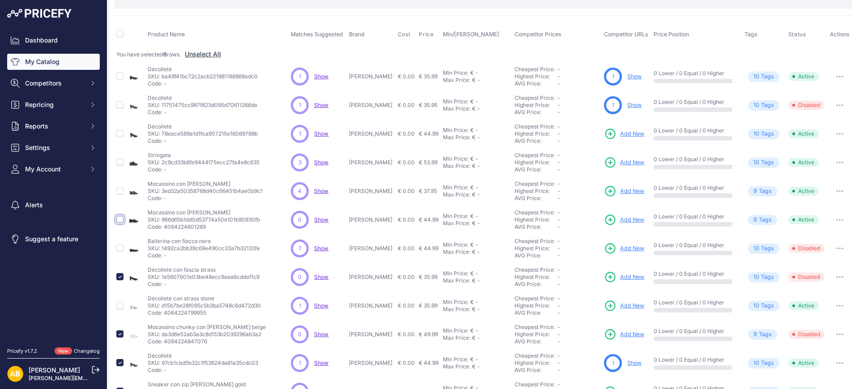
click at [123, 219] on input "checkbox" at bounding box center [119, 219] width 7 height 7
checkbox input "true"
click at [122, 104] on input "checkbox" at bounding box center [119, 104] width 7 height 7
checkbox input "true"
click at [122, 77] on input "checkbox" at bounding box center [119, 76] width 7 height 7
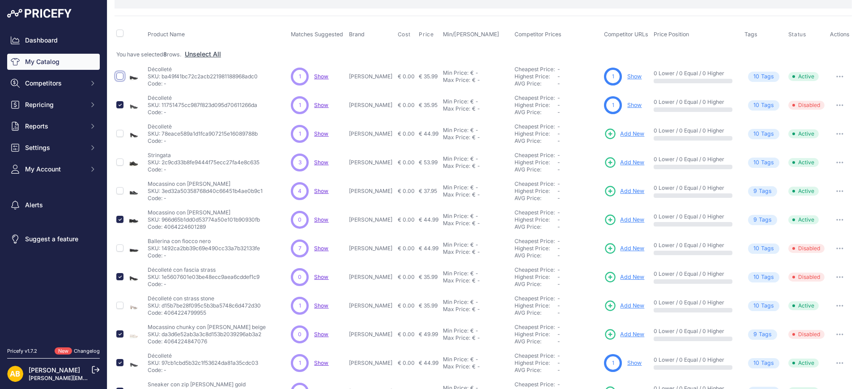
checkbox input "true"
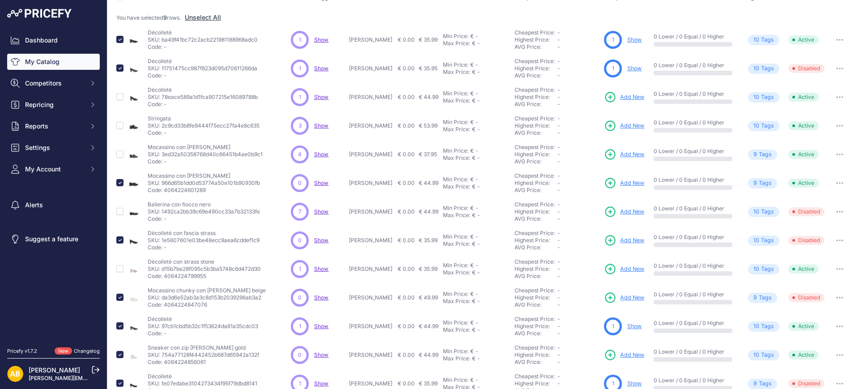
scroll to position [11, 0]
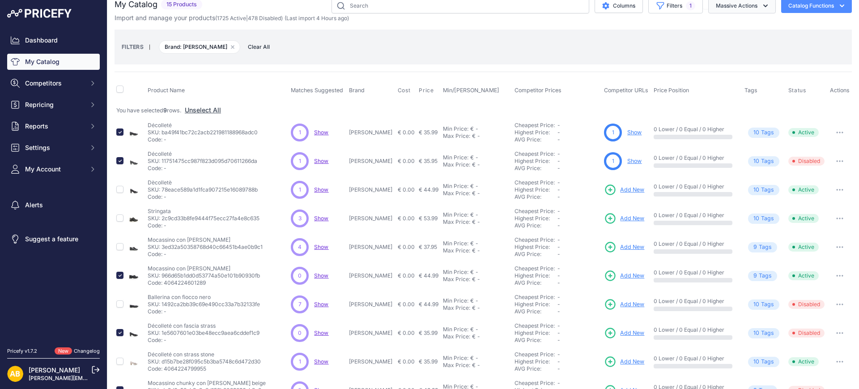
click at [716, 5] on button "Massive Actions" at bounding box center [743, 5] width 68 height 15
click at [706, 48] on button "Disable" at bounding box center [741, 43] width 72 height 16
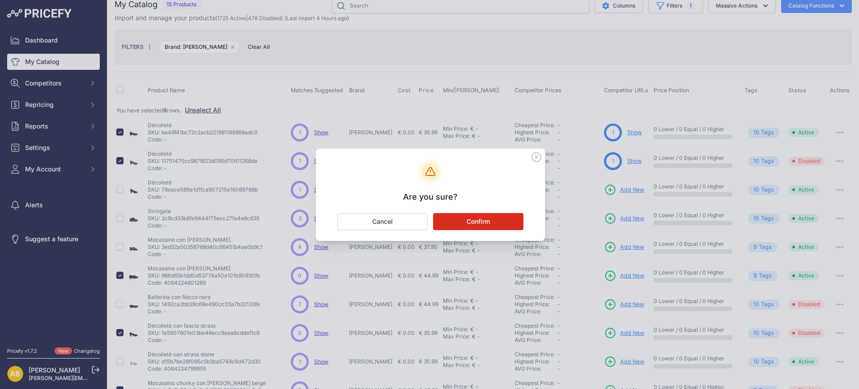
click at [507, 219] on button "Confirm" at bounding box center [478, 221] width 90 height 17
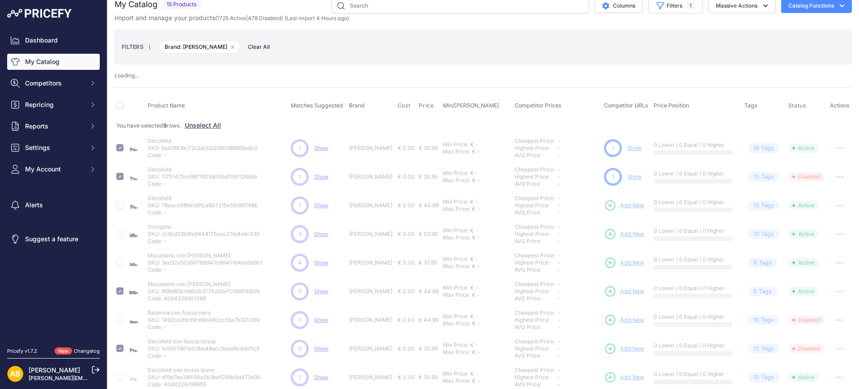
click at [804, 9] on button "Catalog Functions" at bounding box center [817, 6] width 71 height 14
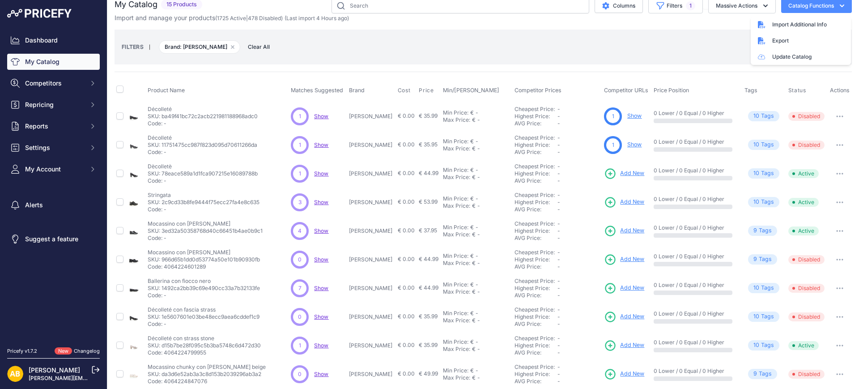
click at [667, 33] on div "FILTERS | Brand: [PERSON_NAME] Remove filter option Clear All" at bounding box center [484, 47] width 738 height 35
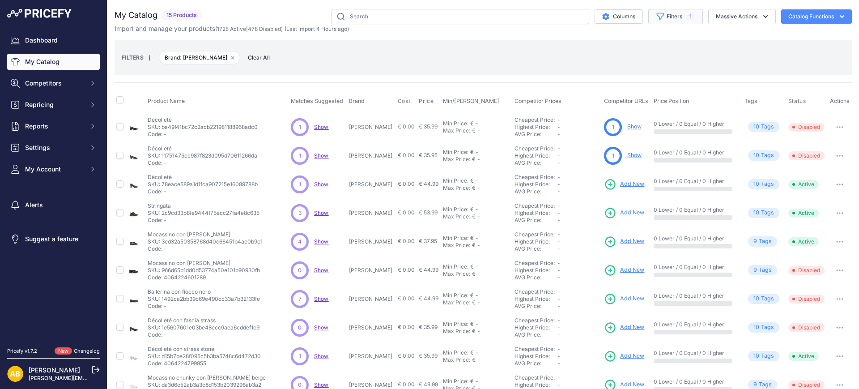
click at [686, 19] on span "1" at bounding box center [690, 16] width 9 height 9
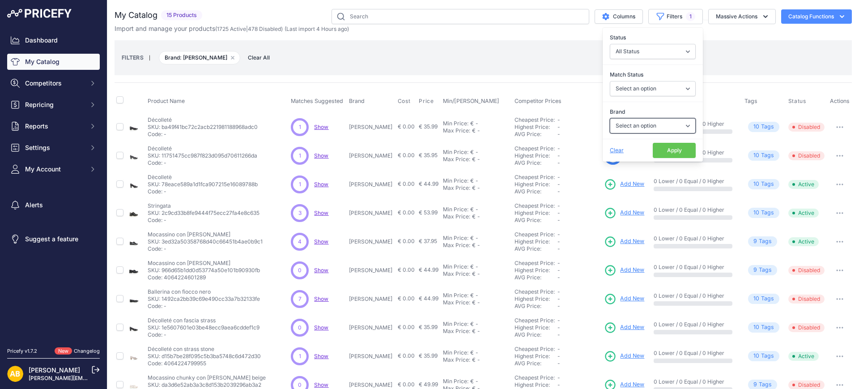
click at [610, 122] on select "Select an option ADIDAS AKU AMERICAN TOURISTER AMOLEI ARA ARENA ASICS BALIE BIO…" at bounding box center [653, 125] width 86 height 15
select select "[PERSON_NAME]"
click at [610, 118] on select "Select an option ADIDAS AKU AMERICAN TOURISTER AMOLEI ARA ARENA ASICS BALIE BIO…" at bounding box center [653, 125] width 86 height 15
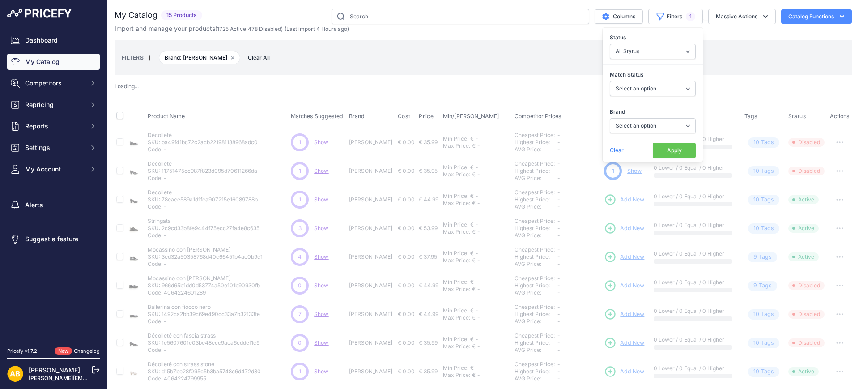
click at [653, 148] on button "Apply" at bounding box center [674, 150] width 43 height 15
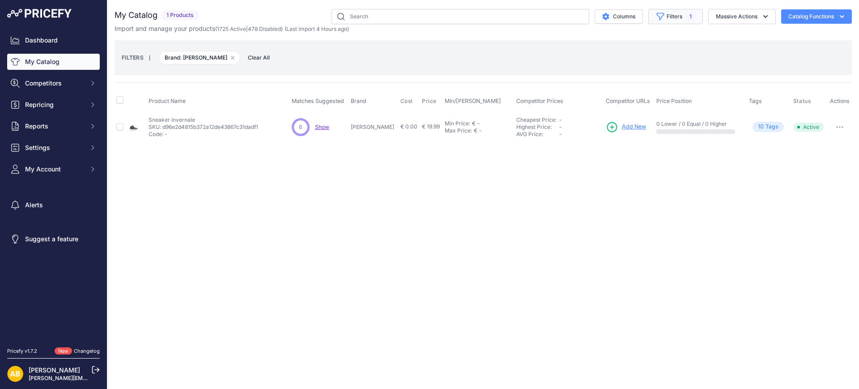
click at [689, 13] on span "1" at bounding box center [690, 16] width 9 height 9
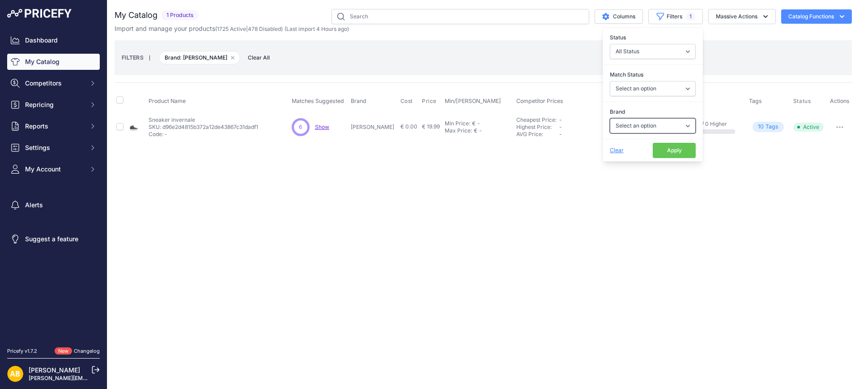
click at [659, 126] on select "Select an option ADIDAS AKU AMERICAN TOURISTER AMOLEI ARA ARENA ASICS BALIE BIO…" at bounding box center [653, 125] width 86 height 15
select select "JEEP"
click at [610, 118] on select "Select an option ADIDAS AKU AMERICAN TOURISTER AMOLEI ARA ARENA ASICS BALIE BIO…" at bounding box center [653, 125] width 86 height 15
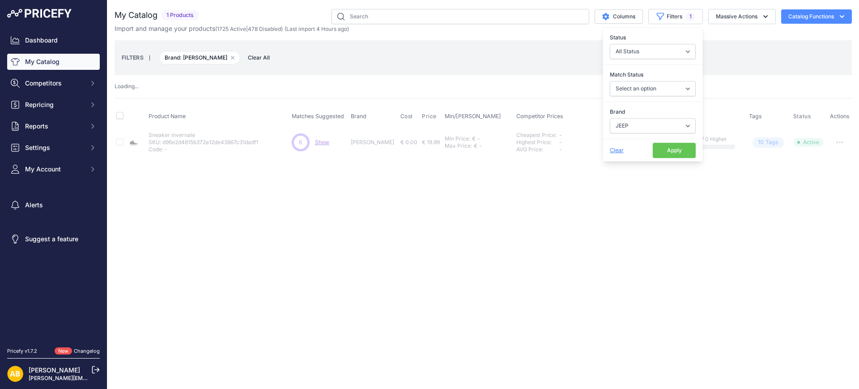
click at [671, 154] on button "Apply" at bounding box center [674, 150] width 43 height 15
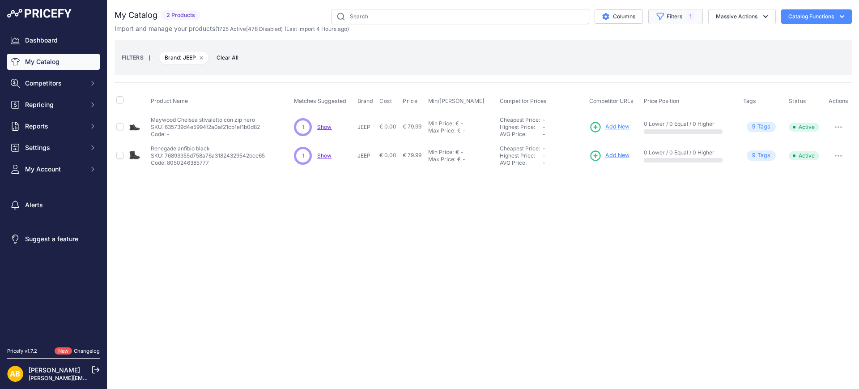
click at [667, 14] on button "Filters 1" at bounding box center [676, 16] width 55 height 15
click at [654, 121] on select "Select an option ADIDAS AKU AMERICAN TOURISTER AMOLEI ARA ARENA ASICS BALIE BIO…" at bounding box center [653, 125] width 86 height 15
select select "JOMA"
click at [610, 118] on select "Select an option ADIDAS AKU AMERICAN TOURISTER AMOLEI ARA ARENA ASICS BALIE BIO…" at bounding box center [653, 125] width 86 height 15
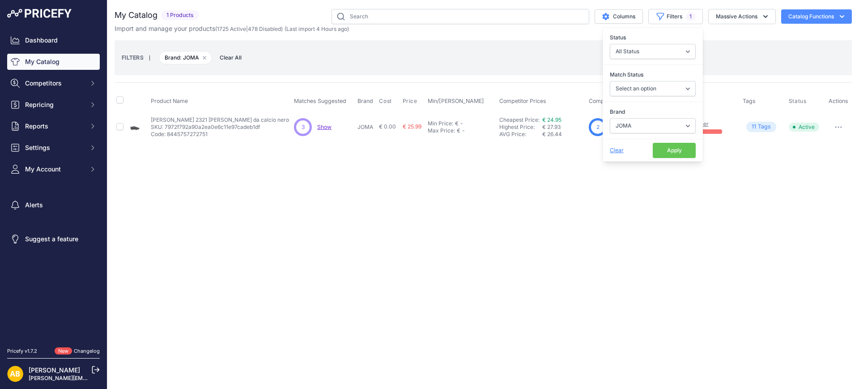
click at [669, 146] on button "Apply" at bounding box center [674, 150] width 43 height 15
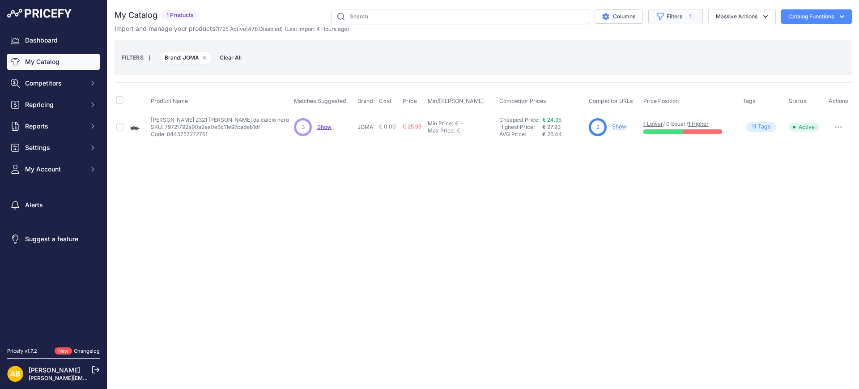
click at [693, 19] on span "1" at bounding box center [690, 16] width 9 height 9
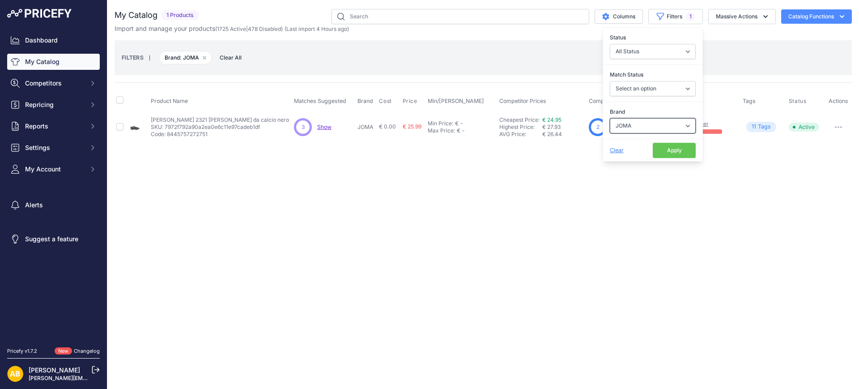
click at [667, 127] on select "Select an option ADIDAS AKU AMERICAN TOURISTER AMOLEI ARA ARENA ASICS BALIE BIO…" at bounding box center [653, 125] width 86 height 15
select select "JUNGLA"
click at [610, 118] on select "Select an option ADIDAS AKU AMERICAN TOURISTER AMOLEI ARA ARENA ASICS BALIE BIO…" at bounding box center [653, 125] width 86 height 15
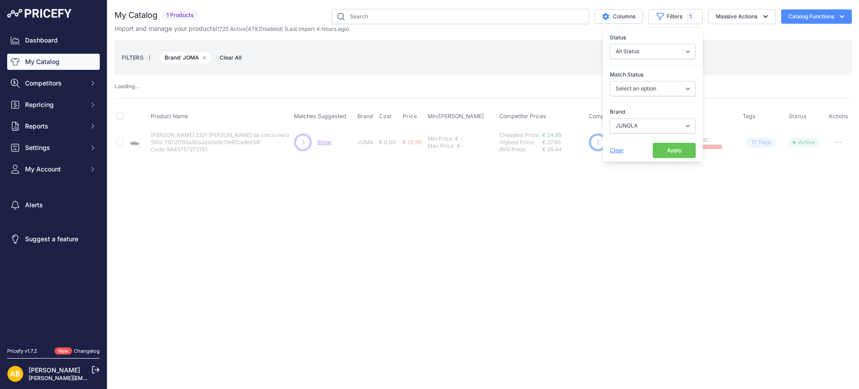
click at [667, 146] on button "Apply" at bounding box center [674, 150] width 43 height 15
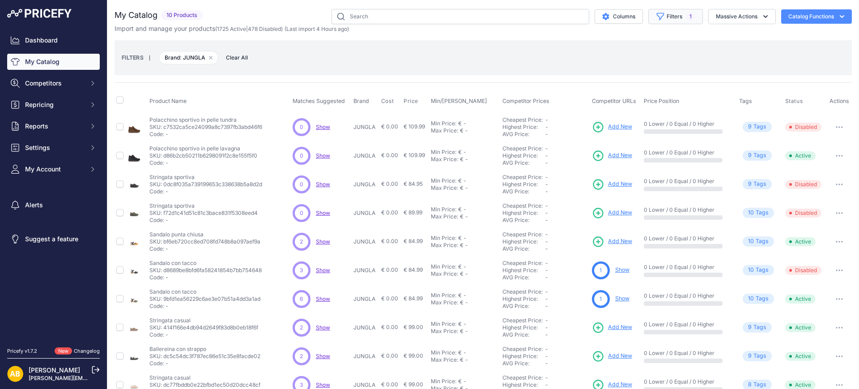
click at [672, 17] on button "Filters 1" at bounding box center [676, 16] width 55 height 15
click at [642, 124] on select "Select an option ADIDAS AKU AMERICAN TOURISTER AMOLEI ARA ARENA ASICS BALIE BIO…" at bounding box center [653, 125] width 86 height 15
select select "JUST FRIENDS"
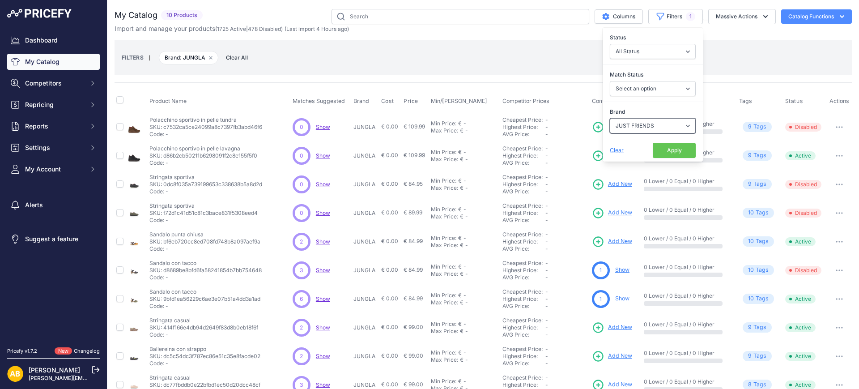
click at [610, 118] on select "Select an option ADIDAS AKU AMERICAN TOURISTER AMOLEI ARA ARENA ASICS BALIE BIO…" at bounding box center [653, 125] width 86 height 15
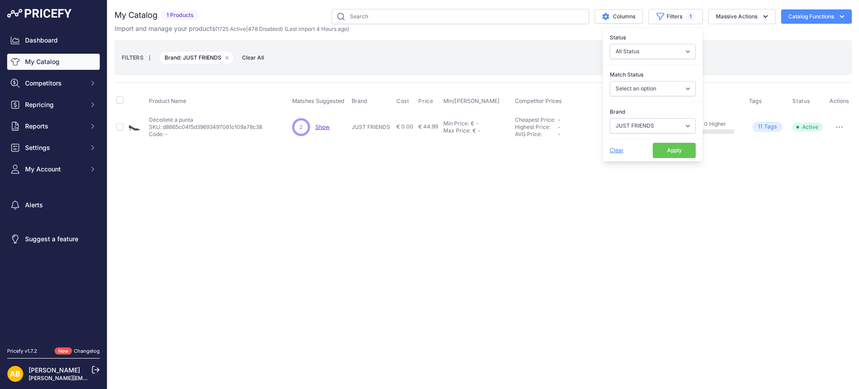
click at [662, 152] on button "Apply" at bounding box center [674, 150] width 43 height 15
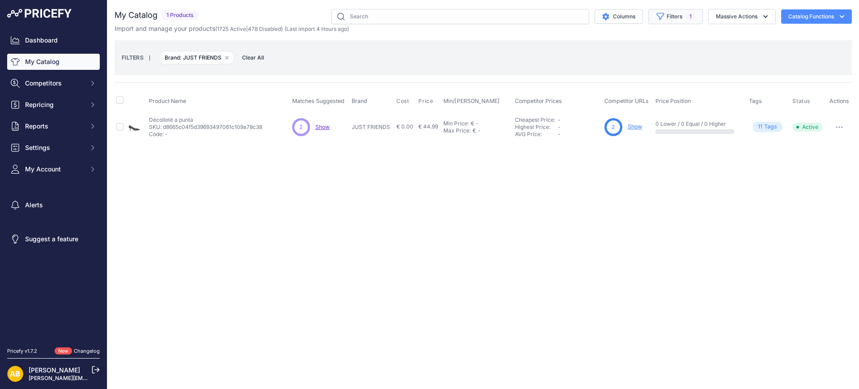
click at [660, 19] on icon "button" at bounding box center [661, 16] width 7 height 7
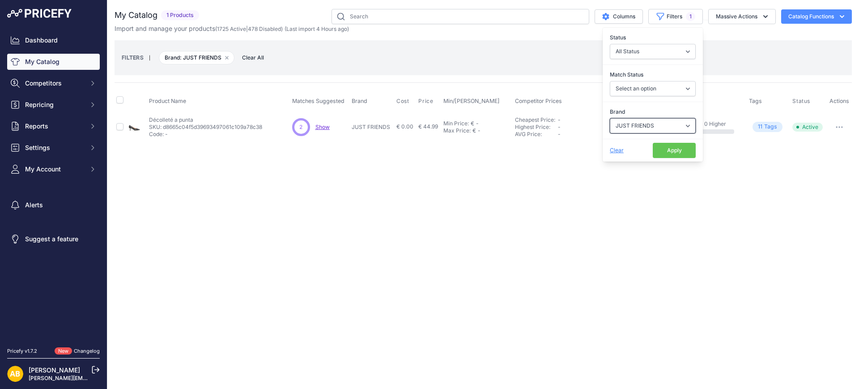
click at [645, 124] on select "Select an option ADIDAS AKU AMERICAN TOURISTER AMOLEI ARA ARENA ASICS BALIE BIO…" at bounding box center [653, 125] width 86 height 15
select select "KEP'S"
click at [610, 118] on select "Select an option ADIDAS AKU AMERICAN TOURISTER AMOLEI ARA ARENA ASICS BALIE BIO…" at bounding box center [653, 125] width 86 height 15
click at [666, 156] on button "Apply" at bounding box center [674, 150] width 43 height 15
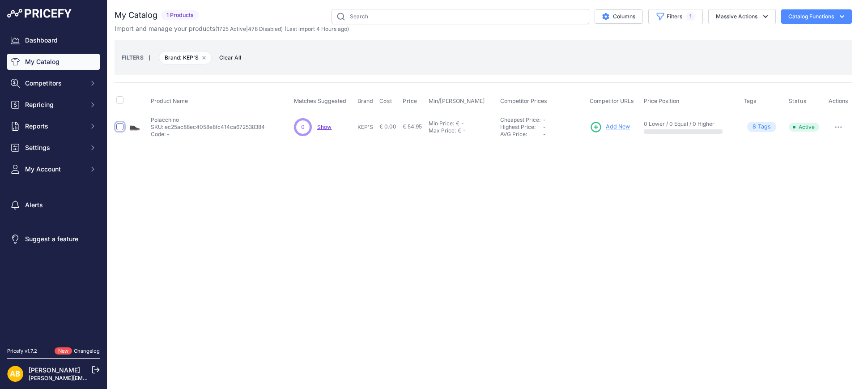
click at [120, 126] on input "checkbox" at bounding box center [119, 126] width 7 height 7
checkbox input "true"
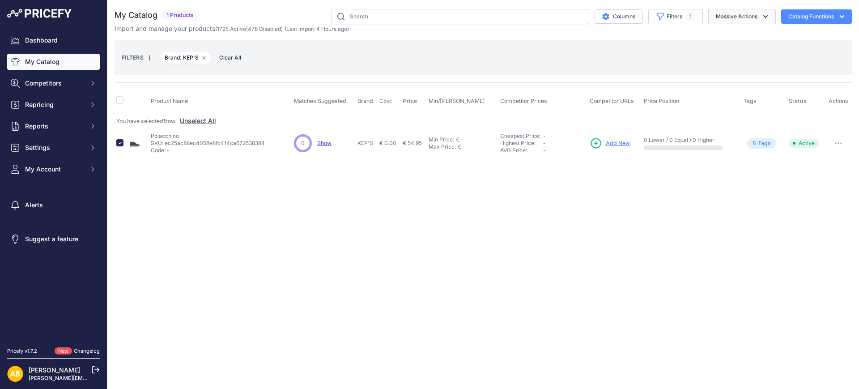
click at [734, 15] on button "Massive Actions" at bounding box center [743, 16] width 68 height 15
click at [721, 47] on button "Disable" at bounding box center [741, 54] width 72 height 16
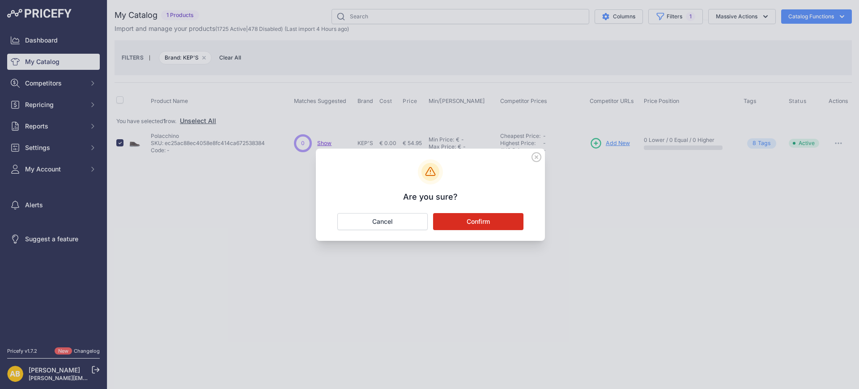
click at [510, 223] on button "Confirm" at bounding box center [478, 221] width 90 height 17
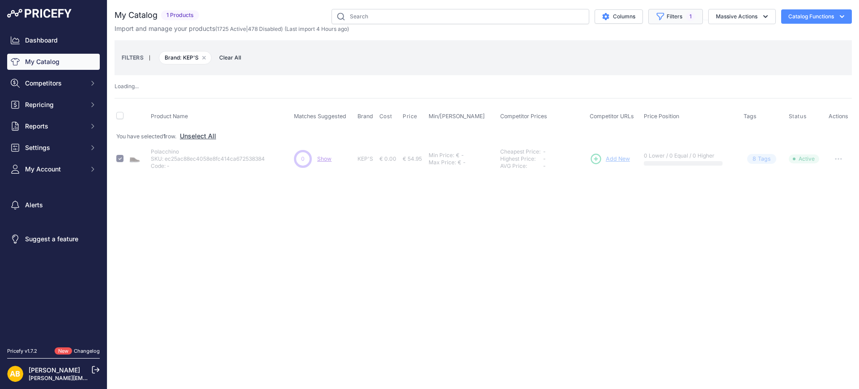
click at [667, 11] on button "Filters 1" at bounding box center [676, 16] width 55 height 15
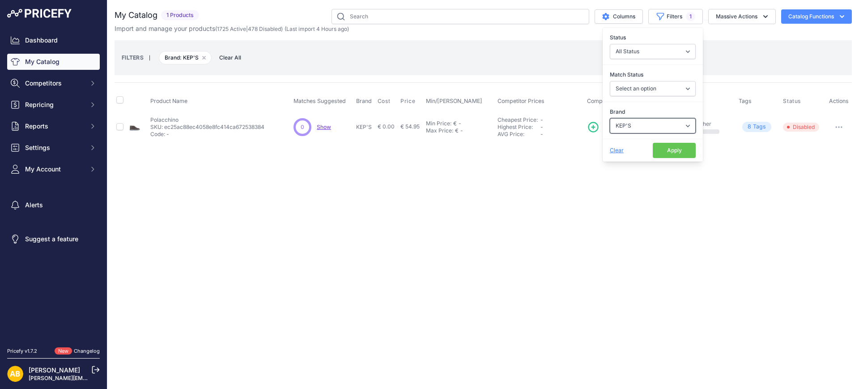
drag, startPoint x: 641, startPoint y: 127, endPoint x: 641, endPoint y: 132, distance: 4.5
click at [641, 127] on select "Select an option ADIDAS AKU AMERICAN TOURISTER AMOLEI ARA ARENA ASICS BALIE BIO…" at bounding box center [653, 125] width 86 height 15
select select "KEPS"
click at [610, 118] on select "Select an option ADIDAS AKU AMERICAN TOURISTER AMOLEI ARA ARENA ASICS BALIE BIO…" at bounding box center [653, 125] width 86 height 15
click at [677, 153] on button "Apply" at bounding box center [674, 150] width 43 height 15
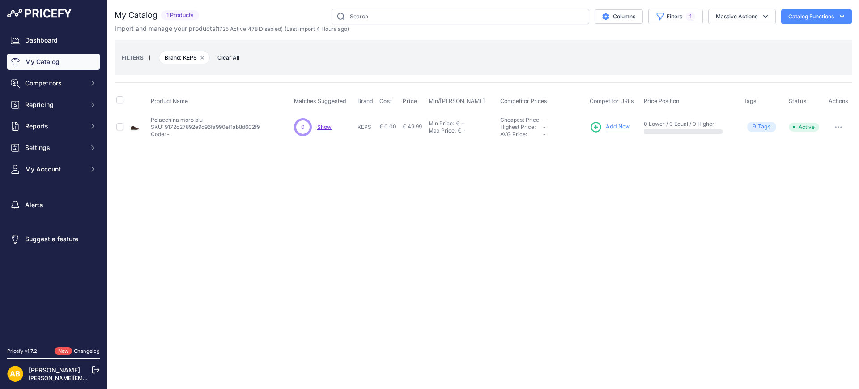
click at [121, 121] on div at bounding box center [119, 125] width 7 height 9
click at [119, 127] on input "checkbox" at bounding box center [119, 126] width 7 height 7
checkbox input "true"
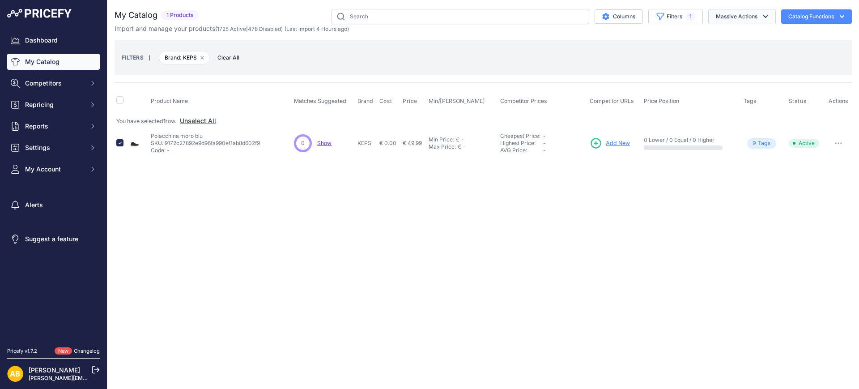
click at [722, 18] on button "Massive Actions" at bounding box center [743, 16] width 68 height 15
click at [718, 53] on span "Disable" at bounding box center [722, 54] width 21 height 8
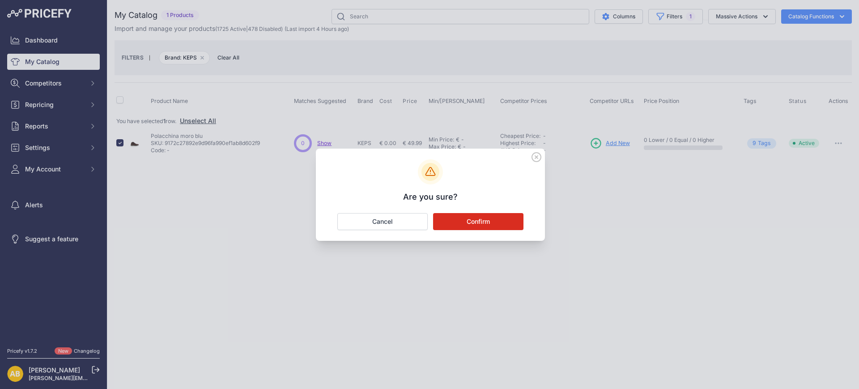
click at [499, 228] on button "Confirm" at bounding box center [478, 221] width 90 height 17
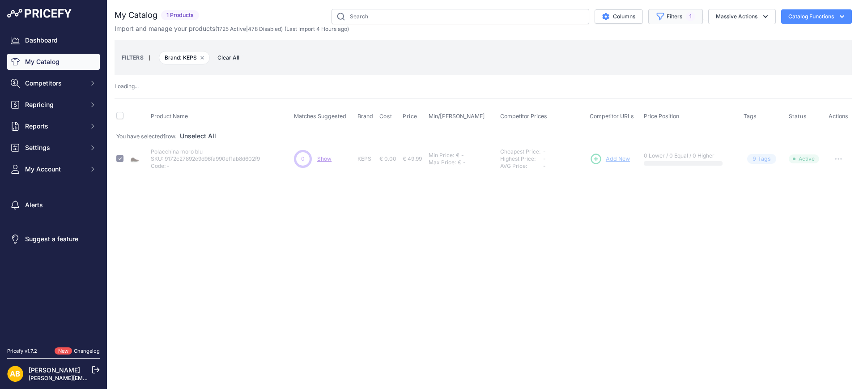
click at [678, 17] on button "Filters 1" at bounding box center [676, 16] width 55 height 15
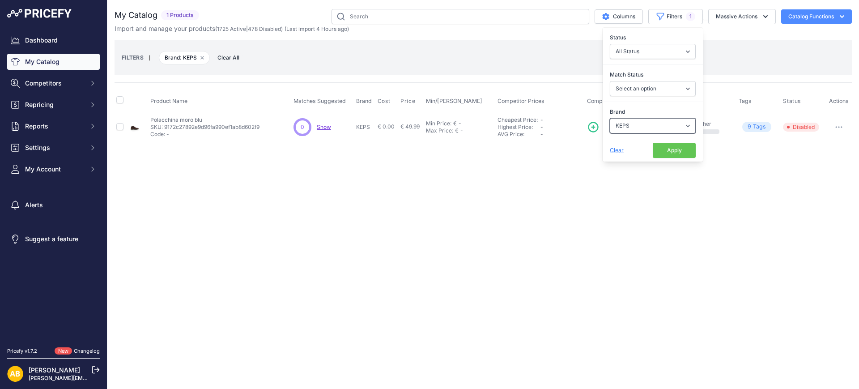
click at [615, 131] on select "Select an option ADIDAS AKU AMERICAN TOURISTER AMOLEI ARA ARENA ASICS BALIE BIO…" at bounding box center [653, 125] width 86 height 15
select select "KEYS"
click at [610, 118] on select "Select an option ADIDAS AKU AMERICAN TOURISTER AMOLEI ARA ARENA ASICS BALIE BIO…" at bounding box center [653, 125] width 86 height 15
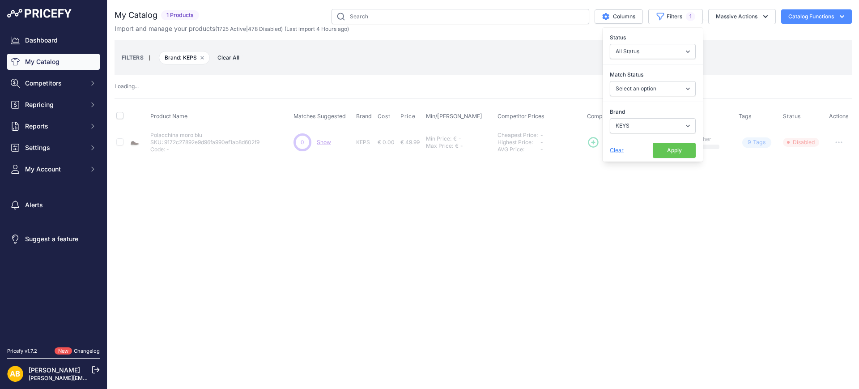
click at [670, 150] on button "Apply" at bounding box center [674, 150] width 43 height 15
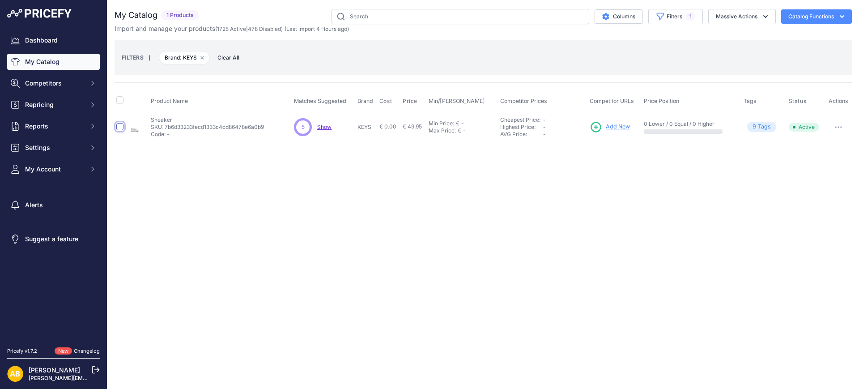
click at [121, 125] on input "checkbox" at bounding box center [119, 126] width 7 height 7
checkbox input "true"
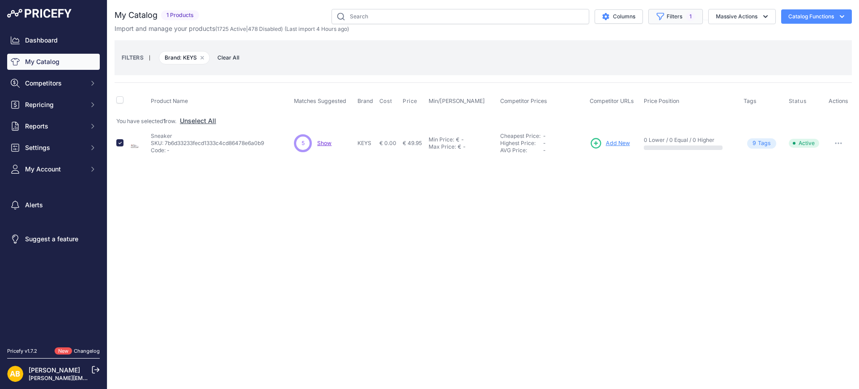
click at [656, 13] on icon "button" at bounding box center [660, 16] width 9 height 9
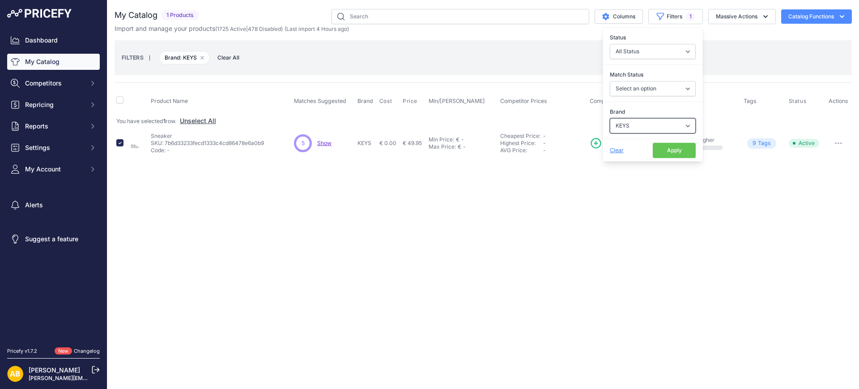
click at [642, 125] on select "Select an option ADIDAS AKU AMERICAN TOURISTER AMOLEI ARA ARENA ASICS BALIE BIO…" at bounding box center [653, 125] width 86 height 15
select select "KHARISMA"
click at [610, 118] on select "Select an option ADIDAS AKU AMERICAN TOURISTER AMOLEI ARA ARENA ASICS BALIE BIO…" at bounding box center [653, 125] width 86 height 15
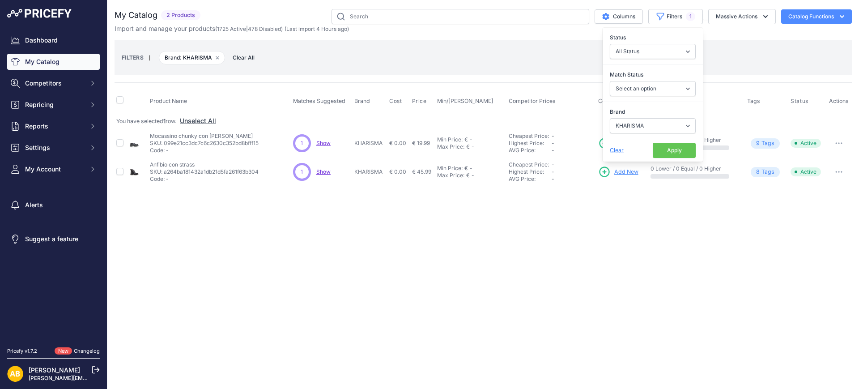
click at [666, 149] on button "Apply" at bounding box center [674, 150] width 43 height 15
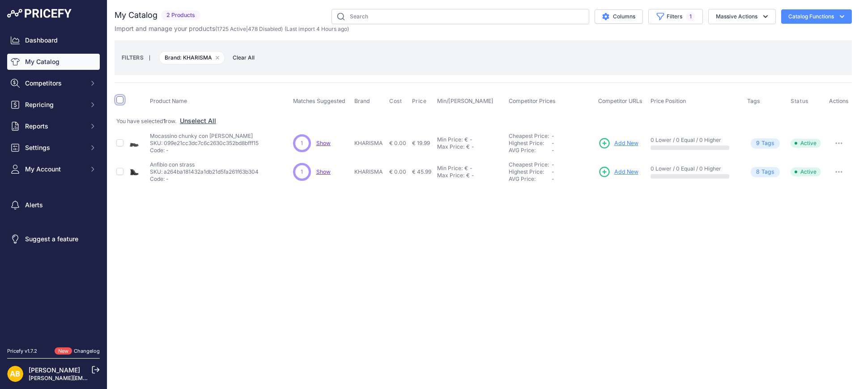
click at [120, 102] on input "checkbox" at bounding box center [119, 99] width 7 height 7
checkbox input "true"
click at [742, 14] on button "Massive Actions" at bounding box center [743, 16] width 68 height 15
click at [733, 52] on span "Disable" at bounding box center [722, 54] width 21 height 8
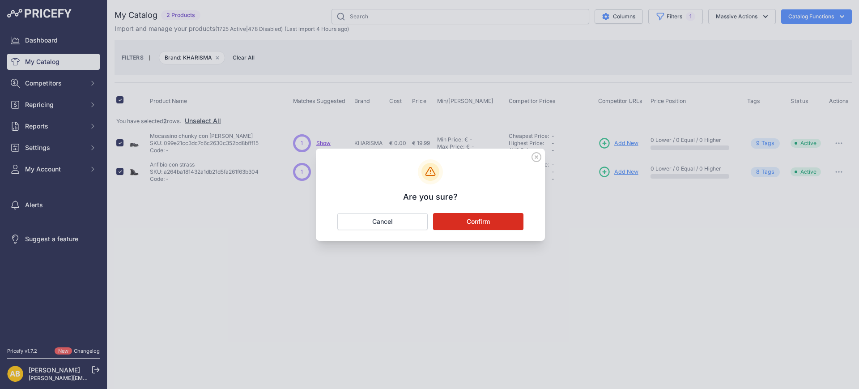
click at [517, 221] on button "Confirm" at bounding box center [478, 221] width 90 height 17
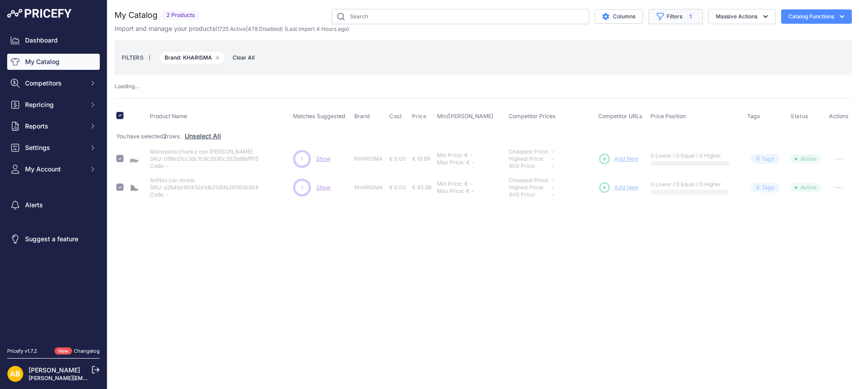
checkbox input "false"
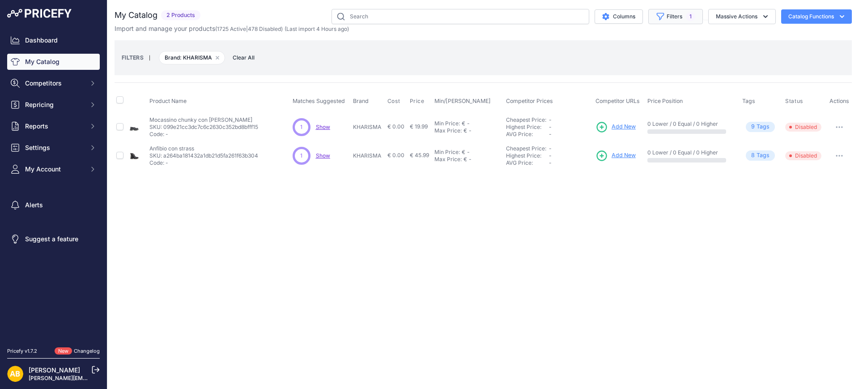
click at [660, 17] on icon "button" at bounding box center [661, 16] width 7 height 7
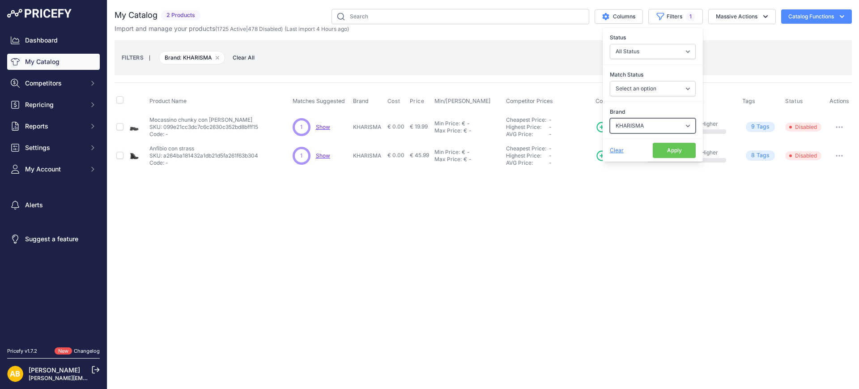
click at [641, 123] on select "Select an option ADIDAS AKU AMERICAN TOURISTER AMOLEI ARA ARENA ASICS BALIE BIO…" at bounding box center [653, 125] width 86 height 15
select select "KLAS"
click at [610, 118] on select "Select an option ADIDAS AKU AMERICAN TOURISTER AMOLEI ARA ARENA ASICS BALIE BIO…" at bounding box center [653, 125] width 86 height 15
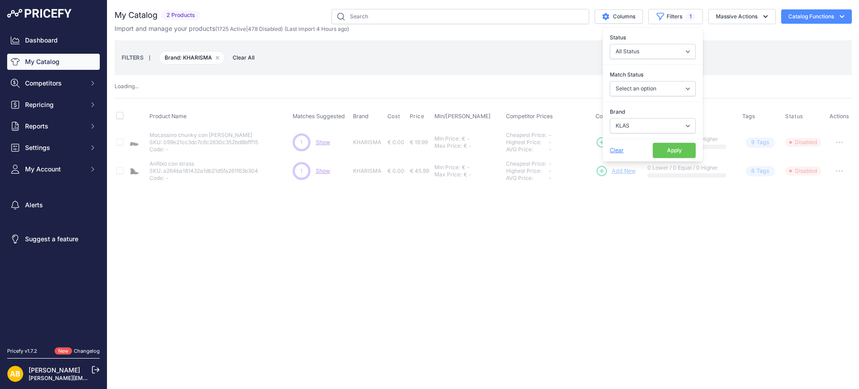
click at [664, 150] on button "Apply" at bounding box center [674, 150] width 43 height 15
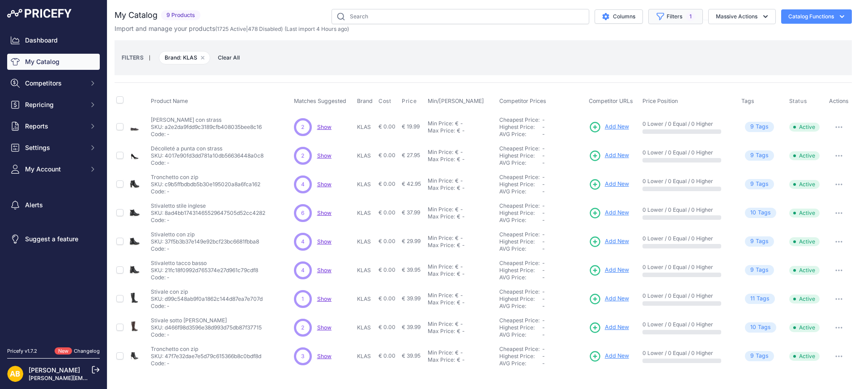
click at [666, 13] on button "Filters 1" at bounding box center [676, 16] width 55 height 15
click at [623, 129] on select "Select an option ADIDAS AKU AMERICAN TOURISTER AMOLEI ARA ARENA ASICS BALIE BIO…" at bounding box center [653, 125] width 86 height 15
select select "LA SPORTIVA"
click at [610, 118] on select "Select an option ADIDAS AKU AMERICAN TOURISTER AMOLEI ARA ARENA ASICS BALIE BIO…" at bounding box center [653, 125] width 86 height 15
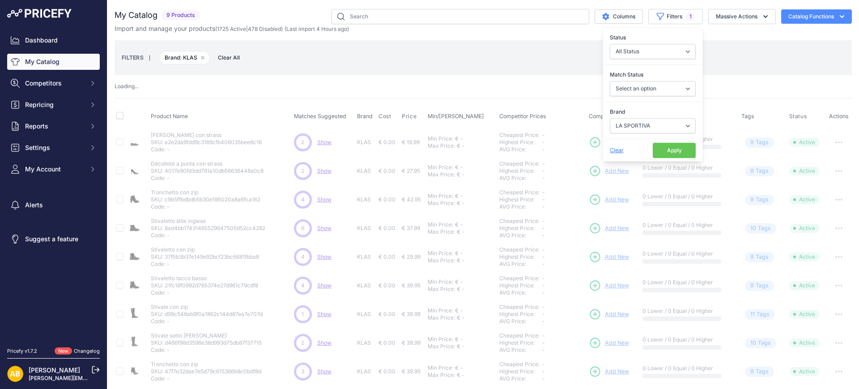
click at [658, 149] on button "Apply" at bounding box center [674, 150] width 43 height 15
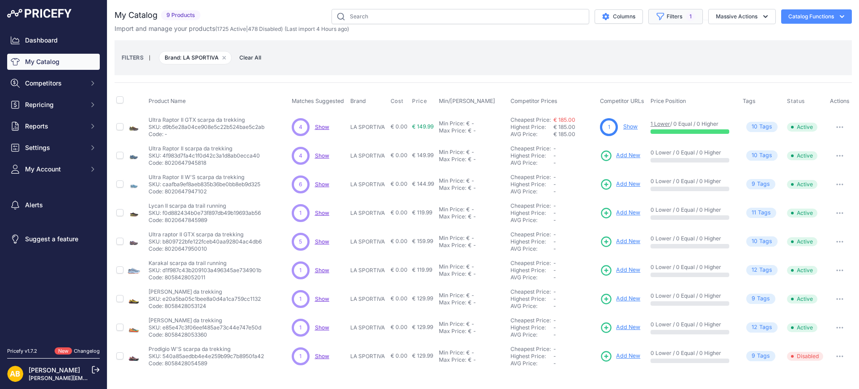
click at [675, 16] on button "Filters 1" at bounding box center [676, 16] width 55 height 15
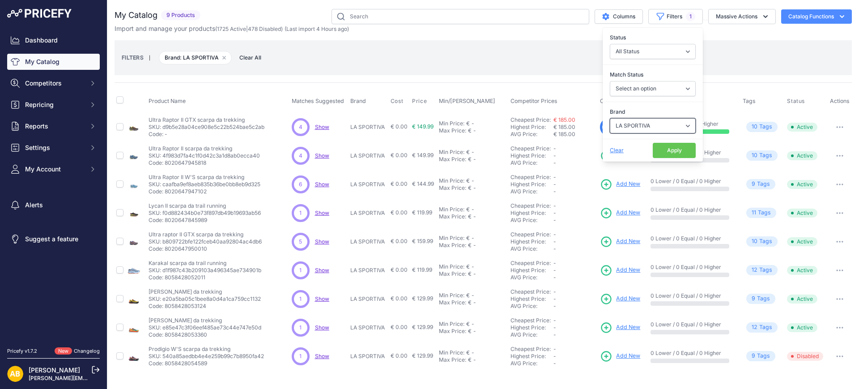
click at [646, 125] on select "Select an option ADIDAS AKU AMERICAN TOURISTER AMOLEI ARA ARENA ASICS BALIE BIO…" at bounding box center [653, 125] width 86 height 15
select select "LA STRADA"
click at [610, 118] on select "Select an option ADIDAS AKU AMERICAN TOURISTER AMOLEI ARA ARENA ASICS BALIE BIO…" at bounding box center [653, 125] width 86 height 15
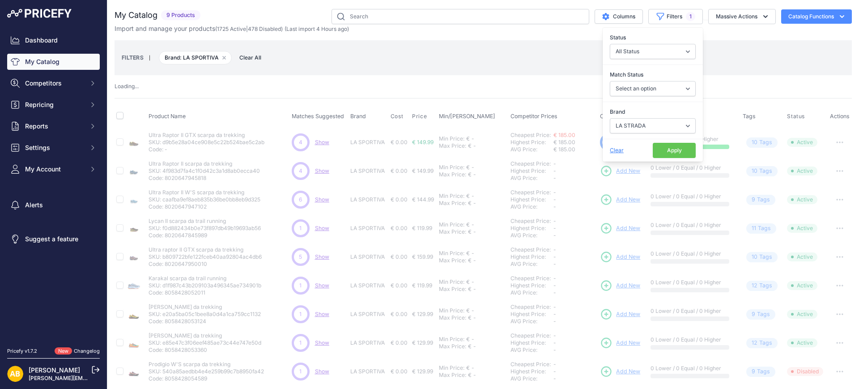
click at [660, 154] on button "Apply" at bounding box center [674, 150] width 43 height 15
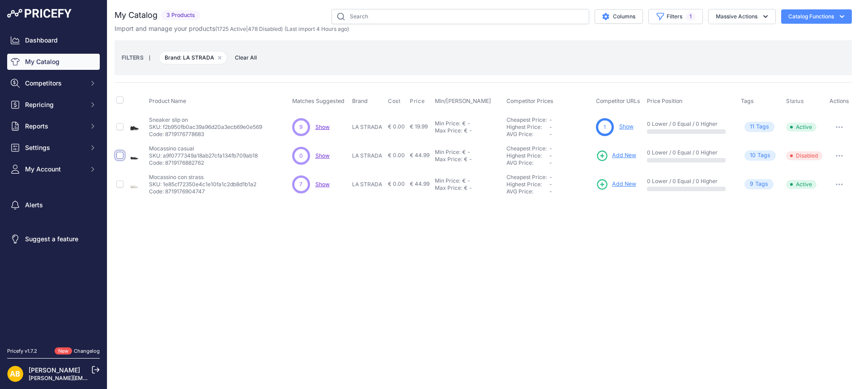
click at [118, 153] on input "checkbox" at bounding box center [119, 155] width 7 height 7
checkbox input "true"
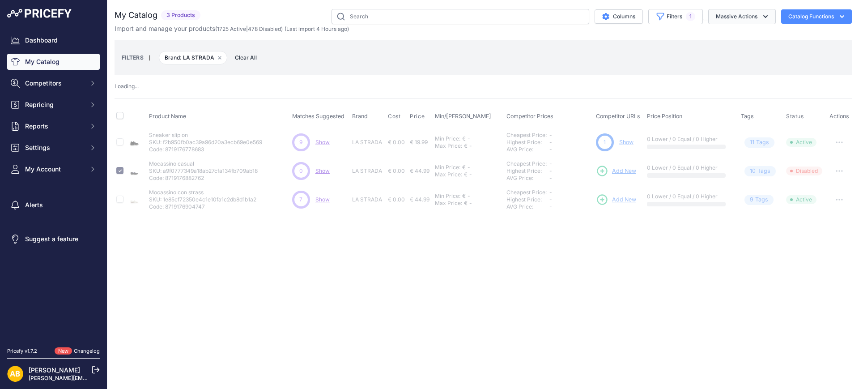
click at [730, 16] on button "Massive Actions" at bounding box center [743, 16] width 68 height 15
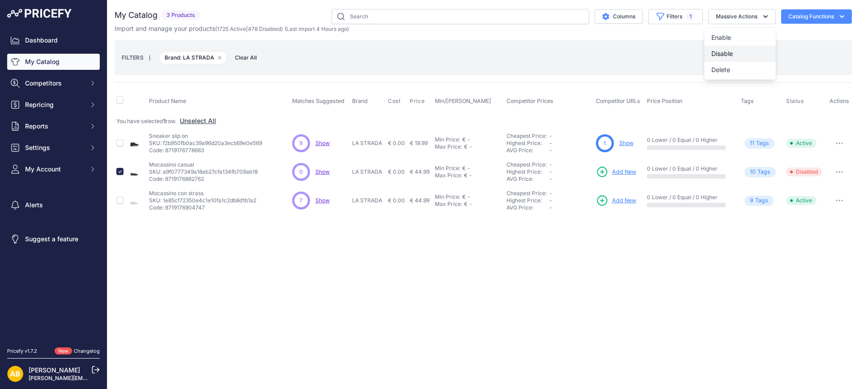
click at [721, 52] on span "Disable" at bounding box center [722, 54] width 21 height 8
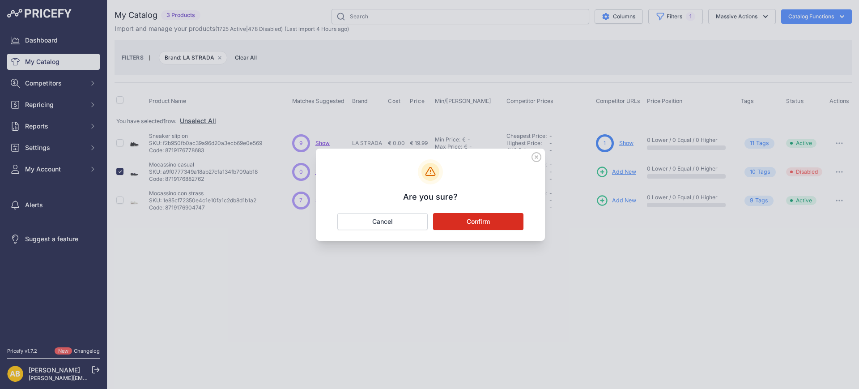
click at [475, 221] on button "Confirm" at bounding box center [478, 221] width 90 height 17
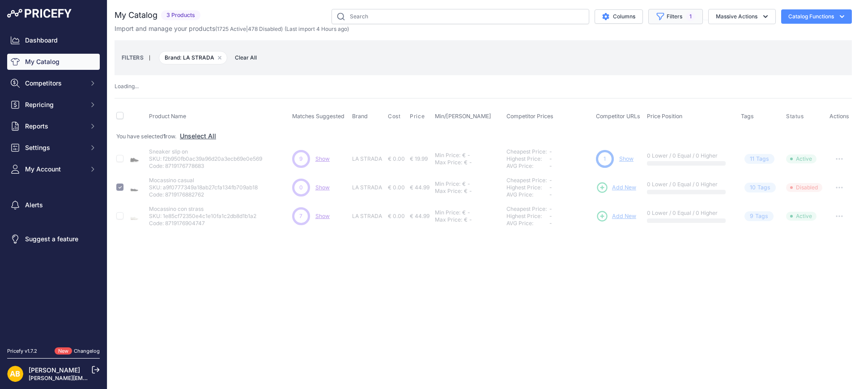
click at [692, 12] on span "1" at bounding box center [690, 16] width 9 height 9
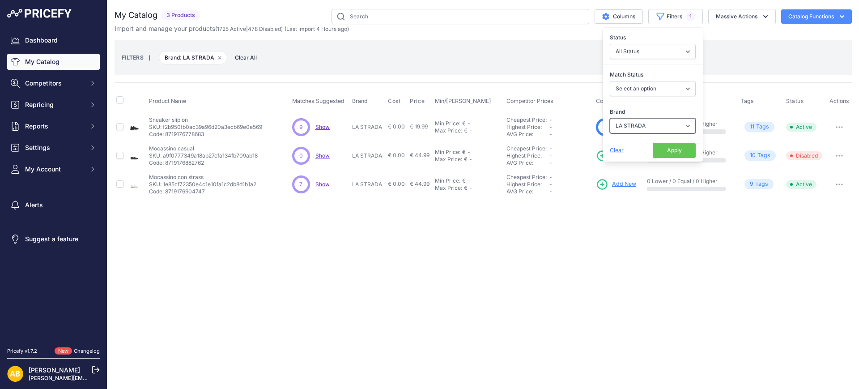
click at [651, 120] on select "Select an option ADIDAS AKU AMERICAN TOURISTER AMOLEI ARA ARENA ASICS BALIE BIO…" at bounding box center [653, 125] width 86 height 15
select select "LACOSTE"
click at [610, 118] on select "Select an option ADIDAS AKU AMERICAN TOURISTER AMOLEI ARA ARENA ASICS BALIE BIO…" at bounding box center [653, 125] width 86 height 15
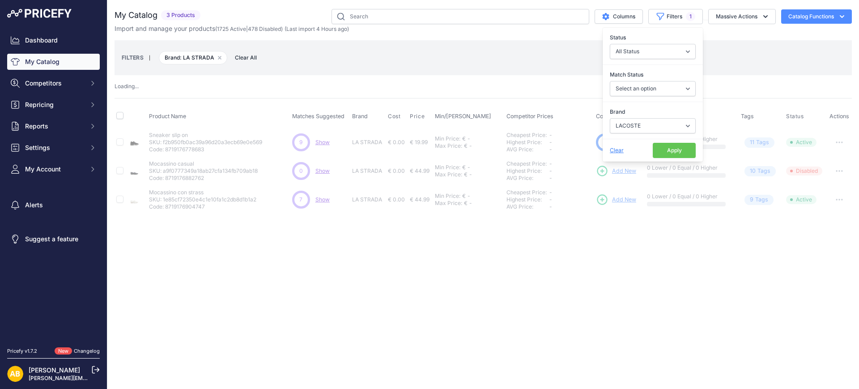
click at [672, 156] on button "Apply" at bounding box center [674, 150] width 43 height 15
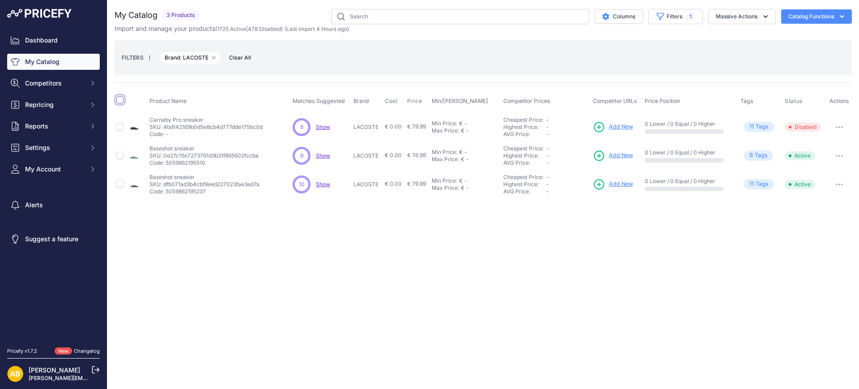
click at [120, 98] on input "checkbox" at bounding box center [119, 99] width 7 height 7
checkbox input "true"
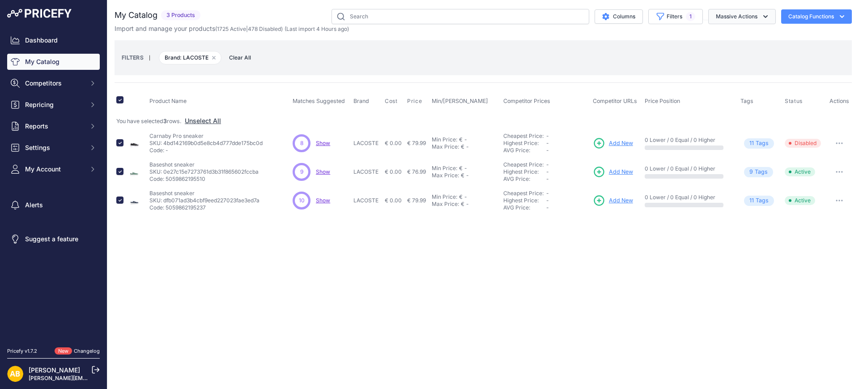
click at [718, 15] on button "Massive Actions" at bounding box center [743, 16] width 68 height 15
click at [717, 54] on span "Disable" at bounding box center [722, 54] width 21 height 8
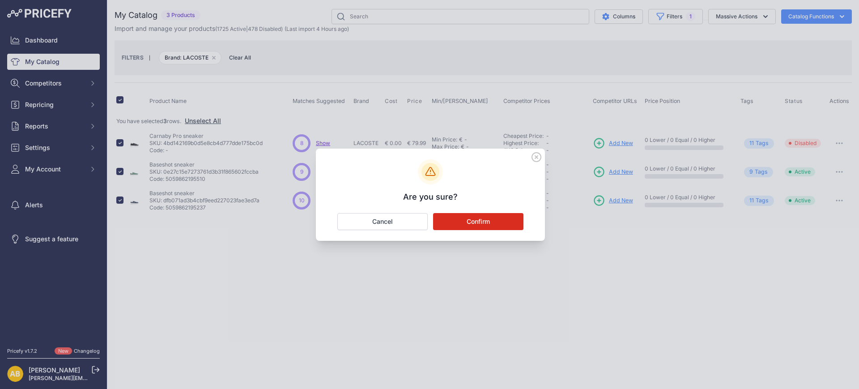
click at [464, 224] on button "Confirm" at bounding box center [478, 221] width 90 height 17
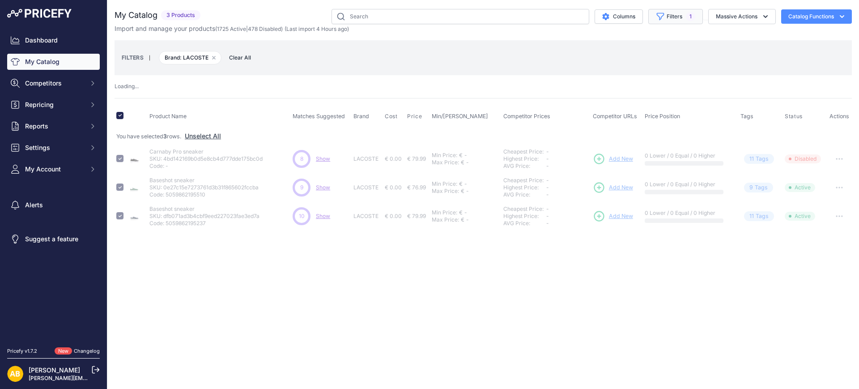
click at [685, 20] on button "Filters 1" at bounding box center [676, 16] width 55 height 15
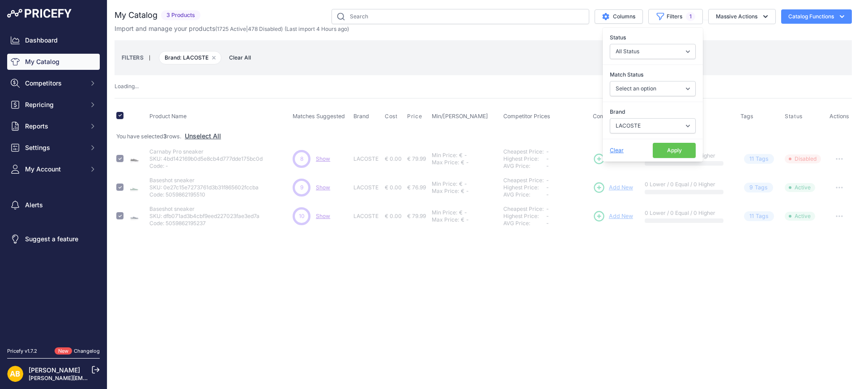
checkbox input "false"
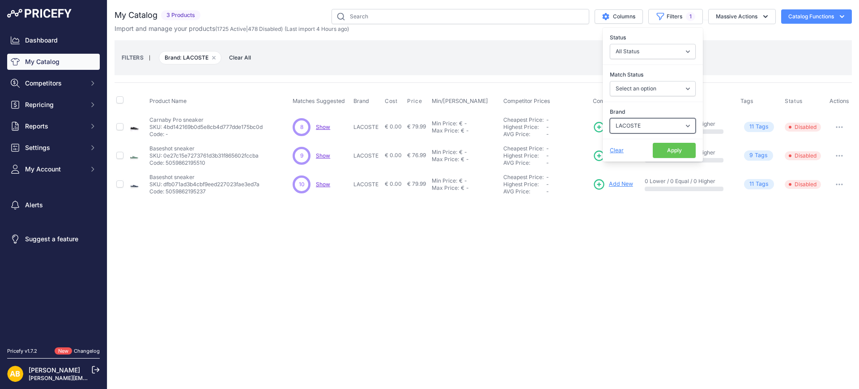
click at [640, 124] on select "Select an option ADIDAS AKU AMERICAN TOURISTER AMOLEI ARA ARENA ASICS BALIE BIO…" at bounding box center [653, 125] width 86 height 15
select select "[PERSON_NAME]"
click at [610, 118] on select "Select an option ADIDAS AKU AMERICAN TOURISTER AMOLEI ARA ARENA ASICS BALIE BIO…" at bounding box center [653, 125] width 86 height 15
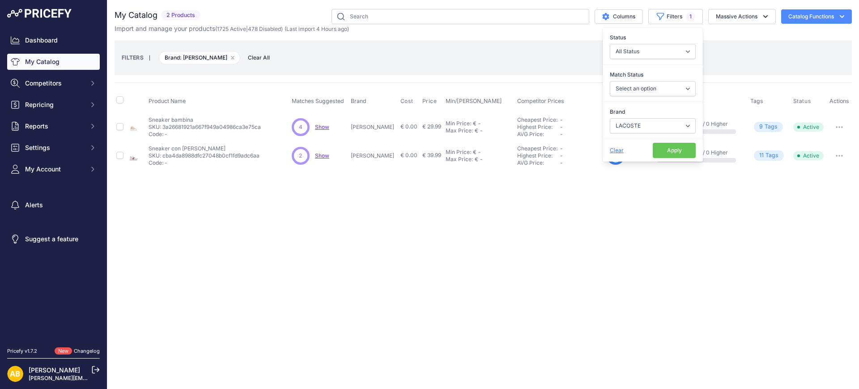
click at [678, 147] on button "Apply" at bounding box center [674, 150] width 43 height 15
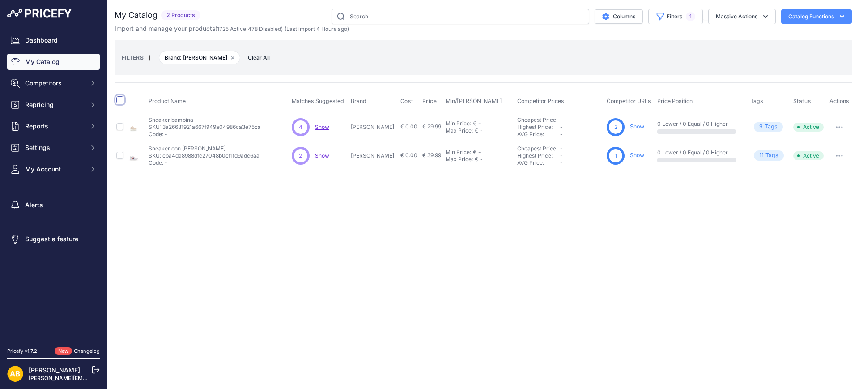
click at [120, 100] on input "checkbox" at bounding box center [119, 99] width 7 height 7
checkbox input "true"
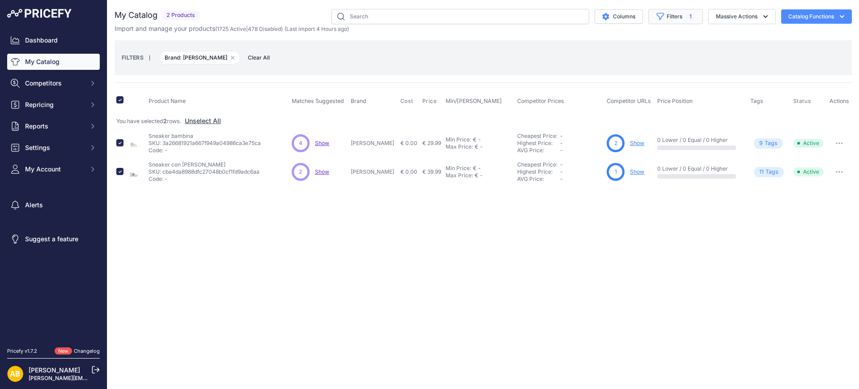
click at [659, 18] on icon "button" at bounding box center [661, 16] width 7 height 7
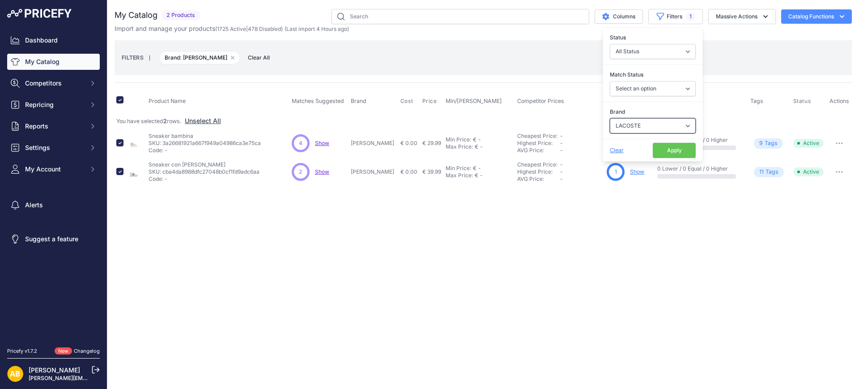
click at [620, 122] on select "Select an option ADIDAS AKU AMERICAN TOURISTER AMOLEI ARA ARENA ASICS BALIE BIO…" at bounding box center [653, 125] width 86 height 15
select select "LE COMODONE"
click at [610, 118] on select "Select an option ADIDAS AKU AMERICAN TOURISTER AMOLEI ARA ARENA ASICS BALIE BIO…" at bounding box center [653, 125] width 86 height 15
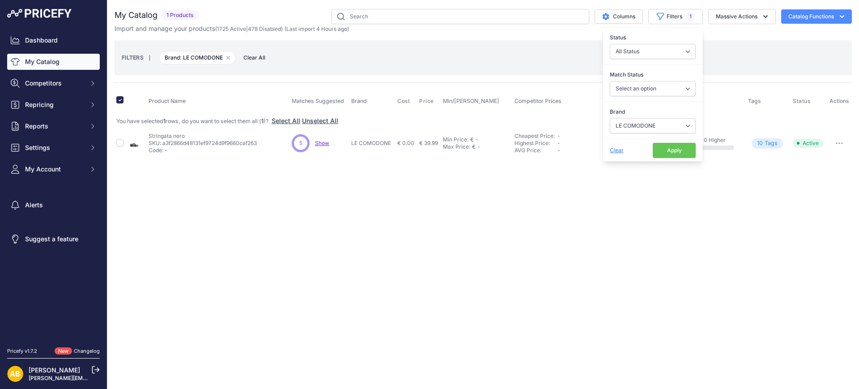
click at [669, 144] on button "Apply" at bounding box center [674, 150] width 43 height 15
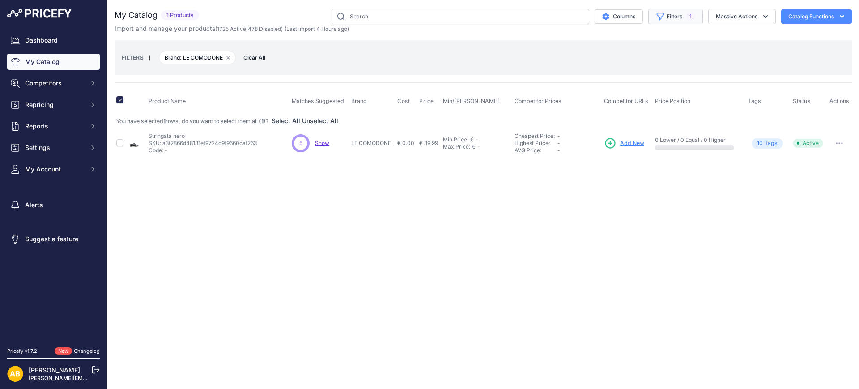
click at [687, 17] on span "1" at bounding box center [690, 16] width 9 height 9
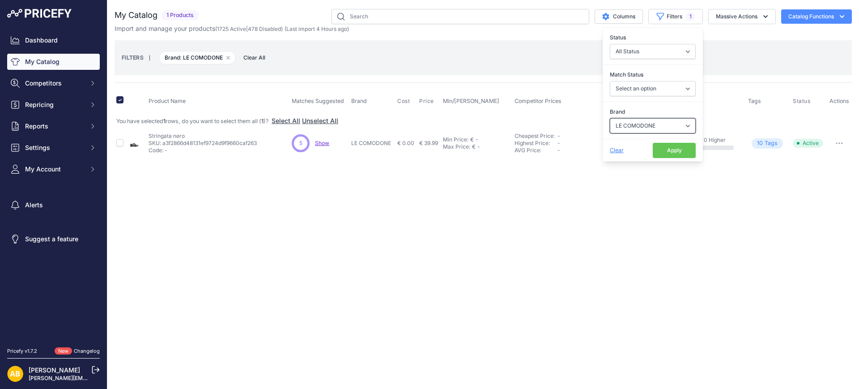
click at [635, 122] on select "Select an option ADIDAS AKU AMERICAN TOURISTER AMOLEI ARA ARENA ASICS BALIE BIO…" at bounding box center [653, 125] width 86 height 15
select select "[PERSON_NAME]"
click at [610, 118] on select "Select an option ADIDAS AKU AMERICAN TOURISTER AMOLEI ARA ARENA ASICS BALIE BIO…" at bounding box center [653, 125] width 86 height 15
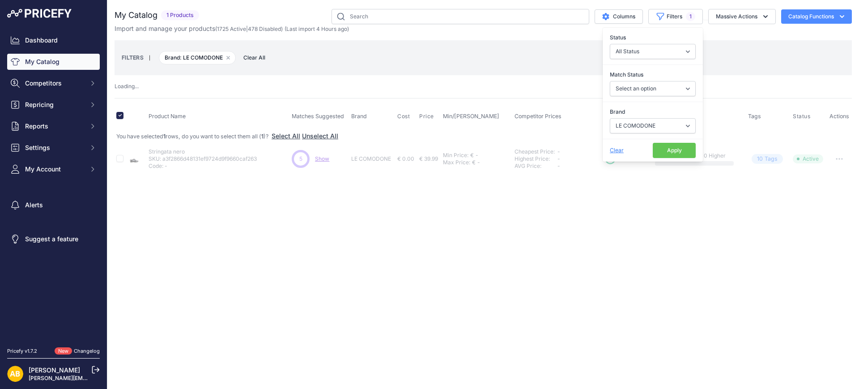
click at [671, 141] on div "Clear Apply" at bounding box center [653, 150] width 100 height 23
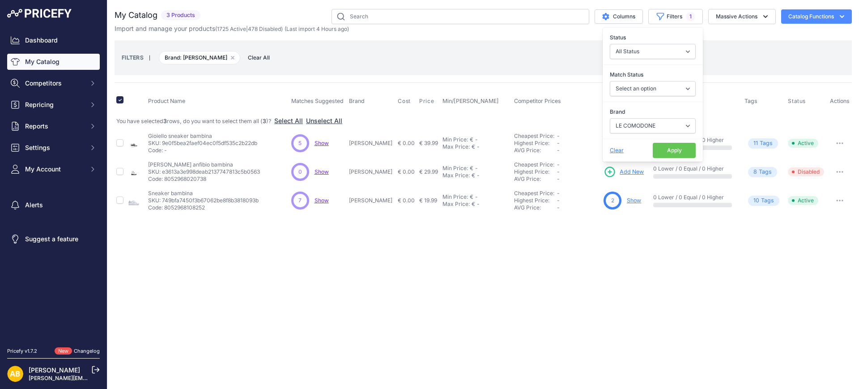
click at [667, 150] on button "Apply" at bounding box center [674, 150] width 43 height 15
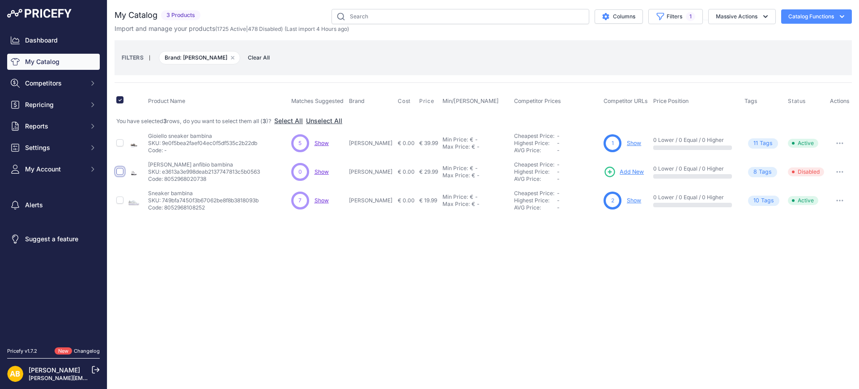
click at [118, 171] on input "checkbox" at bounding box center [119, 171] width 7 height 7
checkbox input "true"
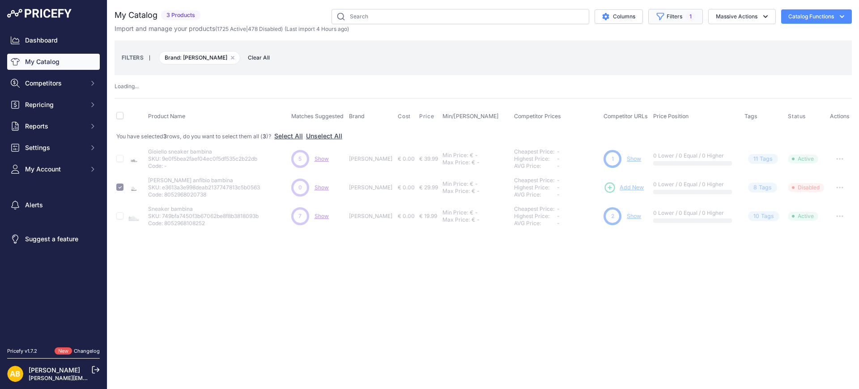
checkbox input "false"
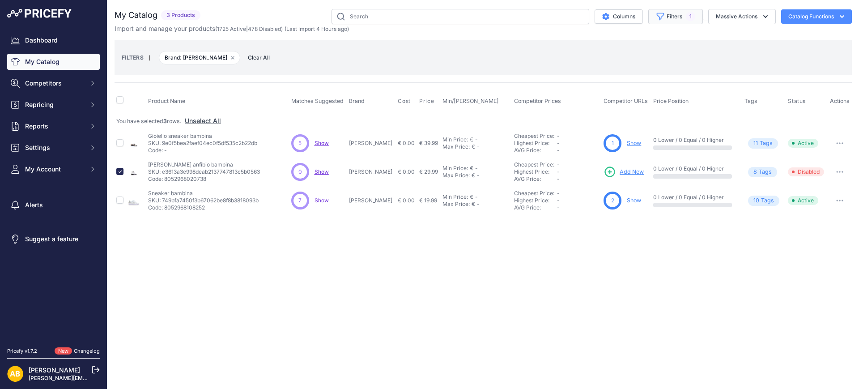
click at [682, 22] on button "Filters 1" at bounding box center [676, 16] width 55 height 15
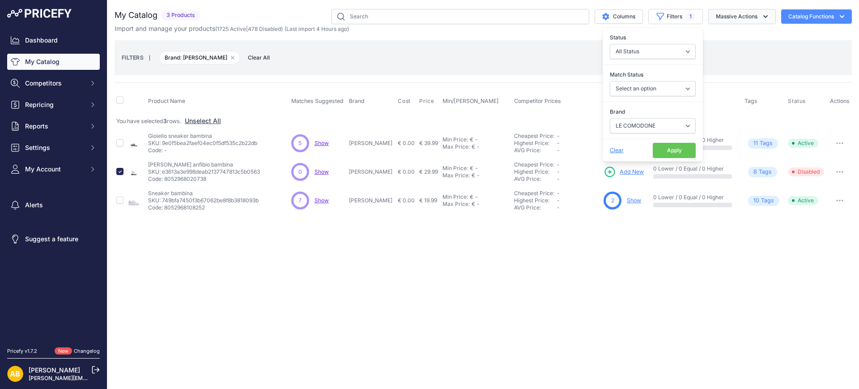
click at [717, 24] on button "Massive Actions" at bounding box center [743, 16] width 68 height 15
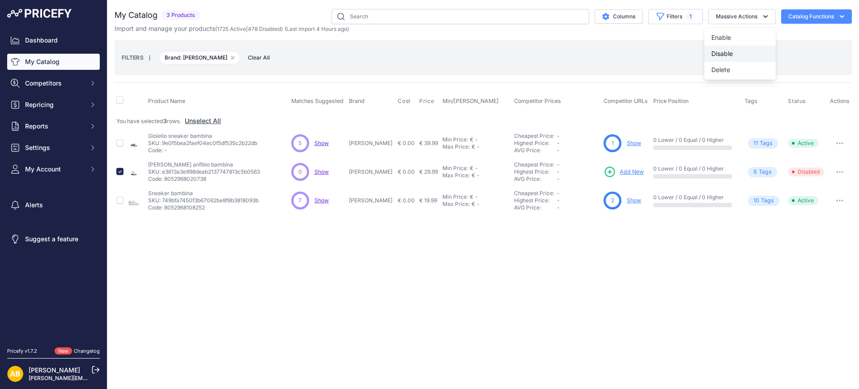
click at [713, 50] on span "Disable" at bounding box center [722, 54] width 21 height 8
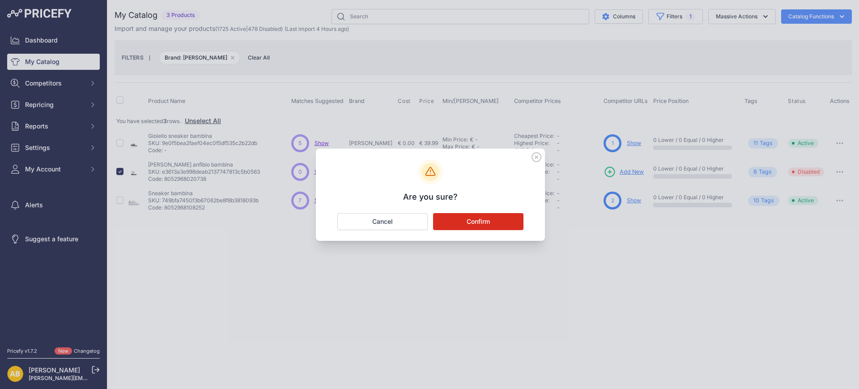
click at [509, 218] on button "Confirm" at bounding box center [478, 221] width 90 height 17
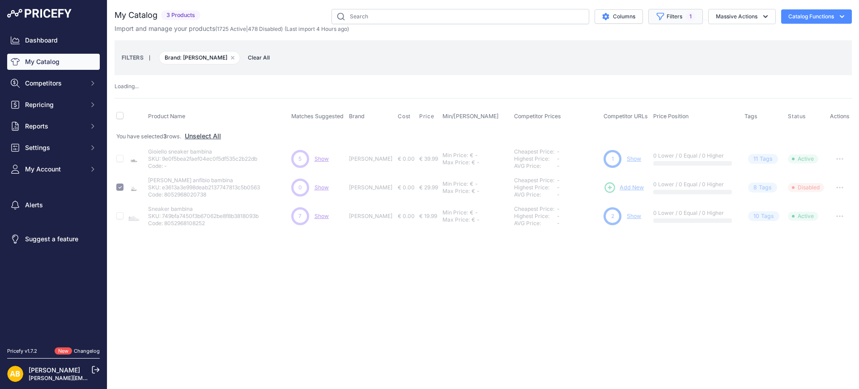
click at [688, 17] on span "1" at bounding box center [690, 16] width 9 height 9
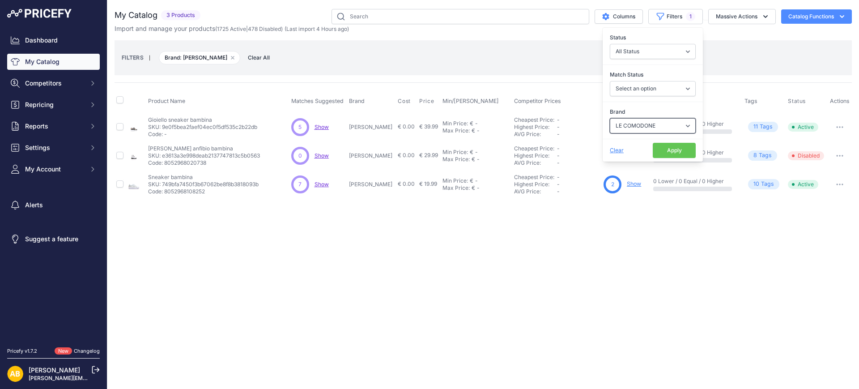
drag, startPoint x: 633, startPoint y: 124, endPoint x: 635, endPoint y: 130, distance: 6.1
click at [633, 124] on select "Select an option ADIDAS AKU AMERICAN TOURISTER AMOLEI ARA ARENA ASICS BALIE BIO…" at bounding box center [653, 125] width 86 height 15
select select "LES TROPEZIENNES"
click at [610, 118] on select "Select an option ADIDAS AKU AMERICAN TOURISTER AMOLEI ARA ARENA ASICS BALIE BIO…" at bounding box center [653, 125] width 86 height 15
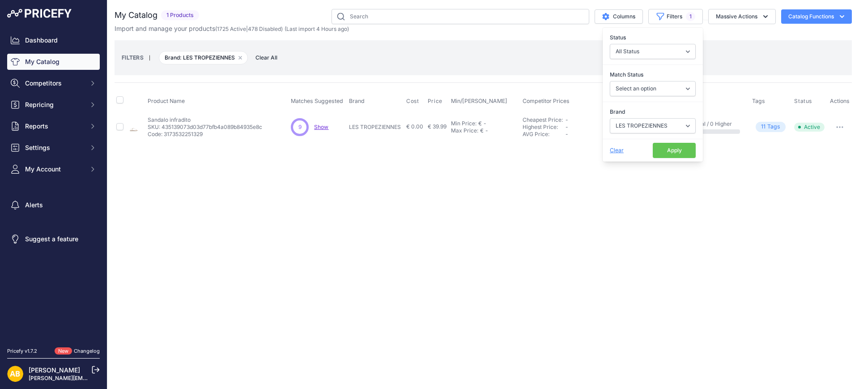
click at [674, 149] on button "Apply" at bounding box center [674, 150] width 43 height 15
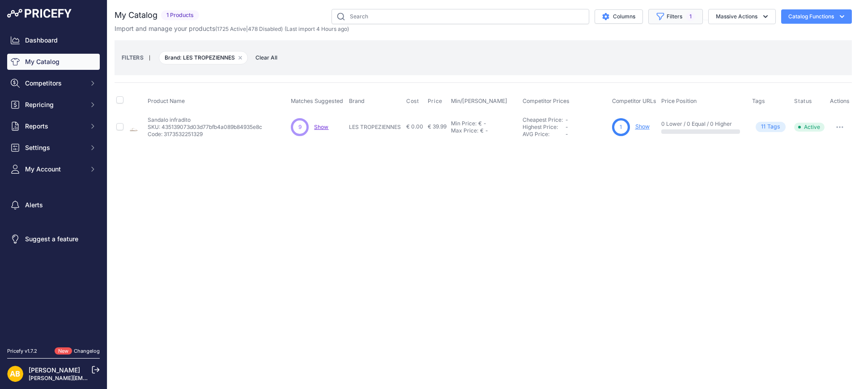
click at [678, 10] on button "Filters 1" at bounding box center [676, 16] width 55 height 15
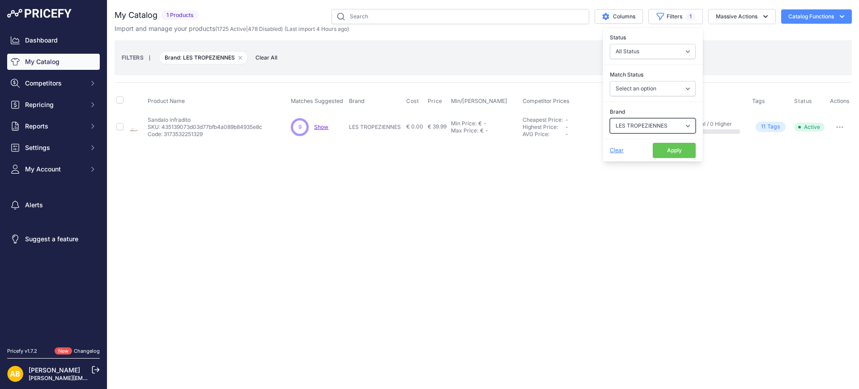
click at [629, 120] on select "Select an option ADIDAS AKU AMERICAN TOURISTER AMOLEI ARA ARENA ASICS BALIE BIO…" at bounding box center [653, 125] width 86 height 15
select select "LES:VENUES"
click at [610, 118] on select "Select an option ADIDAS AKU AMERICAN TOURISTER AMOLEI ARA ARENA ASICS BALIE BIO…" at bounding box center [653, 125] width 86 height 15
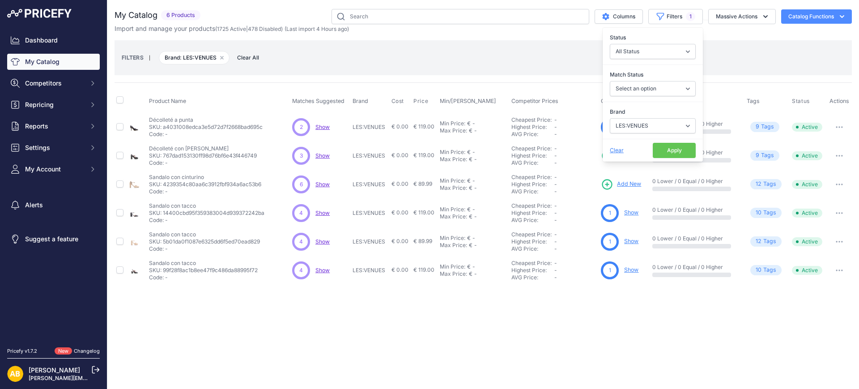
click at [666, 156] on button "Apply" at bounding box center [674, 150] width 43 height 15
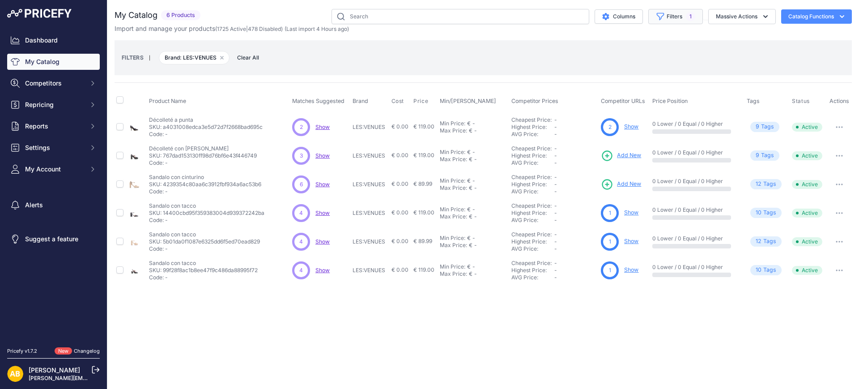
click at [675, 17] on button "Filters 1" at bounding box center [676, 16] width 55 height 15
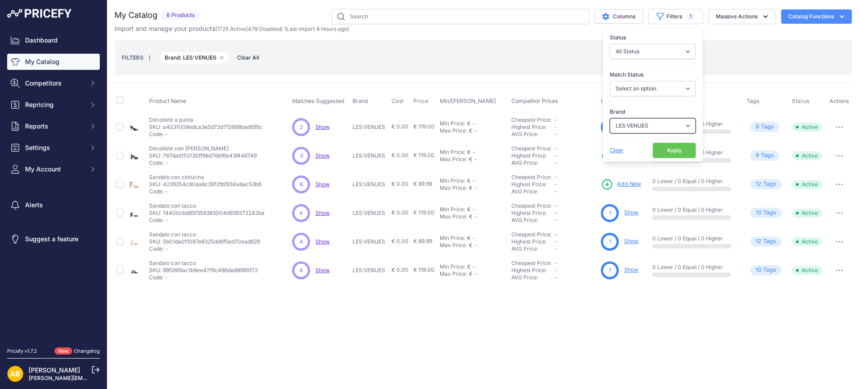
click at [659, 125] on select "Select an option ADIDAS AKU AMERICAN TOURISTER AMOLEI ARA ARENA ASICS BALIE BIO…" at bounding box center [653, 125] width 86 height 15
select select "LEVI'S KIDS"
click at [610, 118] on select "Select an option ADIDAS AKU AMERICAN TOURISTER AMOLEI ARA ARENA ASICS BALIE BIO…" at bounding box center [653, 125] width 86 height 15
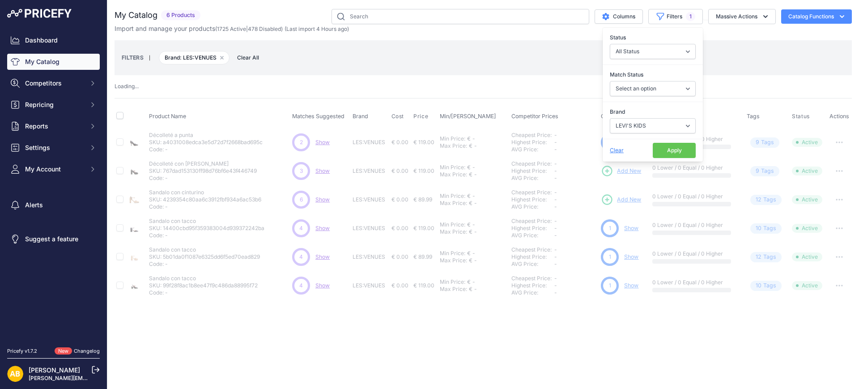
click at [678, 141] on div "Clear Apply" at bounding box center [653, 150] width 100 height 23
click at [670, 145] on button "Apply" at bounding box center [674, 150] width 43 height 15
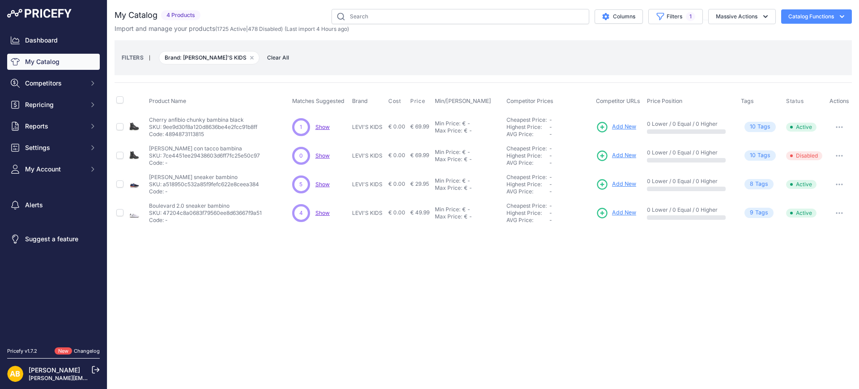
click at [678, 17] on button "Filters 1" at bounding box center [676, 16] width 55 height 15
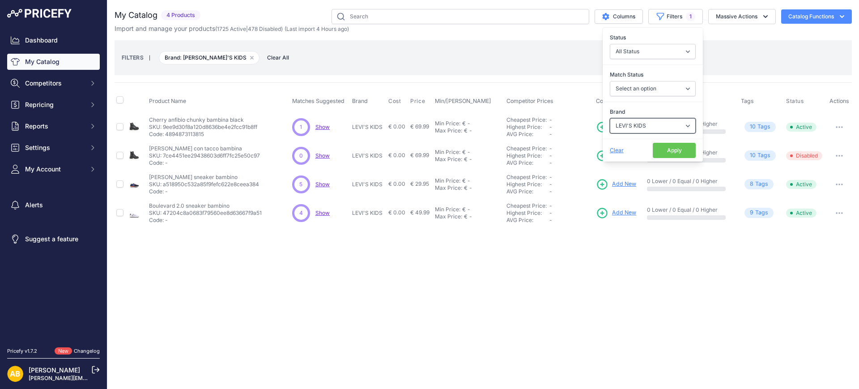
drag, startPoint x: 637, startPoint y: 119, endPoint x: 639, endPoint y: 125, distance: 7.1
click at [637, 119] on select "Select an option ADIDAS AKU AMERICAN TOURISTER AMOLEI ARA ARENA ASICS BALIE BIO…" at bounding box center [653, 125] width 86 height 15
select select "LEVIS"
click at [610, 118] on select "Select an option ADIDAS AKU AMERICAN TOURISTER AMOLEI ARA ARENA ASICS BALIE BIO…" at bounding box center [653, 125] width 86 height 15
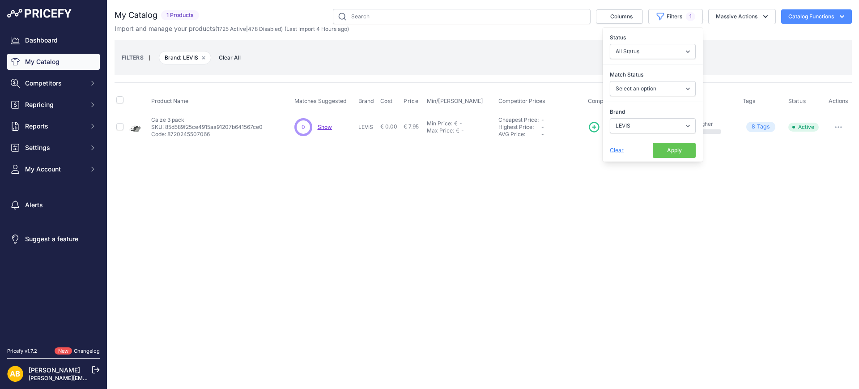
click at [669, 149] on button "Apply" at bounding box center [674, 150] width 43 height 15
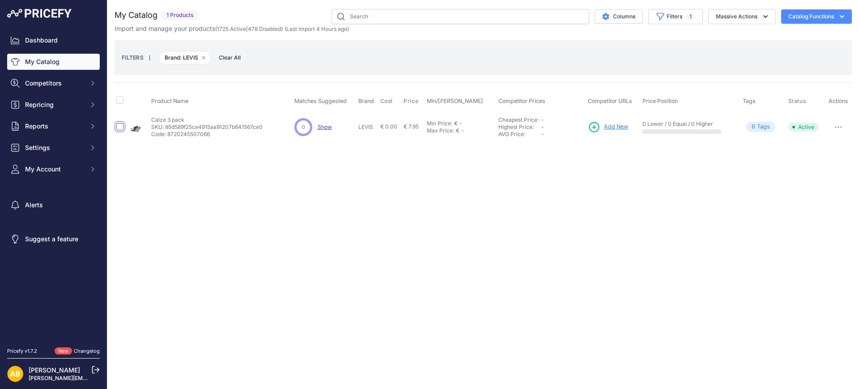
click at [119, 124] on input "checkbox" at bounding box center [119, 126] width 7 height 7
checkbox input "true"
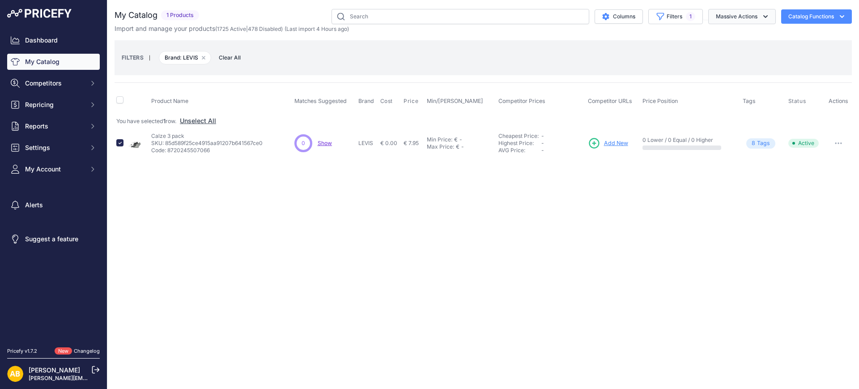
click at [732, 19] on button "Massive Actions" at bounding box center [743, 16] width 68 height 15
click at [731, 53] on span "Disable" at bounding box center [722, 54] width 21 height 8
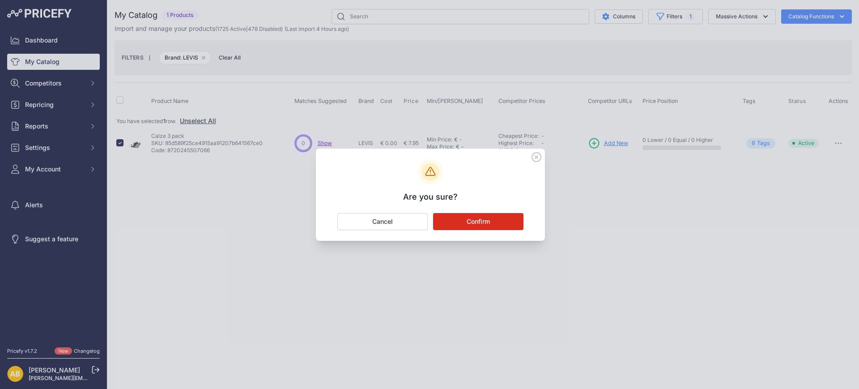
click at [503, 222] on button "Confirm" at bounding box center [478, 221] width 90 height 17
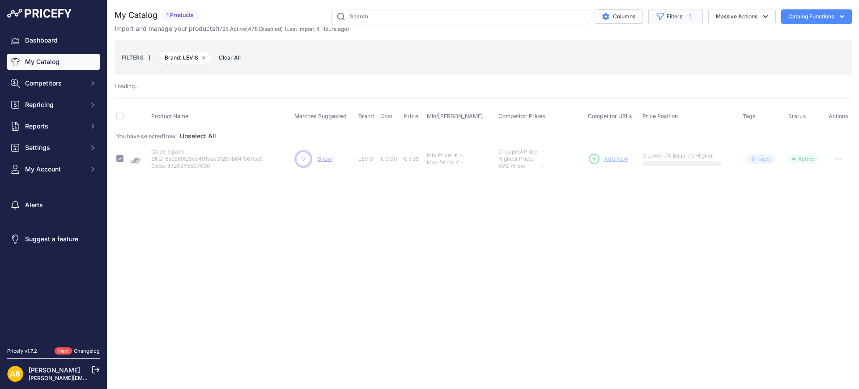
click at [670, 15] on button "Filters 1" at bounding box center [676, 16] width 55 height 15
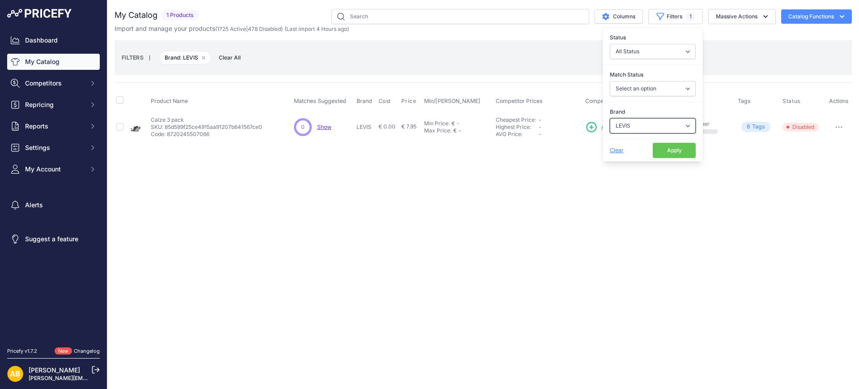
drag, startPoint x: 628, startPoint y: 121, endPoint x: 631, endPoint y: 132, distance: 11.1
click at [628, 121] on select "Select an option ADIDAS AKU AMERICAN TOURISTER AMOLEI ARA ARENA ASICS BALIE BIO…" at bounding box center [653, 125] width 86 height 15
select select "LEWISTONE"
click at [610, 118] on select "Select an option ADIDAS AKU AMERICAN TOURISTER AMOLEI ARA ARENA ASICS BALIE BIO…" at bounding box center [653, 125] width 86 height 15
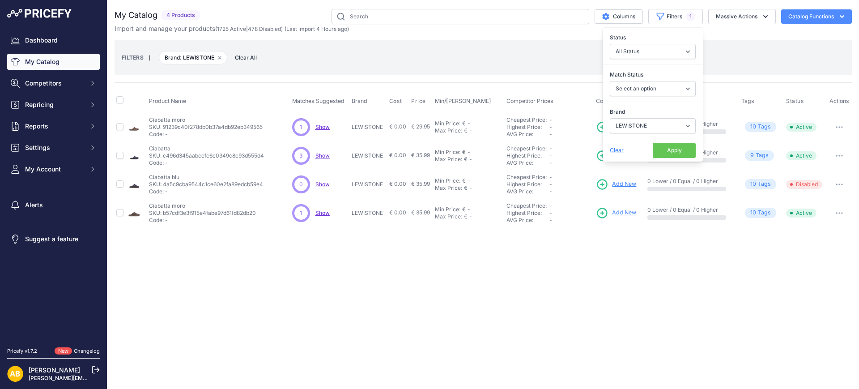
click at [628, 270] on div "Close You are not connected to the internet." at bounding box center [483, 194] width 752 height 389
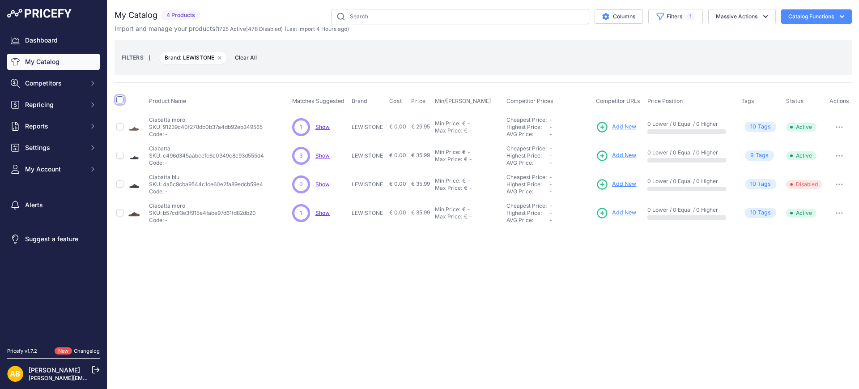
click at [118, 100] on input "checkbox" at bounding box center [119, 99] width 7 height 7
checkbox input "true"
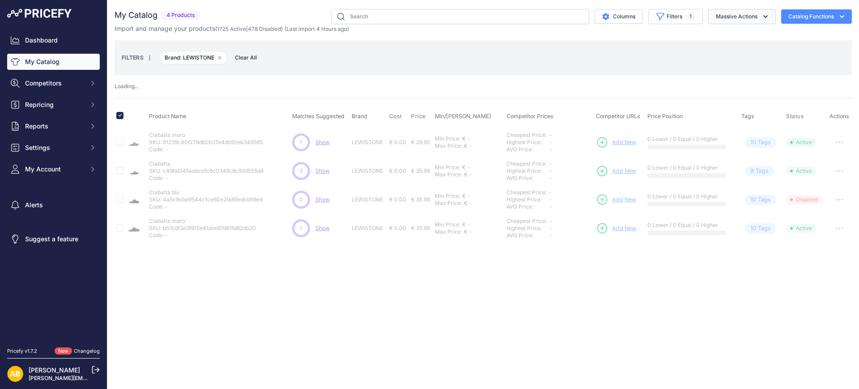
click at [724, 13] on button "Massive Actions" at bounding box center [743, 16] width 68 height 15
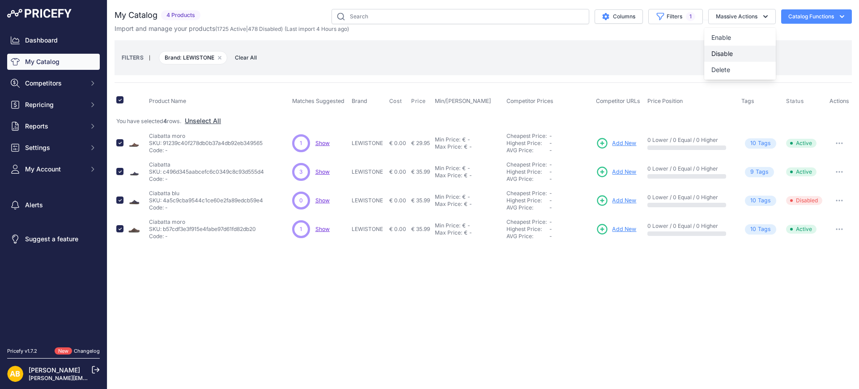
click at [728, 52] on span "Disable" at bounding box center [722, 54] width 21 height 8
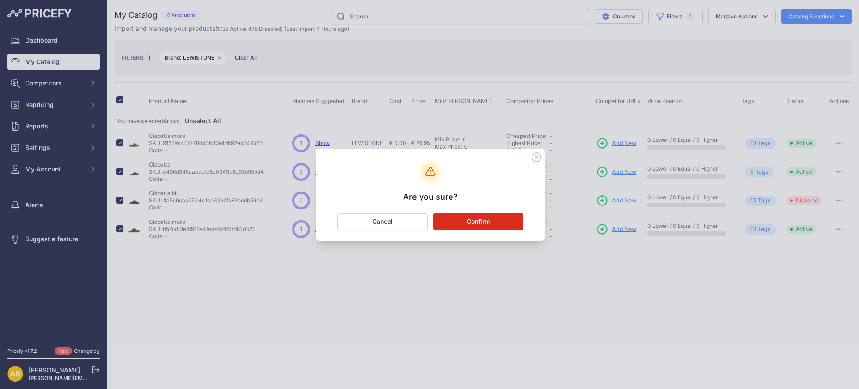
click at [520, 218] on button "Confirm" at bounding box center [478, 221] width 90 height 17
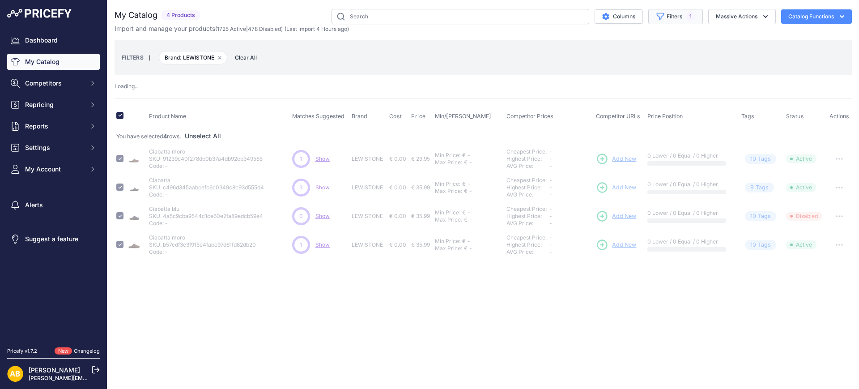
click at [667, 20] on button "Filters 1" at bounding box center [676, 16] width 55 height 15
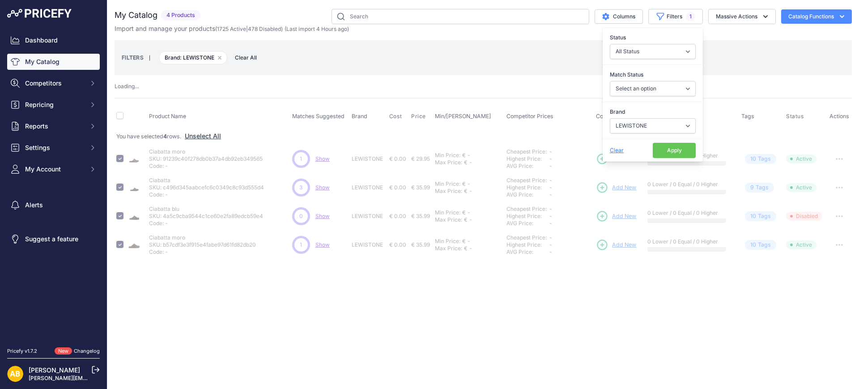
checkbox input "false"
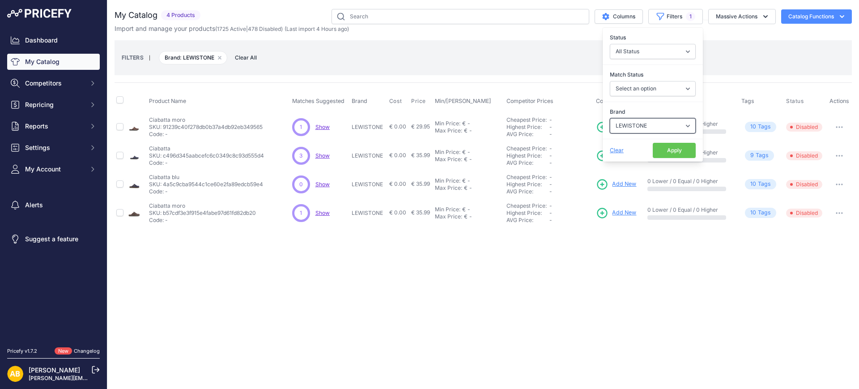
click at [629, 129] on select "Select an option ADIDAS AKU AMERICAN TOURISTER AMOLEI ARA ARENA ASICS BALIE BIO…" at bounding box center [653, 125] width 86 height 15
select select "[PERSON_NAME]-[PERSON_NAME]"
click at [610, 118] on select "Select an option ADIDAS AKU AMERICAN TOURISTER AMOLEI ARA ARENA ASICS BALIE BIO…" at bounding box center [653, 125] width 86 height 15
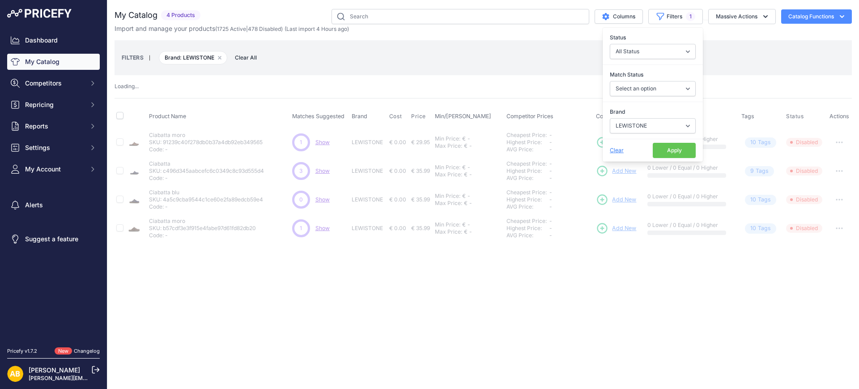
click at [668, 150] on button "Apply" at bounding box center [674, 150] width 43 height 15
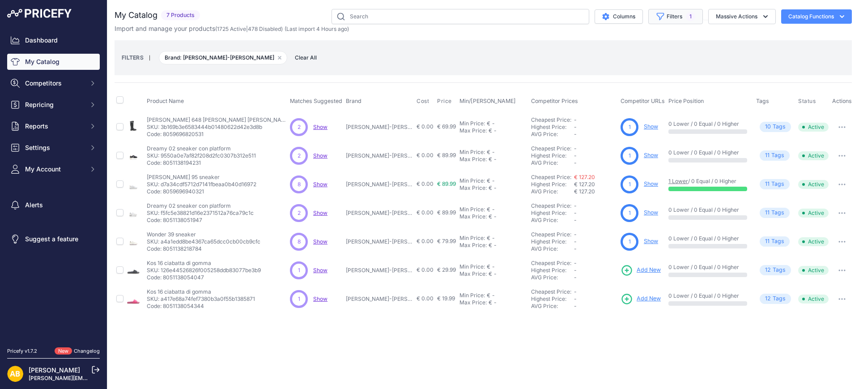
click at [657, 21] on button "Filters 1" at bounding box center [676, 16] width 55 height 15
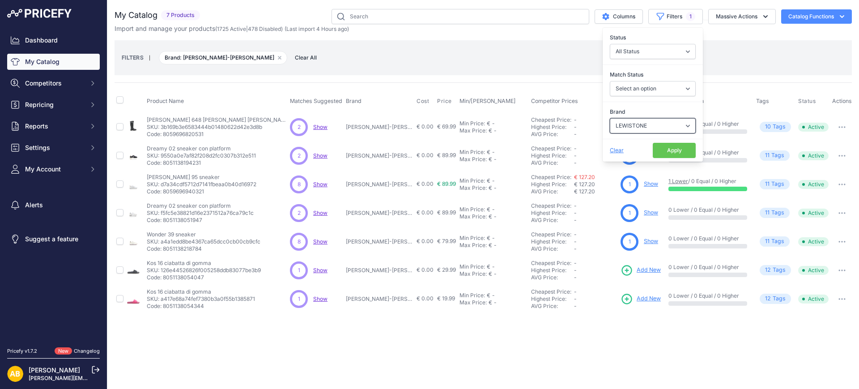
click at [639, 124] on select "Select an option ADIDAS AKU AMERICAN TOURISTER AMOLEI ARA ARENA ASICS BALIE BIO…" at bounding box center [653, 125] width 86 height 15
select select "LOTTO"
click at [610, 118] on select "Select an option ADIDAS AKU AMERICAN TOURISTER AMOLEI ARA ARENA ASICS BALIE BIO…" at bounding box center [653, 125] width 86 height 15
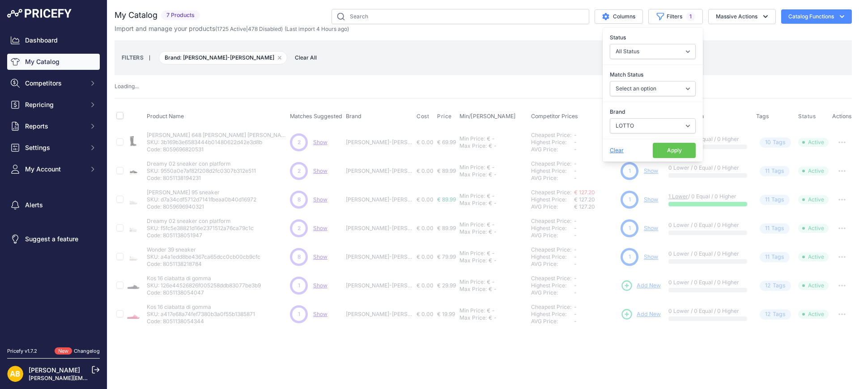
click at [672, 153] on button "Apply" at bounding box center [674, 150] width 43 height 15
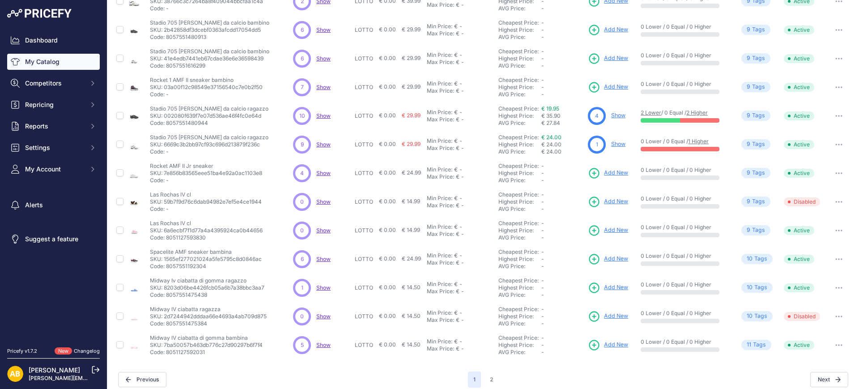
scroll to position [191, 0]
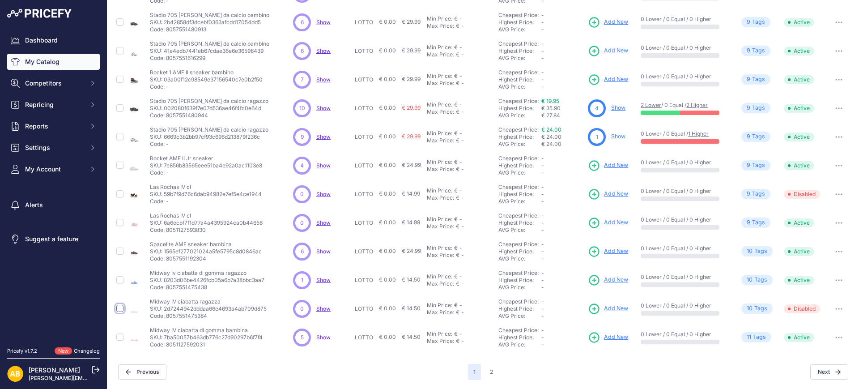
click at [120, 309] on input "checkbox" at bounding box center [119, 308] width 7 height 7
checkbox input "true"
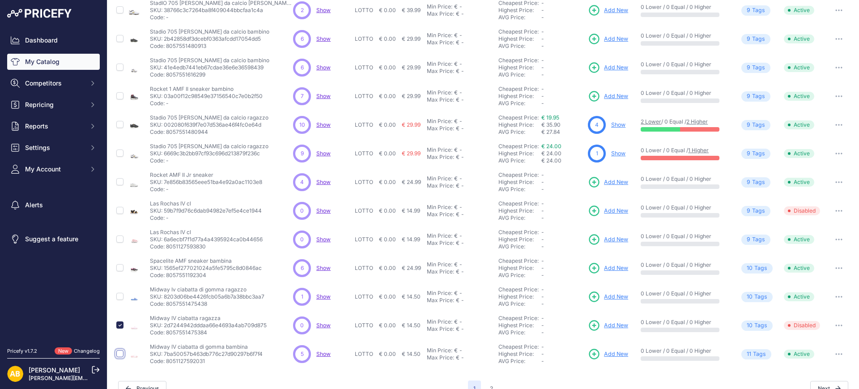
click at [121, 353] on input "checkbox" at bounding box center [119, 353] width 7 height 7
checkbox input "true"
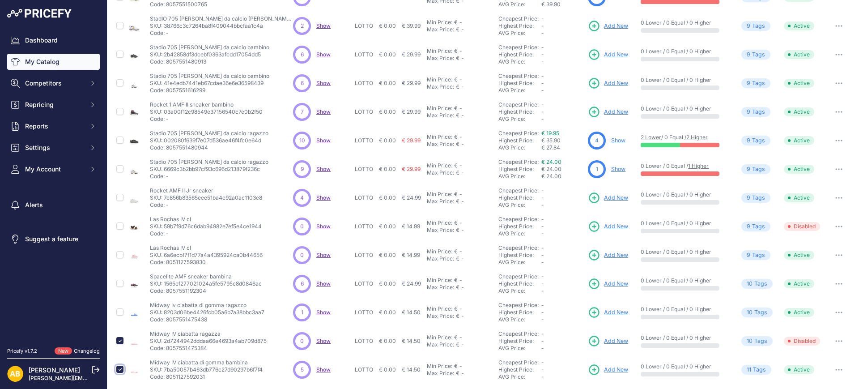
scroll to position [206, 0]
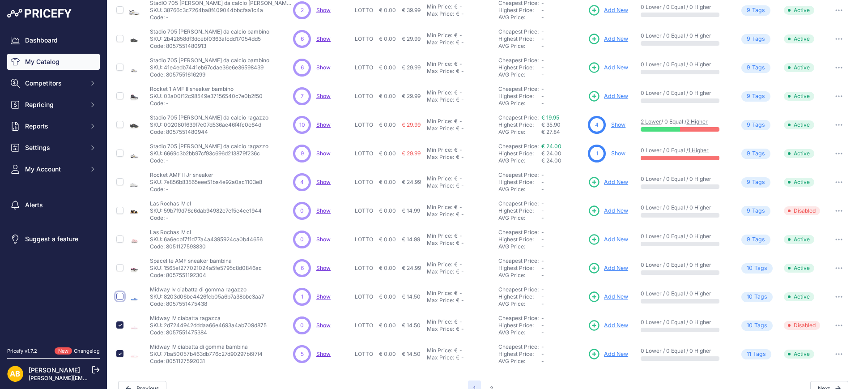
click at [122, 298] on input "checkbox" at bounding box center [119, 296] width 7 height 7
checkbox input "true"
click at [120, 211] on input "checkbox" at bounding box center [119, 210] width 7 height 7
checkbox input "true"
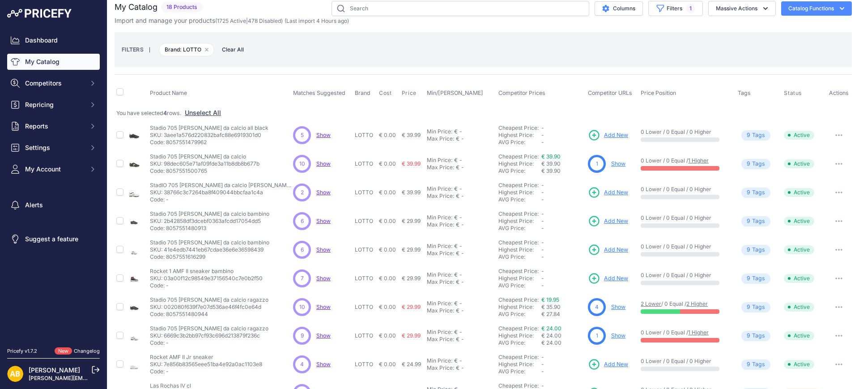
scroll to position [0, 0]
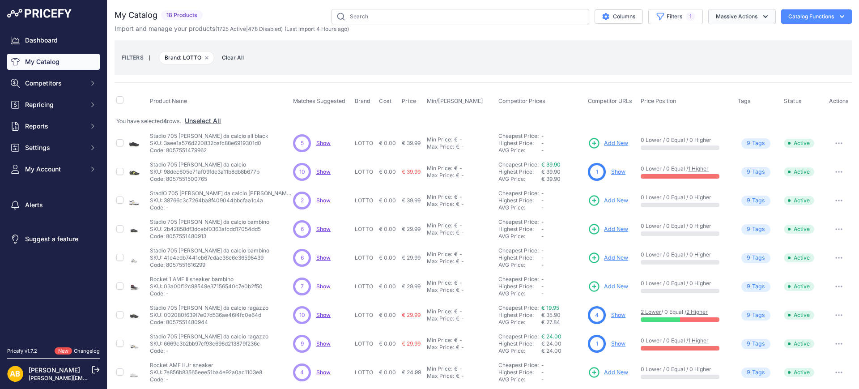
click at [714, 21] on button "Massive Actions" at bounding box center [743, 16] width 68 height 15
click at [712, 55] on span "Disable" at bounding box center [722, 54] width 21 height 8
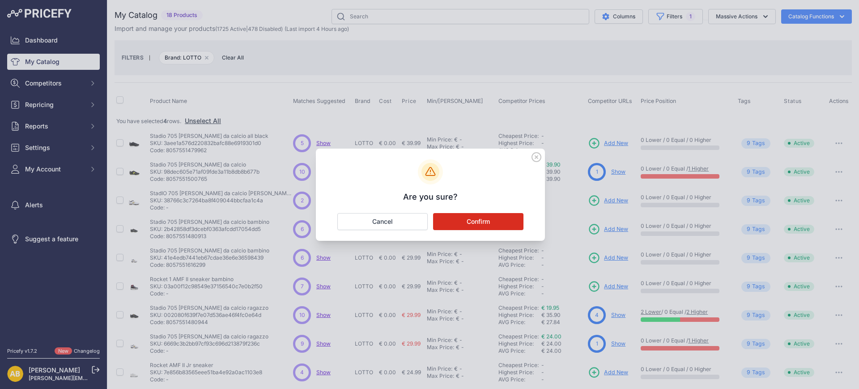
click at [493, 215] on button "Confirm" at bounding box center [478, 221] width 90 height 17
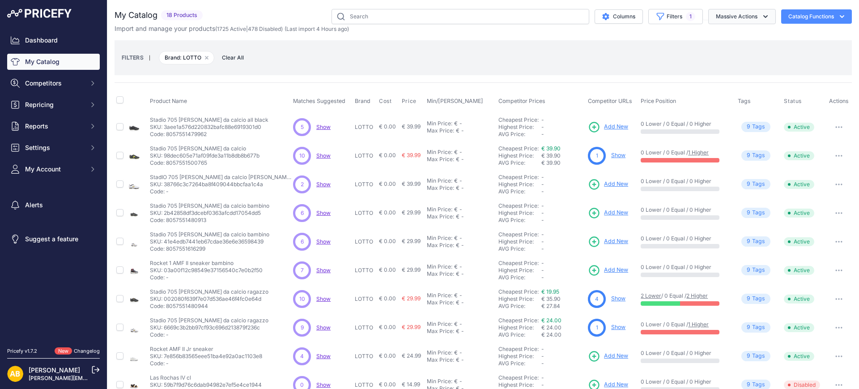
click at [739, 18] on button "Massive Actions" at bounding box center [743, 16] width 68 height 15
click at [676, 31] on div "Import and manage your products ( 1725 Active | 478 Disabled ) (Last import 4 H…" at bounding box center [484, 28] width 738 height 9
click at [689, 15] on button "Filters 1" at bounding box center [676, 16] width 55 height 15
click at [614, 125] on select "Select an option ADIDAS AKU AMERICAN TOURISTER AMOLEI ARA ARENA ASICS BALIE BIO…" at bounding box center [653, 125] width 86 height 15
select select "LOVE DETAILS"
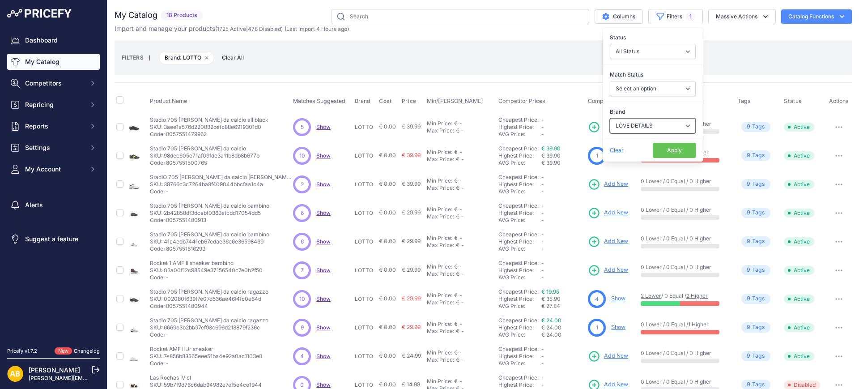
click at [610, 118] on select "Select an option ADIDAS AKU AMERICAN TOURISTER AMOLEI ARA ARENA ASICS BALIE BIO…" at bounding box center [653, 125] width 86 height 15
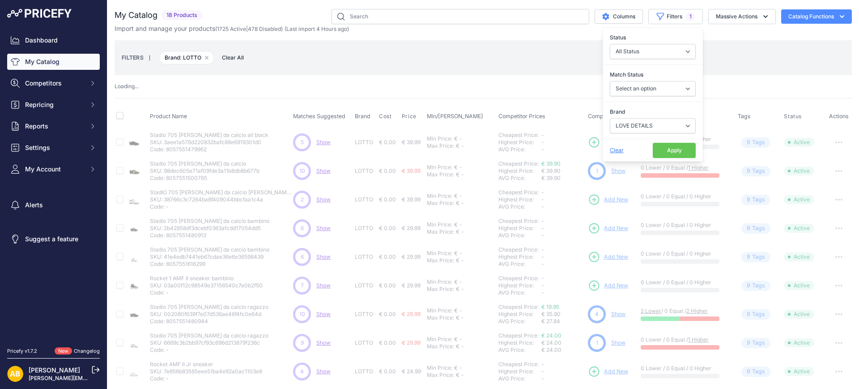
click at [654, 148] on button "Apply" at bounding box center [674, 150] width 43 height 15
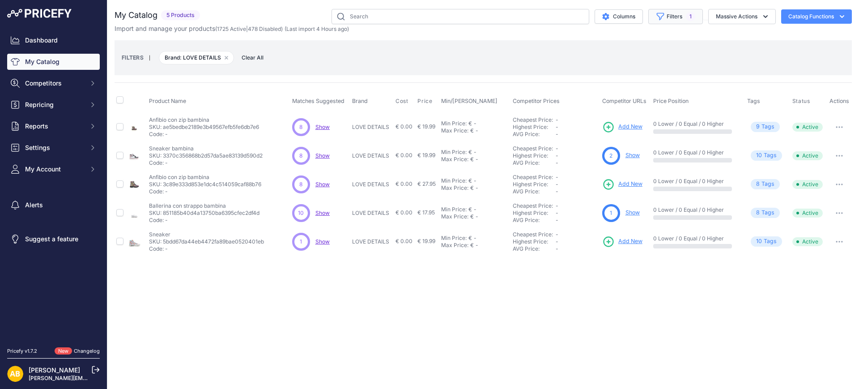
click at [688, 16] on span "1" at bounding box center [690, 16] width 9 height 9
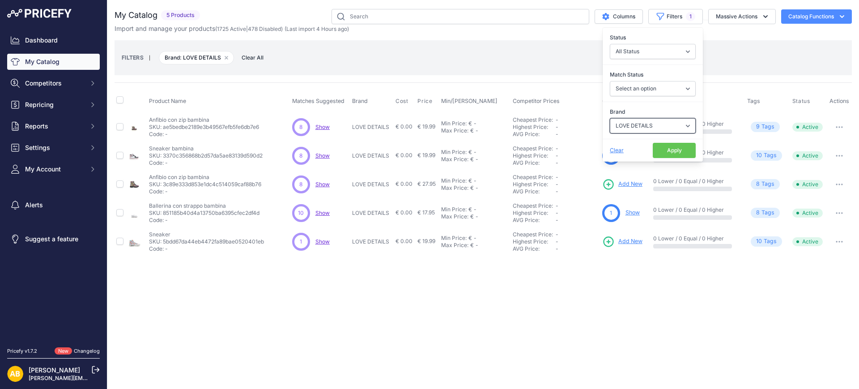
click at [679, 120] on select "Select an option ADIDAS AKU AMERICAN TOURISTER AMOLEI ARA ARENA ASICS BALIE BIO…" at bounding box center [653, 125] width 86 height 15
select select "LUMBERJACK KIDS"
click at [610, 118] on select "Select an option ADIDAS AKU AMERICAN TOURISTER AMOLEI ARA ARENA ASICS BALIE BIO…" at bounding box center [653, 125] width 86 height 15
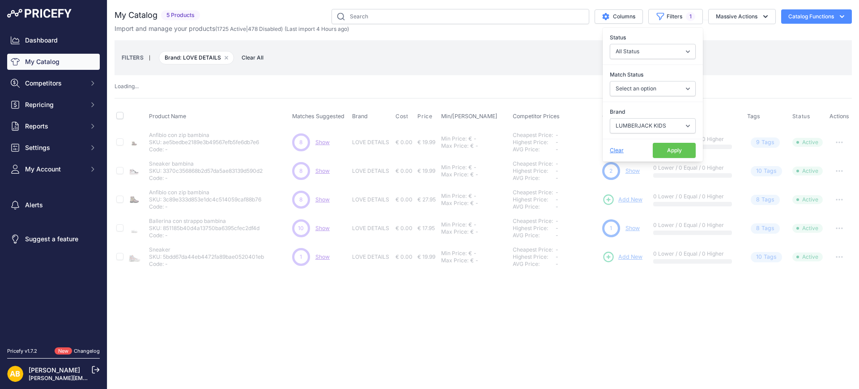
click at [673, 152] on button "Apply" at bounding box center [674, 150] width 43 height 15
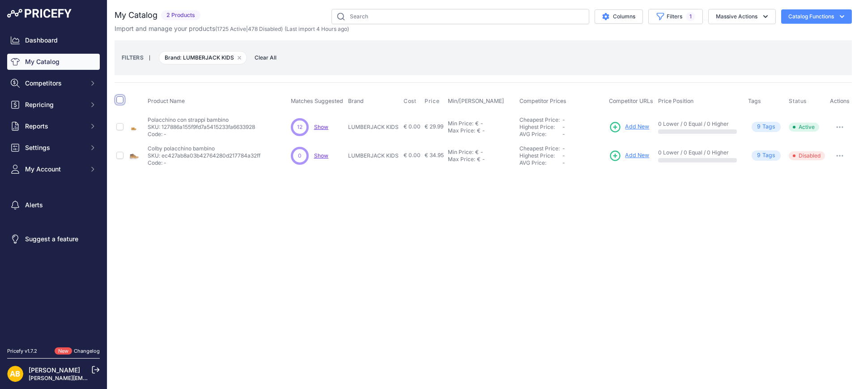
click at [120, 100] on input "checkbox" at bounding box center [119, 99] width 7 height 7
checkbox input "true"
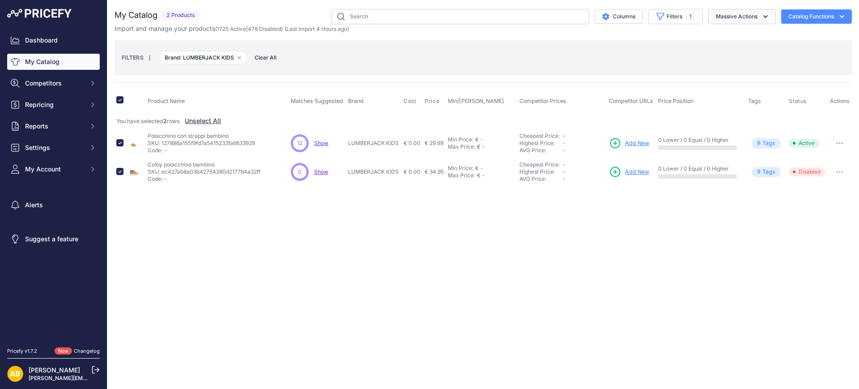
click at [728, 23] on button "Massive Actions" at bounding box center [743, 16] width 68 height 15
click at [721, 52] on span "Disable" at bounding box center [722, 54] width 21 height 8
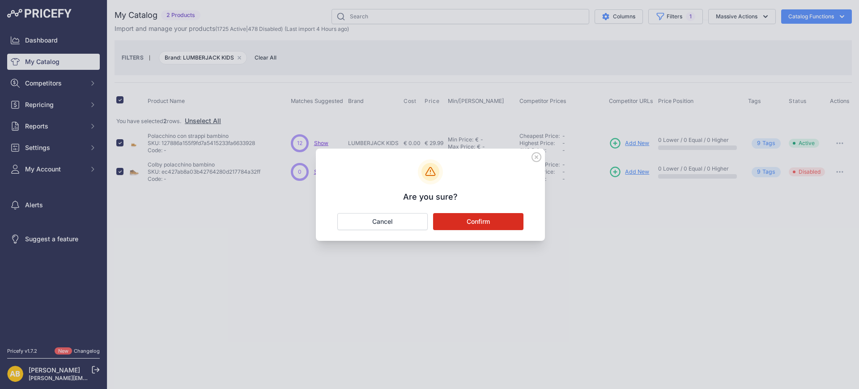
click at [511, 222] on button "Confirm" at bounding box center [478, 221] width 90 height 17
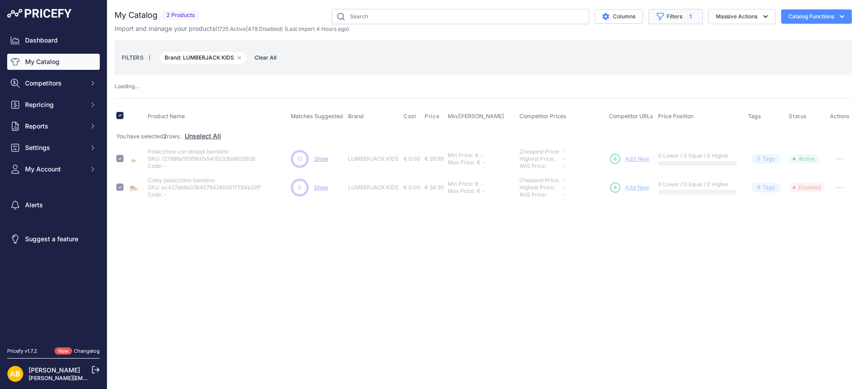
click at [670, 18] on button "Filters 1" at bounding box center [676, 16] width 55 height 15
checkbox input "false"
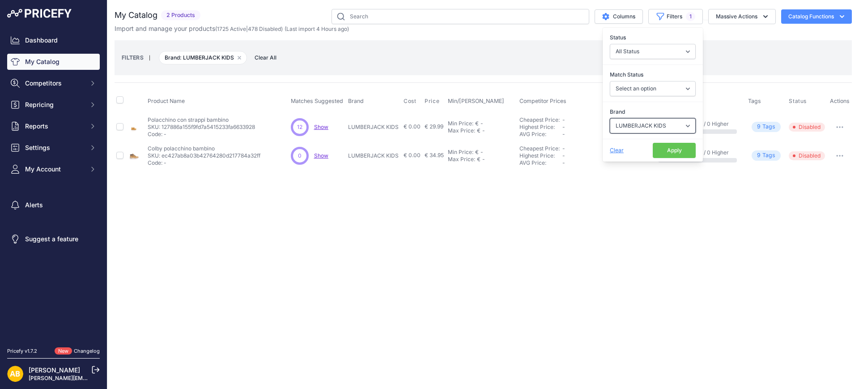
click at [634, 123] on select "Select an option ADIDAS AKU AMERICAN TOURISTER AMOLEI ARA ARENA ASICS BALIE BIO…" at bounding box center [653, 125] width 86 height 15
select select "MADISON"
click at [610, 118] on select "Select an option ADIDAS AKU AMERICAN TOURISTER AMOLEI ARA ARENA ASICS BALIE BIO…" at bounding box center [653, 125] width 86 height 15
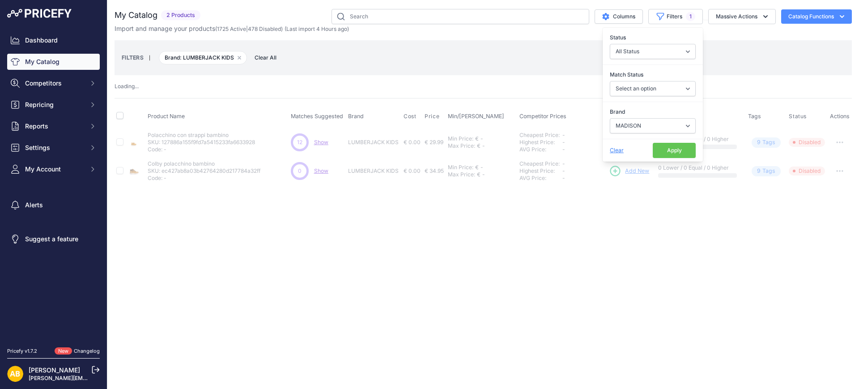
click at [670, 154] on button "Apply" at bounding box center [674, 150] width 43 height 15
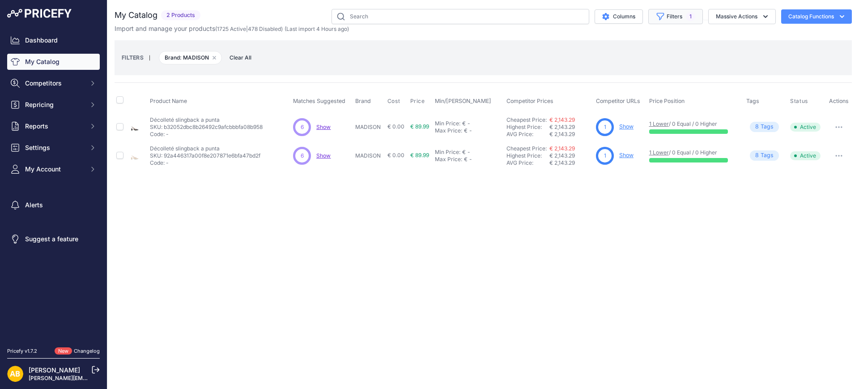
click at [684, 16] on button "Filters 1" at bounding box center [676, 16] width 55 height 15
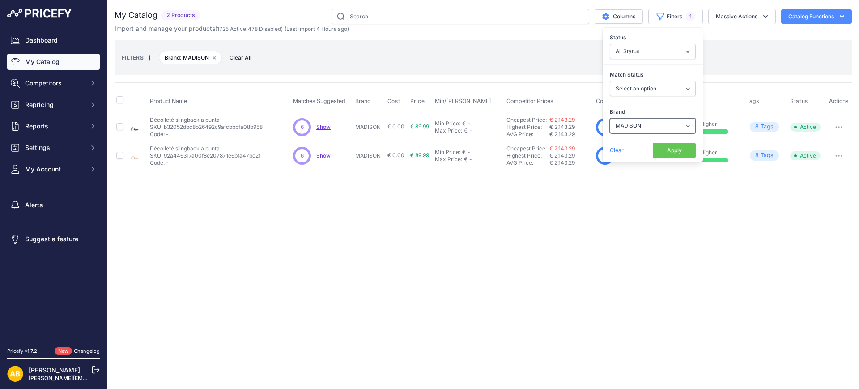
click at [673, 123] on select "Select an option ADIDAS AKU AMERICAN TOURISTER AMOLEI ARA ARENA ASICS BALIE BIO…" at bounding box center [653, 125] width 86 height 15
select select "MAISON 21"
click at [610, 118] on select "Select an option ADIDAS AKU AMERICAN TOURISTER AMOLEI ARA ARENA ASICS BALIE BIO…" at bounding box center [653, 125] width 86 height 15
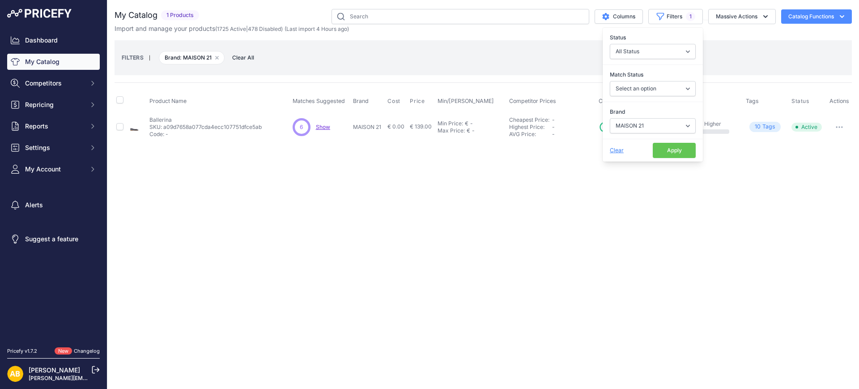
click at [675, 149] on button "Apply" at bounding box center [674, 150] width 43 height 15
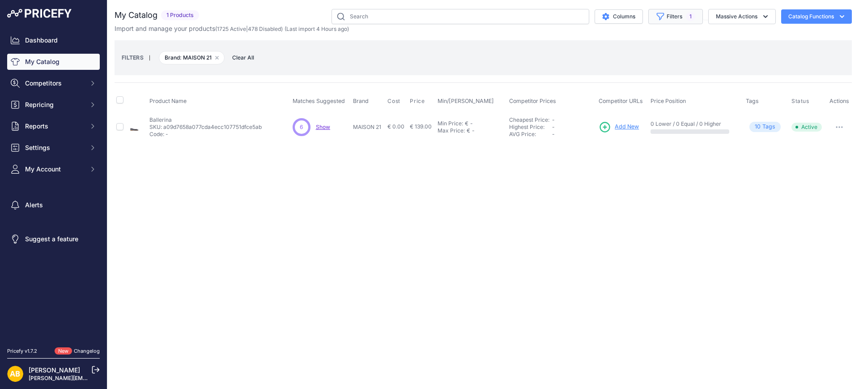
click at [668, 15] on button "Filters 1" at bounding box center [676, 16] width 55 height 15
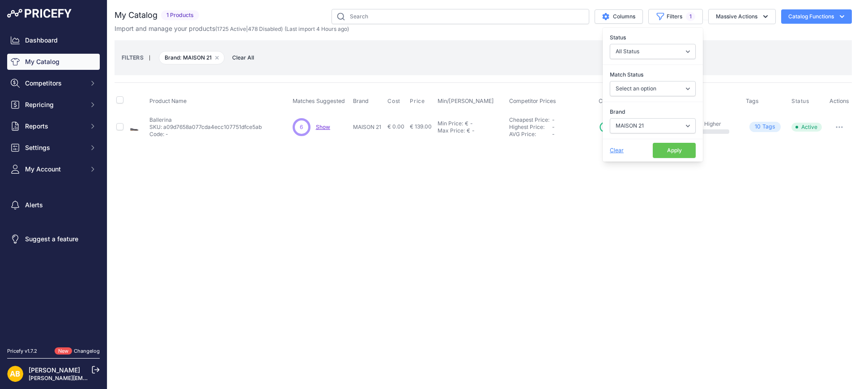
click at [648, 117] on div "Brand Select an option ADIDAS AKU AMERICAN TOURISTER AMOLEI ARA ARENA ASICS BAL…" at bounding box center [653, 120] width 100 height 33
click at [648, 123] on select "Select an option ADIDAS AKU AMERICAN TOURISTER AMOLEI ARA ARENA ASICS BALIE BIO…" at bounding box center [653, 125] width 86 height 15
select select "MANDARINA DUCK"
click at [610, 118] on select "Select an option ADIDAS AKU AMERICAN TOURISTER AMOLEI ARA ARENA ASICS BALIE BIO…" at bounding box center [653, 125] width 86 height 15
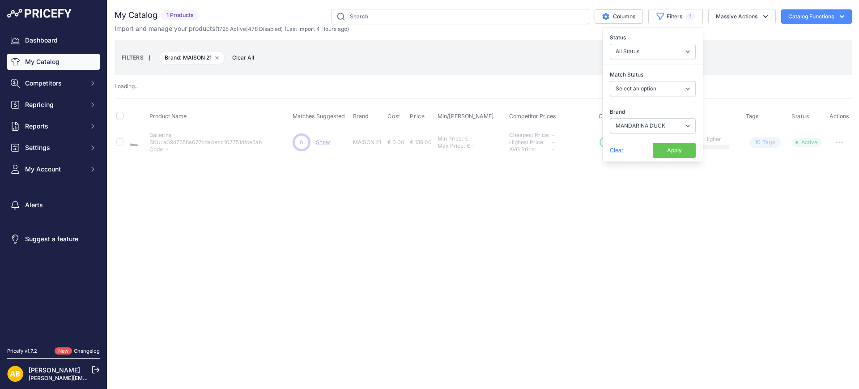
click at [672, 148] on button "Apply" at bounding box center [674, 150] width 43 height 15
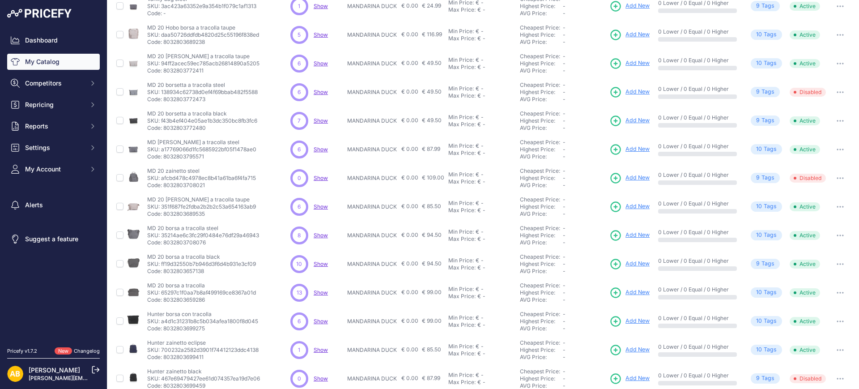
scroll to position [79, 0]
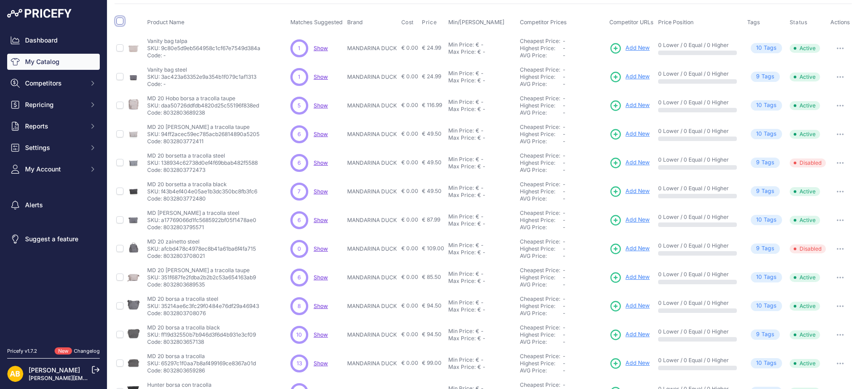
click at [120, 21] on input "checkbox" at bounding box center [119, 20] width 7 height 7
checkbox input "true"
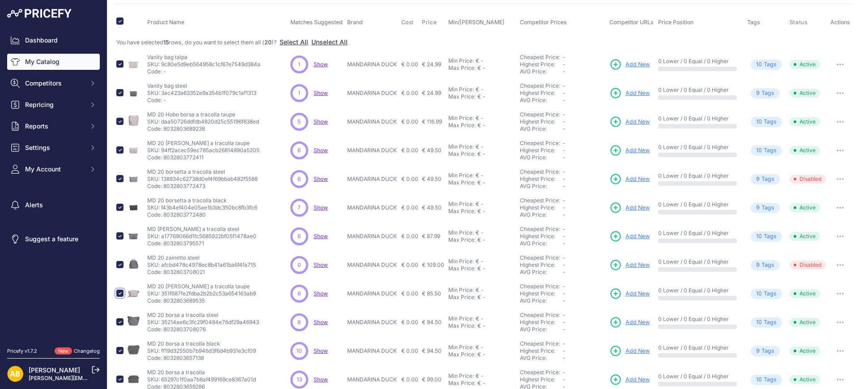
click at [119, 292] on input "checkbox" at bounding box center [119, 293] width 7 height 7
checkbox input "false"
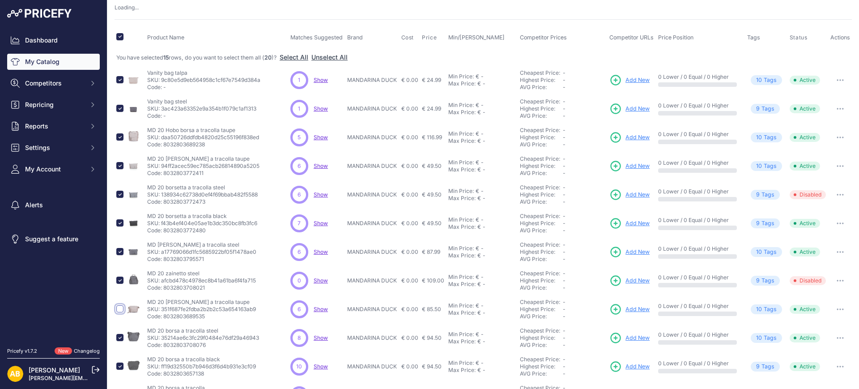
scroll to position [94, 0]
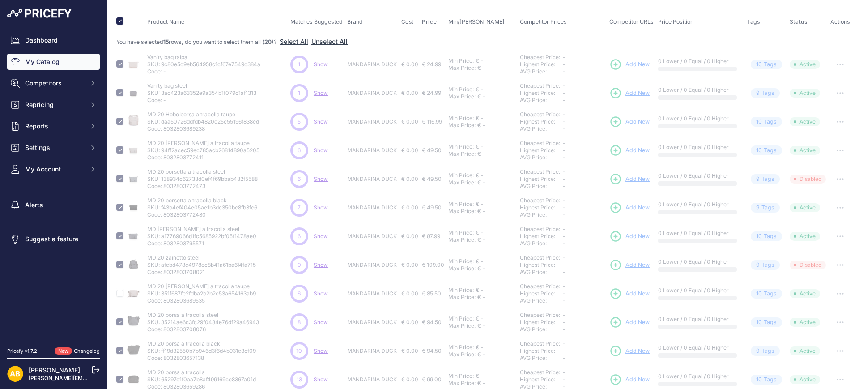
checkbox input "false"
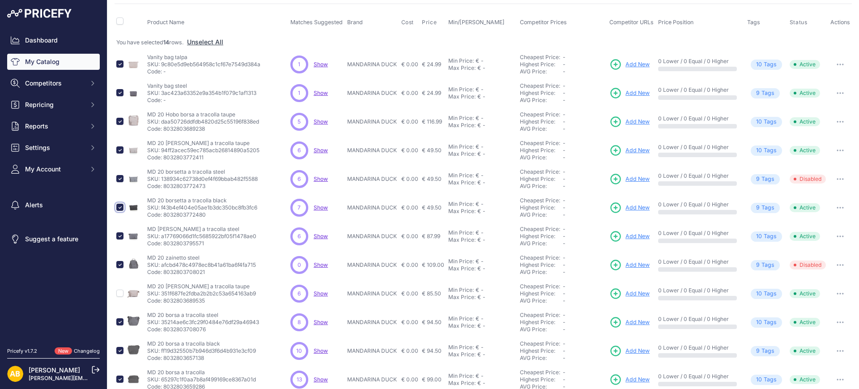
click at [121, 206] on input "checkbox" at bounding box center [119, 207] width 7 height 7
checkbox input "false"
click at [117, 149] on input "checkbox" at bounding box center [119, 149] width 7 height 7
checkbox input "false"
click at [120, 118] on input "checkbox" at bounding box center [119, 121] width 7 height 7
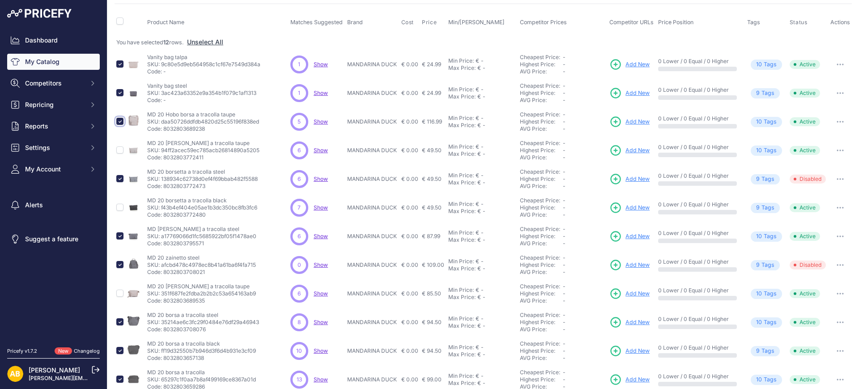
checkbox input "false"
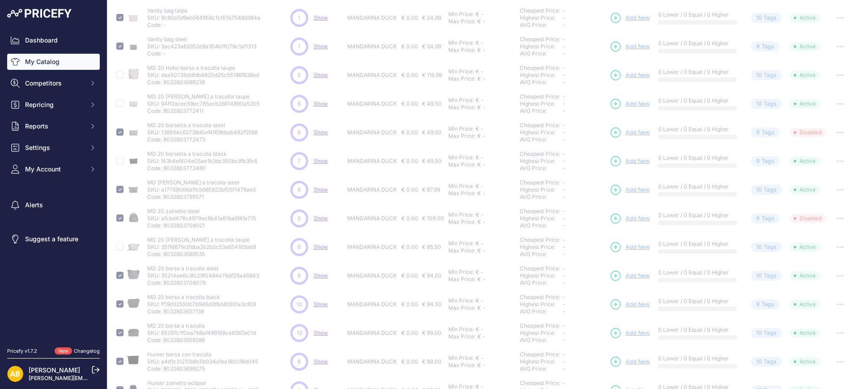
scroll to position [206, 0]
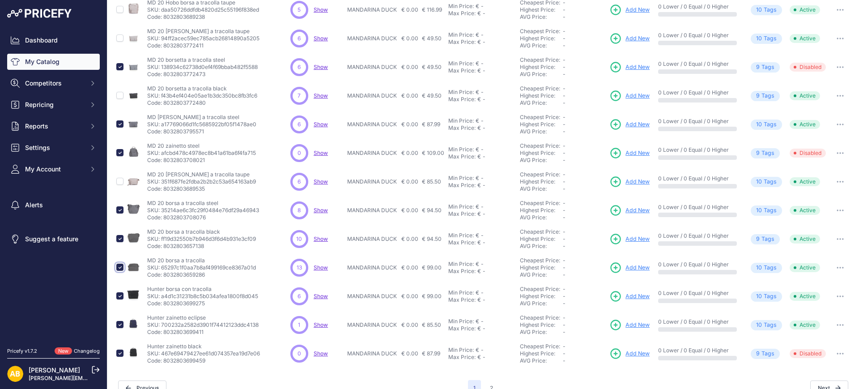
click at [120, 268] on input "checkbox" at bounding box center [119, 267] width 7 height 7
checkbox input "false"
click at [119, 238] on input "checkbox" at bounding box center [119, 238] width 7 height 7
checkbox input "false"
click at [117, 208] on input "checkbox" at bounding box center [119, 209] width 7 height 7
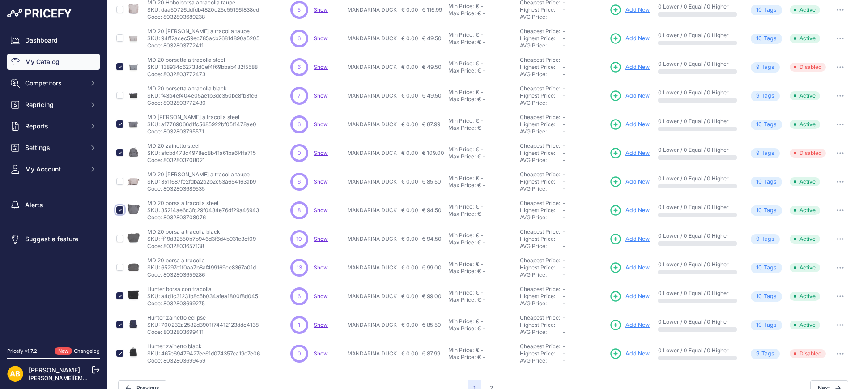
checkbox input "false"
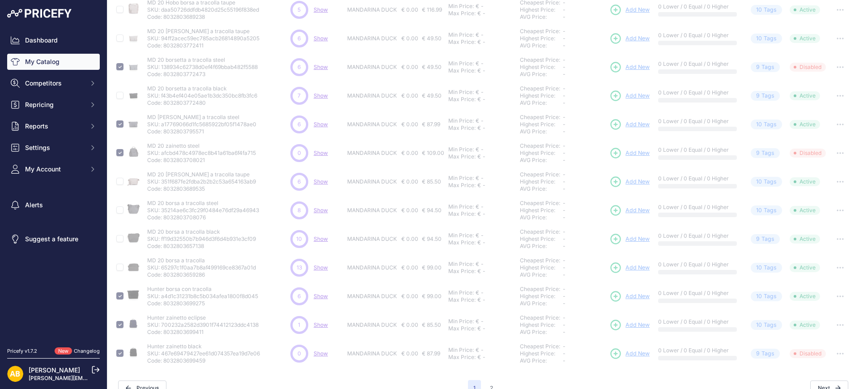
scroll to position [222, 0]
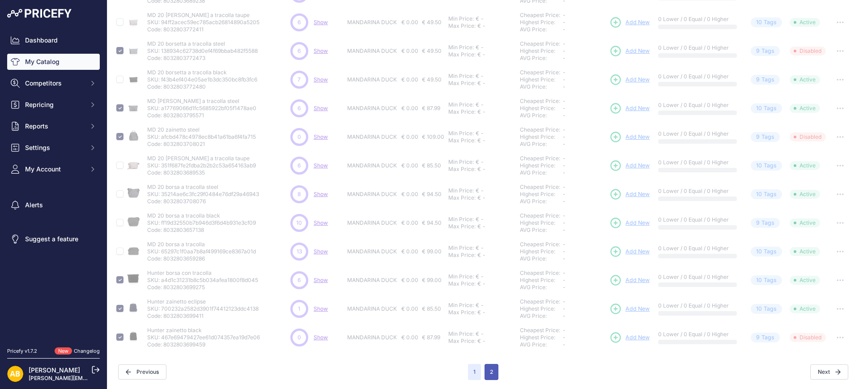
click at [491, 373] on button "2" at bounding box center [492, 372] width 14 height 16
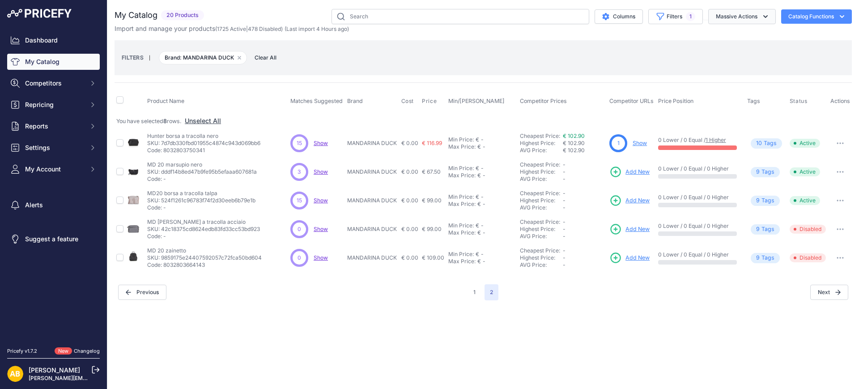
click at [761, 10] on button "Massive Actions" at bounding box center [743, 16] width 68 height 15
click at [731, 52] on span "Disable" at bounding box center [722, 54] width 21 height 8
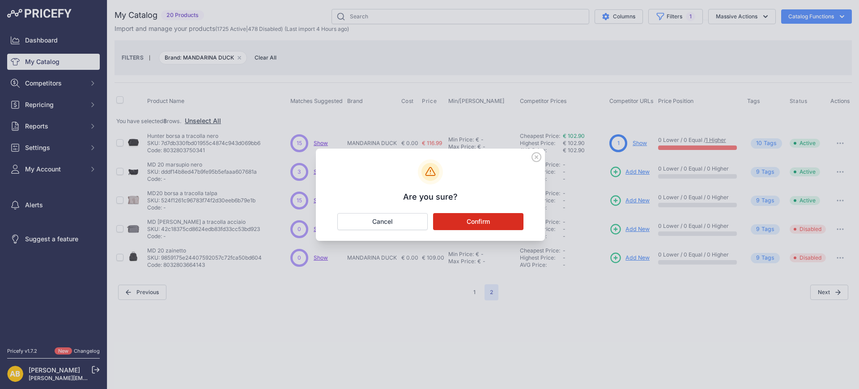
click at [492, 214] on button "Confirm" at bounding box center [478, 221] width 90 height 17
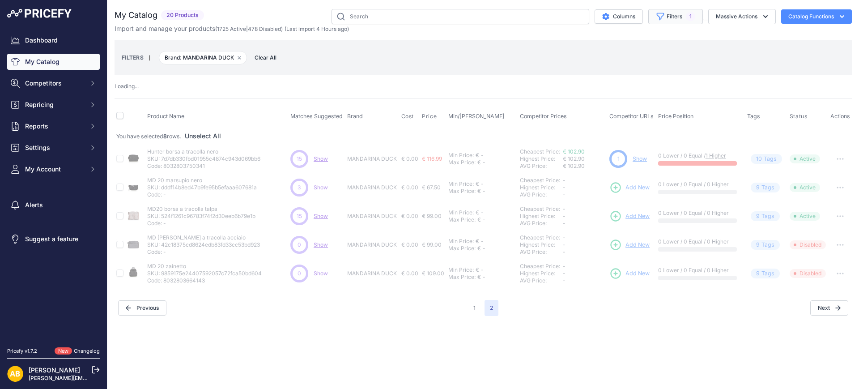
click at [670, 16] on button "Filters 1" at bounding box center [676, 16] width 55 height 15
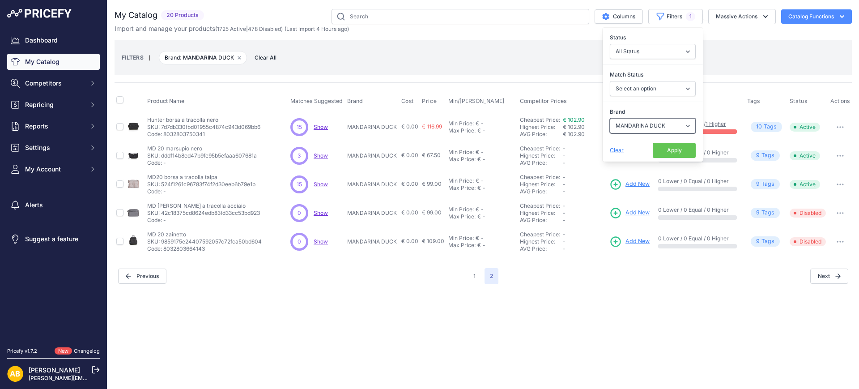
drag, startPoint x: 643, startPoint y: 121, endPoint x: 643, endPoint y: 129, distance: 8.5
click at [643, 121] on select "Select an option ADIDAS AKU AMERICAN TOURISTER AMOLEI ARA ARENA ASICS BALIE BIO…" at bounding box center [653, 125] width 86 height 15
select select "[PERSON_NAME]"
click at [610, 118] on select "Select an option ADIDAS AKU AMERICAN TOURISTER AMOLEI ARA ARENA ASICS BALIE BIO…" at bounding box center [653, 125] width 86 height 15
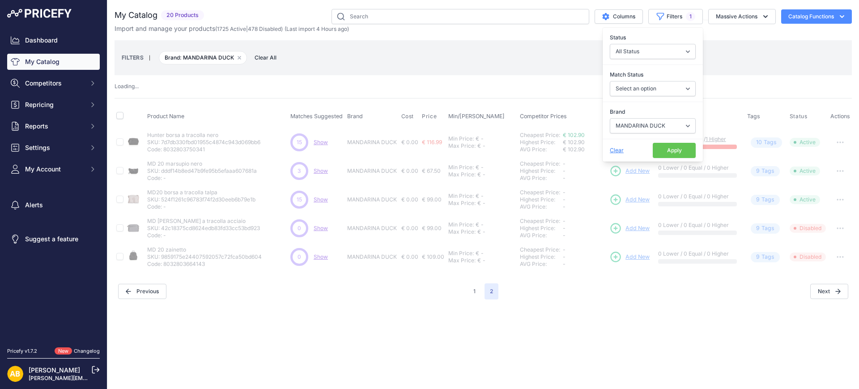
click at [663, 150] on button "Apply" at bounding box center [674, 150] width 43 height 15
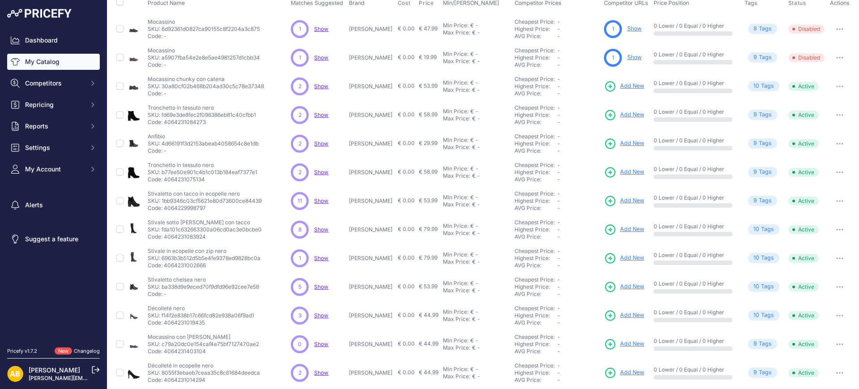
scroll to position [191, 0]
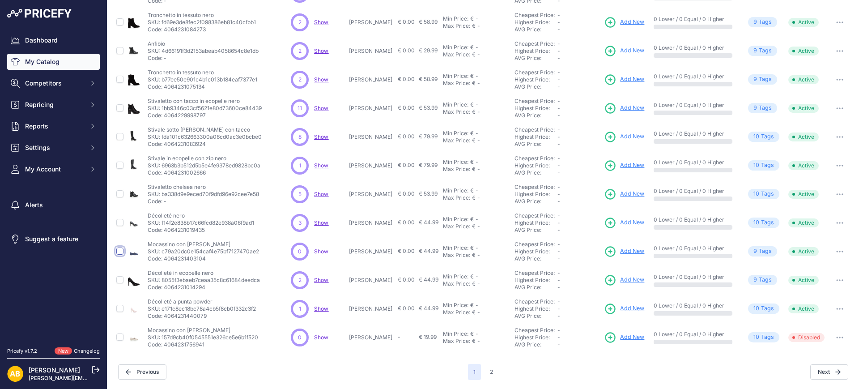
click at [123, 251] on input "checkbox" at bounding box center [119, 251] width 7 height 7
checkbox input "true"
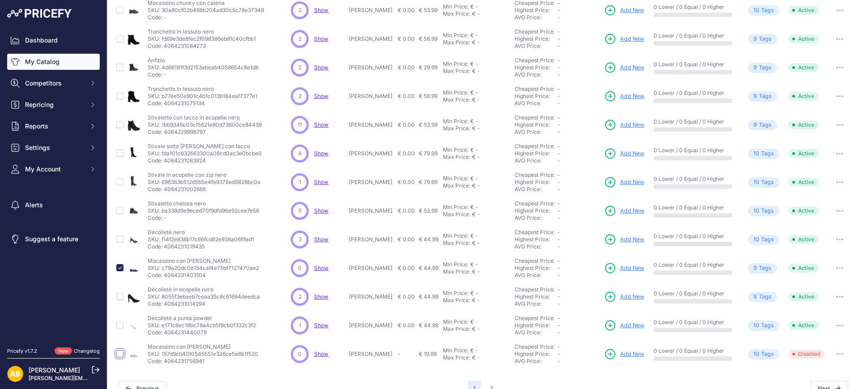
click at [120, 353] on input "checkbox" at bounding box center [119, 353] width 7 height 7
checkbox input "true"
click at [120, 328] on input "checkbox" at bounding box center [119, 324] width 7 height 7
checkbox input "true"
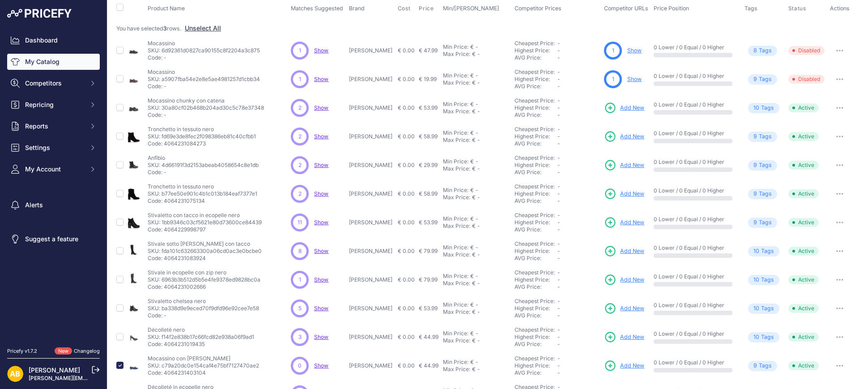
scroll to position [78, 0]
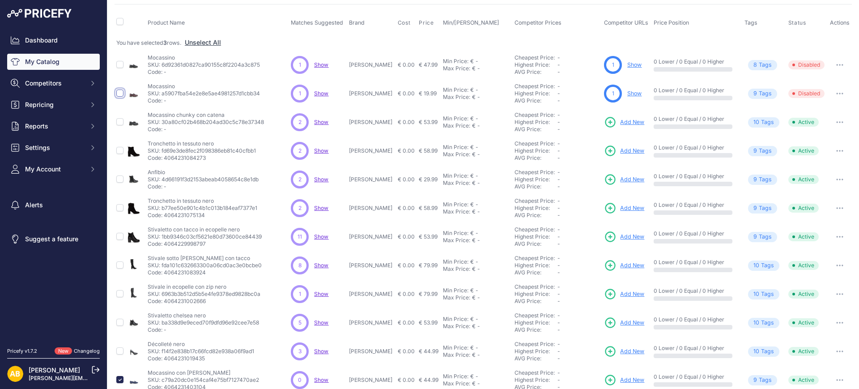
click at [119, 92] on input "checkbox" at bounding box center [119, 93] width 7 height 7
checkbox input "true"
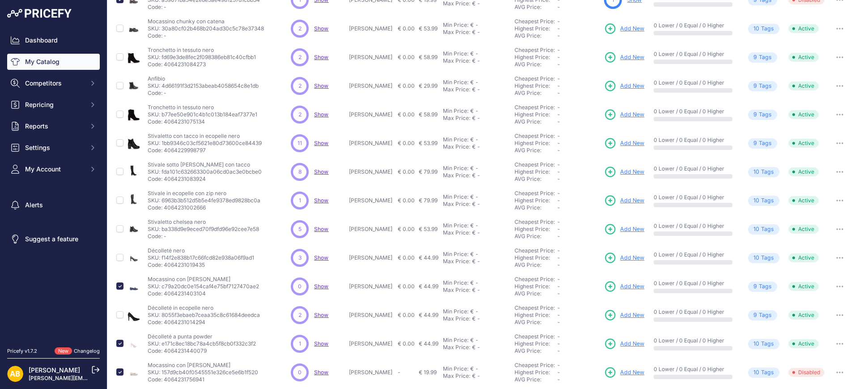
scroll to position [207, 0]
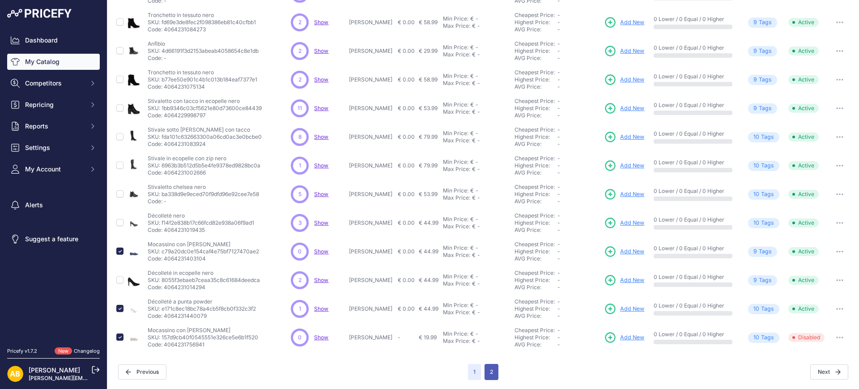
click at [485, 374] on button "2" at bounding box center [492, 372] width 14 height 16
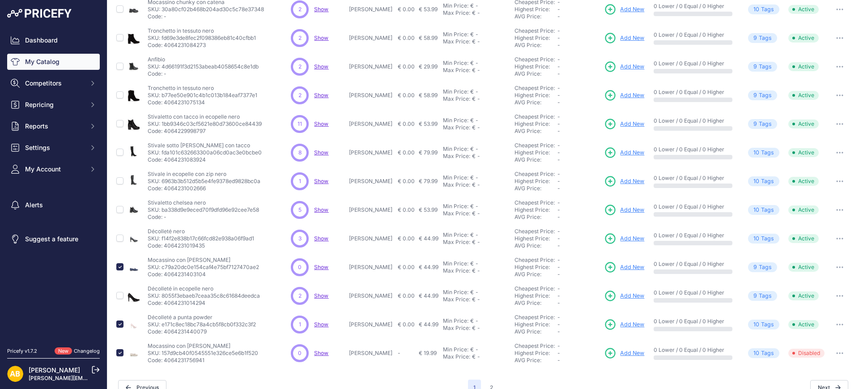
scroll to position [222, 0]
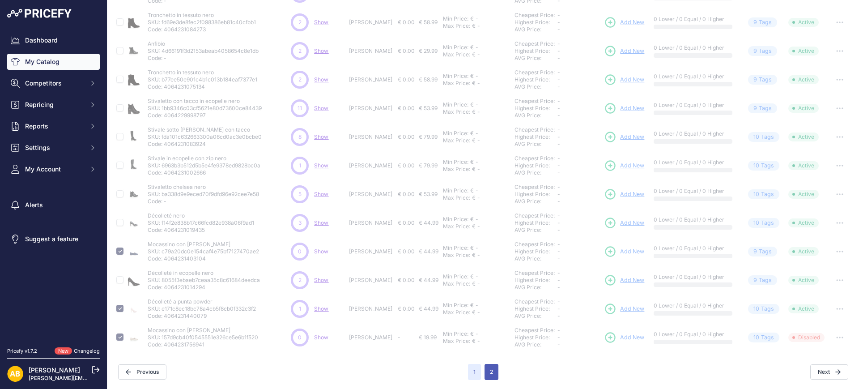
click at [486, 370] on button "2" at bounding box center [492, 372] width 14 height 16
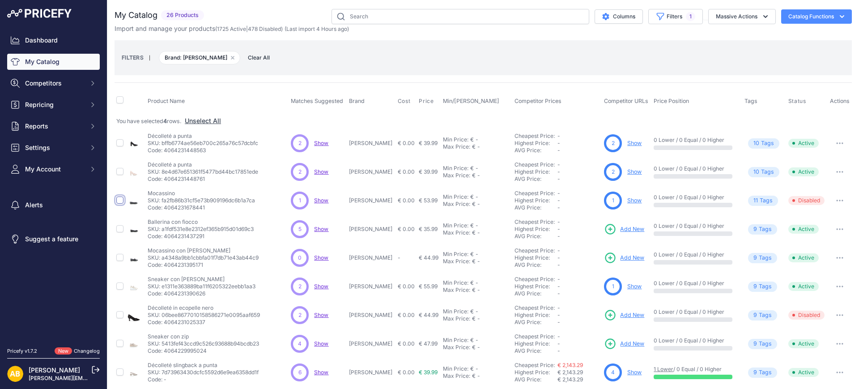
click at [119, 199] on input "checkbox" at bounding box center [119, 200] width 7 height 7
checkbox input "true"
click at [120, 257] on input "checkbox" at bounding box center [119, 257] width 7 height 7
checkbox input "true"
click at [709, 14] on button "Massive Actions" at bounding box center [743, 16] width 68 height 15
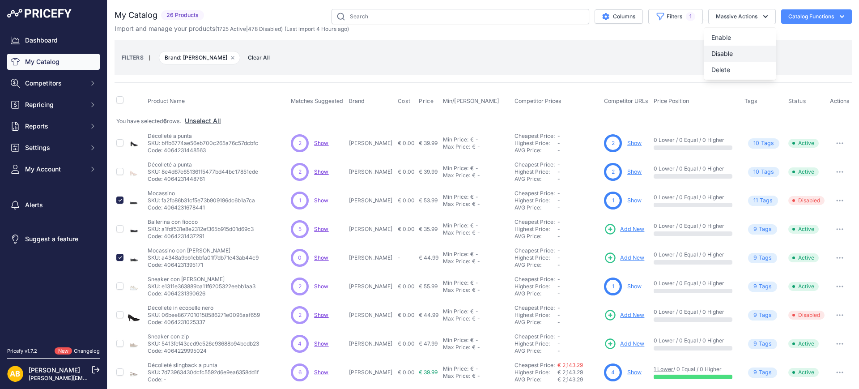
click at [712, 51] on span "Disable" at bounding box center [722, 54] width 21 height 8
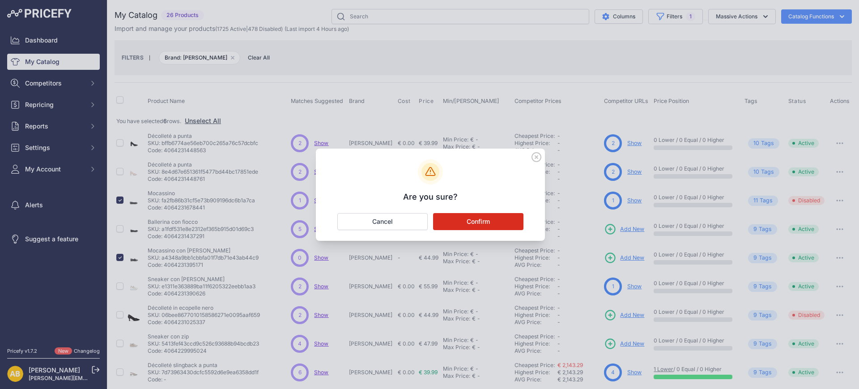
click at [487, 222] on button "Confirm" at bounding box center [478, 221] width 90 height 17
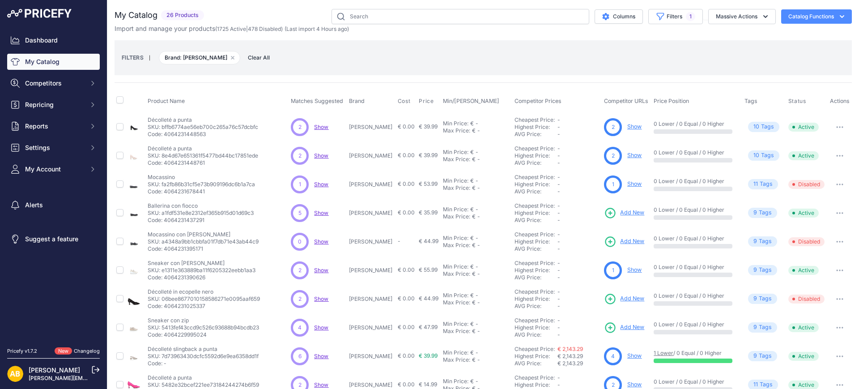
drag, startPoint x: 681, startPoint y: 18, endPoint x: 672, endPoint y: 74, distance: 56.6
click at [686, 18] on span "1" at bounding box center [690, 16] width 9 height 9
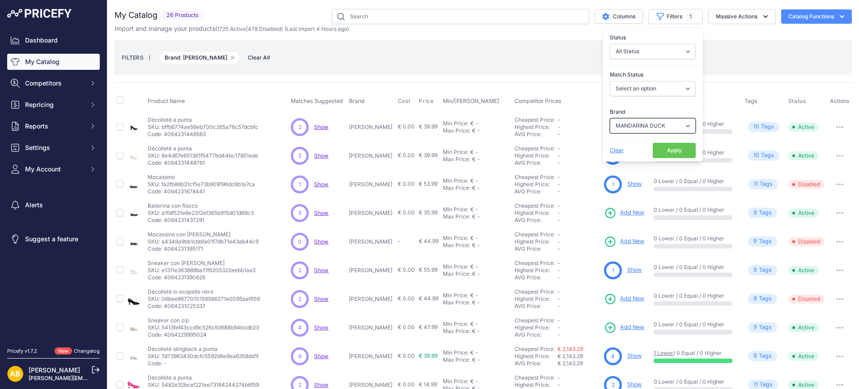
click at [625, 129] on select "Select an option ADIDAS AKU AMERICAN TOURISTER AMOLEI ARA ARENA ASICS BALIE BIO…" at bounding box center [653, 125] width 86 height 15
select select "MARINA MILITARE"
click at [610, 118] on select "Select an option ADIDAS AKU AMERICAN TOURISTER AMOLEI ARA ARENA ASICS BALIE BIO…" at bounding box center [653, 125] width 86 height 15
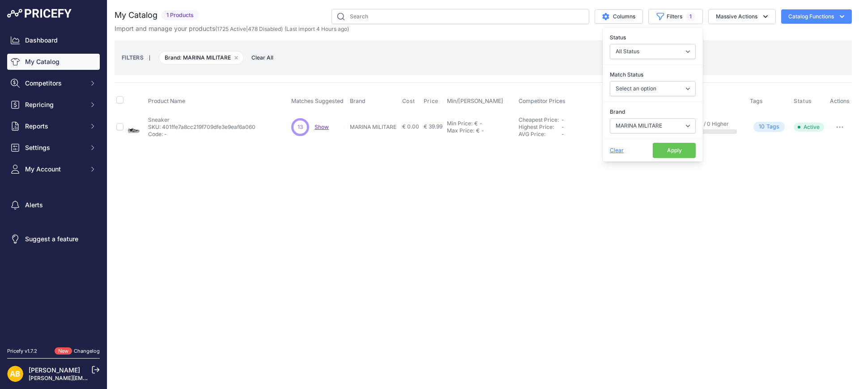
click at [660, 150] on button "Apply" at bounding box center [674, 150] width 43 height 15
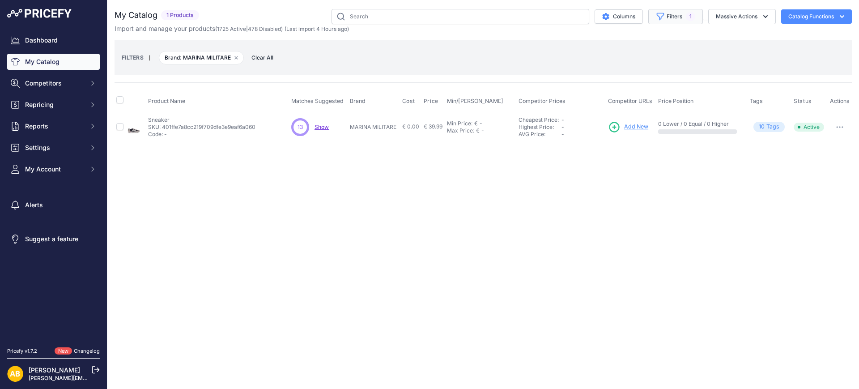
click at [664, 14] on icon "button" at bounding box center [660, 16] width 9 height 9
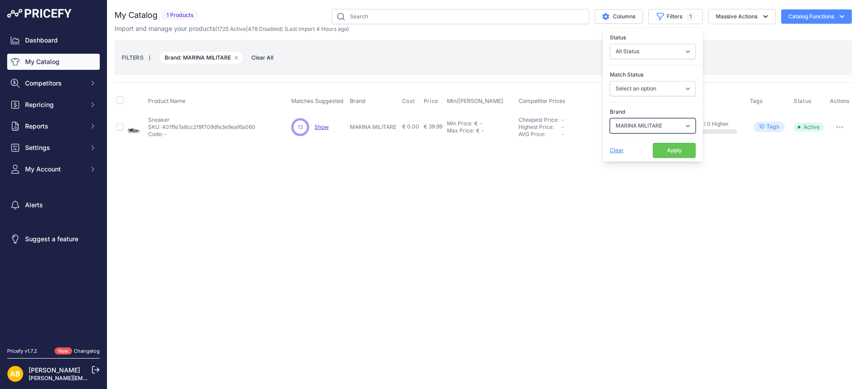
click at [639, 128] on select "Select an option ADIDAS AKU AMERICAN TOURISTER AMOLEI ARA ARENA ASICS BALIE BIO…" at bounding box center [653, 125] width 86 height 15
select select "[PERSON_NAME]"
click at [610, 118] on select "Select an option ADIDAS AKU AMERICAN TOURISTER AMOLEI ARA ARENA ASICS BALIE BIO…" at bounding box center [653, 125] width 86 height 15
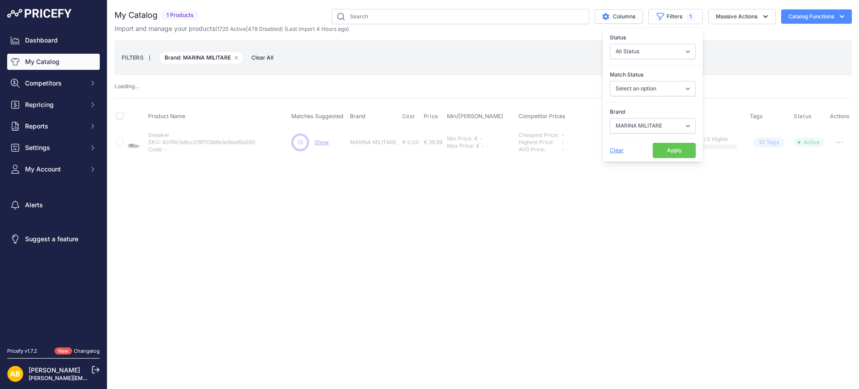
click at [659, 148] on button "Apply" at bounding box center [674, 150] width 43 height 15
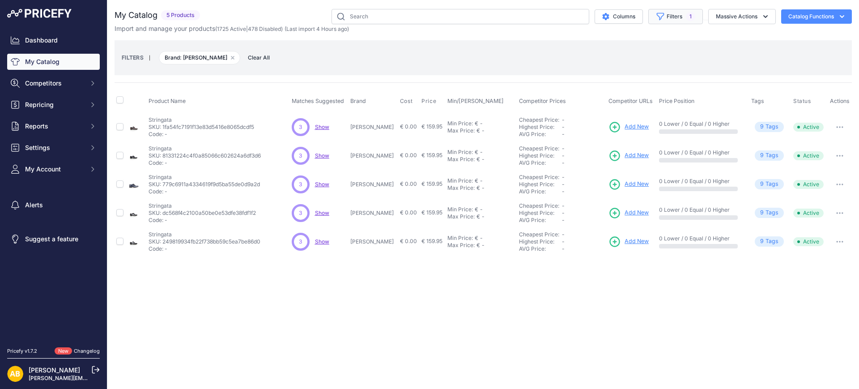
click at [666, 15] on button "Filters 1" at bounding box center [676, 16] width 55 height 15
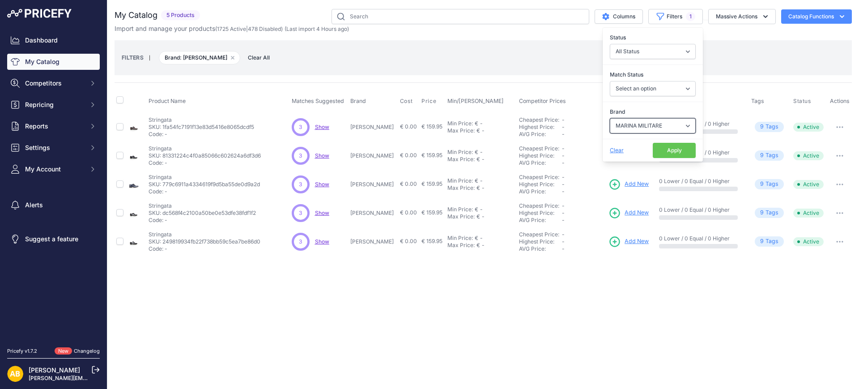
drag, startPoint x: 631, startPoint y: 122, endPoint x: 632, endPoint y: 132, distance: 9.4
click at [631, 122] on select "Select an option ADIDAS AKU AMERICAN TOURISTER AMOLEI ARA ARENA ASICS BALIE BIO…" at bounding box center [653, 125] width 86 height 15
select select "[PERSON_NAME]"
click at [610, 118] on select "Select an option ADIDAS AKU AMERICAN TOURISTER AMOLEI ARA ARENA ASICS BALIE BIO…" at bounding box center [653, 125] width 86 height 15
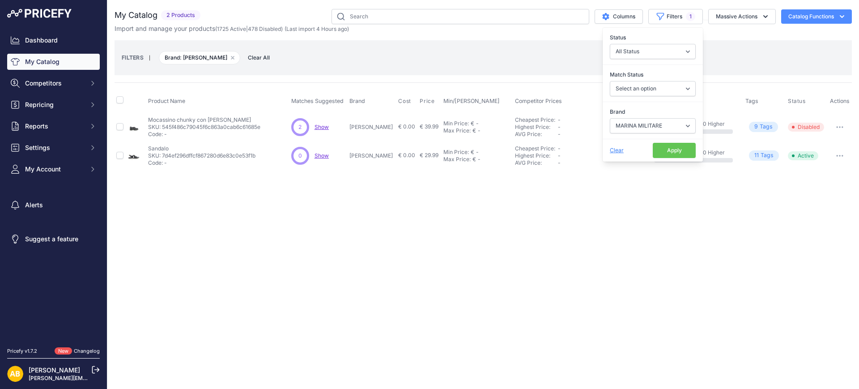
click at [664, 147] on button "Apply" at bounding box center [674, 150] width 43 height 15
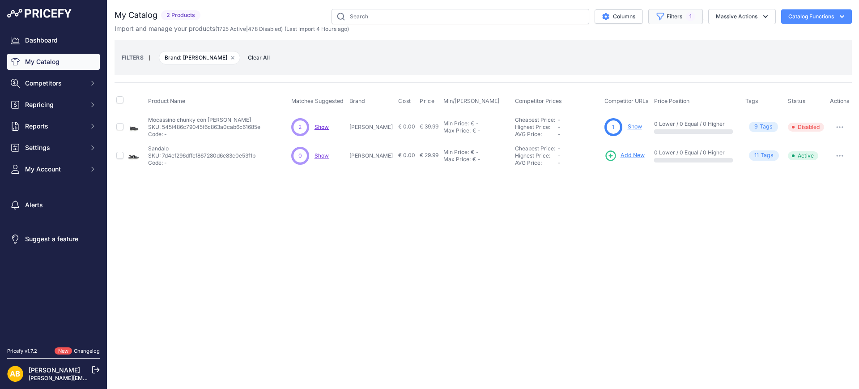
click at [662, 17] on icon "button" at bounding box center [660, 16] width 9 height 9
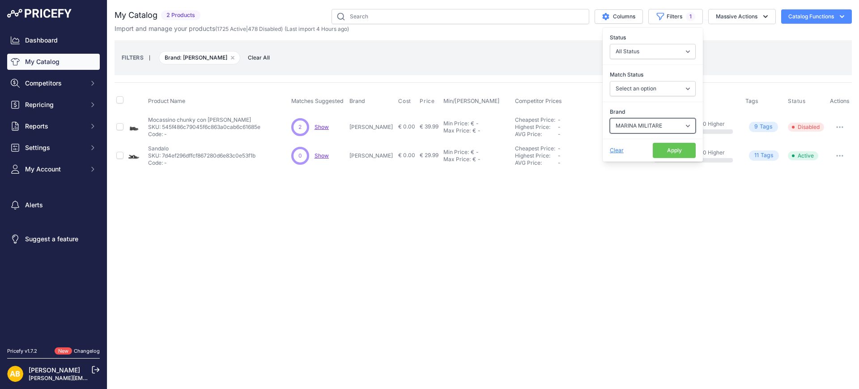
drag, startPoint x: 650, startPoint y: 120, endPoint x: 651, endPoint y: 128, distance: 8.6
click at [650, 120] on select "Select an option ADIDAS AKU AMERICAN TOURISTER AMOLEI ARA ARENA ASICS BALIE BIO…" at bounding box center [653, 125] width 86 height 15
select select "MELLUSO"
click at [610, 118] on select "Select an option ADIDAS AKU AMERICAN TOURISTER AMOLEI ARA ARENA ASICS BALIE BIO…" at bounding box center [653, 125] width 86 height 15
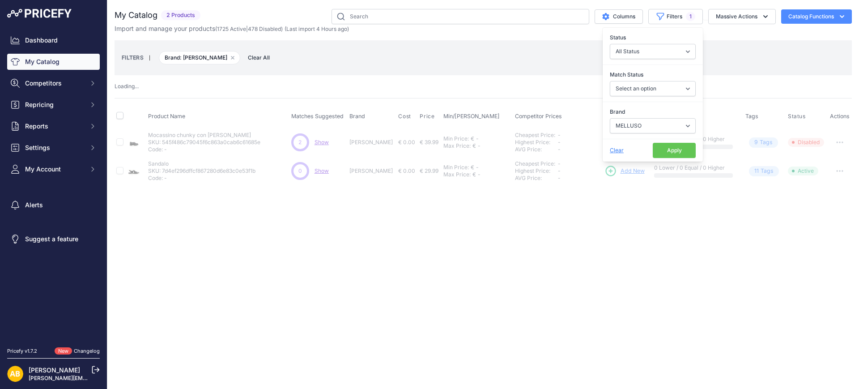
click at [672, 148] on button "Apply" at bounding box center [674, 150] width 43 height 15
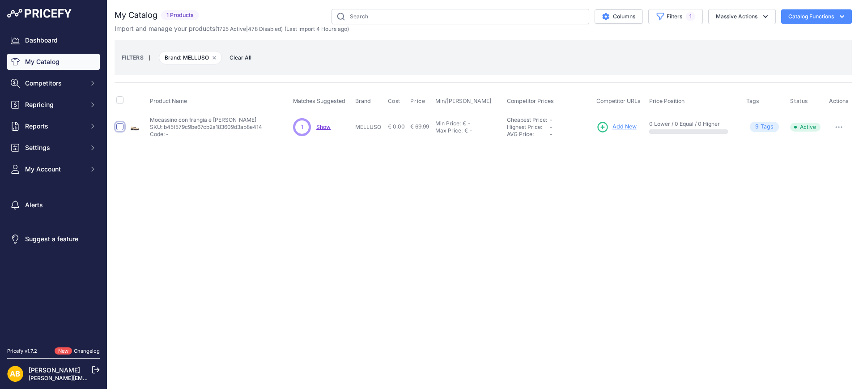
click at [120, 127] on input "checkbox" at bounding box center [119, 126] width 7 height 7
checkbox input "true"
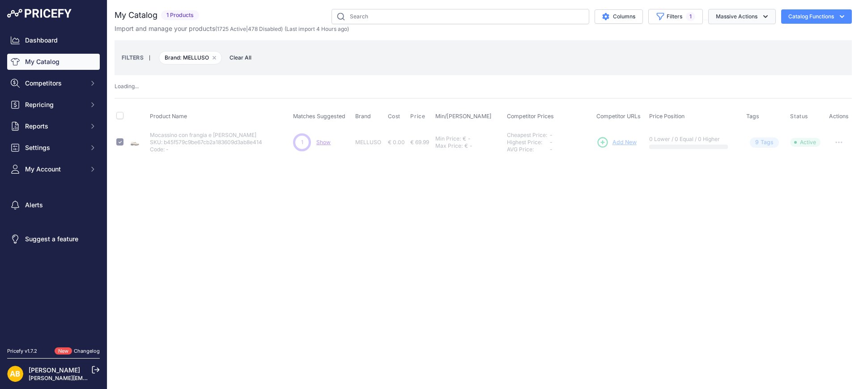
click at [737, 18] on button "Massive Actions" at bounding box center [743, 16] width 68 height 15
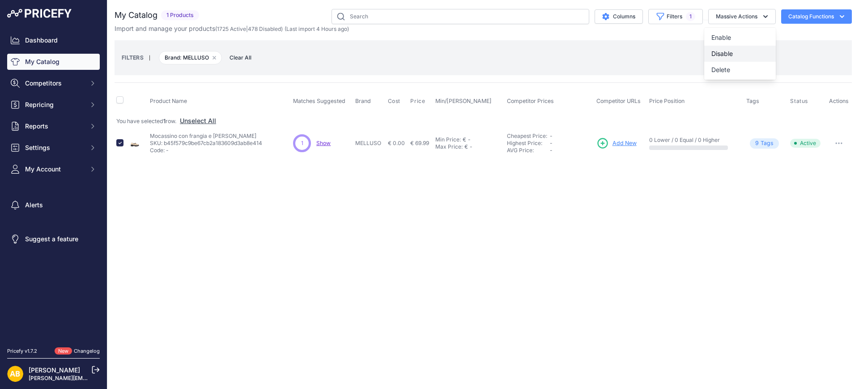
click at [731, 58] on button "Disable" at bounding box center [741, 54] width 72 height 16
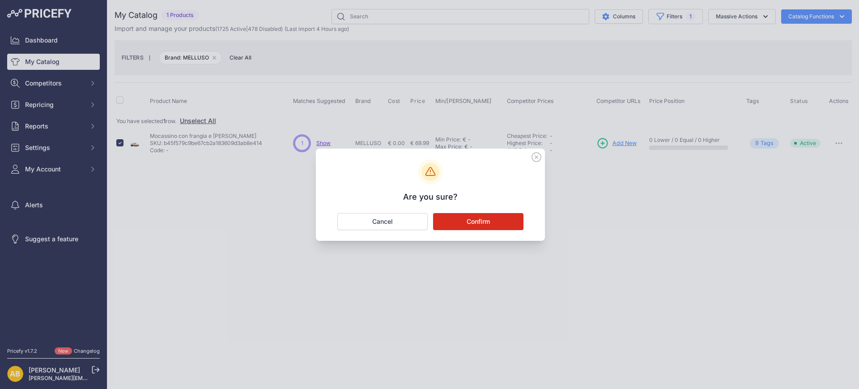
click at [485, 220] on button "Confirm" at bounding box center [478, 221] width 90 height 17
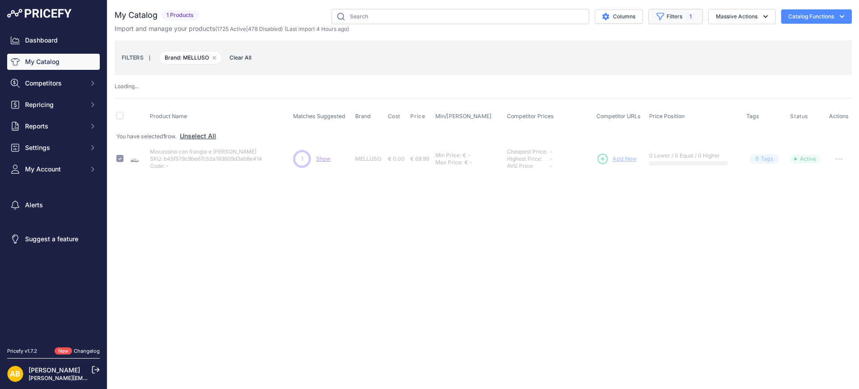
click at [670, 19] on button "Filters 1" at bounding box center [676, 16] width 55 height 15
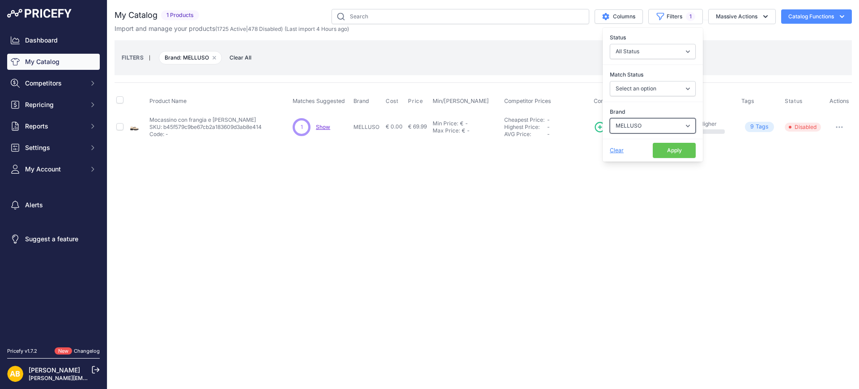
drag, startPoint x: 636, startPoint y: 125, endPoint x: 635, endPoint y: 131, distance: 5.4
click at [636, 125] on select "Select an option ADIDAS AKU AMERICAN TOURISTER AMOLEI ARA ARENA ASICS BALIE BIO…" at bounding box center [653, 125] width 86 height 15
select select "MICKEY MOUSE"
click at [610, 118] on select "Select an option ADIDAS AKU AMERICAN TOURISTER AMOLEI ARA ARENA ASICS BALIE BIO…" at bounding box center [653, 125] width 86 height 15
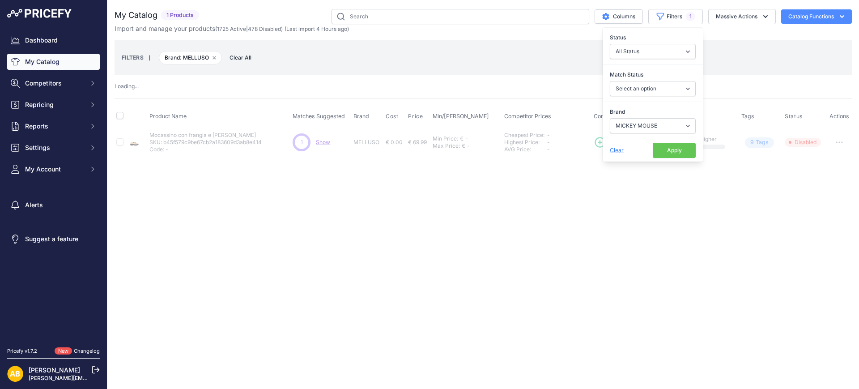
click at [680, 156] on button "Apply" at bounding box center [674, 150] width 43 height 15
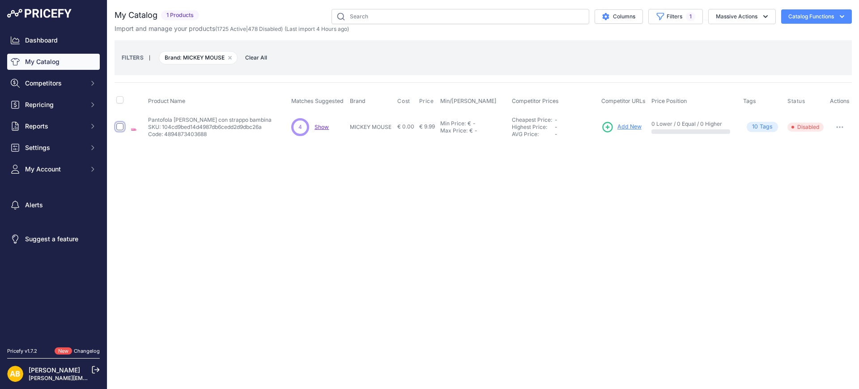
click at [122, 124] on input "checkbox" at bounding box center [119, 126] width 7 height 7
checkbox input "true"
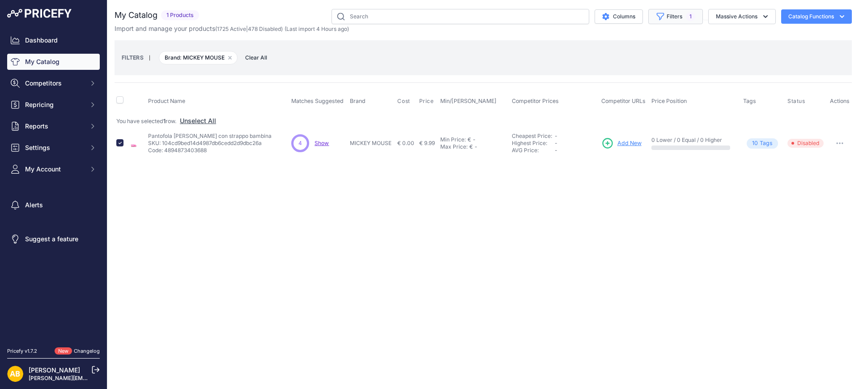
click at [654, 13] on button "Filters 1" at bounding box center [676, 16] width 55 height 15
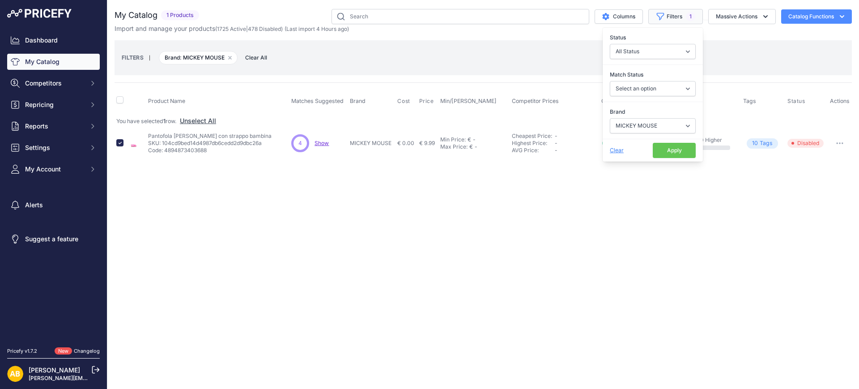
click at [656, 17] on icon "button" at bounding box center [660, 16] width 9 height 9
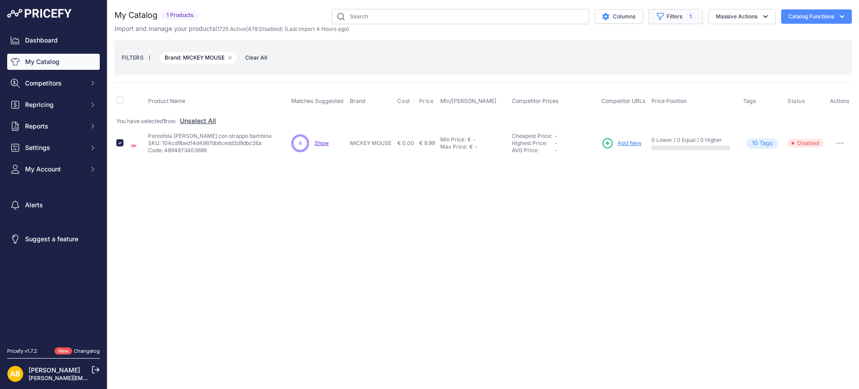
click at [659, 18] on icon "button" at bounding box center [661, 16] width 7 height 7
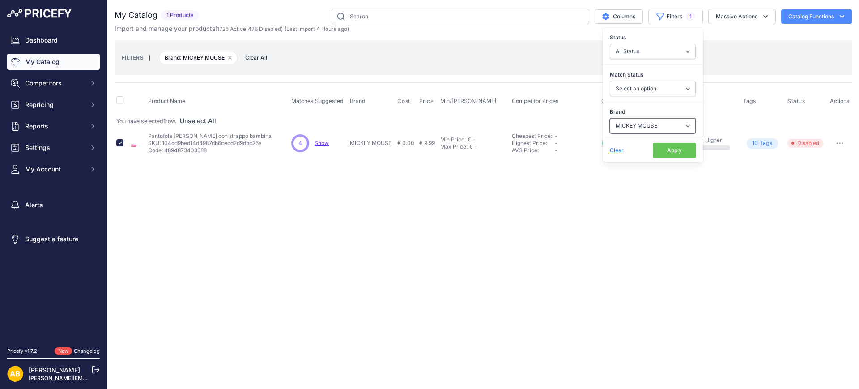
click at [650, 127] on select "Select an option ADIDAS AKU AMERICAN TOURISTER AMOLEI ARA ARENA ASICS BALIE BIO…" at bounding box center [653, 125] width 86 height 15
select select "[PERSON_NAME]"
click at [610, 118] on select "Select an option ADIDAS AKU AMERICAN TOURISTER AMOLEI ARA ARENA ASICS BALIE BIO…" at bounding box center [653, 125] width 86 height 15
click at [659, 145] on button "Apply" at bounding box center [674, 150] width 43 height 15
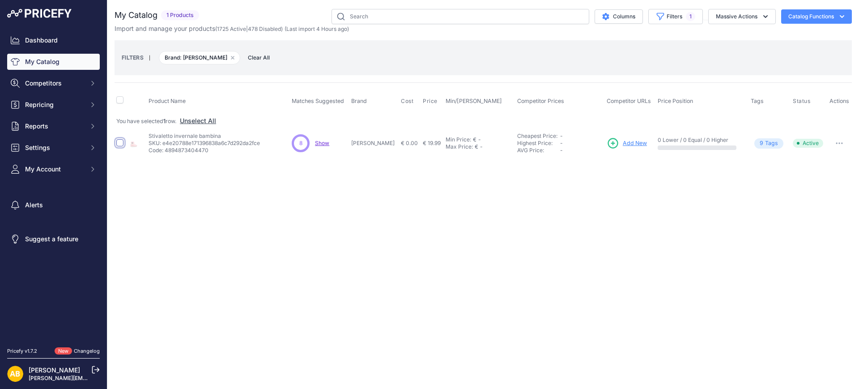
click at [120, 141] on input "checkbox" at bounding box center [119, 142] width 7 height 7
checkbox input "true"
click at [729, 20] on button "Massive Actions" at bounding box center [743, 16] width 68 height 15
click at [717, 52] on span "Disable" at bounding box center [722, 54] width 21 height 8
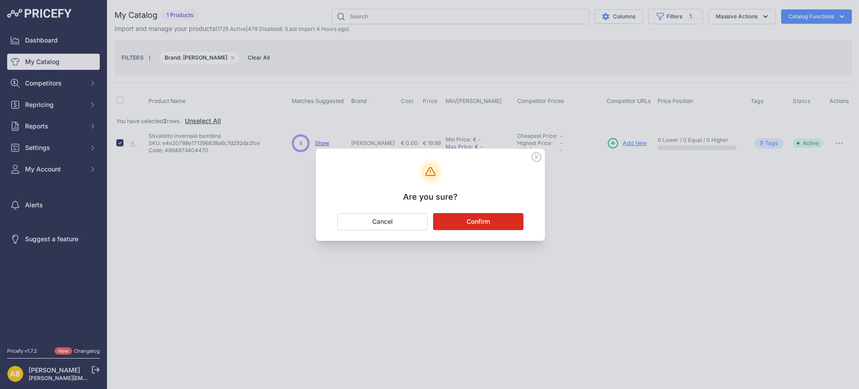
click at [516, 221] on button "Confirm" at bounding box center [478, 221] width 90 height 17
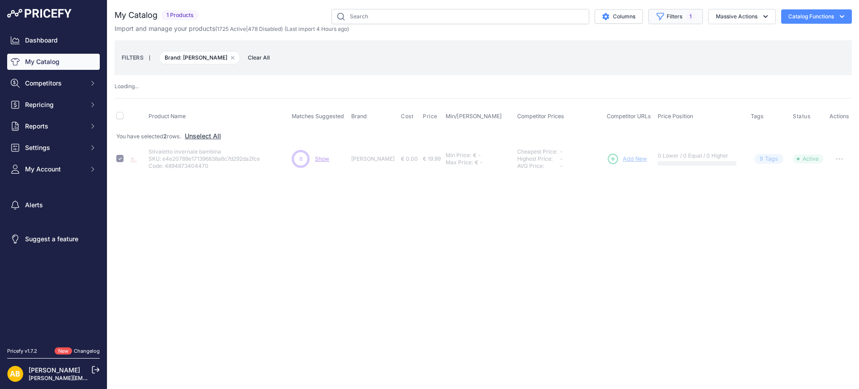
click at [666, 19] on button "Filters 1" at bounding box center [676, 16] width 55 height 15
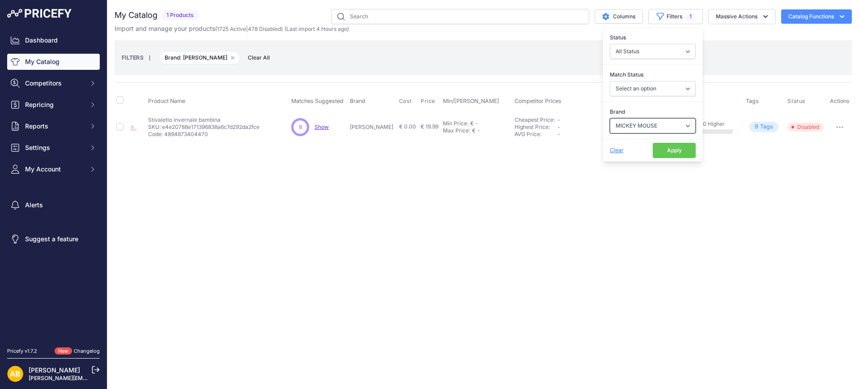
click at [638, 128] on select "Select an option ADIDAS AKU AMERICAN TOURISTER AMOLEI ARA ARENA ASICS BALIE BIO…" at bounding box center [653, 125] width 86 height 15
select select "MISS GLORY"
click at [610, 118] on select "Select an option ADIDAS AKU AMERICAN TOURISTER AMOLEI ARA ARENA ASICS BALIE BIO…" at bounding box center [653, 125] width 86 height 15
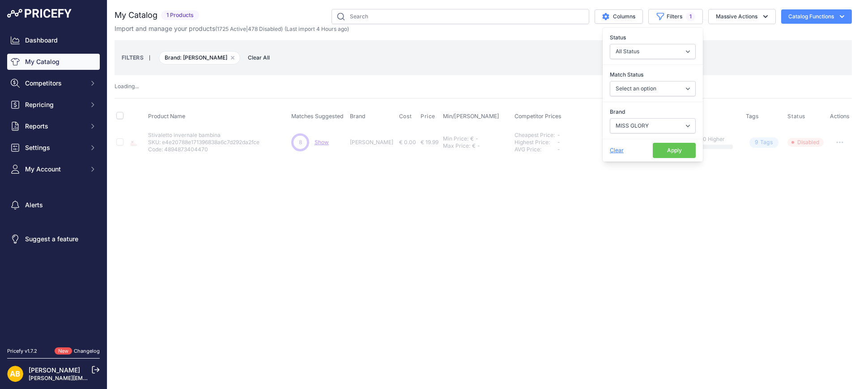
click at [672, 146] on button "Apply" at bounding box center [674, 150] width 43 height 15
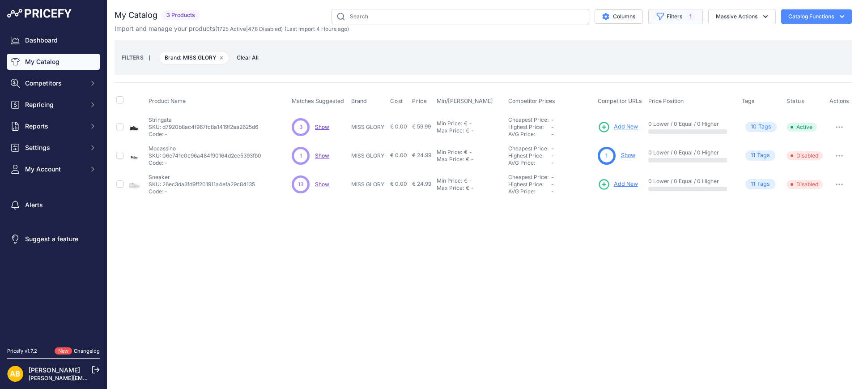
click at [663, 17] on icon "button" at bounding box center [660, 16] width 9 height 9
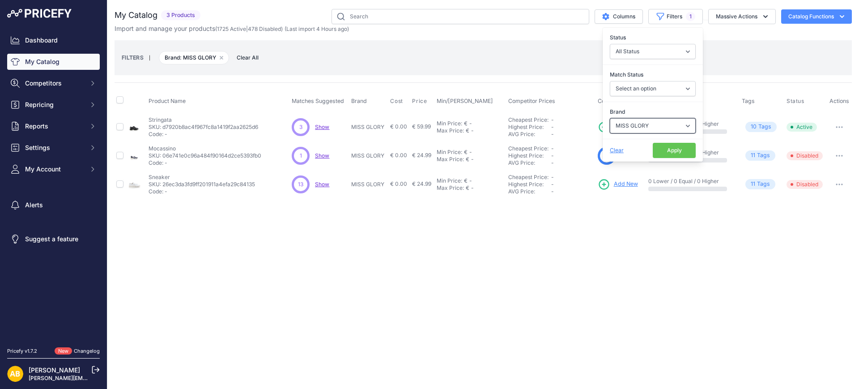
click at [637, 125] on select "Select an option ADIDAS AKU AMERICAN TOURISTER AMOLEI ARA ARENA ASICS BALIE BIO…" at bounding box center [653, 125] width 86 height 15
select select "MIZUNO"
click at [610, 118] on select "Select an option ADIDAS AKU AMERICAN TOURISTER AMOLEI ARA ARENA ASICS BALIE BIO…" at bounding box center [653, 125] width 86 height 15
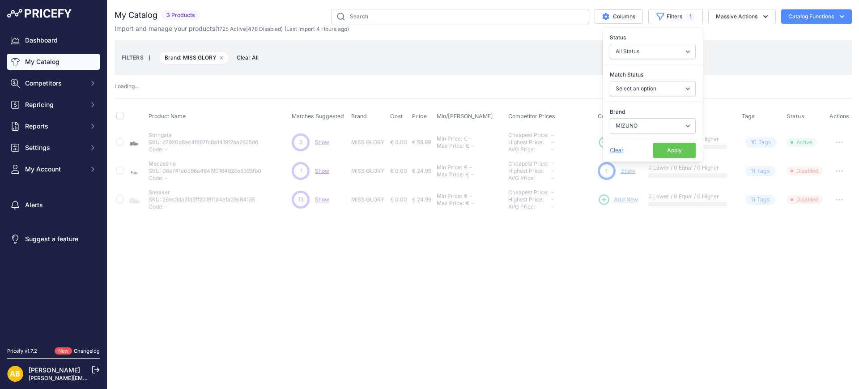
click at [689, 140] on div "Clear Apply" at bounding box center [653, 150] width 100 height 23
click at [684, 149] on button "Apply" at bounding box center [674, 150] width 43 height 15
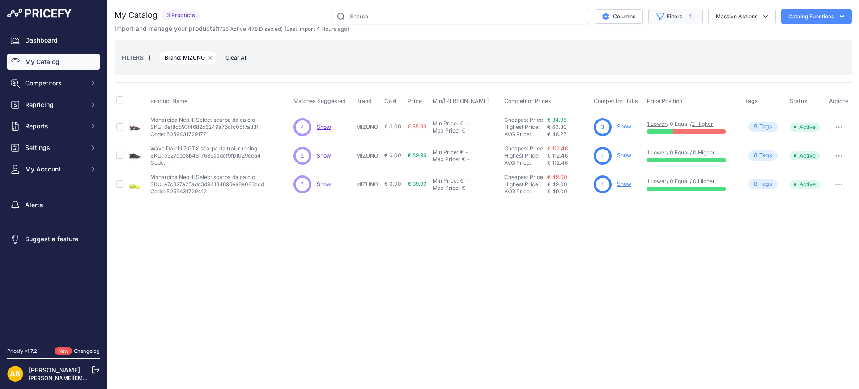
click at [653, 17] on button "Filters 1" at bounding box center [676, 16] width 55 height 15
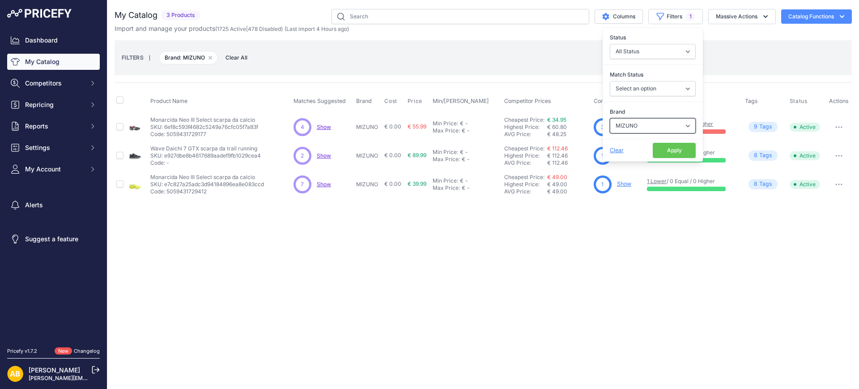
drag, startPoint x: 621, startPoint y: 122, endPoint x: 625, endPoint y: 130, distance: 8.8
click at [621, 122] on select "Select an option ADIDAS AKU AMERICAN TOURISTER AMOLEI ARA ARENA ASICS BALIE BIO…" at bounding box center [653, 125] width 86 height 15
select select "MOOR"
click at [610, 118] on select "Select an option ADIDAS AKU AMERICAN TOURISTER AMOLEI ARA ARENA ASICS BALIE BIO…" at bounding box center [653, 125] width 86 height 15
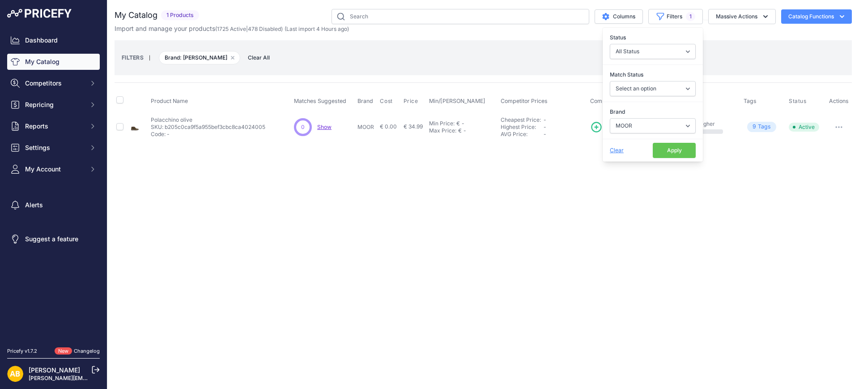
drag, startPoint x: 655, startPoint y: 147, endPoint x: 653, endPoint y: 151, distance: 4.8
click at [655, 147] on button "Apply" at bounding box center [674, 150] width 43 height 15
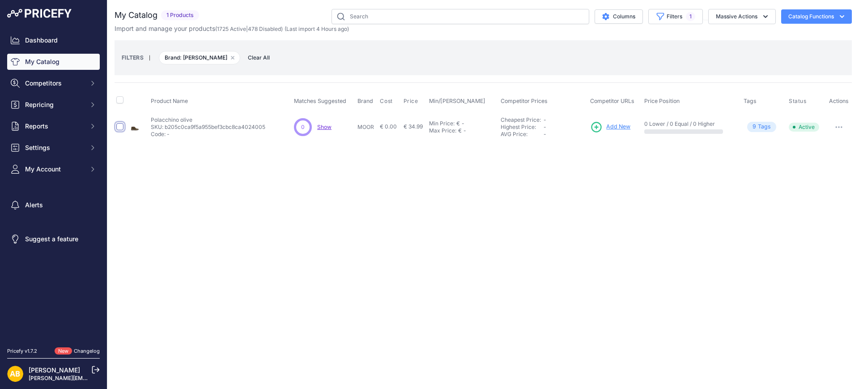
click at [118, 125] on input "checkbox" at bounding box center [119, 126] width 7 height 7
checkbox input "true"
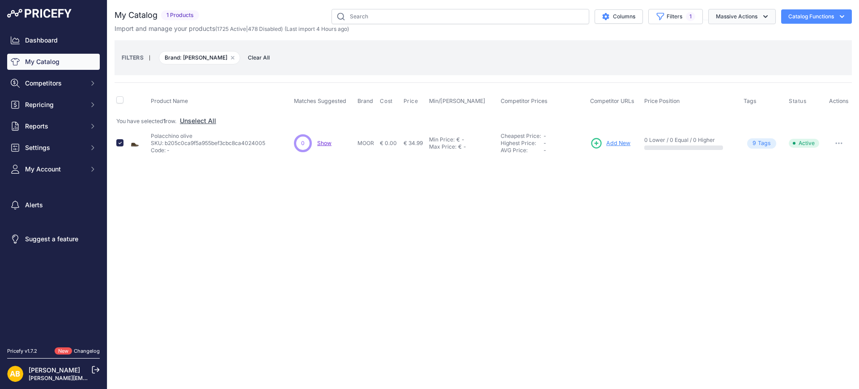
click at [725, 16] on button "Massive Actions" at bounding box center [743, 16] width 68 height 15
click at [713, 55] on span "Disable" at bounding box center [722, 54] width 21 height 8
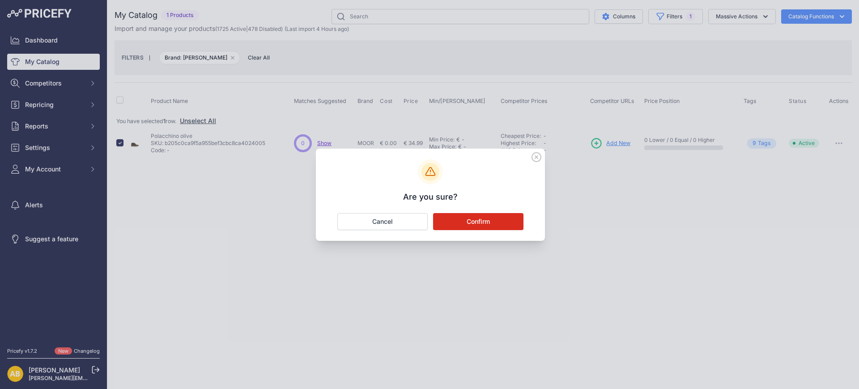
click at [521, 223] on button "Confirm" at bounding box center [478, 221] width 90 height 17
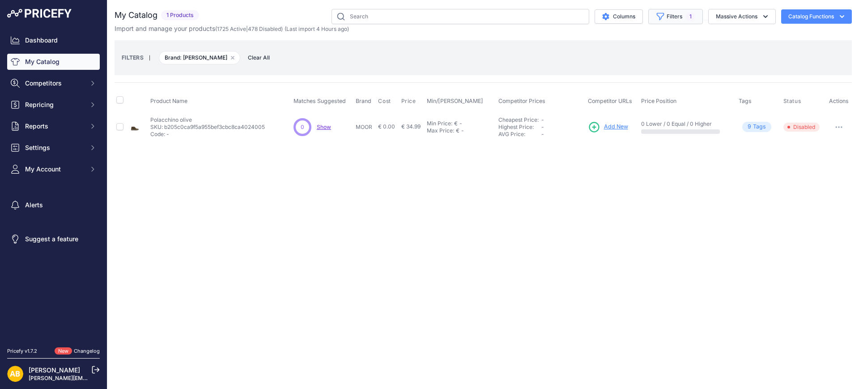
click at [693, 13] on button "Filters 1" at bounding box center [676, 16] width 55 height 15
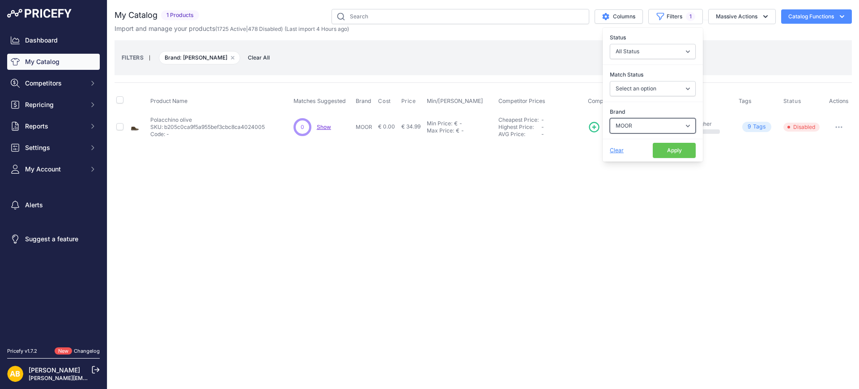
click at [634, 124] on select "Select an option ADIDAS AKU AMERICAN TOURISTER AMOLEI ARA ARENA ASICS BALIE BIO…" at bounding box center [653, 125] width 86 height 15
select select "MUSTANG"
click at [610, 118] on select "Select an option ADIDAS AKU AMERICAN TOURISTER AMOLEI ARA ARENA ASICS BALIE BIO…" at bounding box center [653, 125] width 86 height 15
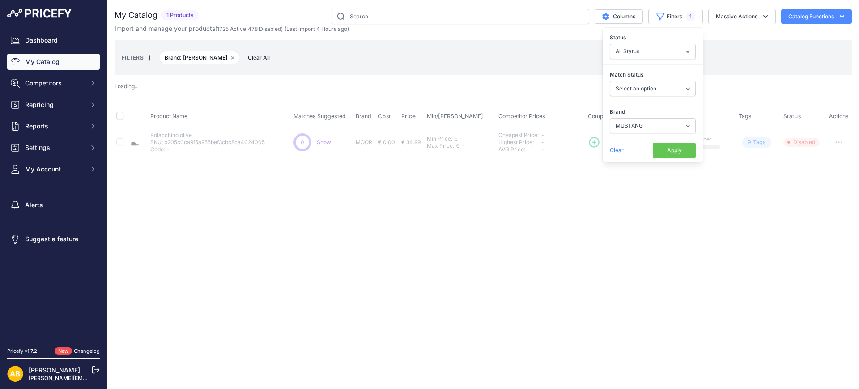
click at [664, 157] on button "Apply" at bounding box center [674, 150] width 43 height 15
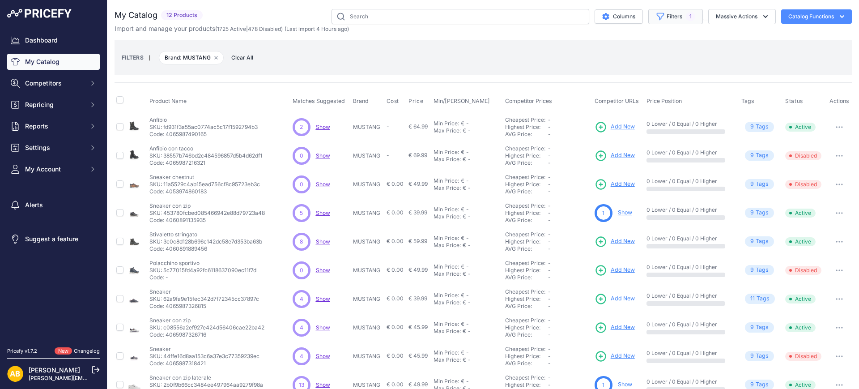
click at [684, 23] on button "Filters 1" at bounding box center [676, 16] width 55 height 15
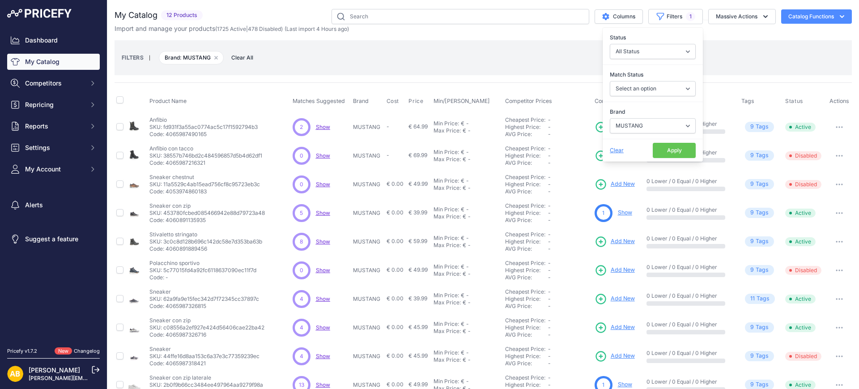
click at [642, 135] on div "Brand Select an option ADIDAS AKU AMERICAN TOURISTER AMOLEI ARA ARENA ASICS BAL…" at bounding box center [653, 120] width 100 height 33
click at [641, 128] on select "Select an option ADIDAS AKU AMERICAN TOURISTER AMOLEI ARA ARENA ASICS BALIE BIO…" at bounding box center [653, 125] width 86 height 15
select select "MY JOLI"
click at [610, 118] on select "Select an option ADIDAS AKU AMERICAN TOURISTER AMOLEI ARA ARENA ASICS BALIE BIO…" at bounding box center [653, 125] width 86 height 15
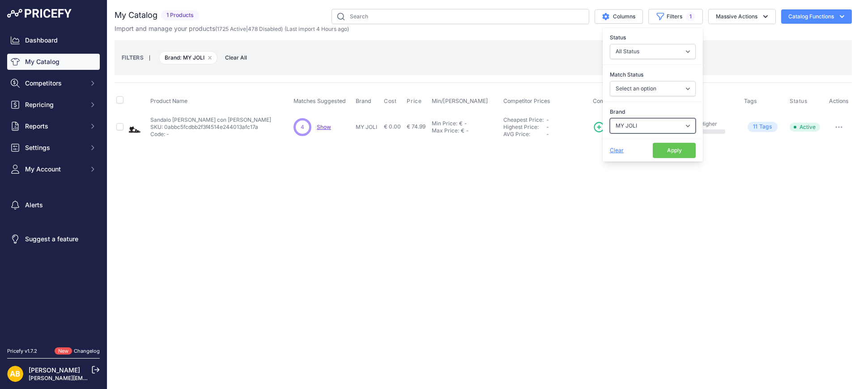
click at [639, 124] on select "Select an option ADIDAS AKU AMERICAN TOURISTER AMOLEI ARA ARENA ASICS BALIE BIO…" at bounding box center [653, 125] width 86 height 15
select select "NATURAL WORLD"
click at [610, 118] on select "Select an option ADIDAS AKU AMERICAN TOURISTER AMOLEI ARA ARENA ASICS BALIE BIO…" at bounding box center [653, 125] width 86 height 15
click at [669, 147] on button "Apply" at bounding box center [674, 150] width 43 height 15
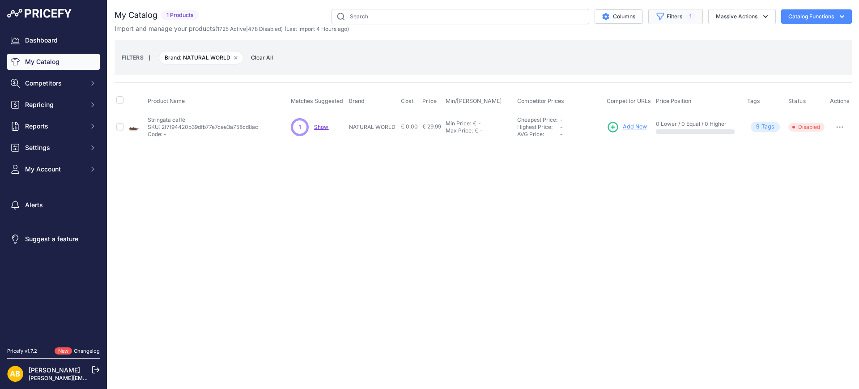
click at [672, 23] on button "Filters 1" at bounding box center [676, 16] width 55 height 15
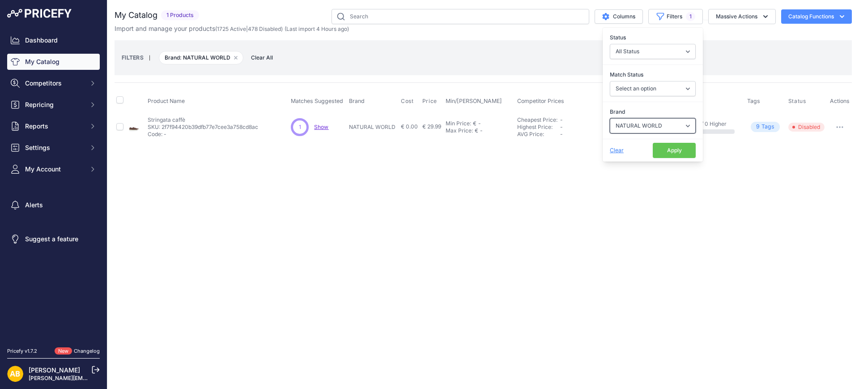
click at [668, 125] on select "Select an option ADIDAS AKU AMERICAN TOURISTER AMOLEI ARA ARENA ASICS BALIE BIO…" at bounding box center [653, 125] width 86 height 15
select select "NATURINO"
click at [610, 118] on select "Select an option ADIDAS AKU AMERICAN TOURISTER AMOLEI ARA ARENA ASICS BALIE BIO…" at bounding box center [653, 125] width 86 height 15
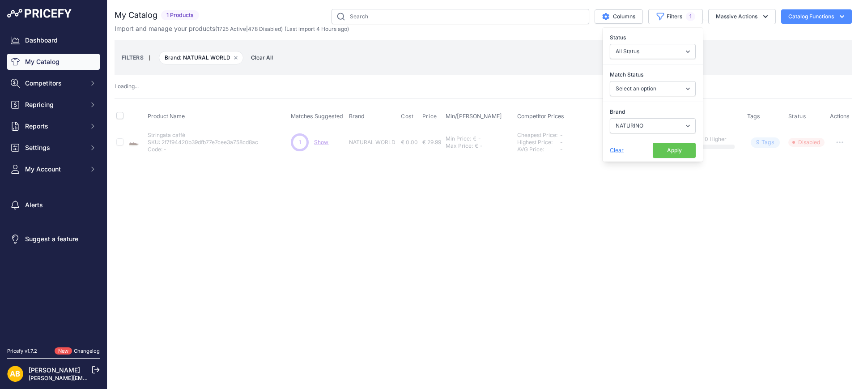
click at [667, 146] on button "Apply" at bounding box center [674, 150] width 43 height 15
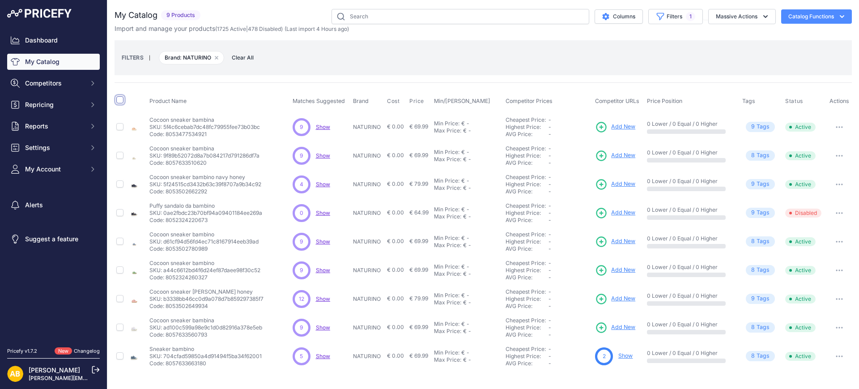
click at [117, 98] on input "checkbox" at bounding box center [119, 99] width 7 height 7
checkbox input "true"
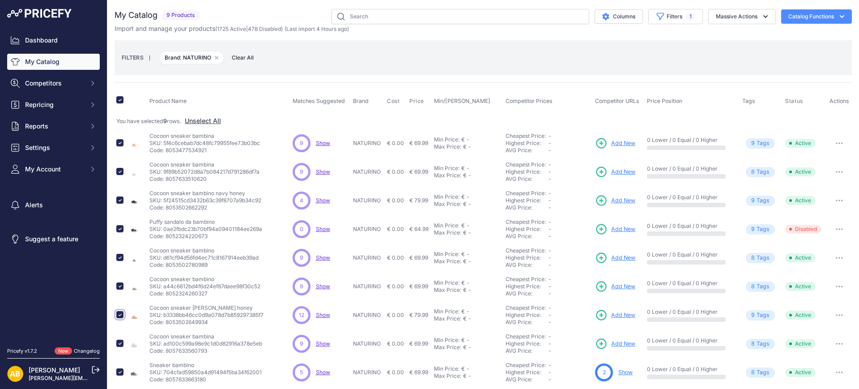
click at [123, 314] on input "checkbox" at bounding box center [119, 314] width 7 height 7
checkbox input "false"
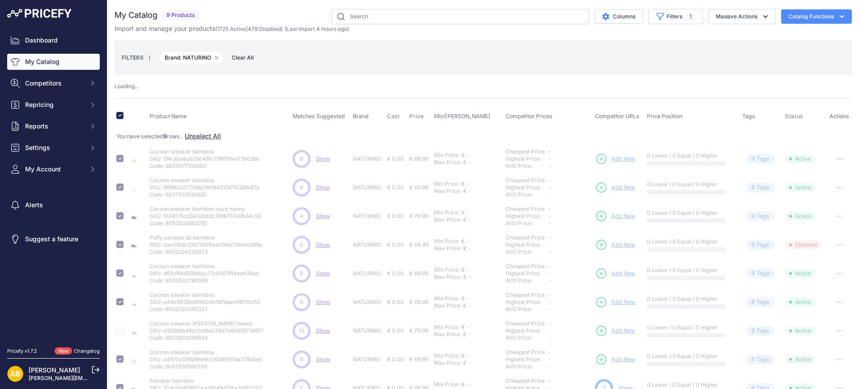
checkbox input "false"
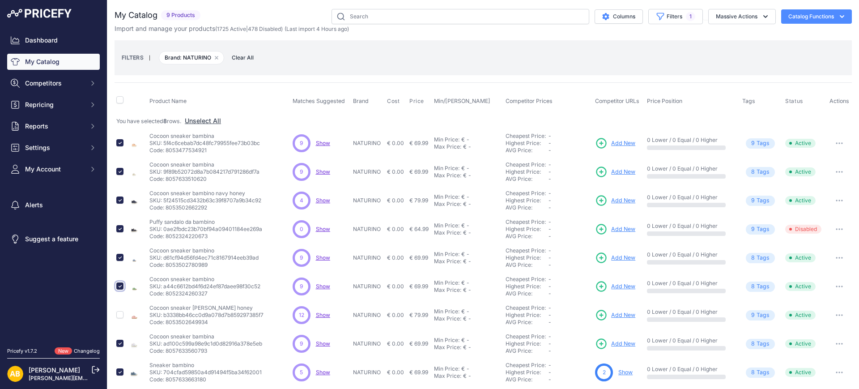
click at [118, 285] on input "checkbox" at bounding box center [119, 285] width 7 height 7
checkbox input "false"
click at [120, 173] on input "checkbox" at bounding box center [119, 171] width 7 height 7
checkbox input "false"
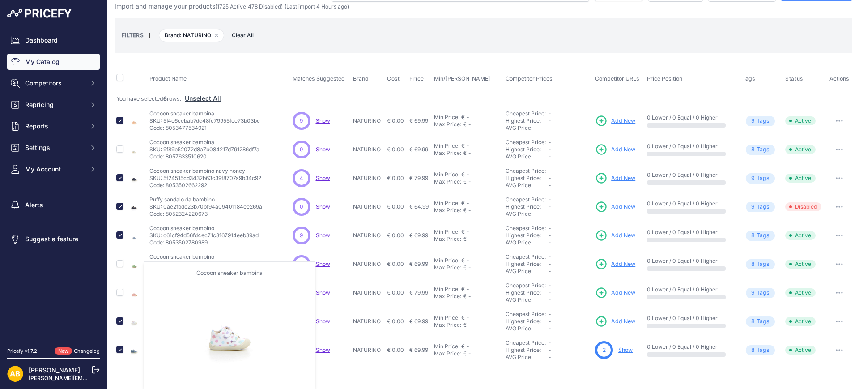
scroll to position [7, 0]
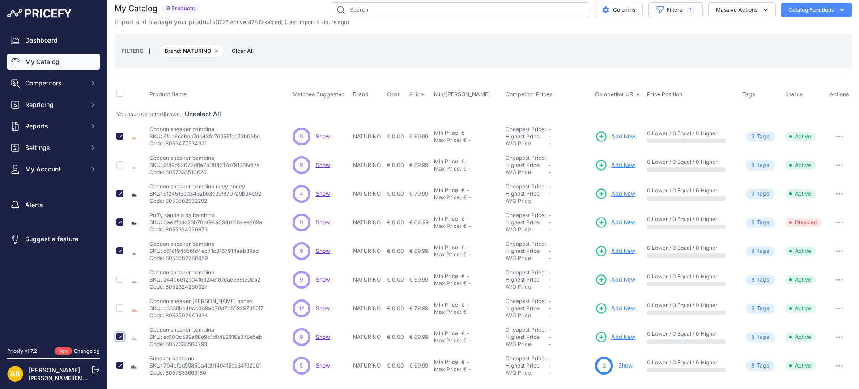
click at [120, 337] on input "checkbox" at bounding box center [119, 336] width 7 height 7
checkbox input "false"
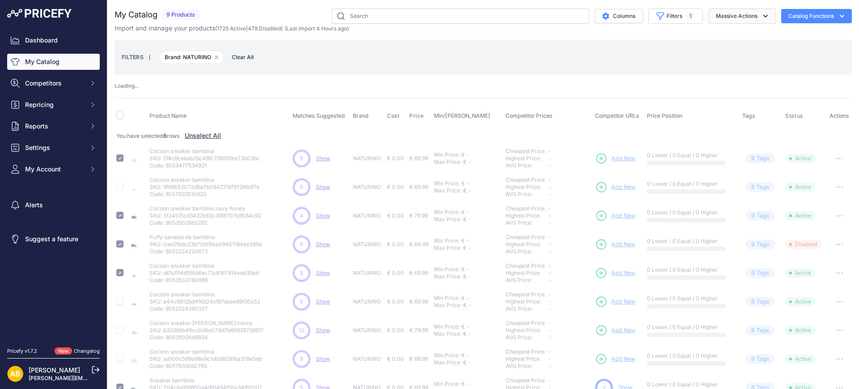
scroll to position [0, 0]
click at [733, 14] on button "Massive Actions" at bounding box center [743, 16] width 68 height 15
click at [716, 56] on span "Disable" at bounding box center [722, 54] width 21 height 8
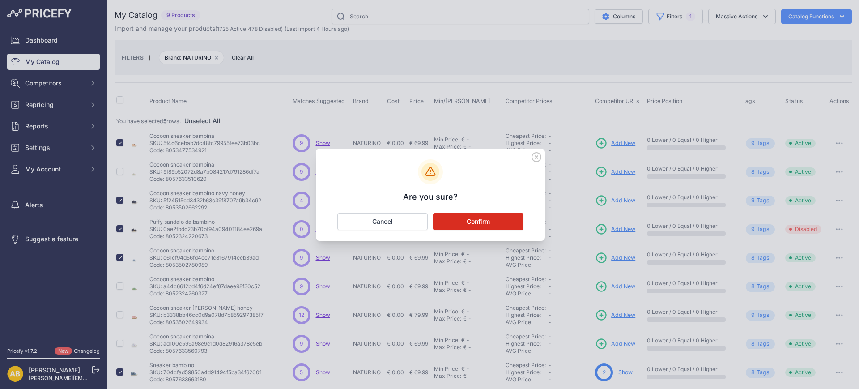
click at [504, 218] on button "Confirm" at bounding box center [478, 221] width 90 height 17
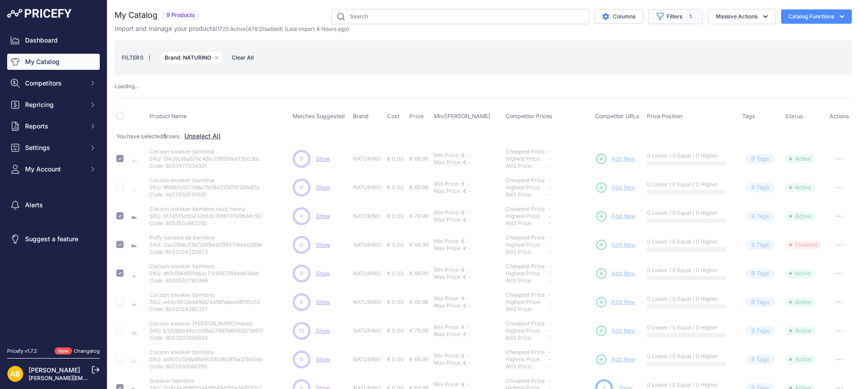
click at [686, 14] on span "1" at bounding box center [690, 16] width 9 height 9
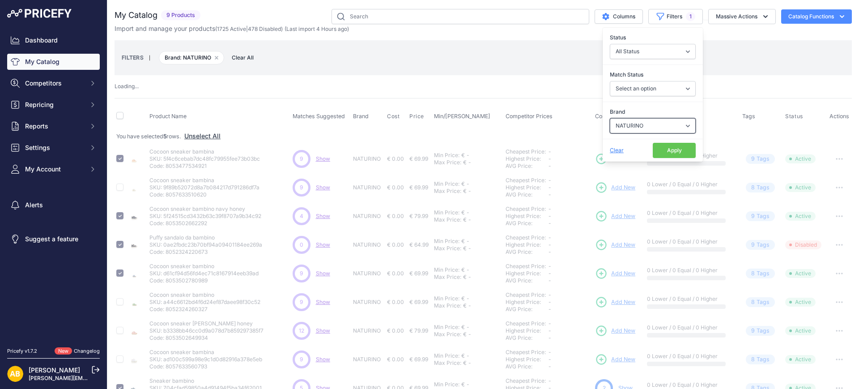
click at [623, 121] on select "Select an option ADIDAS AKU AMERICAN TOURISTER AMOLEI ARA ARENA ASICS BALIE BIO…" at bounding box center [653, 125] width 86 height 15
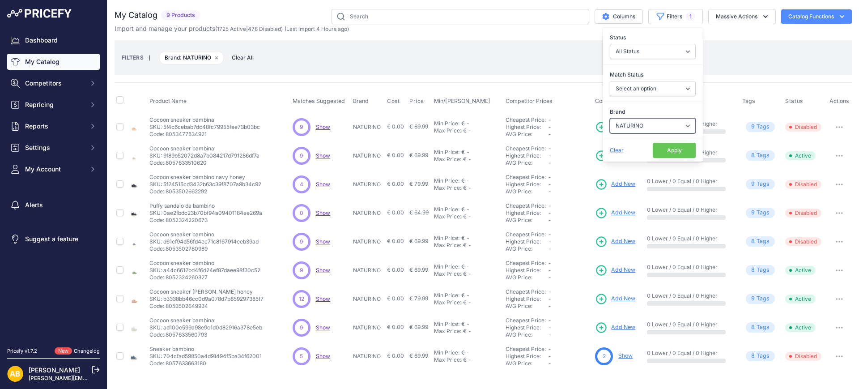
select select "NERO GIARDINI"
click at [610, 118] on select "Select an option ADIDAS AKU AMERICAN TOURISTER AMOLEI ARA ARENA ASICS BALIE BIO…" at bounding box center [653, 125] width 86 height 15
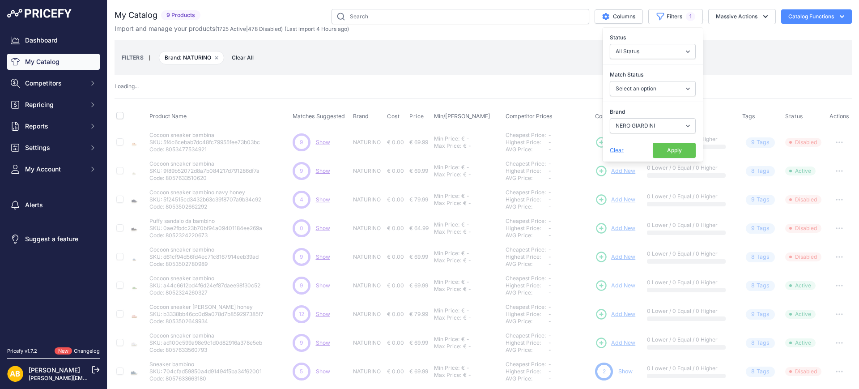
click at [672, 152] on button "Apply" at bounding box center [674, 150] width 43 height 15
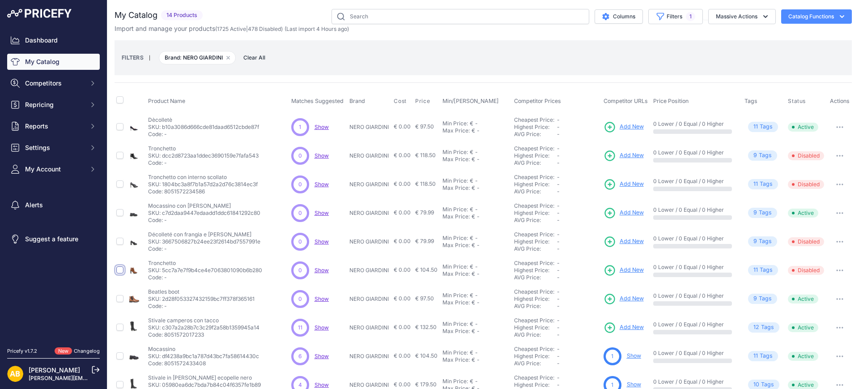
click at [120, 269] on input "checkbox" at bounding box center [119, 269] width 7 height 7
checkbox input "true"
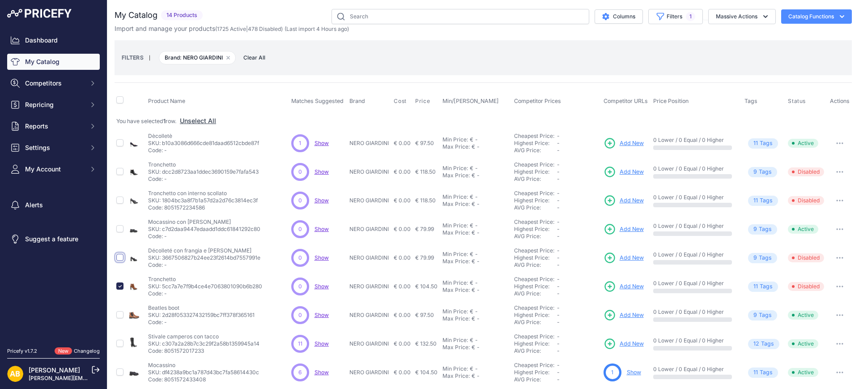
click at [117, 257] on input "checkbox" at bounding box center [119, 257] width 7 height 7
checkbox input "true"
click at [119, 231] on input "checkbox" at bounding box center [119, 228] width 7 height 7
checkbox input "true"
click at [122, 140] on input "checkbox" at bounding box center [119, 142] width 7 height 7
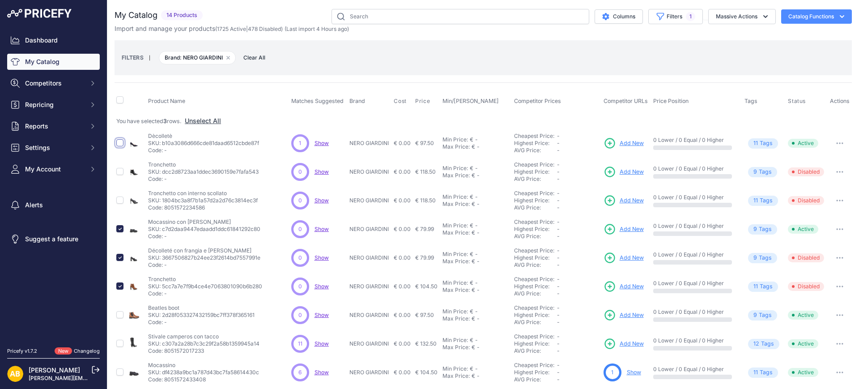
checkbox input "true"
click at [710, 16] on button "Massive Actions" at bounding box center [743, 16] width 68 height 15
click at [715, 50] on span "Disable" at bounding box center [722, 54] width 21 height 8
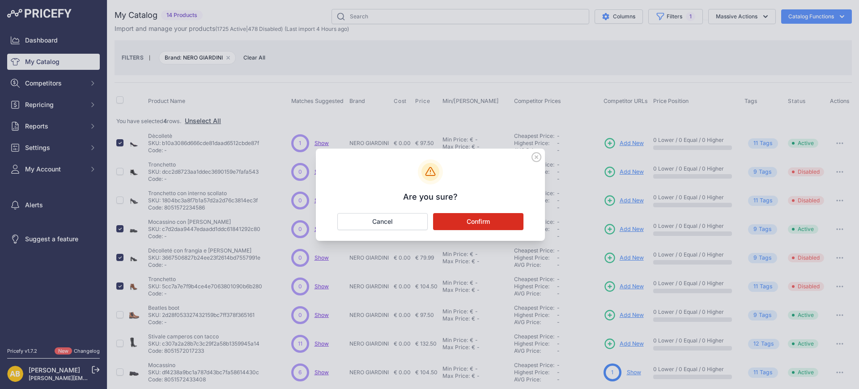
click at [512, 222] on button "Confirm" at bounding box center [478, 221] width 90 height 17
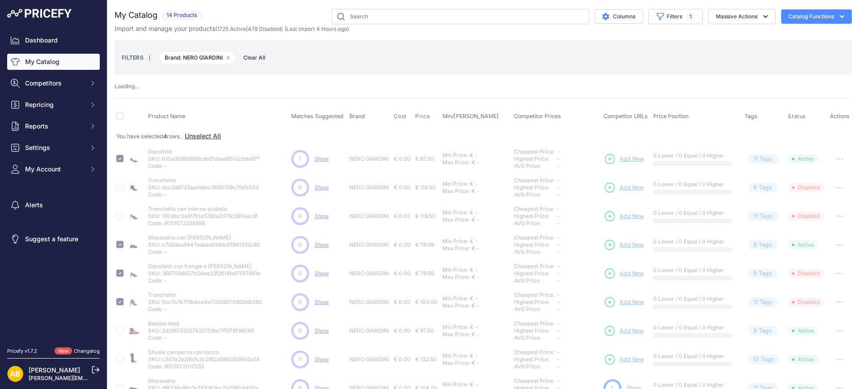
click at [667, 26] on div "Import and manage your products ( 1725 Active | 478 Disabled ) (Last import 4 H…" at bounding box center [484, 28] width 738 height 9
click at [667, 19] on button "Filters 1" at bounding box center [676, 16] width 55 height 15
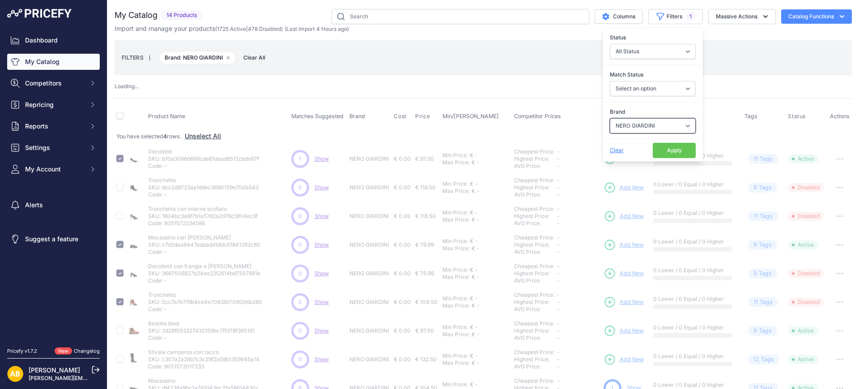
click at [611, 126] on select "Select an option ADIDAS AKU AMERICAN TOURISTER AMOLEI ARA ARENA ASICS BALIE BIO…" at bounding box center [653, 125] width 86 height 15
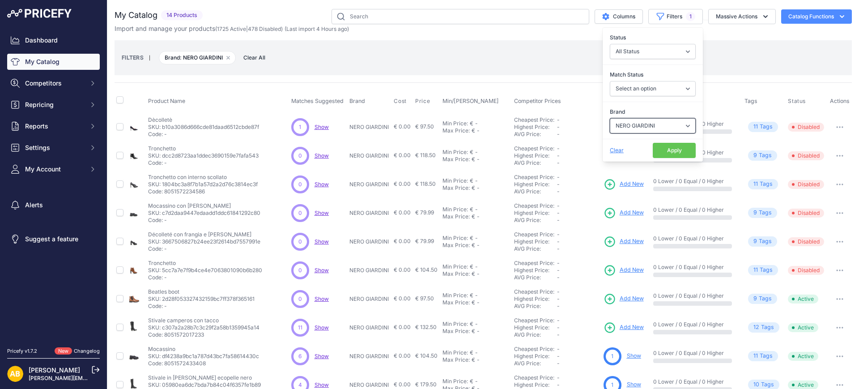
select select "NEW BALANCE"
click at [610, 118] on select "Select an option ADIDAS AKU AMERICAN TOURISTER AMOLEI ARA ARENA ASICS BALIE BIO…" at bounding box center [653, 125] width 86 height 15
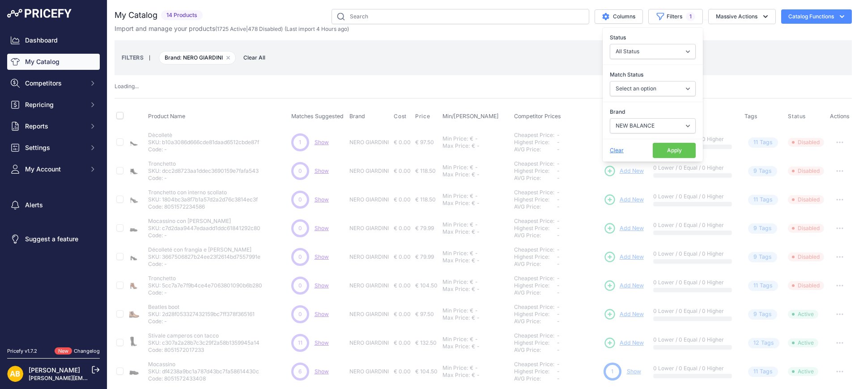
click at [661, 145] on button "Apply" at bounding box center [674, 150] width 43 height 15
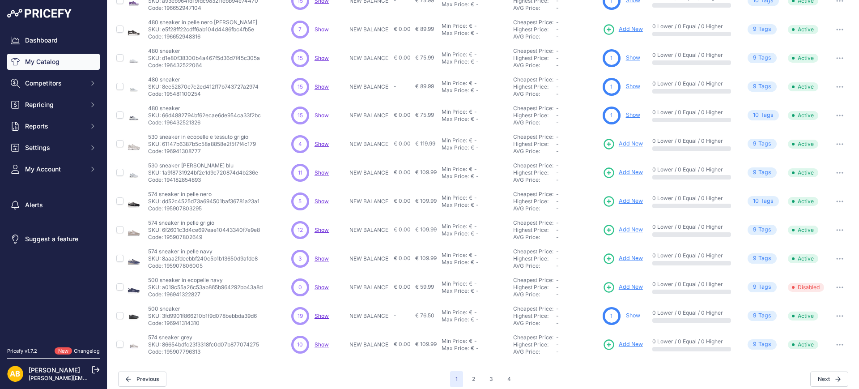
scroll to position [191, 0]
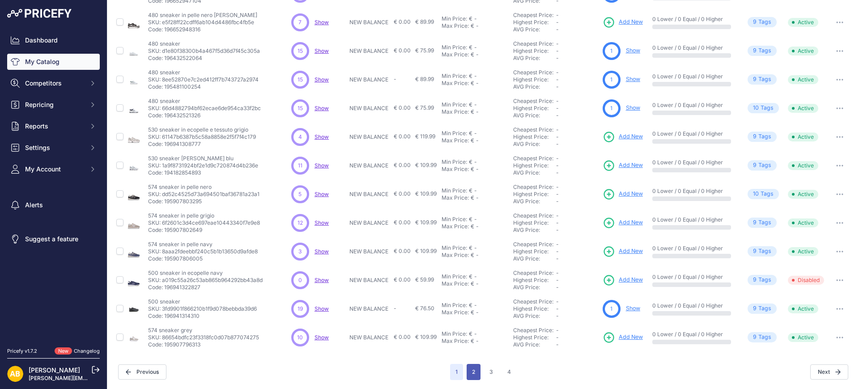
click at [467, 374] on button "2" at bounding box center [474, 372] width 14 height 16
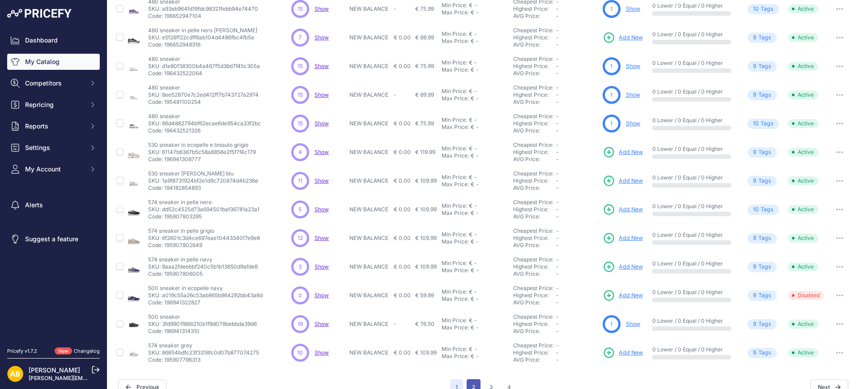
scroll to position [206, 0]
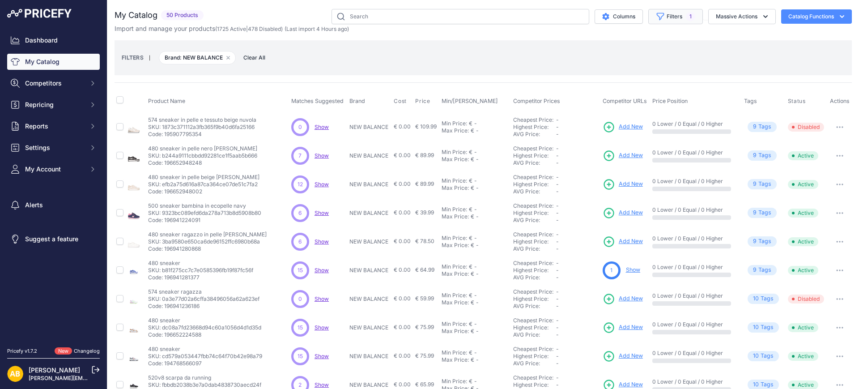
click at [688, 17] on button "Filters 1" at bounding box center [676, 16] width 55 height 15
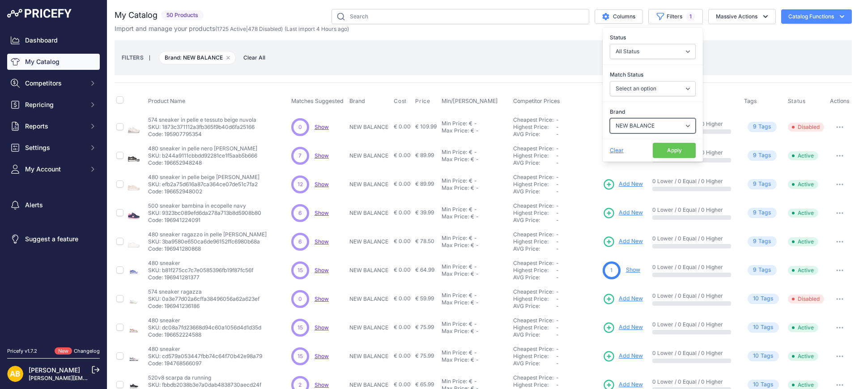
click at [650, 118] on select "Select an option ADIDAS AKU AMERICAN TOURISTER AMOLEI ARA ARENA ASICS BALIE BIO…" at bounding box center [653, 125] width 86 height 15
click at [610, 118] on select "Select an option ADIDAS AKU AMERICAN TOURISTER AMOLEI ARA ARENA ASICS BALIE BIO…" at bounding box center [653, 125] width 86 height 15
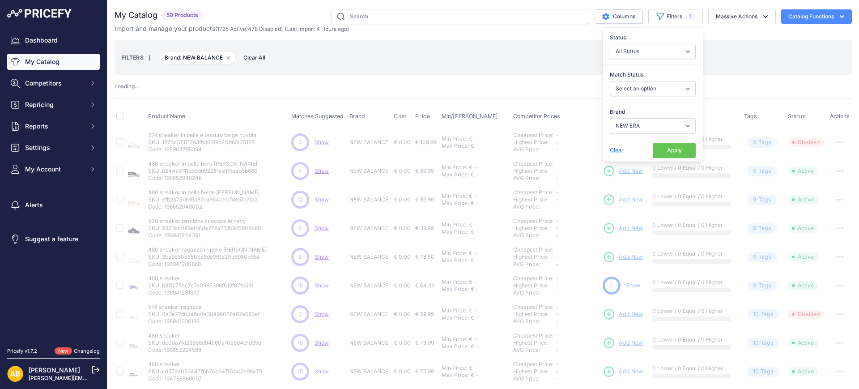
click at [669, 143] on button "Apply" at bounding box center [674, 150] width 43 height 15
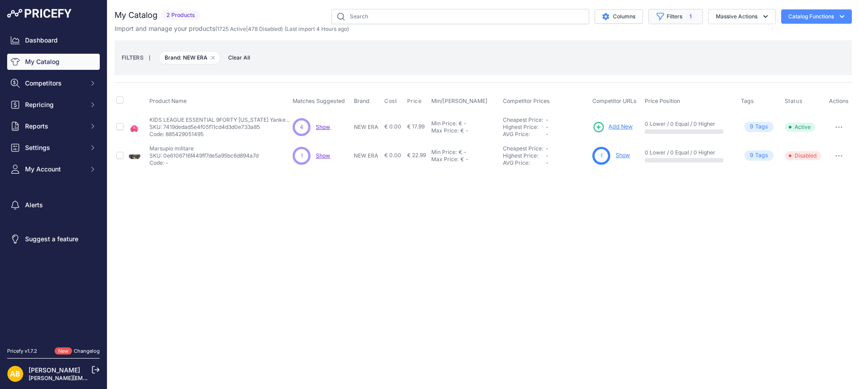
click at [661, 13] on icon "button" at bounding box center [660, 16] width 9 height 9
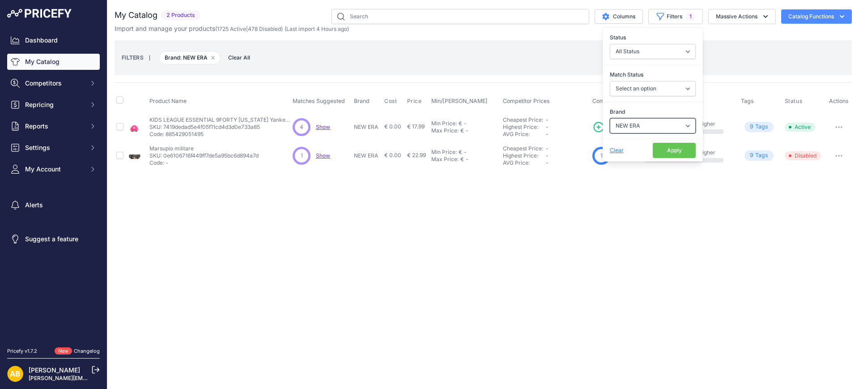
click at [626, 125] on select "Select an option ADIDAS AKU AMERICAN TOURISTER AMOLEI ARA ARENA ASICS BALIE BIO…" at bounding box center [653, 125] width 86 height 15
click at [610, 118] on select "Select an option ADIDAS AKU AMERICAN TOURISTER AMOLEI ARA ARENA ASICS BALIE BIO…" at bounding box center [653, 125] width 86 height 15
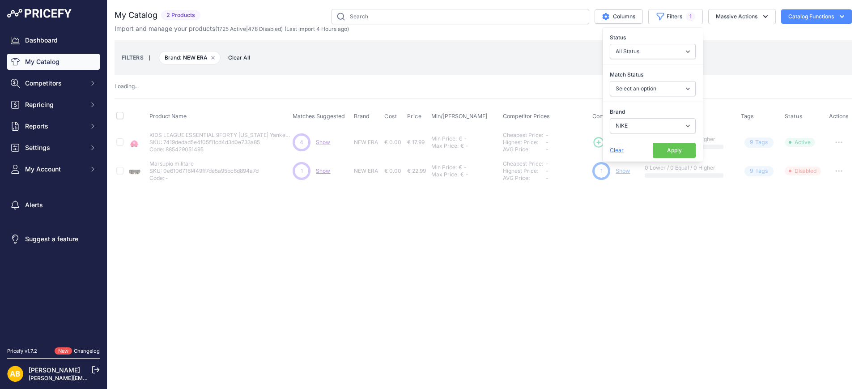
click at [667, 149] on button "Apply" at bounding box center [674, 150] width 43 height 15
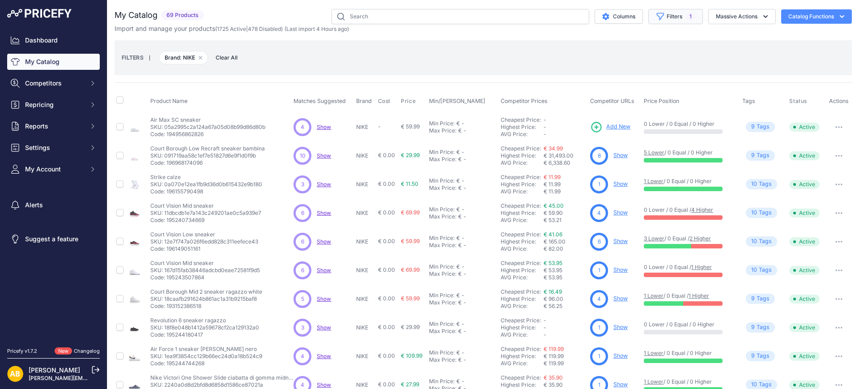
click at [669, 20] on button "Filters 1" at bounding box center [676, 16] width 55 height 15
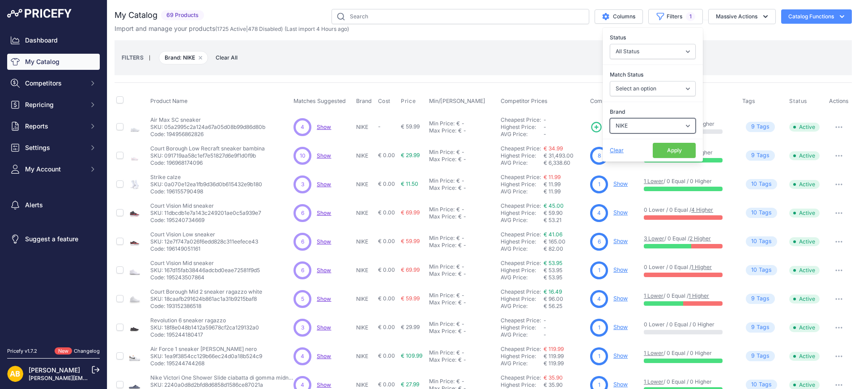
click at [645, 127] on select "Select an option ADIDAS AKU AMERICAN TOURISTER AMOLEI ARA ARENA ASICS BALIE BIO…" at bounding box center [653, 125] width 86 height 15
click at [610, 118] on select "Select an option ADIDAS AKU AMERICAN TOURISTER AMOLEI ARA ARENA ASICS BALIE BIO…" at bounding box center [653, 125] width 86 height 15
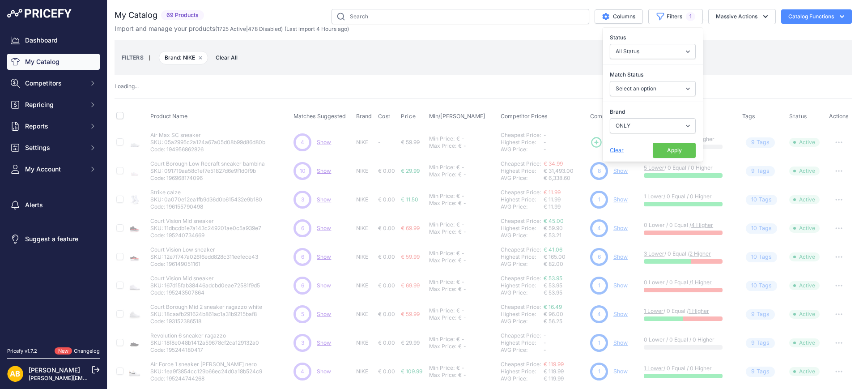
click at [662, 146] on button "Apply" at bounding box center [674, 150] width 43 height 15
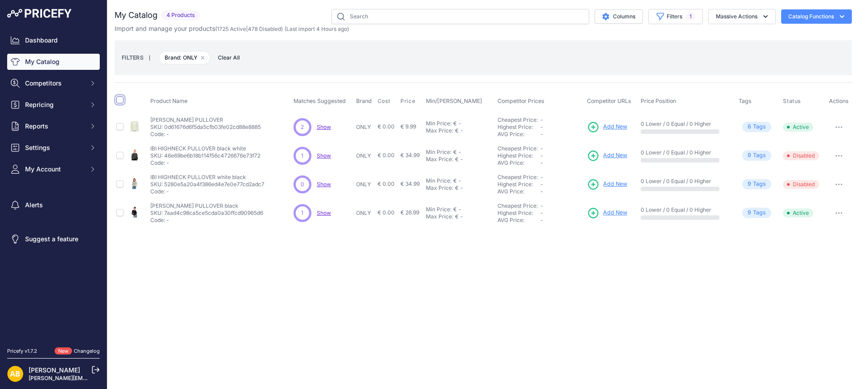
click at [119, 99] on input "checkbox" at bounding box center [119, 99] width 7 height 7
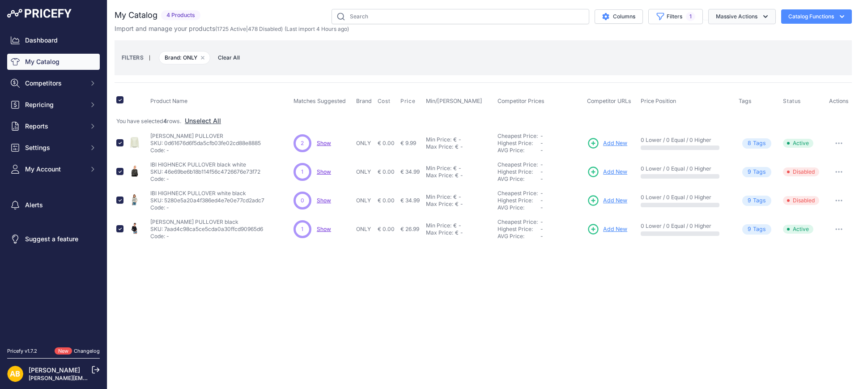
click at [723, 16] on button "Massive Actions" at bounding box center [743, 16] width 68 height 15
click at [723, 54] on span "Disable" at bounding box center [722, 54] width 21 height 8
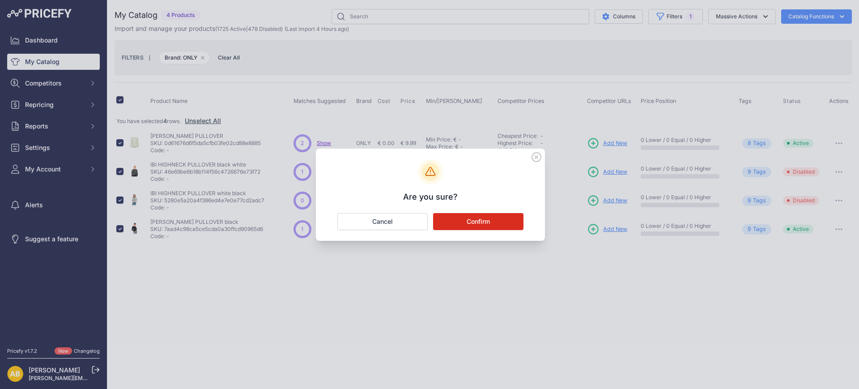
click at [457, 211] on div "Are you sure?" at bounding box center [430, 195] width 229 height 92
click at [483, 216] on button "Confirm" at bounding box center [478, 221] width 90 height 17
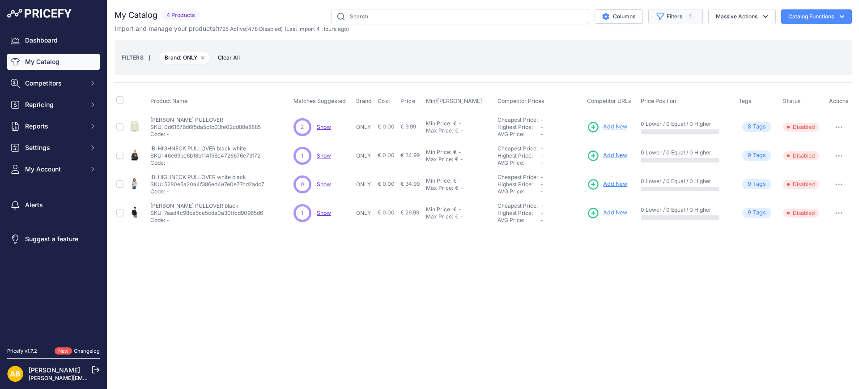
click at [672, 16] on button "Filters 1" at bounding box center [676, 16] width 55 height 15
click at [644, 128] on select "Select an option ADIDAS AKU AMERICAN TOURISTER AMOLEI ARA ARENA ASICS BALIE BIO…" at bounding box center [653, 125] width 86 height 15
click at [610, 118] on select "Select an option ADIDAS AKU AMERICAN TOURISTER AMOLEI ARA ARENA ASICS BALIE BIO…" at bounding box center [653, 125] width 86 height 15
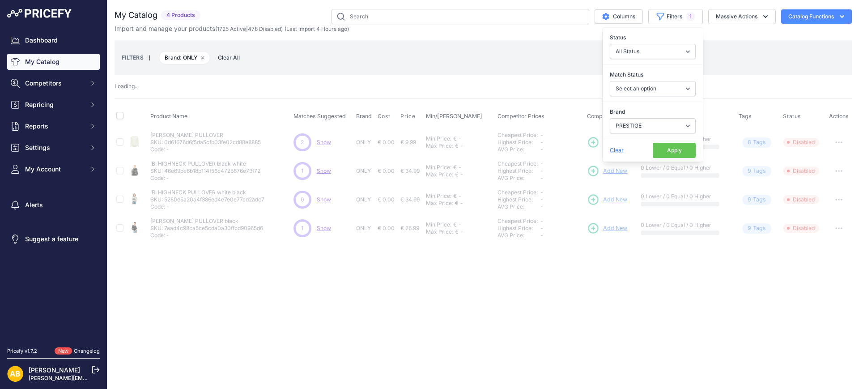
click at [667, 146] on button "Apply" at bounding box center [674, 150] width 43 height 15
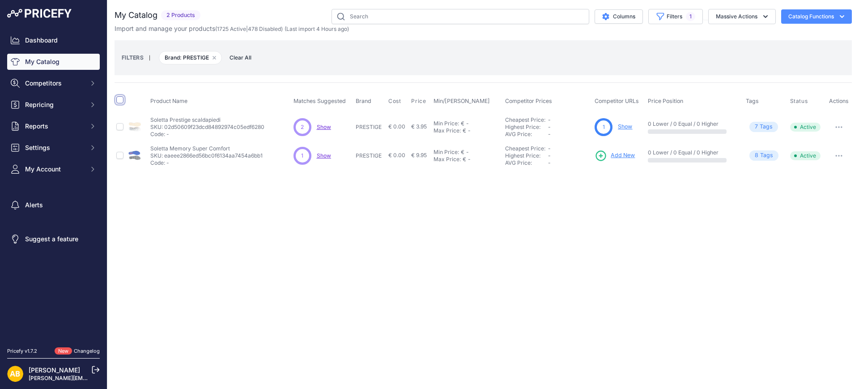
click at [119, 100] on input "checkbox" at bounding box center [119, 99] width 7 height 7
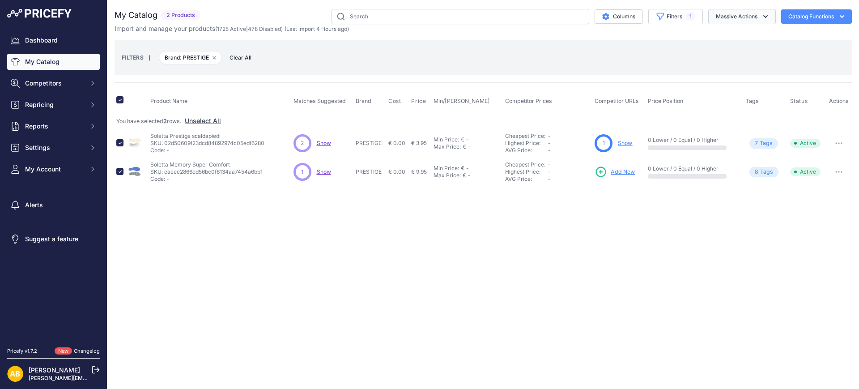
click at [739, 19] on button "Massive Actions" at bounding box center [743, 16] width 68 height 15
click at [722, 53] on span "Disable" at bounding box center [722, 54] width 21 height 8
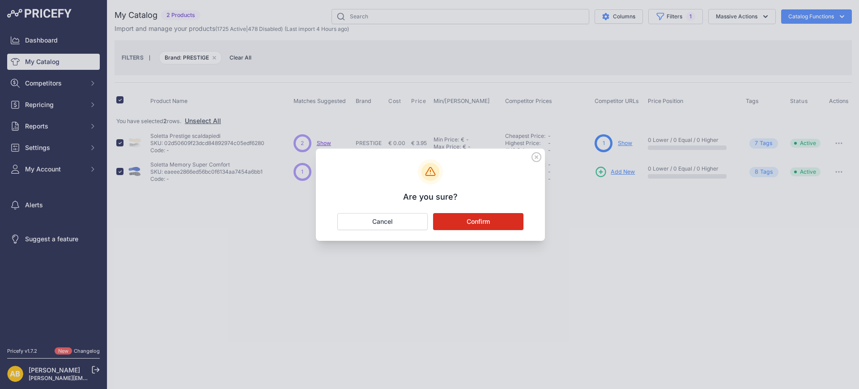
click at [504, 224] on button "Confirm" at bounding box center [478, 221] width 90 height 17
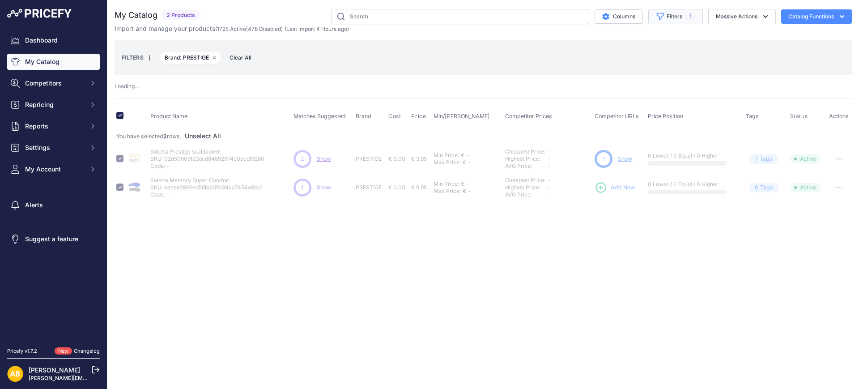
click at [694, 19] on button "Filters 1" at bounding box center [676, 16] width 55 height 15
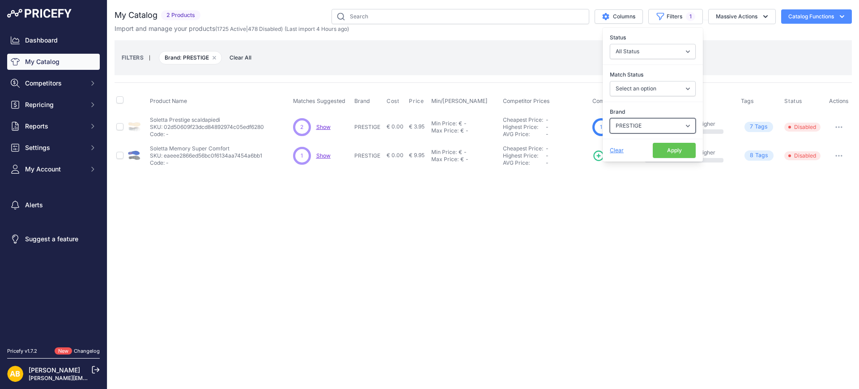
drag, startPoint x: 646, startPoint y: 123, endPoint x: 645, endPoint y: 129, distance: 6.3
click at [646, 123] on select "Select an option ADIDAS AKU AMERICAN TOURISTER AMOLEI ARA ARENA ASICS BALIE BIO…" at bounding box center [653, 125] width 86 height 15
click at [610, 118] on select "Select an option ADIDAS AKU AMERICAN TOURISTER AMOLEI ARA ARENA ASICS BALIE BIO…" at bounding box center [653, 125] width 86 height 15
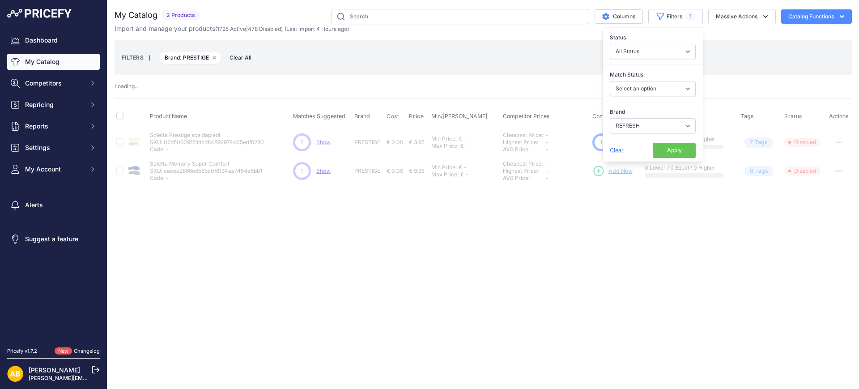
click at [669, 148] on button "Apply" at bounding box center [674, 150] width 43 height 15
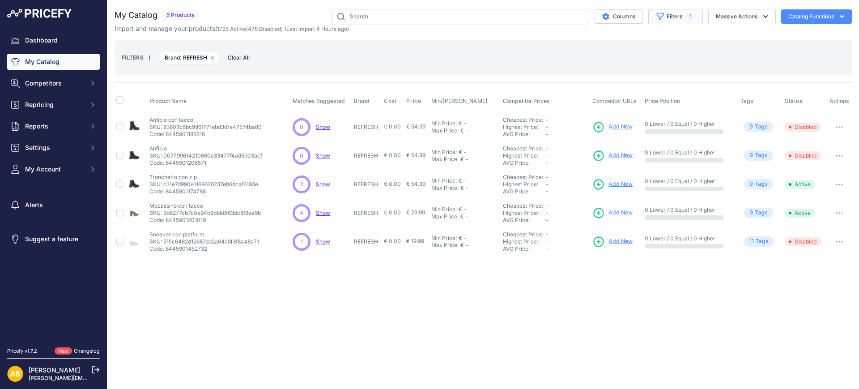
click at [679, 16] on button "Filters 1" at bounding box center [676, 16] width 55 height 15
click at [643, 129] on select "Select an option ADIDAS AKU AMERICAN TOURISTER AMOLEI ARA ARENA ASICS BALIE BIO…" at bounding box center [653, 125] width 86 height 15
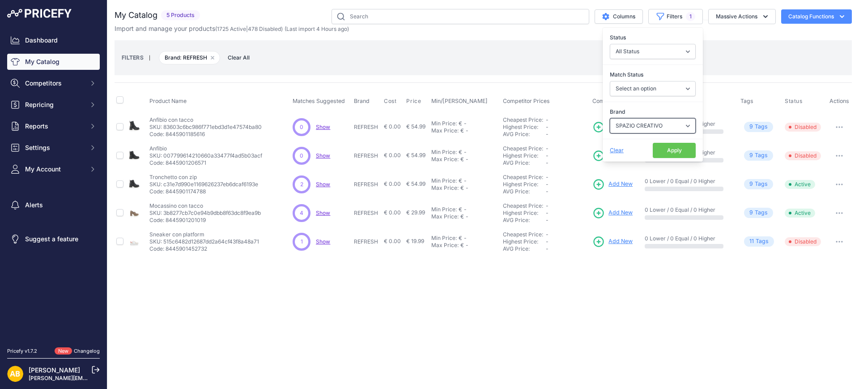
click at [610, 118] on select "Select an option ADIDAS AKU AMERICAN TOURISTER AMOLEI ARA ARENA ASICS BALIE BIO…" at bounding box center [653, 125] width 86 height 15
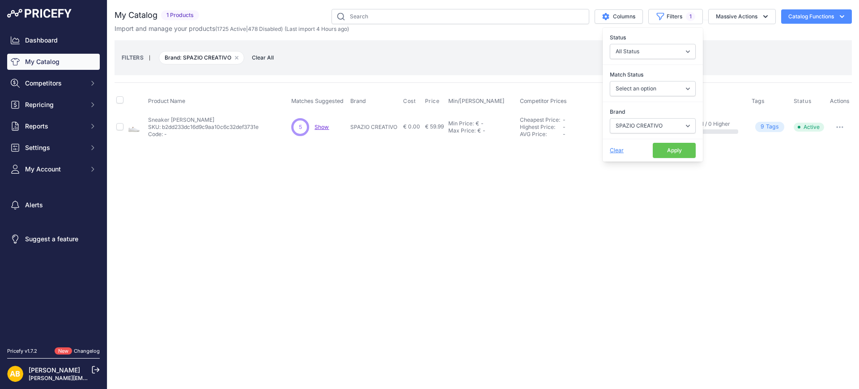
click at [681, 145] on button "Apply" at bounding box center [674, 150] width 43 height 15
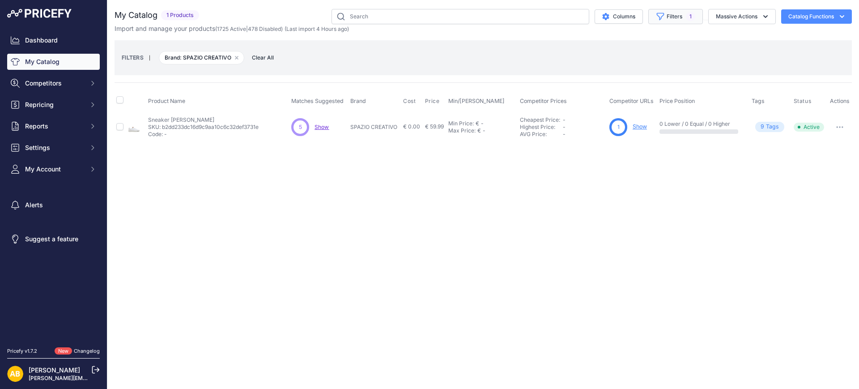
click at [668, 20] on button "Filters 1" at bounding box center [676, 16] width 55 height 15
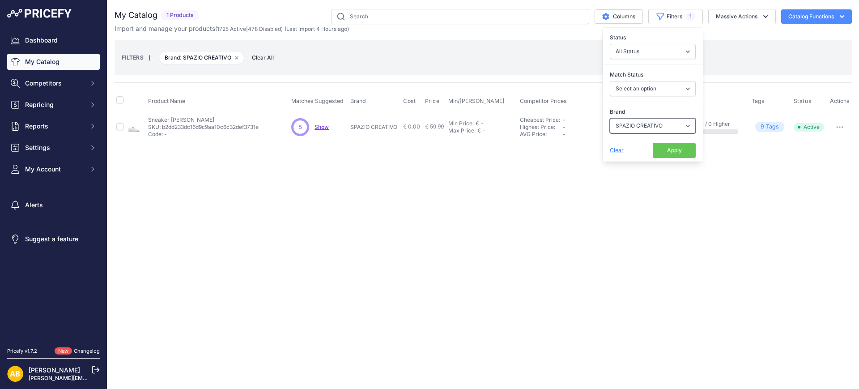
click at [634, 129] on select "Select an option ADIDAS AKU AMERICAN TOURISTER AMOLEI ARA ARENA ASICS BALIE BIO…" at bounding box center [653, 125] width 86 height 15
click at [610, 118] on select "Select an option ADIDAS AKU AMERICAN TOURISTER AMOLEI ARA ARENA ASICS BALIE BIO…" at bounding box center [653, 125] width 86 height 15
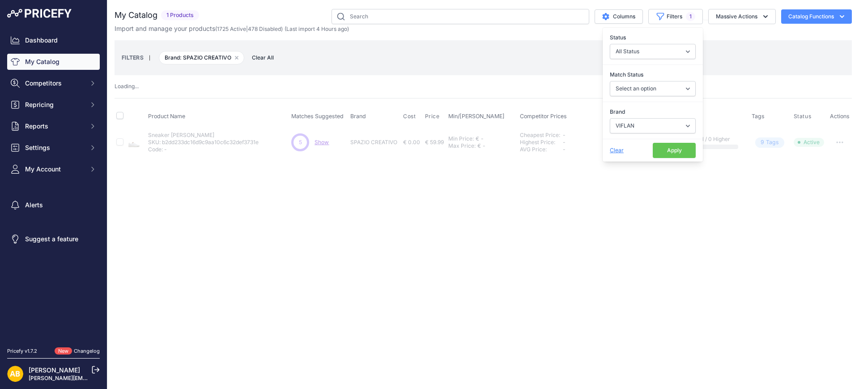
click at [667, 147] on button "Apply" at bounding box center [674, 150] width 43 height 15
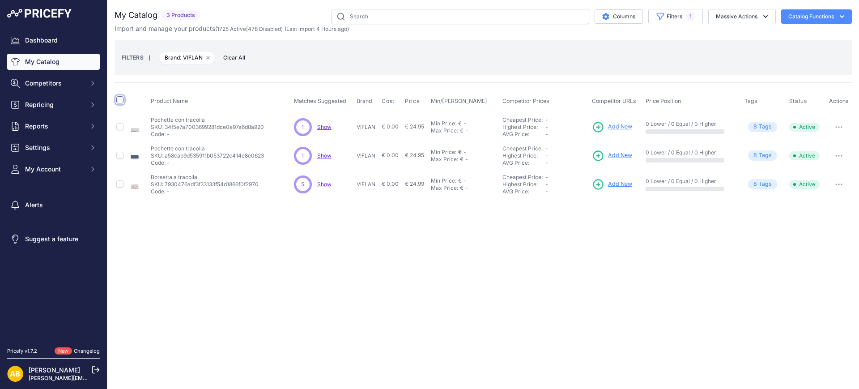
drag, startPoint x: 120, startPoint y: 98, endPoint x: 129, endPoint y: 99, distance: 9.9
click at [120, 98] on input "checkbox" at bounding box center [119, 99] width 7 height 7
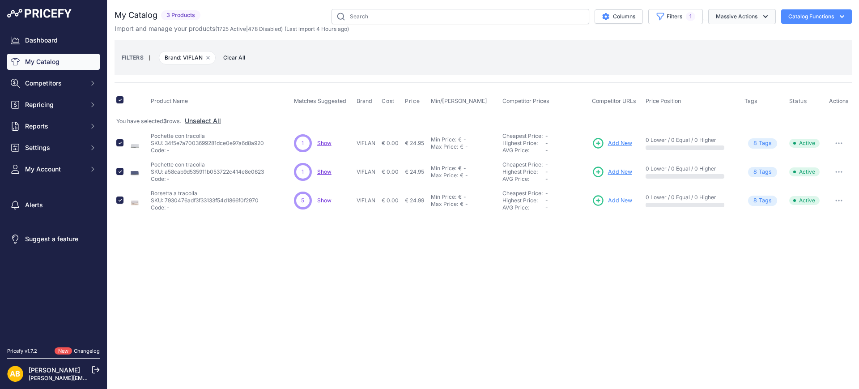
click at [737, 19] on button "Massive Actions" at bounding box center [743, 16] width 68 height 15
click at [727, 59] on button "Disable" at bounding box center [741, 54] width 72 height 16
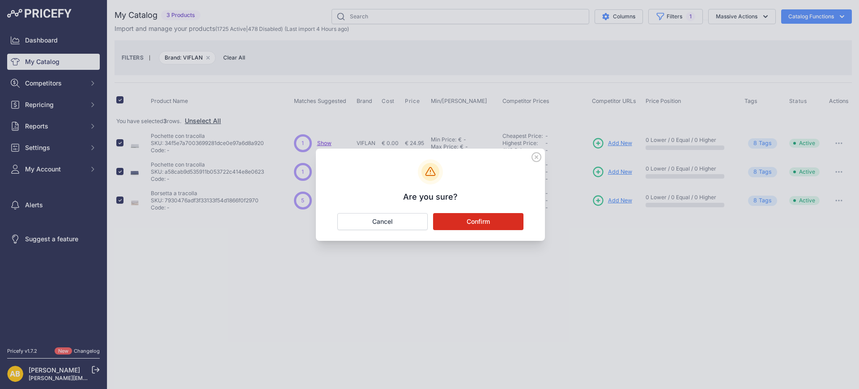
click at [489, 218] on button "Confirm" at bounding box center [478, 221] width 90 height 17
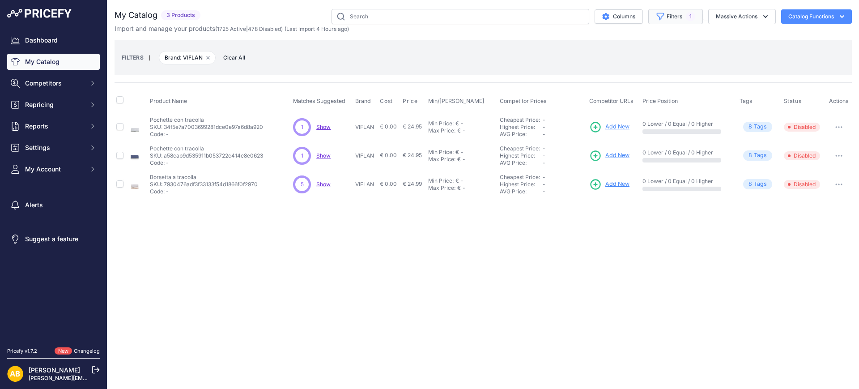
click at [701, 16] on button "Filters 1" at bounding box center [676, 16] width 55 height 15
click at [658, 124] on select "Select an option ADIDAS AKU AMERICAN TOURISTER AMOLEI ARA ARENA ASICS BALIE BIO…" at bounding box center [653, 125] width 86 height 15
click at [610, 118] on select "Select an option ADIDAS AKU AMERICAN TOURISTER AMOLEI ARA ARENA ASICS BALIE BIO…" at bounding box center [653, 125] width 86 height 15
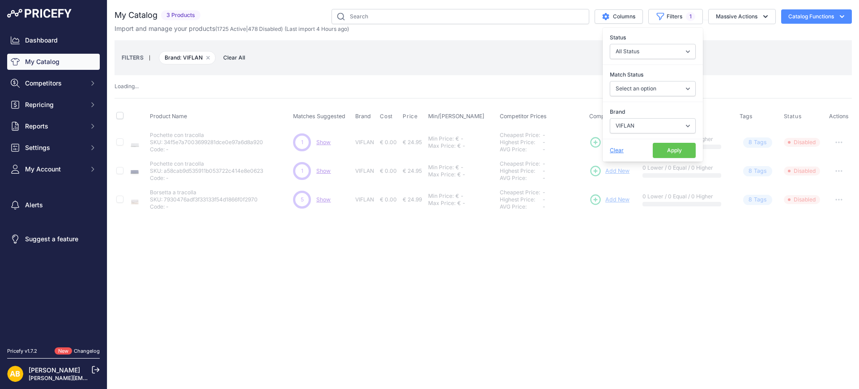
click at [666, 152] on button "Apply" at bounding box center [674, 150] width 43 height 15
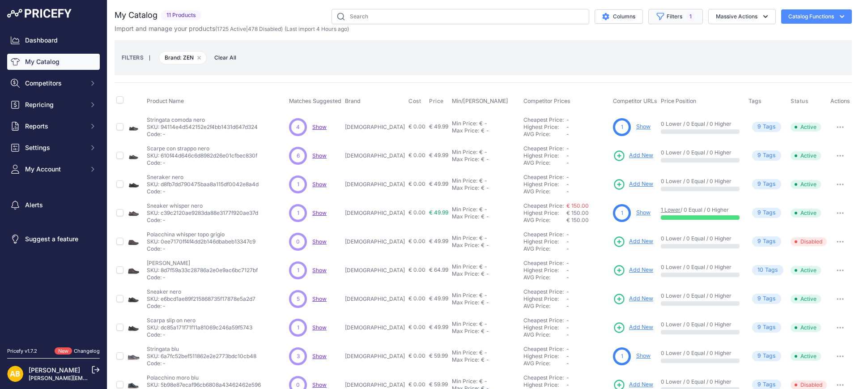
click at [686, 18] on span "1" at bounding box center [690, 16] width 9 height 9
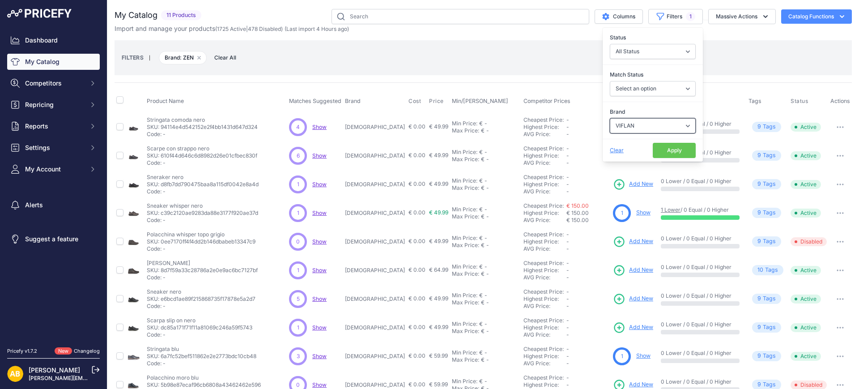
click at [650, 120] on select "Select an option ADIDAS AKU AMERICAN TOURISTER AMOLEI ARA ARENA ASICS BALIE BIO…" at bounding box center [653, 125] width 86 height 15
click at [610, 118] on select "Select an option ADIDAS AKU AMERICAN TOURISTER AMOLEI ARA ARENA ASICS BALIE BIO…" at bounding box center [653, 125] width 86 height 15
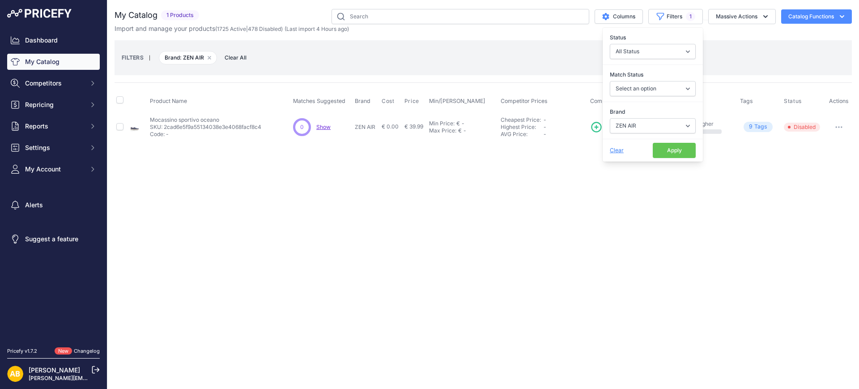
click at [671, 151] on button "Apply" at bounding box center [674, 150] width 43 height 15
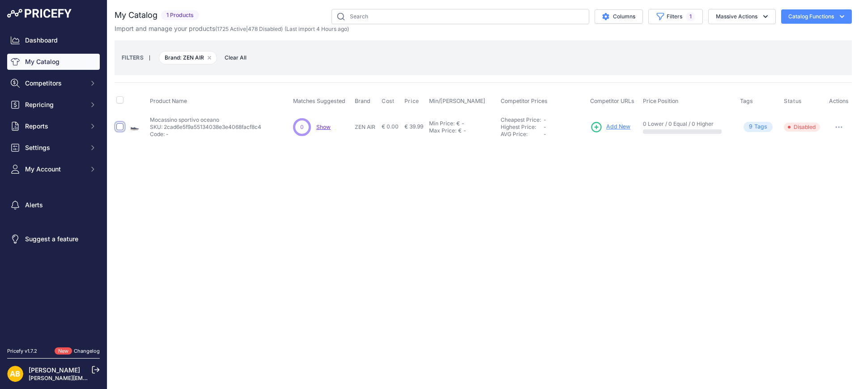
click at [123, 126] on input "checkbox" at bounding box center [119, 126] width 7 height 7
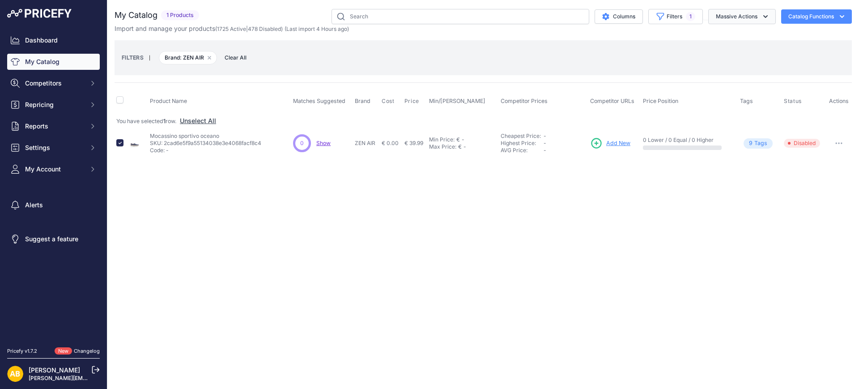
click at [723, 16] on button "Massive Actions" at bounding box center [743, 16] width 68 height 15
drag, startPoint x: 725, startPoint y: 56, endPoint x: 712, endPoint y: 64, distance: 15.0
click at [725, 56] on span "Disable" at bounding box center [722, 54] width 21 height 8
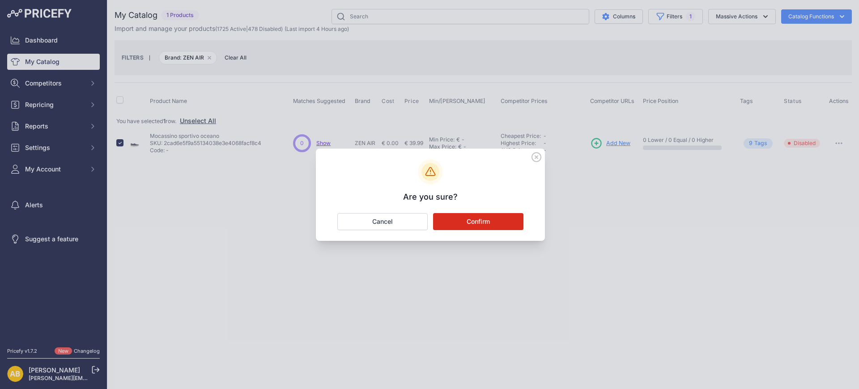
click at [510, 220] on button "Confirm" at bounding box center [478, 221] width 90 height 17
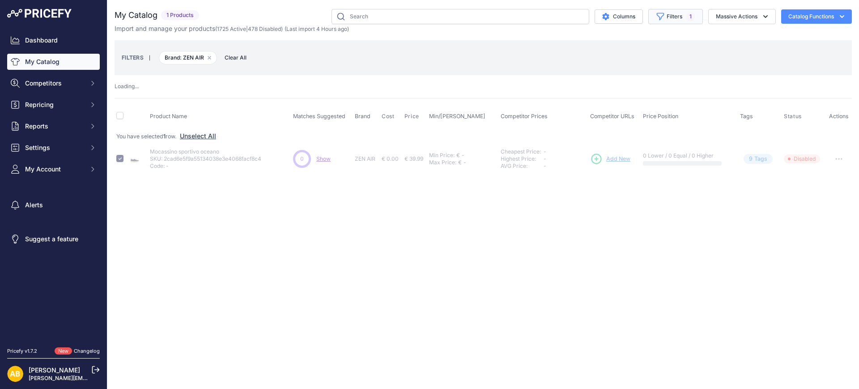
click at [669, 16] on button "Filters 1" at bounding box center [676, 16] width 55 height 15
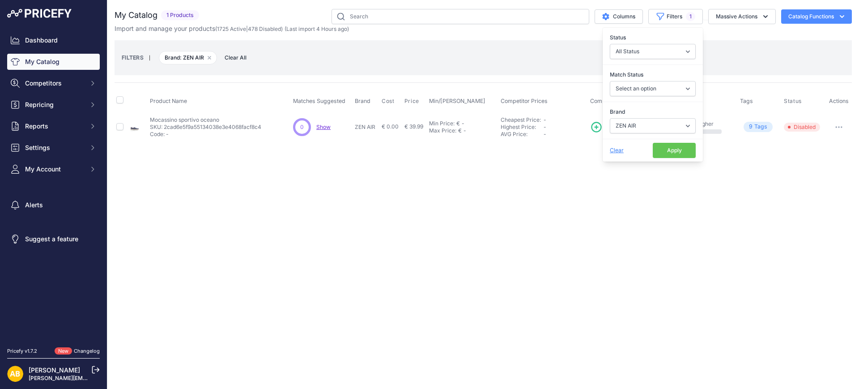
click at [641, 117] on div "Brand Select an option ADIDAS AKU AMERICAN TOURISTER AMOLEI ARA ARENA ASICS BAL…" at bounding box center [653, 120] width 100 height 33
click at [641, 120] on select "Select an option ADIDAS AKU AMERICAN TOURISTER AMOLEI ARA ARENA ASICS BALIE BIO…" at bounding box center [653, 125] width 86 height 15
click at [610, 118] on select "Select an option ADIDAS AKU AMERICAN TOURISTER AMOLEI ARA ARENA ASICS BALIE BIO…" at bounding box center [653, 125] width 86 height 15
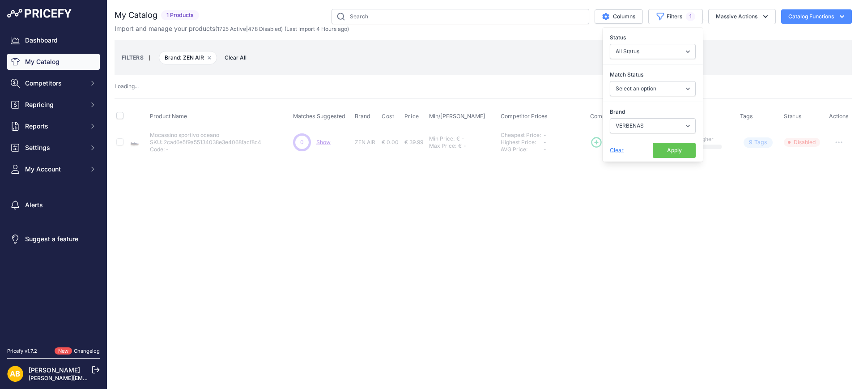
click at [660, 145] on button "Apply" at bounding box center [674, 150] width 43 height 15
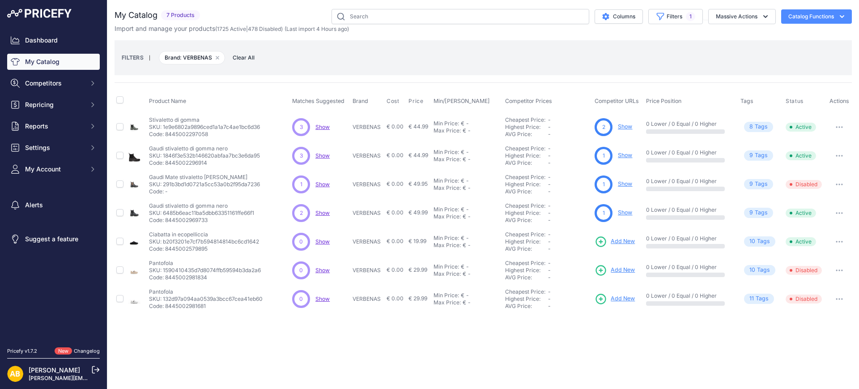
click at [124, 239] on td at bounding box center [121, 241] width 12 height 29
click at [120, 244] on input "checkbox" at bounding box center [119, 241] width 7 height 7
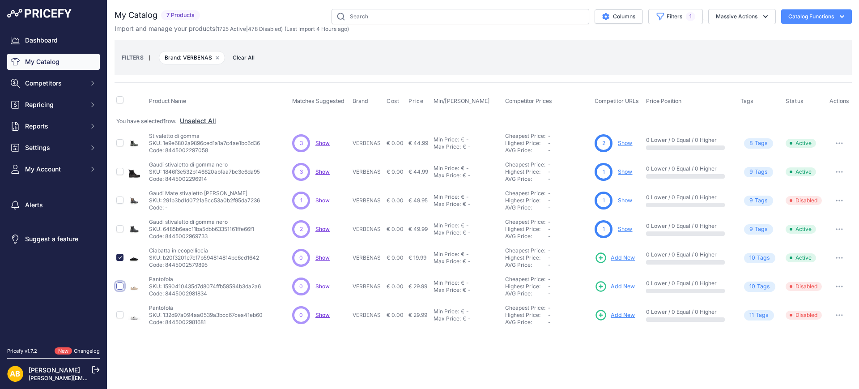
click at [120, 287] on input "checkbox" at bounding box center [119, 285] width 7 height 7
click at [121, 313] on input "checkbox" at bounding box center [119, 314] width 7 height 7
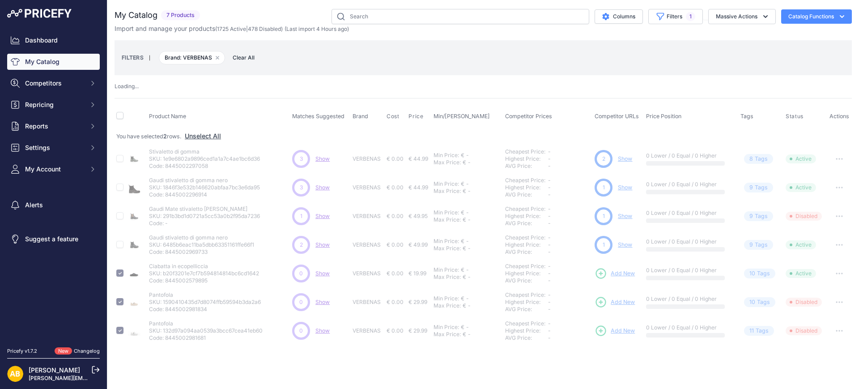
click at [727, 25] on div "Import and manage your products ( 1725 Active | 478 Disabled ) (Last import 4 H…" at bounding box center [484, 28] width 738 height 9
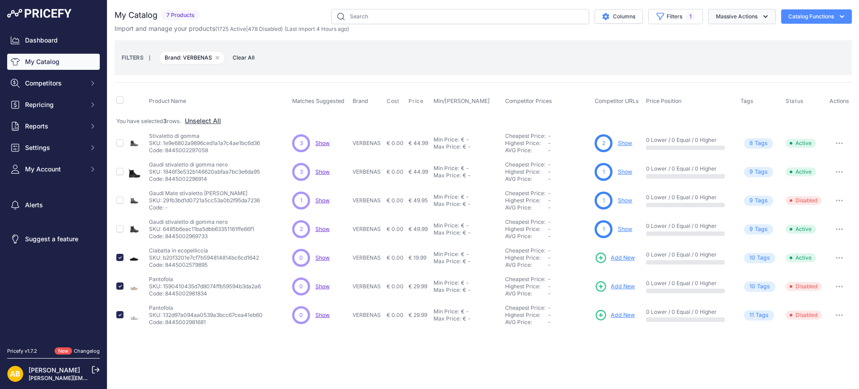
click at [729, 18] on button "Massive Actions" at bounding box center [743, 16] width 68 height 15
click at [726, 53] on span "Disable" at bounding box center [722, 54] width 21 height 8
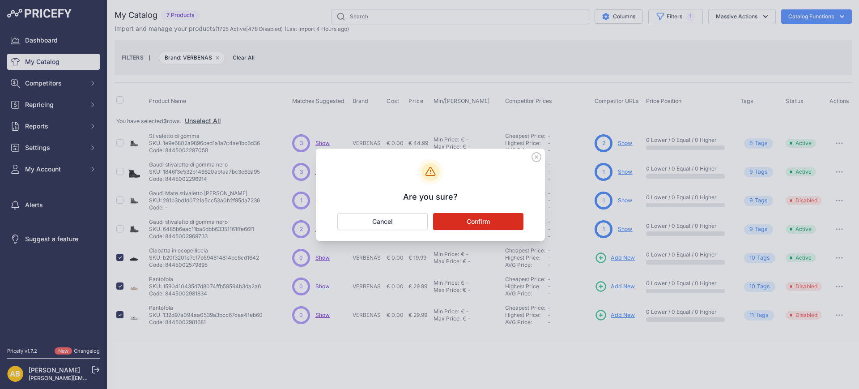
click at [507, 219] on button "Confirm" at bounding box center [478, 221] width 90 height 17
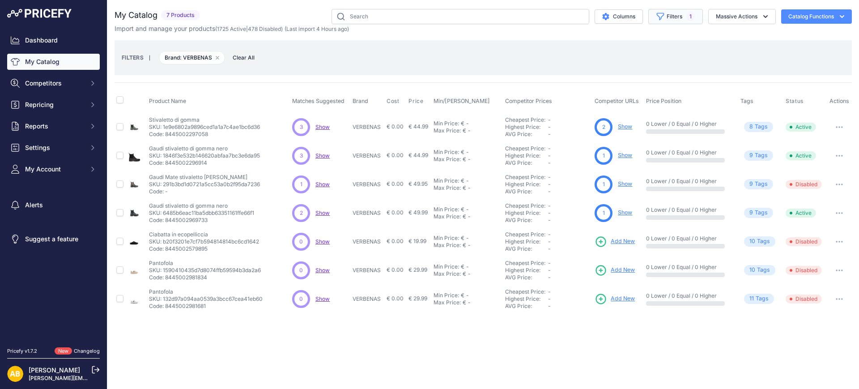
click at [683, 20] on button "Filters 1" at bounding box center [676, 16] width 55 height 15
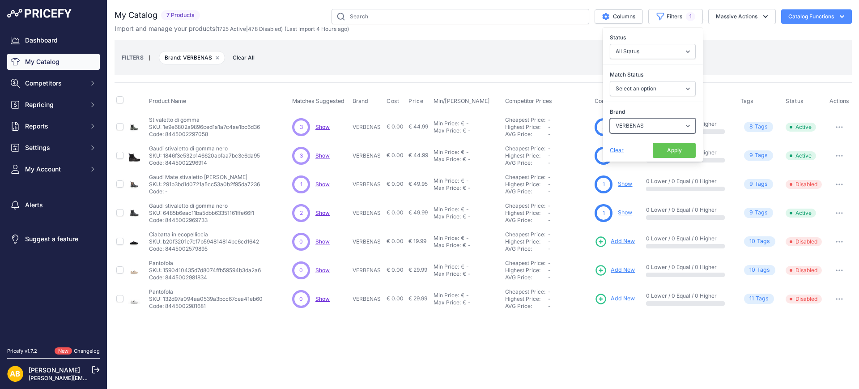
click at [636, 128] on select "Select an option ADIDAS AKU AMERICAN TOURISTER AMOLEI ARA ARENA ASICS BALIE BIO…" at bounding box center [653, 125] width 86 height 15
click at [610, 118] on select "Select an option ADIDAS AKU AMERICAN TOURISTER AMOLEI ARA ARENA ASICS BALIE BIO…" at bounding box center [653, 125] width 86 height 15
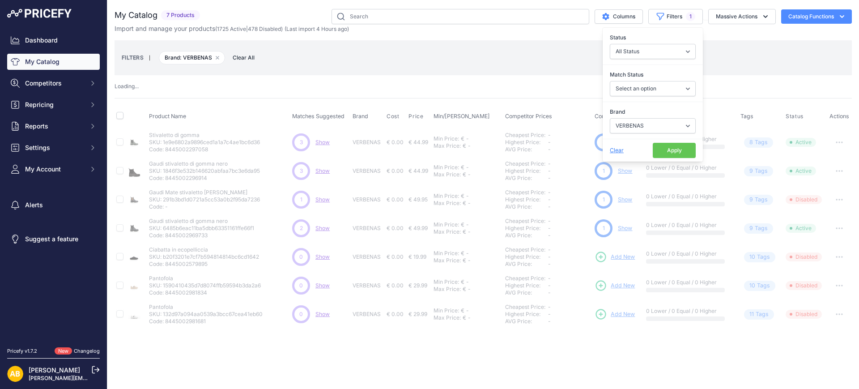
click at [679, 143] on button "Apply" at bounding box center [674, 150] width 43 height 15
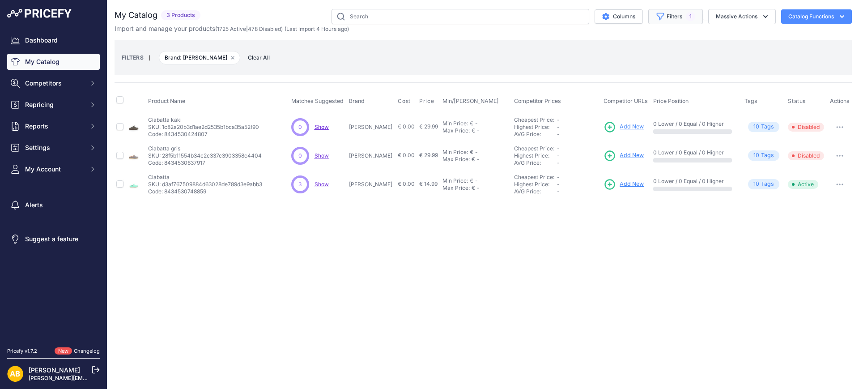
click at [678, 20] on button "Filters 1" at bounding box center [676, 16] width 55 height 15
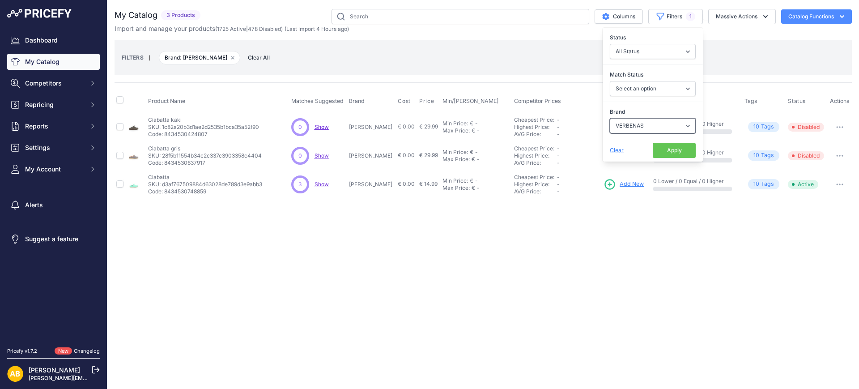
click at [635, 128] on select "Select an option ADIDAS AKU AMERICAN TOURISTER AMOLEI ARA ARENA ASICS BALIE BIO…" at bounding box center [653, 125] width 86 height 15
click at [610, 118] on select "Select an option ADIDAS AKU AMERICAN TOURISTER AMOLEI ARA ARENA ASICS BALIE BIO…" at bounding box center [653, 125] width 86 height 15
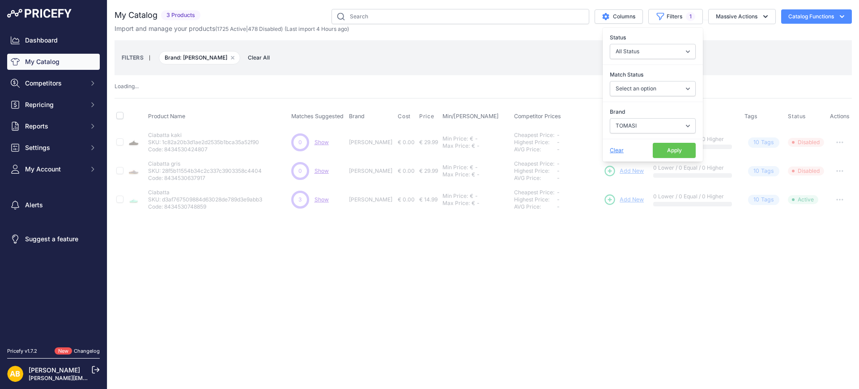
click at [671, 149] on button "Apply" at bounding box center [674, 150] width 43 height 15
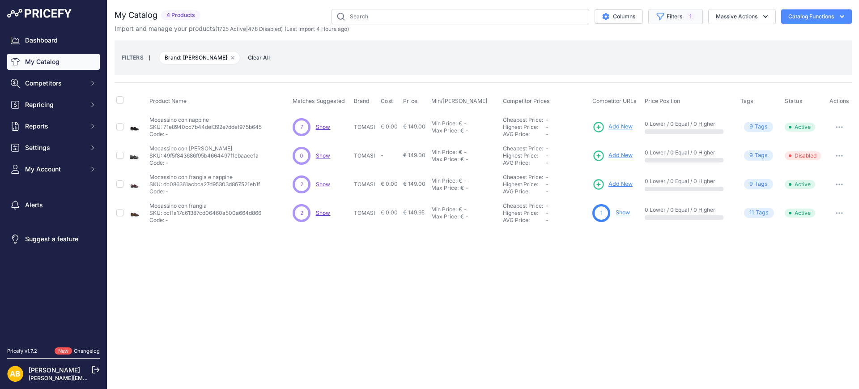
click at [681, 8] on div "You are not connected to the internet. My Catalog" at bounding box center [484, 118] width 738 height 236
click at [680, 17] on button "Filters 1" at bounding box center [676, 16] width 55 height 15
click at [637, 124] on select "Select an option ADIDAS AKU AMERICAN TOURISTER AMOLEI ARA ARENA ASICS BALIE BIO…" at bounding box center [653, 125] width 86 height 15
click at [610, 118] on select "Select an option ADIDAS AKU AMERICAN TOURISTER AMOLEI ARA ARENA ASICS BALIE BIO…" at bounding box center [653, 125] width 86 height 15
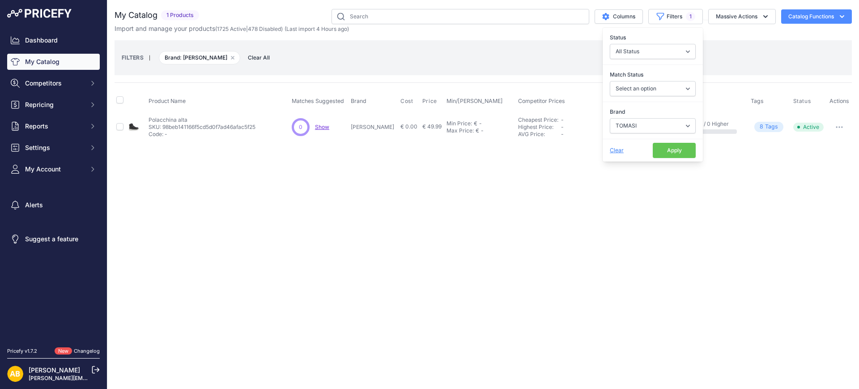
click at [667, 150] on button "Apply" at bounding box center [674, 150] width 43 height 15
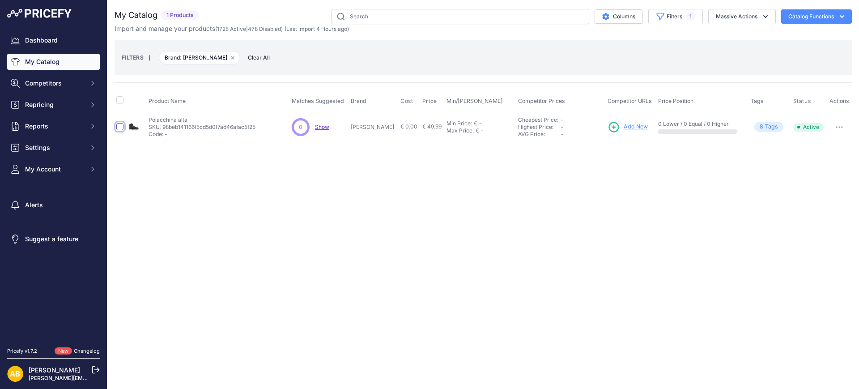
click at [120, 125] on input "checkbox" at bounding box center [119, 126] width 7 height 7
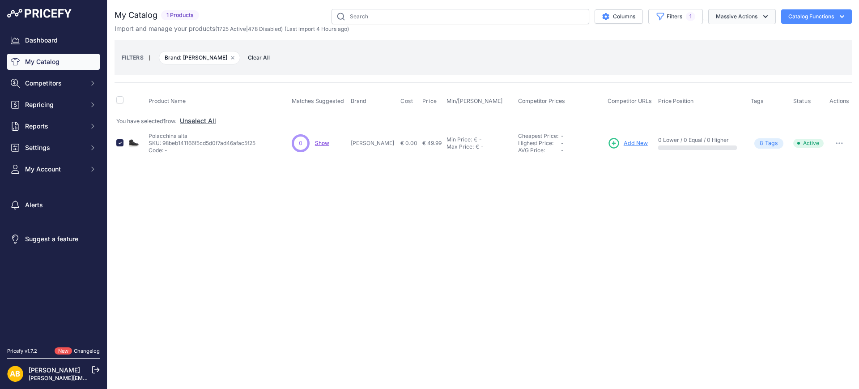
click at [745, 16] on button "Massive Actions" at bounding box center [743, 16] width 68 height 15
click at [723, 56] on span "Disable" at bounding box center [722, 54] width 21 height 8
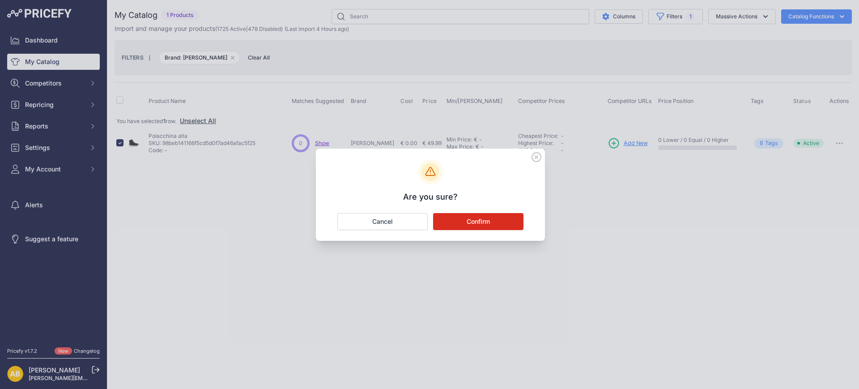
click at [509, 222] on button "Confirm" at bounding box center [478, 221] width 90 height 17
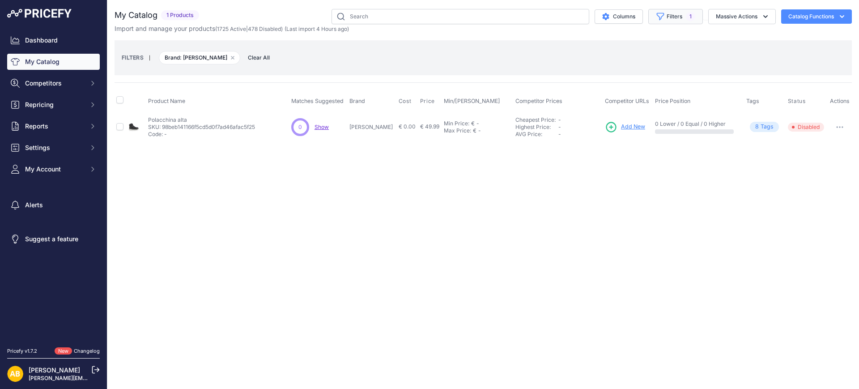
drag, startPoint x: 679, startPoint y: 12, endPoint x: 675, endPoint y: 17, distance: 6.1
click at [678, 13] on button "Filters 1" at bounding box center [676, 16] width 55 height 15
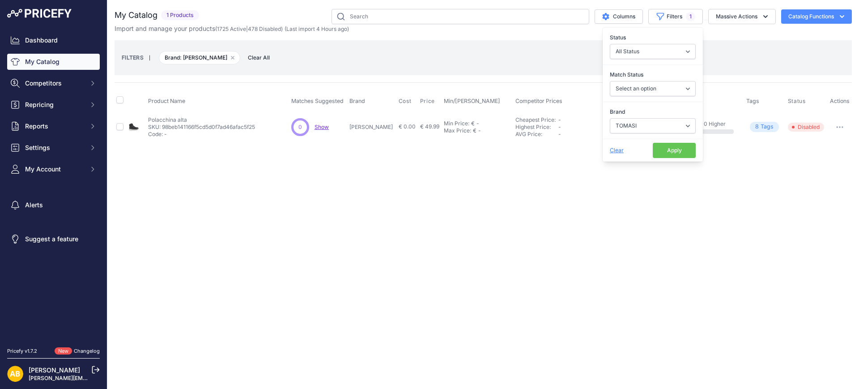
click at [633, 117] on div "Brand Select an option ADIDAS AKU AMERICAN TOURISTER AMOLEI ARA ARENA ASICS BAL…" at bounding box center [653, 120] width 100 height 33
click at [635, 133] on select "Select an option ADIDAS AKU AMERICAN TOURISTER AMOLEI ARA ARENA ASICS BALIE BIO…" at bounding box center [653, 125] width 86 height 15
click at [610, 118] on select "Select an option ADIDAS AKU AMERICAN TOURISTER AMOLEI ARA ARENA ASICS BALIE BIO…" at bounding box center [653, 125] width 86 height 15
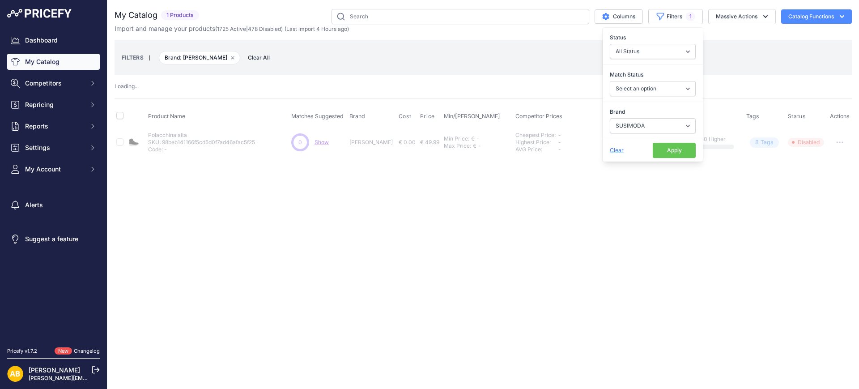
click at [665, 148] on button "Apply" at bounding box center [674, 150] width 43 height 15
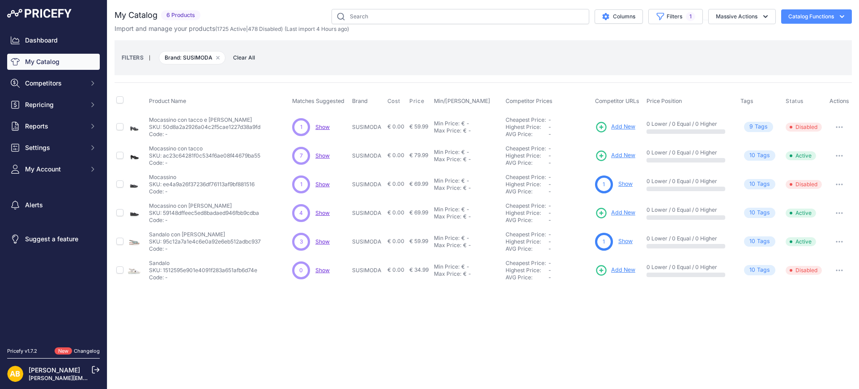
click at [118, 131] on td at bounding box center [121, 126] width 12 height 29
click at [120, 122] on div at bounding box center [119, 125] width 7 height 9
click at [121, 128] on input "checkbox" at bounding box center [119, 126] width 7 height 7
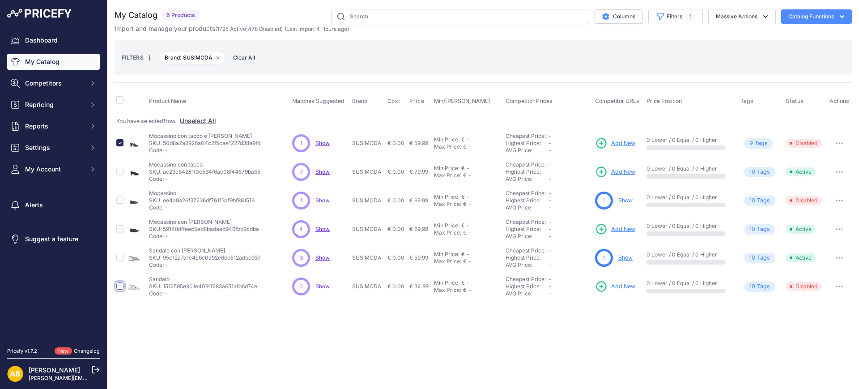
click at [120, 286] on input "checkbox" at bounding box center [119, 285] width 7 height 7
drag, startPoint x: 121, startPoint y: 198, endPoint x: 170, endPoint y: 191, distance: 49.3
click at [121, 197] on input "checkbox" at bounding box center [119, 200] width 7 height 7
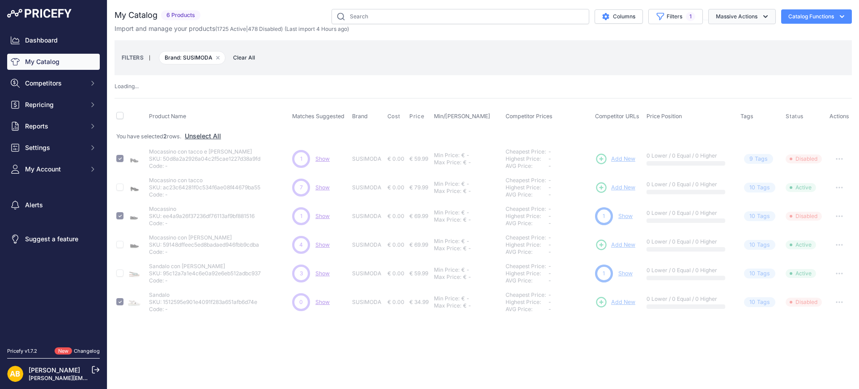
click at [740, 14] on button "Massive Actions" at bounding box center [743, 16] width 68 height 15
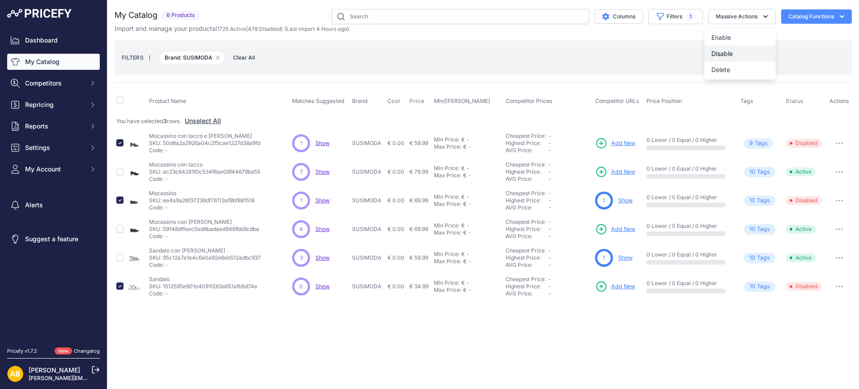
click at [731, 48] on button "Disable" at bounding box center [741, 54] width 72 height 16
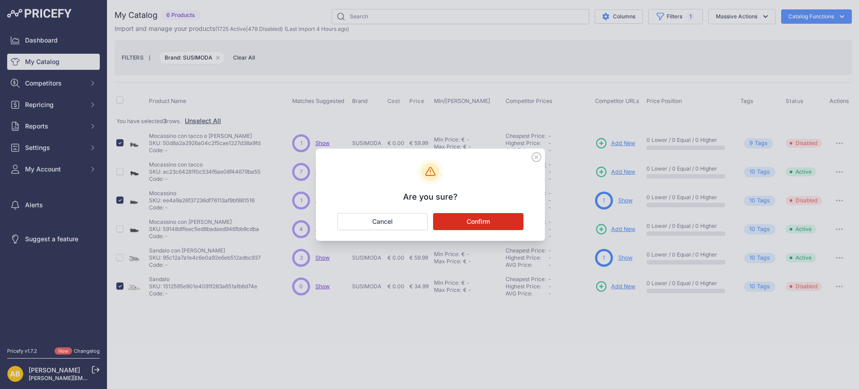
click at [492, 218] on button "Confirm" at bounding box center [478, 221] width 90 height 17
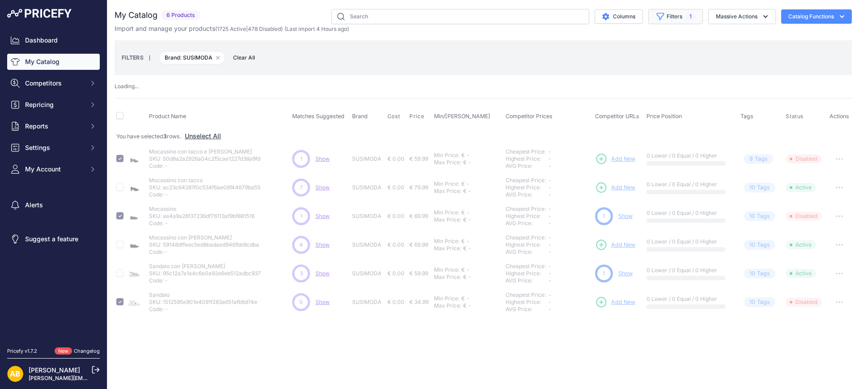
click at [676, 13] on button "Filters 1" at bounding box center [676, 16] width 55 height 15
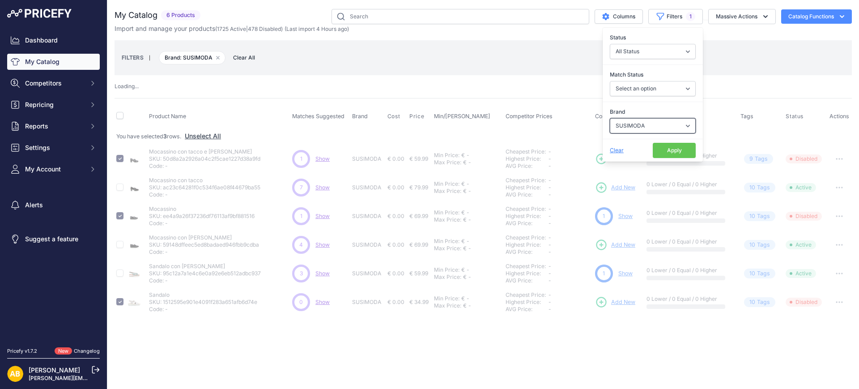
click at [639, 128] on select "Select an option ADIDAS AKU AMERICAN TOURISTER AMOLEI ARA ARENA ASICS BALIE BIO…" at bounding box center [653, 125] width 86 height 15
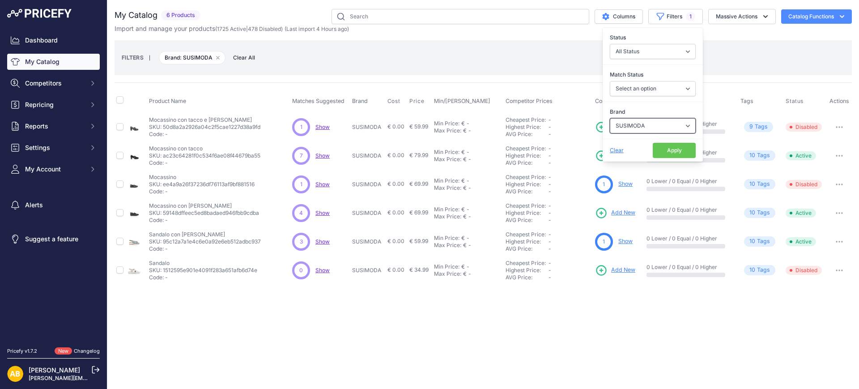
click at [610, 118] on select "Select an option ADIDAS AKU AMERICAN TOURISTER AMOLEI ARA ARENA ASICS BALIE BIO…" at bounding box center [653, 125] width 86 height 15
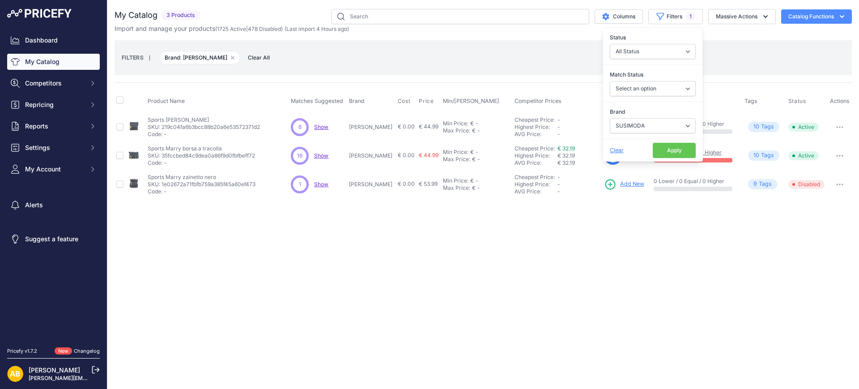
click at [662, 150] on button "Apply" at bounding box center [674, 150] width 43 height 15
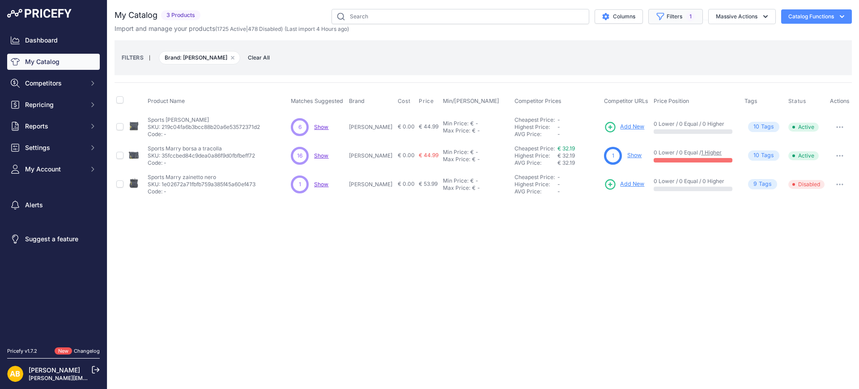
click at [684, 19] on button "Filters 1" at bounding box center [676, 16] width 55 height 15
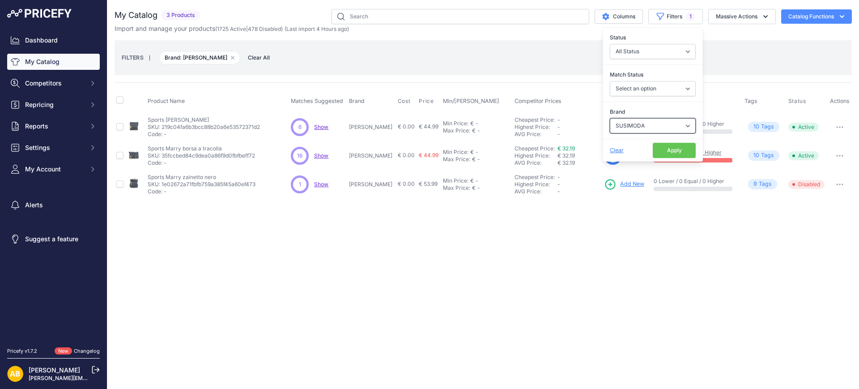
click at [645, 125] on select "Select an option ADIDAS AKU AMERICAN TOURISTER AMOLEI ARA ARENA ASICS BALIE BIO…" at bounding box center [653, 125] width 86 height 15
click at [610, 118] on select "Select an option ADIDAS AKU AMERICAN TOURISTER AMOLEI ARA ARENA ASICS BALIE BIO…" at bounding box center [653, 125] width 86 height 15
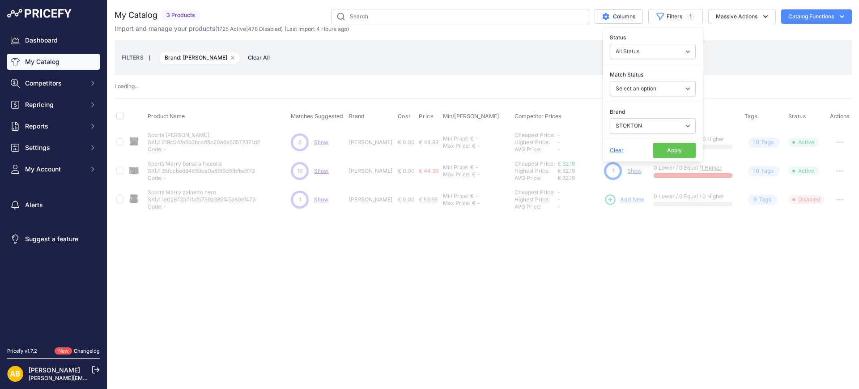
click at [679, 152] on button "Apply" at bounding box center [674, 150] width 43 height 15
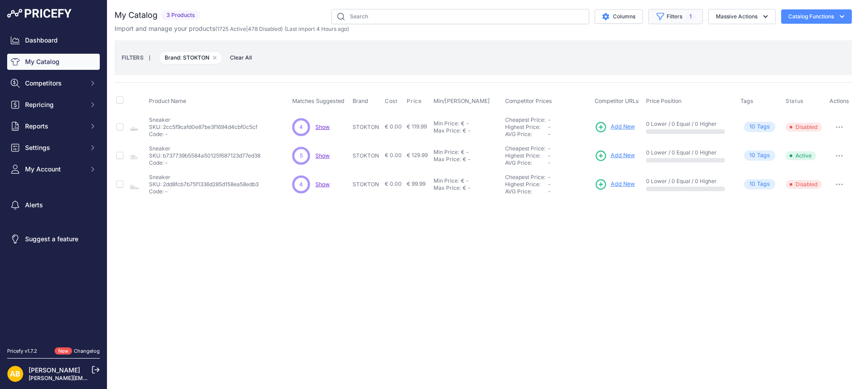
click at [677, 16] on button "Filters 1" at bounding box center [676, 16] width 55 height 15
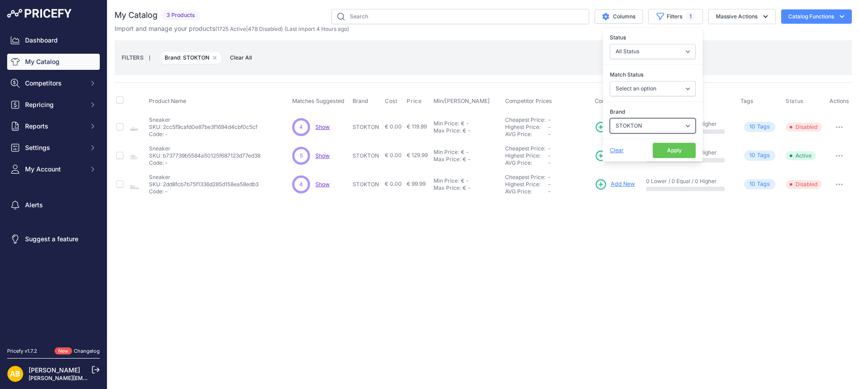
click at [642, 121] on select "Select an option ADIDAS AKU AMERICAN TOURISTER AMOLEI ARA ARENA ASICS BALIE BIO…" at bounding box center [653, 125] width 86 height 15
click at [610, 118] on select "Select an option ADIDAS AKU AMERICAN TOURISTER AMOLEI ARA ARENA ASICS BALIE BIO…" at bounding box center [653, 125] width 86 height 15
drag, startPoint x: 553, startPoint y: 325, endPoint x: 547, endPoint y: 328, distance: 6.8
click at [553, 325] on div "Close You are not connected to the internet." at bounding box center [483, 194] width 752 height 389
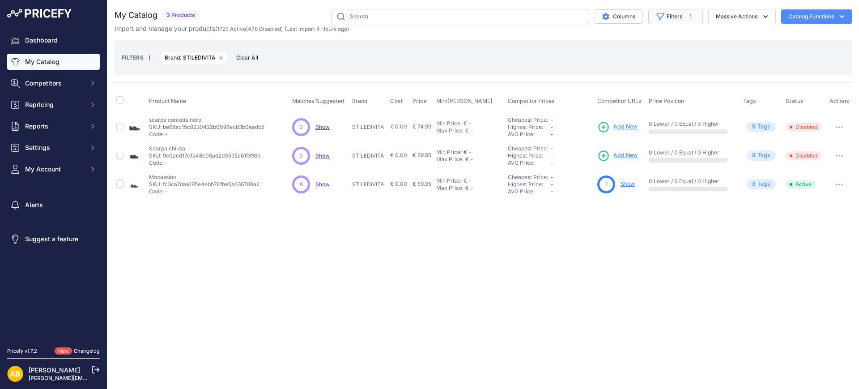
click at [696, 14] on button "Filters 1" at bounding box center [676, 16] width 55 height 15
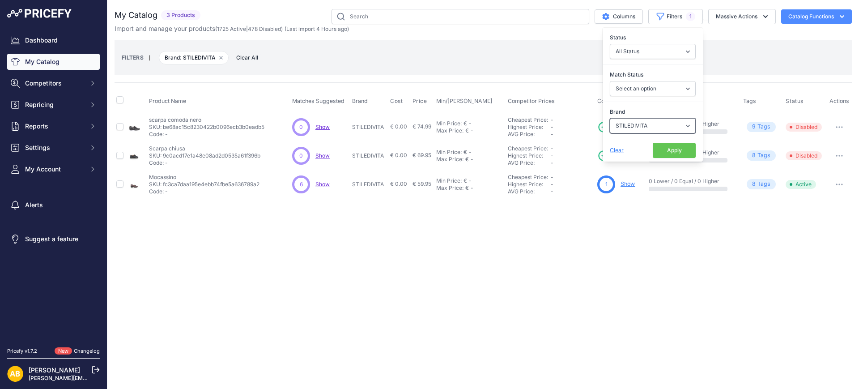
click at [637, 124] on select "Select an option ADIDAS AKU AMERICAN TOURISTER AMOLEI ARA ARENA ASICS BALIE BIO…" at bounding box center [653, 125] width 86 height 15
click at [610, 118] on select "Select an option ADIDAS AKU AMERICAN TOURISTER AMOLEI ARA ARENA ASICS BALIE BIO…" at bounding box center [653, 125] width 86 height 15
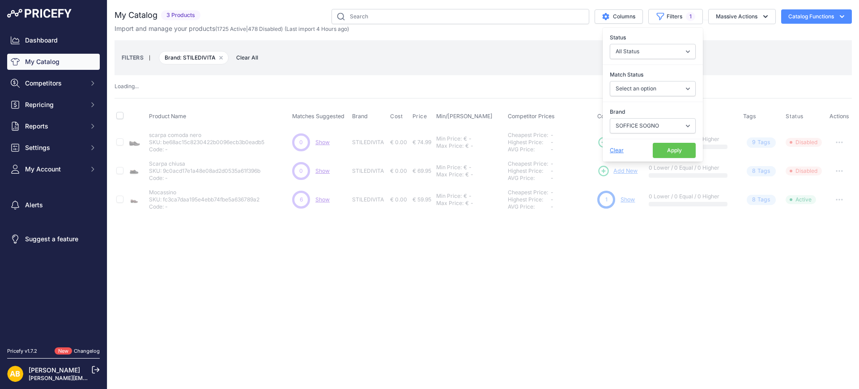
click at [668, 147] on button "Apply" at bounding box center [674, 150] width 43 height 15
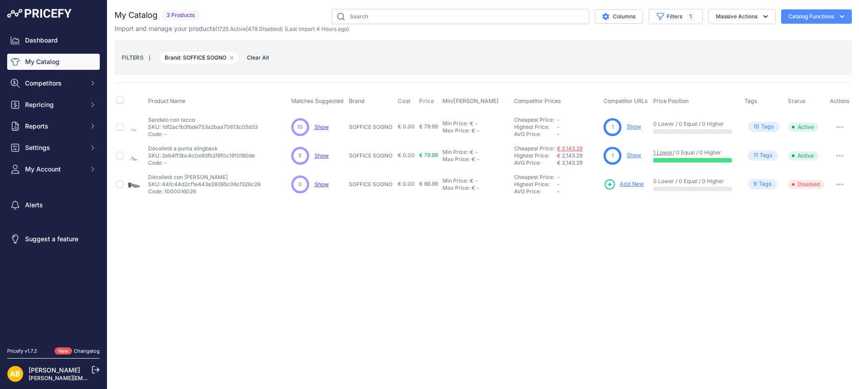
click at [577, 149] on link "€ 2,143.29" at bounding box center [570, 148] width 26 height 7
click at [667, 13] on button "Filters 1" at bounding box center [676, 16] width 55 height 15
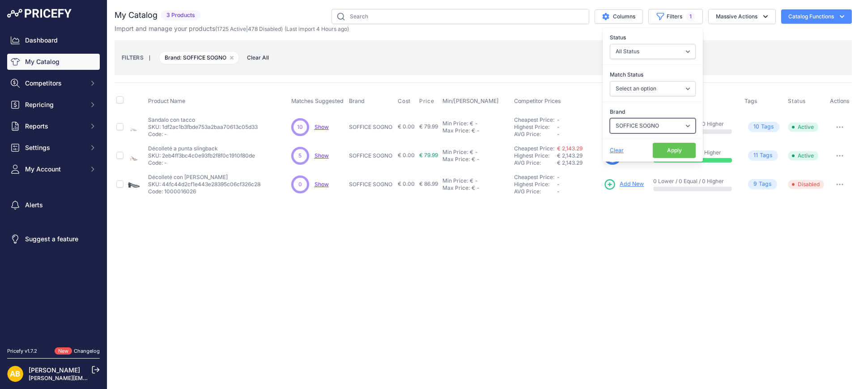
click at [652, 132] on select "Select an option ADIDAS AKU AMERICAN TOURISTER AMOLEI ARA ARENA ASICS BALIE BIO…" at bounding box center [653, 125] width 86 height 15
click at [610, 118] on select "Select an option ADIDAS AKU AMERICAN TOURISTER AMOLEI ARA ARENA ASICS BALIE BIO…" at bounding box center [653, 125] width 86 height 15
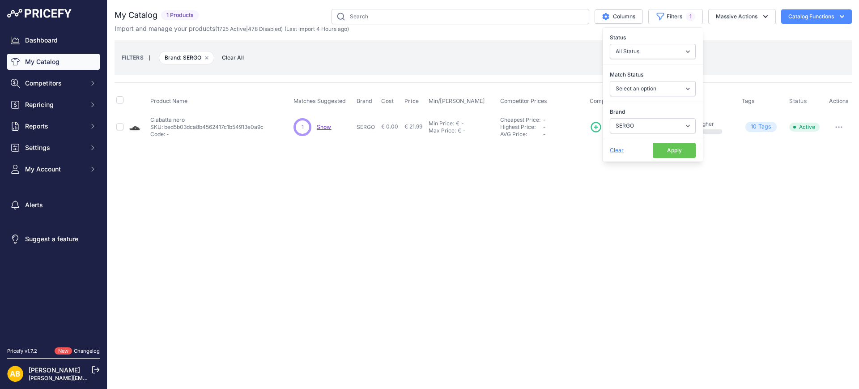
click at [679, 145] on button "Apply" at bounding box center [674, 150] width 43 height 15
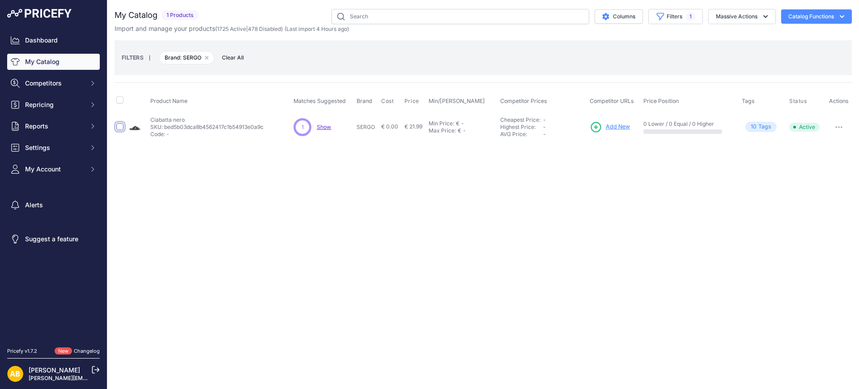
click at [120, 126] on input "checkbox" at bounding box center [119, 126] width 7 height 7
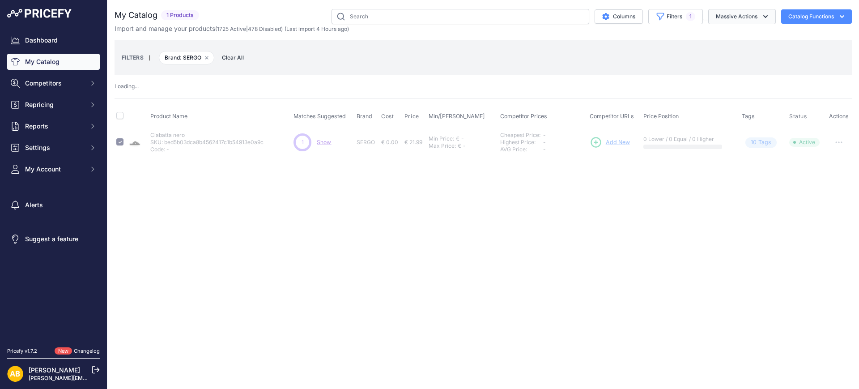
click at [713, 10] on button "Massive Actions" at bounding box center [743, 16] width 68 height 15
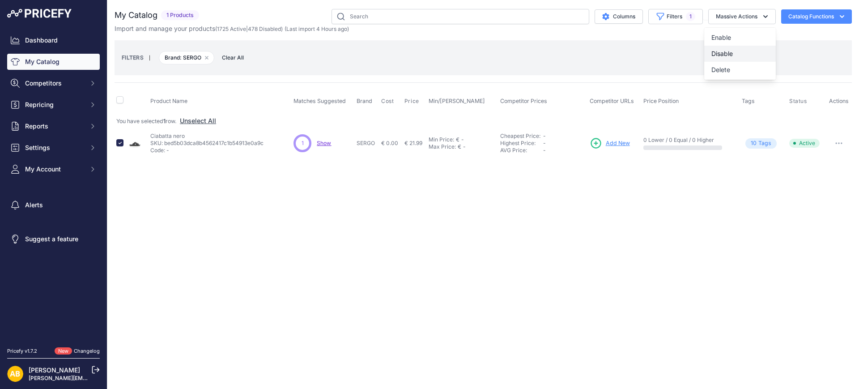
click at [725, 56] on span "Disable" at bounding box center [722, 54] width 21 height 8
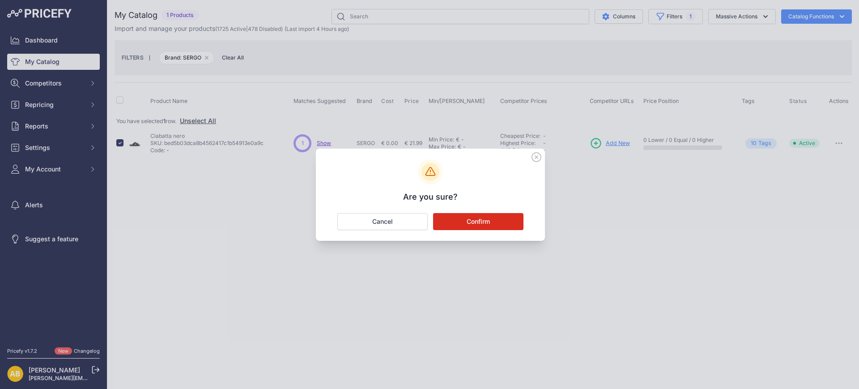
click at [508, 218] on button "Confirm" at bounding box center [478, 221] width 90 height 17
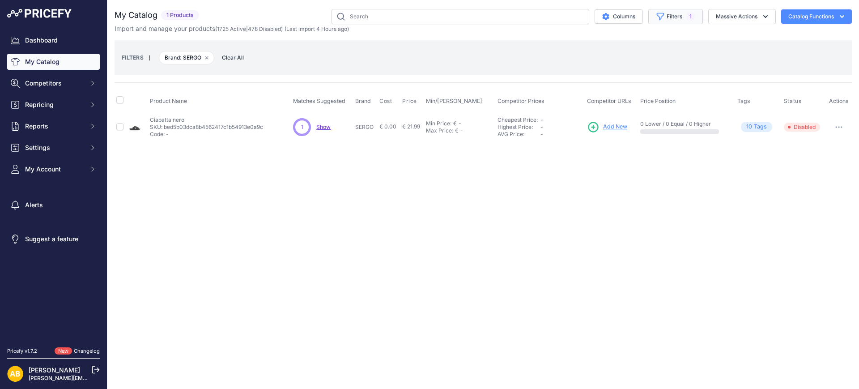
click at [663, 21] on button "Filters 1" at bounding box center [676, 16] width 55 height 15
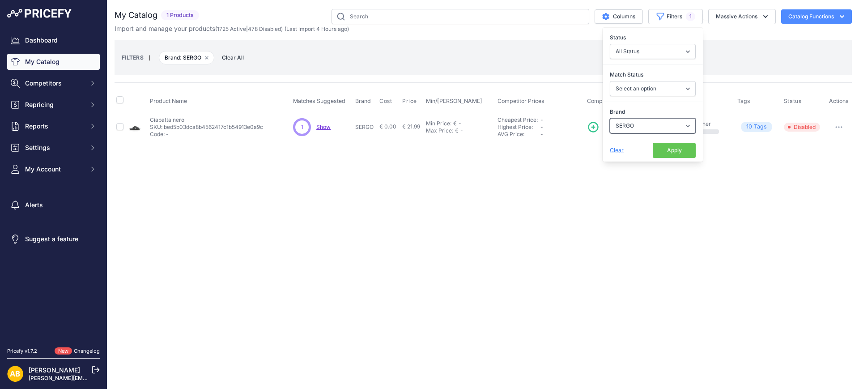
click at [654, 124] on select "Select an option ADIDAS AKU AMERICAN TOURISTER AMOLEI ARA ARENA ASICS BALIE BIO…" at bounding box center [653, 125] width 86 height 15
click at [610, 118] on select "Select an option ADIDAS AKU AMERICAN TOURISTER AMOLEI ARA ARENA ASICS BALIE BIO…" at bounding box center [653, 125] width 86 height 15
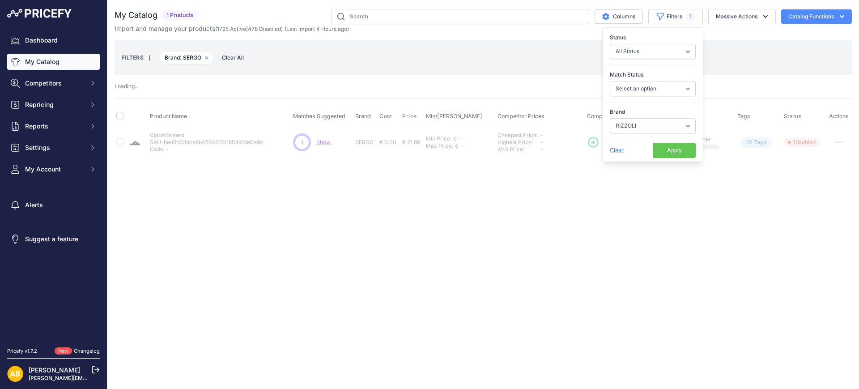
click at [666, 144] on button "Apply" at bounding box center [674, 150] width 43 height 15
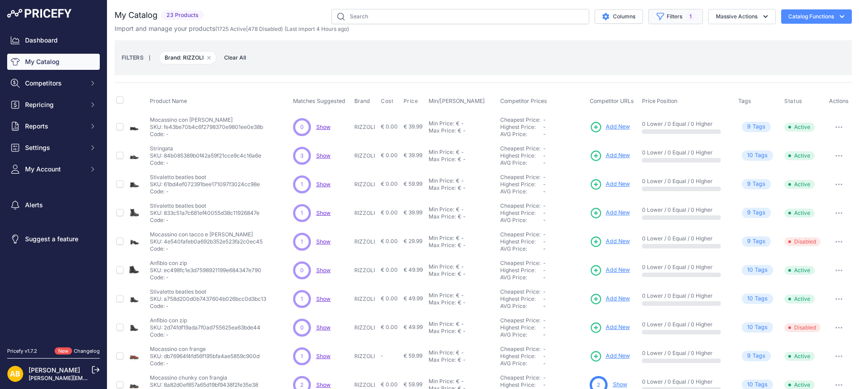
click at [682, 21] on button "Filters 1" at bounding box center [676, 16] width 55 height 15
click at [613, 125] on select "Select an option ADIDAS AKU AMERICAN TOURISTER AMOLEI ARA ARENA ASICS BALIE BIO…" at bounding box center [653, 125] width 86 height 15
click at [610, 118] on select "Select an option ADIDAS AKU AMERICAN TOURISTER AMOLEI ARA ARENA ASICS BALIE BIO…" at bounding box center [653, 125] width 86 height 15
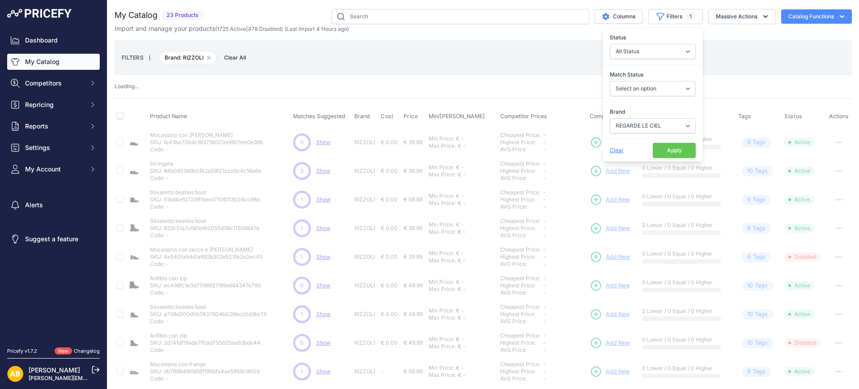
click at [666, 148] on button "Apply" at bounding box center [674, 150] width 43 height 15
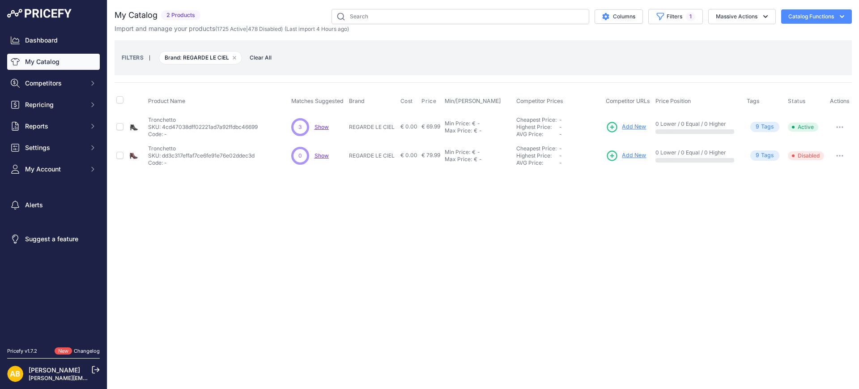
click at [63, 58] on link "My Catalog" at bounding box center [53, 62] width 93 height 16
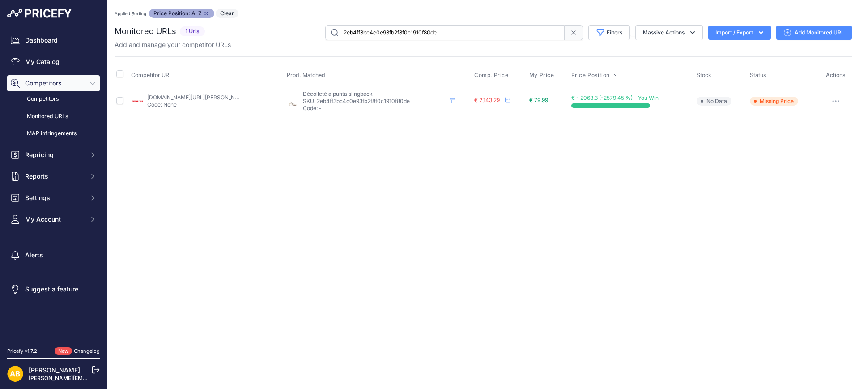
click at [833, 104] on button "button" at bounding box center [836, 101] width 18 height 13
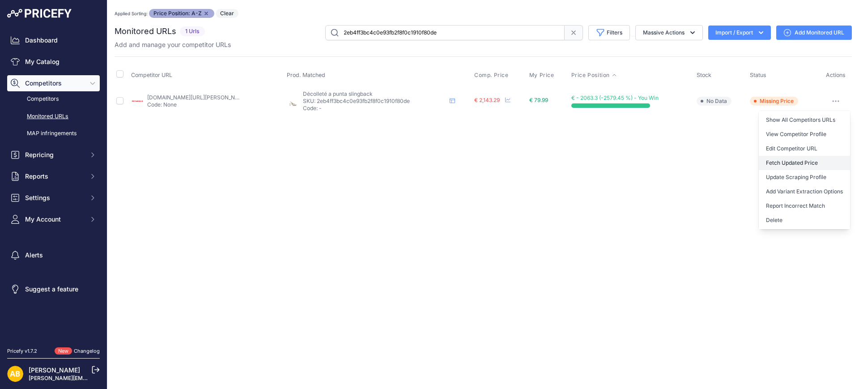
click at [790, 162] on button "Fetch Updated Price" at bounding box center [804, 163] width 91 height 14
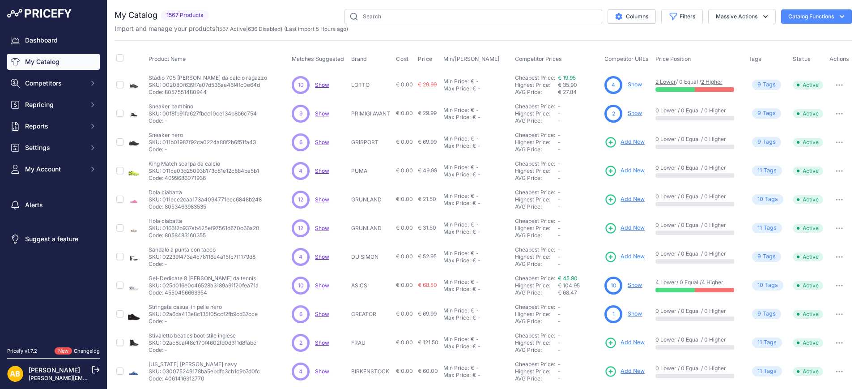
click at [804, 19] on button "Catalog Functions" at bounding box center [817, 16] width 71 height 14
click at [771, 67] on link "Update Catalog" at bounding box center [801, 68] width 100 height 16
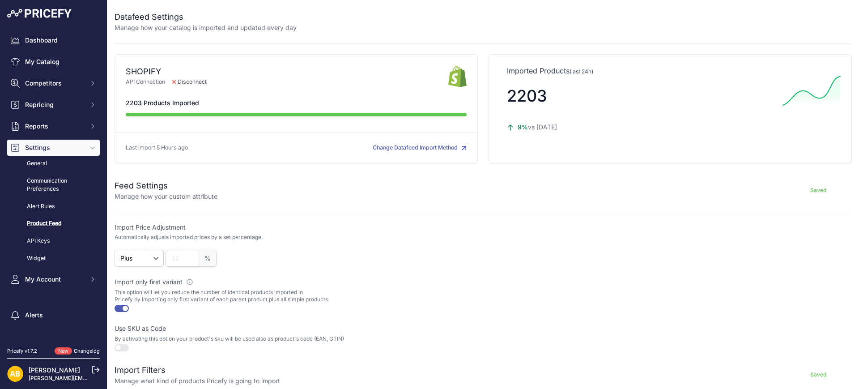
scroll to position [262, 0]
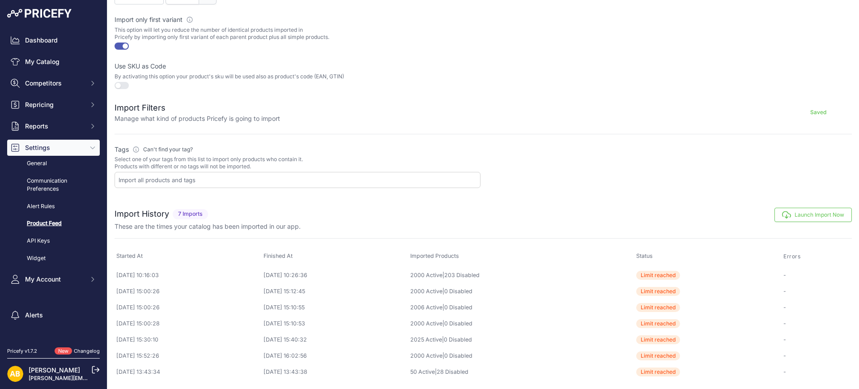
click at [784, 209] on button "Launch Import Now" at bounding box center [813, 215] width 77 height 14
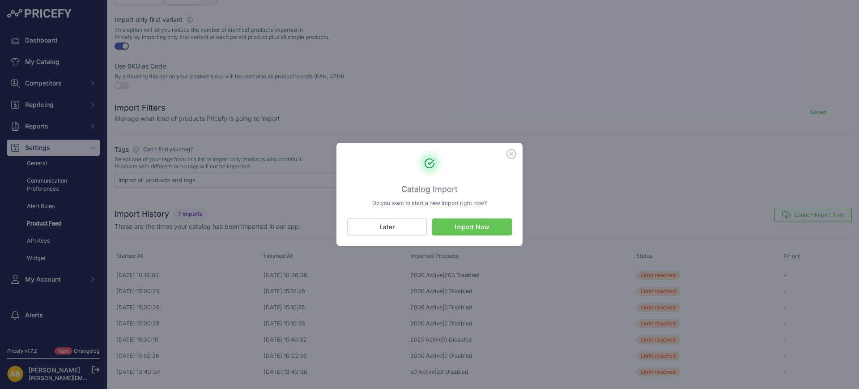
click at [460, 226] on button "Import Now" at bounding box center [472, 226] width 80 height 17
